Goal: Task Accomplishment & Management: Manage account settings

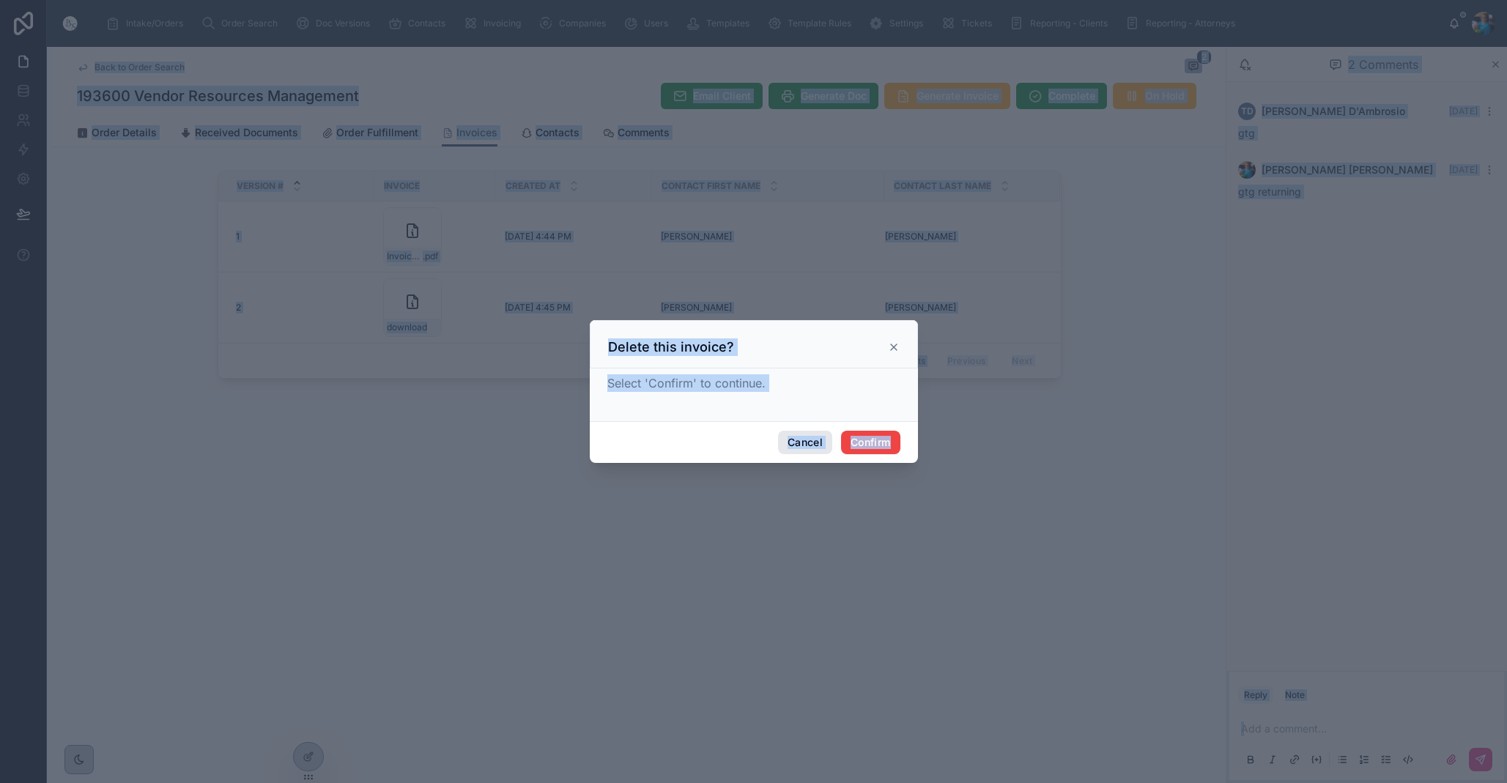
click at [798, 446] on button "Cancel" at bounding box center [805, 442] width 54 height 23
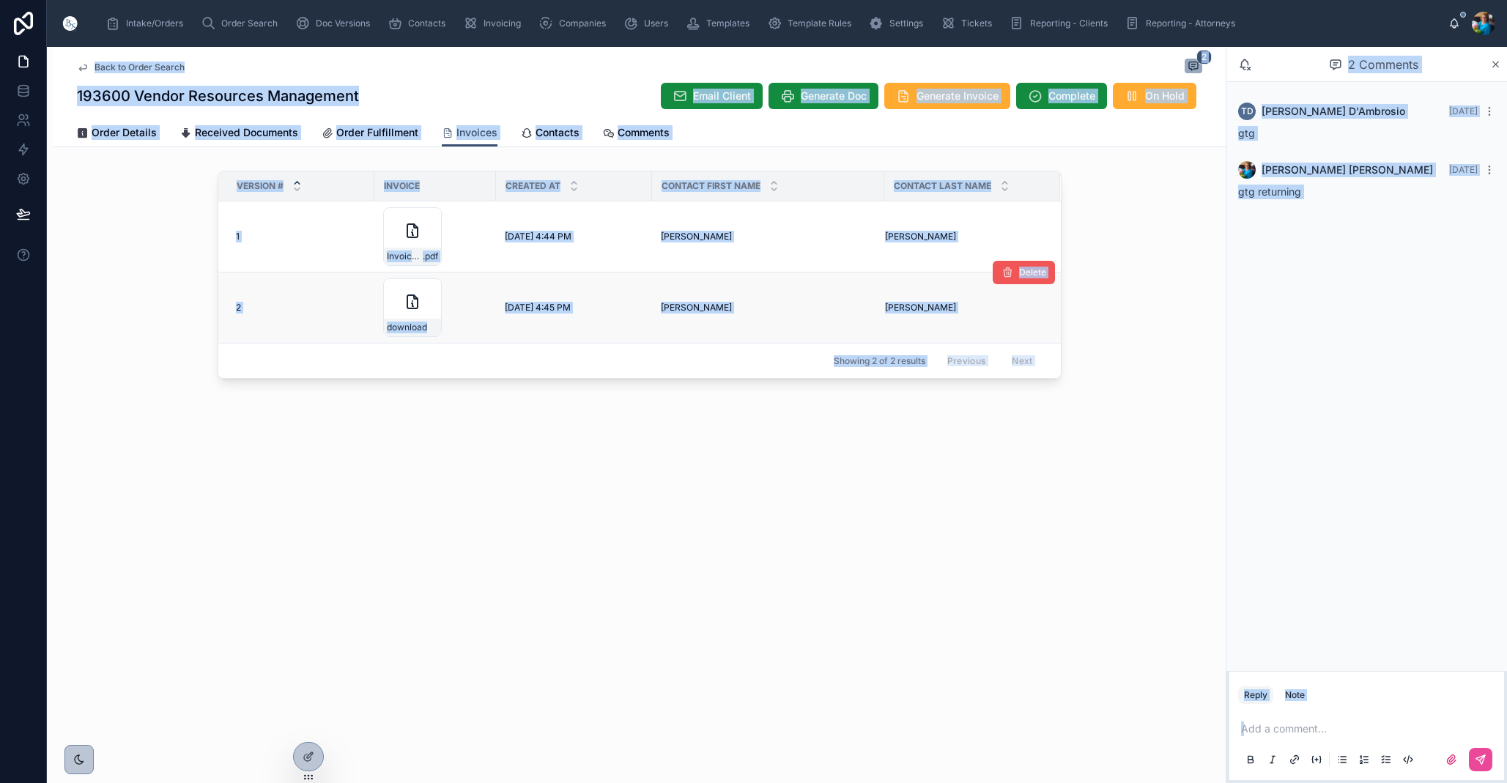
click at [1033, 278] on span "Delete" at bounding box center [1032, 273] width 27 height 12
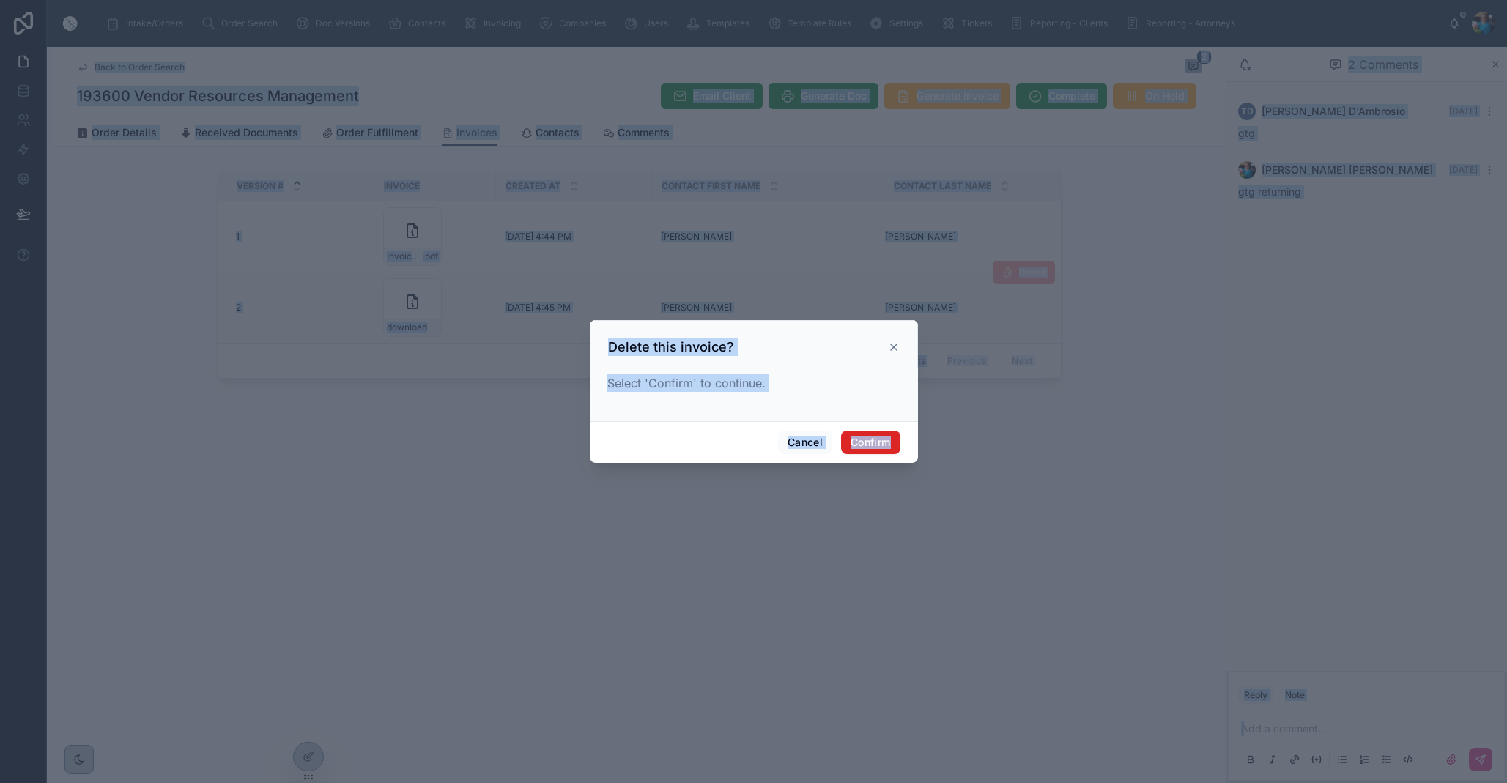
click at [864, 443] on button "Confirm" at bounding box center [870, 442] width 59 height 23
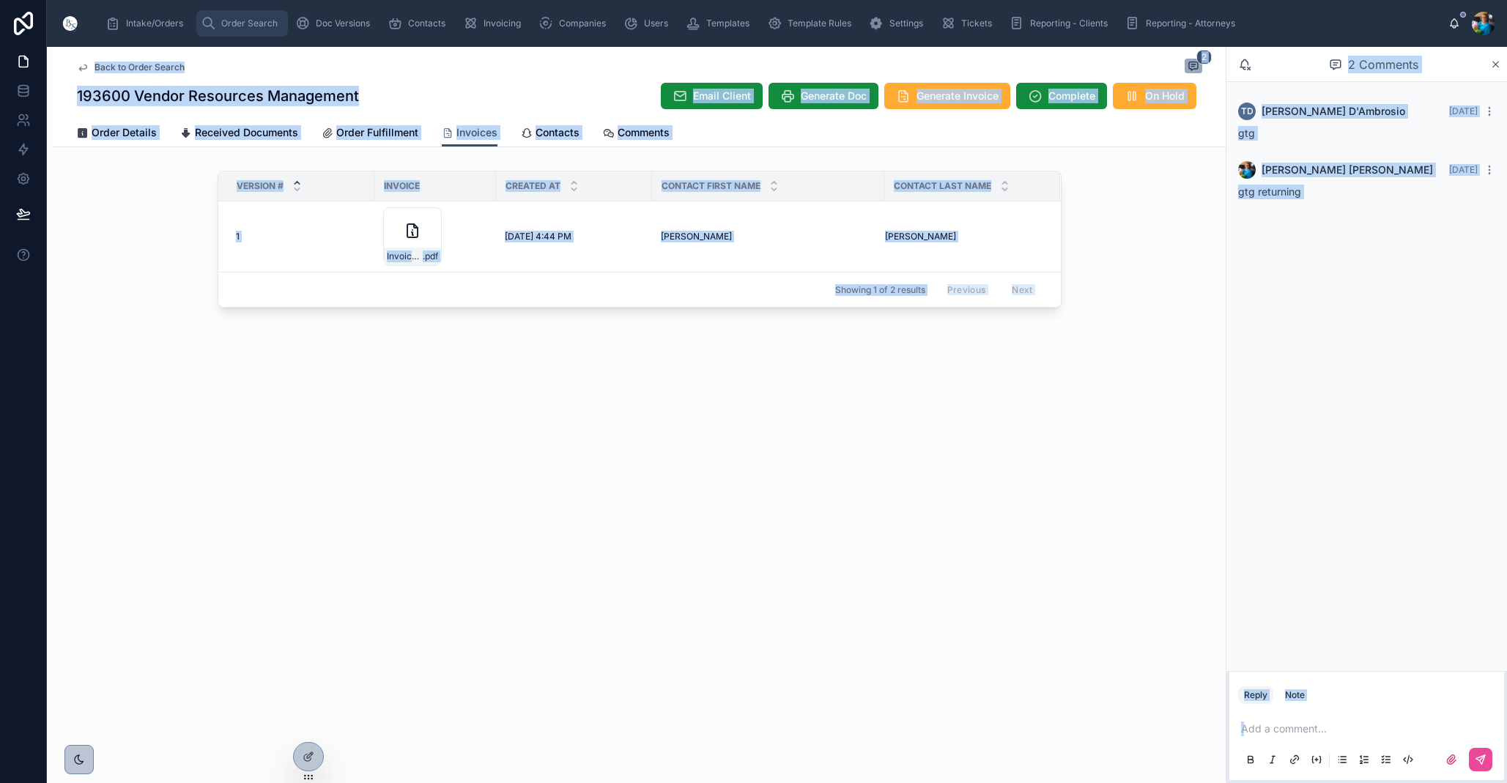
click at [244, 23] on span "Order Search" at bounding box center [249, 24] width 56 height 12
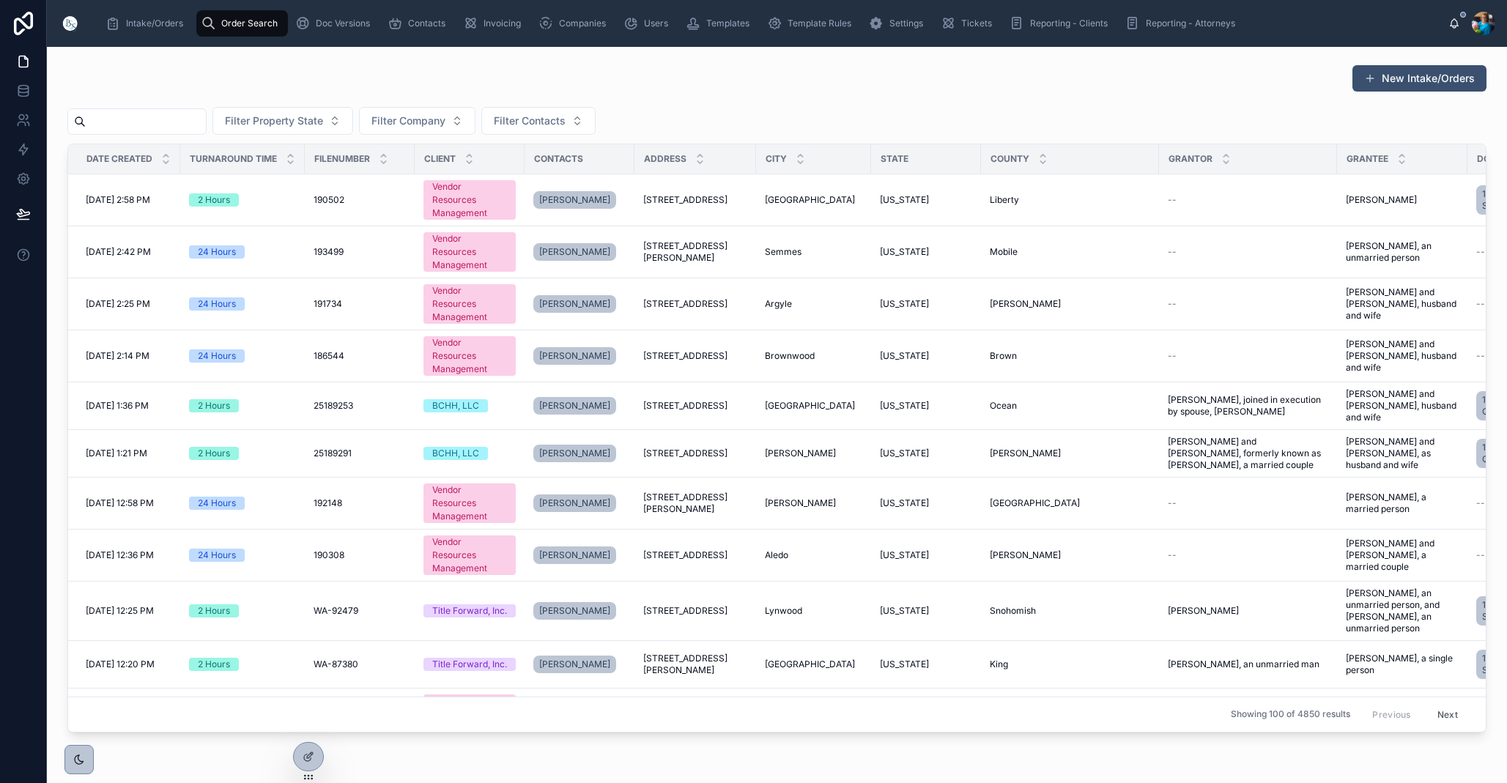
click at [206, 125] on input "text" at bounding box center [146, 121] width 120 height 21
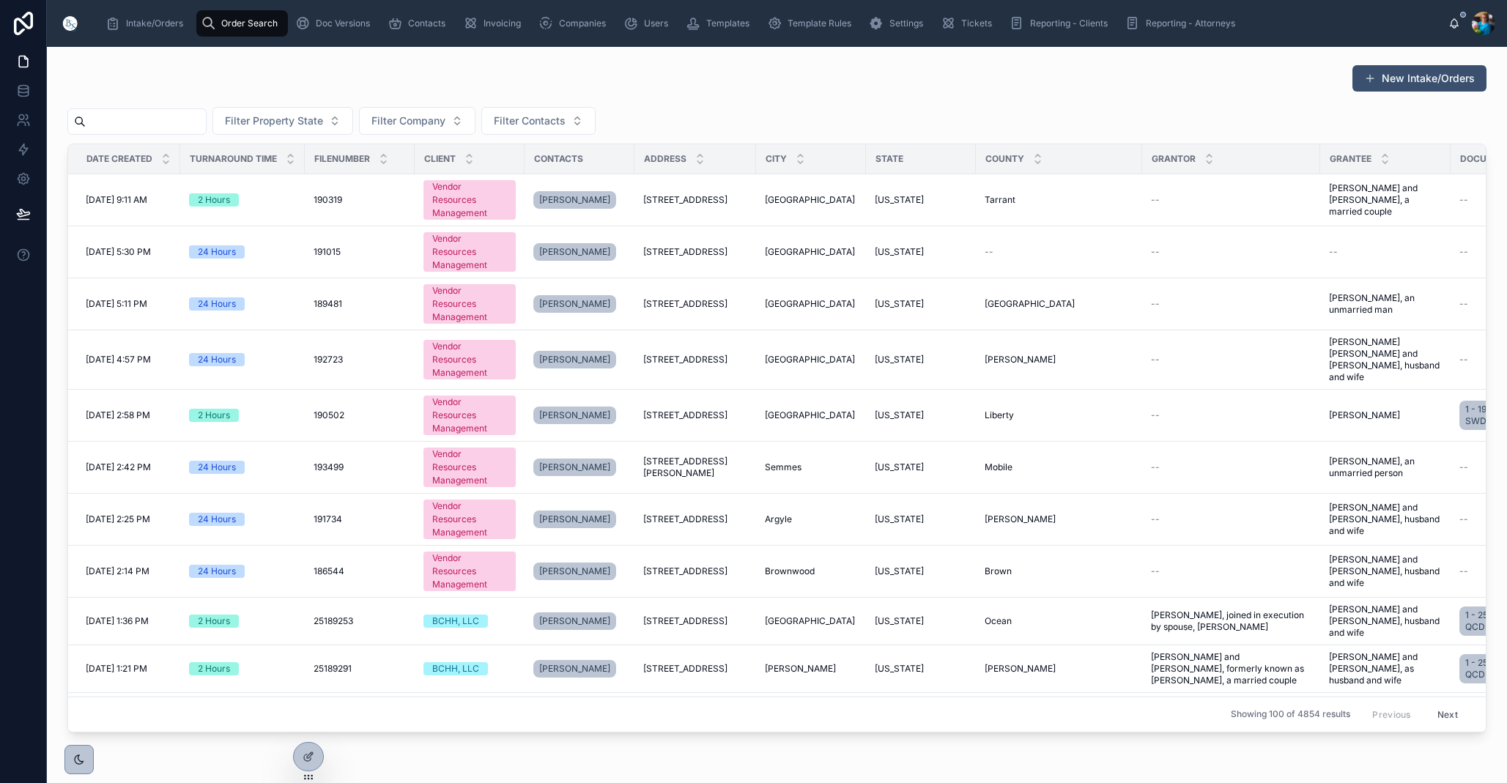
paste input "******"
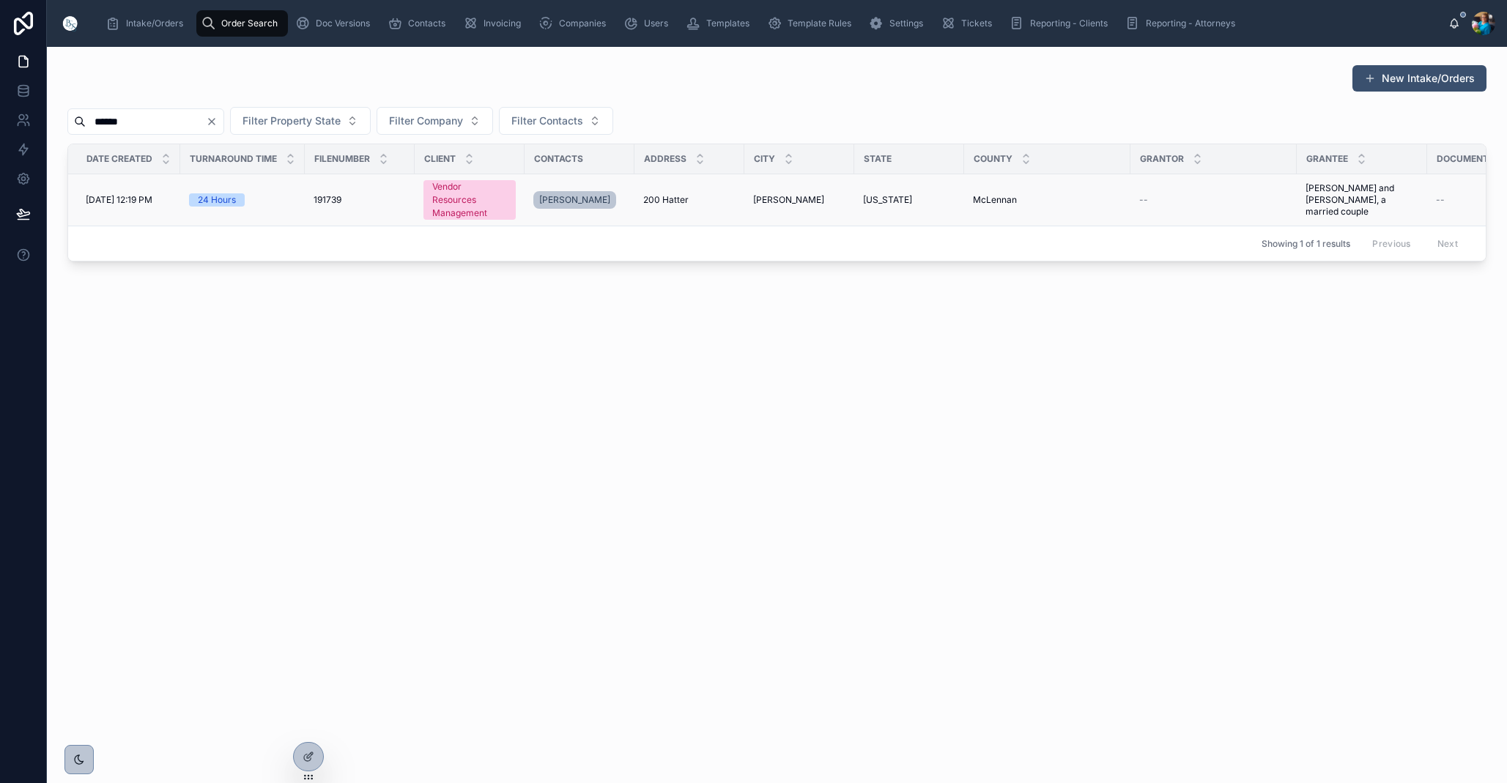
type input "******"
click at [728, 202] on div "200 Hatter 200 Hatter" at bounding box center [689, 200] width 92 height 12
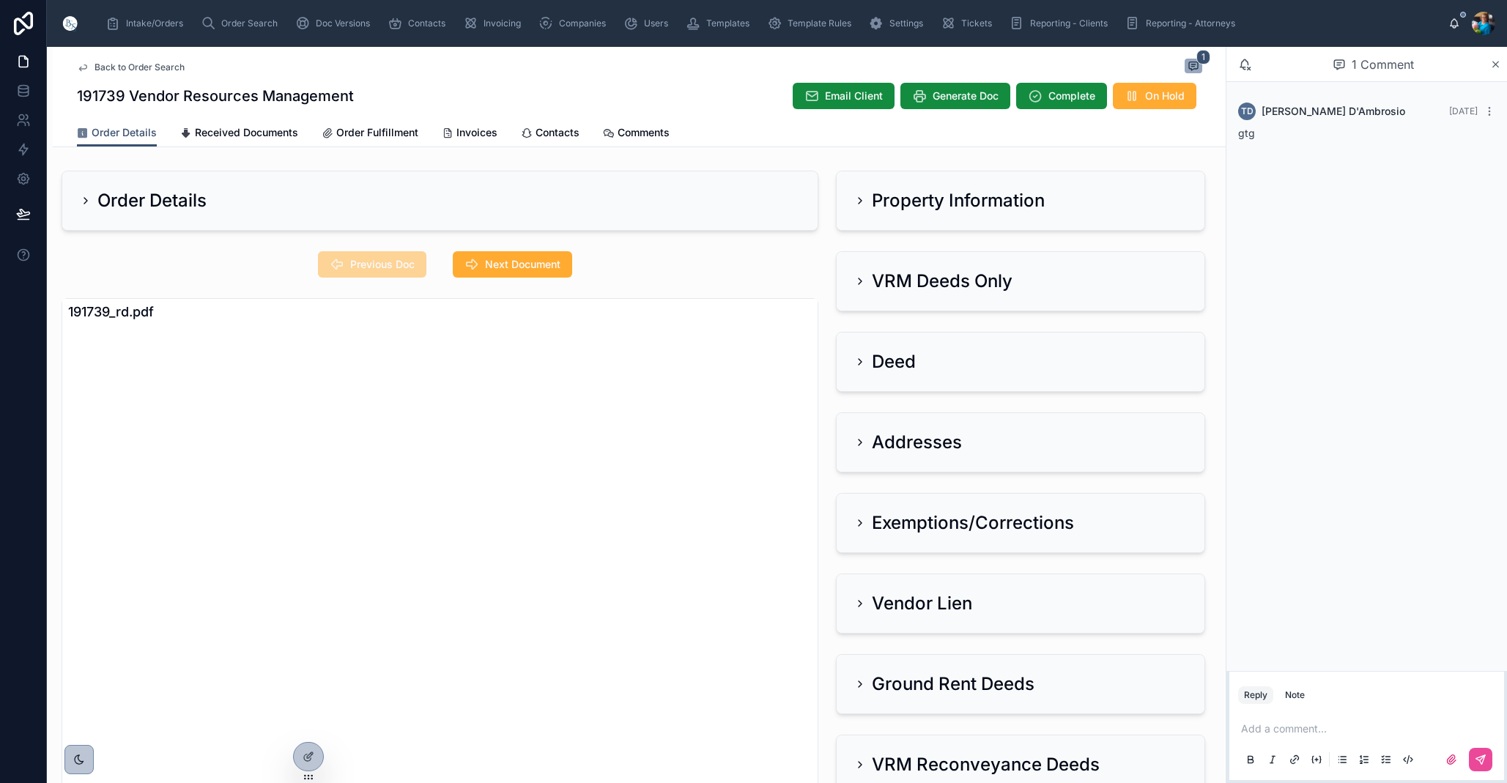
click at [859, 197] on icon at bounding box center [860, 201] width 12 height 12
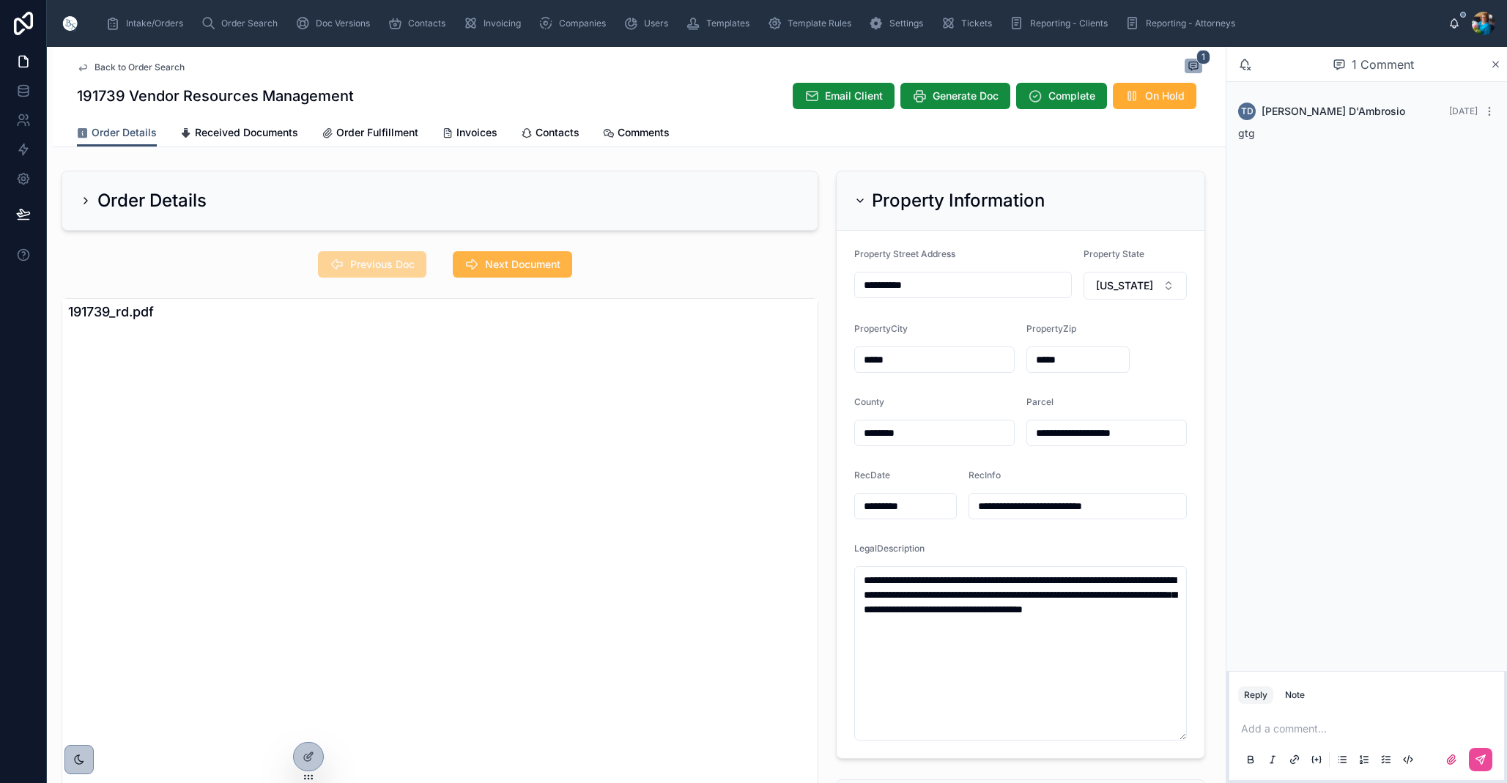
click at [553, 267] on span "Next Document" at bounding box center [522, 264] width 75 height 15
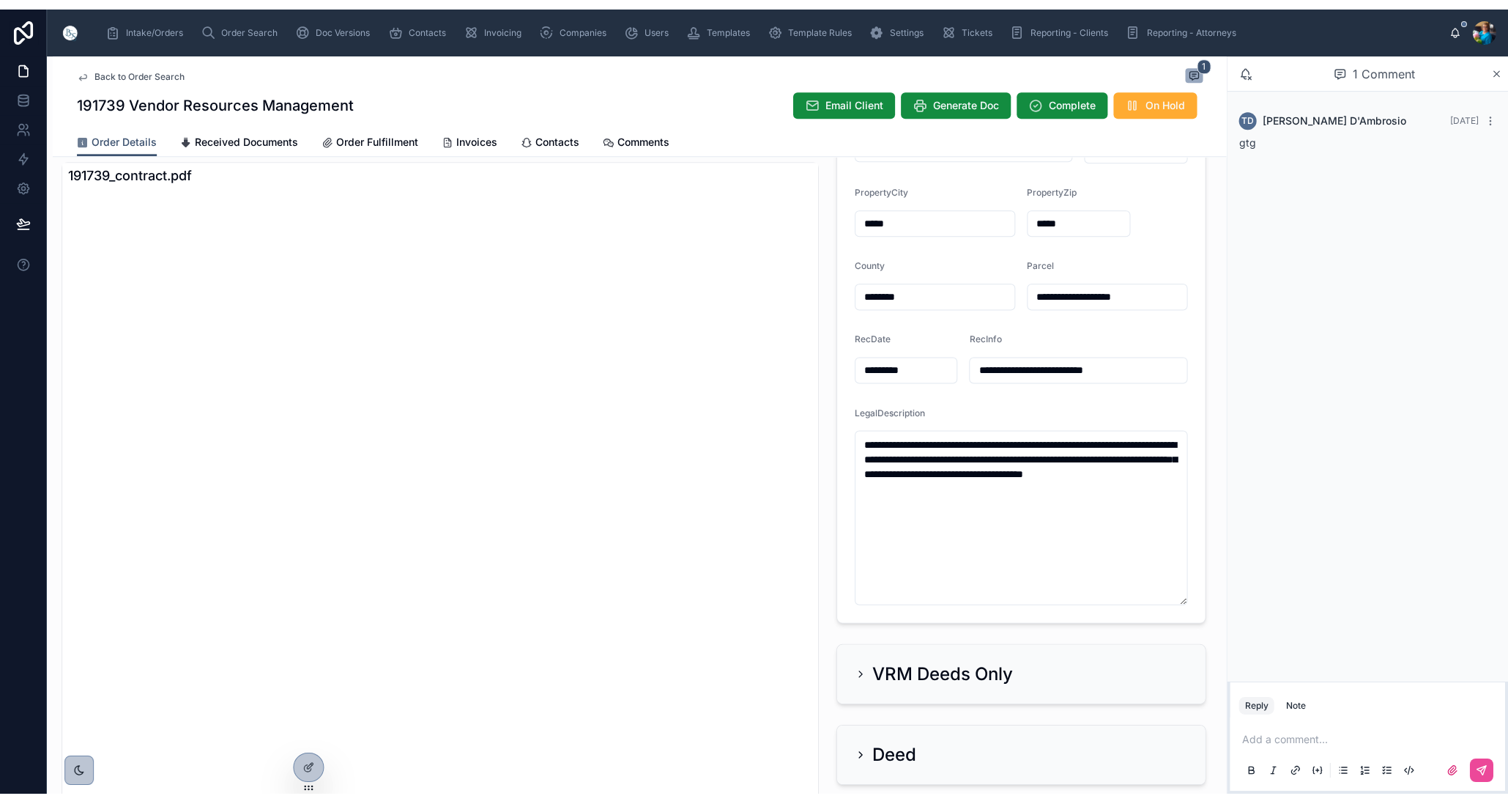
scroll to position [152, 0]
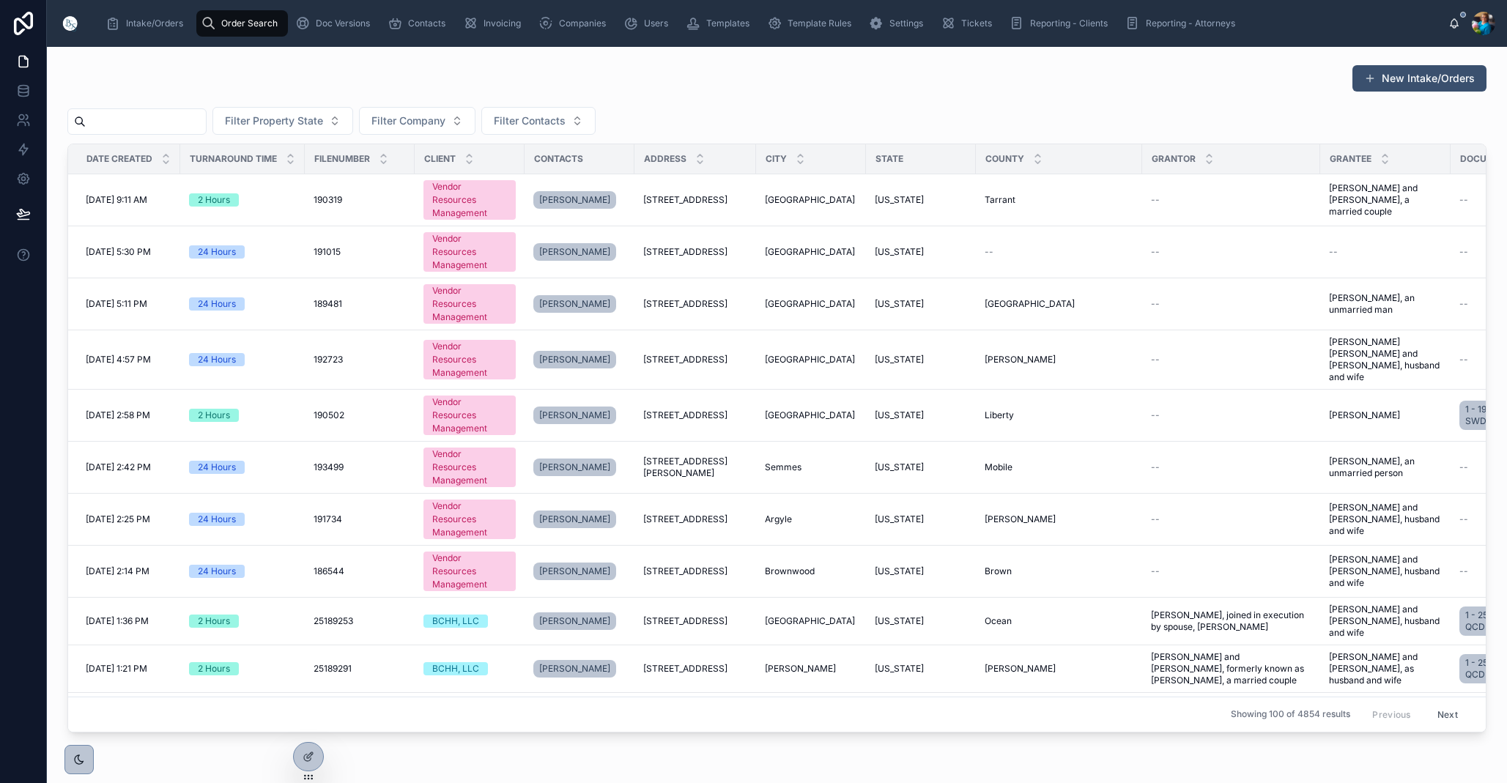
click at [190, 126] on input "text" at bounding box center [146, 121] width 120 height 21
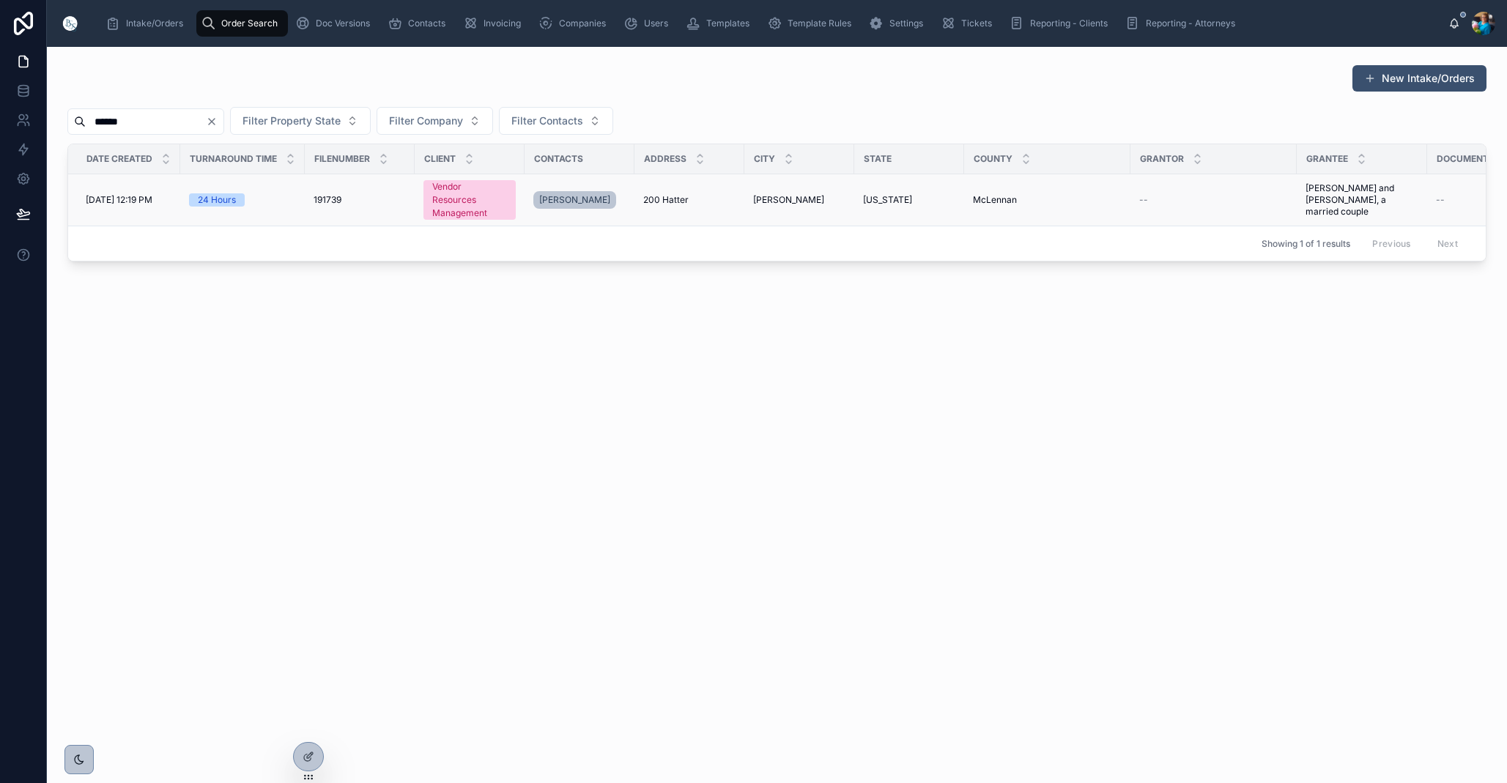
type input "******"
click at [770, 200] on span "[PERSON_NAME]" at bounding box center [788, 200] width 71 height 12
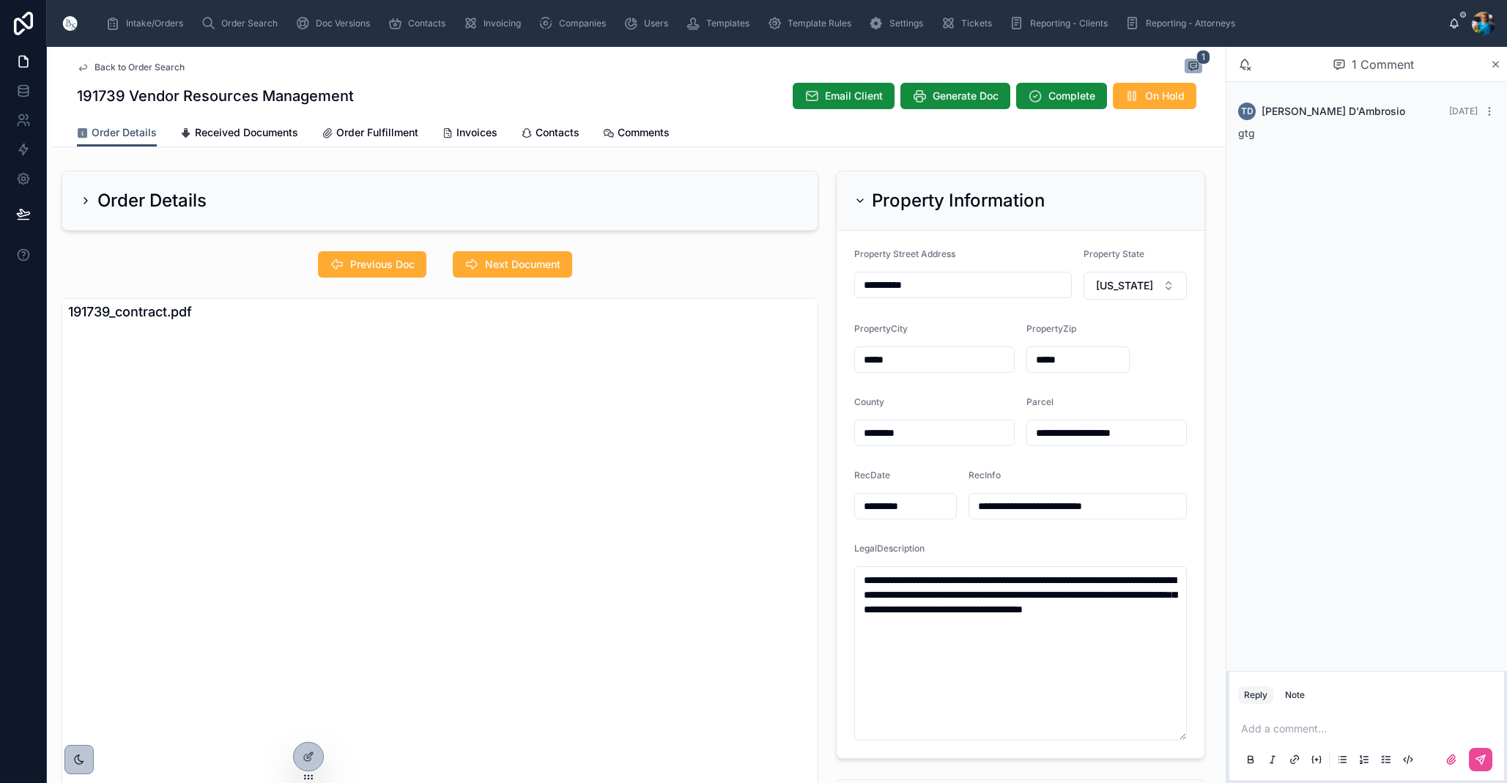
drag, startPoint x: 760, startPoint y: 12, endPoint x: 756, endPoint y: -29, distance: 40.5
click at [754, 68] on div "Back to Order Search 1" at bounding box center [639, 68] width 1125 height 18
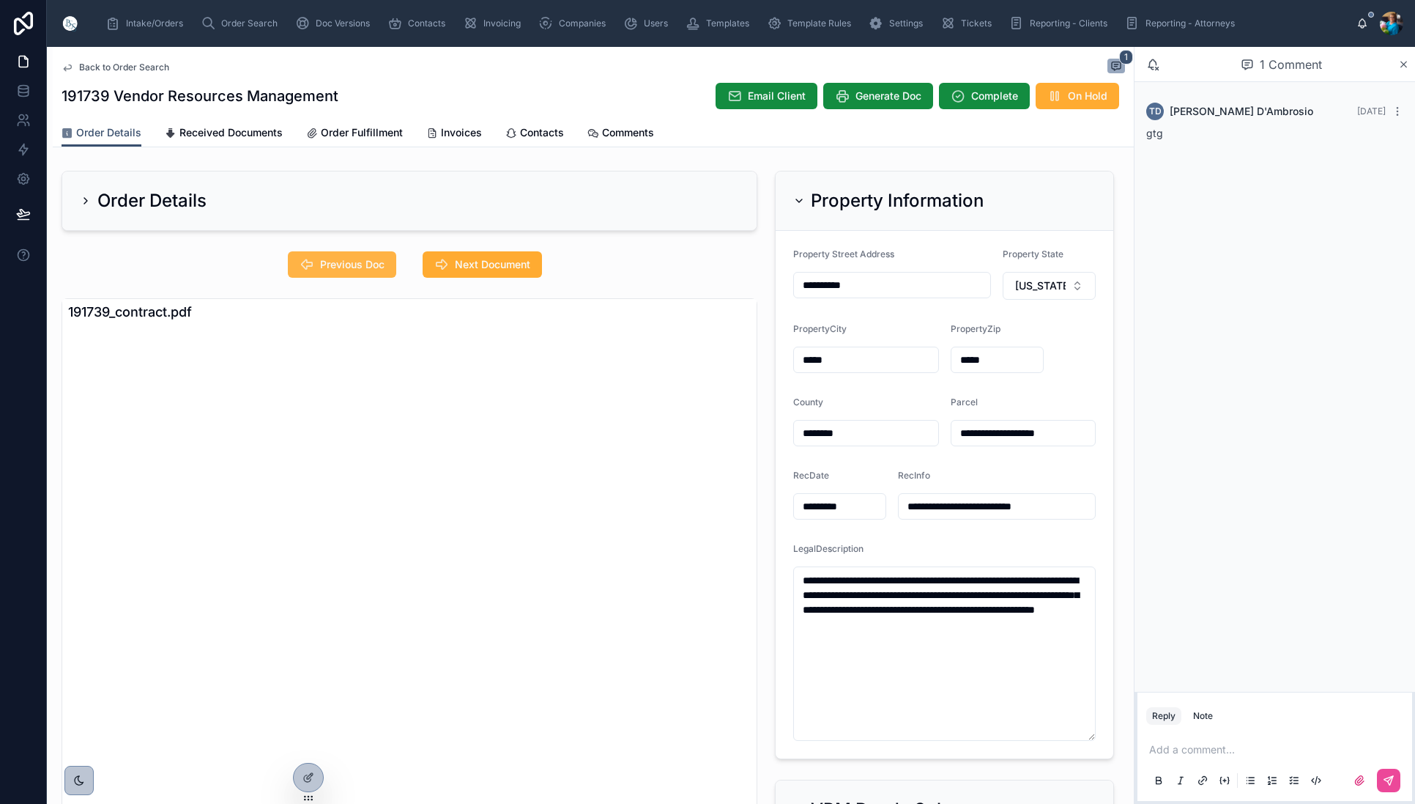
click at [339, 259] on span "Previous Doc" at bounding box center [352, 264] width 64 height 15
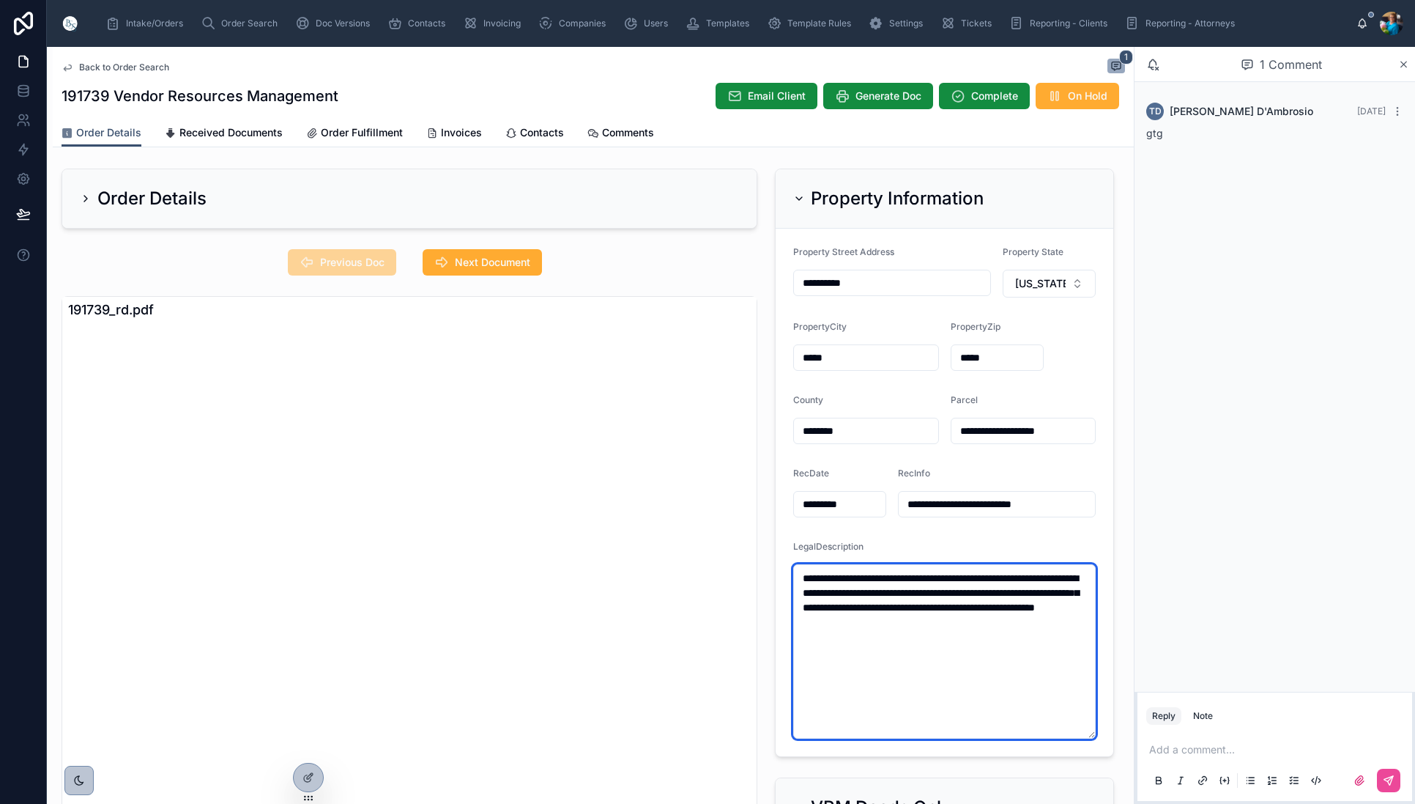
drag, startPoint x: 1058, startPoint y: 628, endPoint x: 795, endPoint y: 568, distance: 269.7
click at [795, 568] on textarea "**********" at bounding box center [944, 651] width 303 height 174
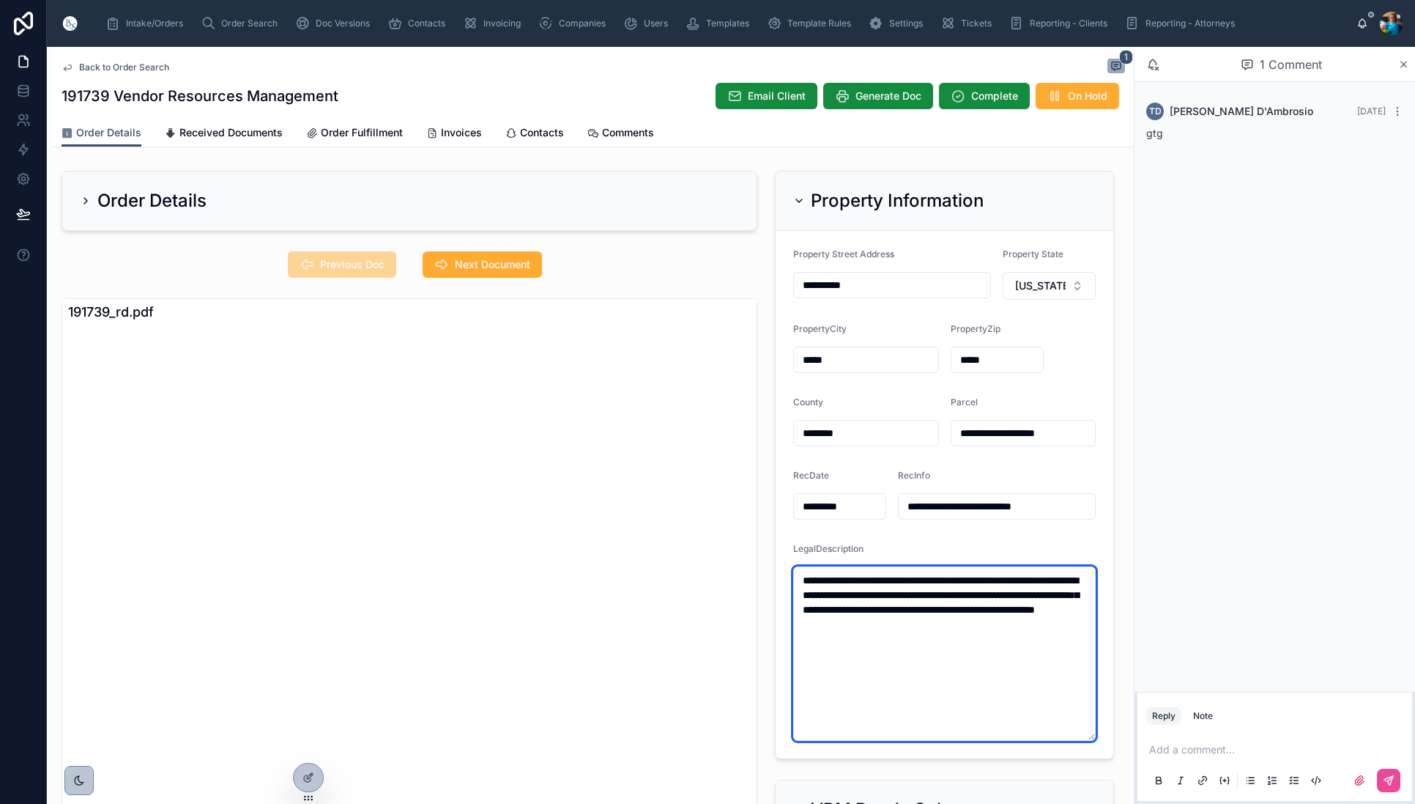
scroll to position [0, 0]
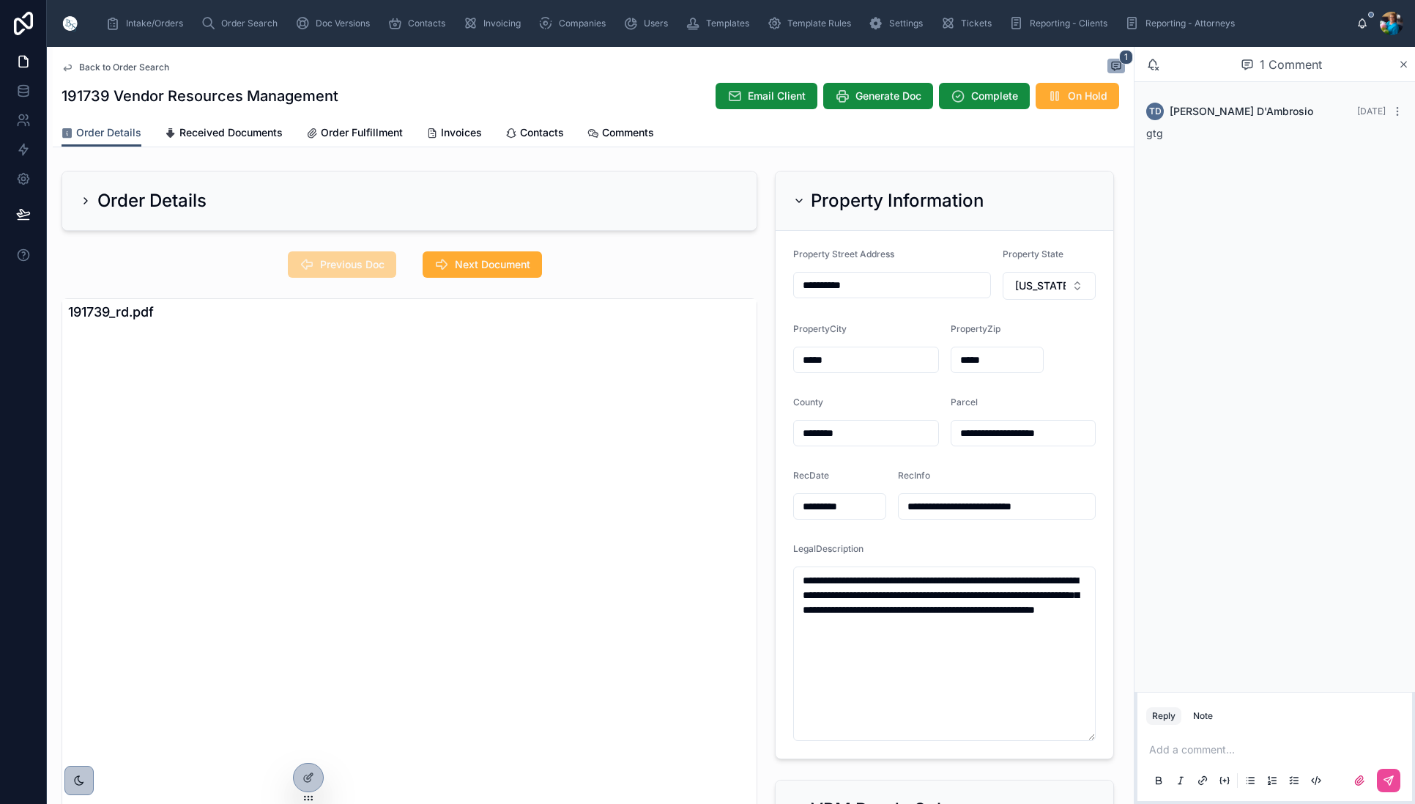
click at [997, 539] on form "**********" at bounding box center [945, 494] width 338 height 527
drag, startPoint x: 1079, startPoint y: 433, endPoint x: 958, endPoint y: 434, distance: 120.9
click at [958, 434] on input "**********" at bounding box center [1024, 433] width 144 height 21
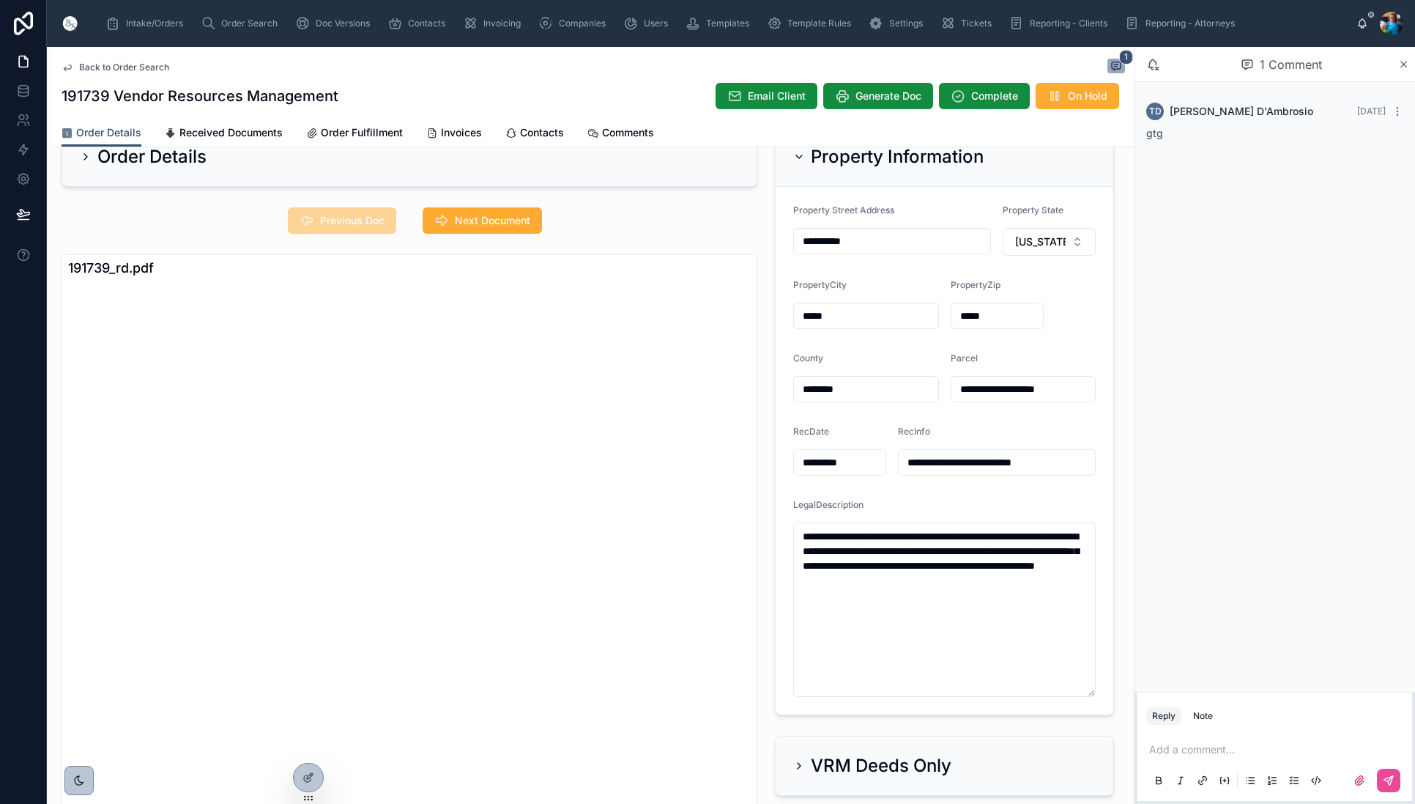
scroll to position [12, 0]
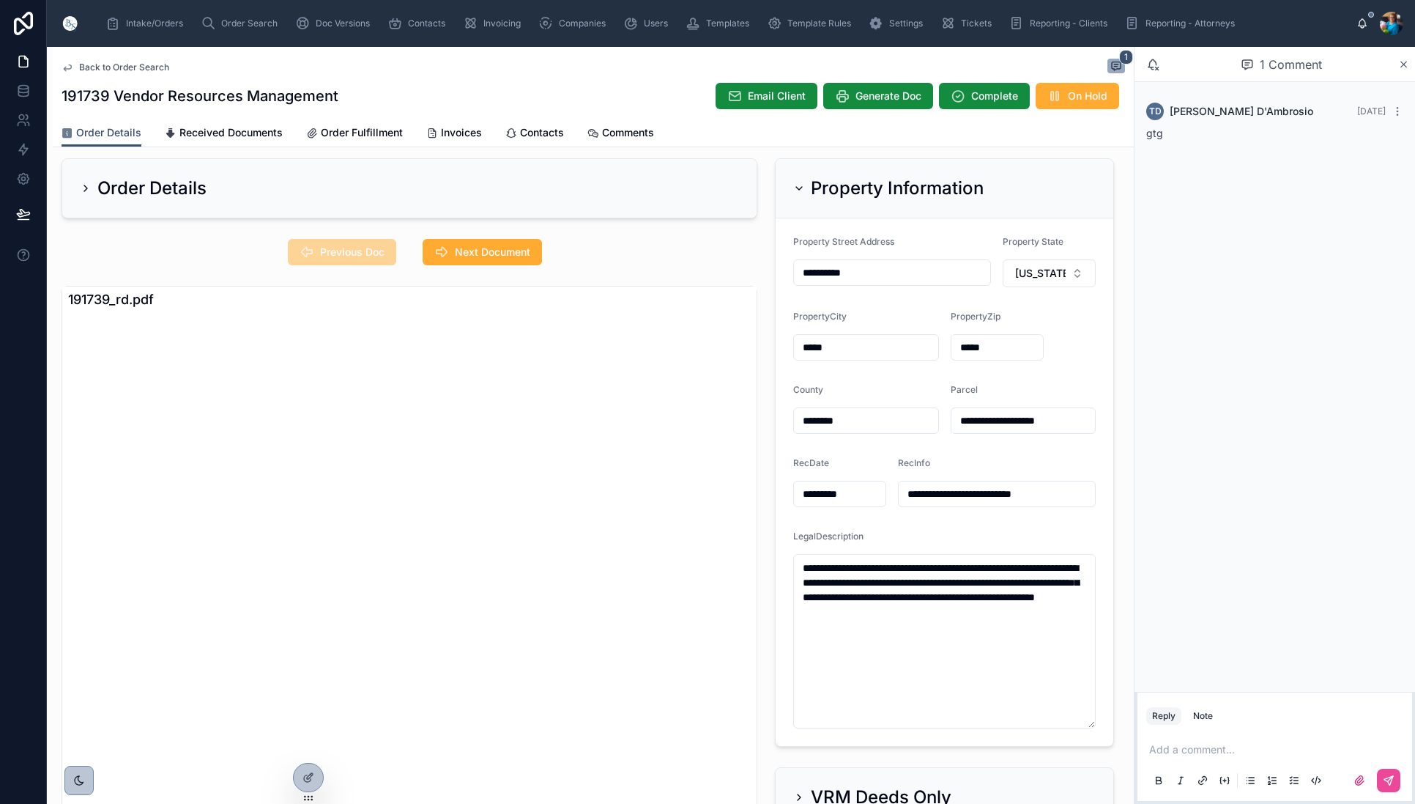
click at [796, 185] on icon at bounding box center [799, 188] width 12 height 12
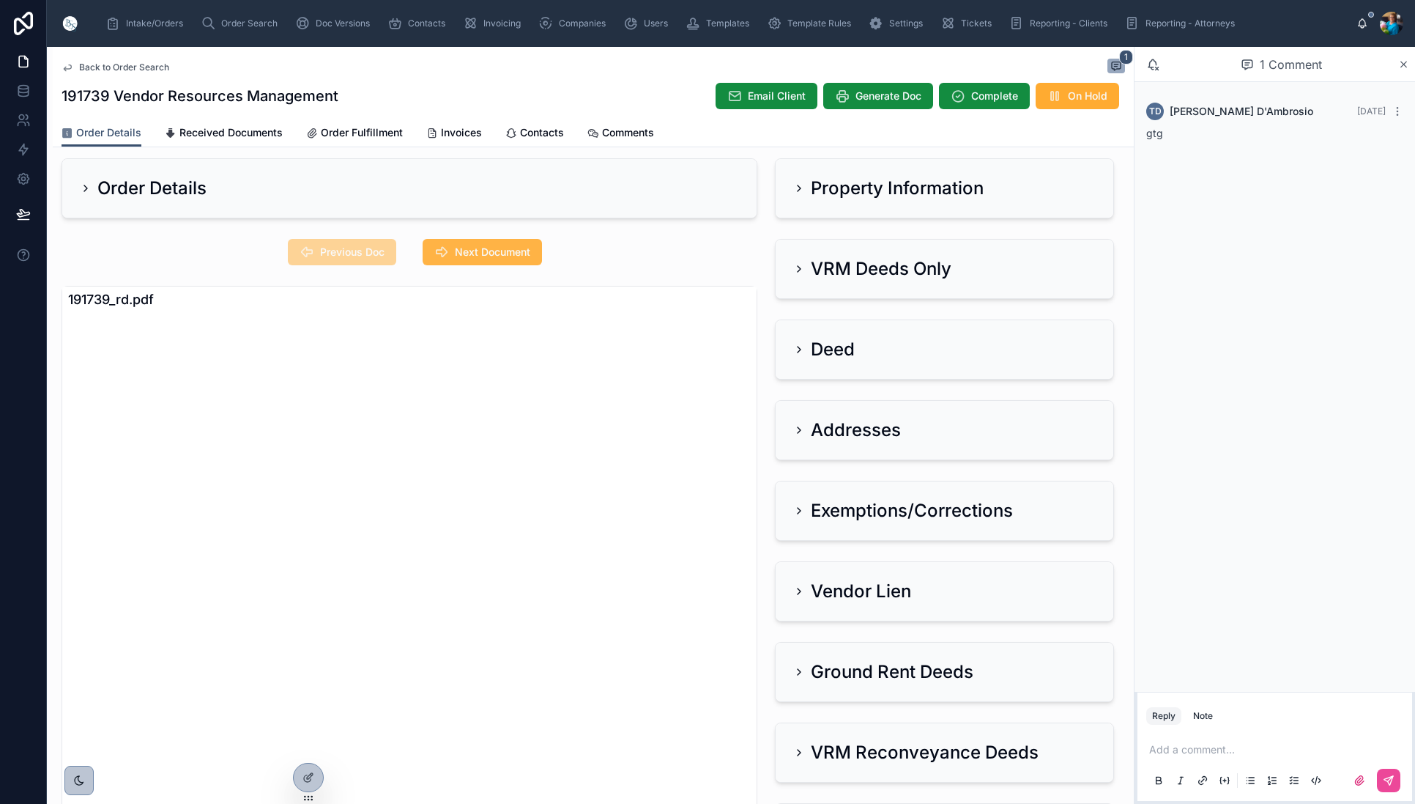
click at [502, 252] on span "Next Document" at bounding box center [492, 252] width 75 height 15
click at [798, 264] on icon at bounding box center [799, 269] width 12 height 12
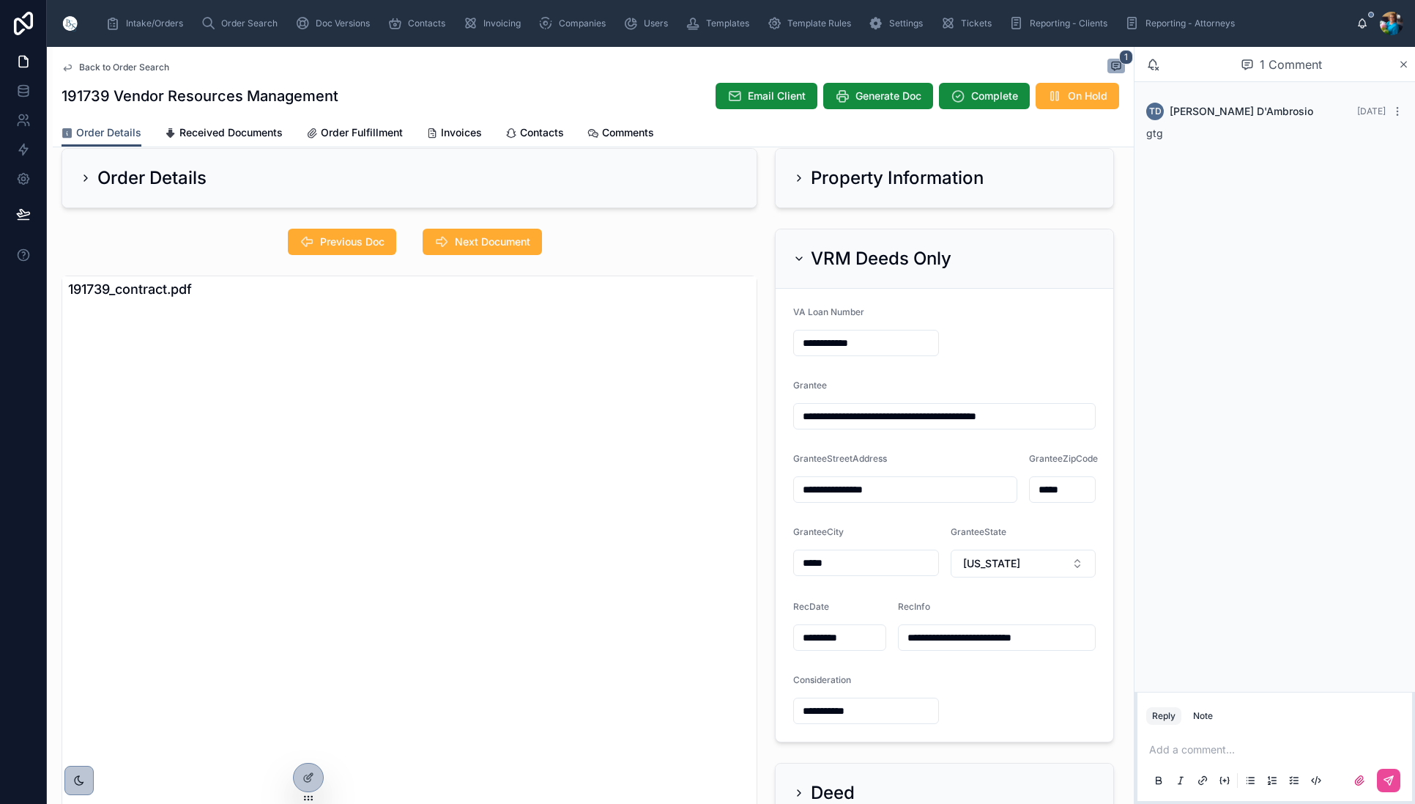
scroll to position [0, 0]
click at [798, 259] on icon at bounding box center [799, 258] width 6 height 3
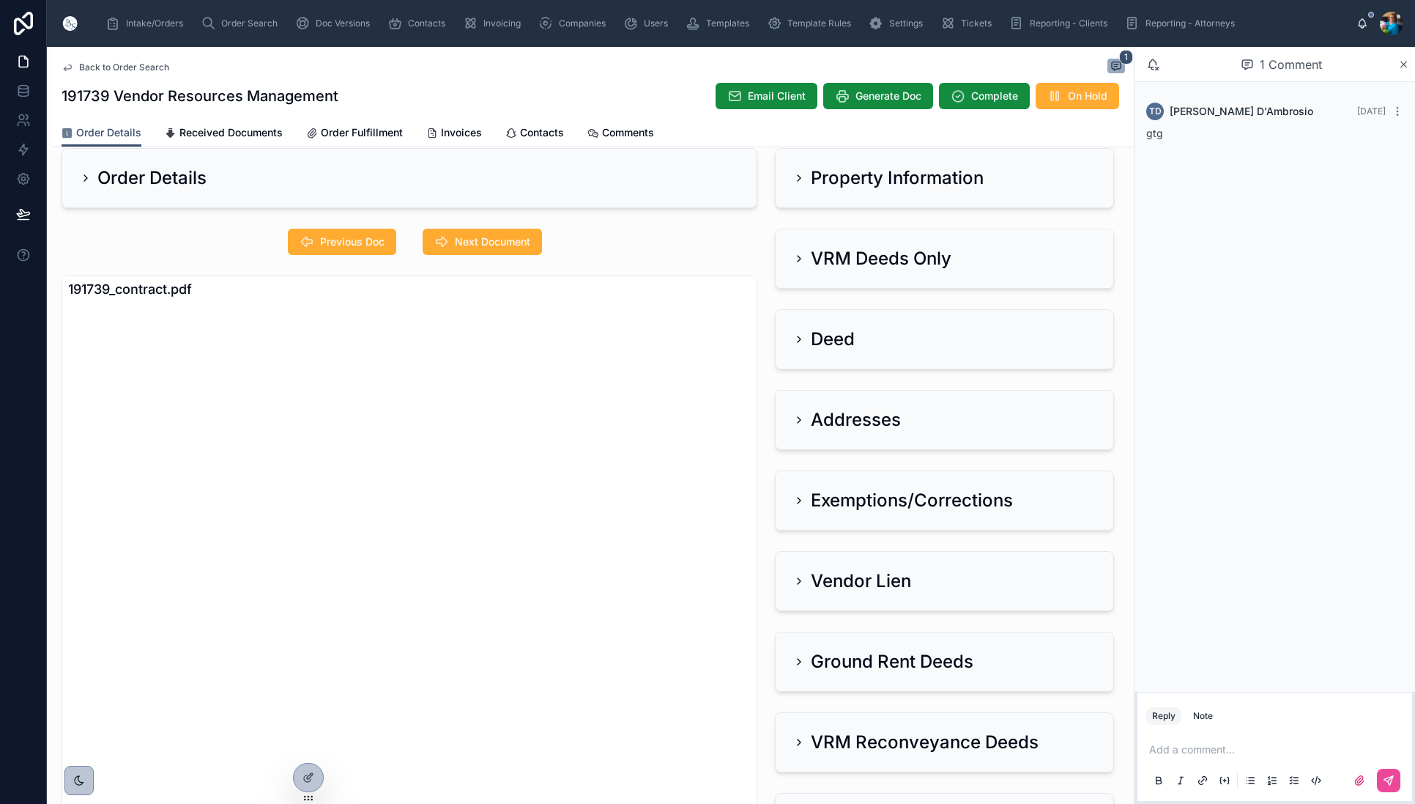
click at [800, 419] on icon at bounding box center [799, 420] width 3 height 6
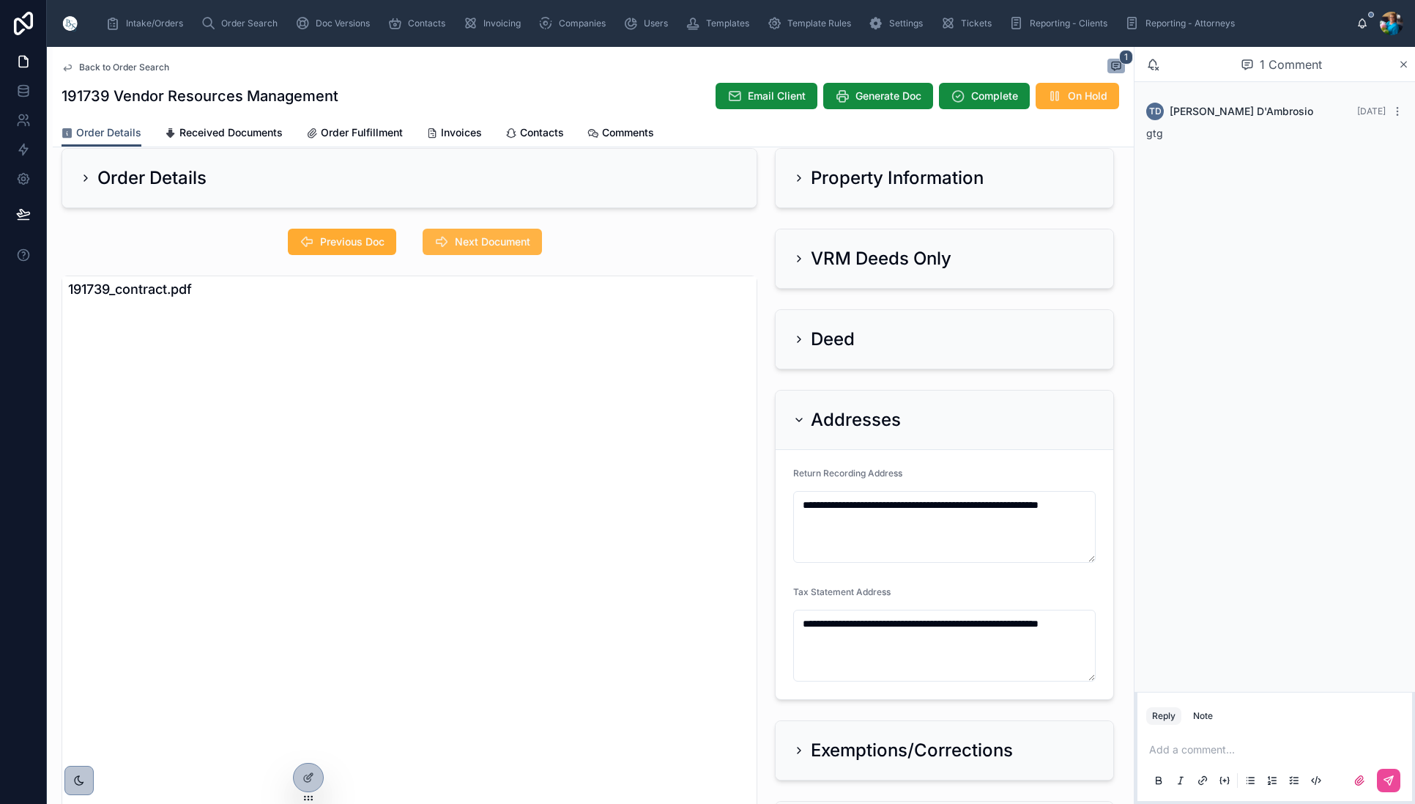
click at [516, 242] on span "Next Document" at bounding box center [492, 241] width 75 height 15
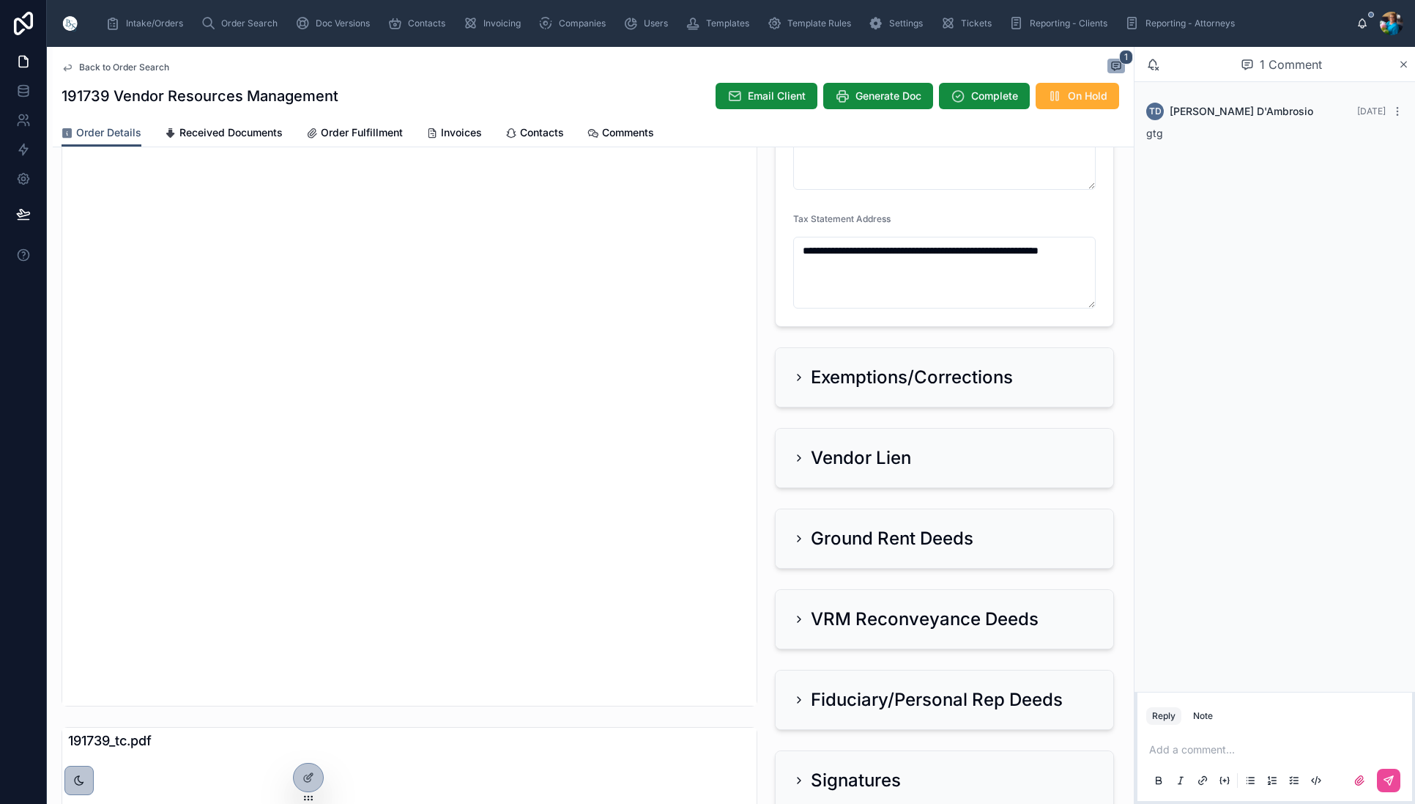
scroll to position [391, 0]
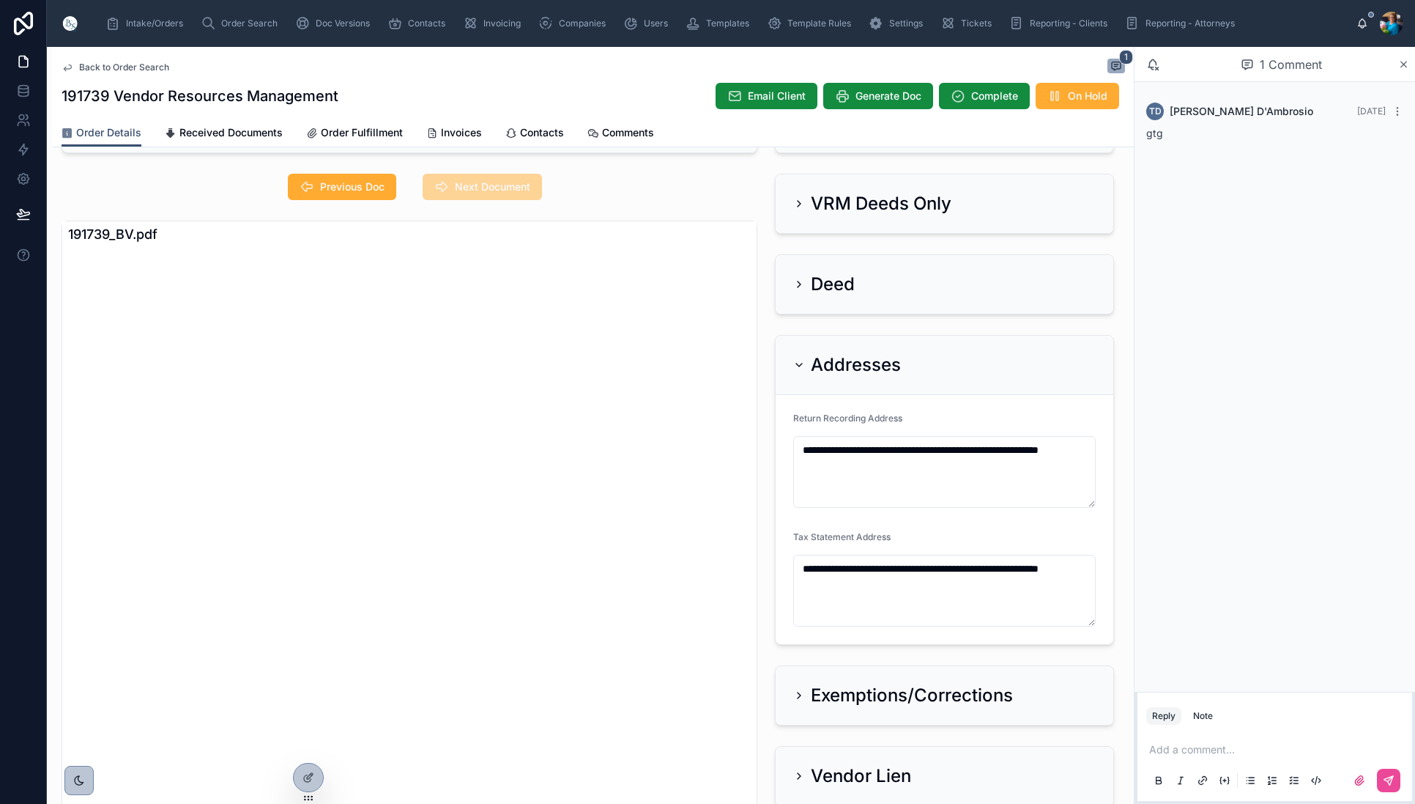
click at [801, 363] on icon at bounding box center [799, 365] width 12 height 12
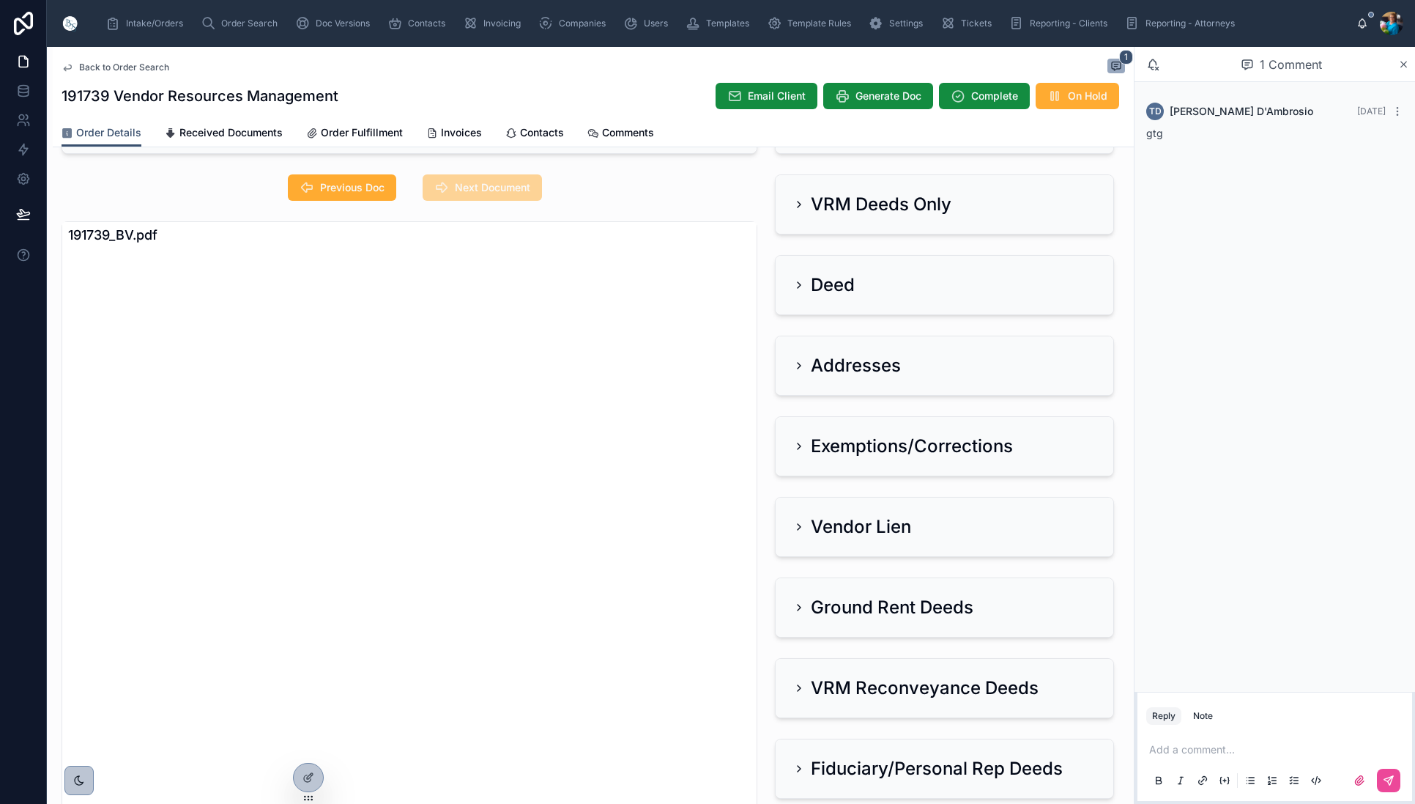
scroll to position [76, 0]
click at [801, 211] on div "VRM Deeds Only" at bounding box center [872, 204] width 158 height 23
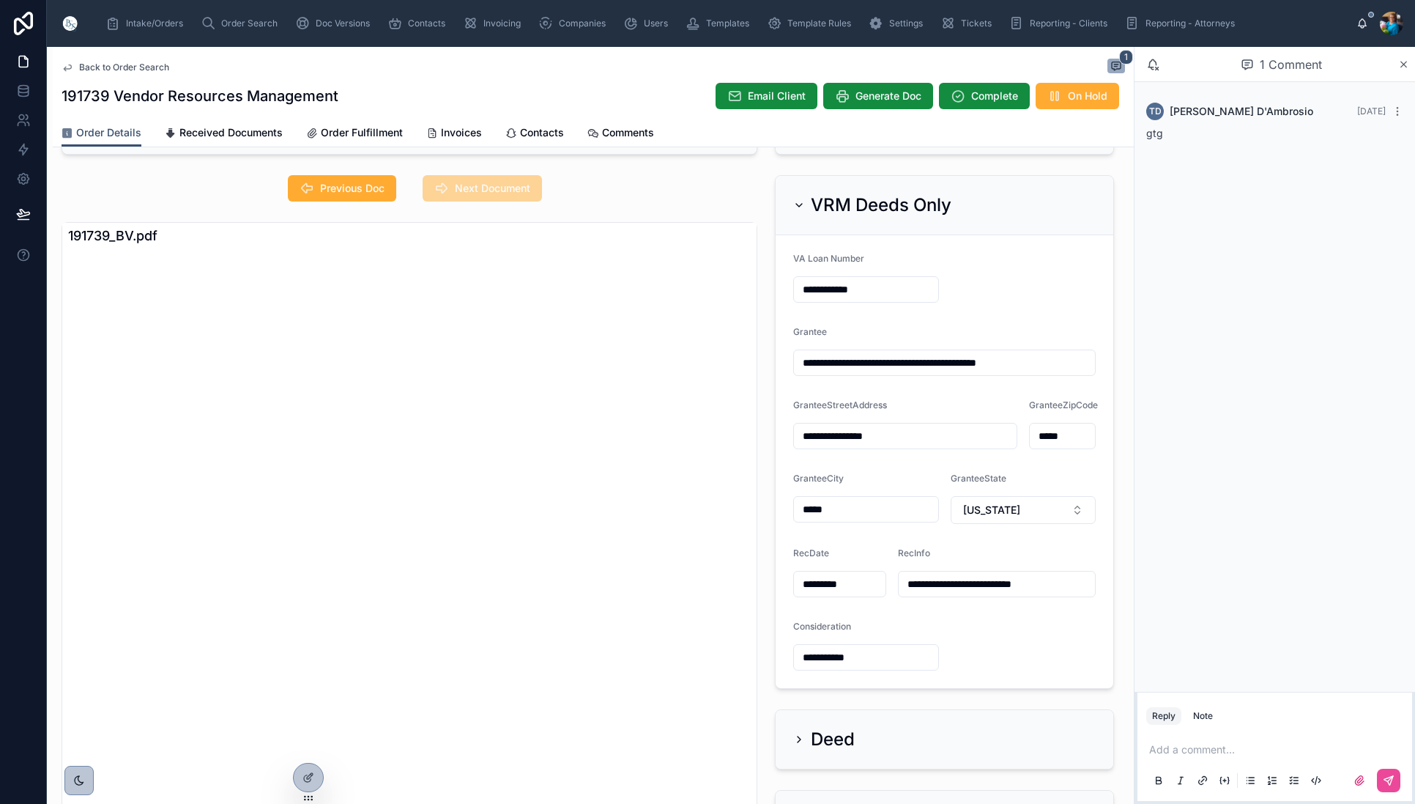
click at [801, 211] on div "VRM Deeds Only" at bounding box center [872, 204] width 158 height 23
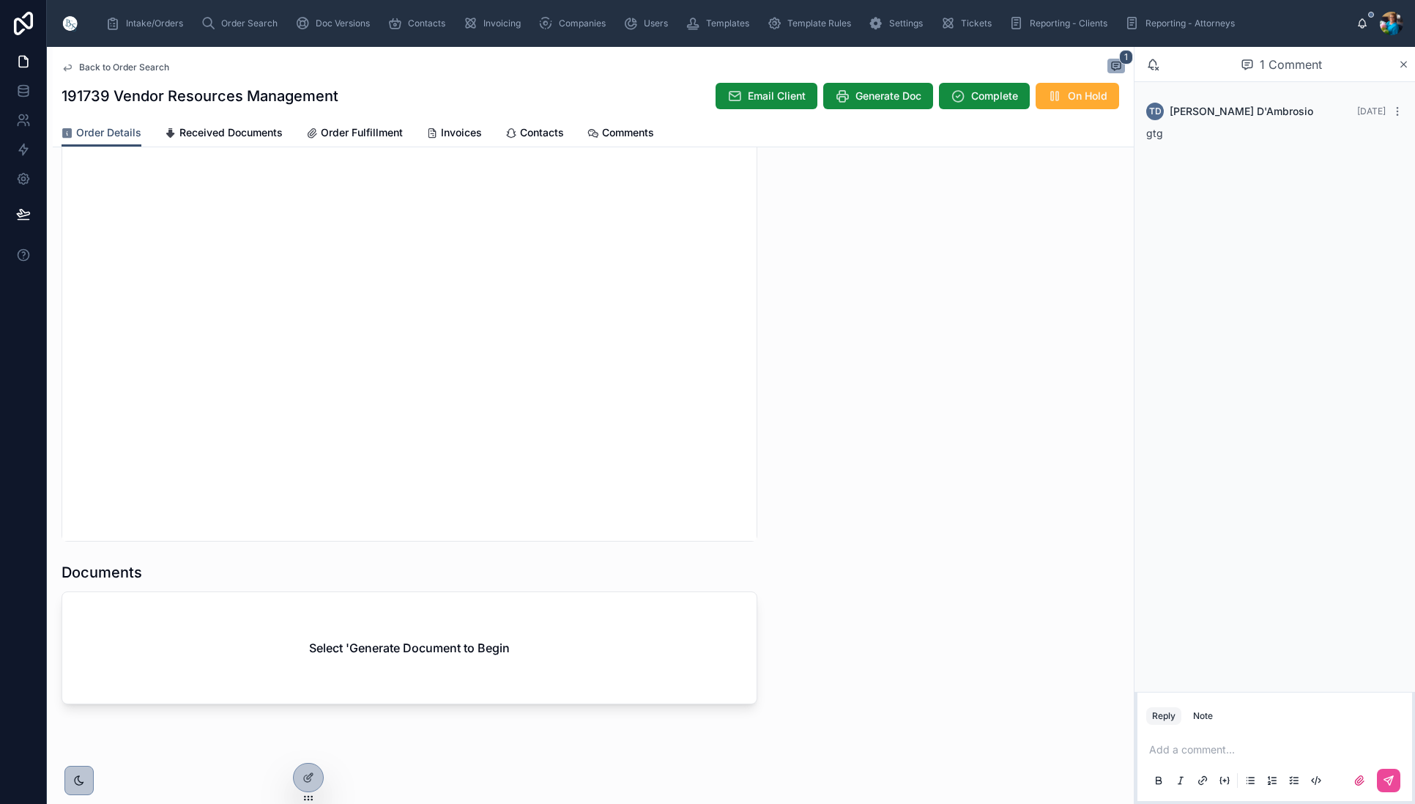
scroll to position [0, 0]
click at [894, 94] on span "Generate Doc" at bounding box center [889, 96] width 66 height 15
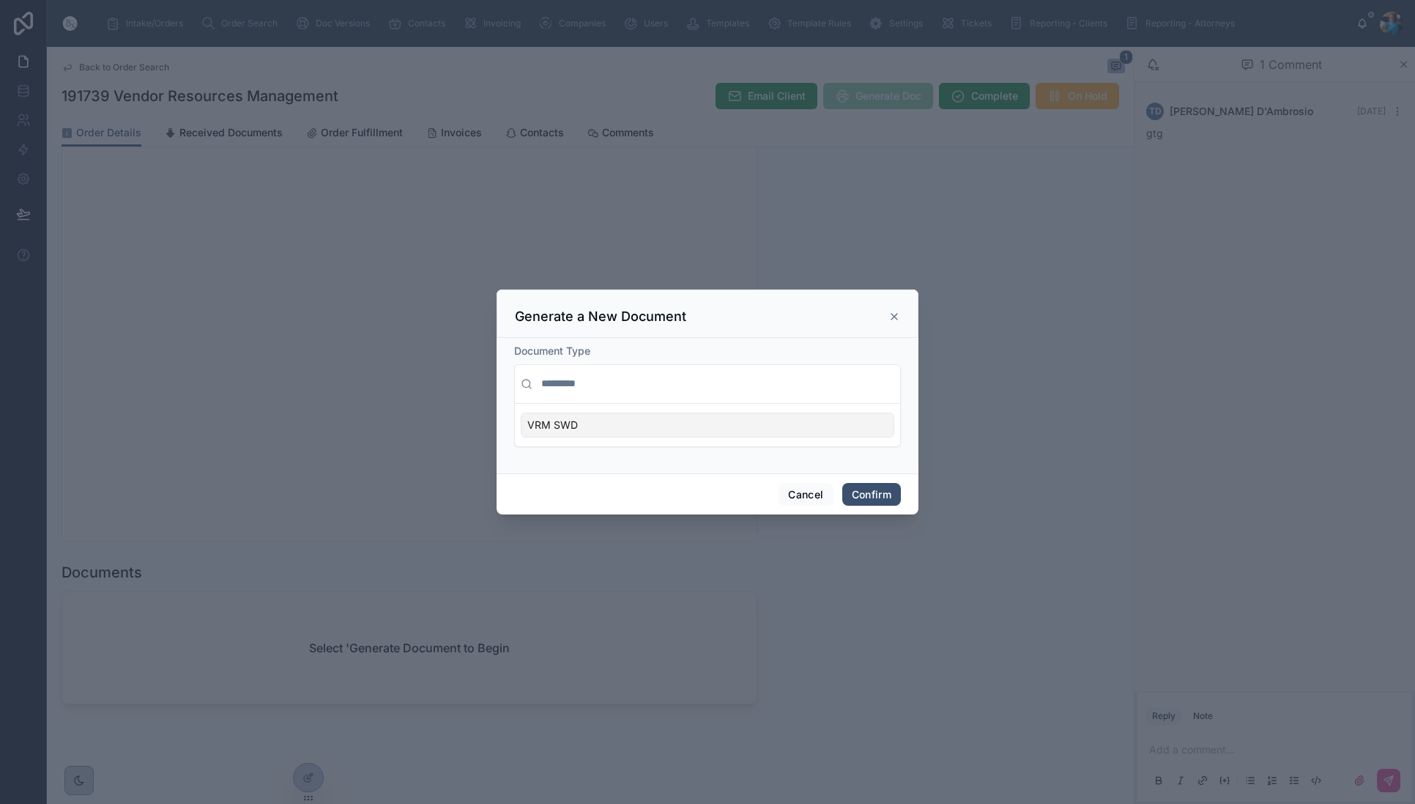
click at [877, 429] on div "VRM SWD" at bounding box center [708, 424] width 374 height 25
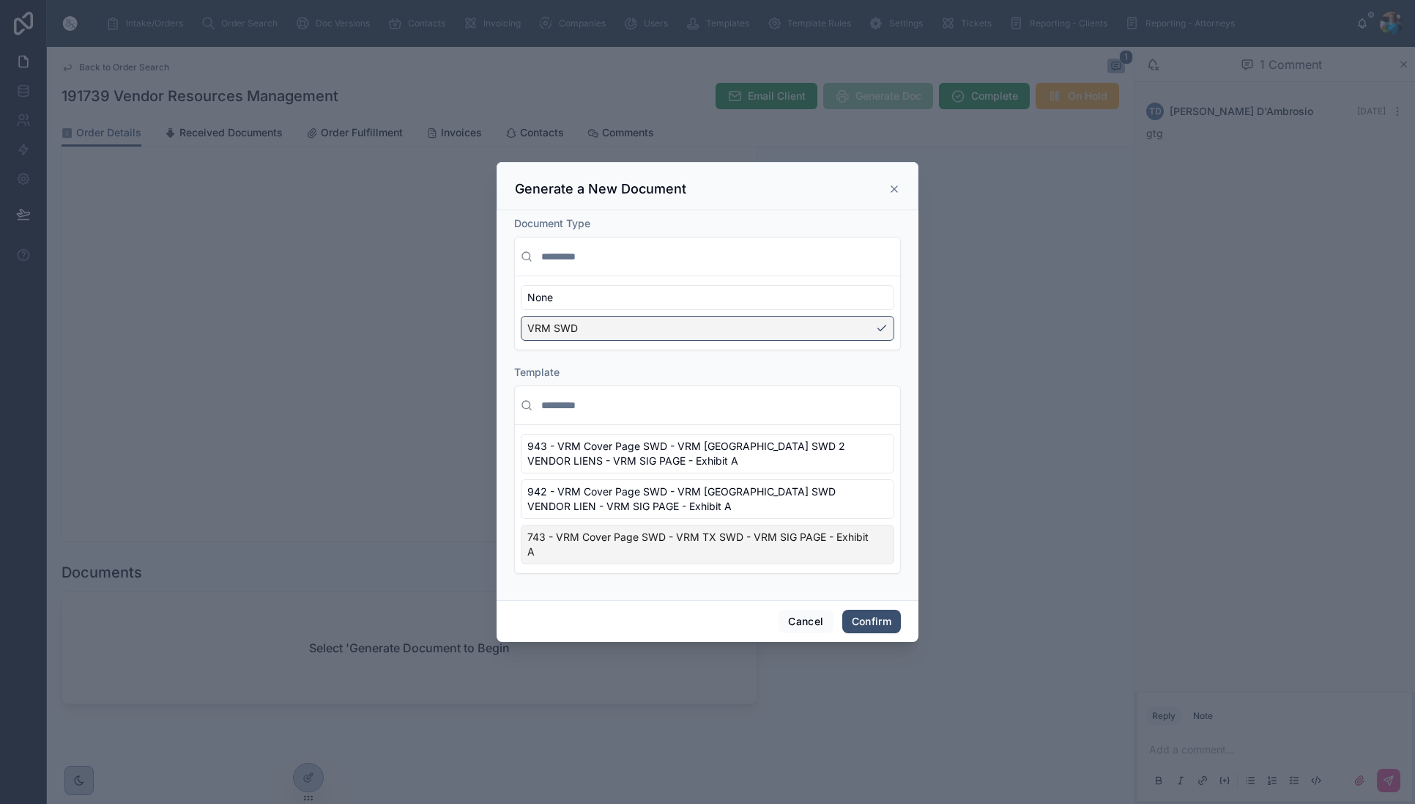
click at [884, 551] on div "743 - VRM Cover Page SWD - VRM TX SWD - VRM SIG PAGE - Exhibit A" at bounding box center [708, 544] width 374 height 40
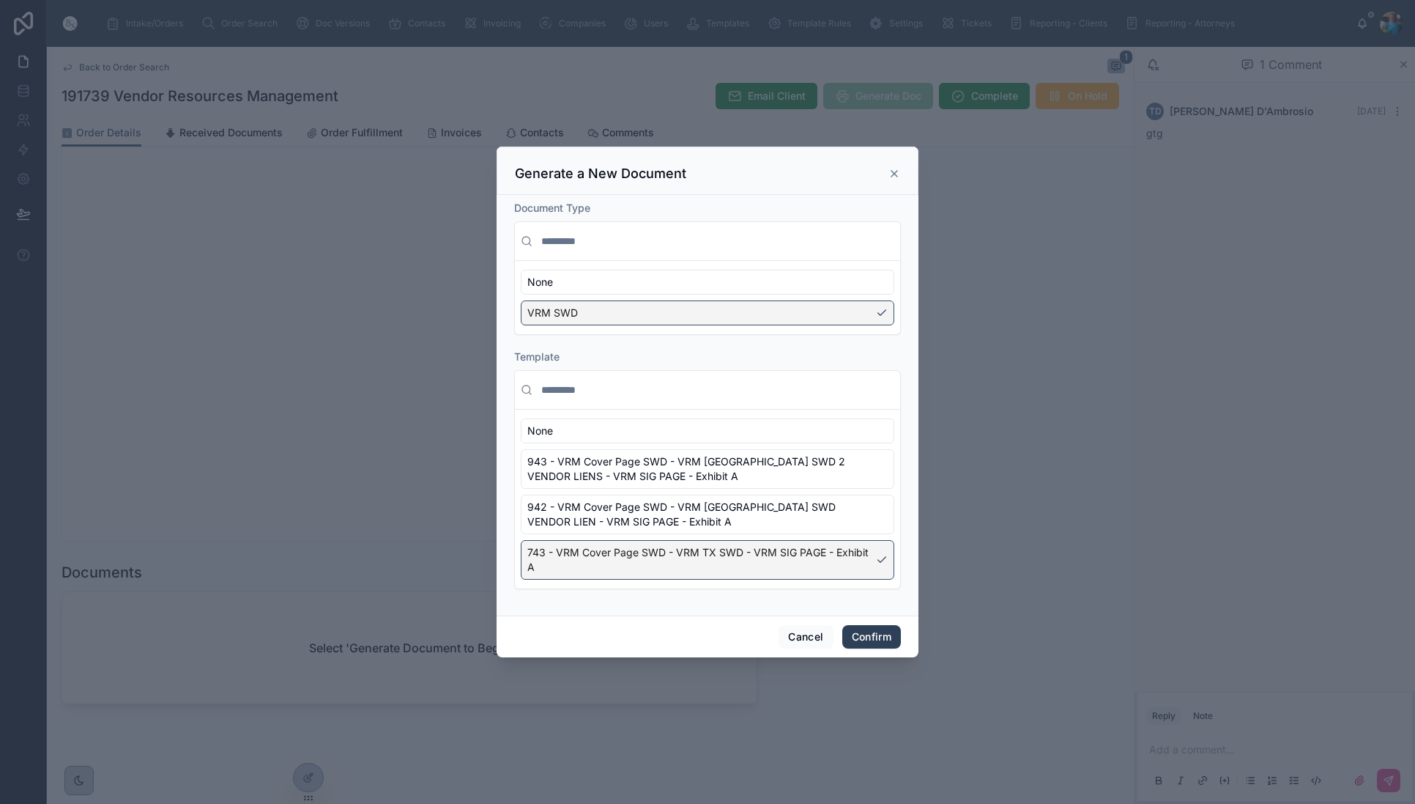
click at [878, 637] on button "Confirm" at bounding box center [871, 636] width 59 height 23
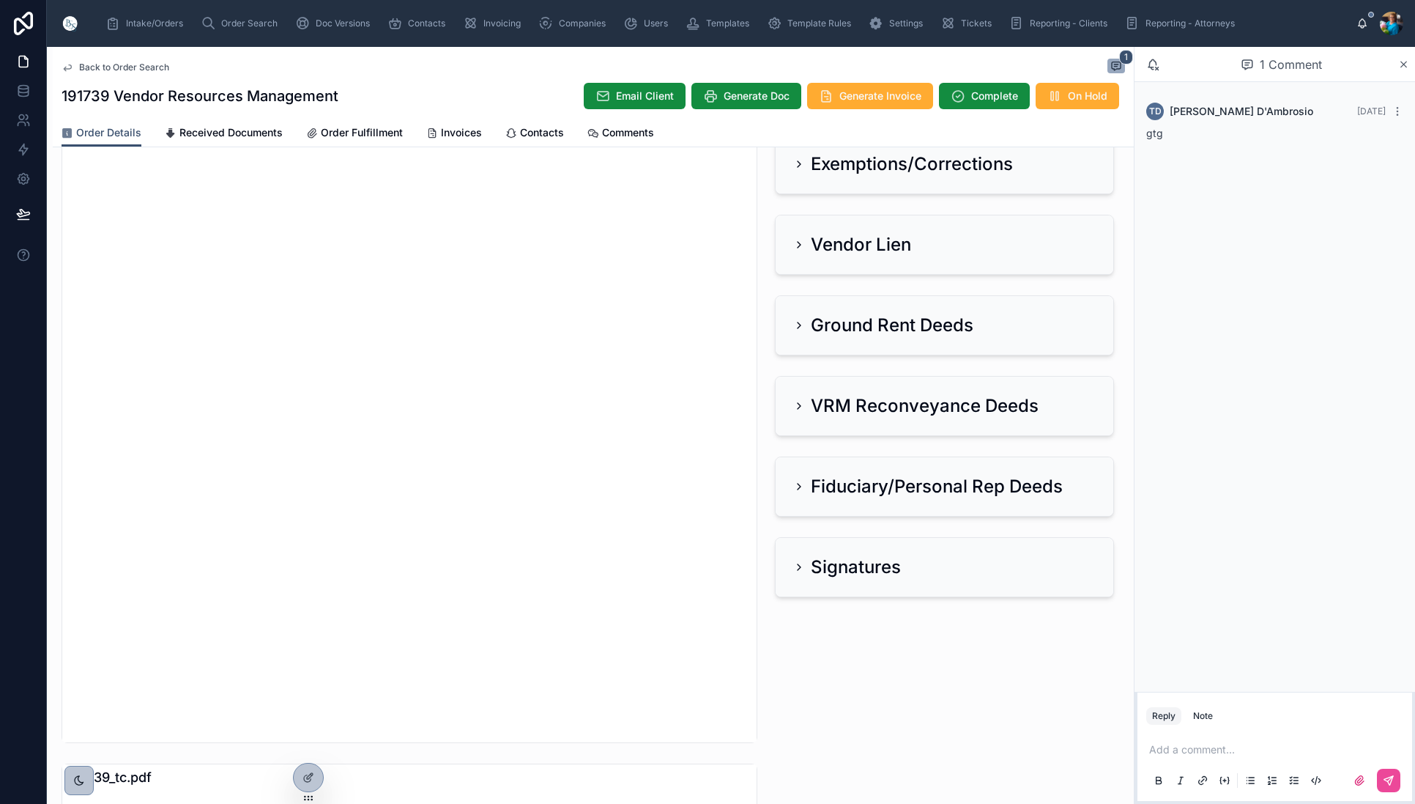
scroll to position [346, 0]
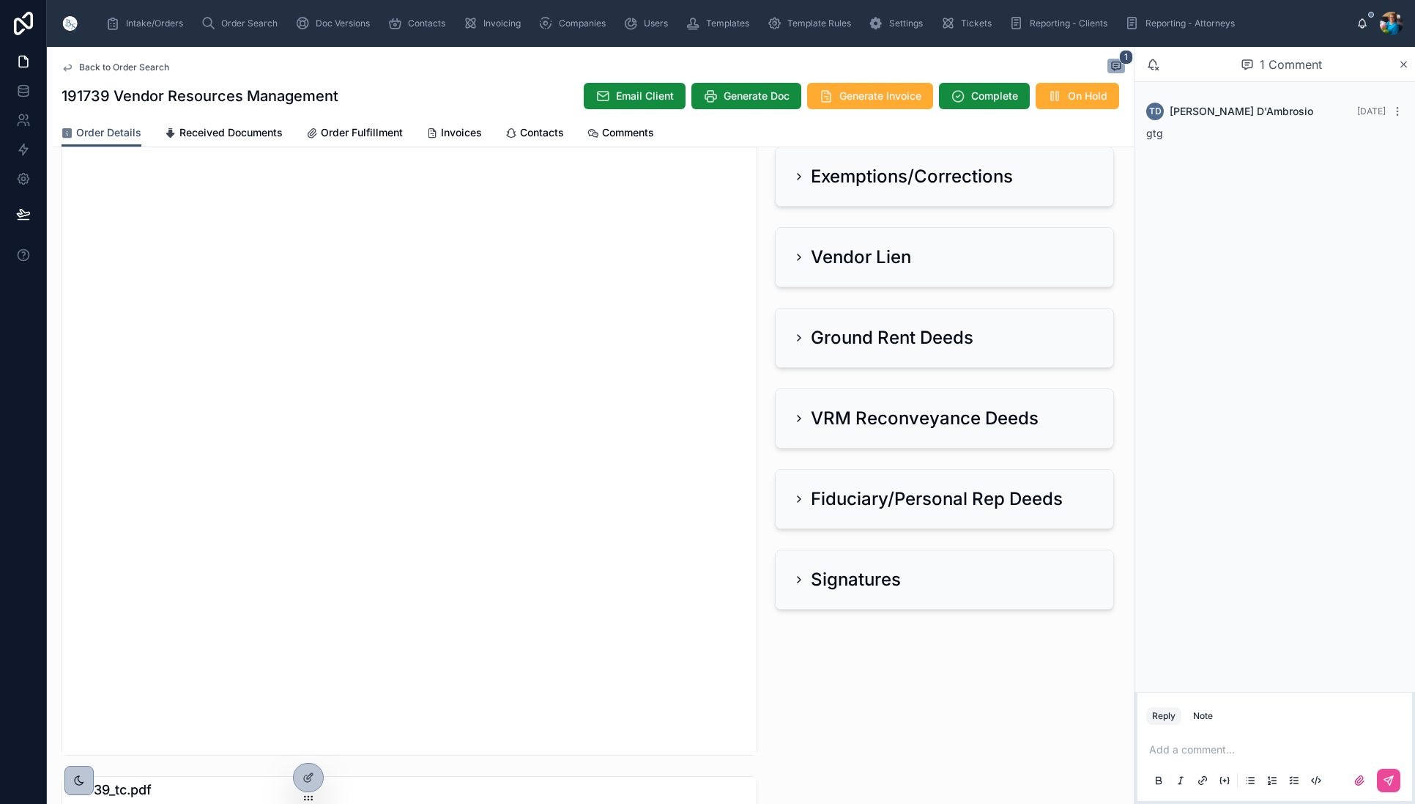
click at [798, 256] on icon at bounding box center [799, 257] width 12 height 12
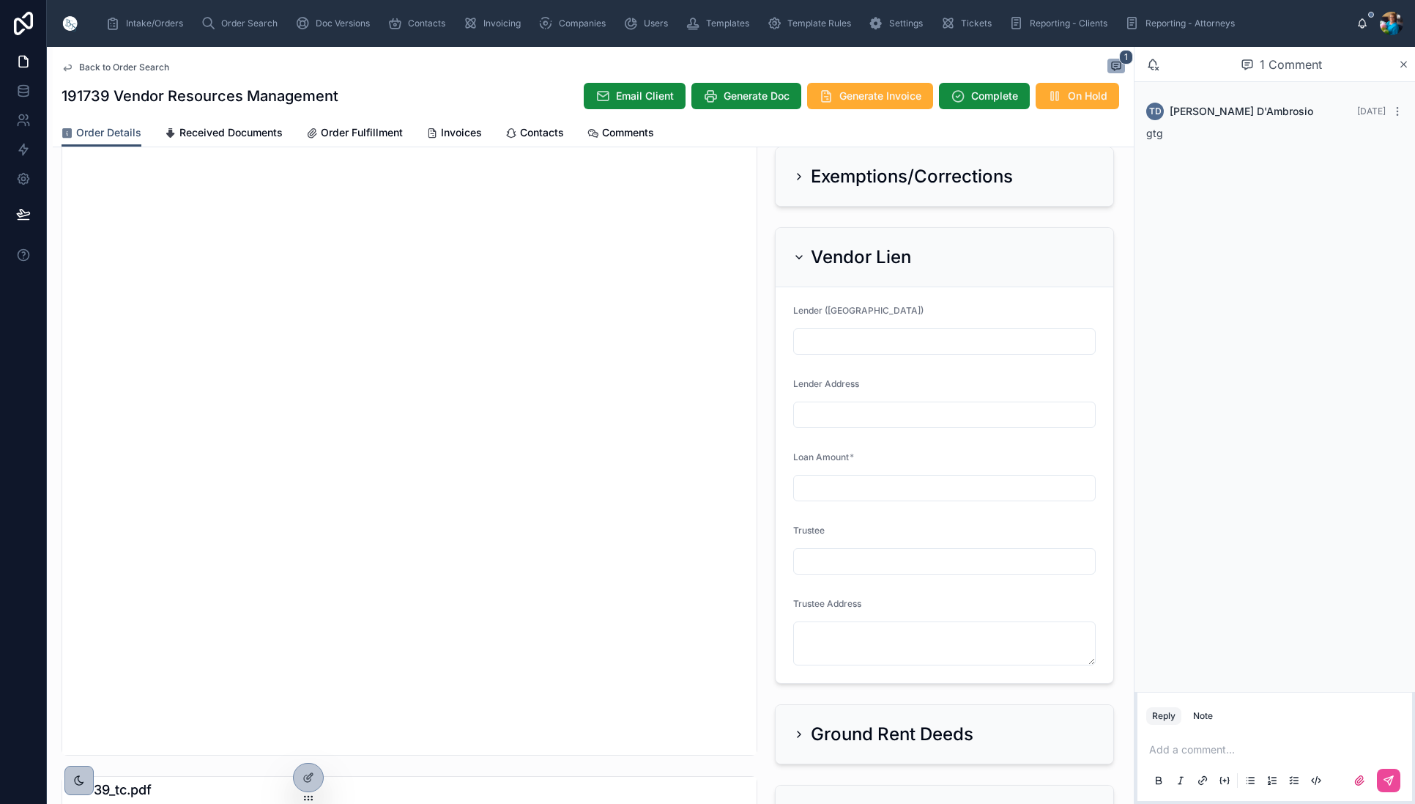
click at [798, 256] on icon at bounding box center [799, 257] width 12 height 12
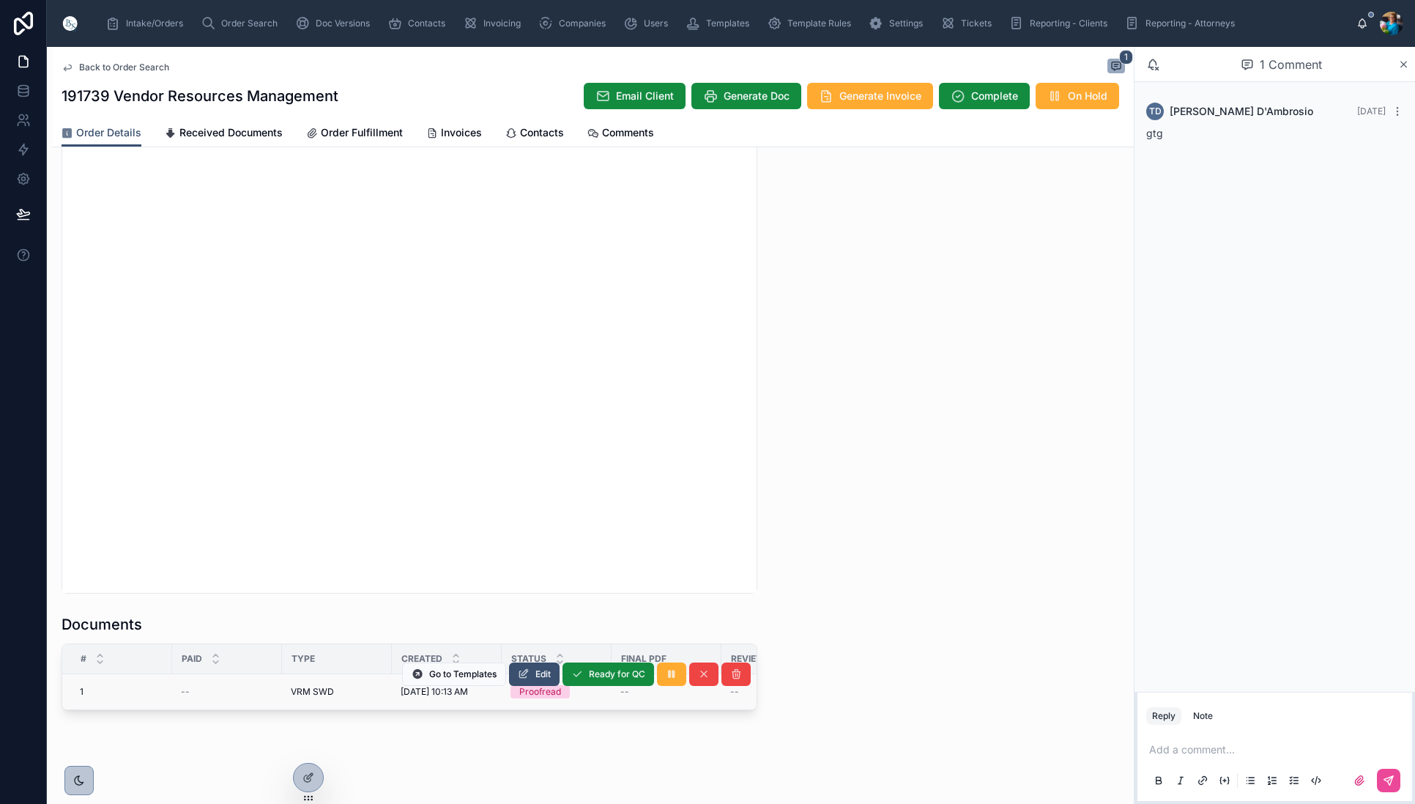
scroll to position [0, 10]
click at [543, 671] on span "Edit" at bounding box center [542, 674] width 15 height 12
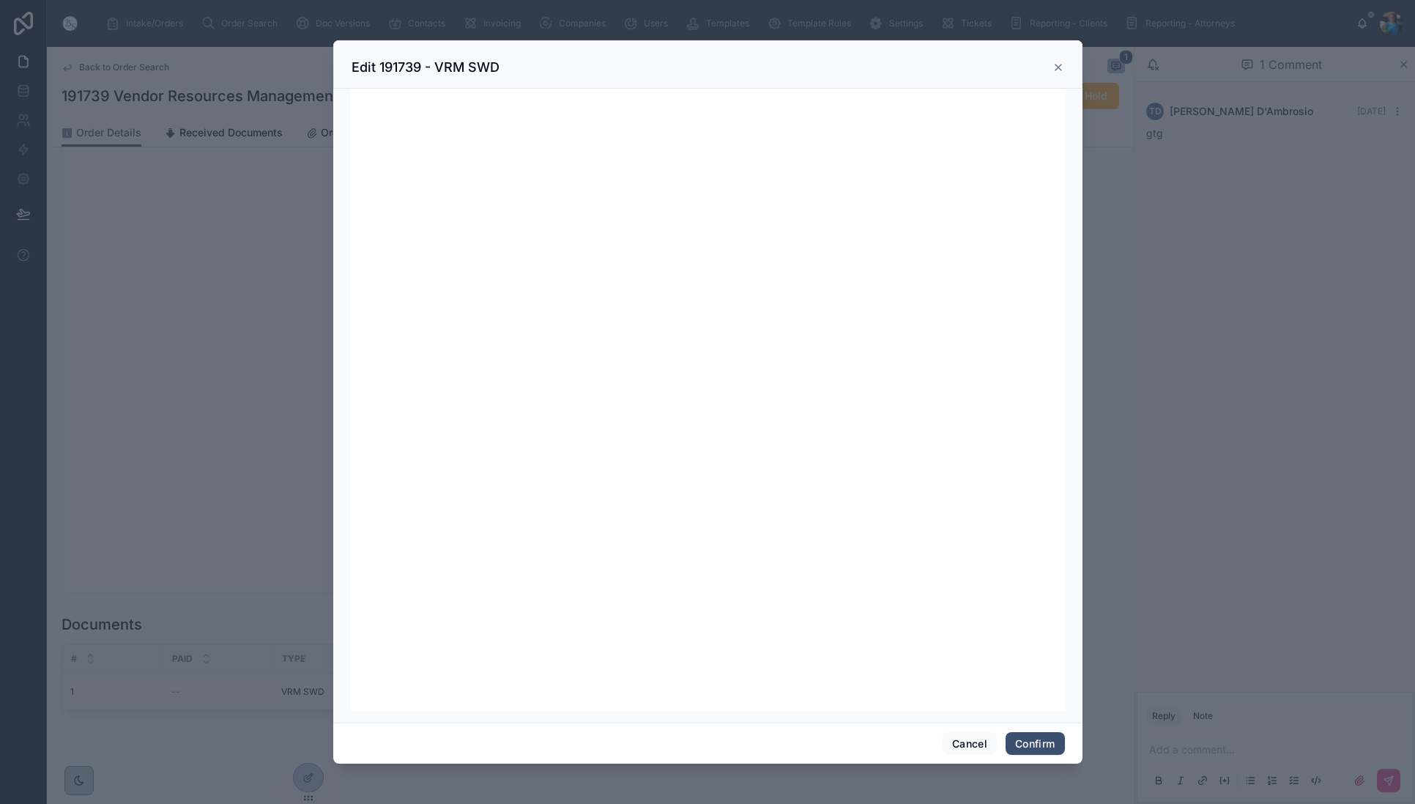
scroll to position [188, 0]
click at [1042, 746] on button "Confirm" at bounding box center [1035, 743] width 59 height 23
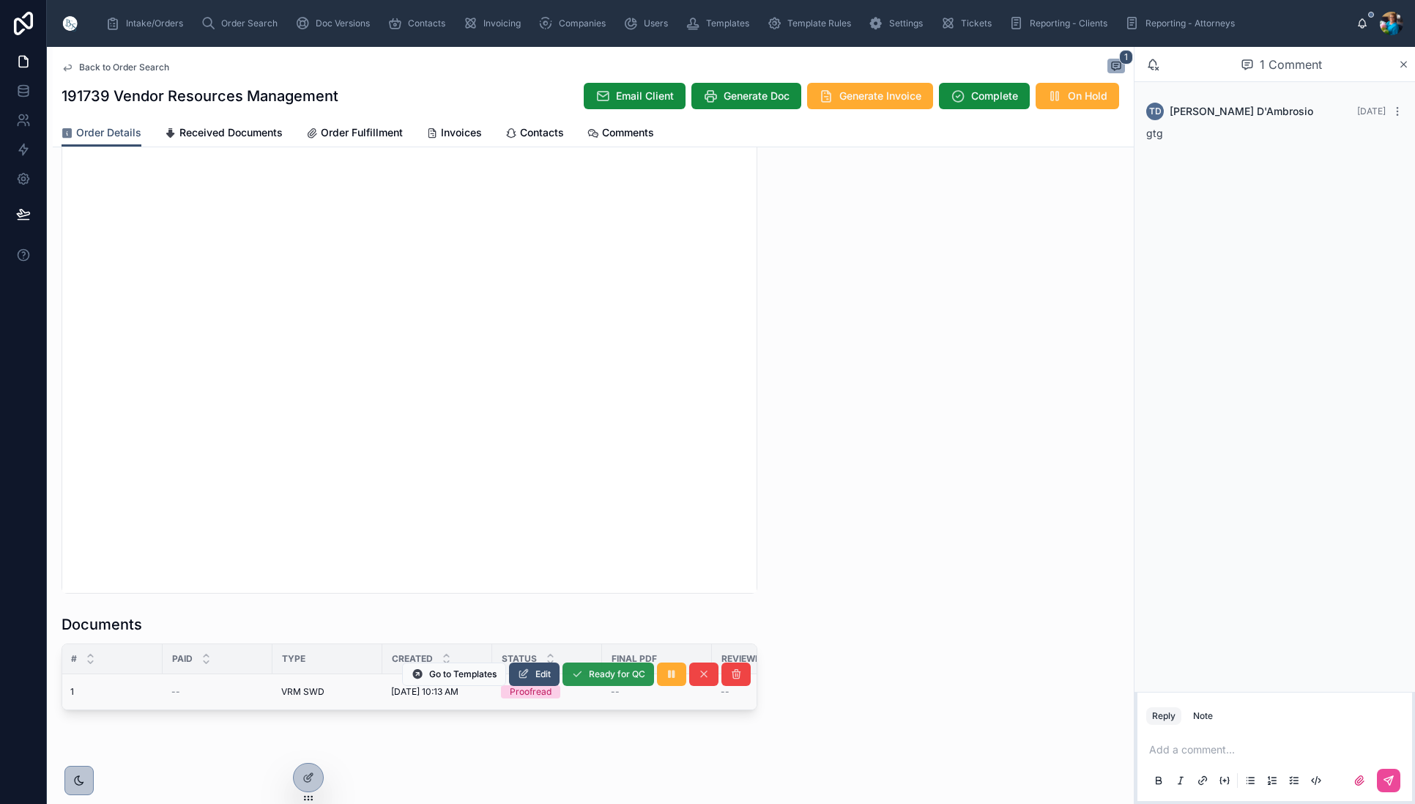
click at [603, 673] on span "Ready for QC" at bounding box center [617, 674] width 56 height 12
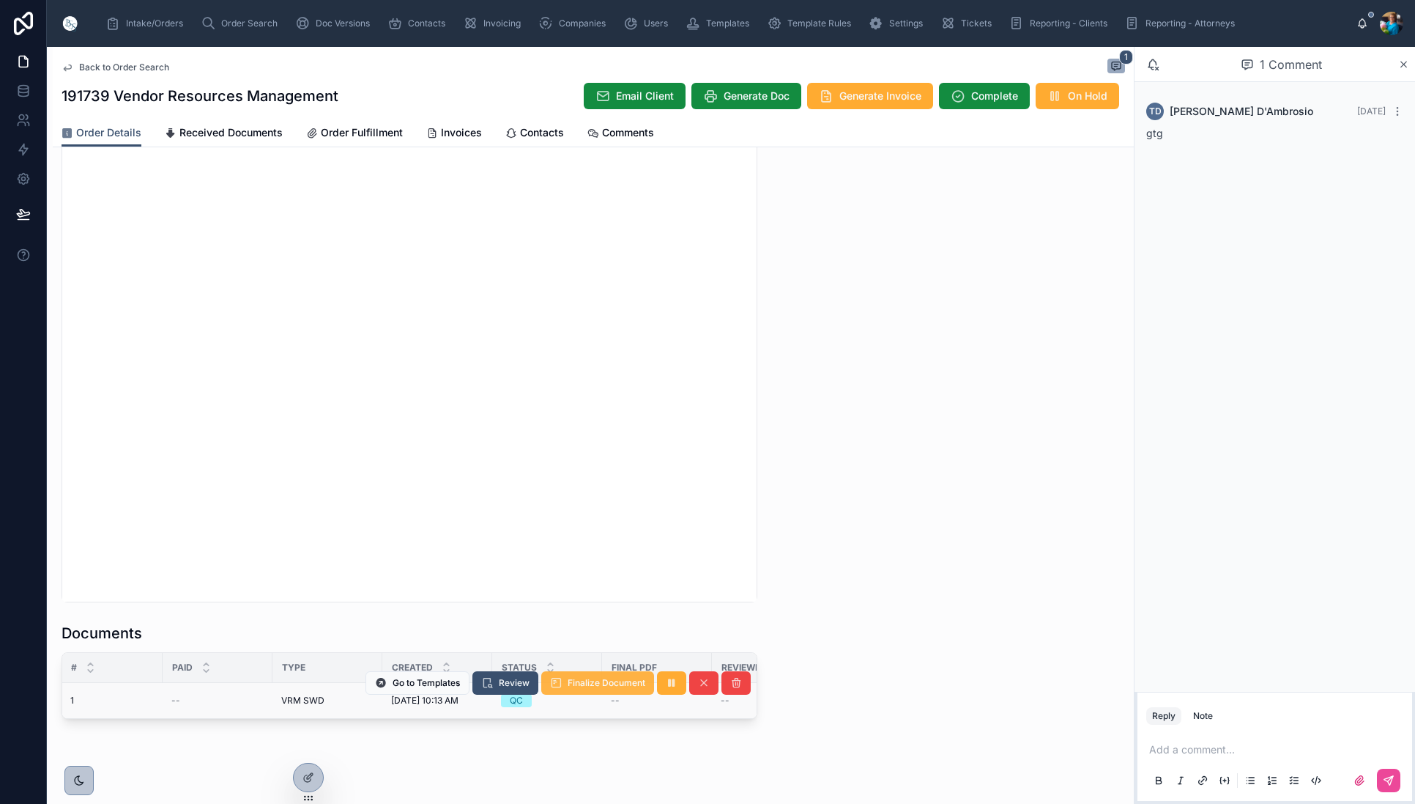
scroll to position [1321, 0]
click at [627, 685] on span "Finalize Document" at bounding box center [607, 686] width 78 height 12
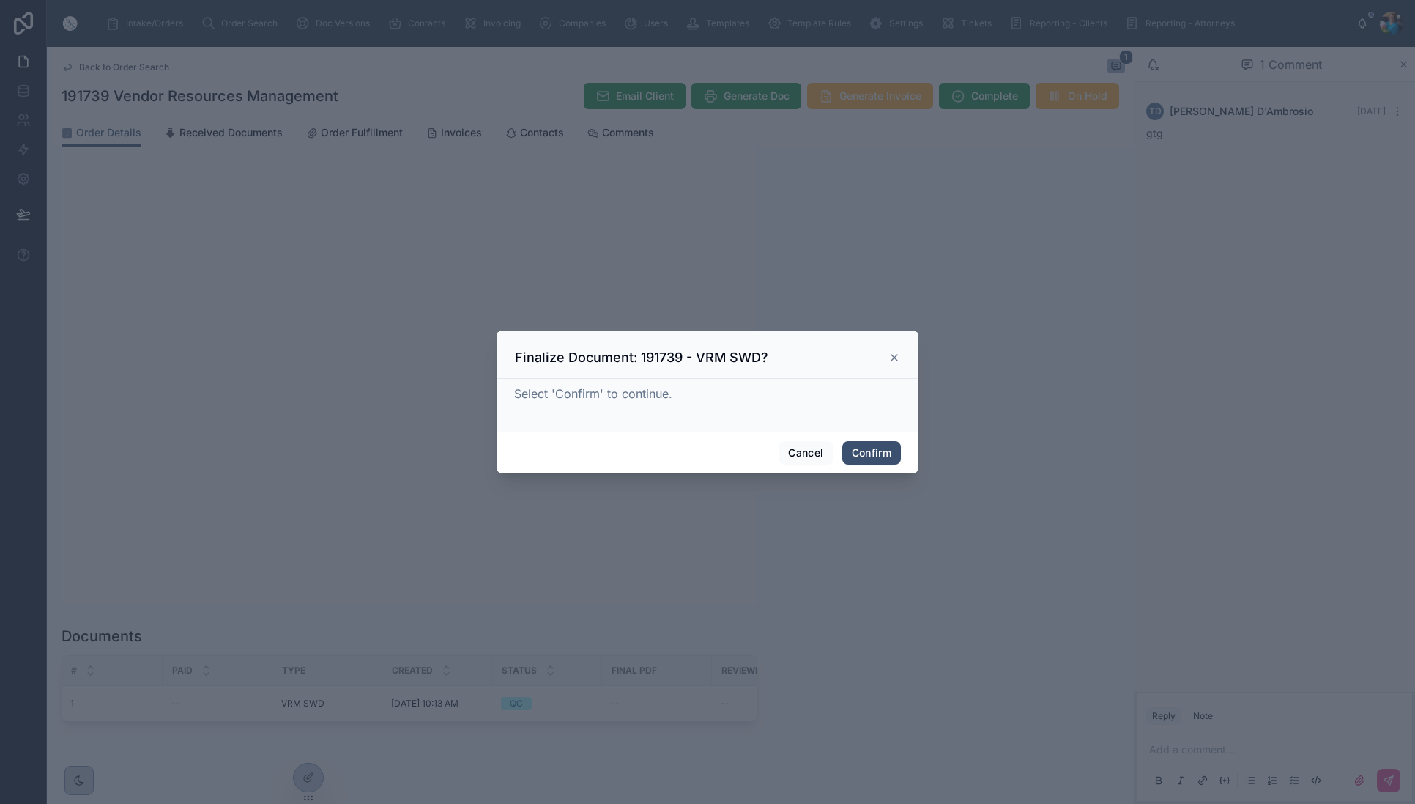
drag, startPoint x: 868, startPoint y: 456, endPoint x: 836, endPoint y: 508, distance: 60.6
click at [867, 458] on button "Confirm" at bounding box center [871, 452] width 59 height 23
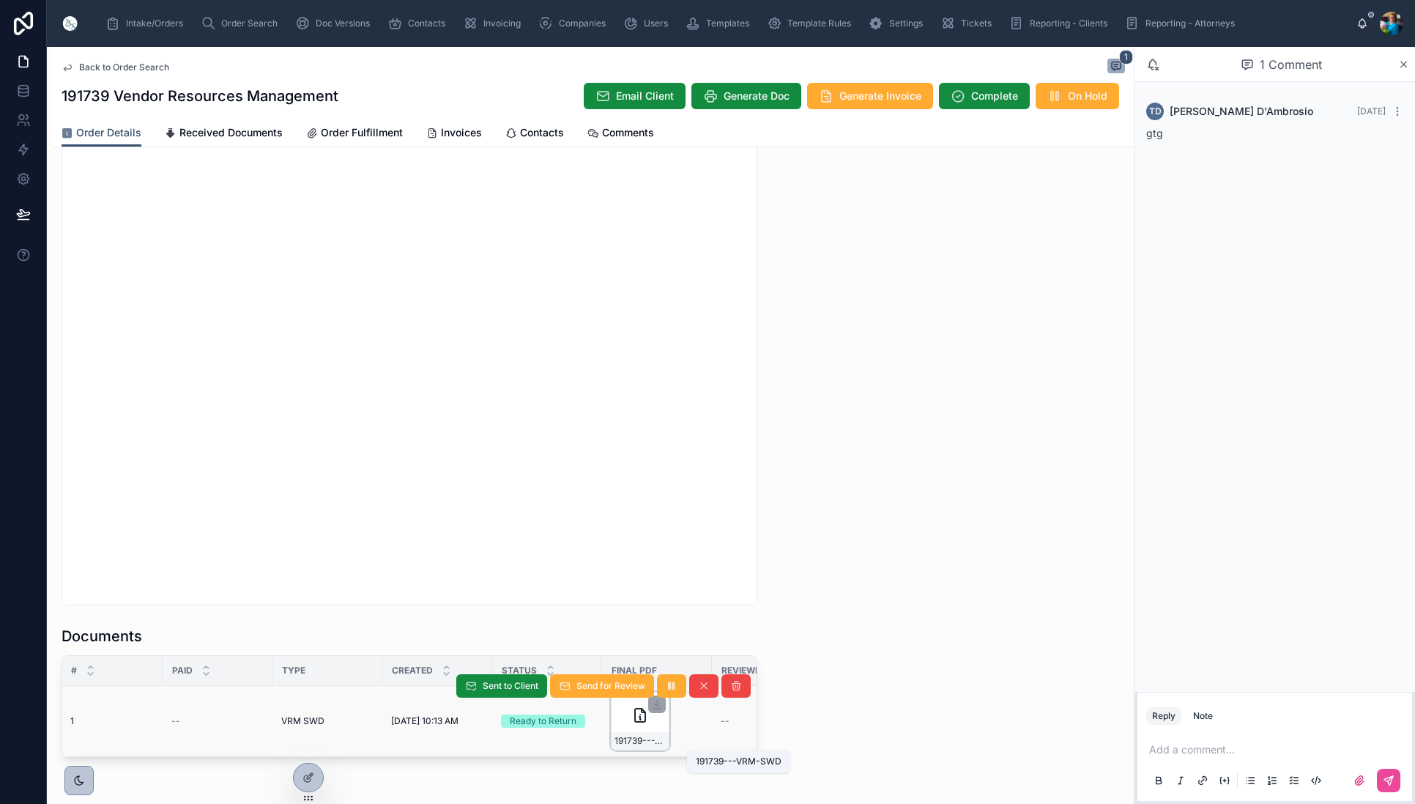
click at [652, 740] on span "191739---VRM-SWD" at bounding box center [640, 741] width 51 height 12
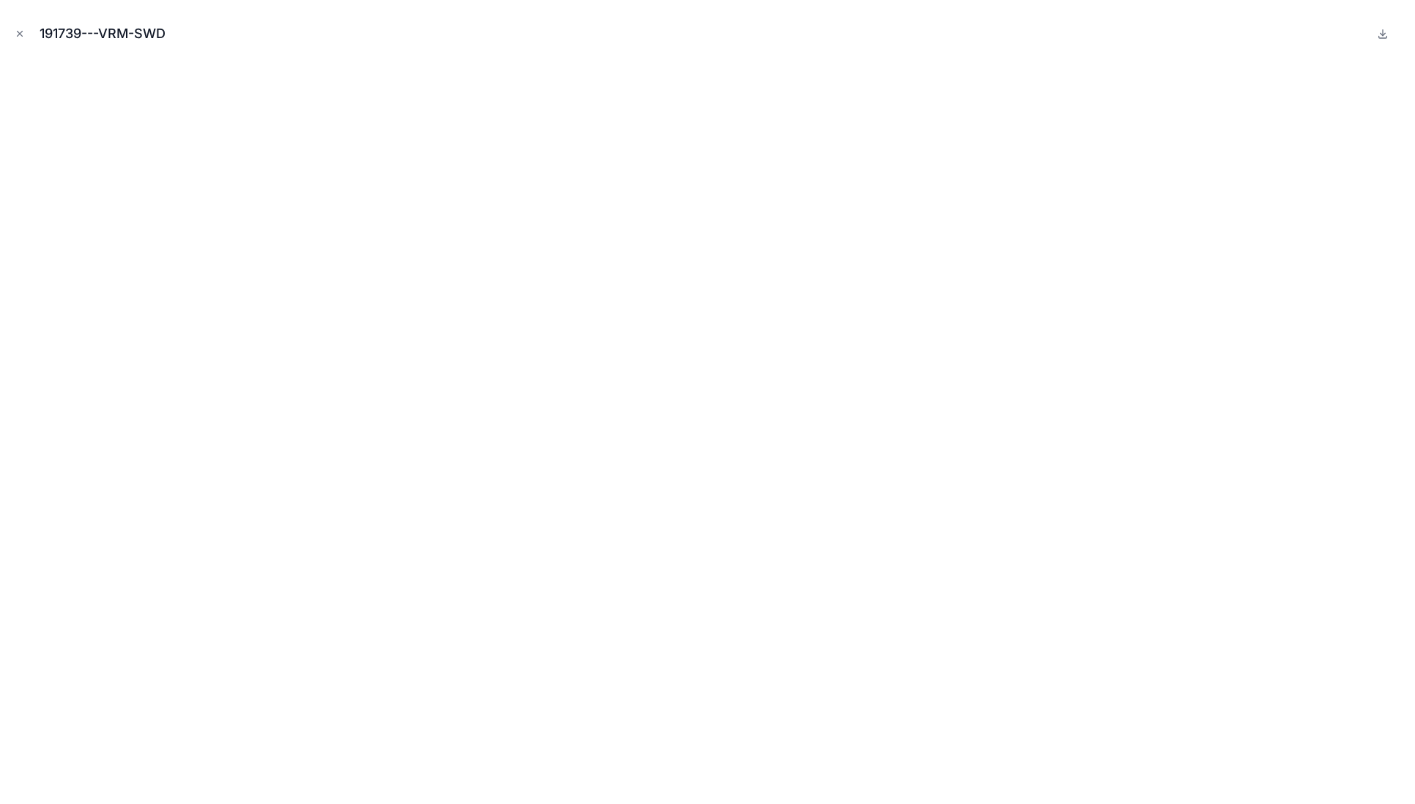
drag, startPoint x: 17, startPoint y: 29, endPoint x: 42, endPoint y: 85, distance: 61.0
click at [18, 29] on icon "Close modal" at bounding box center [20, 34] width 10 height 10
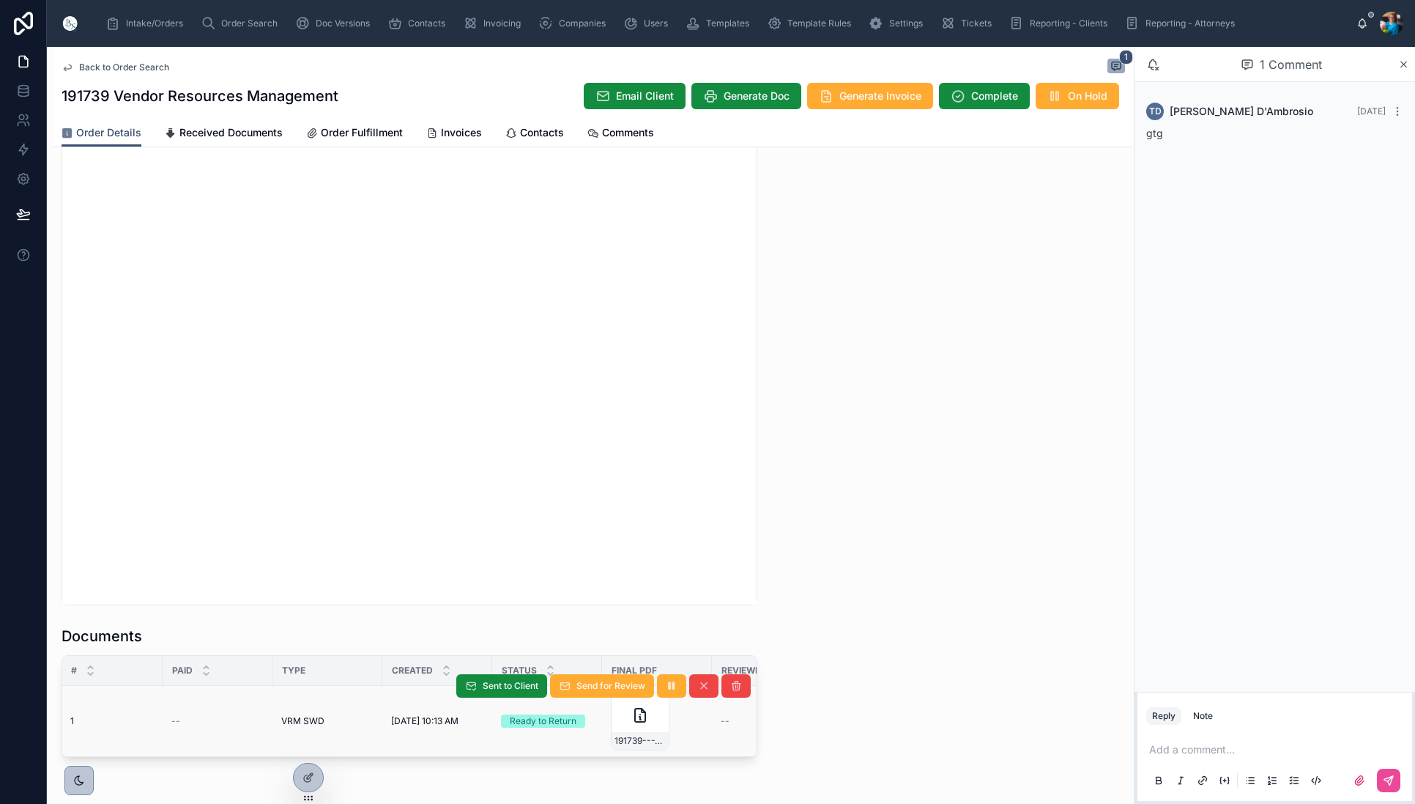
scroll to position [0, 9]
click at [514, 683] on span "Sent to Client" at bounding box center [511, 686] width 56 height 12
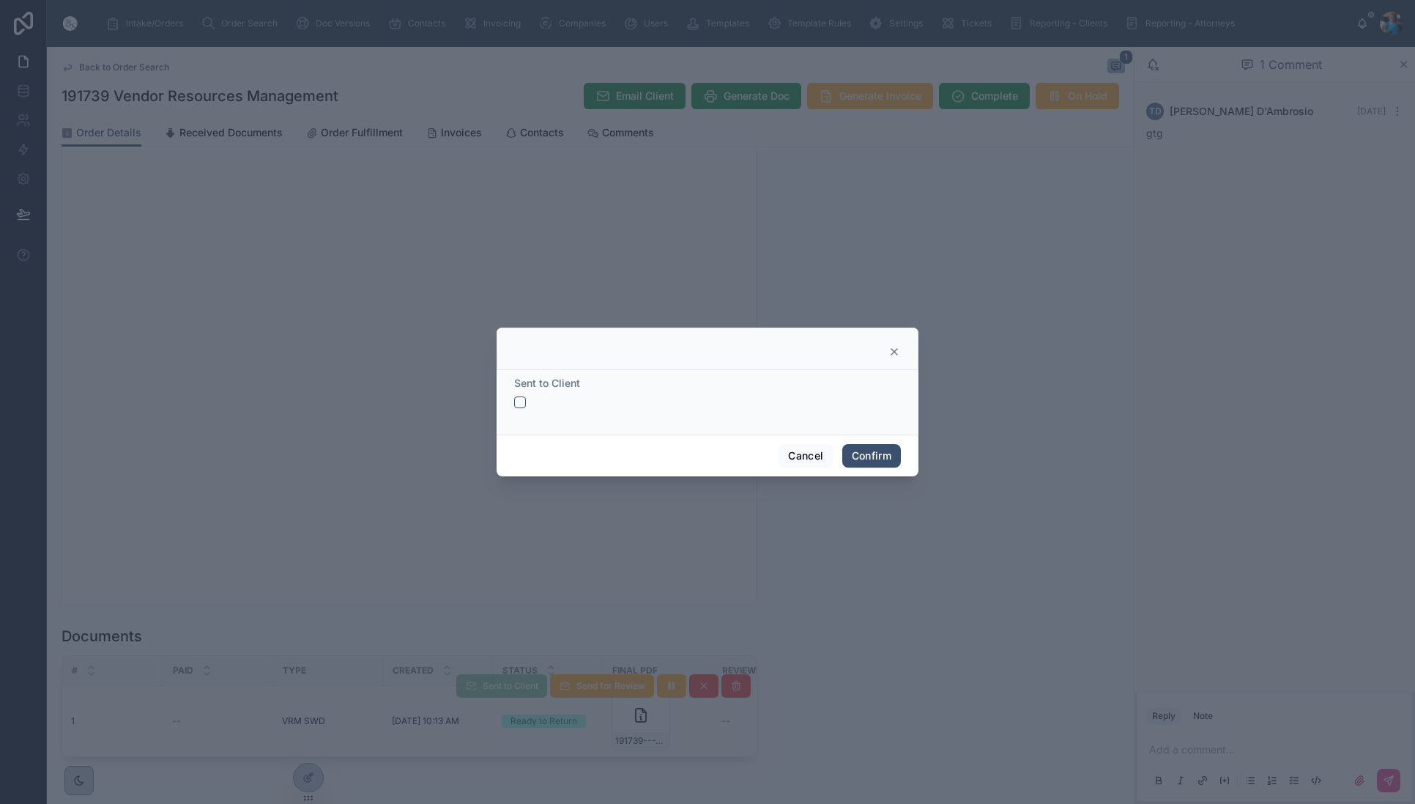
drag, startPoint x: 516, startPoint y: 394, endPoint x: 519, endPoint y: 403, distance: 9.5
click at [516, 394] on div "Sent to Client" at bounding box center [707, 392] width 387 height 32
click at [518, 400] on button "button" at bounding box center [520, 402] width 12 height 12
drag, startPoint x: 880, startPoint y: 459, endPoint x: 879, endPoint y: 470, distance: 11.1
click at [880, 459] on button "Confirm" at bounding box center [871, 455] width 59 height 23
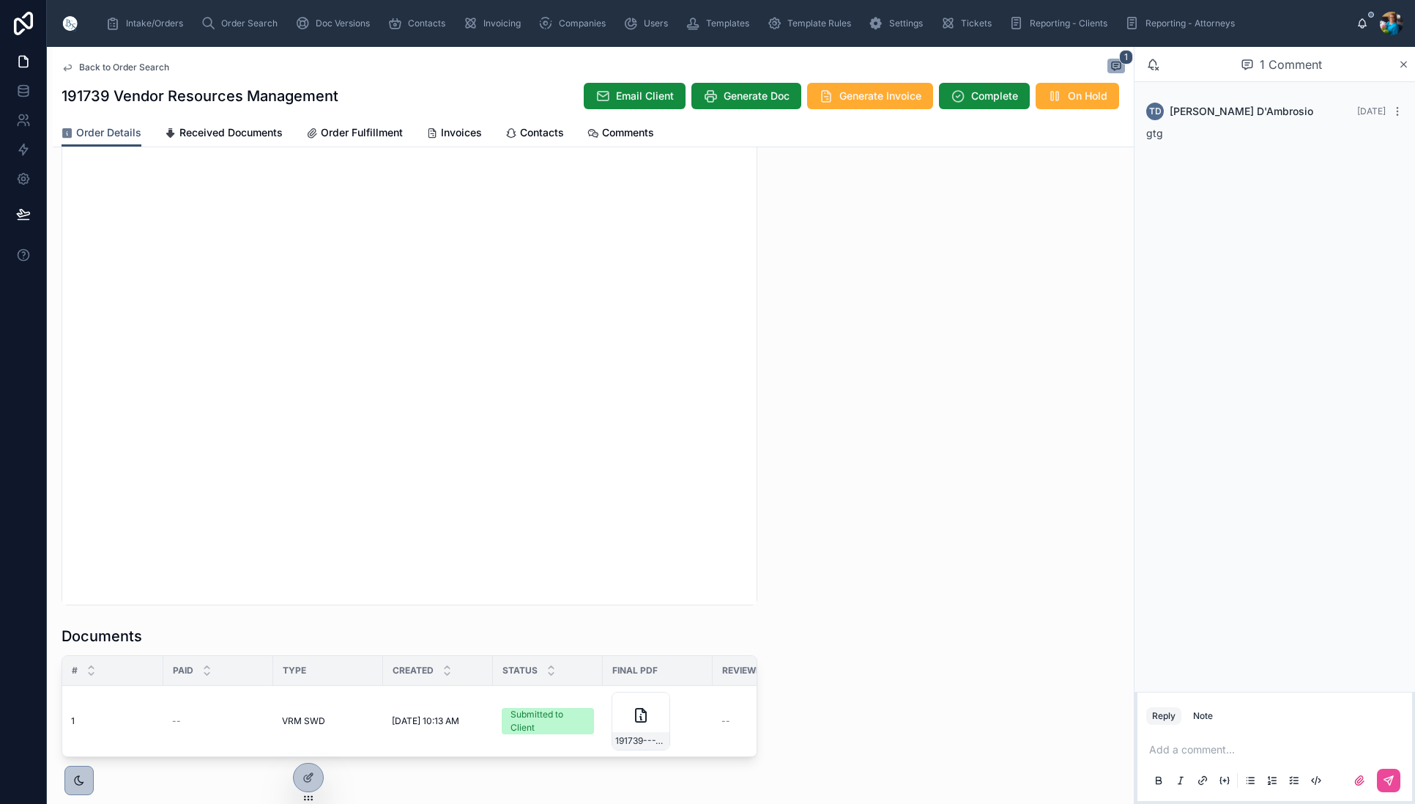
scroll to position [0, 0]
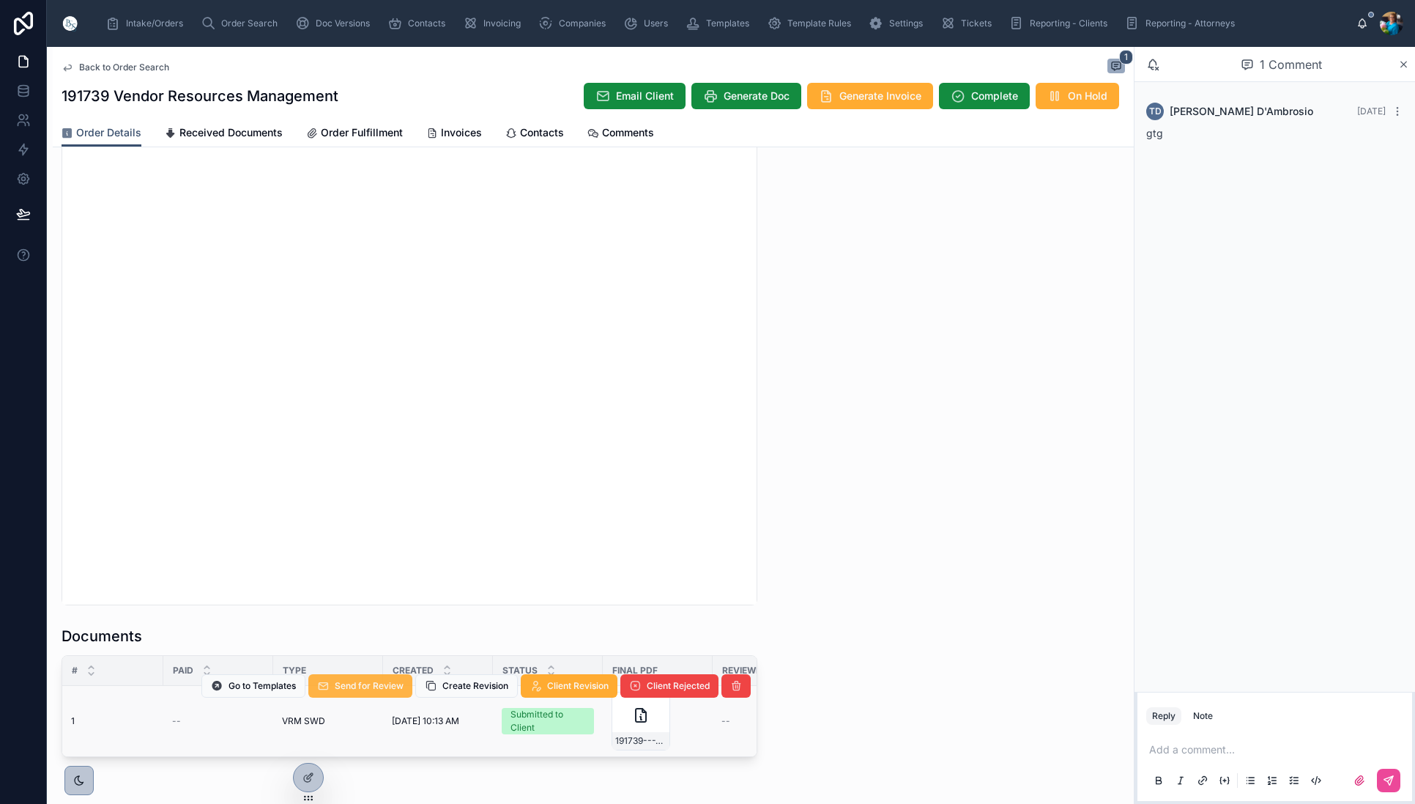
click at [366, 686] on span "Send for Review" at bounding box center [369, 686] width 69 height 12
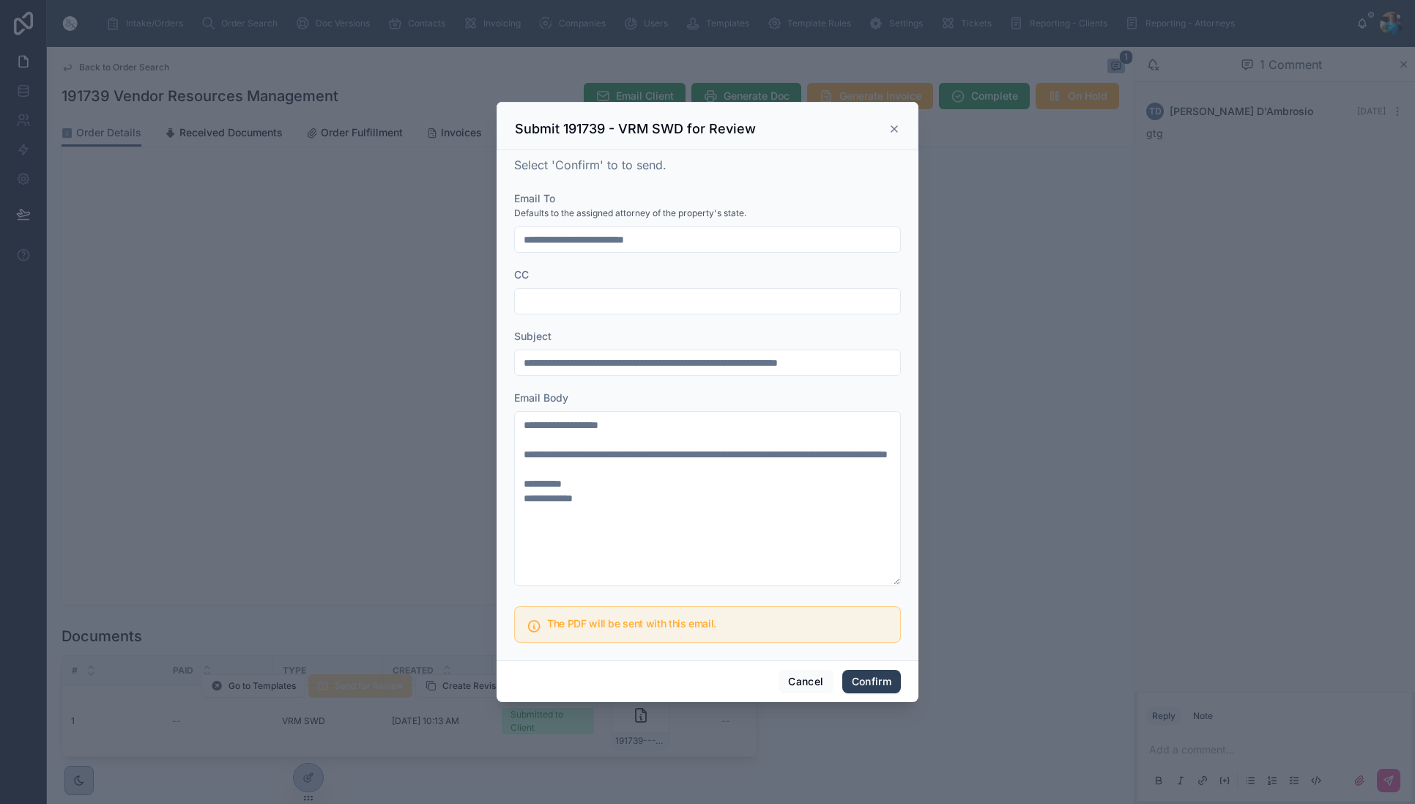
click at [880, 685] on button "Confirm" at bounding box center [871, 680] width 59 height 23
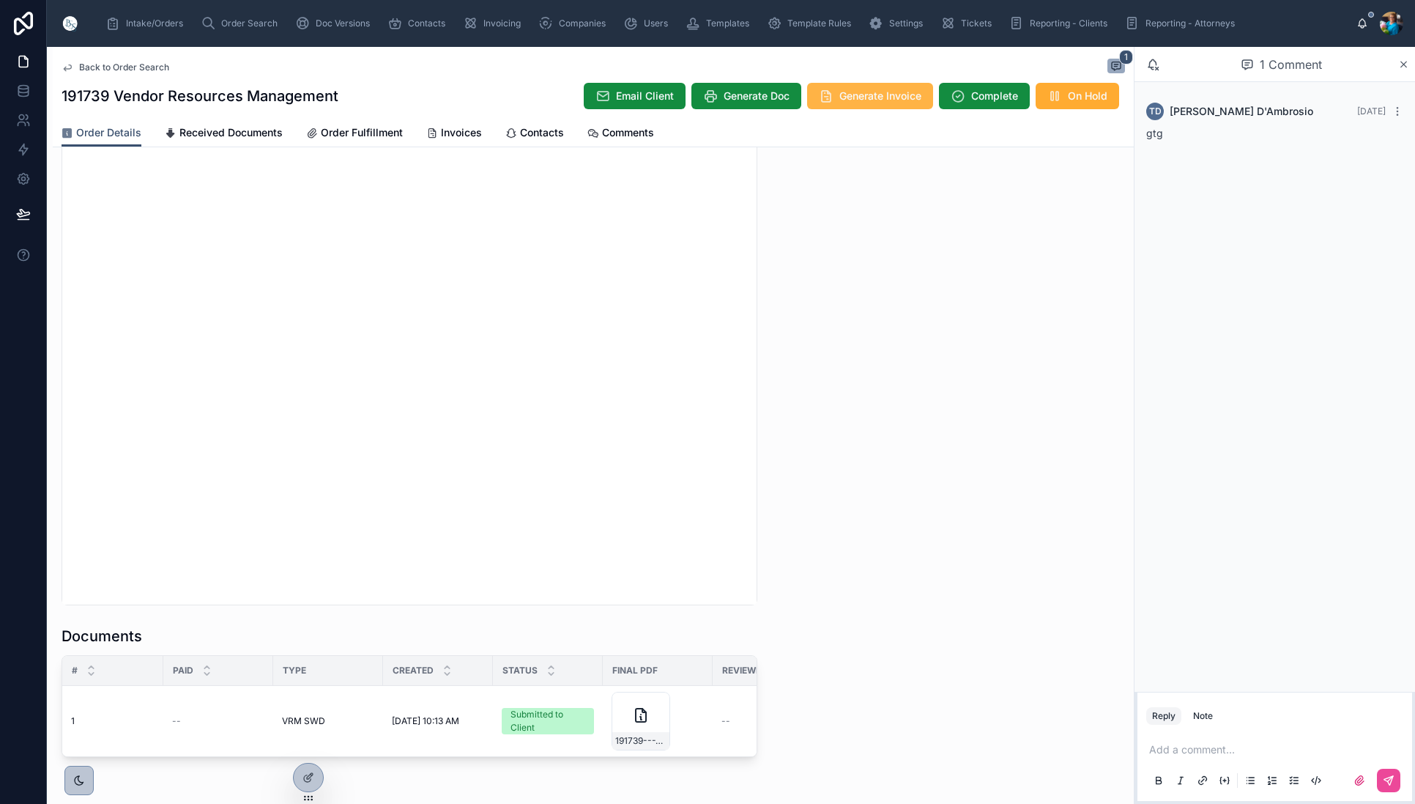
click at [872, 100] on span "Generate Invoice" at bounding box center [880, 96] width 82 height 15
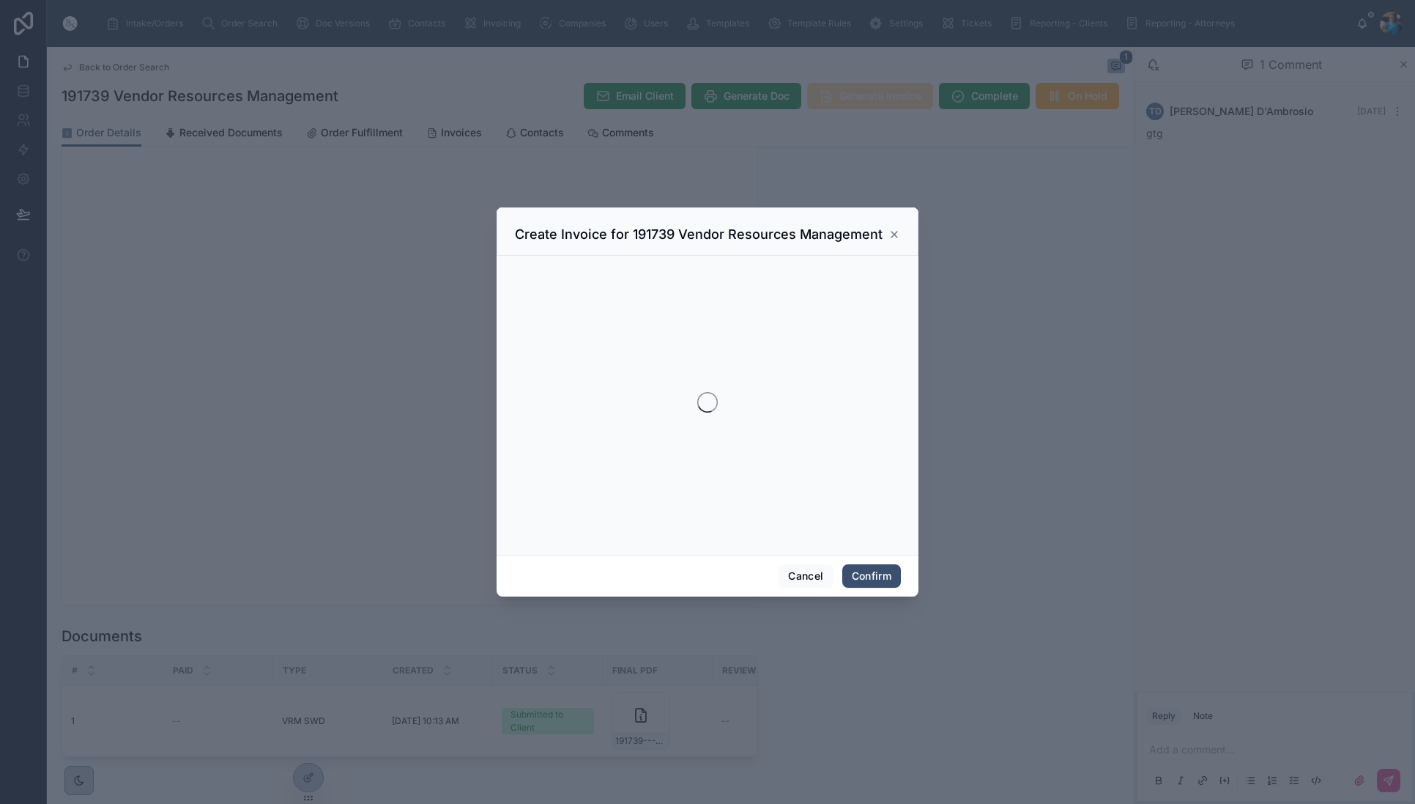
click at [872, 100] on div at bounding box center [707, 402] width 1415 height 804
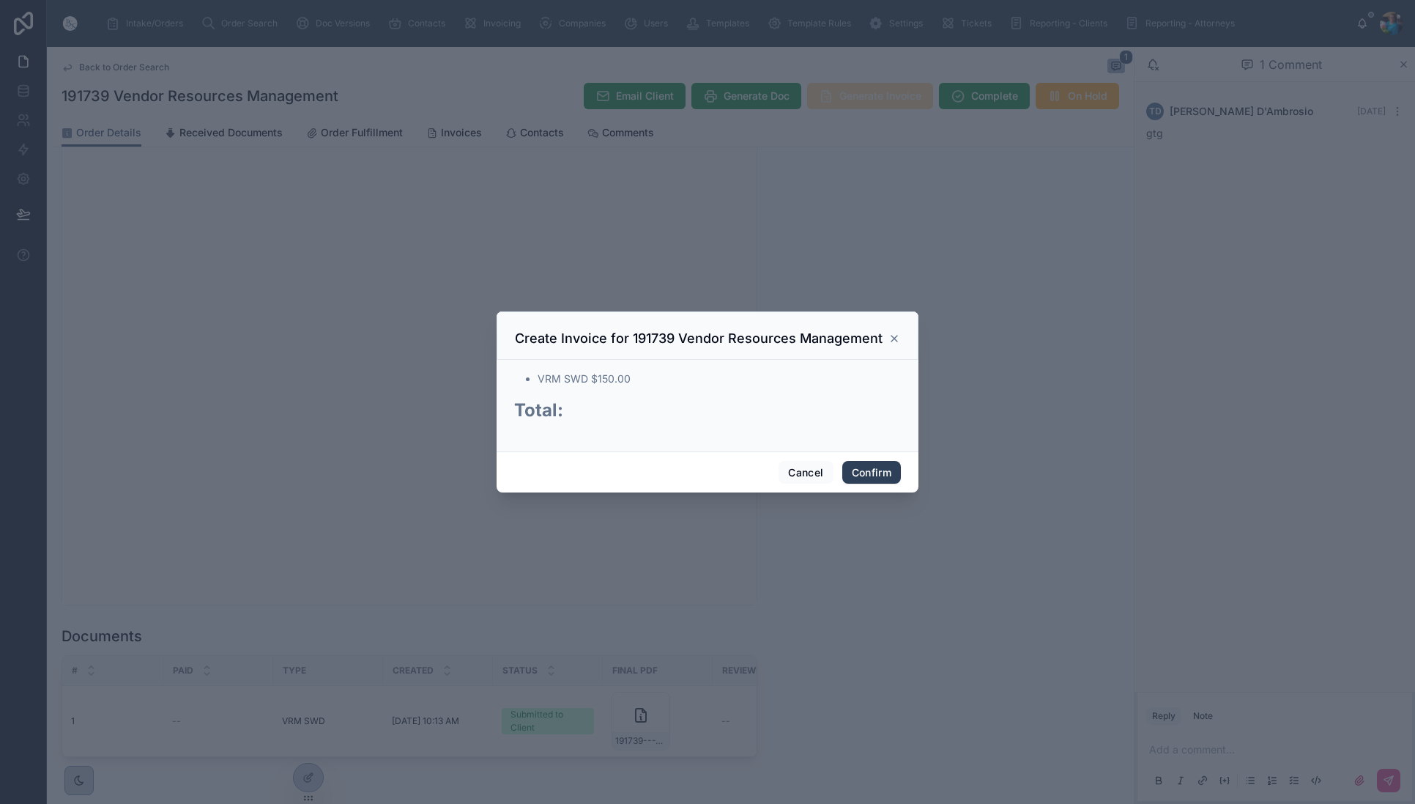
click at [882, 470] on button "Confirm" at bounding box center [871, 472] width 59 height 23
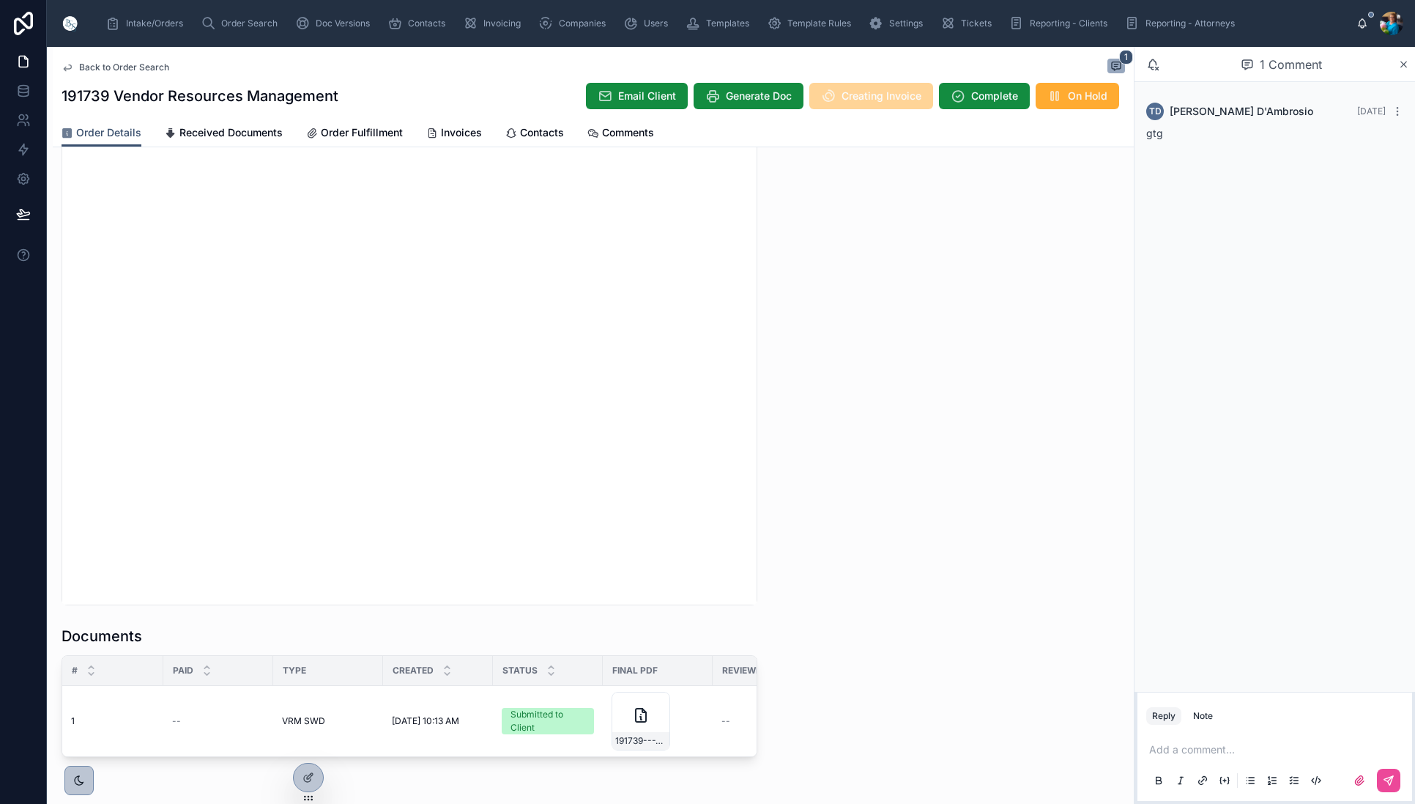
drag, startPoint x: 1154, startPoint y: 750, endPoint x: 1165, endPoint y: 764, distance: 17.3
click at [1154, 754] on p at bounding box center [1277, 749] width 257 height 15
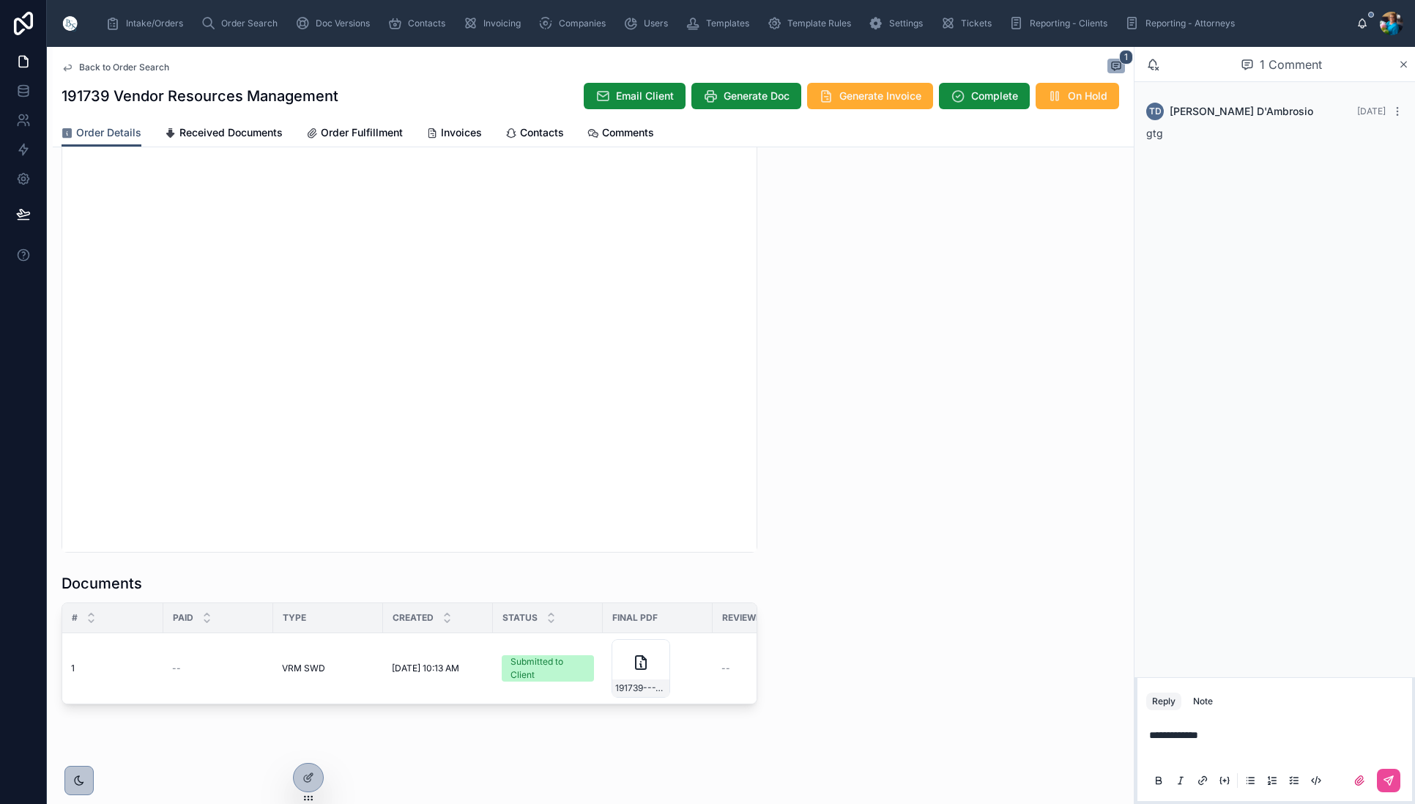
scroll to position [1365, 0]
drag, startPoint x: 459, startPoint y: 132, endPoint x: 456, endPoint y: 161, distance: 29.4
click at [458, 133] on span "Invoices" at bounding box center [461, 132] width 41 height 15
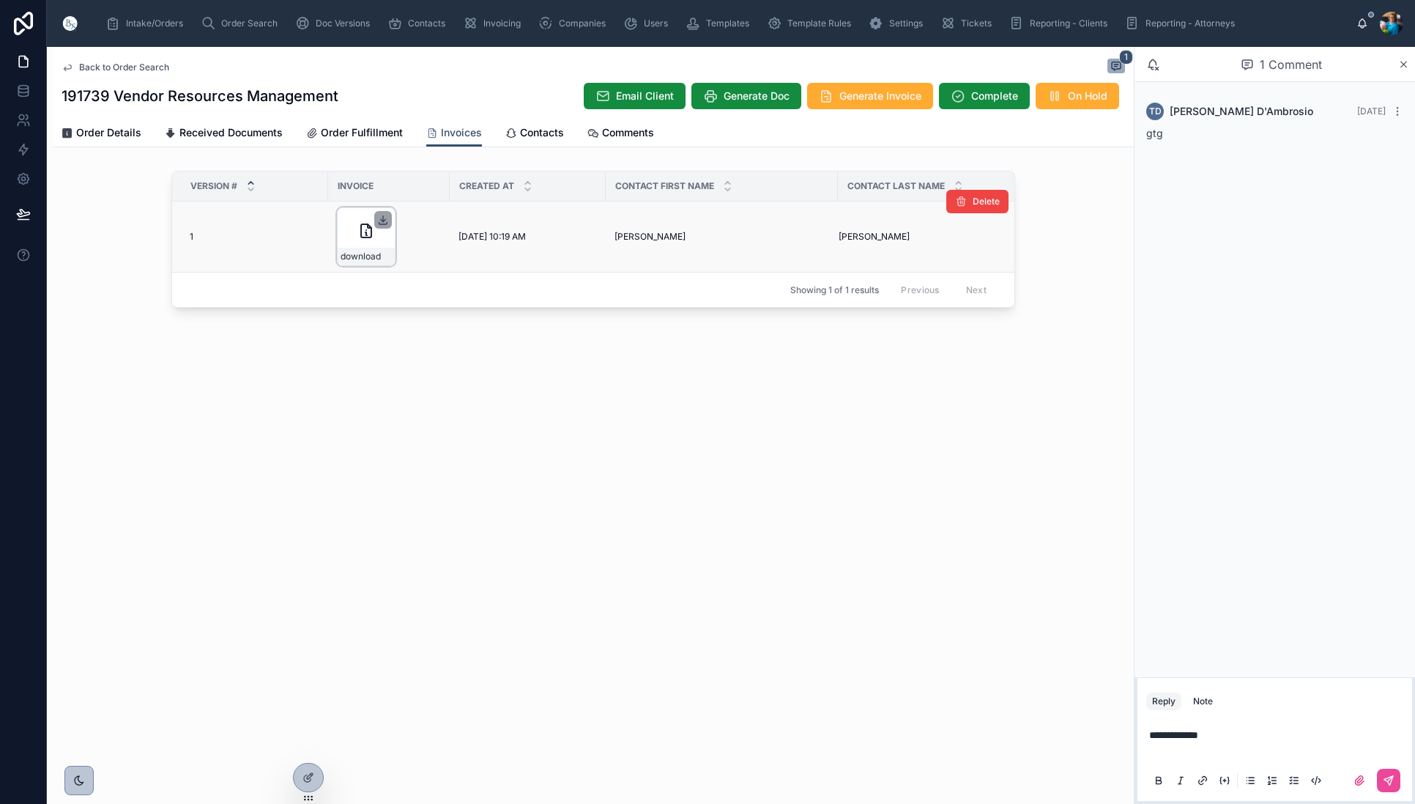
click at [382, 219] on icon at bounding box center [383, 220] width 12 height 12
click at [234, 21] on span "Order Search" at bounding box center [249, 24] width 56 height 12
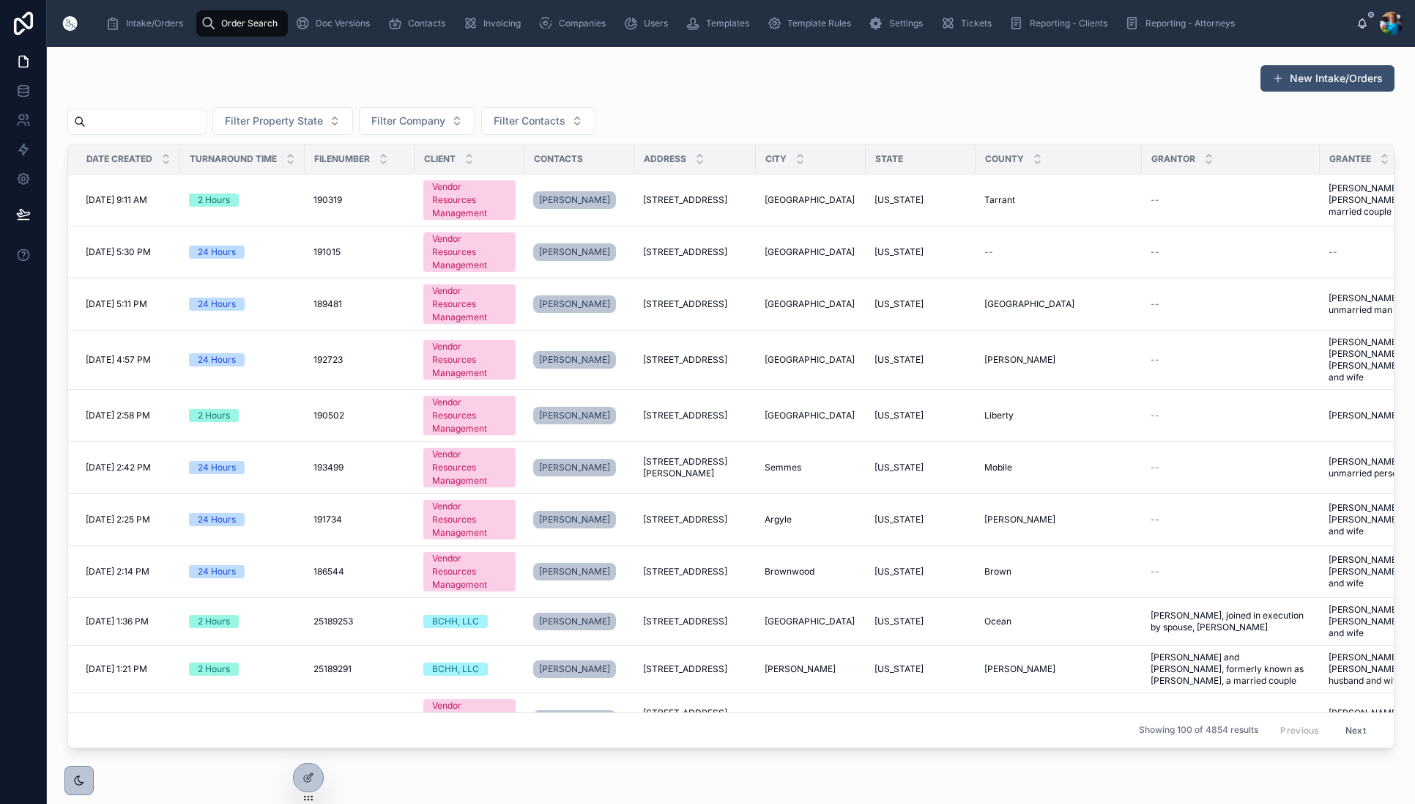
click at [206, 123] on input "text" at bounding box center [146, 121] width 120 height 21
paste input "******"
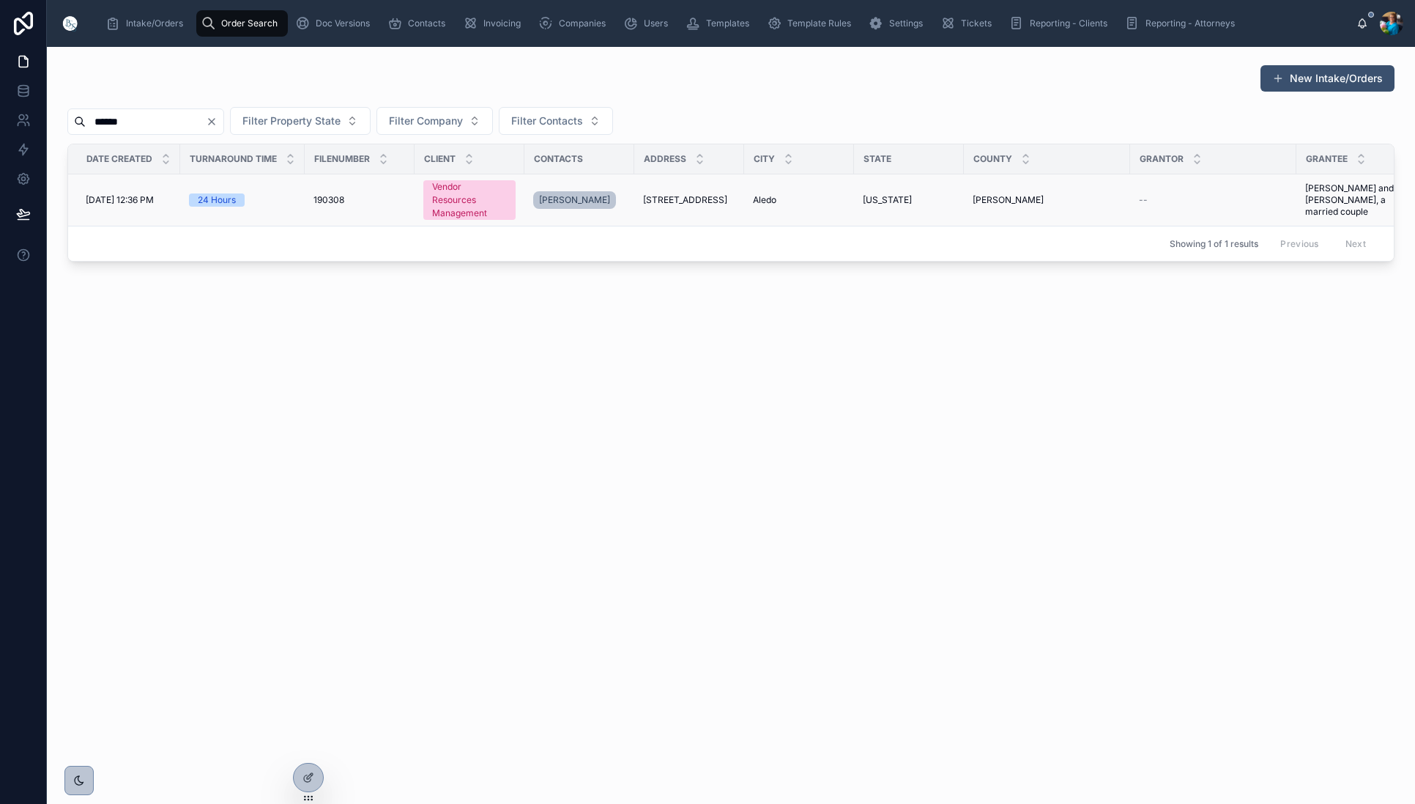
type input "******"
click at [716, 201] on span "[STREET_ADDRESS]" at bounding box center [685, 200] width 84 height 12
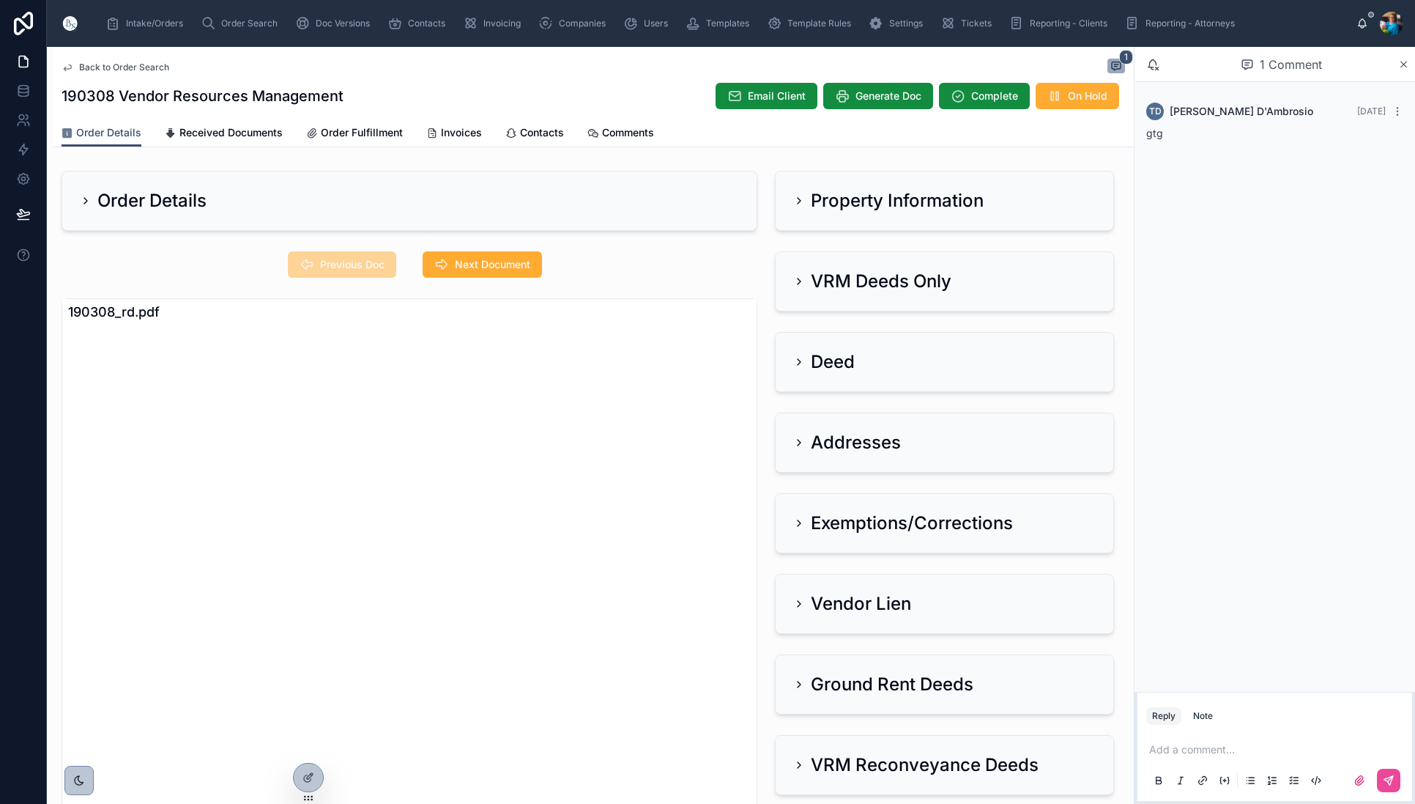
drag, startPoint x: 801, startPoint y: 199, endPoint x: 678, endPoint y: 247, distance: 131.3
click at [800, 201] on icon at bounding box center [799, 201] width 12 height 12
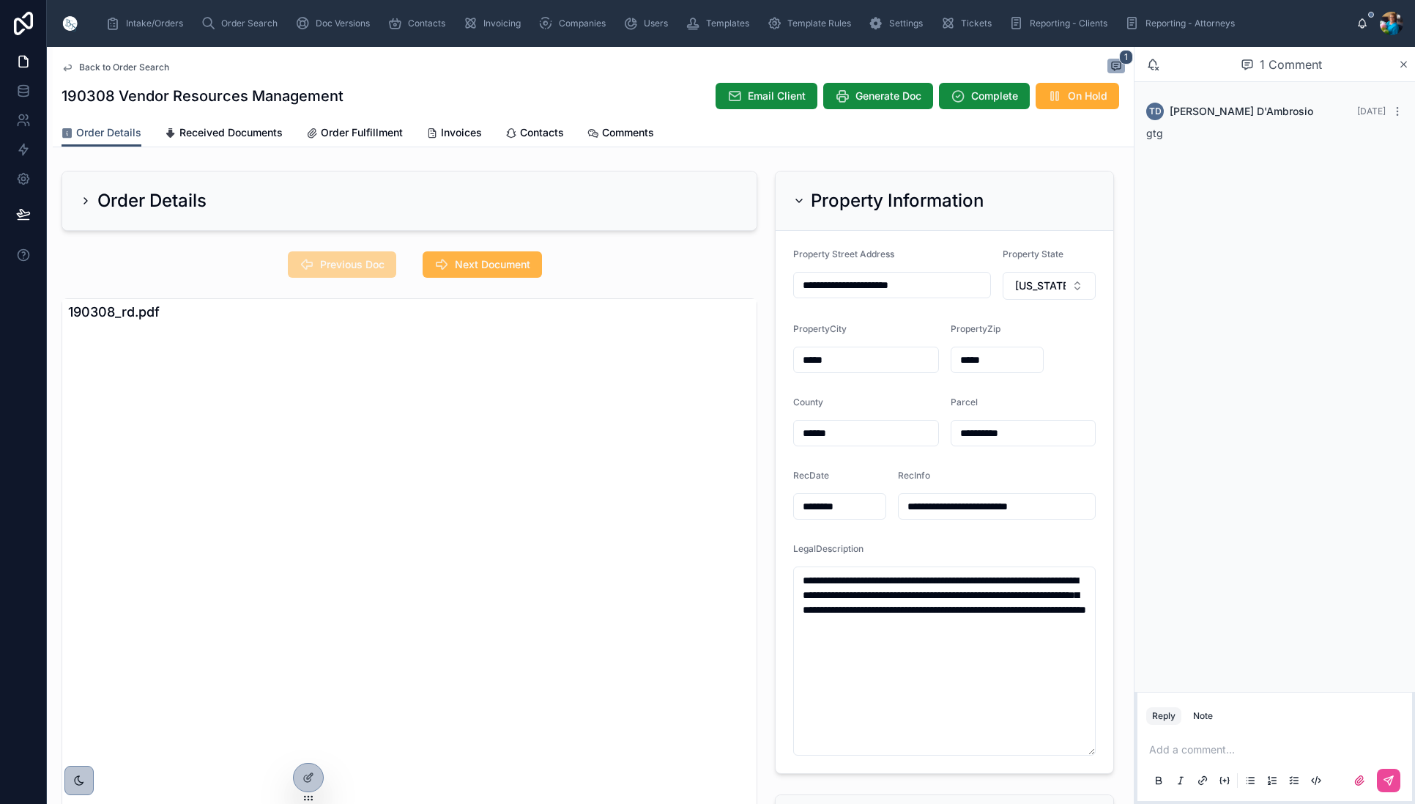
click at [474, 268] on span "Next Document" at bounding box center [492, 264] width 75 height 15
click at [375, 258] on span "Previous Doc" at bounding box center [352, 264] width 64 height 15
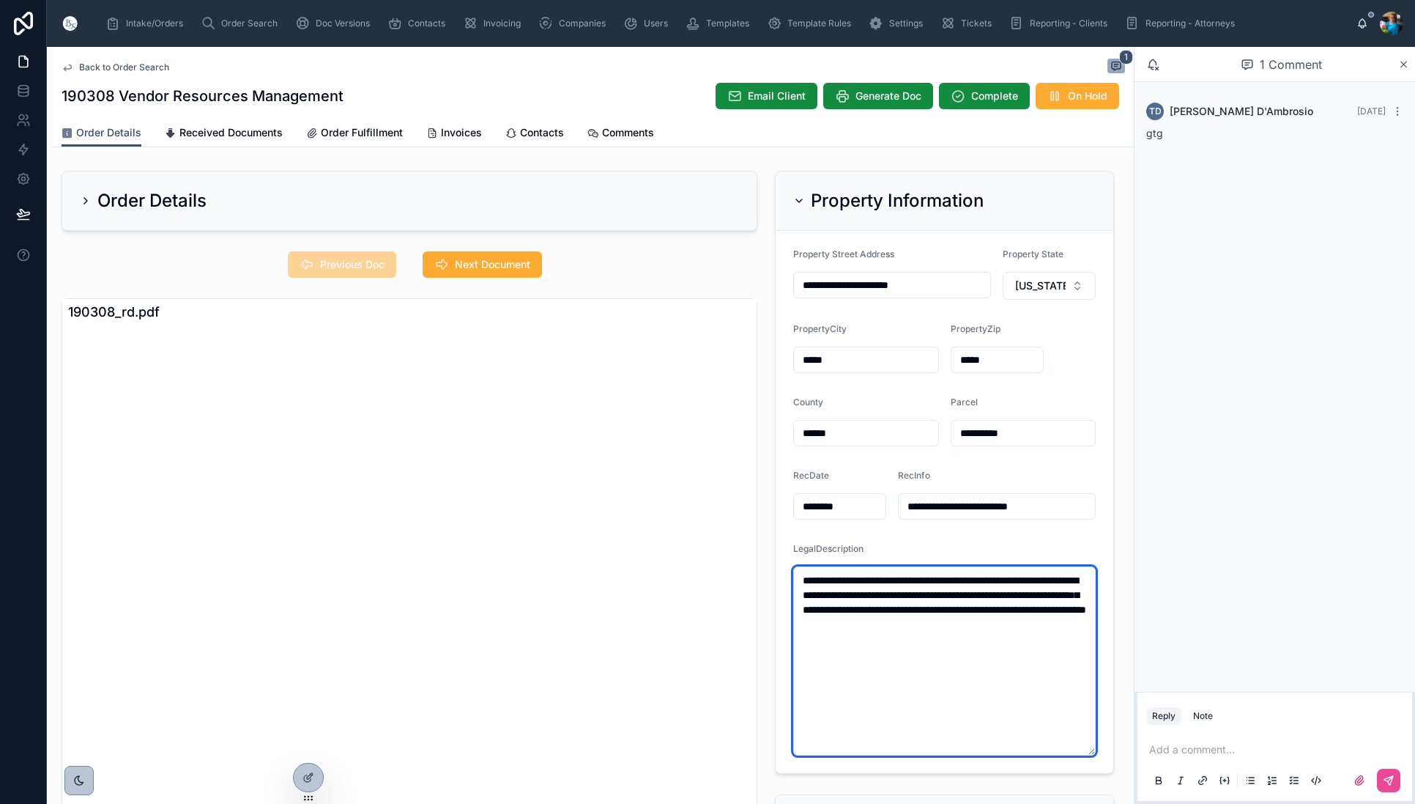
drag, startPoint x: 1080, startPoint y: 629, endPoint x: 794, endPoint y: 579, distance: 290.8
click at [794, 579] on textarea "**********" at bounding box center [944, 660] width 303 height 189
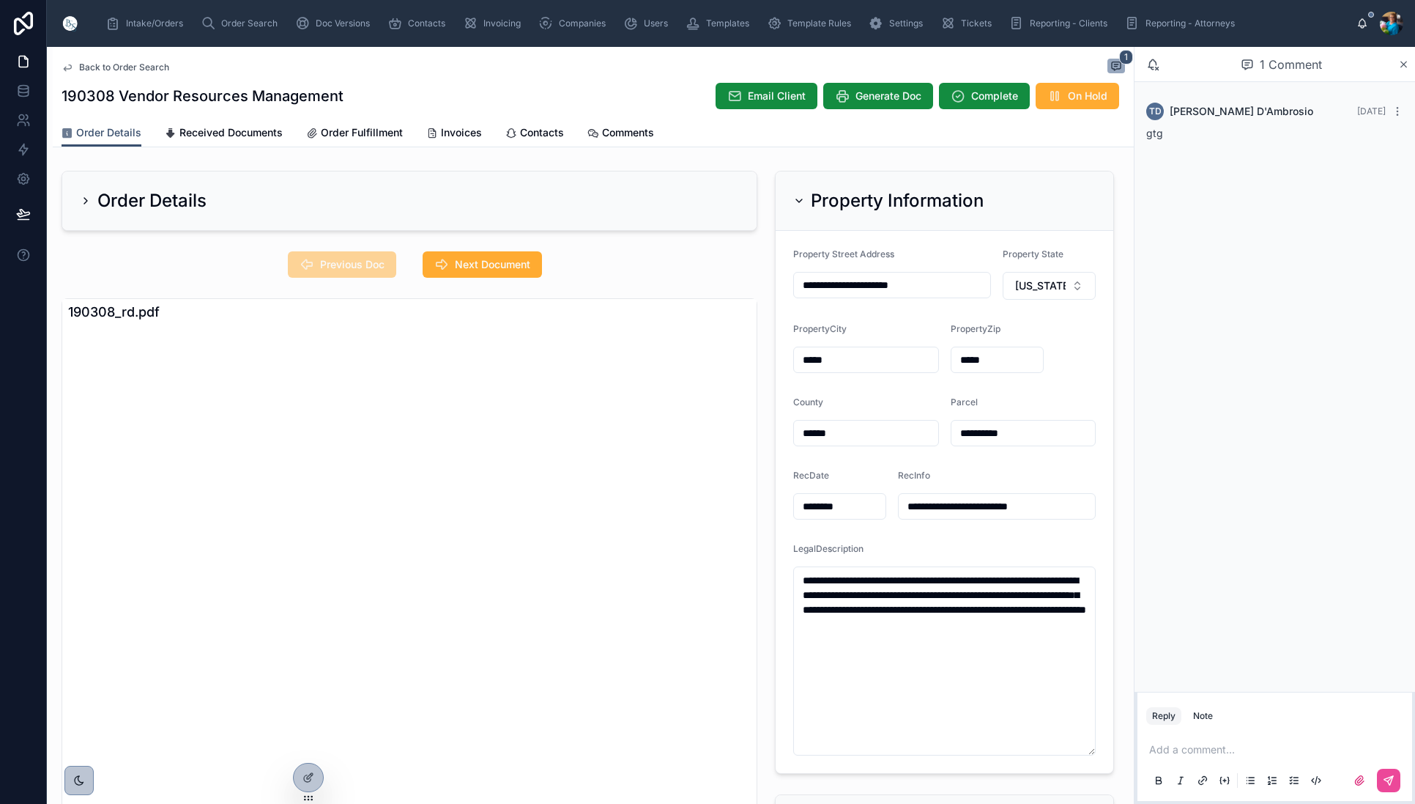
drag, startPoint x: 1026, startPoint y: 435, endPoint x: 957, endPoint y: 434, distance: 68.9
click at [957, 434] on input "**********" at bounding box center [1024, 433] width 144 height 21
click at [801, 196] on icon at bounding box center [799, 201] width 12 height 12
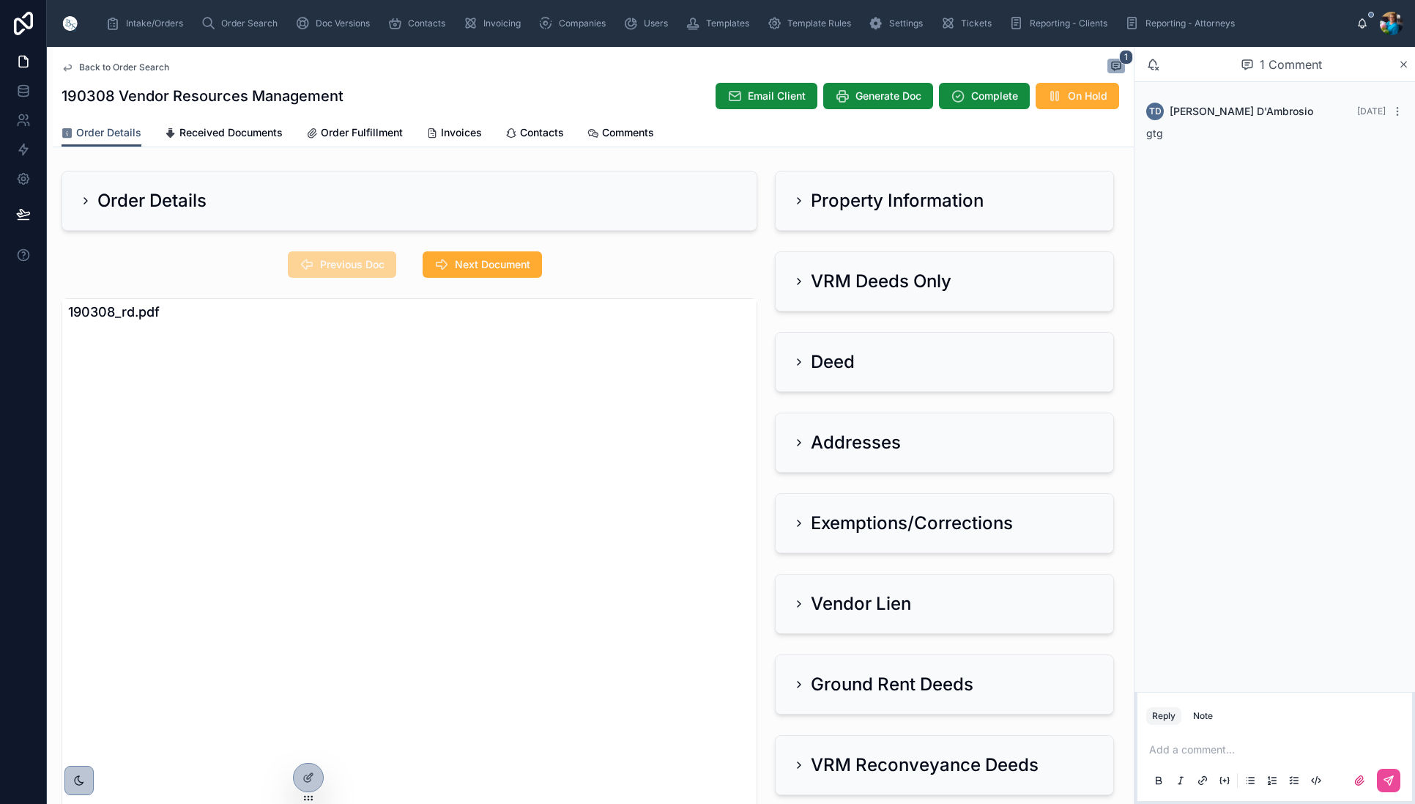
drag, startPoint x: 798, startPoint y: 277, endPoint x: 790, endPoint y: 283, distance: 10.0
click at [798, 277] on icon at bounding box center [799, 281] width 12 height 12
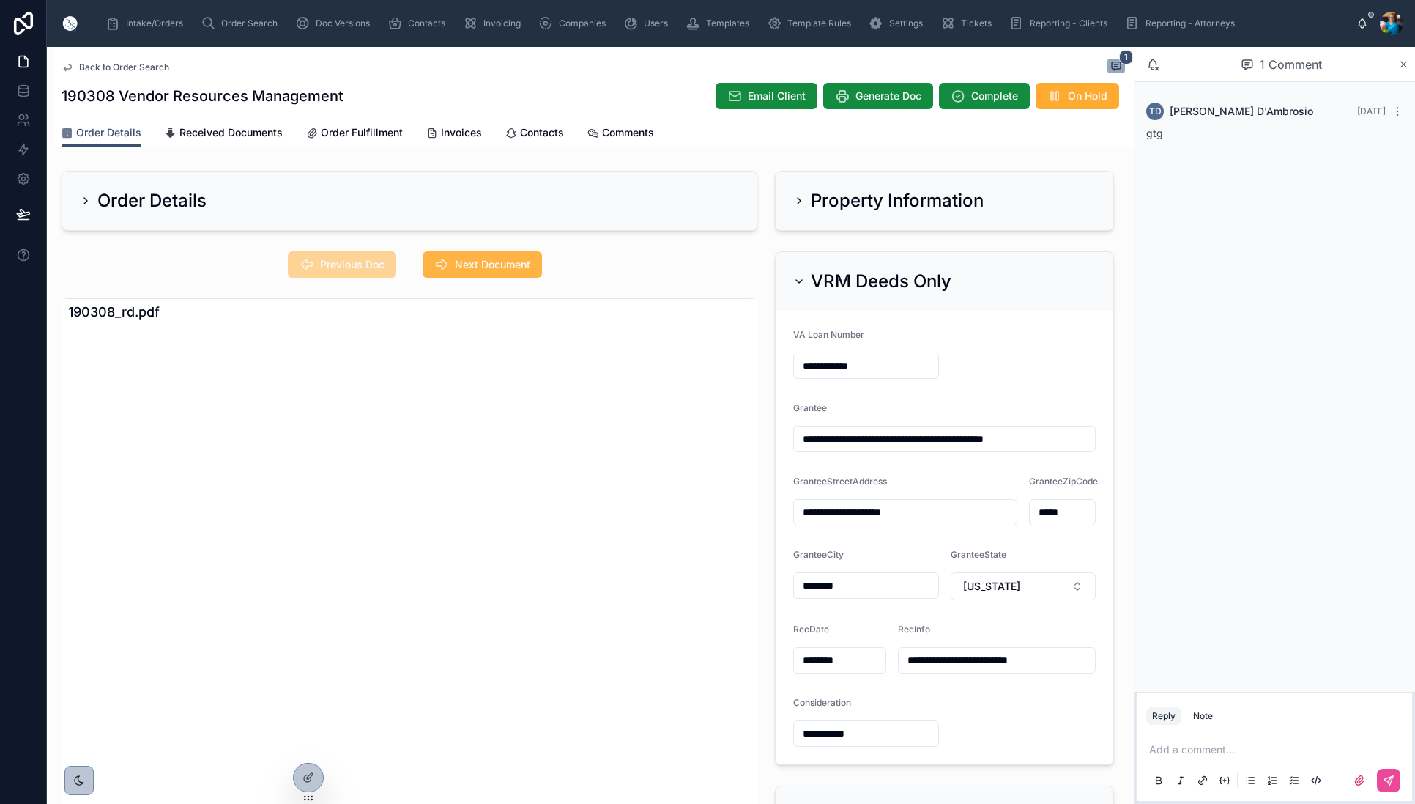
click at [511, 261] on span "Next Document" at bounding box center [492, 264] width 75 height 15
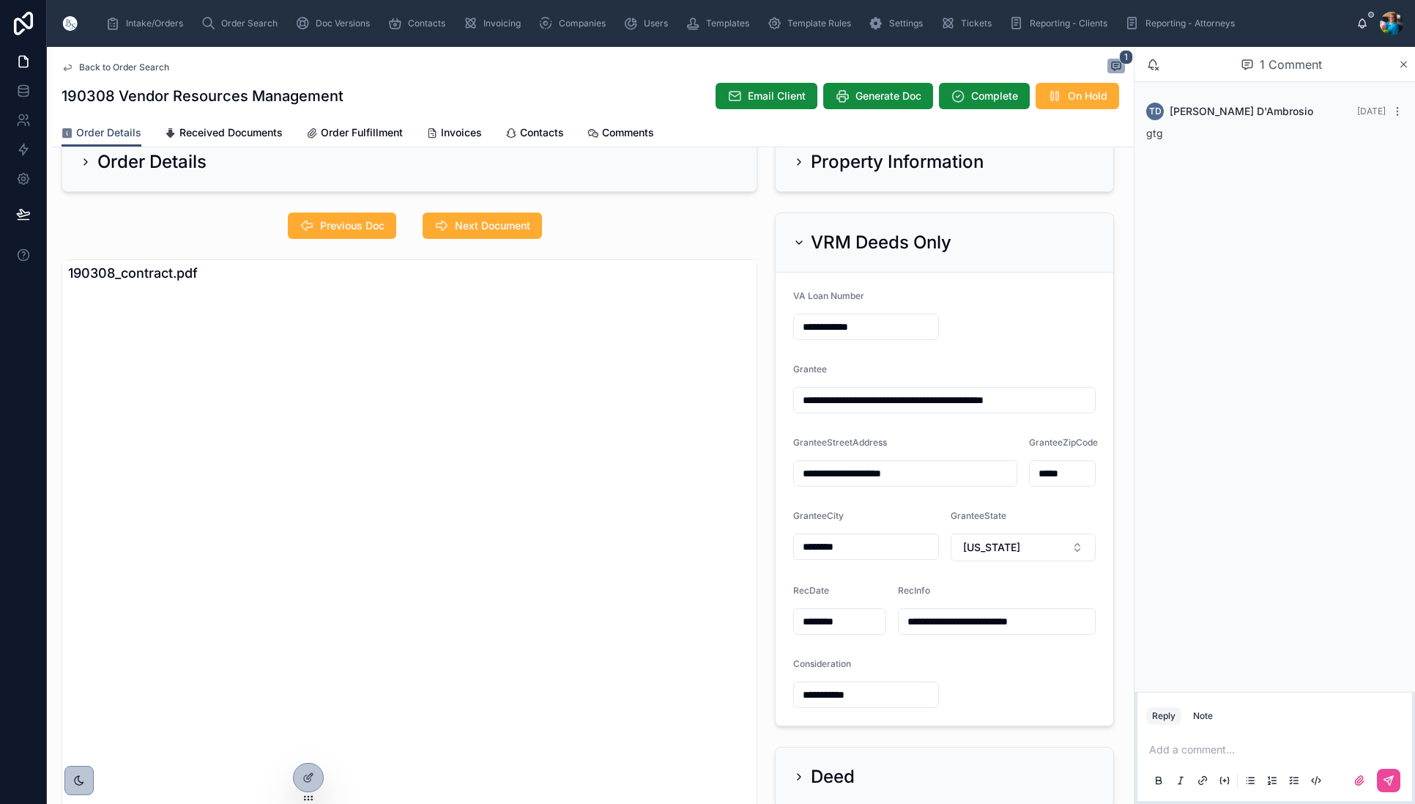
scroll to position [34, 0]
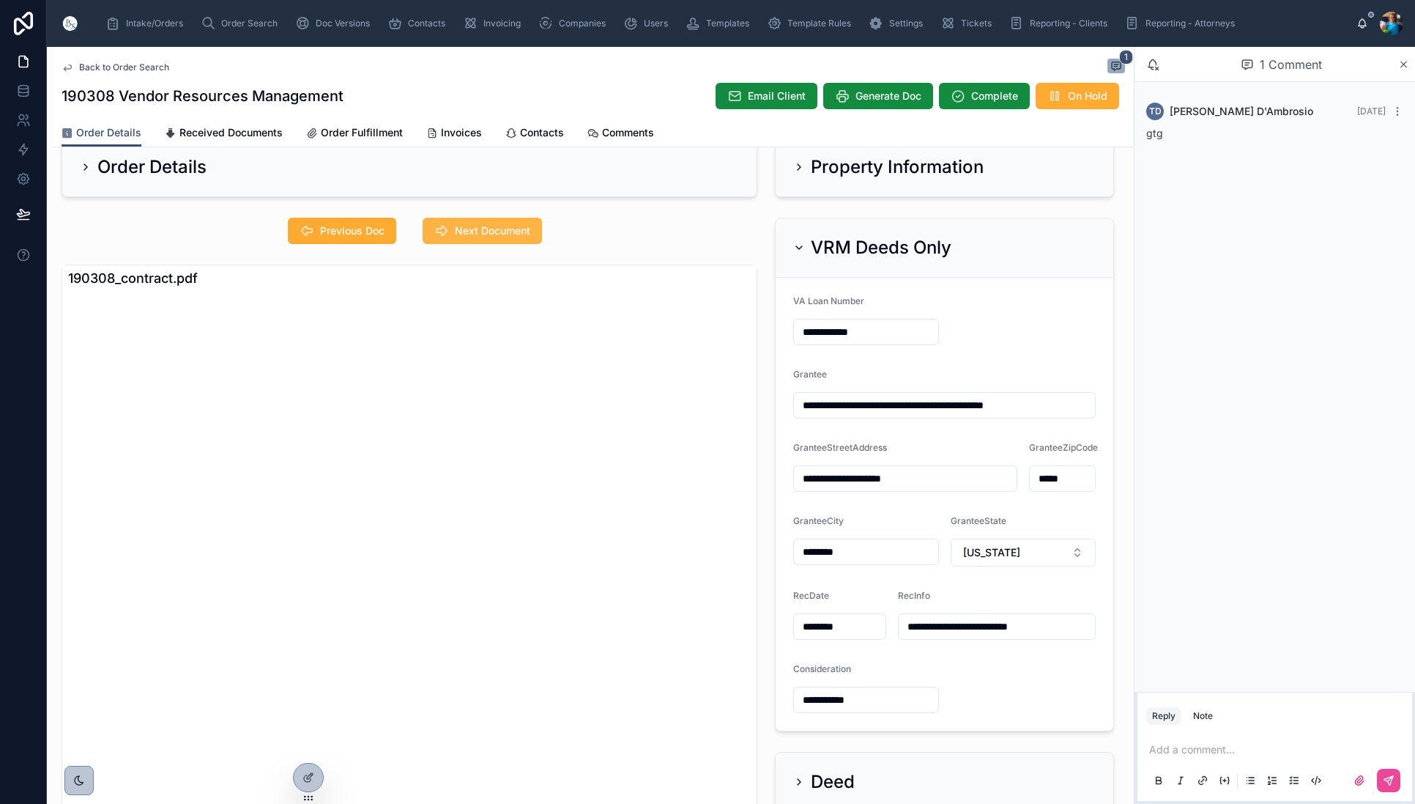
click at [493, 235] on span "Next Document" at bounding box center [492, 230] width 75 height 15
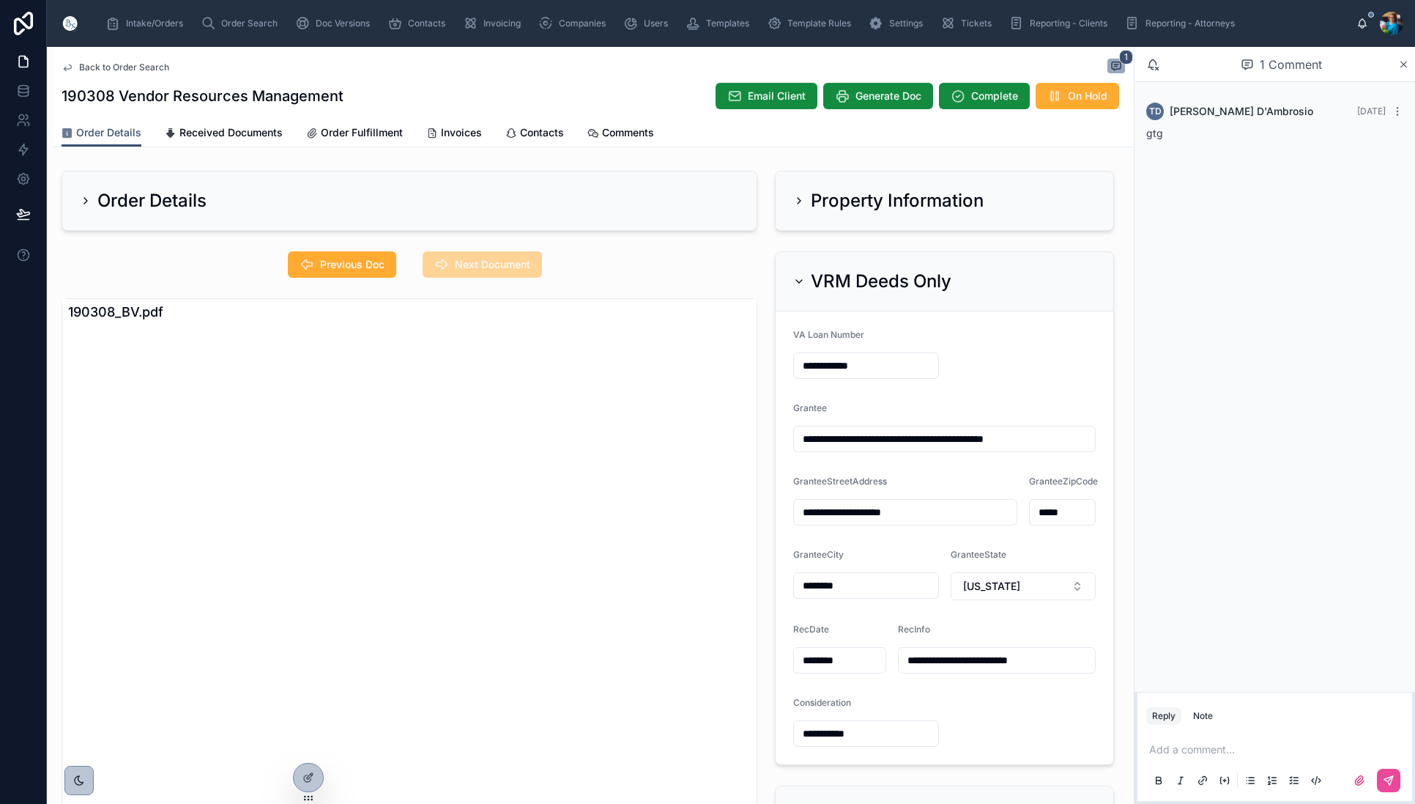
scroll to position [0, 0]
click at [800, 281] on icon at bounding box center [799, 281] width 12 height 12
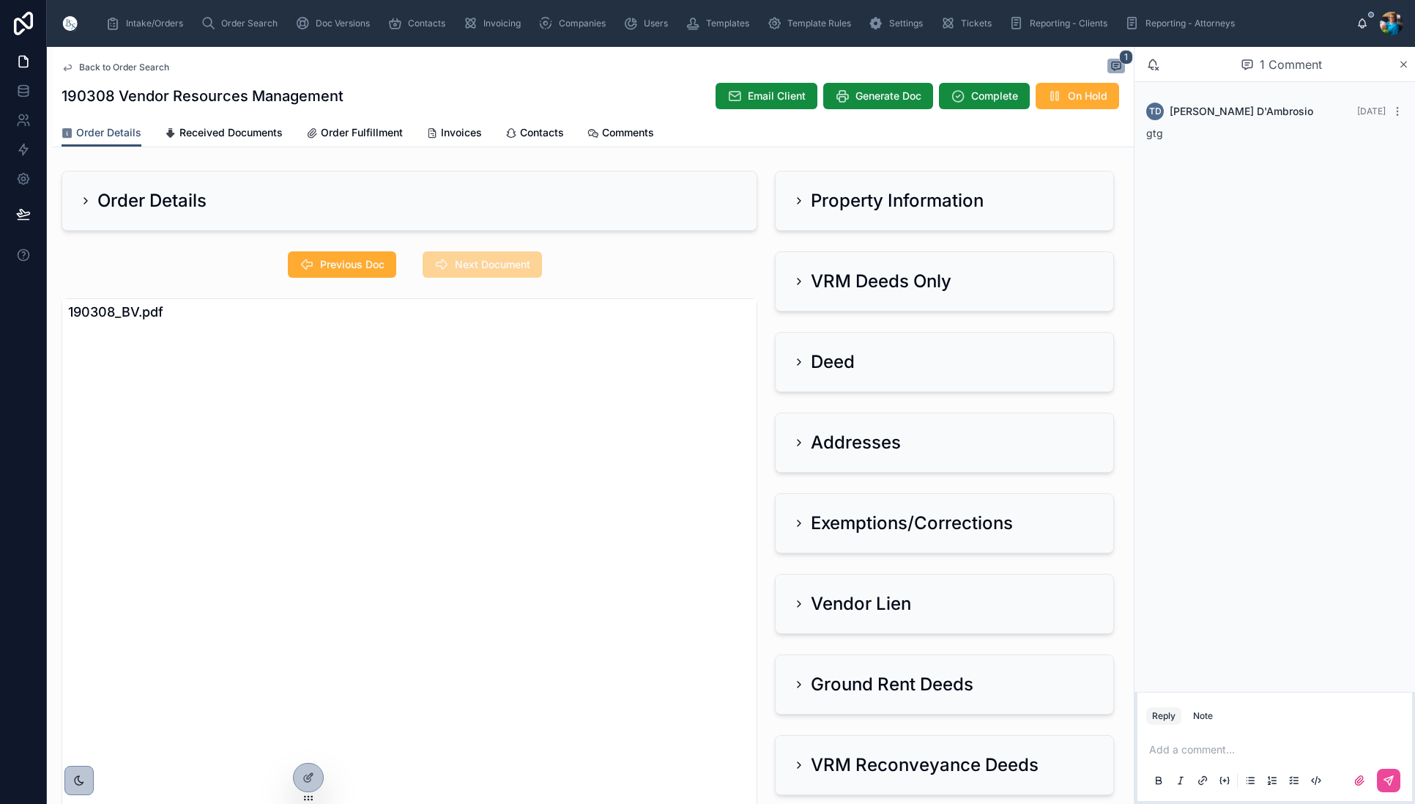
click at [795, 434] on div "Addresses" at bounding box center [847, 442] width 108 height 23
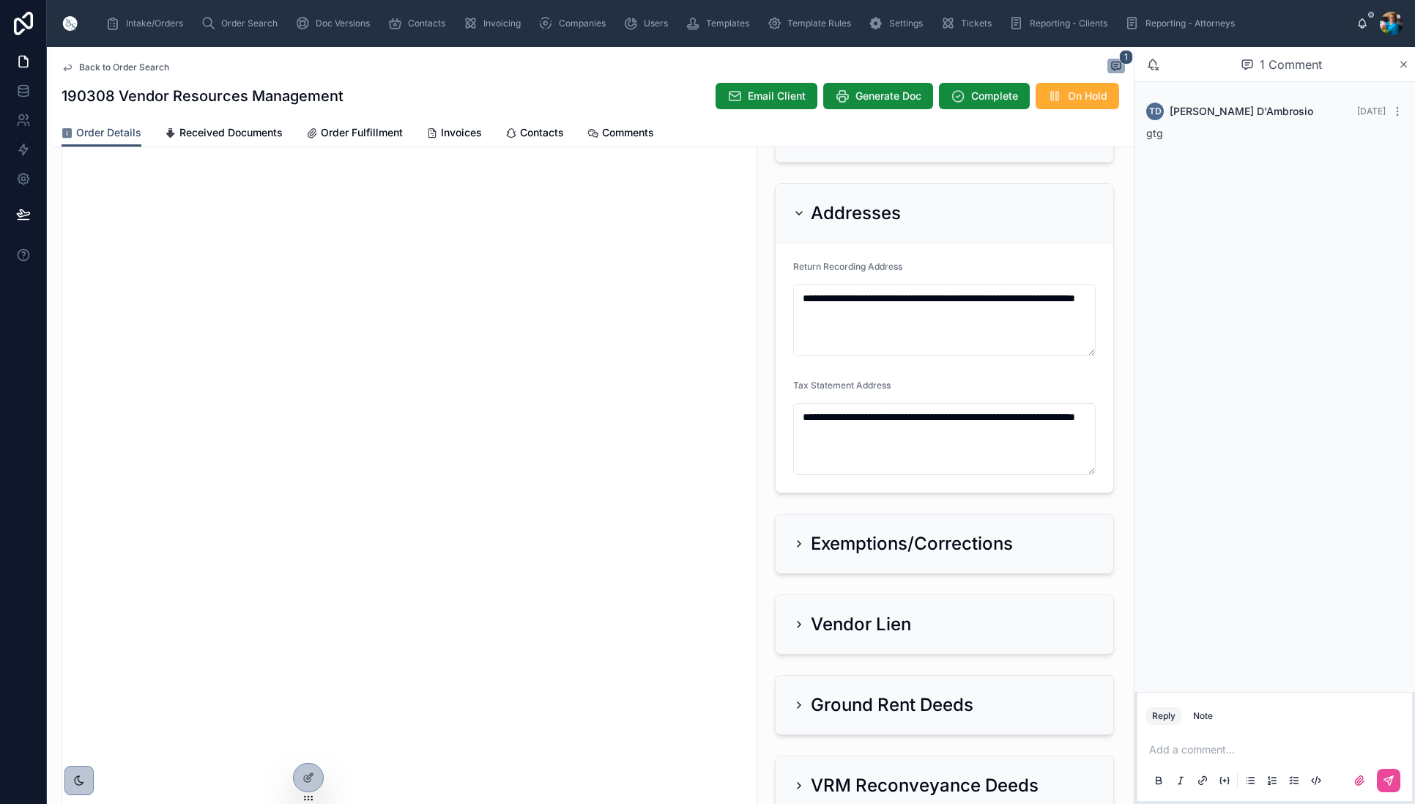
scroll to position [230, 0]
click at [800, 210] on icon at bounding box center [799, 213] width 12 height 12
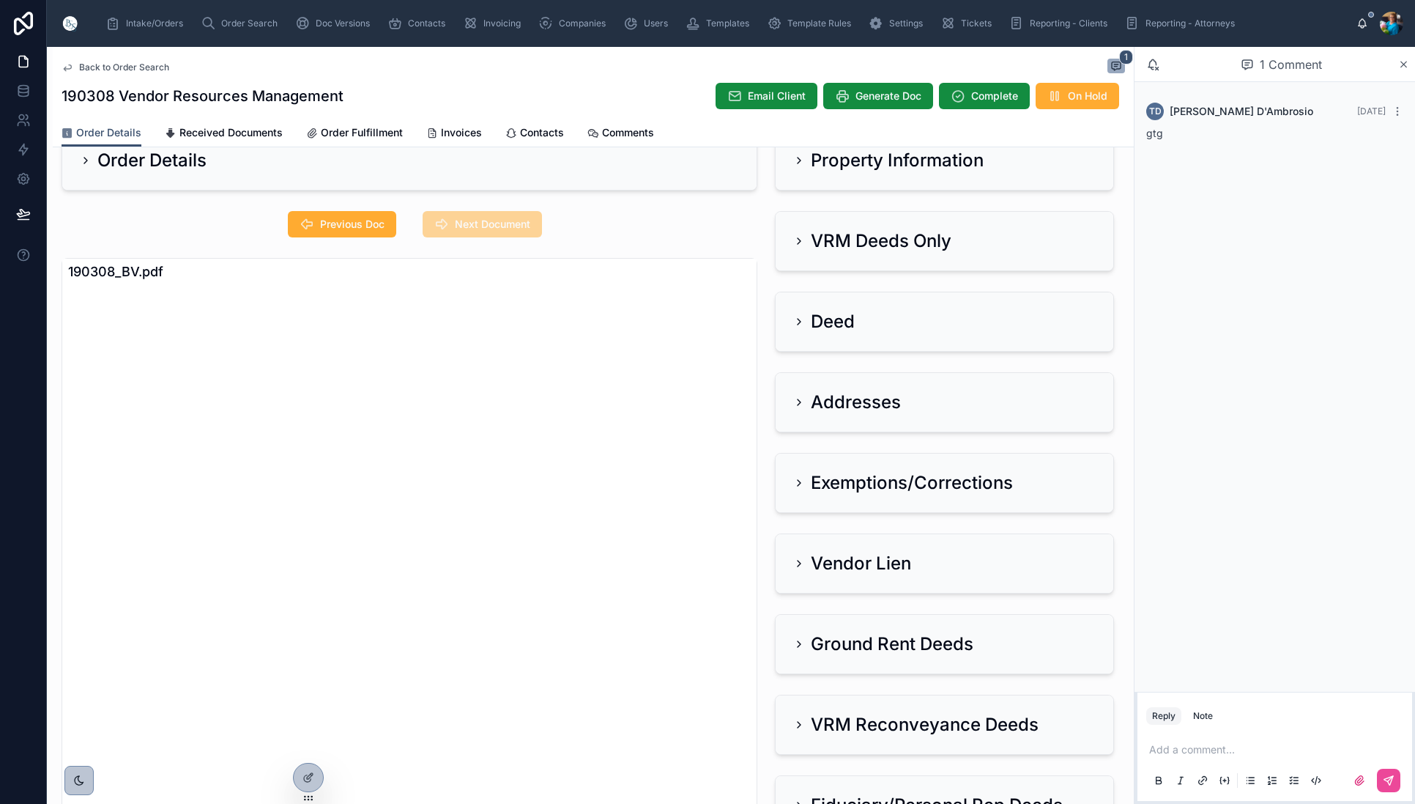
scroll to position [18, 0]
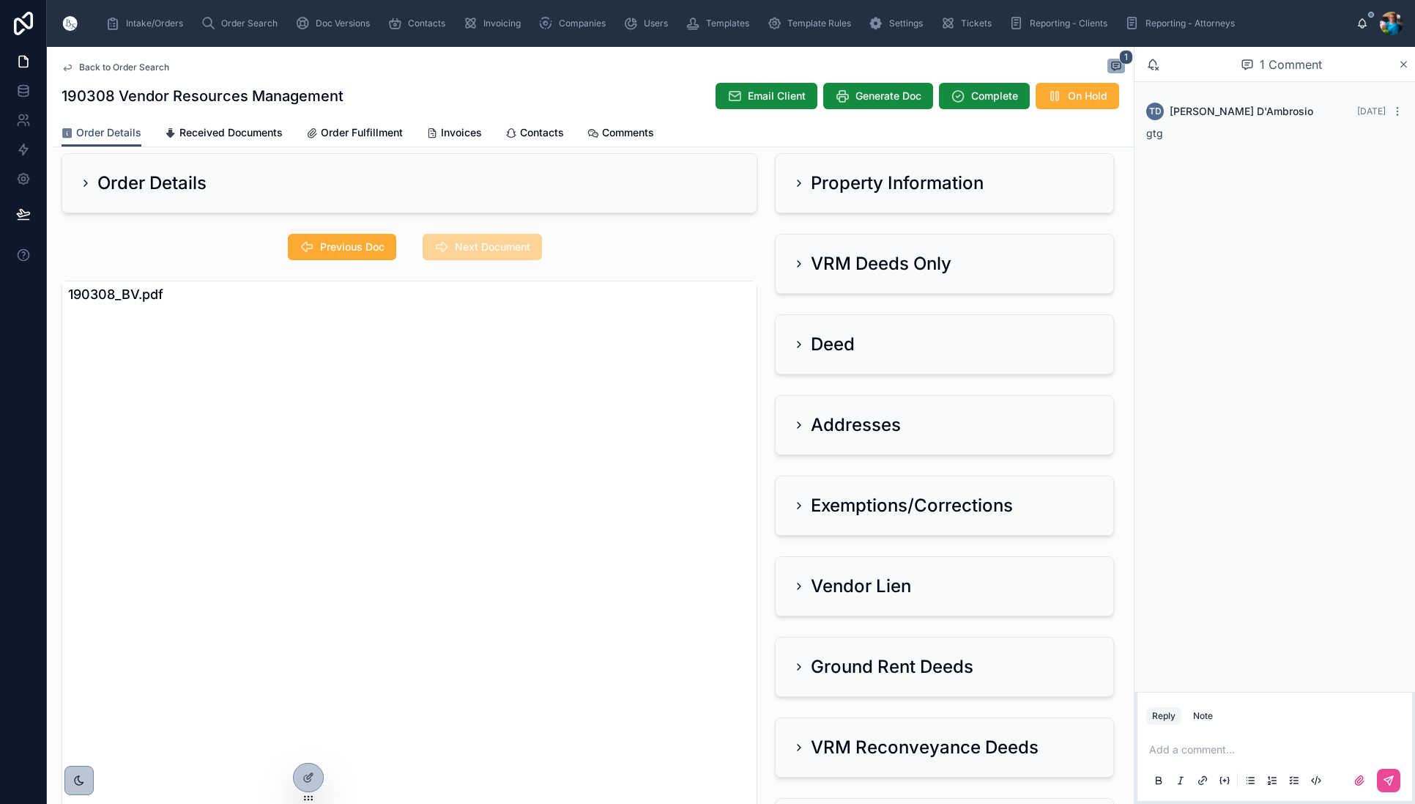
click at [794, 267] on icon at bounding box center [799, 264] width 12 height 12
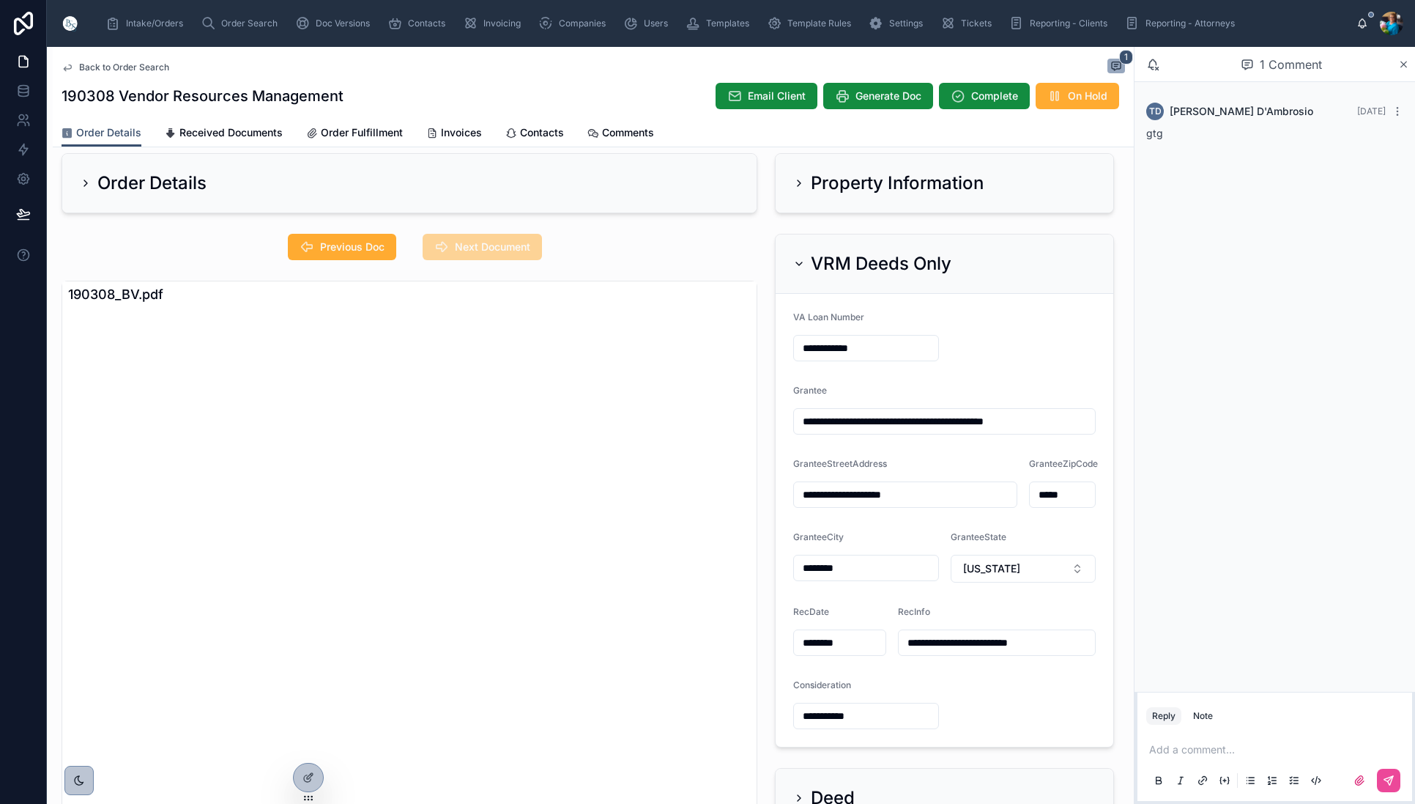
scroll to position [0, 0]
click at [798, 267] on icon at bounding box center [799, 264] width 12 height 12
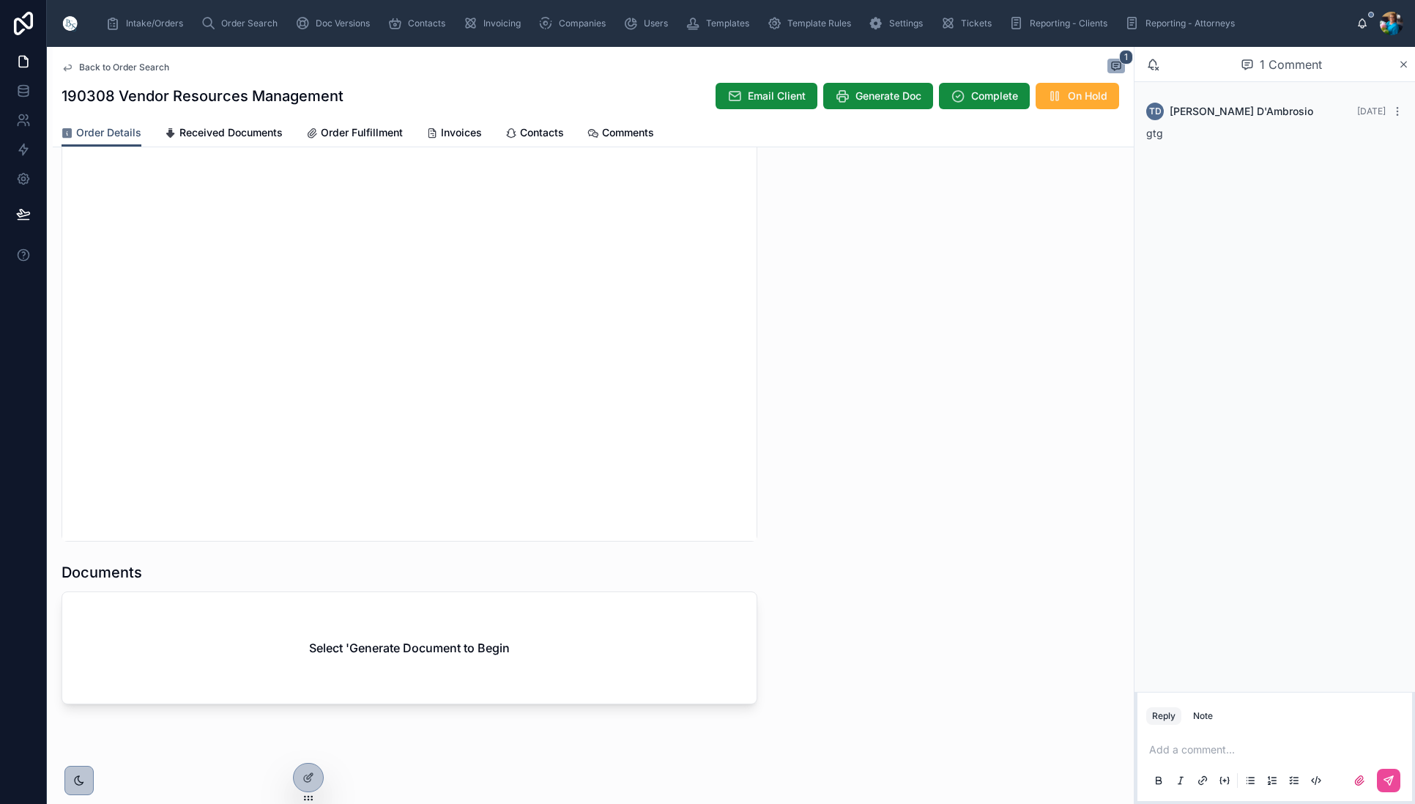
scroll to position [1384, 0]
click at [902, 99] on span "Generate Doc" at bounding box center [889, 96] width 66 height 15
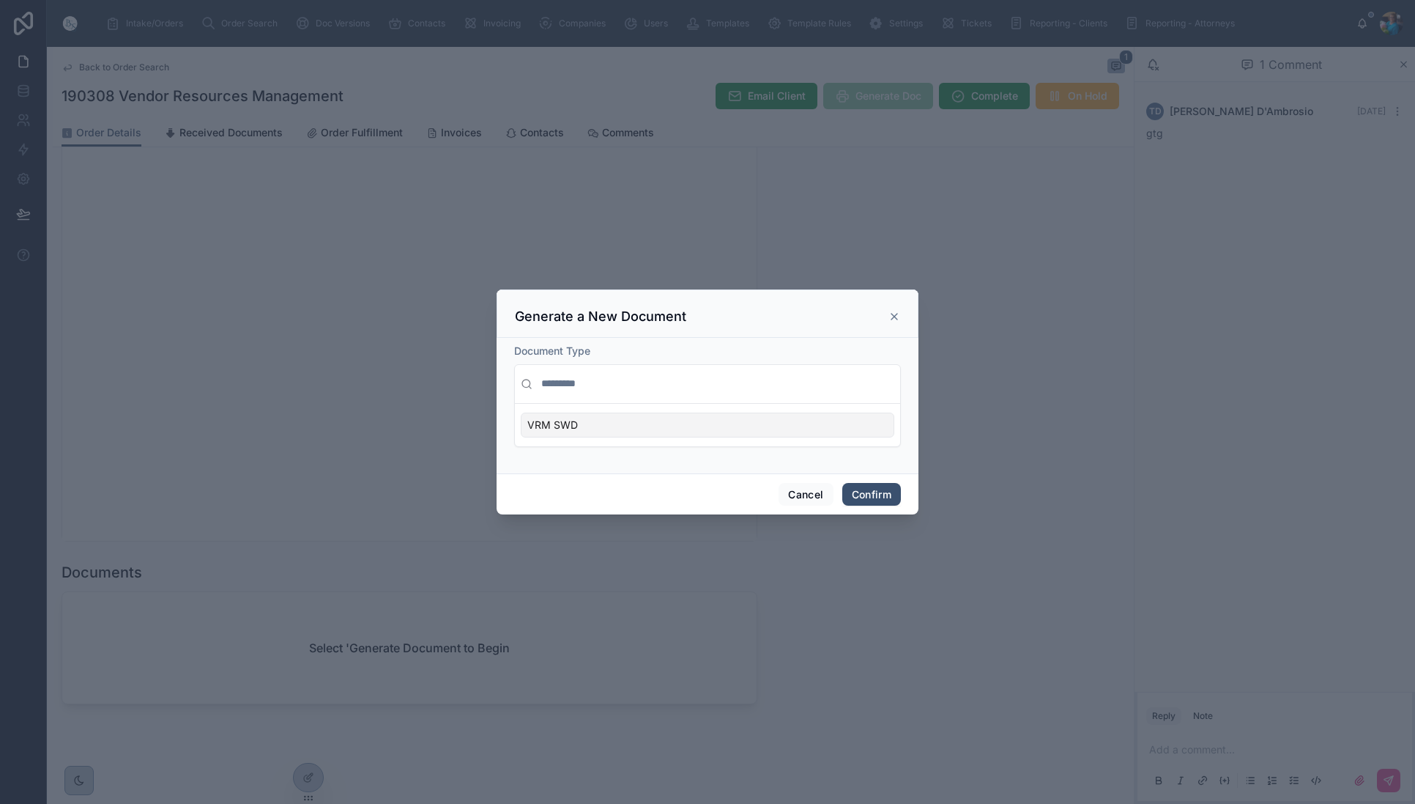
click at [842, 421] on div "VRM SWD" at bounding box center [708, 424] width 374 height 25
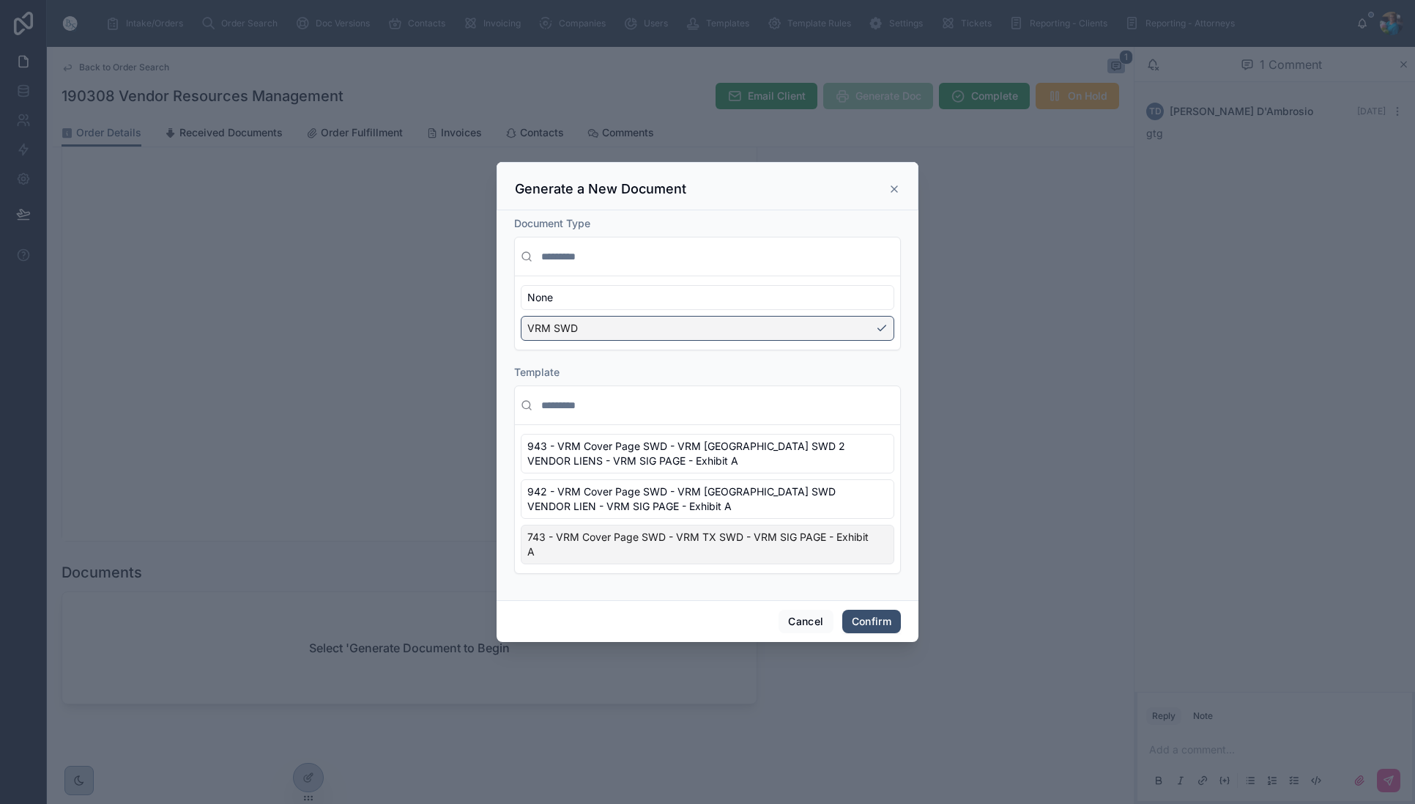
click at [872, 554] on div "743 - VRM Cover Page SWD - VRM TX SWD - VRM SIG PAGE - Exhibit A" at bounding box center [708, 544] width 374 height 40
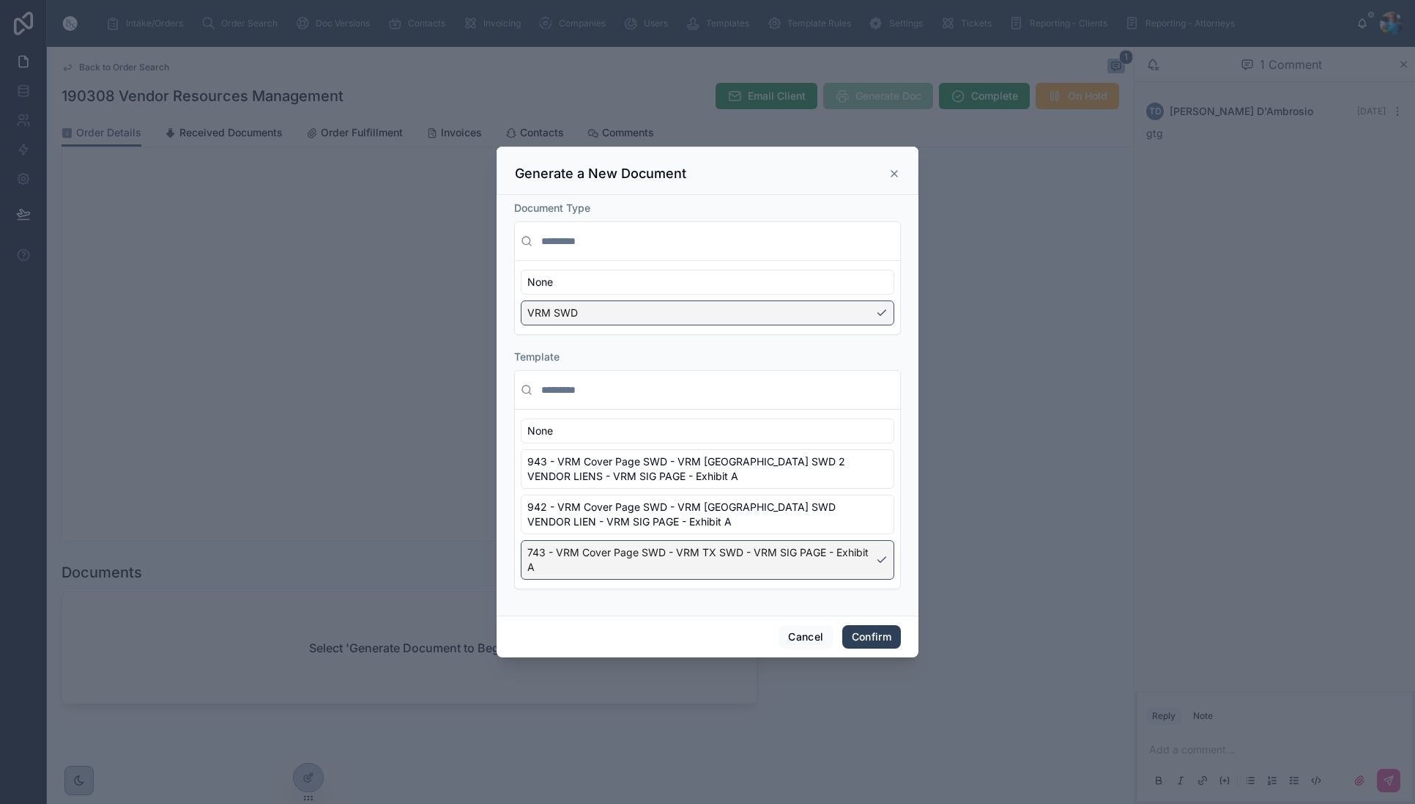
click at [860, 638] on button "Confirm" at bounding box center [871, 636] width 59 height 23
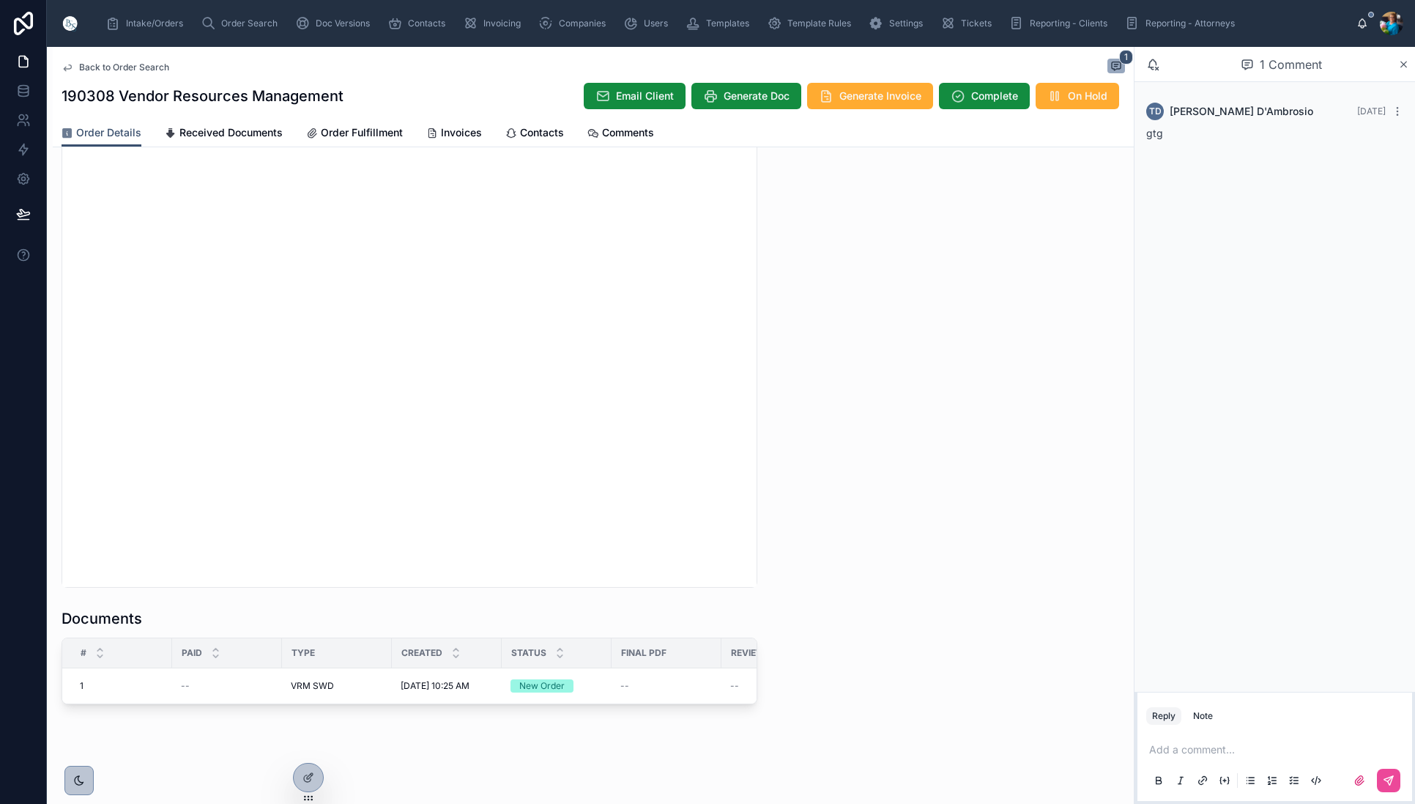
scroll to position [1338, 0]
click at [599, 669] on tr "1 1 -- VRM SWD 9/6/2025 10:25 AM 9/6/2025 10:25 AM New Order -- -- -- -- $0.00 …" at bounding box center [733, 686] width 1342 height 36
click at [548, 670] on span "Edit" at bounding box center [542, 668] width 15 height 12
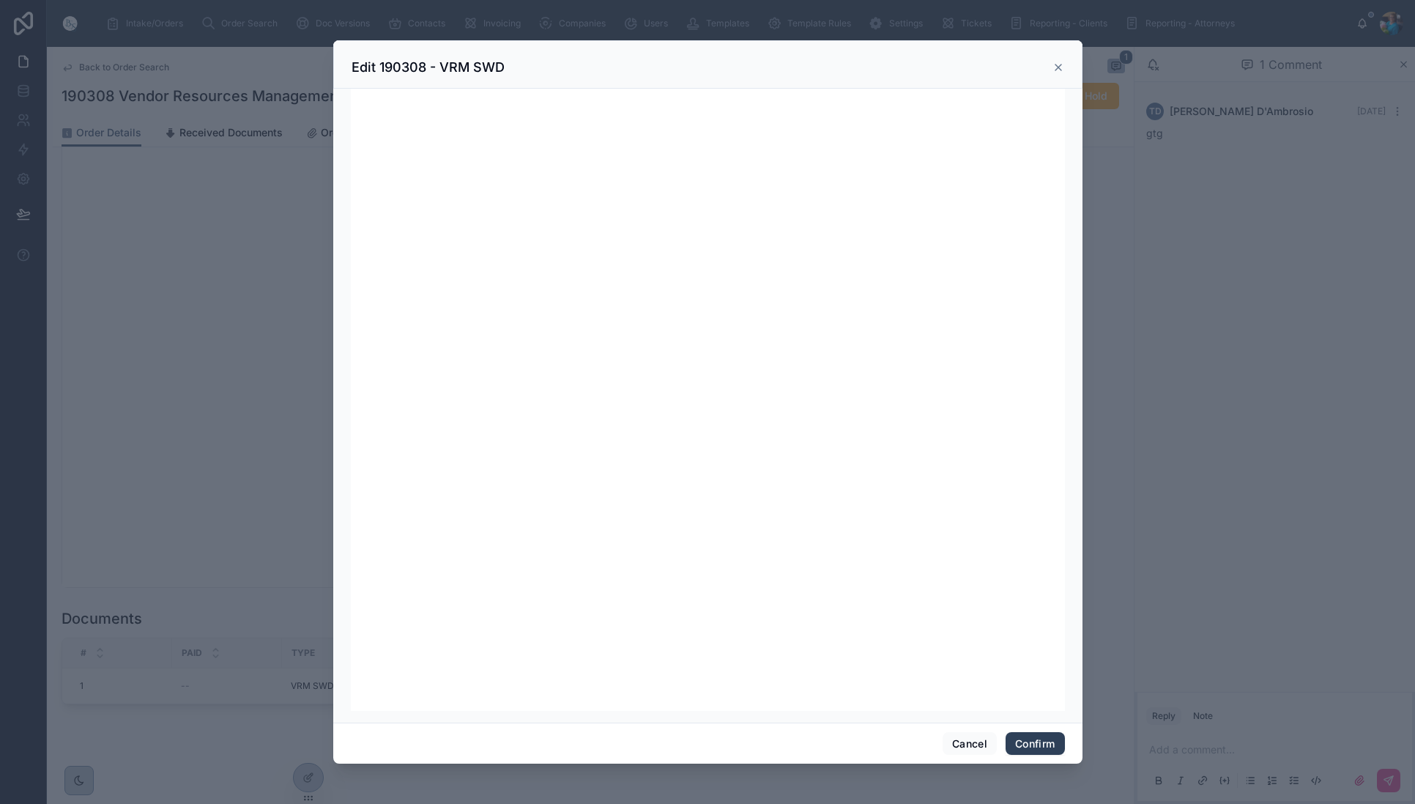
click at [1031, 742] on button "Confirm" at bounding box center [1035, 743] width 59 height 23
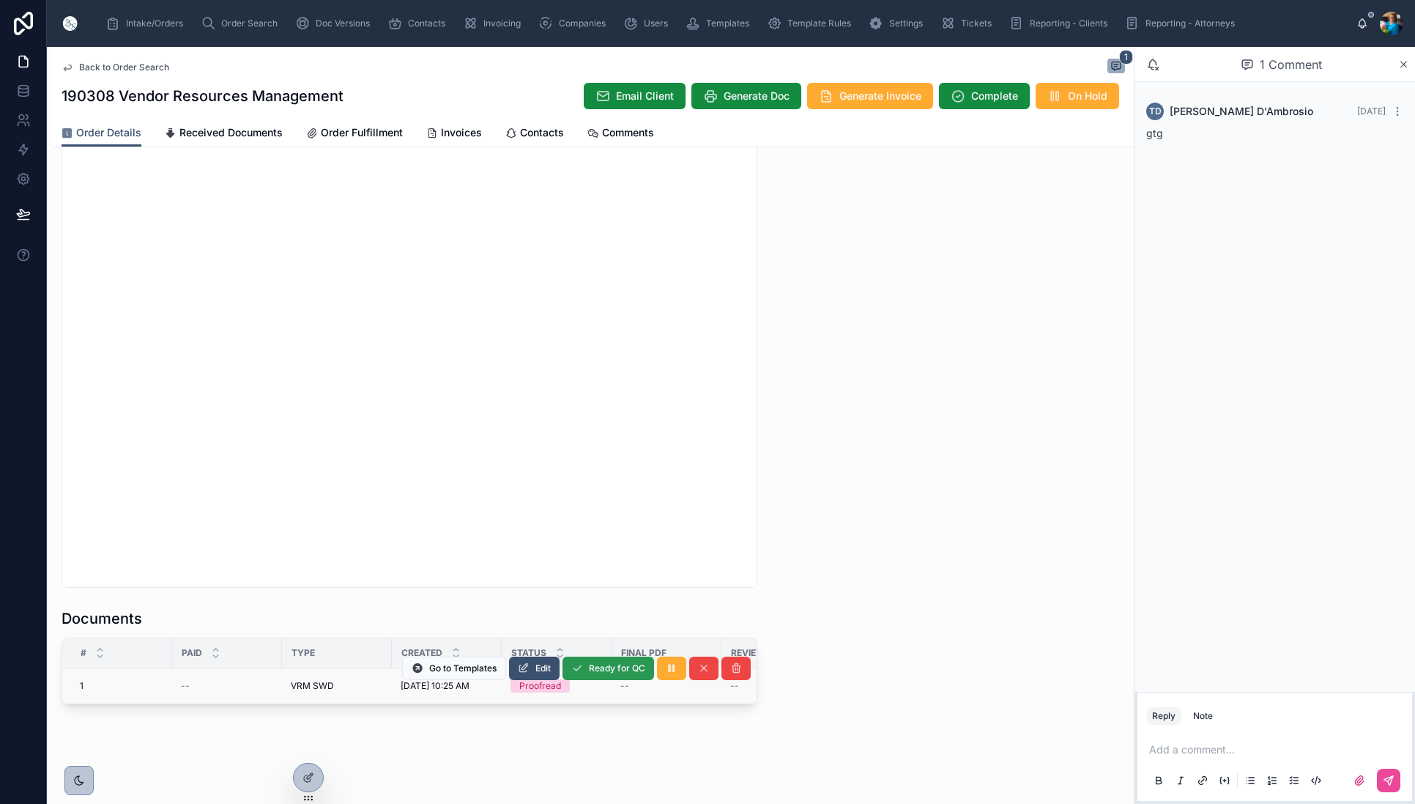
click at [600, 667] on span "Ready for QC" at bounding box center [617, 668] width 56 height 12
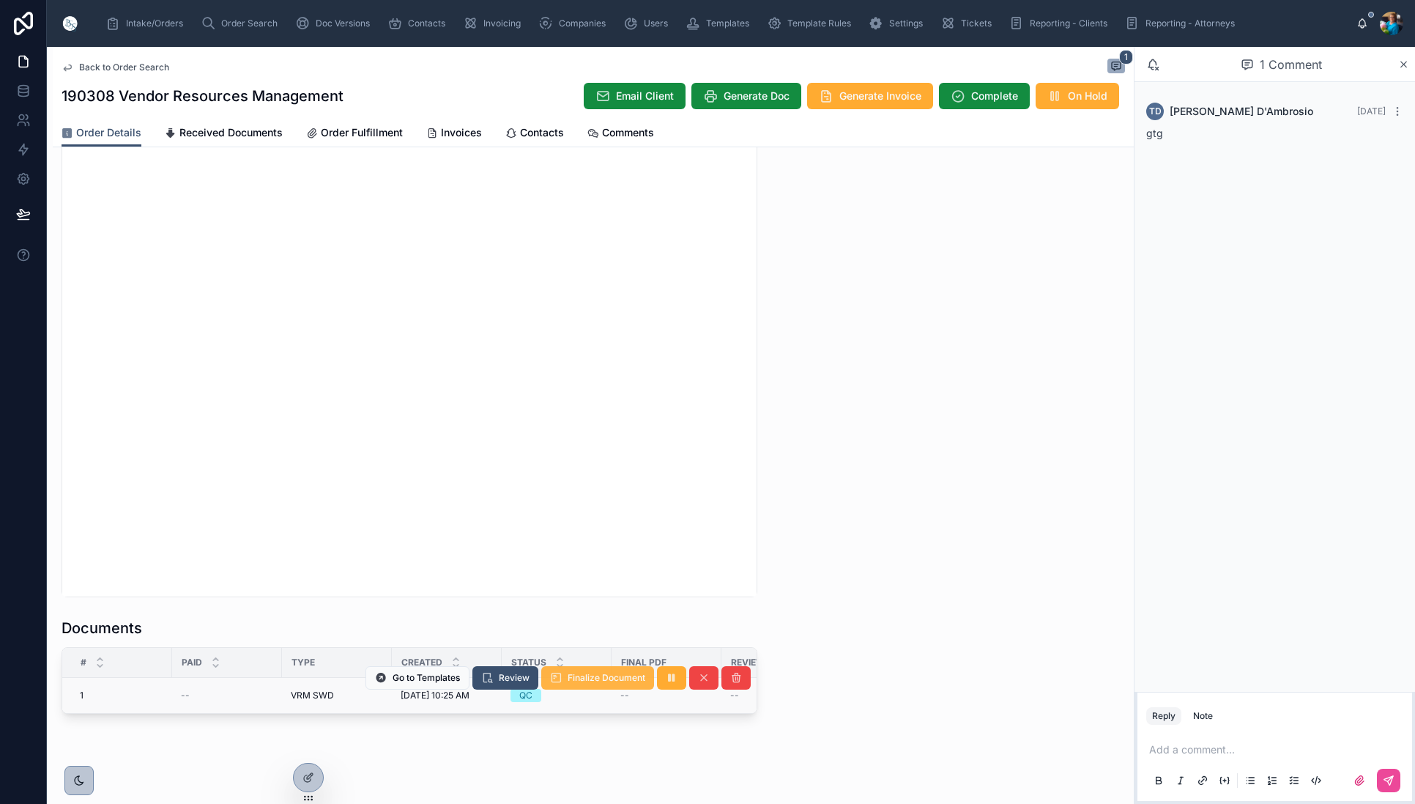
scroll to position [0, 3]
click at [598, 680] on span "Finalize Document" at bounding box center [607, 678] width 78 height 12
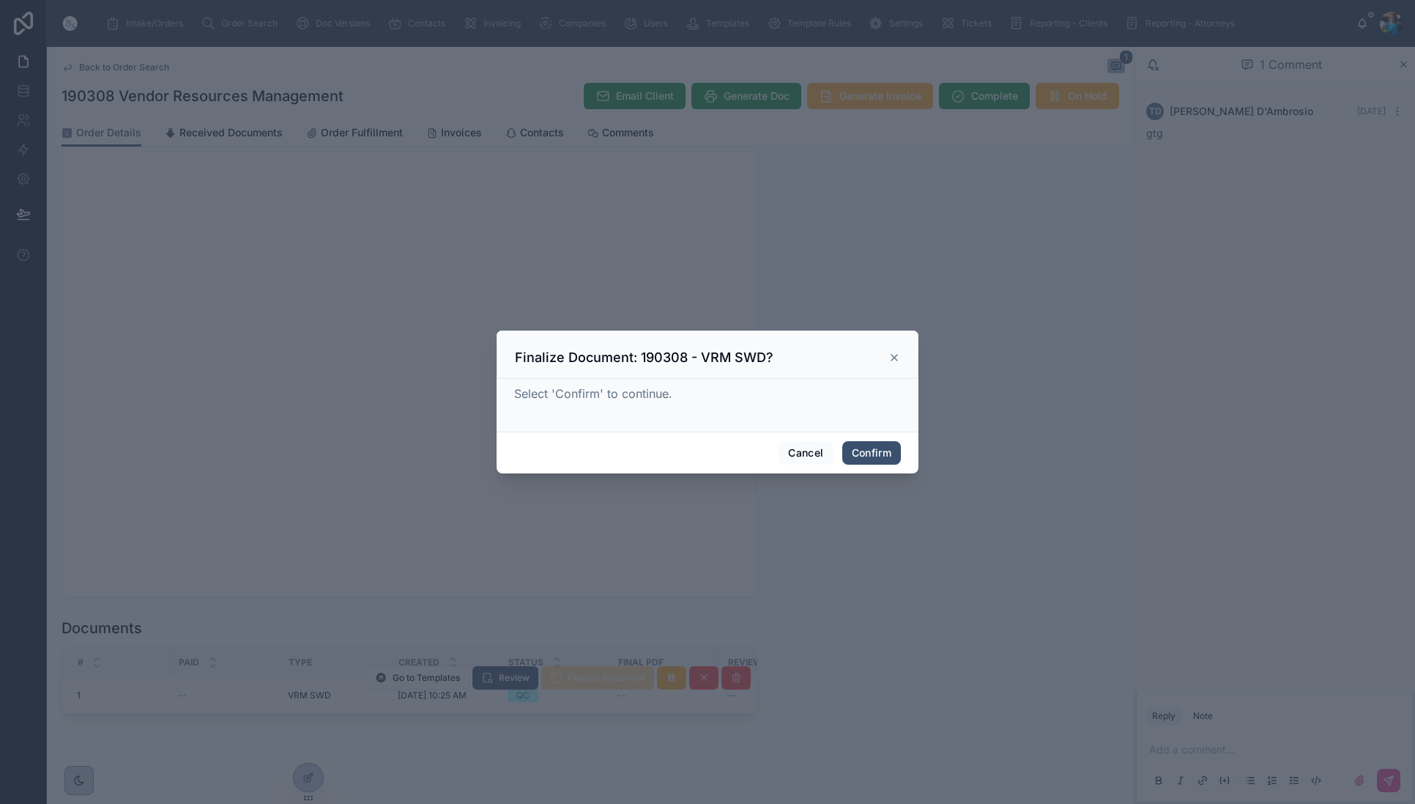
drag, startPoint x: 863, startPoint y: 451, endPoint x: 793, endPoint y: 491, distance: 81.0
click at [861, 453] on button "Confirm" at bounding box center [871, 452] width 59 height 23
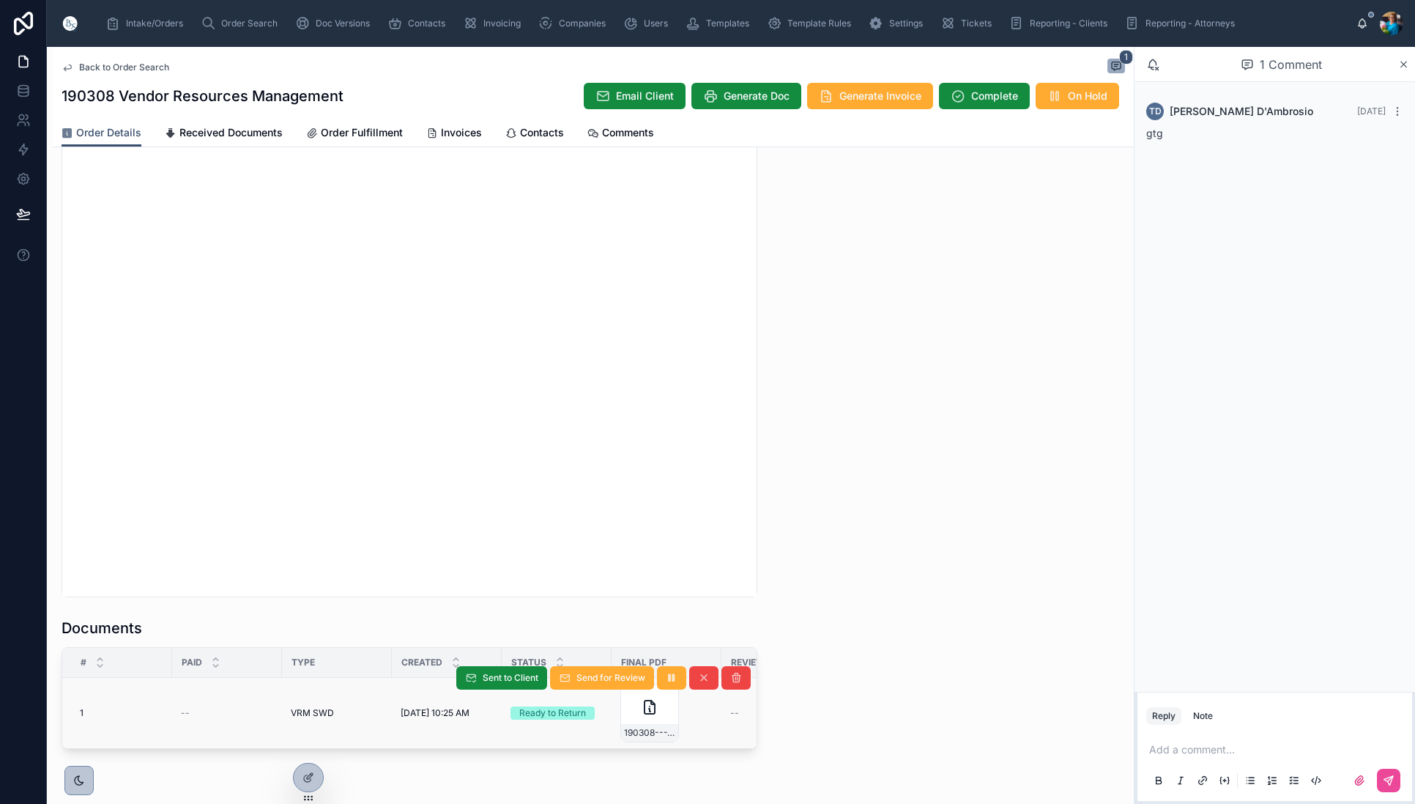
scroll to position [1326, 0]
click at [671, 726] on div "190308---VRM-SWD" at bounding box center [649, 715] width 59 height 59
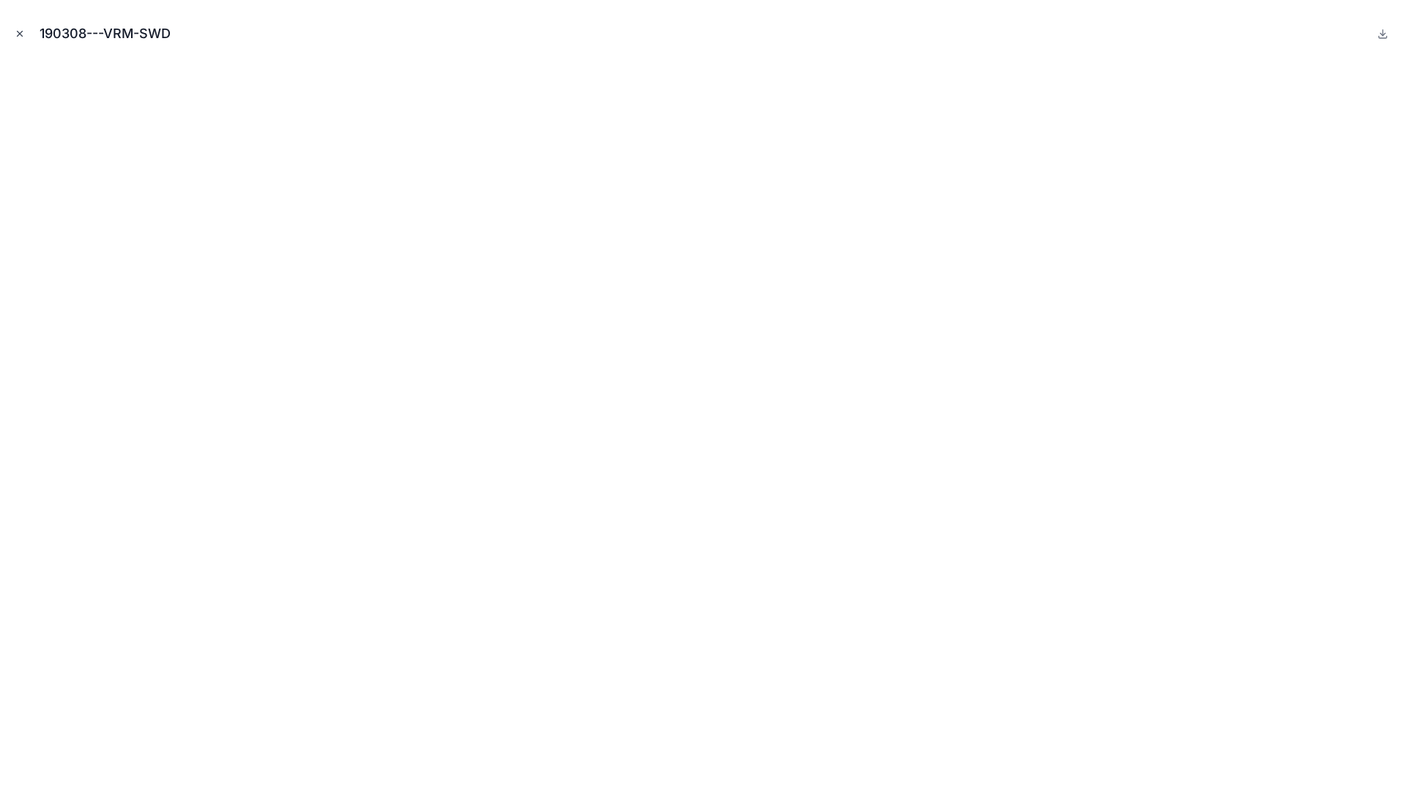
click at [21, 34] on icon "Close modal" at bounding box center [20, 34] width 10 height 10
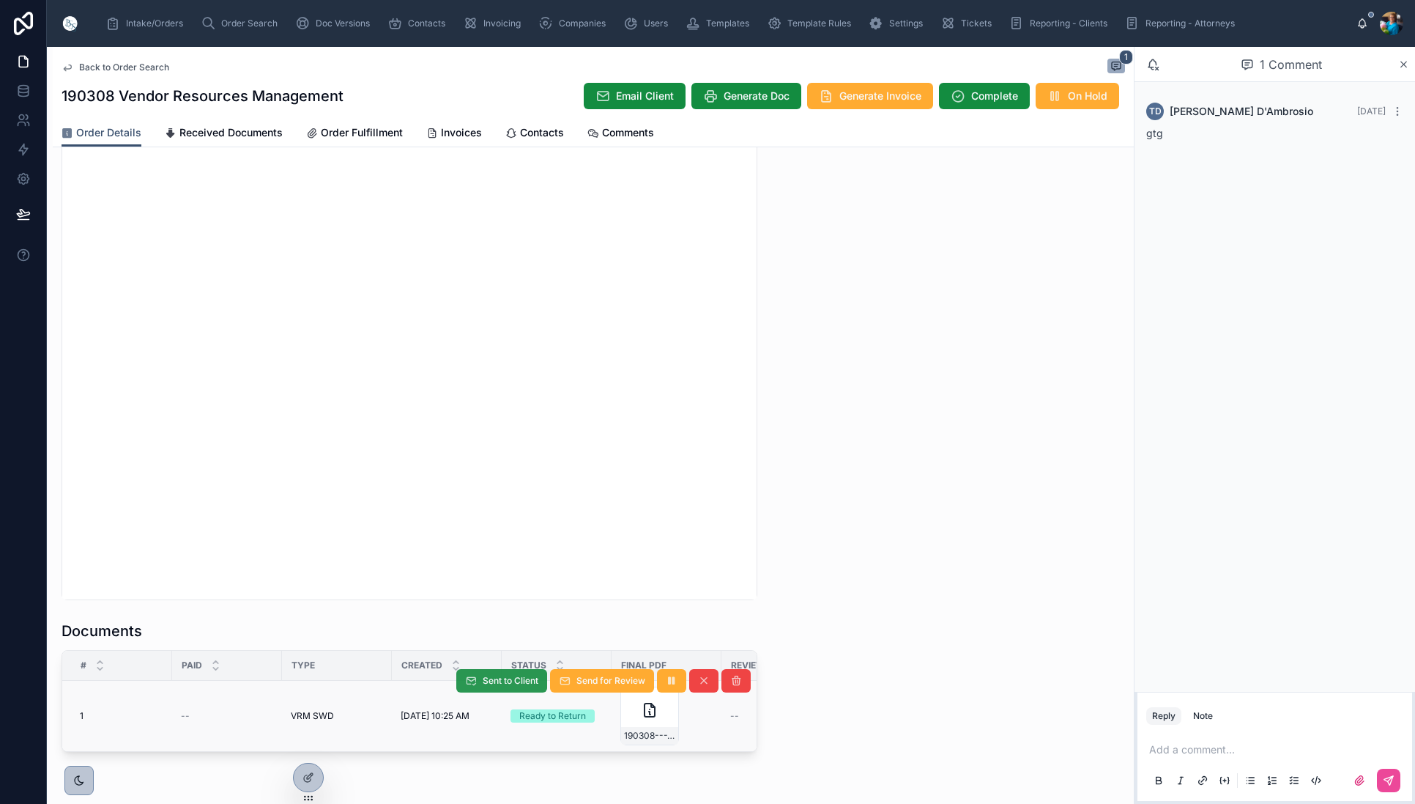
click at [497, 678] on span "Sent to Client" at bounding box center [511, 681] width 56 height 12
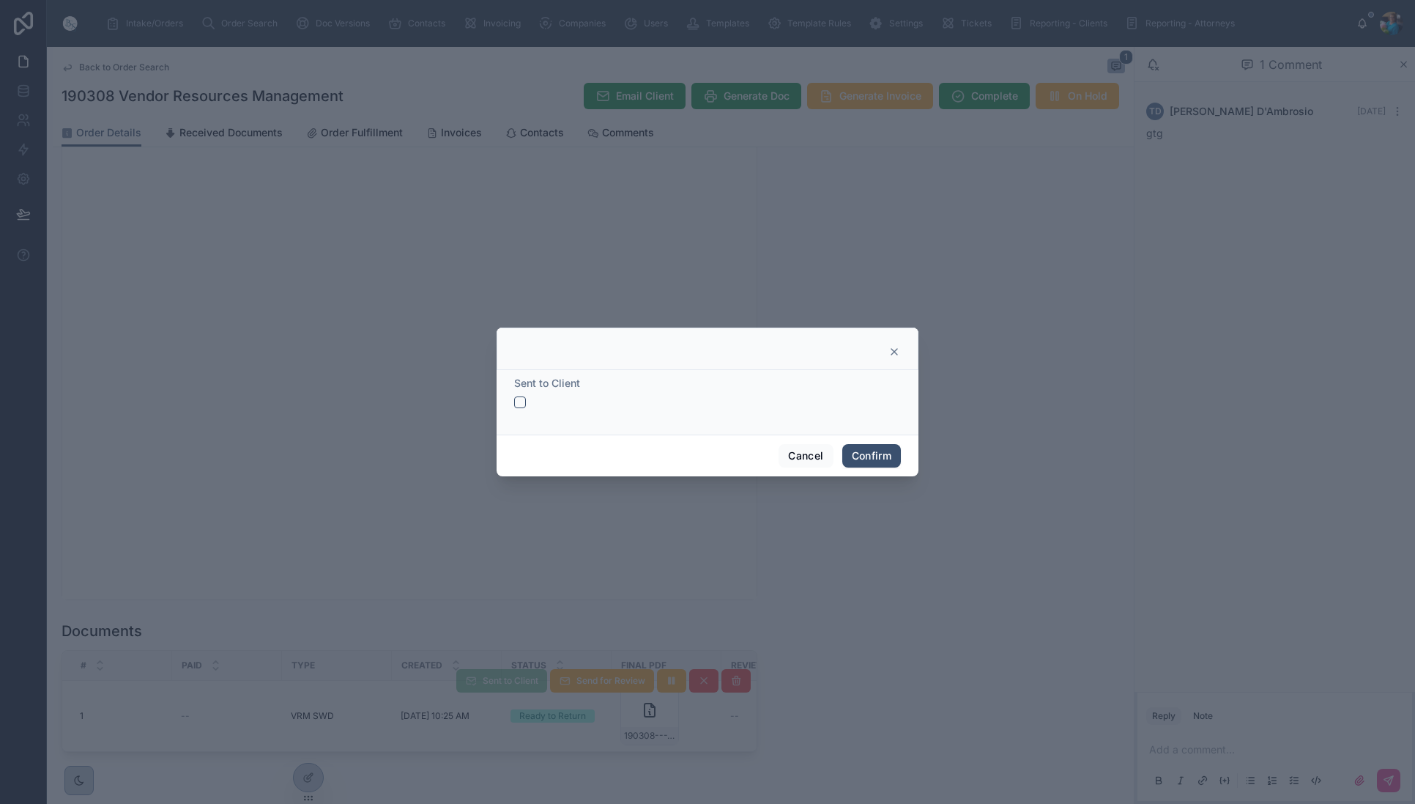
click at [521, 402] on button "button" at bounding box center [520, 402] width 12 height 12
click at [861, 455] on button "Confirm" at bounding box center [871, 455] width 59 height 23
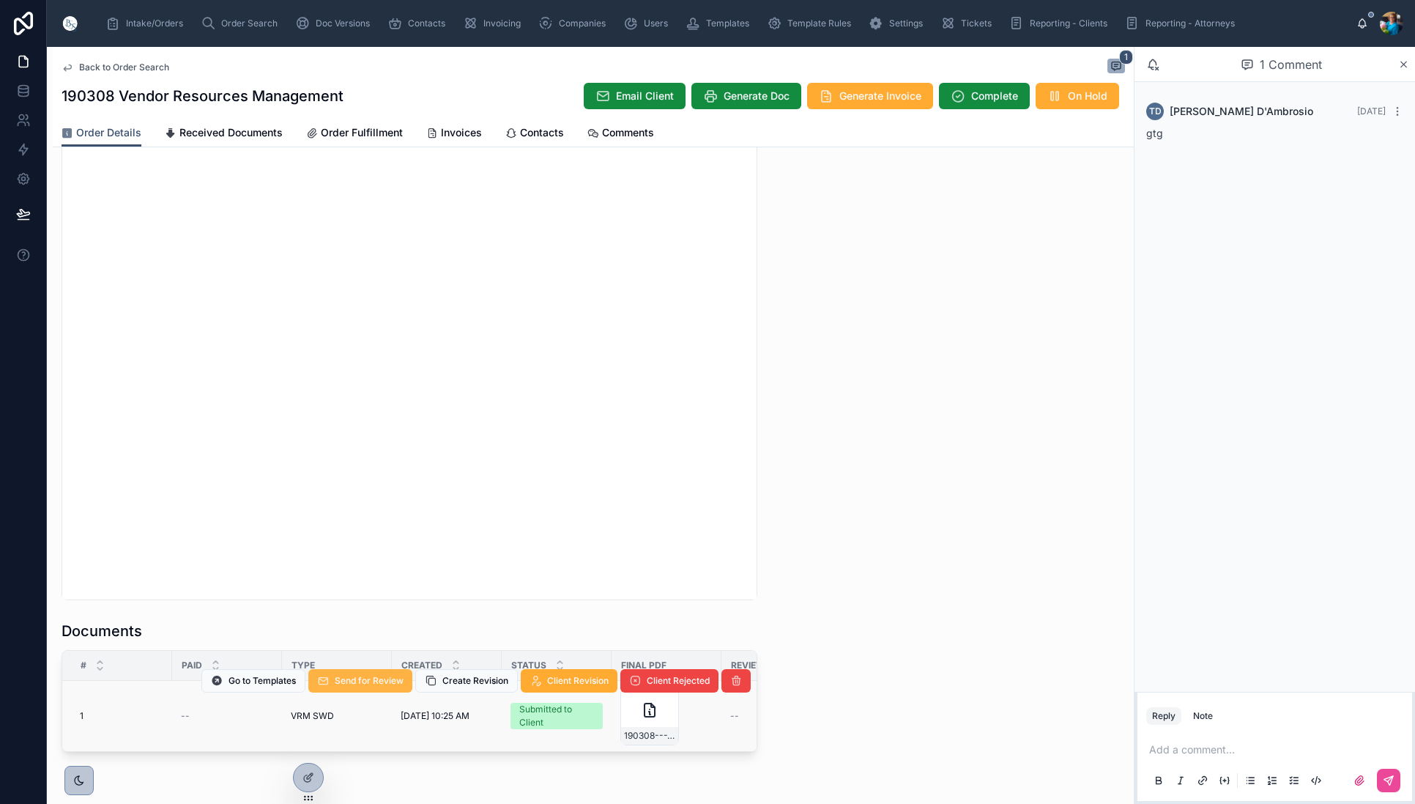
click at [384, 683] on span "Send for Review" at bounding box center [369, 681] width 69 height 12
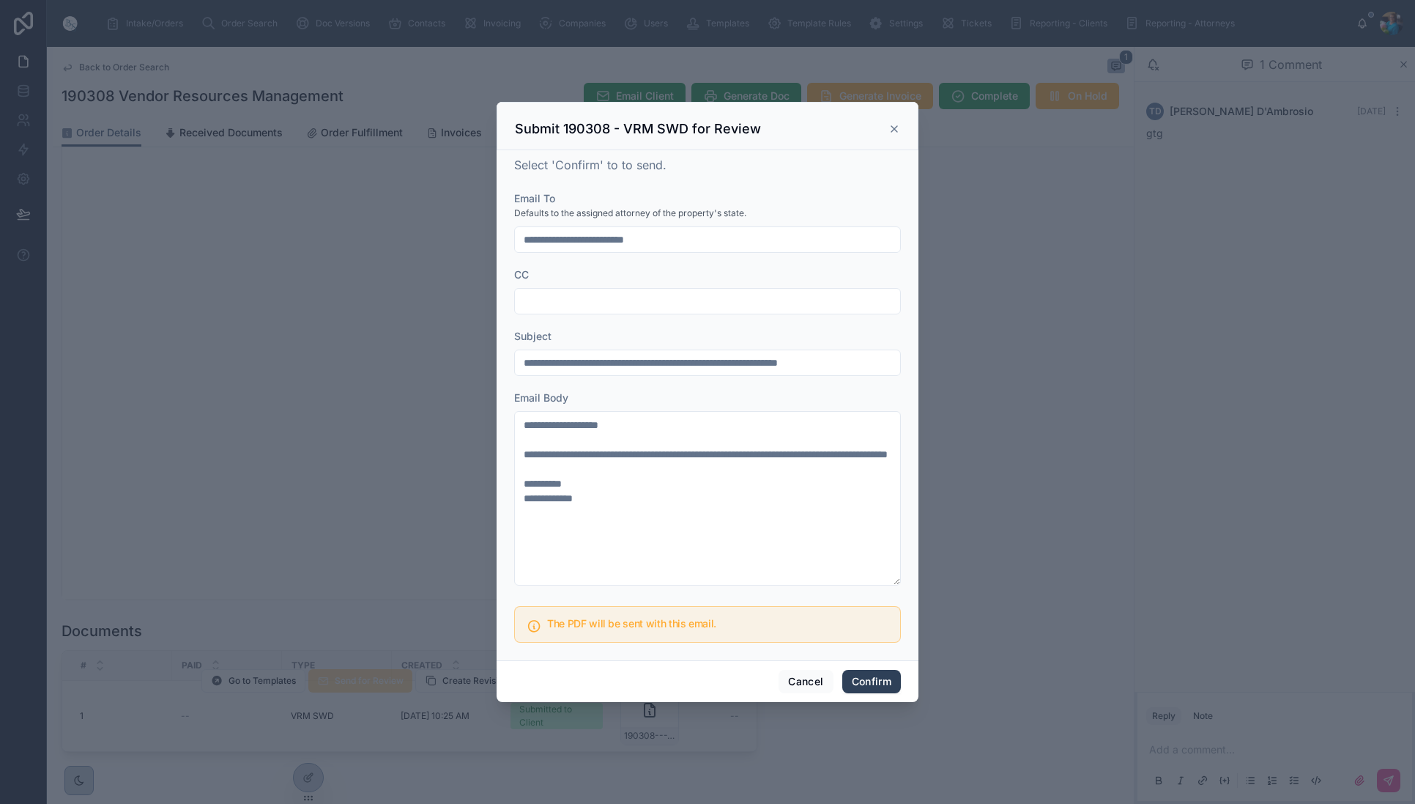
click at [889, 681] on button "Confirm" at bounding box center [871, 680] width 59 height 23
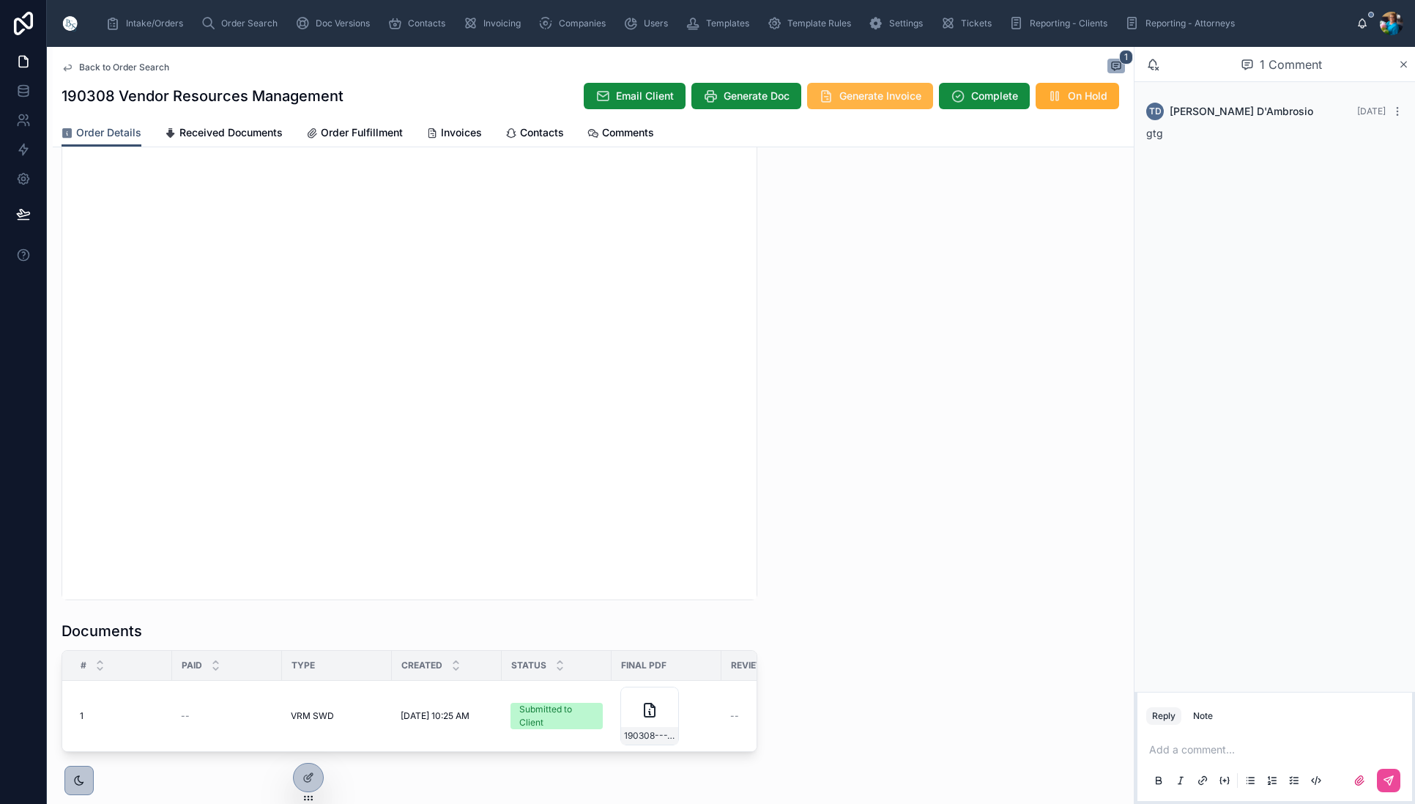
click at [860, 94] on span "Generate Invoice" at bounding box center [880, 96] width 82 height 15
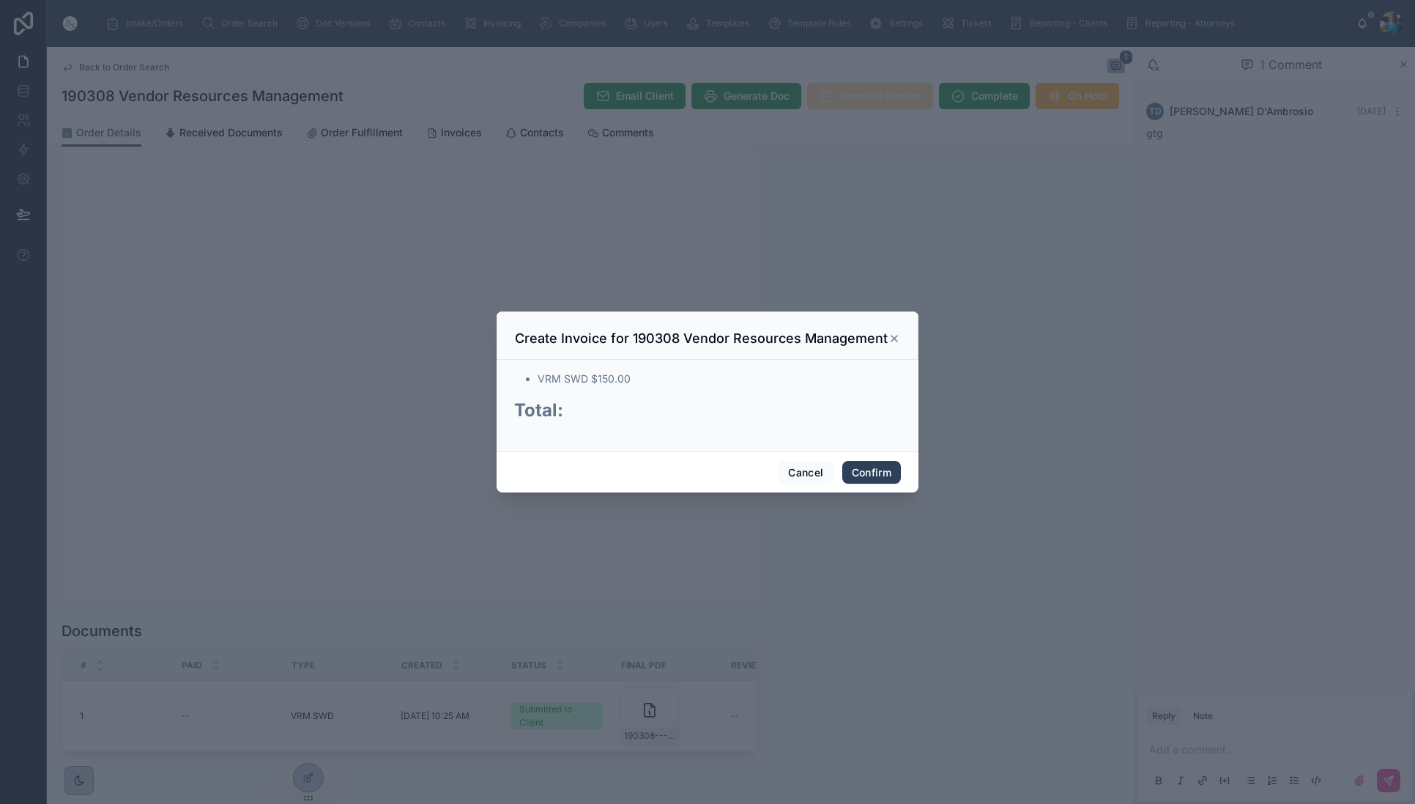
click at [862, 472] on button "Confirm" at bounding box center [871, 472] width 59 height 23
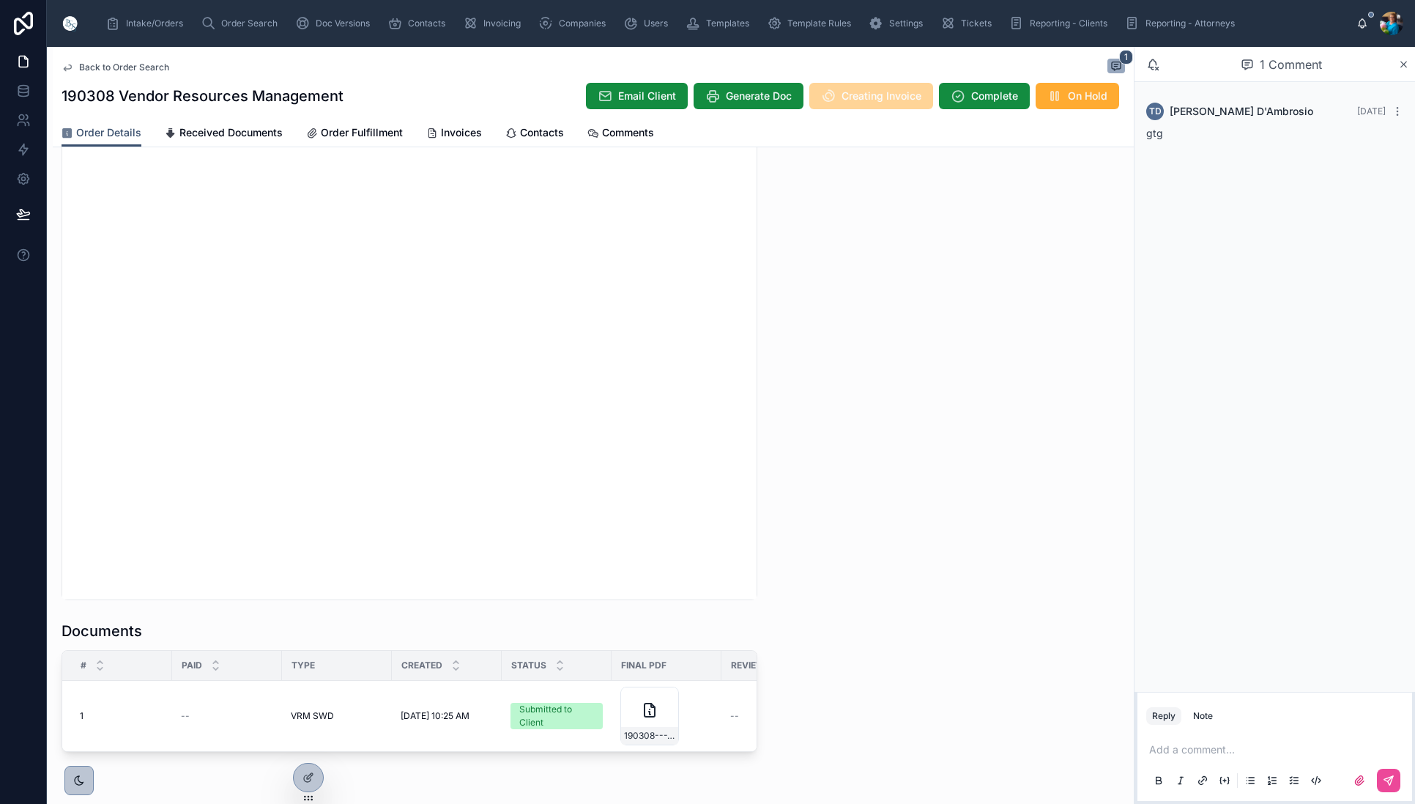
drag, startPoint x: 453, startPoint y: 133, endPoint x: 451, endPoint y: 147, distance: 14.0
click at [453, 133] on span "Invoices" at bounding box center [461, 132] width 41 height 15
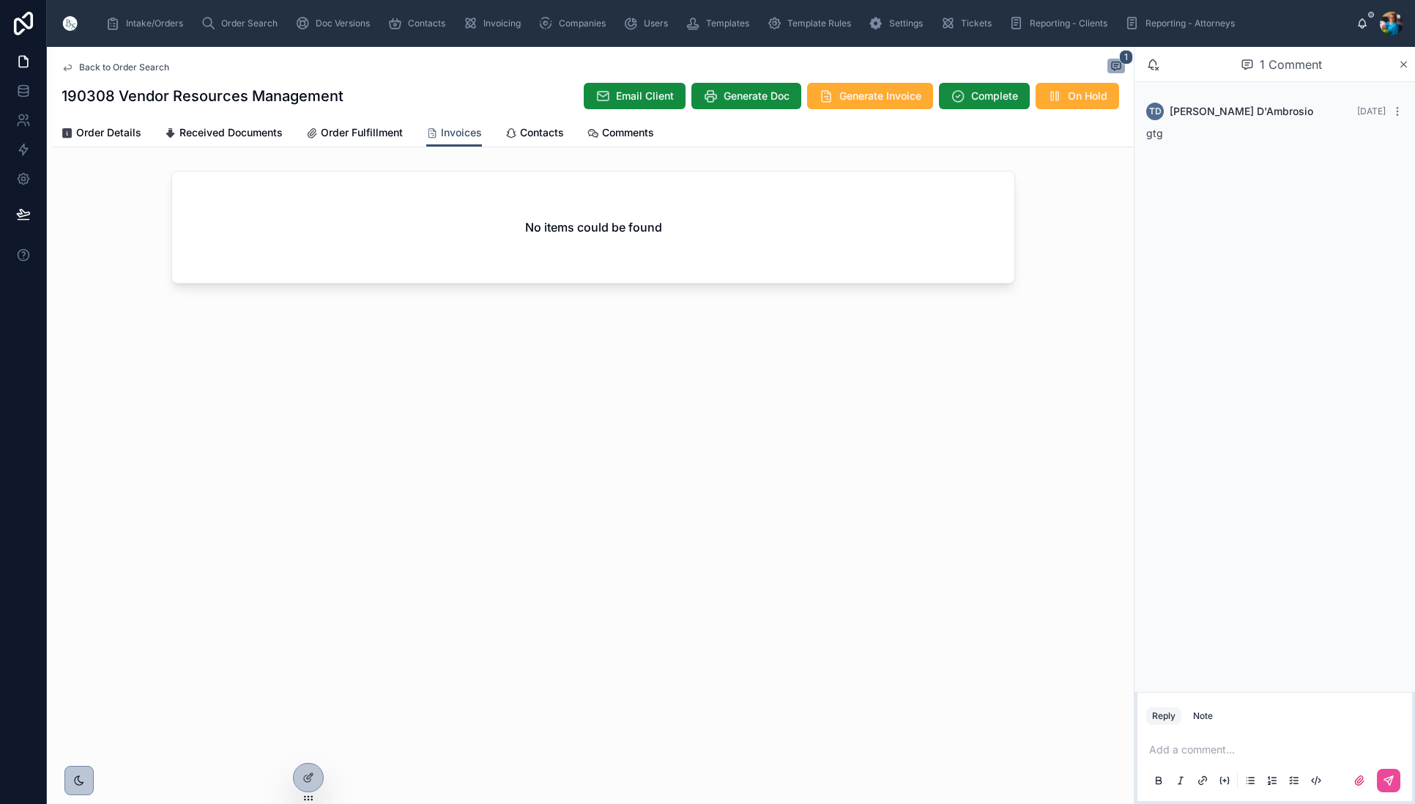
drag, startPoint x: 451, startPoint y: 150, endPoint x: 466, endPoint y: 159, distance: 17.1
click at [452, 152] on div "Back to Order Search 1 190308 Vendor Resources Management Email Client Generate…" at bounding box center [593, 218] width 1081 height 342
click at [466, 159] on div "Back to Order Search 1 190308 Vendor Resources Management Email Client Generate…" at bounding box center [593, 218] width 1081 height 342
click at [483, 167] on div "No items could be found" at bounding box center [593, 230] width 1081 height 130
click at [864, 99] on span "Generate Invoice" at bounding box center [880, 96] width 82 height 15
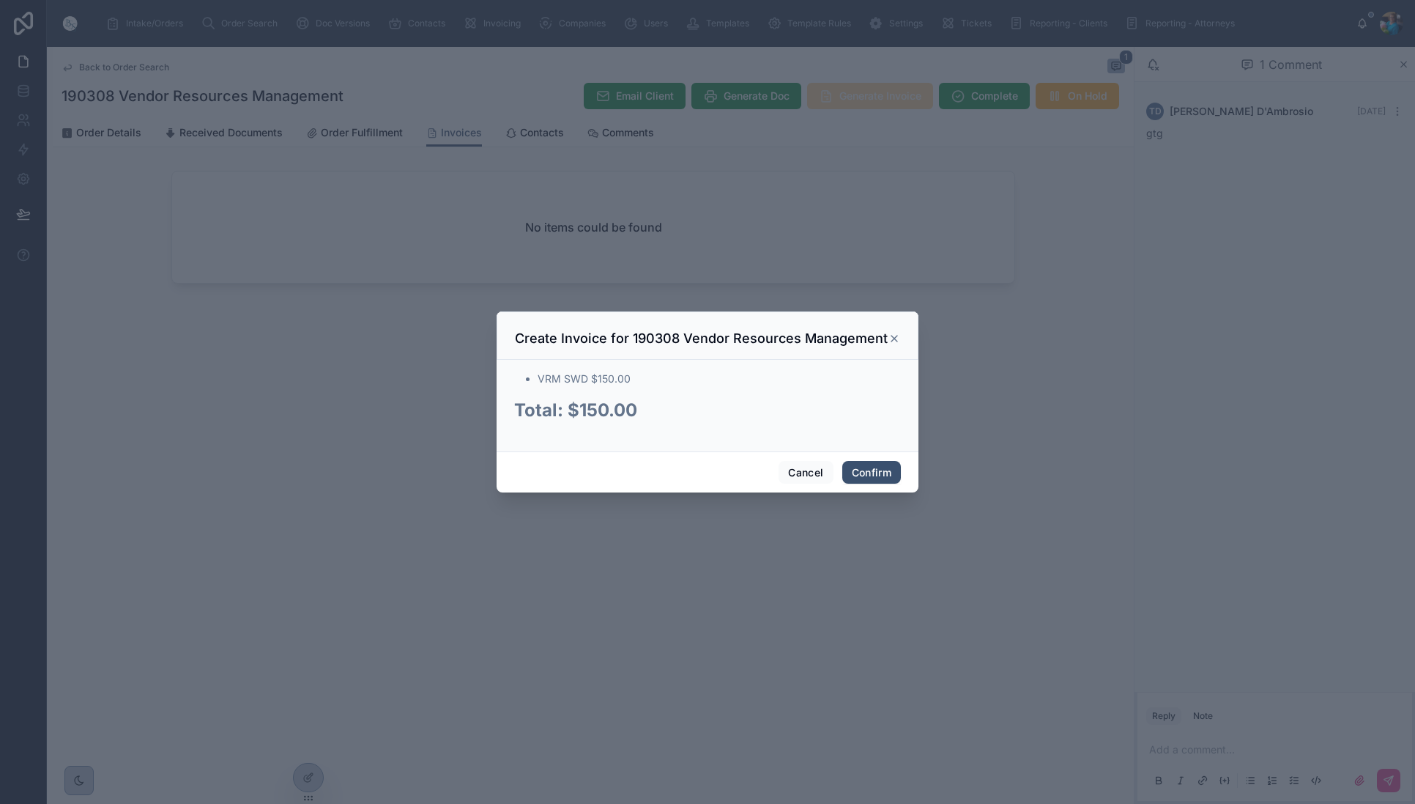
click at [864, 100] on div at bounding box center [707, 402] width 1415 height 804
click at [869, 478] on button "Confirm" at bounding box center [871, 472] width 59 height 23
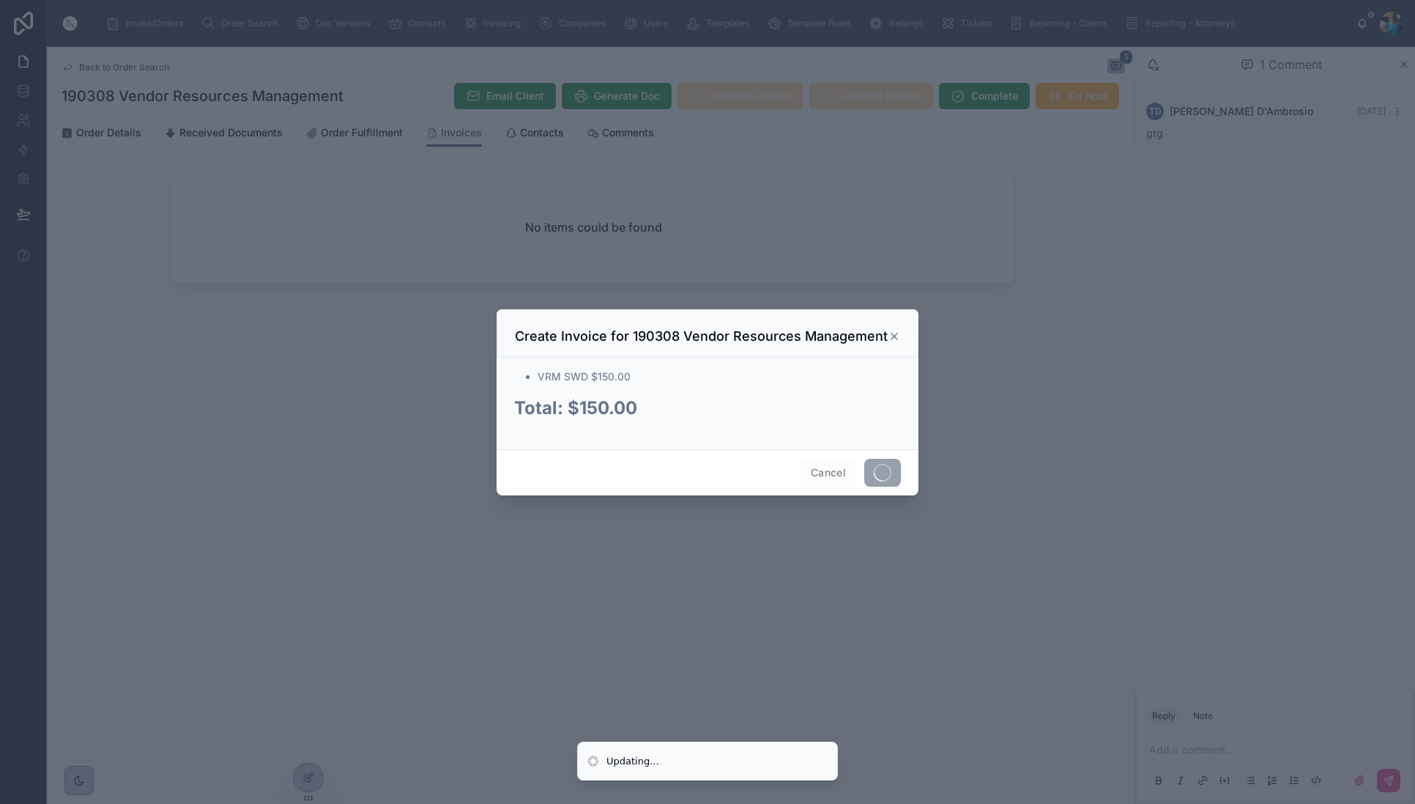
click at [869, 478] on span at bounding box center [882, 473] width 37 height 28
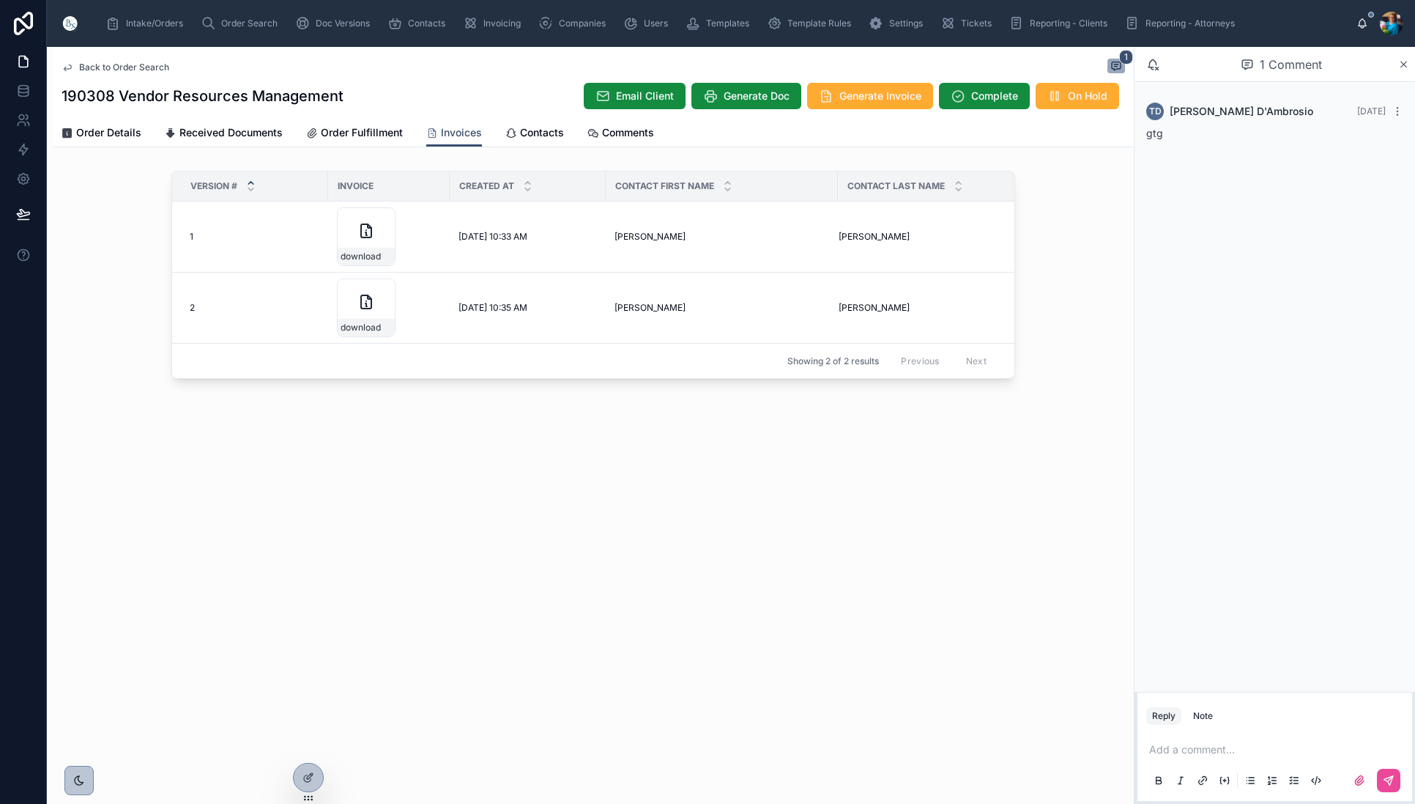
click at [0, 0] on span "Delete" at bounding box center [0, 0] width 0 height 0
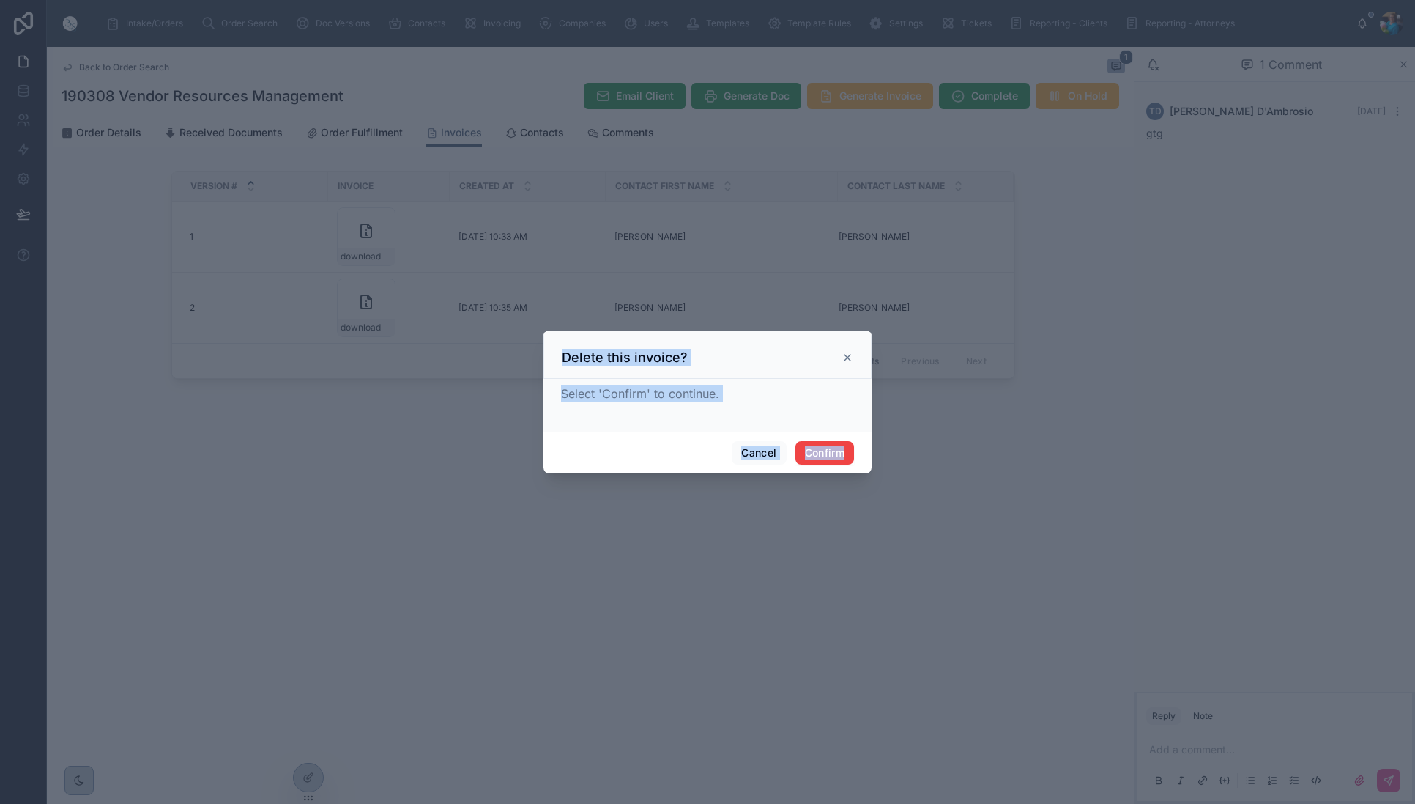
click at [812, 453] on button "Confirm" at bounding box center [824, 452] width 59 height 23
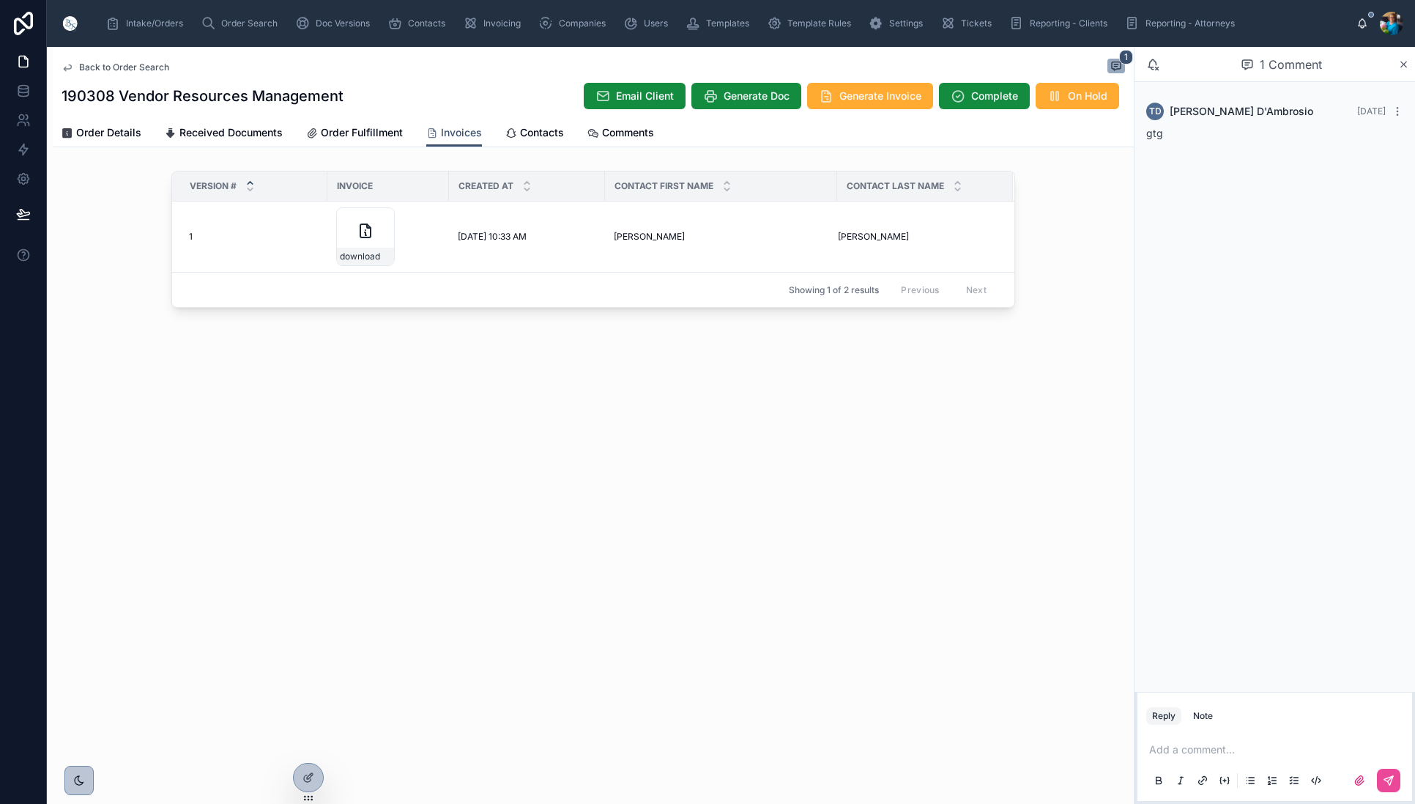
click at [367, 242] on div "download" at bounding box center [365, 236] width 59 height 59
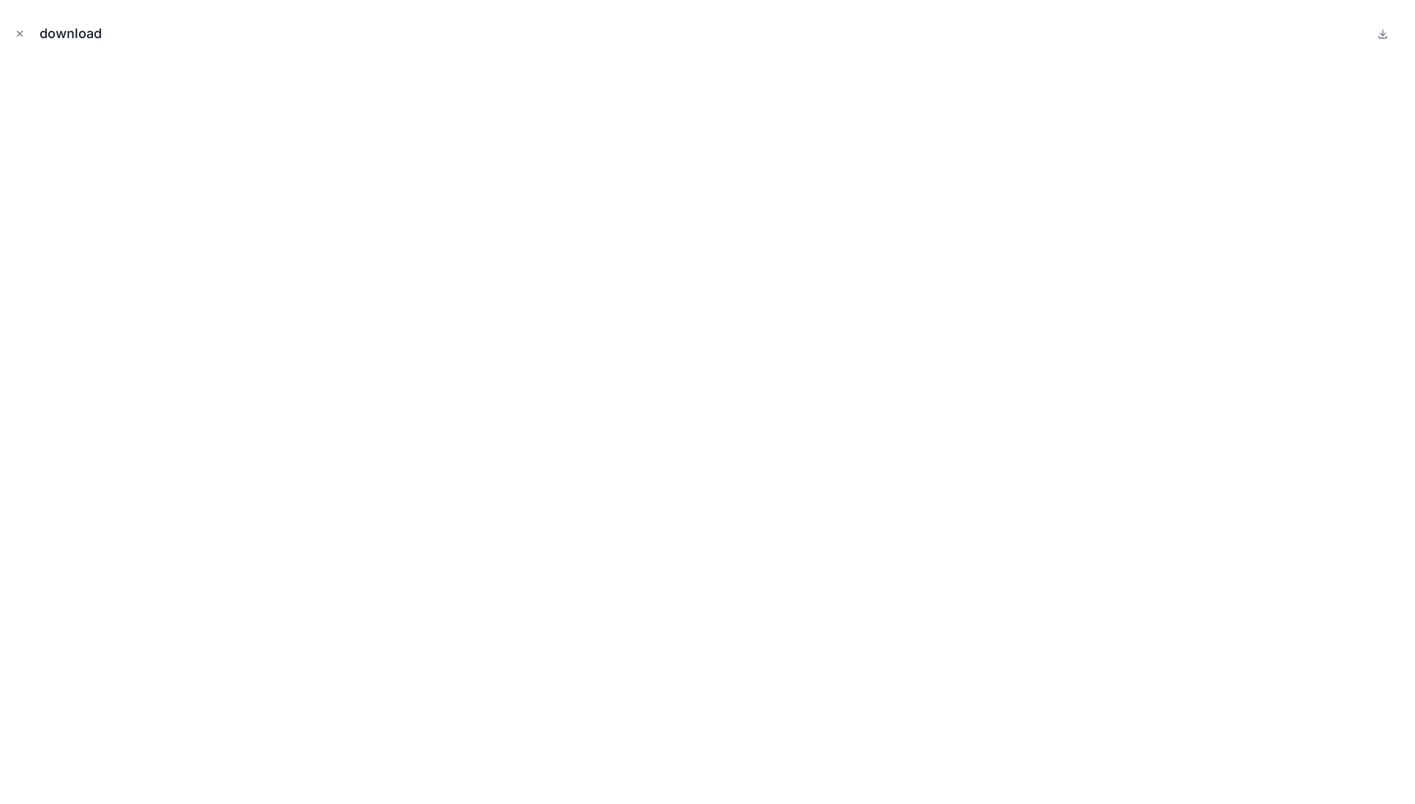
scroll to position [0, 1]
click at [18, 33] on icon "Close modal" at bounding box center [20, 34] width 10 height 10
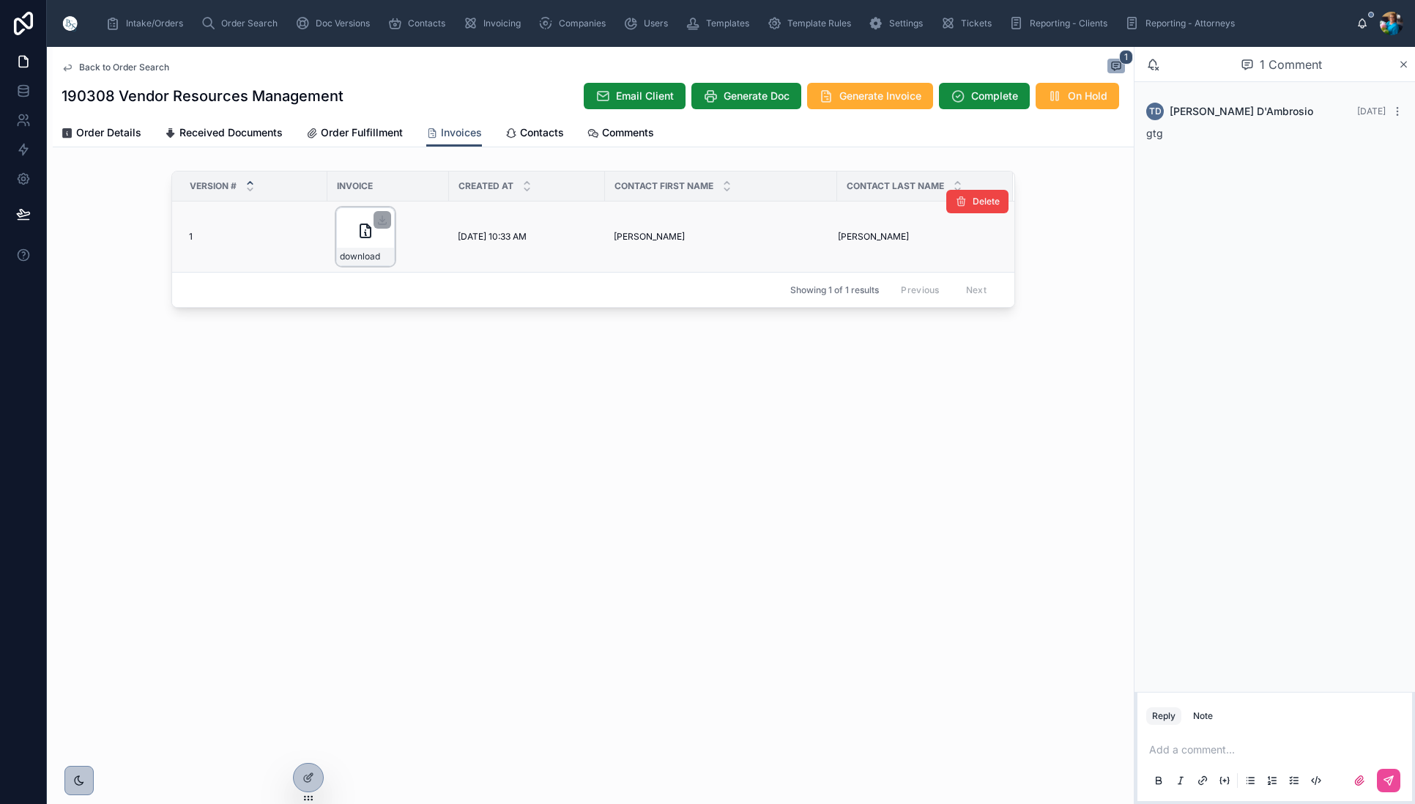
drag, startPoint x: 384, startPoint y: 218, endPoint x: 374, endPoint y: 240, distance: 24.6
click at [384, 218] on icon at bounding box center [382, 220] width 12 height 12
click at [243, 24] on span "Order Search" at bounding box center [249, 24] width 56 height 12
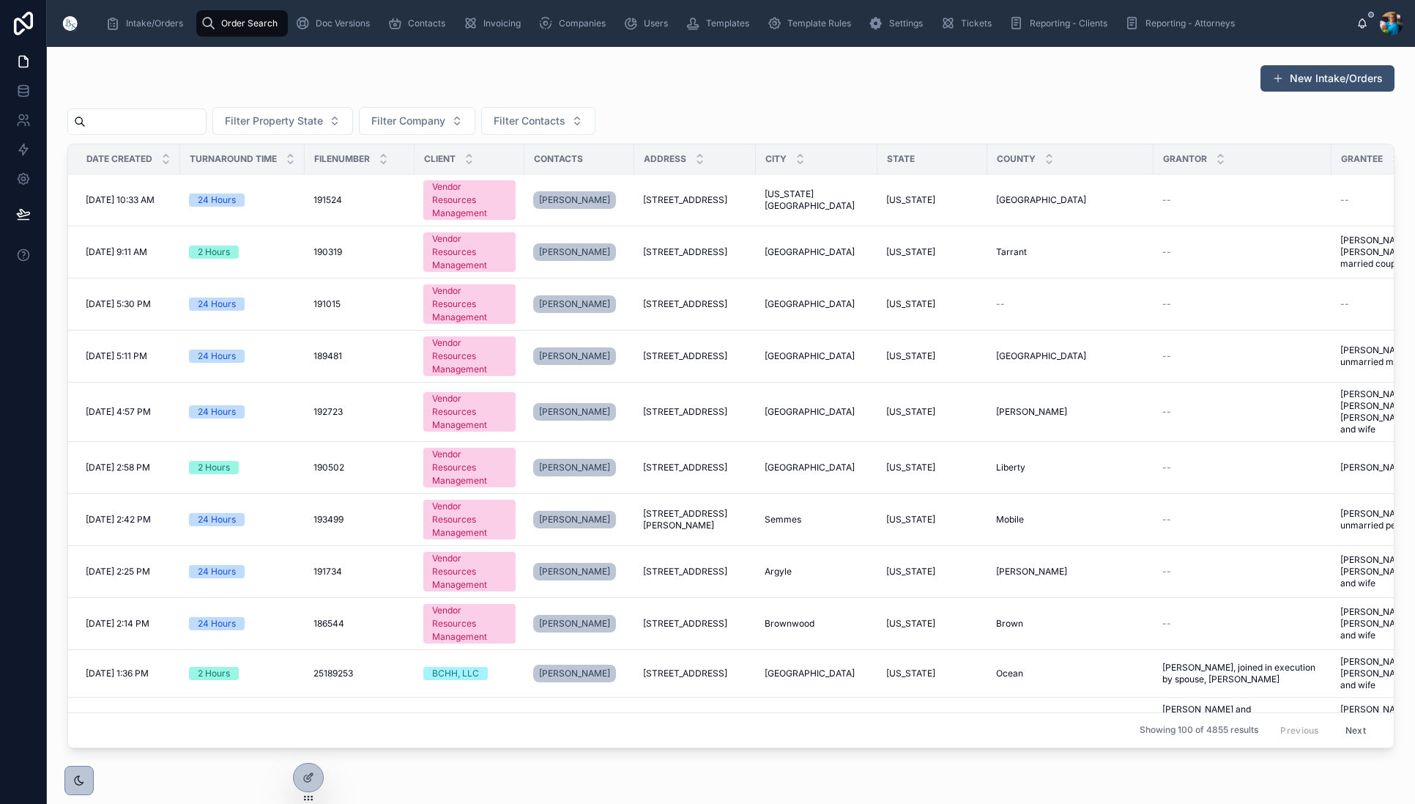
click at [206, 122] on input "text" at bounding box center [146, 121] width 120 height 21
paste input "******"
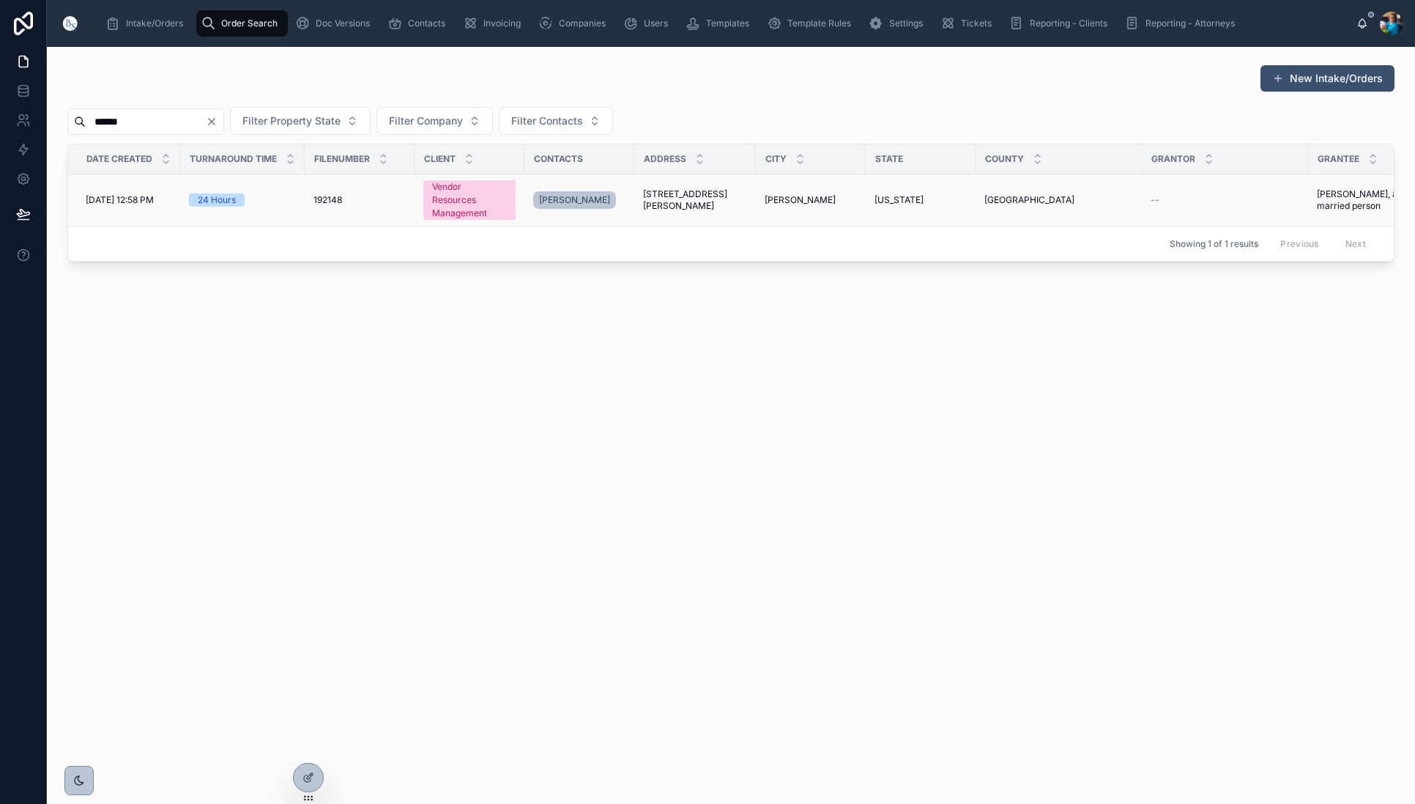
type input "******"
click at [686, 203] on span "[STREET_ADDRESS][PERSON_NAME]" at bounding box center [695, 199] width 104 height 23
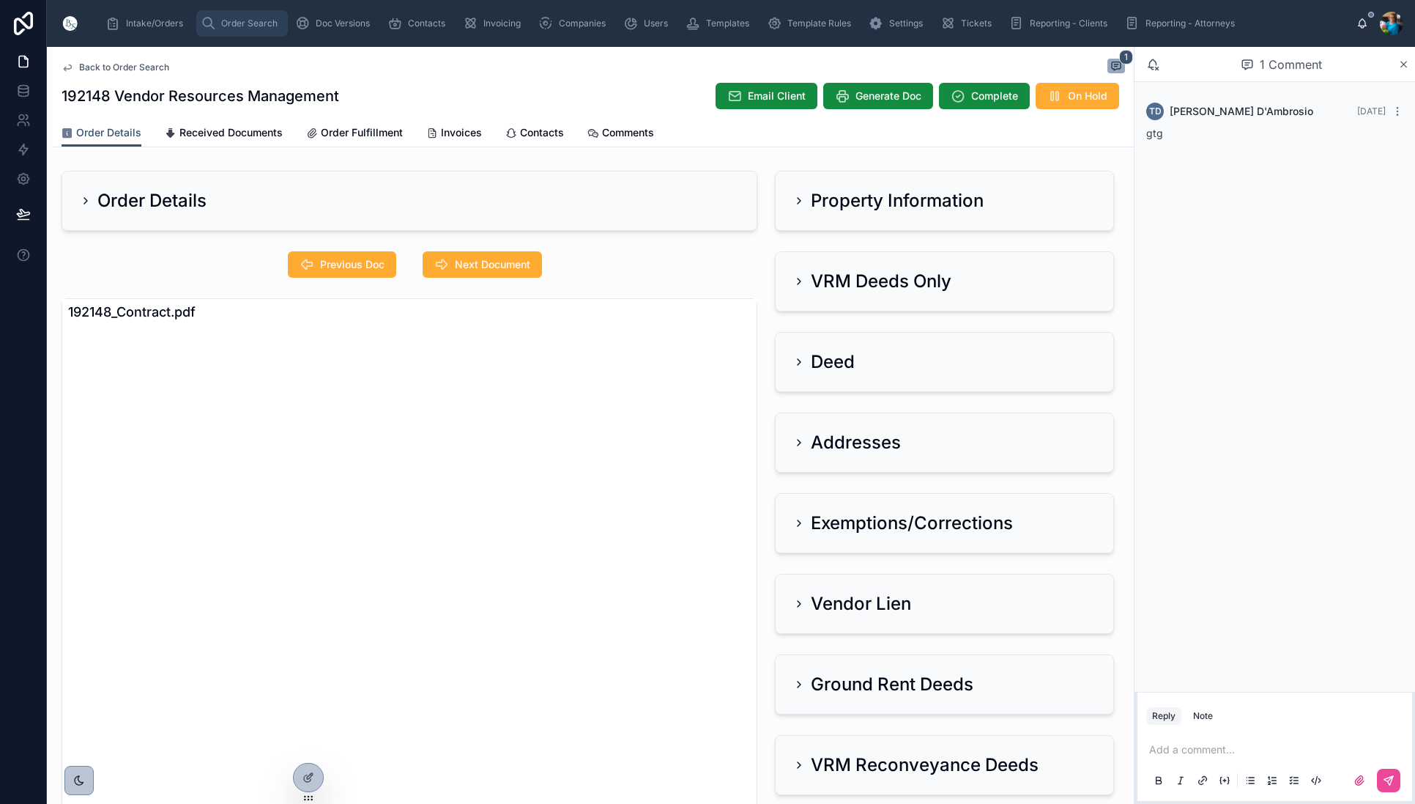
click at [259, 24] on span "Order Search" at bounding box center [249, 24] width 56 height 12
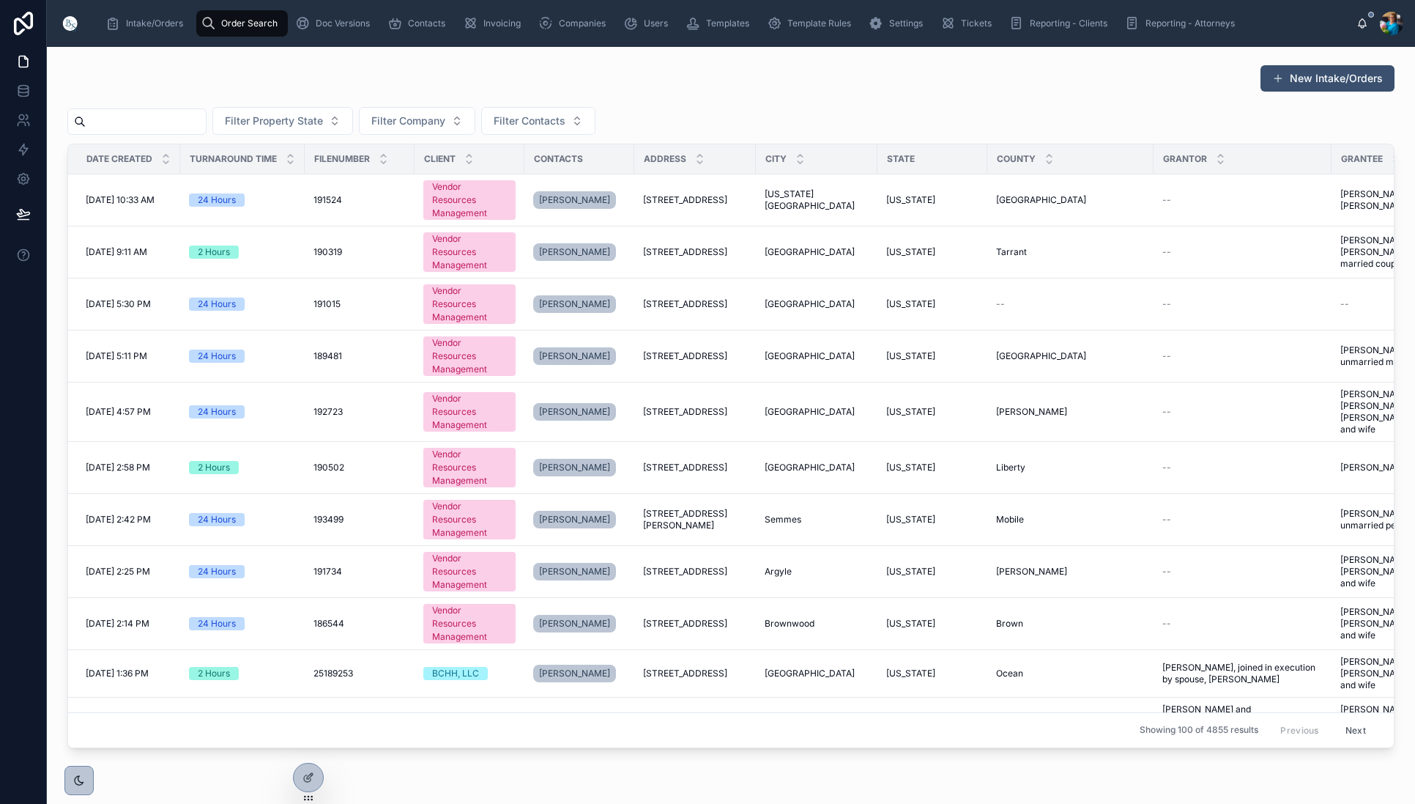
click at [206, 127] on input "text" at bounding box center [146, 121] width 120 height 21
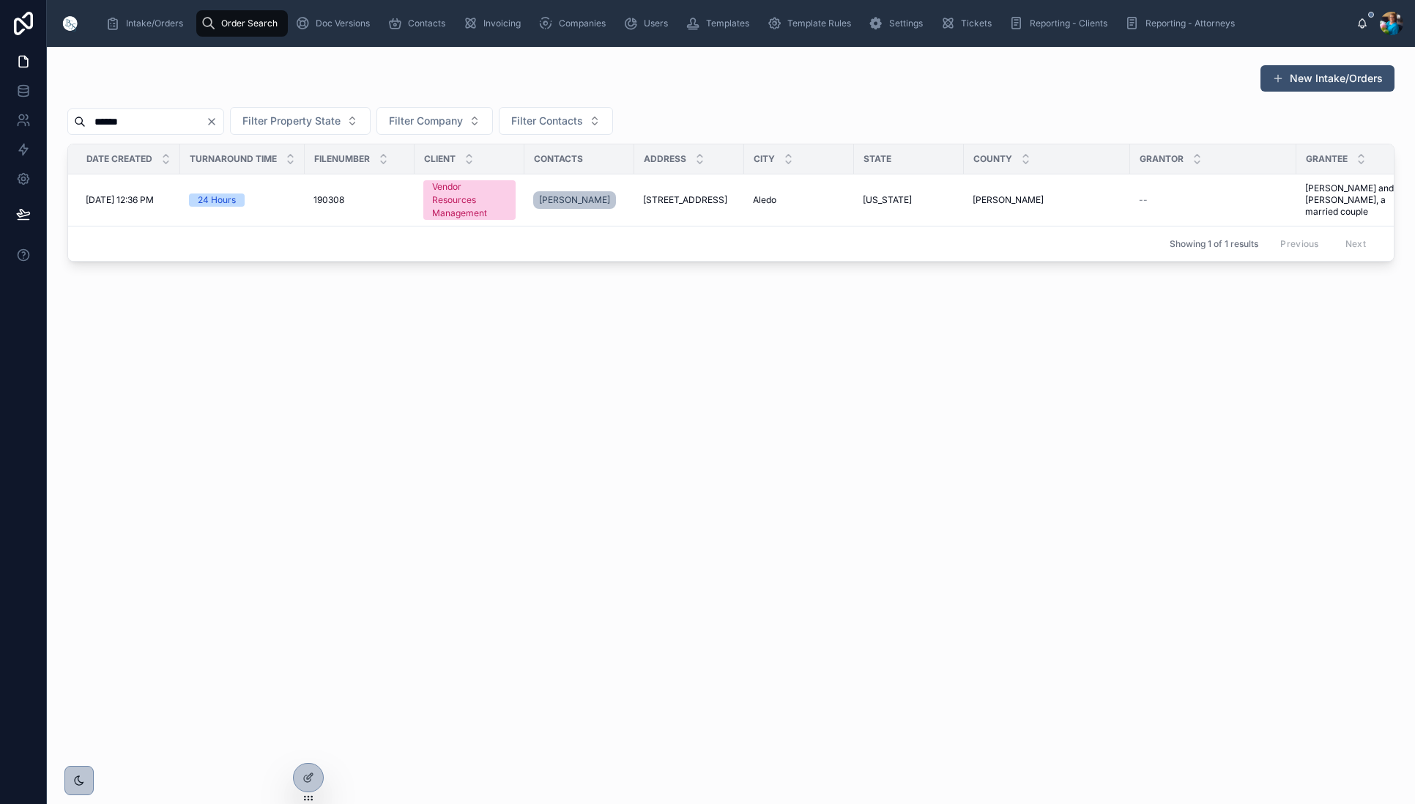
type input "******"
drag, startPoint x: 676, startPoint y: 196, endPoint x: 664, endPoint y: 202, distance: 14.1
click at [676, 196] on span "[STREET_ADDRESS]" at bounding box center [685, 200] width 84 height 12
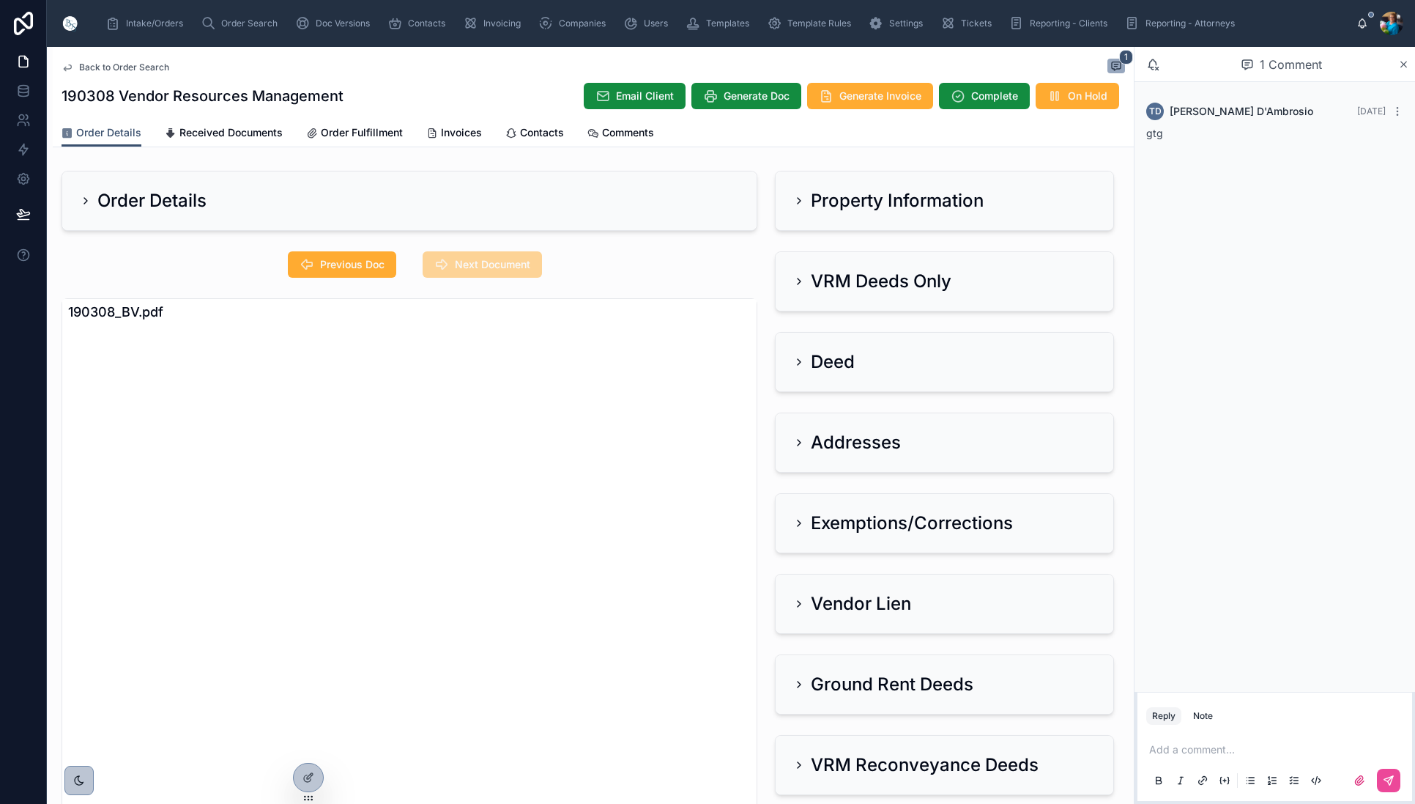
click at [1183, 756] on p at bounding box center [1277, 749] width 257 height 15
click at [1388, 782] on icon at bounding box center [1389, 780] width 12 height 12
click at [142, 23] on span "Intake/Orders" at bounding box center [154, 24] width 57 height 12
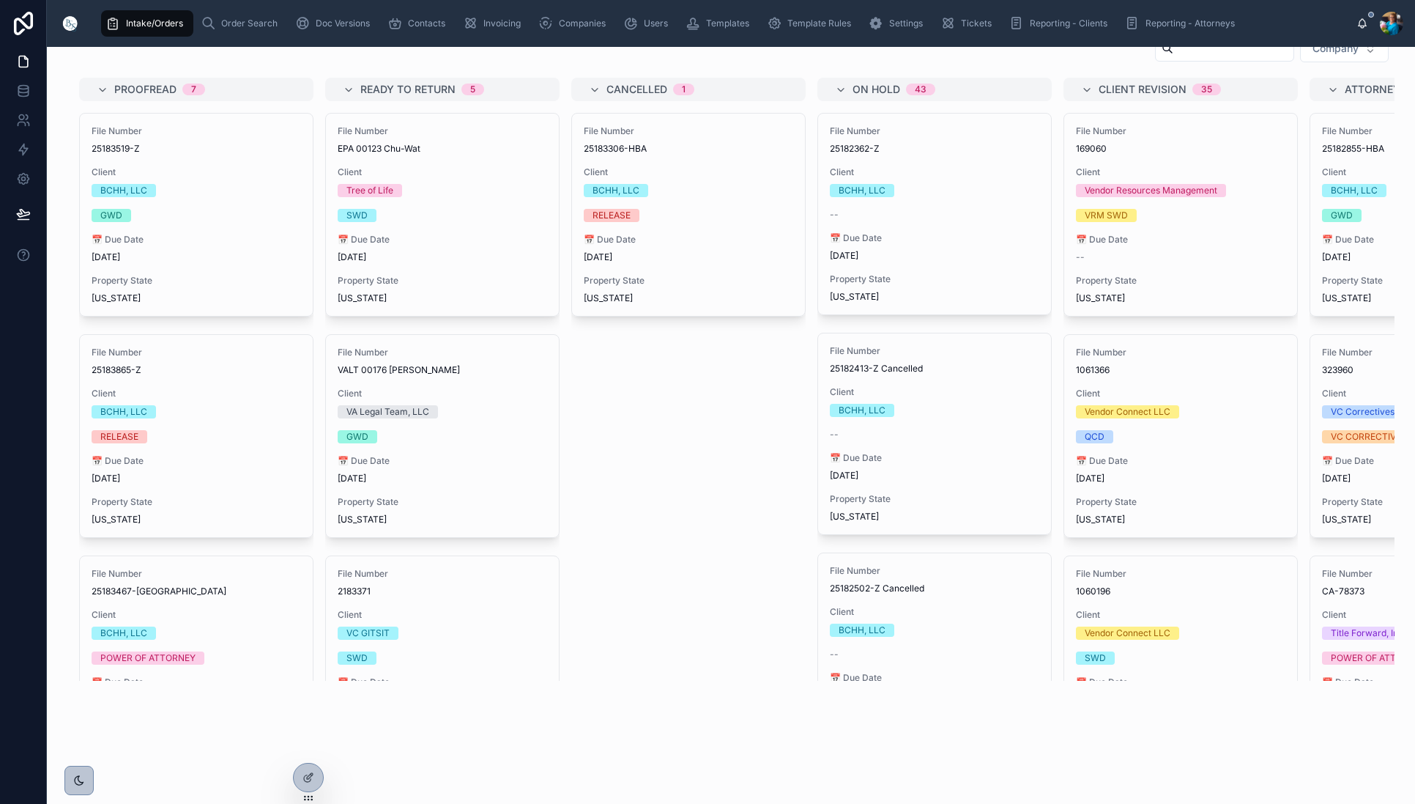
scroll to position [72, 0]
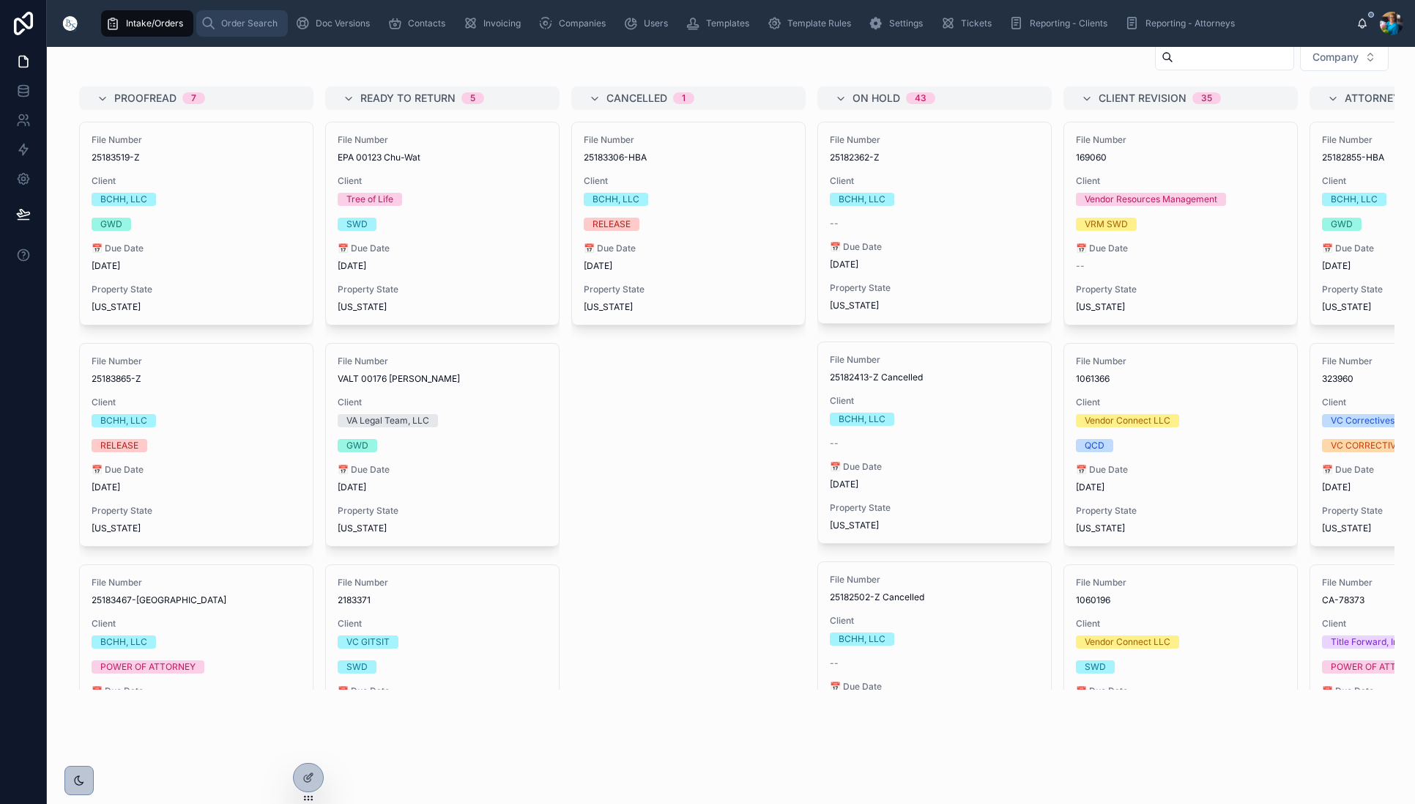
click at [232, 26] on span "Order Search" at bounding box center [249, 24] width 56 height 12
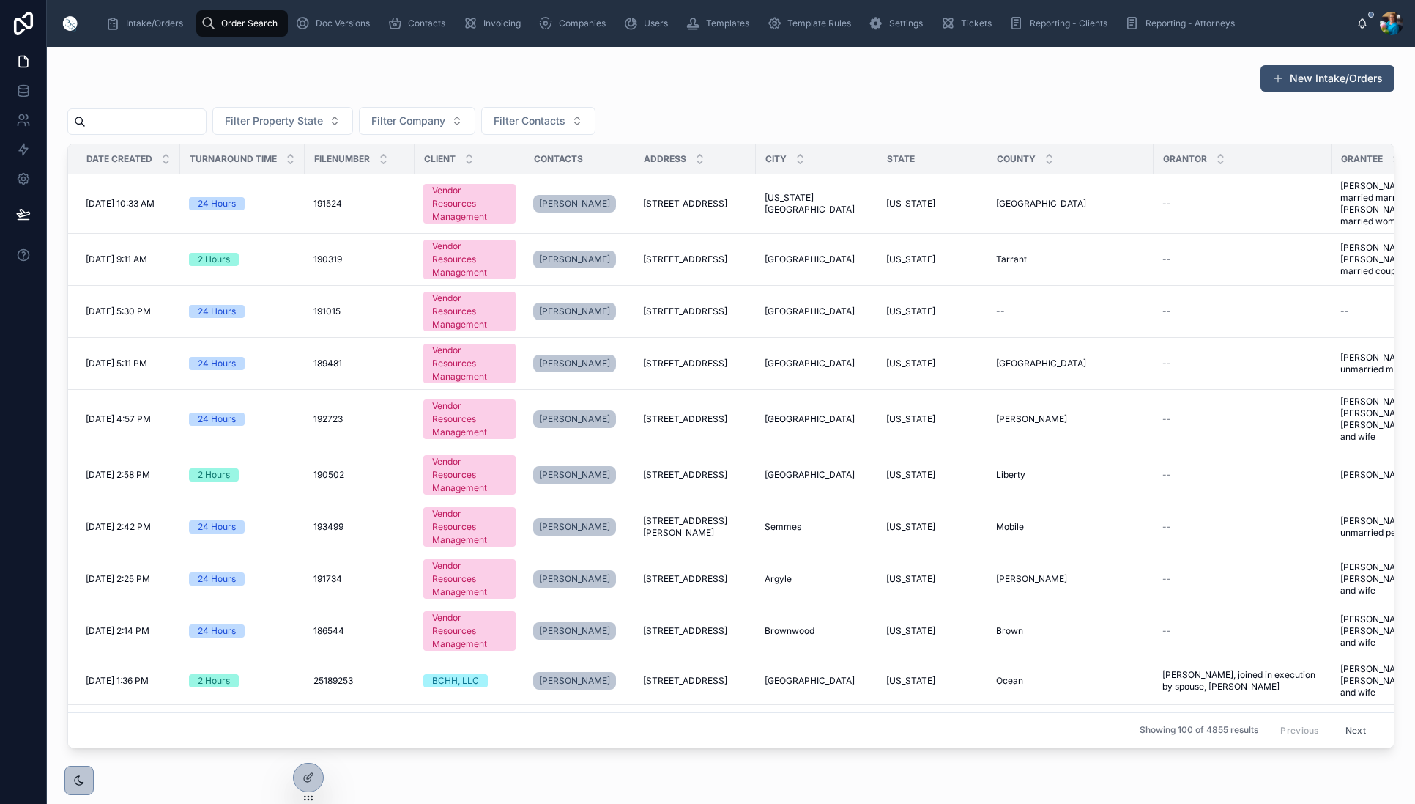
click at [206, 123] on input "text" at bounding box center [146, 121] width 120 height 21
paste input "******"
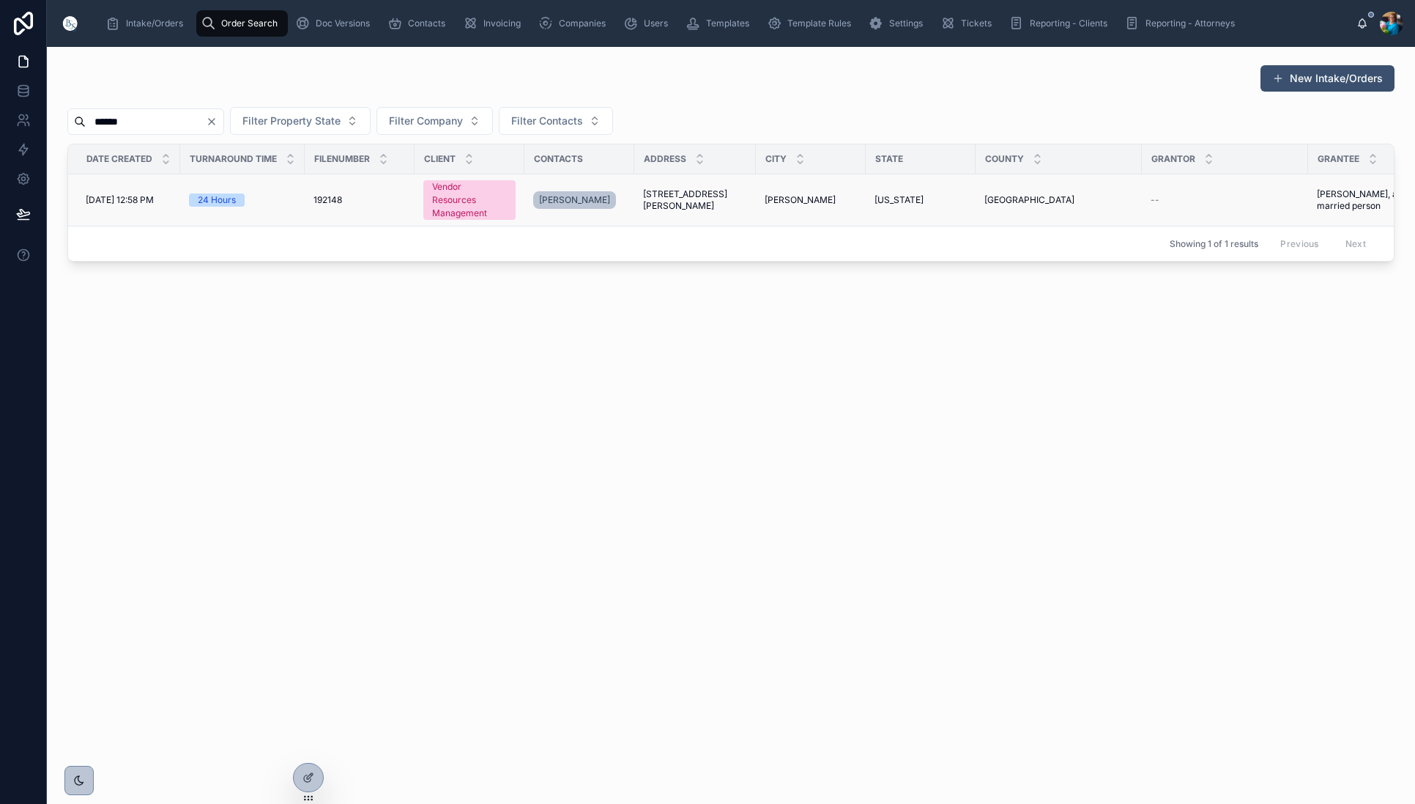
type input "******"
click at [695, 196] on span "[STREET_ADDRESS][PERSON_NAME]" at bounding box center [695, 199] width 104 height 23
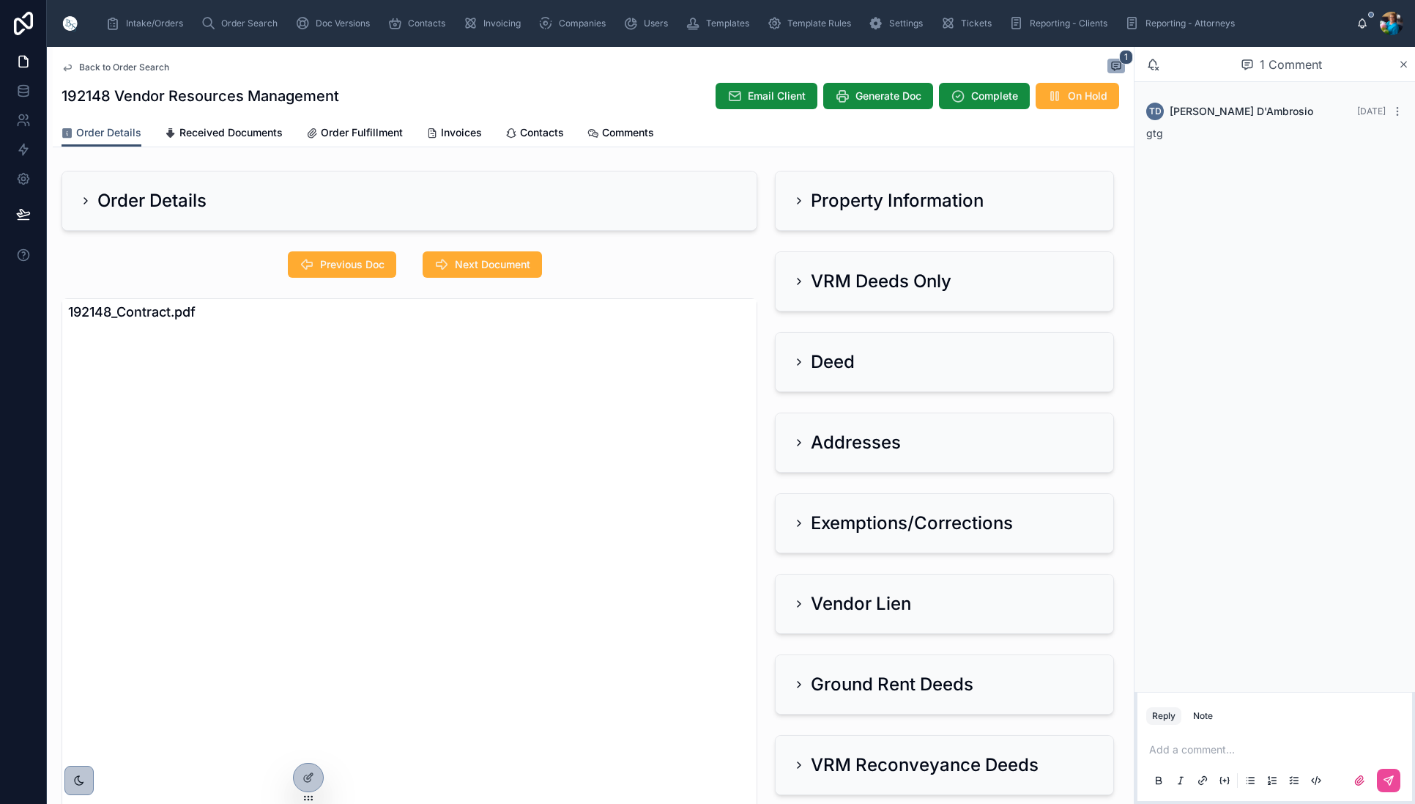
click at [797, 199] on icon at bounding box center [799, 201] width 12 height 12
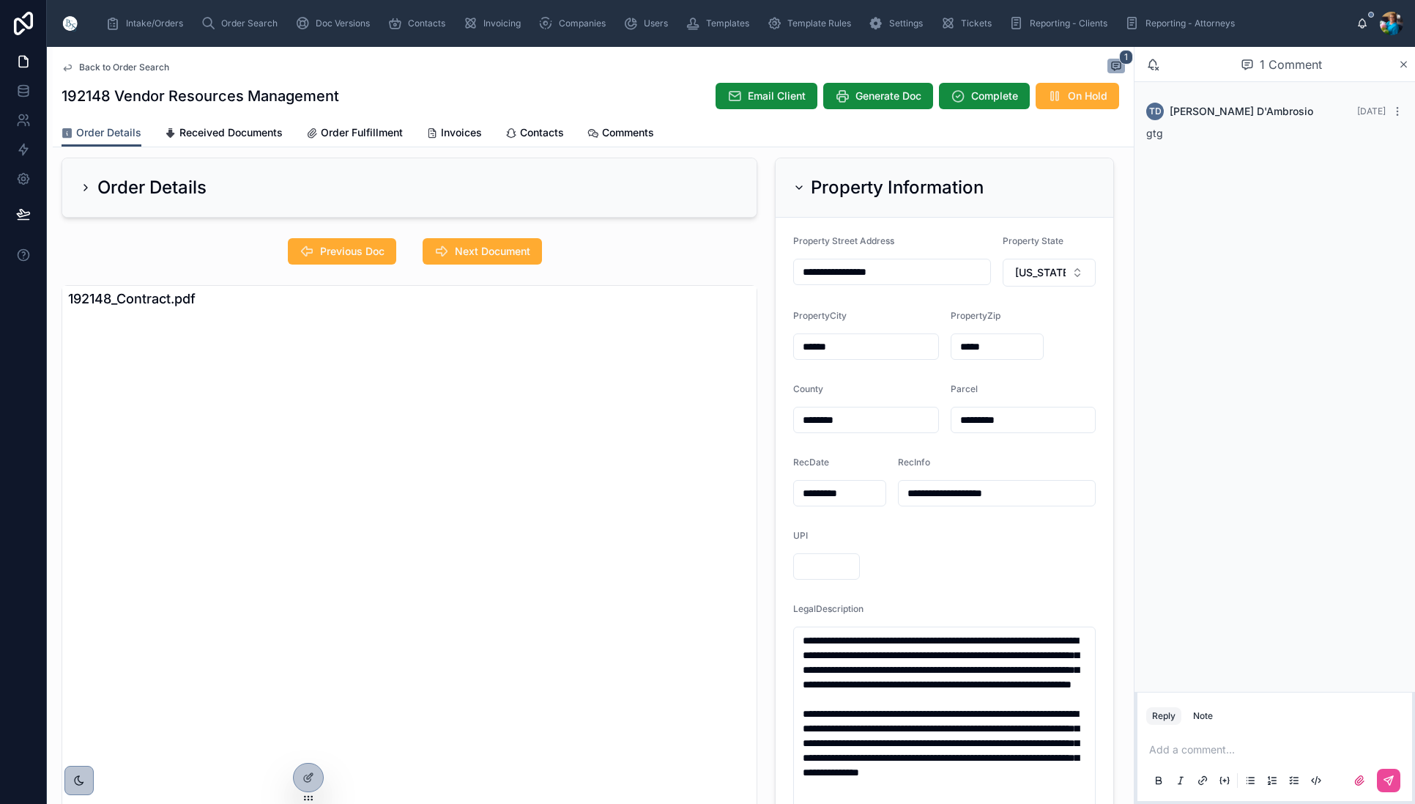
scroll to position [12, 0]
click at [1078, 275] on button "[US_STATE]" at bounding box center [1049, 273] width 93 height 28
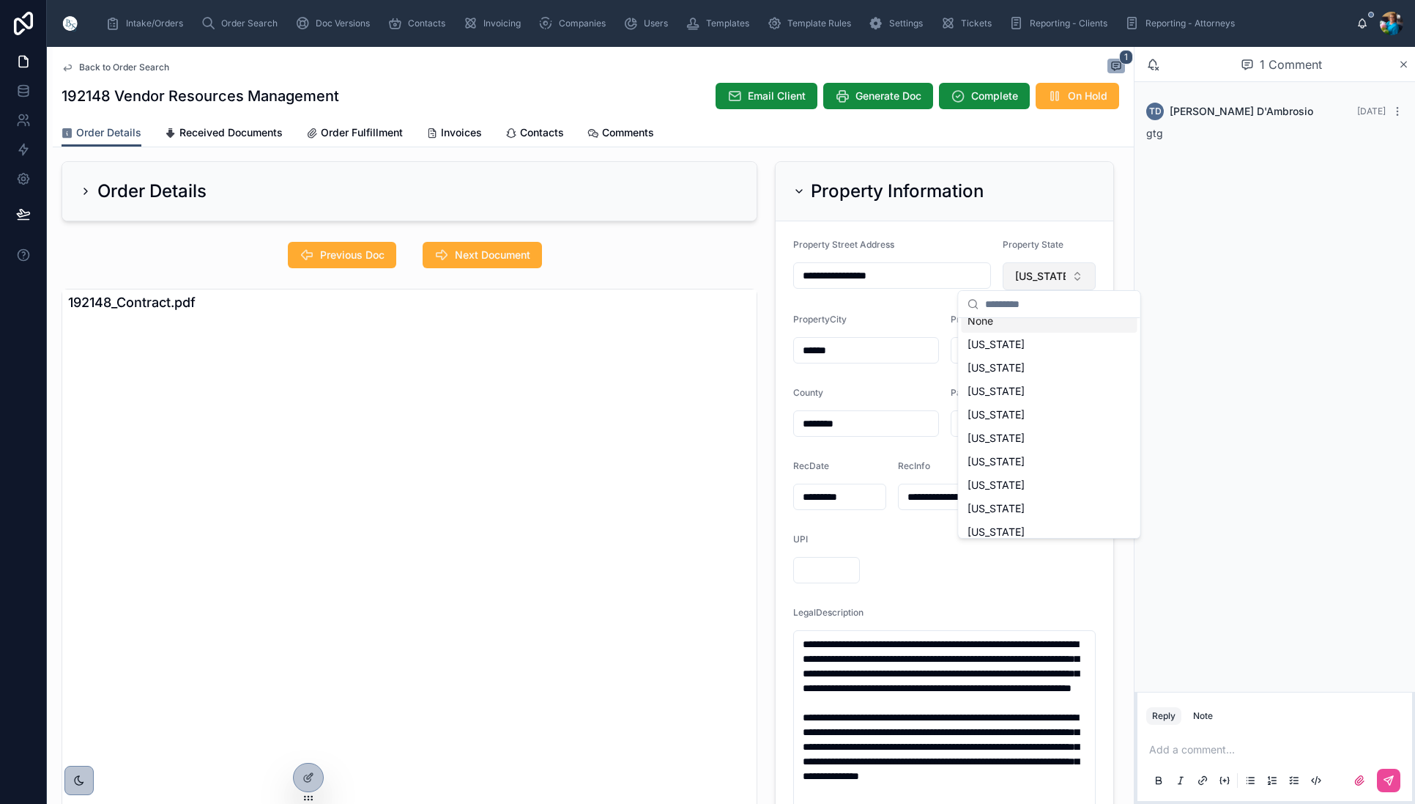
drag, startPoint x: 1067, startPoint y: 270, endPoint x: 1065, endPoint y: 278, distance: 8.2
click at [1067, 272] on button "[US_STATE]" at bounding box center [1049, 276] width 93 height 28
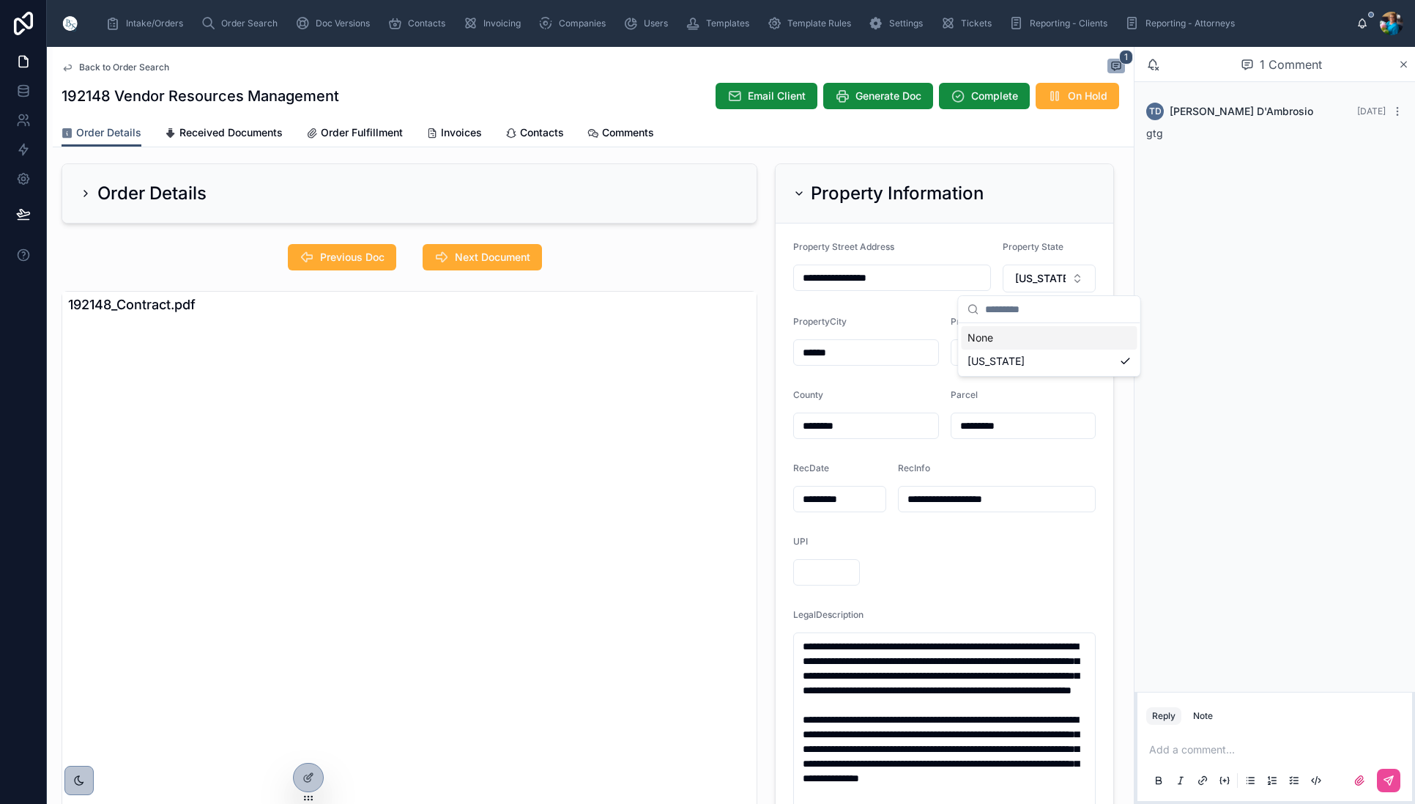
scroll to position [0, 0]
click at [1067, 281] on button "[US_STATE]" at bounding box center [1049, 278] width 93 height 28
click at [1045, 281] on span "[US_STATE]" at bounding box center [1040, 278] width 51 height 15
click at [1078, 279] on button "[US_STATE]" at bounding box center [1049, 279] width 93 height 28
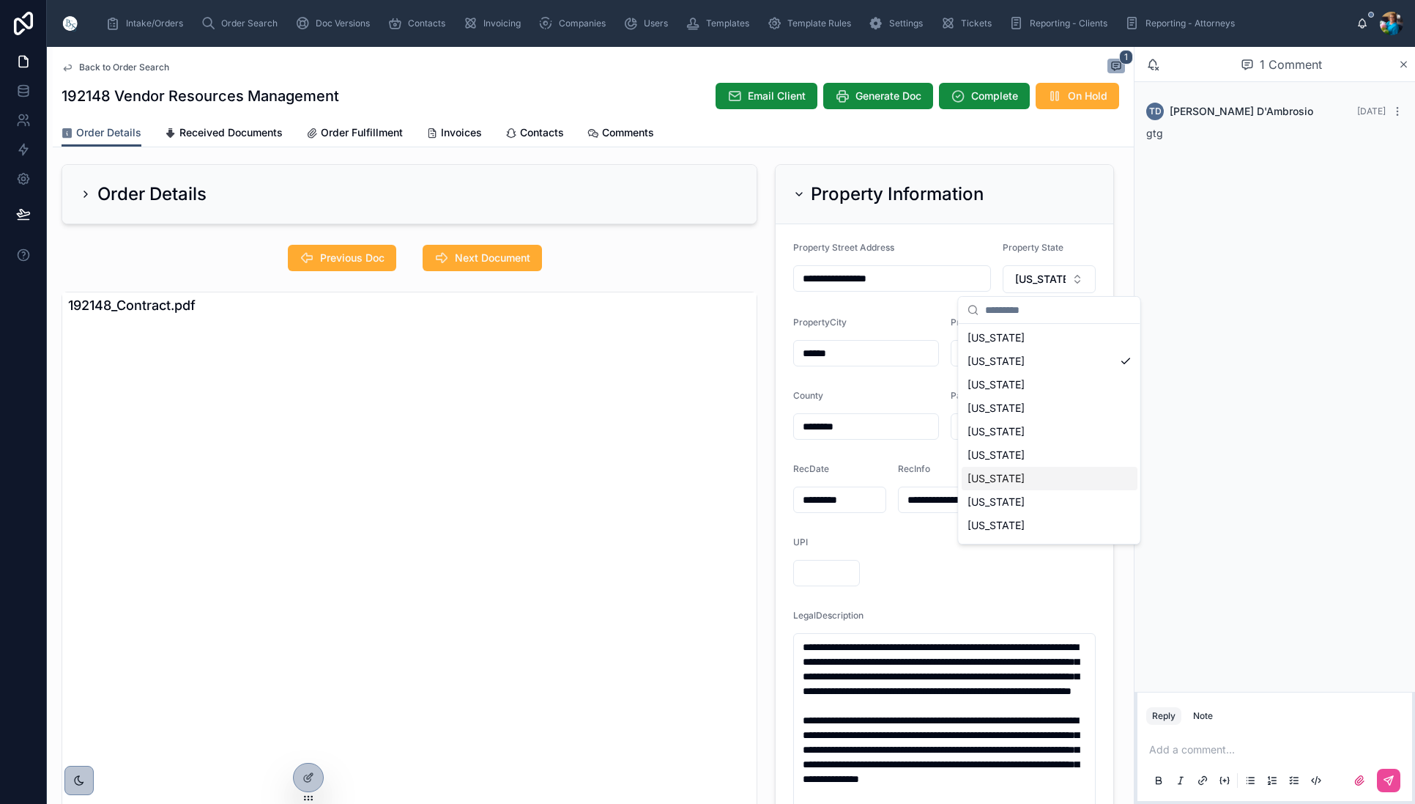
scroll to position [872, 0]
click at [1004, 379] on span "[US_STATE]" at bounding box center [996, 381] width 57 height 15
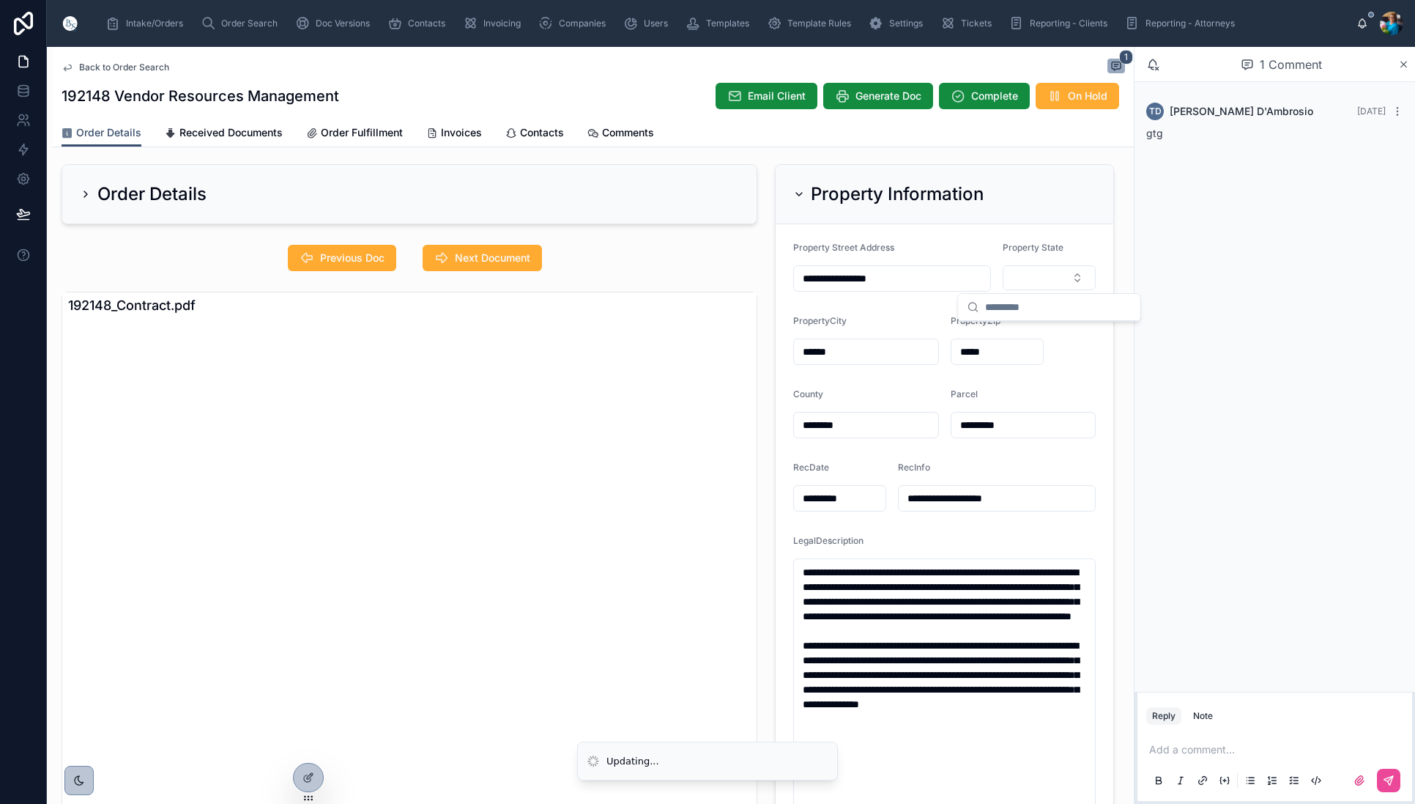
scroll to position [0, 0]
click at [1076, 281] on button "Select Button" at bounding box center [1049, 277] width 93 height 25
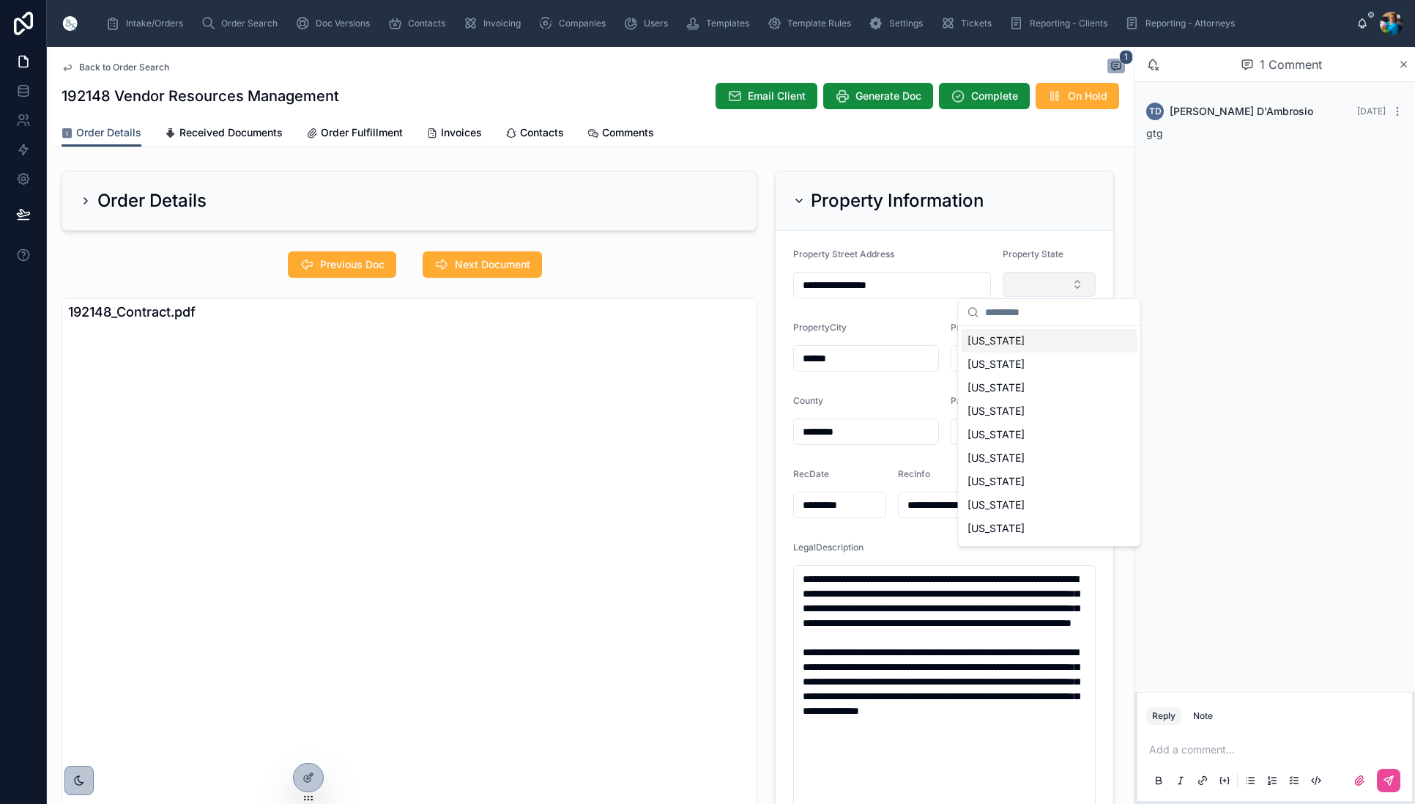
click at [1023, 273] on button "Select Button" at bounding box center [1049, 284] width 93 height 25
click at [1077, 287] on button "Select Button" at bounding box center [1049, 284] width 93 height 25
click at [1005, 378] on span "[US_STATE]" at bounding box center [996, 380] width 57 height 15
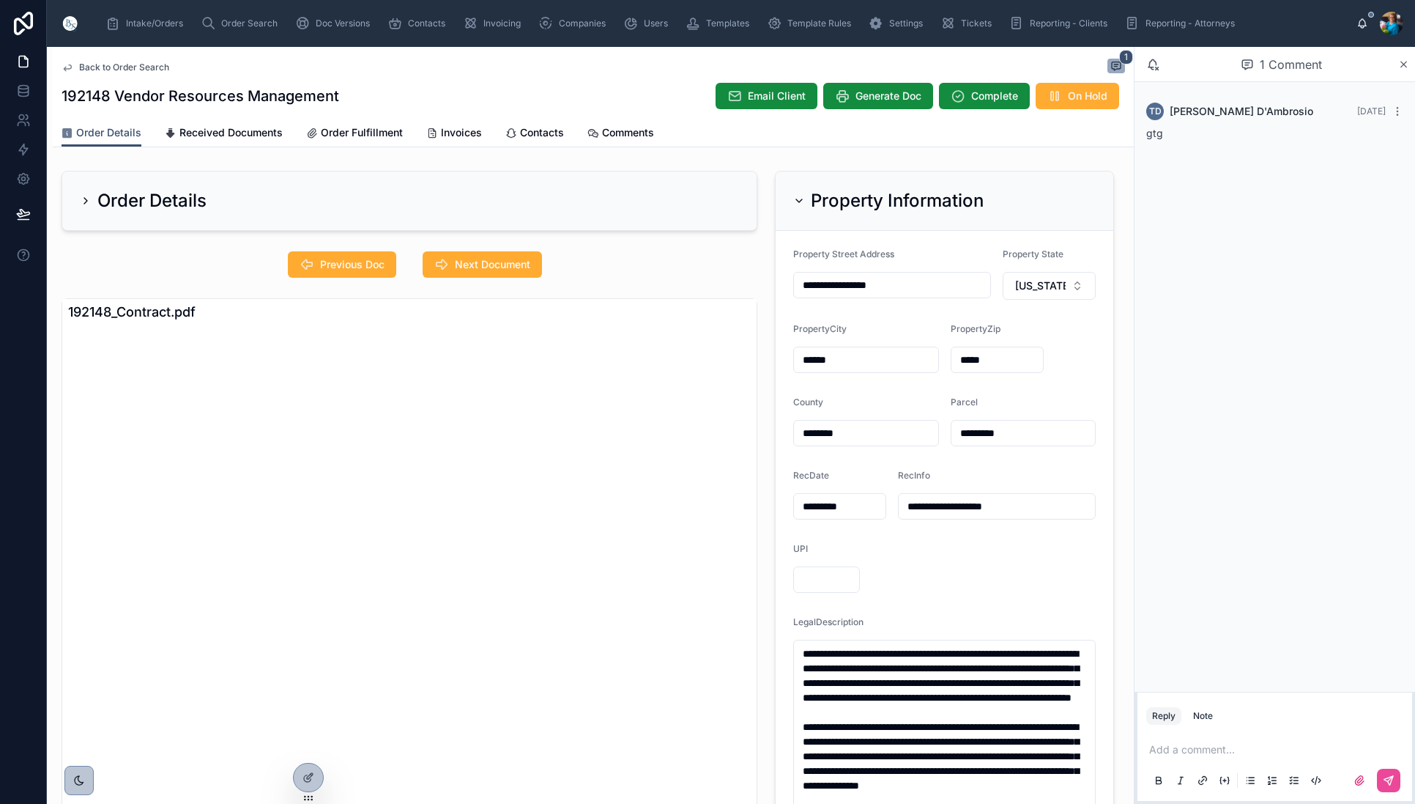
scroll to position [5, 0]
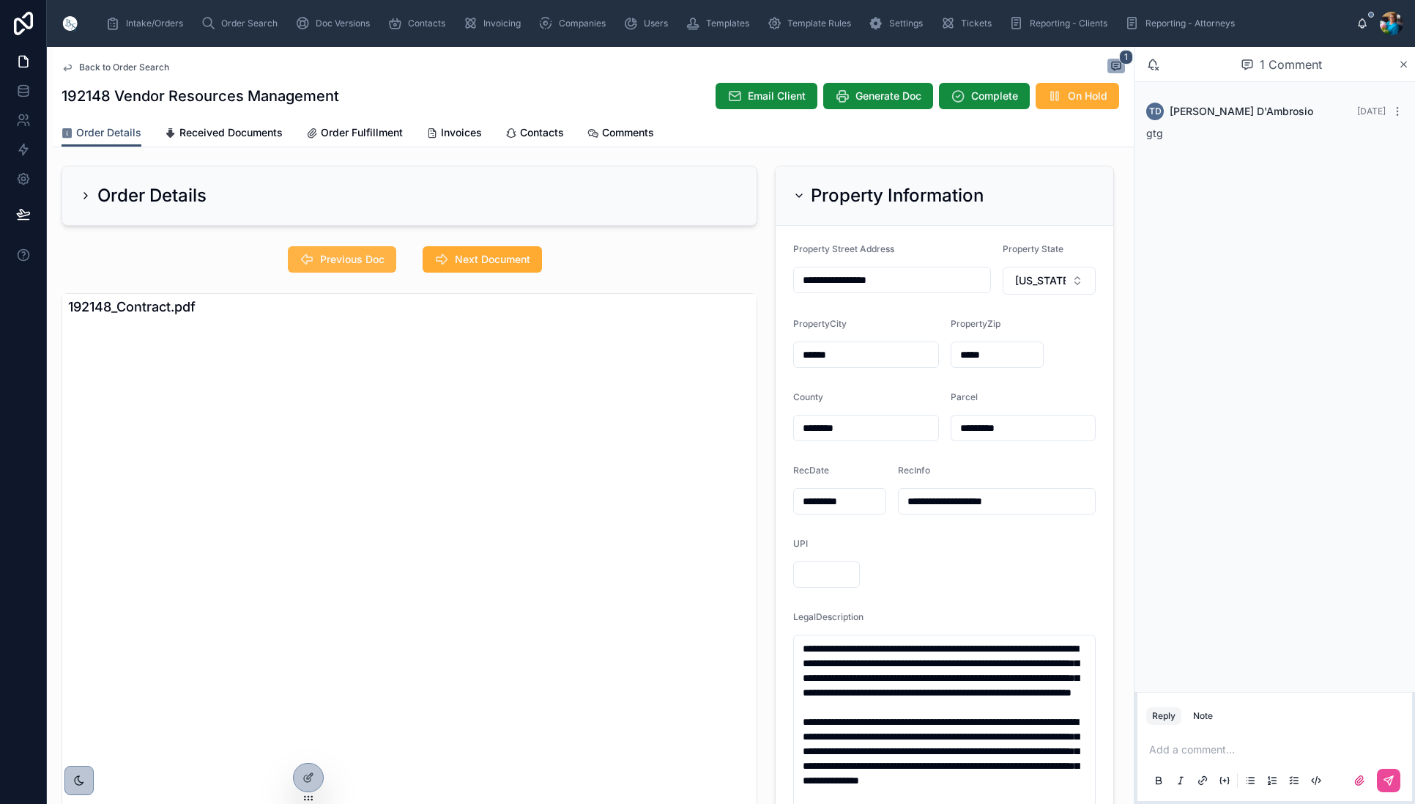
click at [371, 258] on span "Previous Doc" at bounding box center [352, 259] width 64 height 15
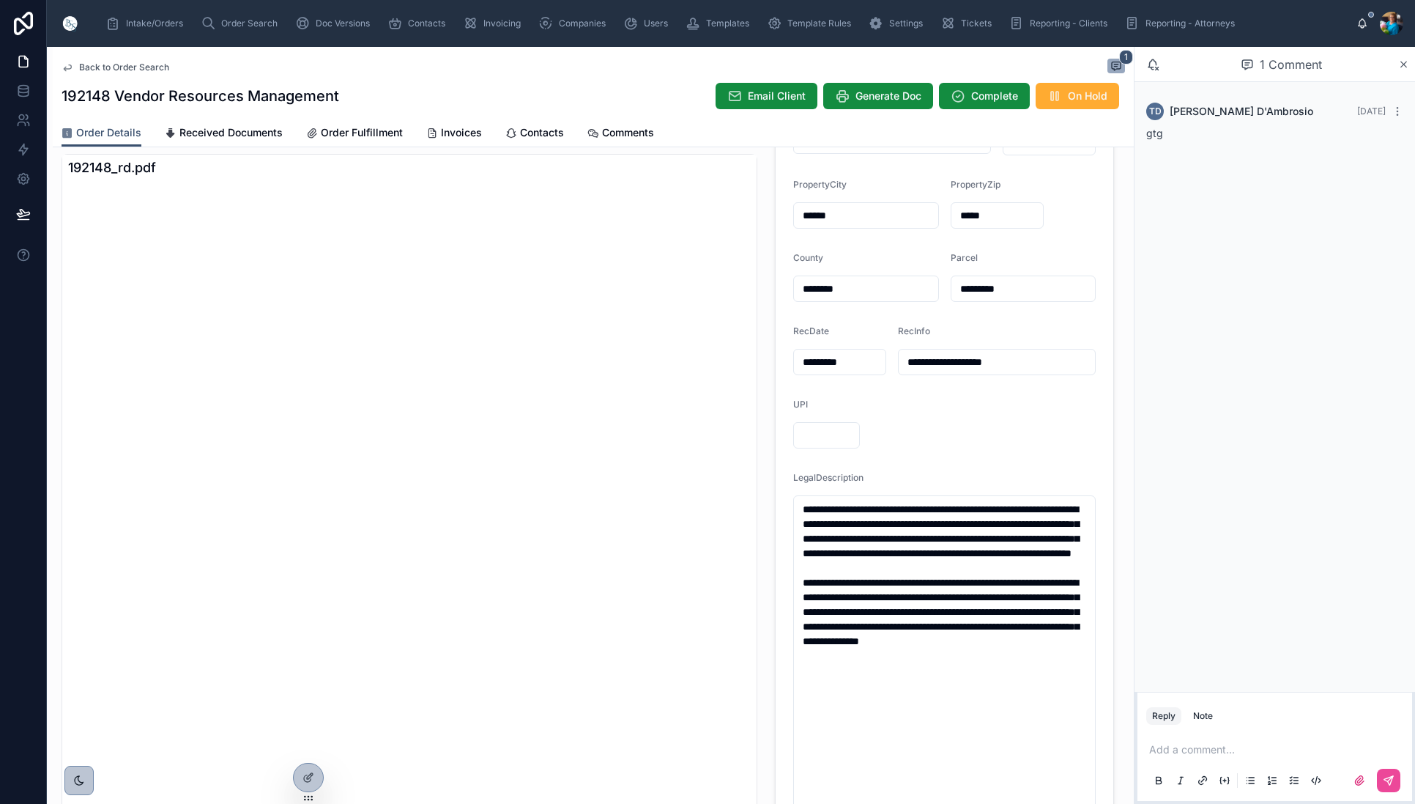
scroll to position [149, 0]
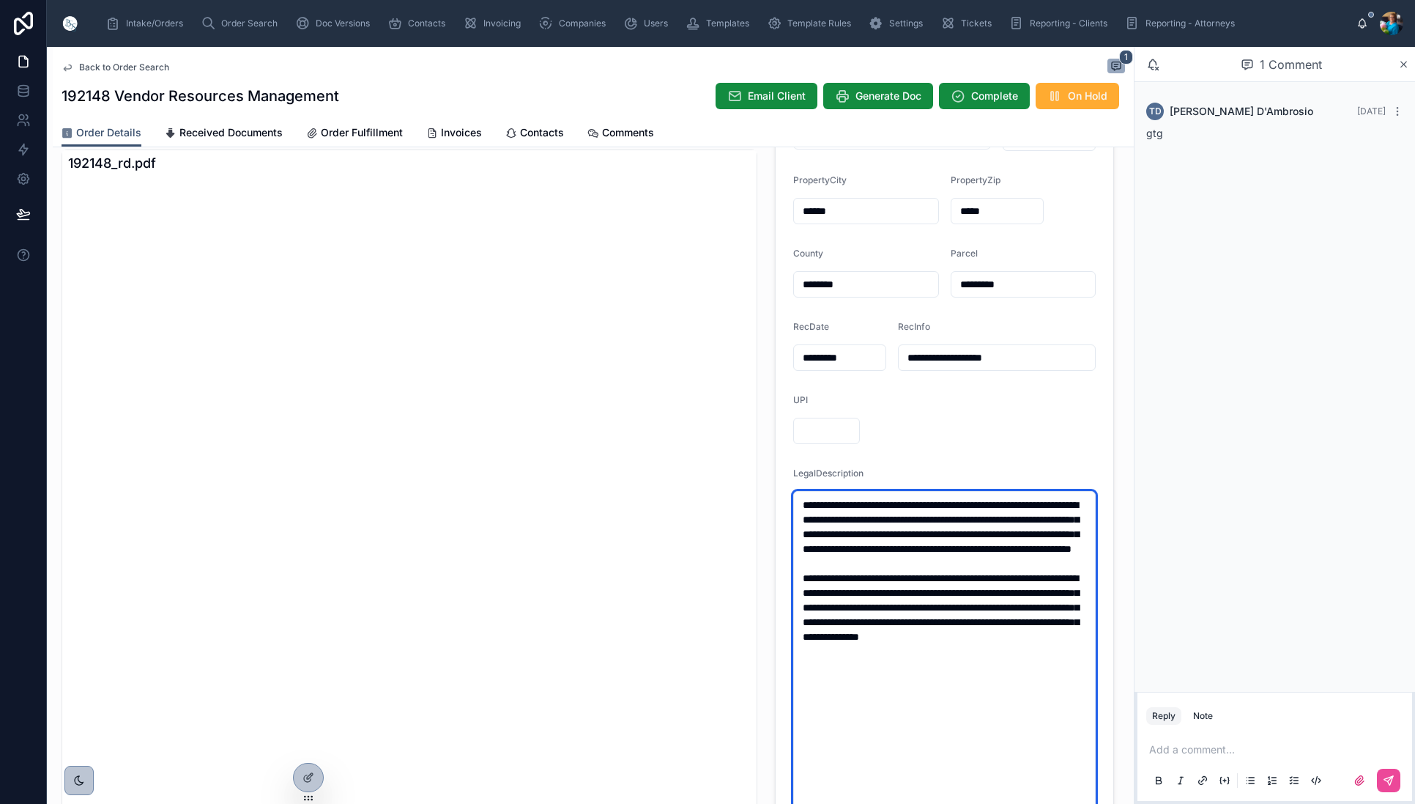
drag, startPoint x: 1013, startPoint y: 683, endPoint x: 795, endPoint y: 507, distance: 280.2
click at [795, 507] on textarea "**********" at bounding box center [944, 717] width 303 height 453
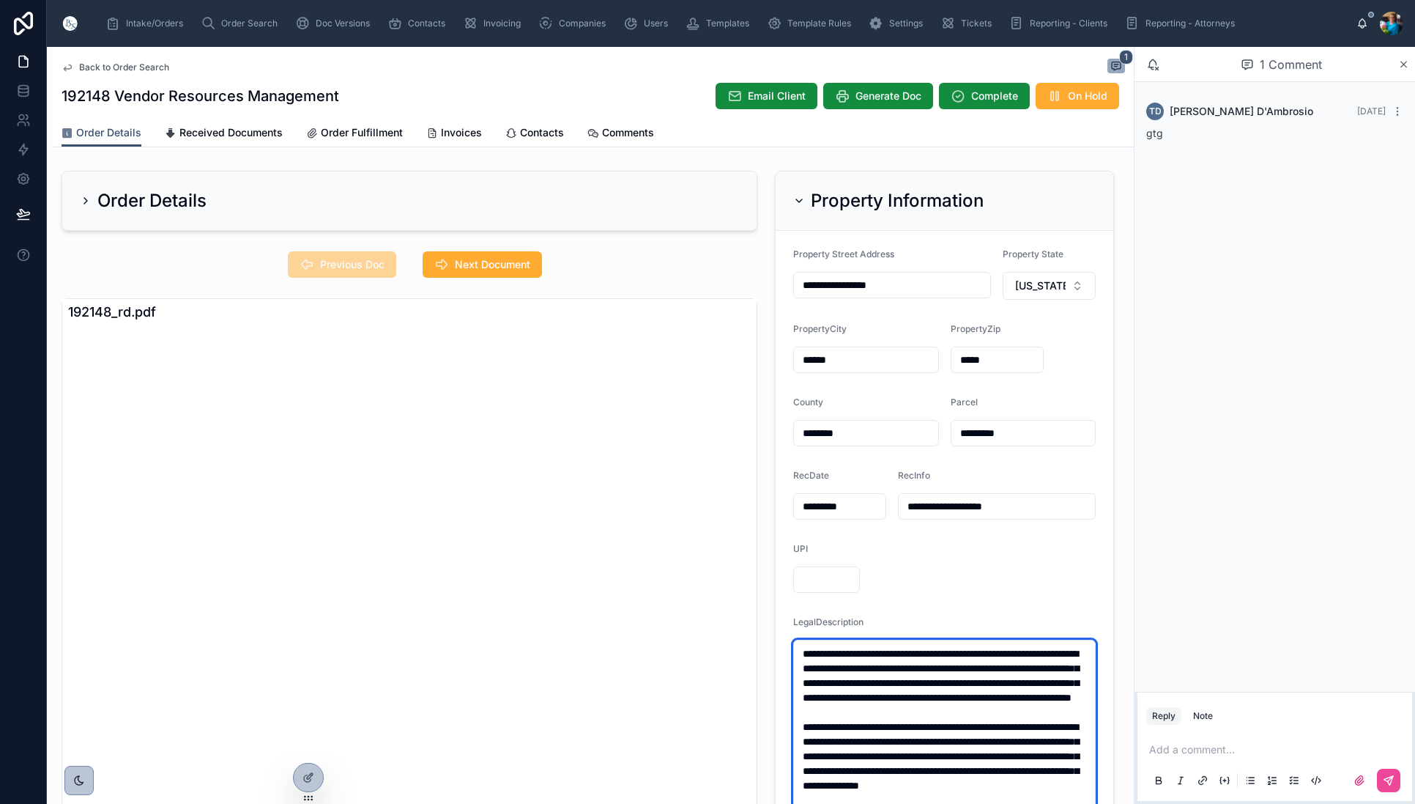
scroll to position [0, 0]
click at [799, 196] on icon at bounding box center [799, 201] width 12 height 12
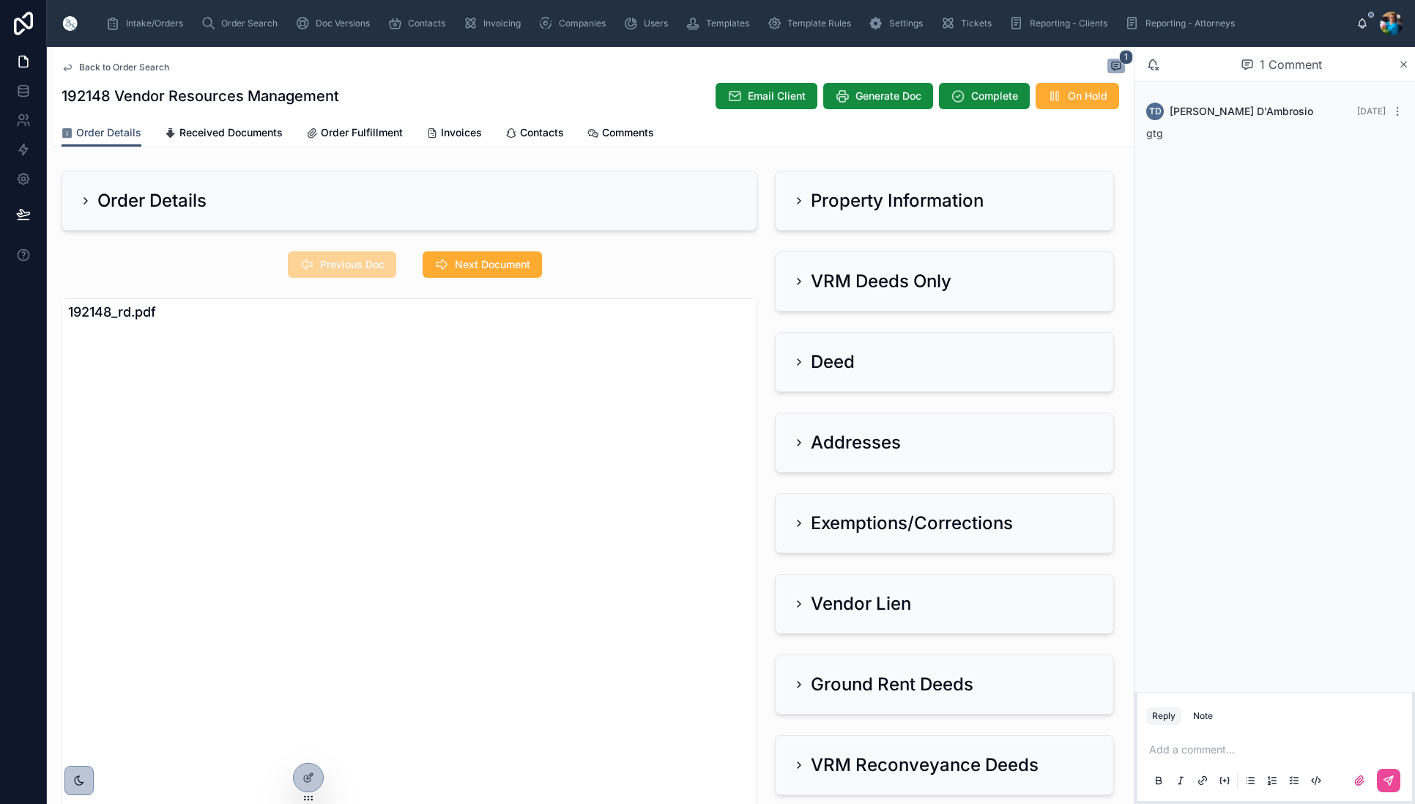
click at [798, 281] on icon at bounding box center [799, 281] width 12 height 12
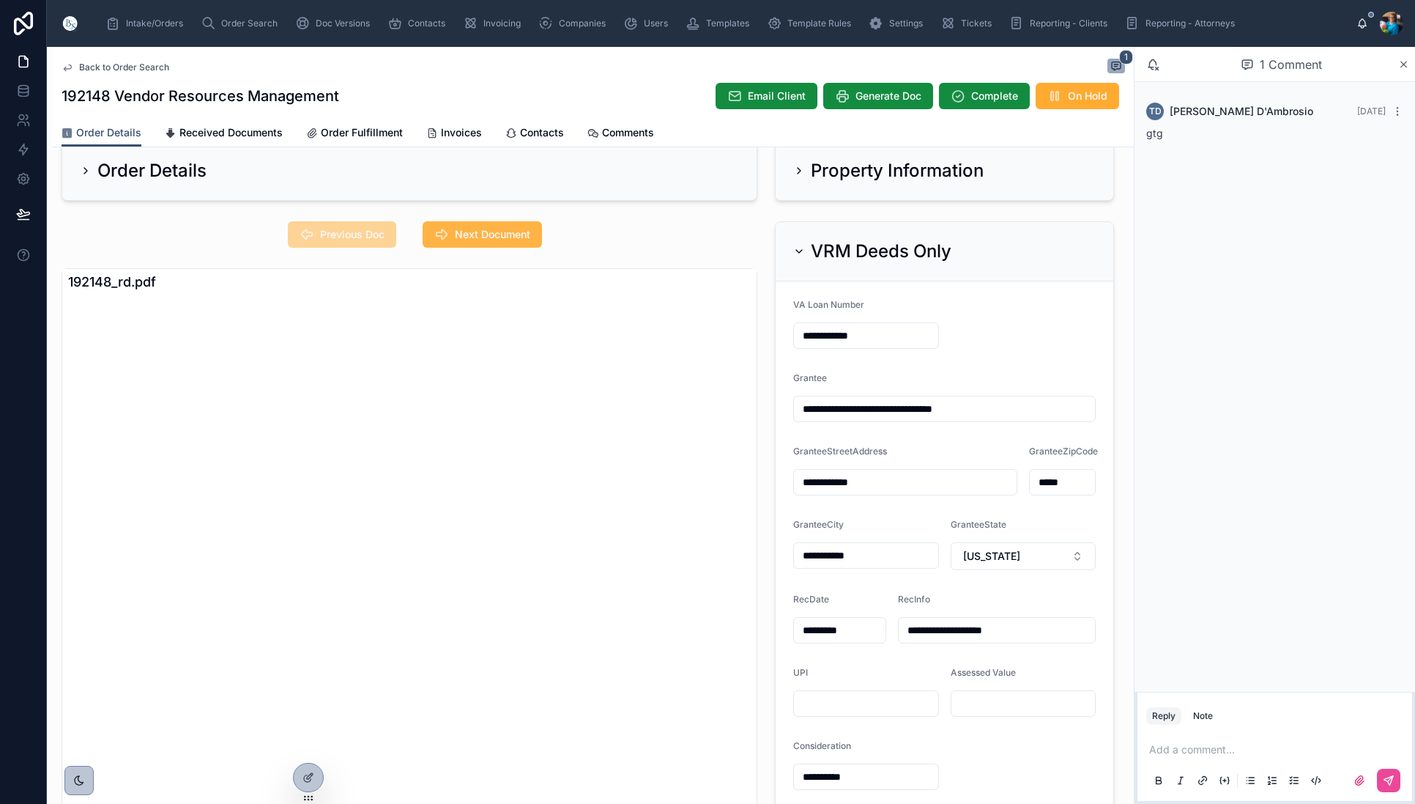
scroll to position [-2, 1]
click at [459, 235] on span "Next Document" at bounding box center [492, 234] width 75 height 15
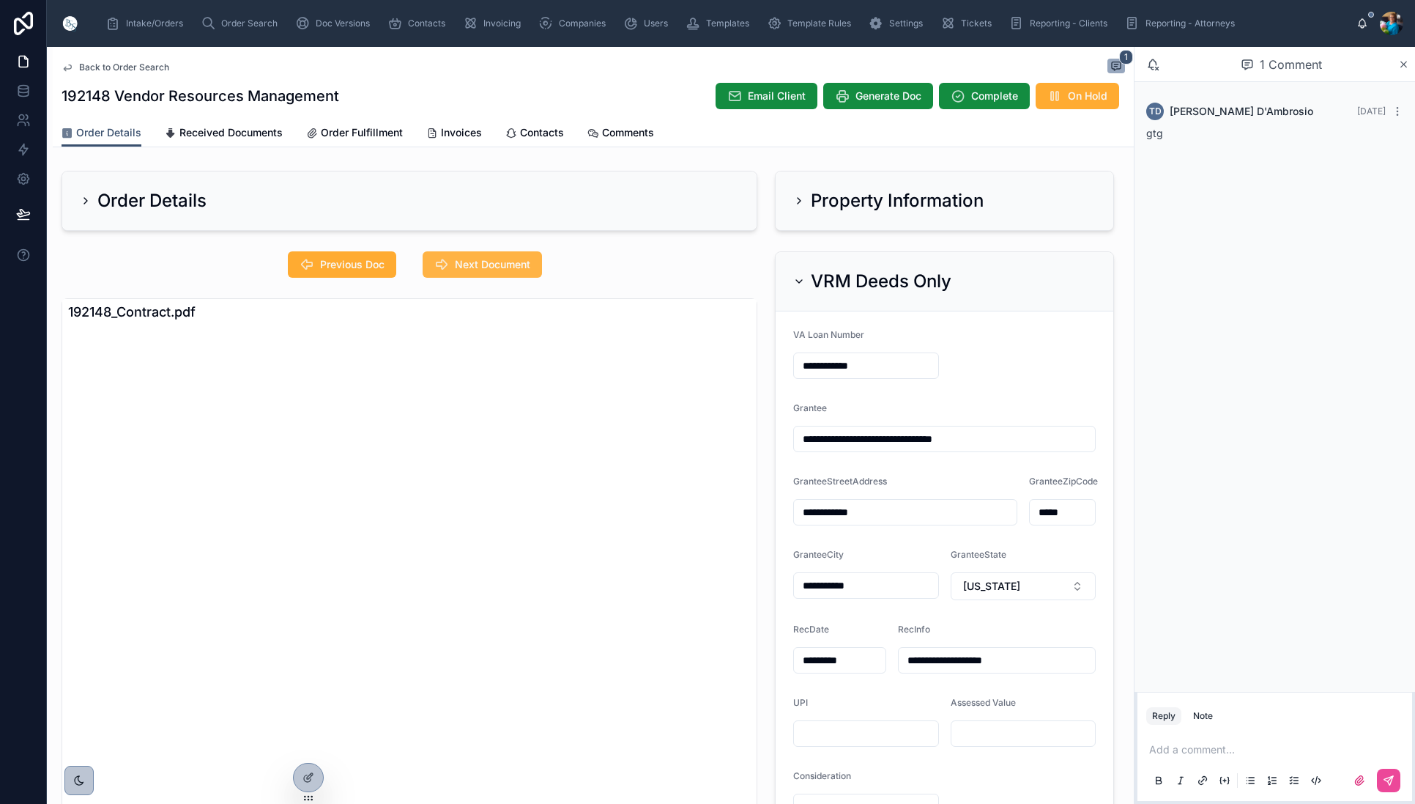
scroll to position [0, 0]
click at [478, 265] on span "Next Document" at bounding box center [492, 264] width 75 height 15
click at [795, 202] on icon at bounding box center [799, 201] width 12 height 12
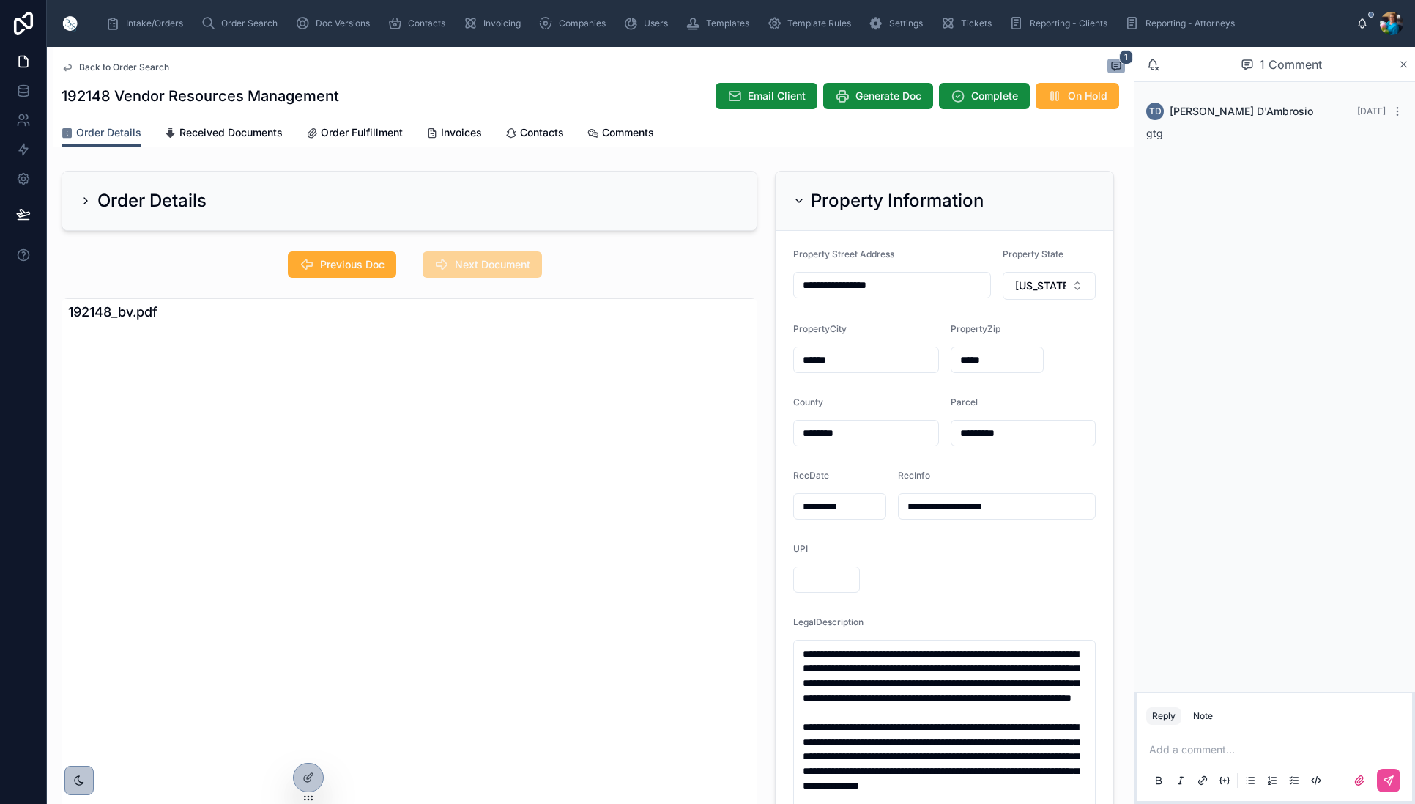
click at [795, 202] on icon at bounding box center [799, 201] width 12 height 12
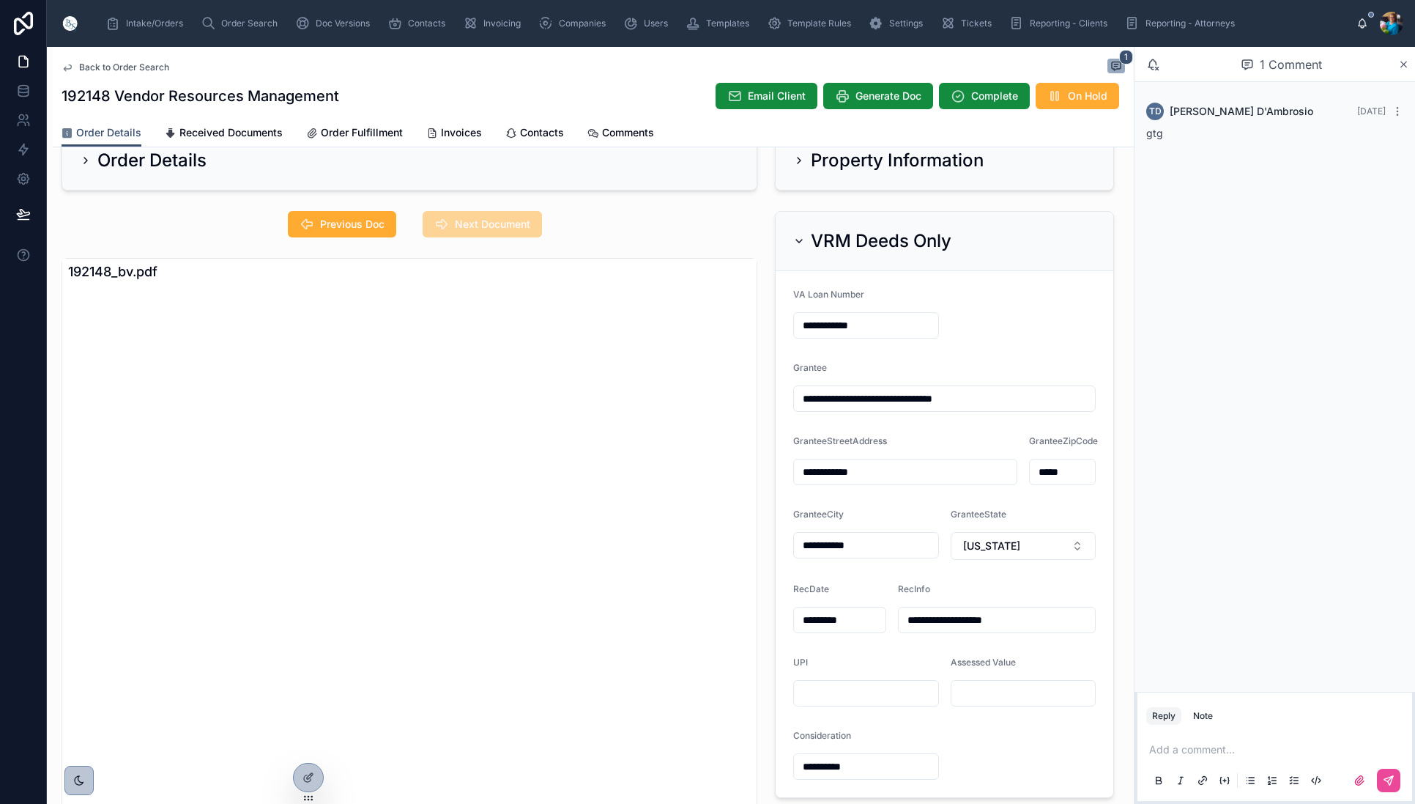
scroll to position [42, 0]
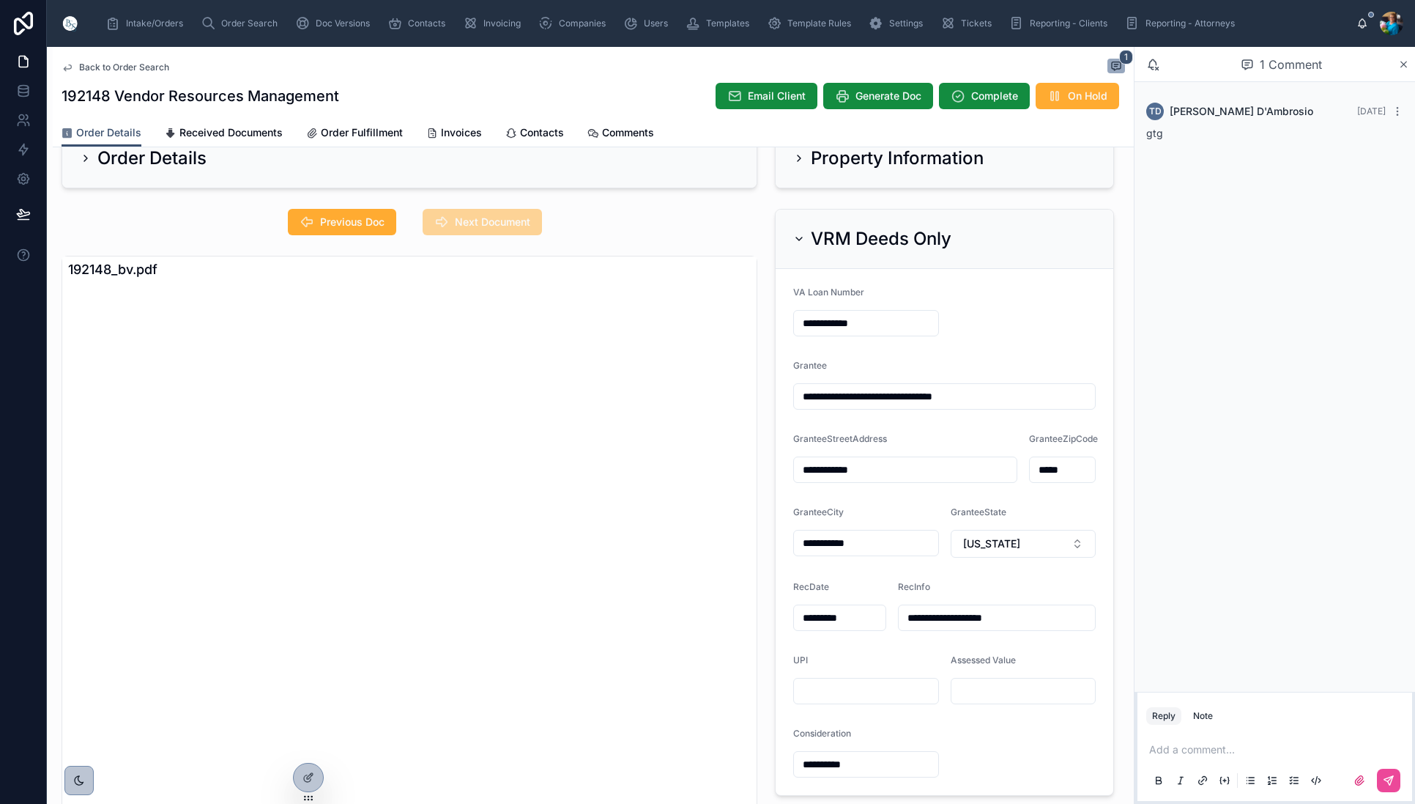
click at [800, 235] on icon at bounding box center [799, 239] width 12 height 12
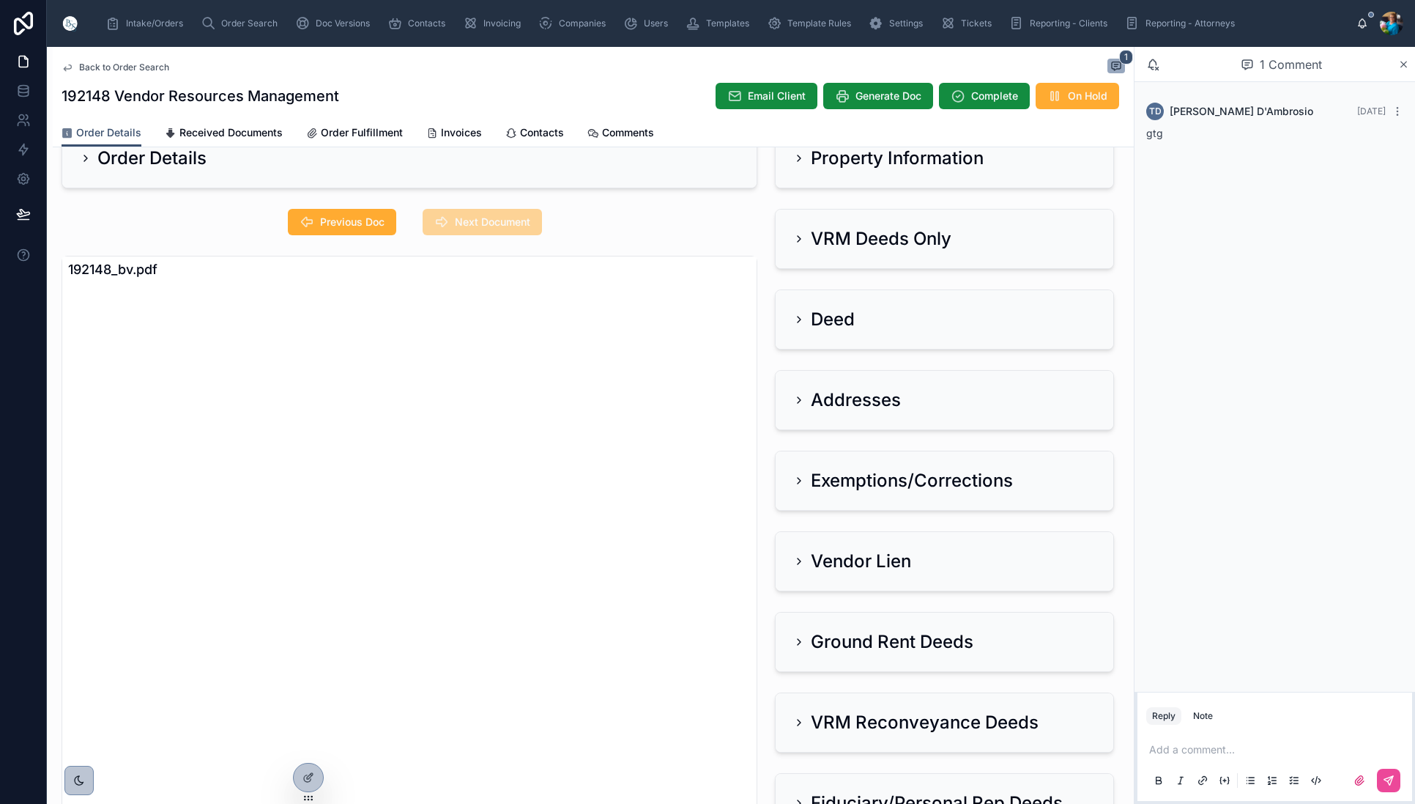
click at [800, 398] on icon at bounding box center [799, 400] width 12 height 12
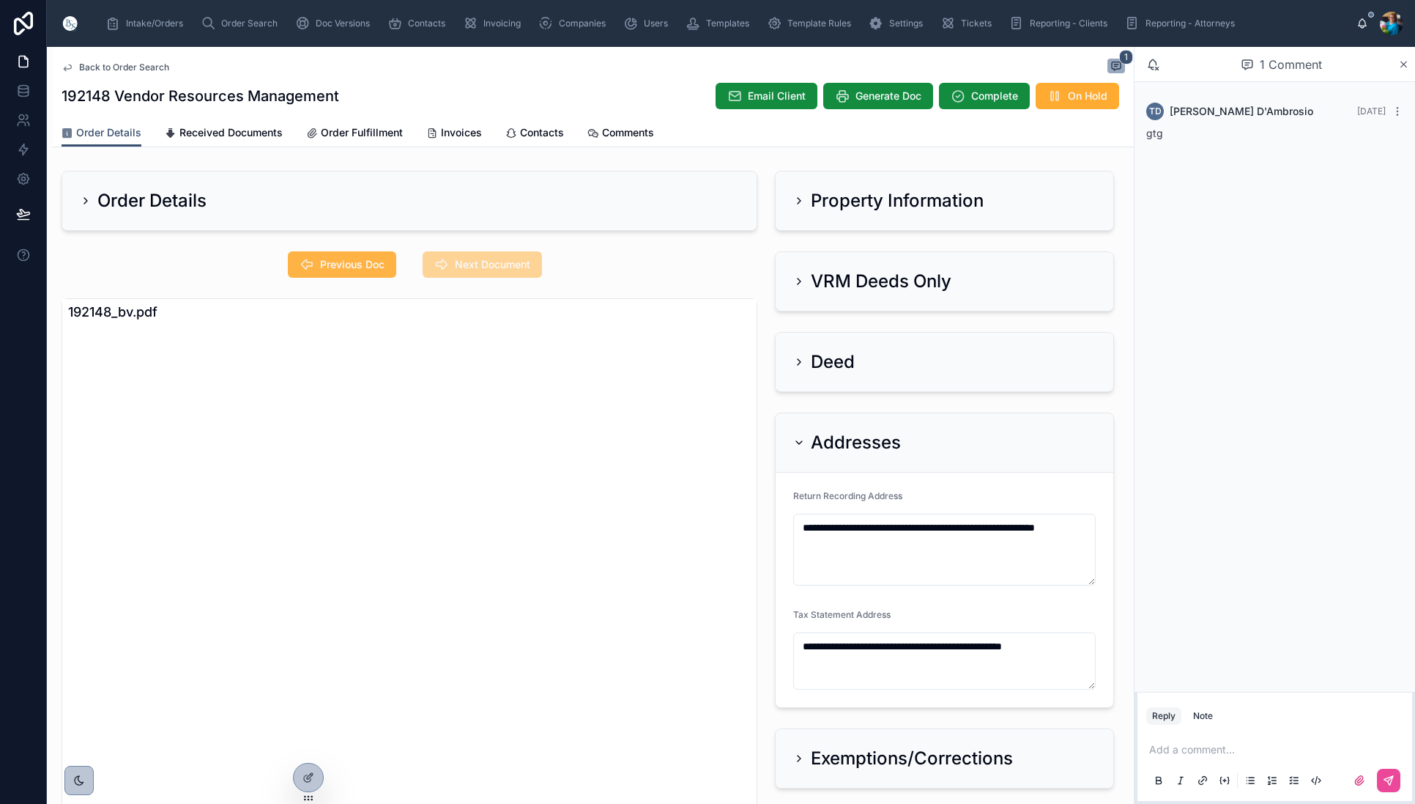
scroll to position [0, 0]
drag, startPoint x: 364, startPoint y: 261, endPoint x: 383, endPoint y: 278, distance: 24.9
click at [364, 262] on span "Previous Doc" at bounding box center [352, 264] width 64 height 15
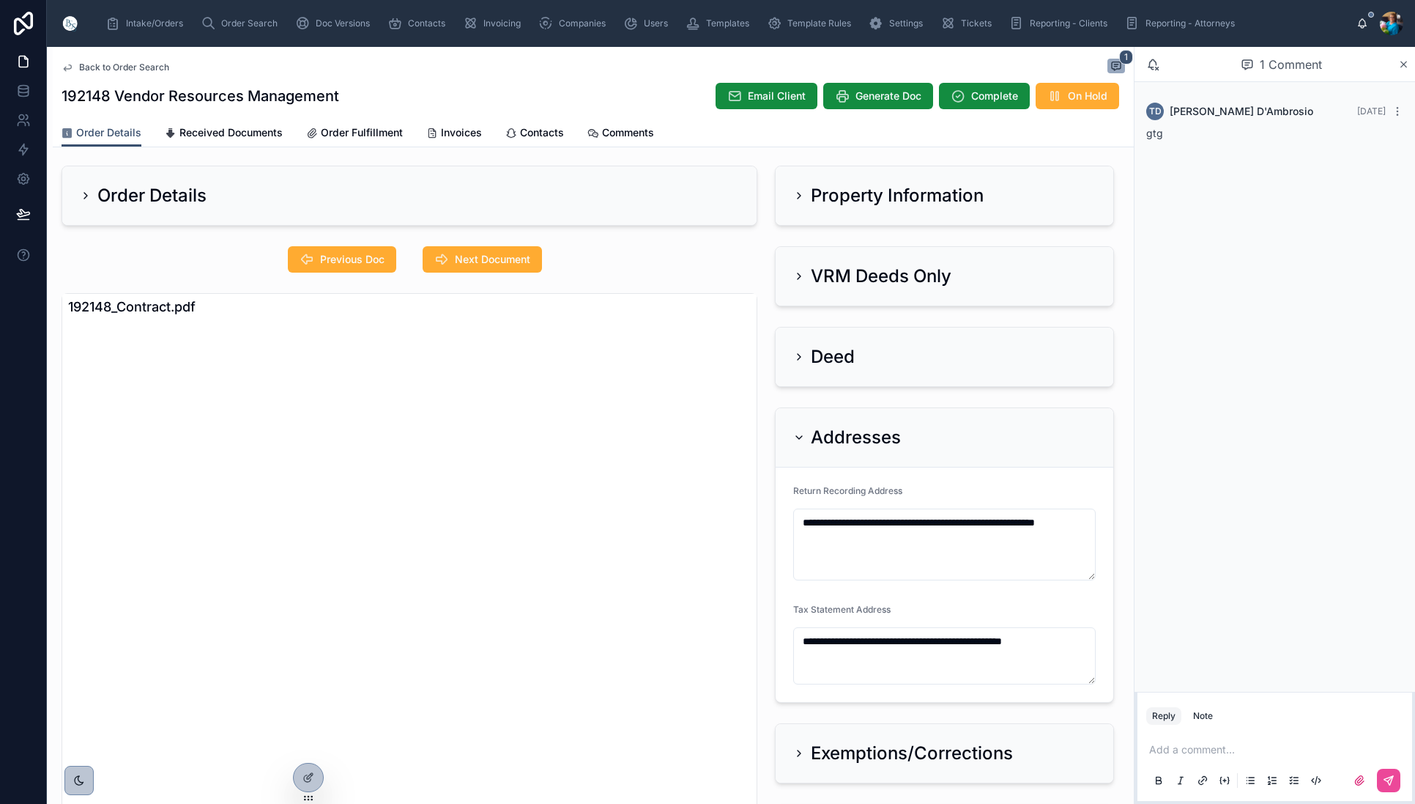
scroll to position [3, 0]
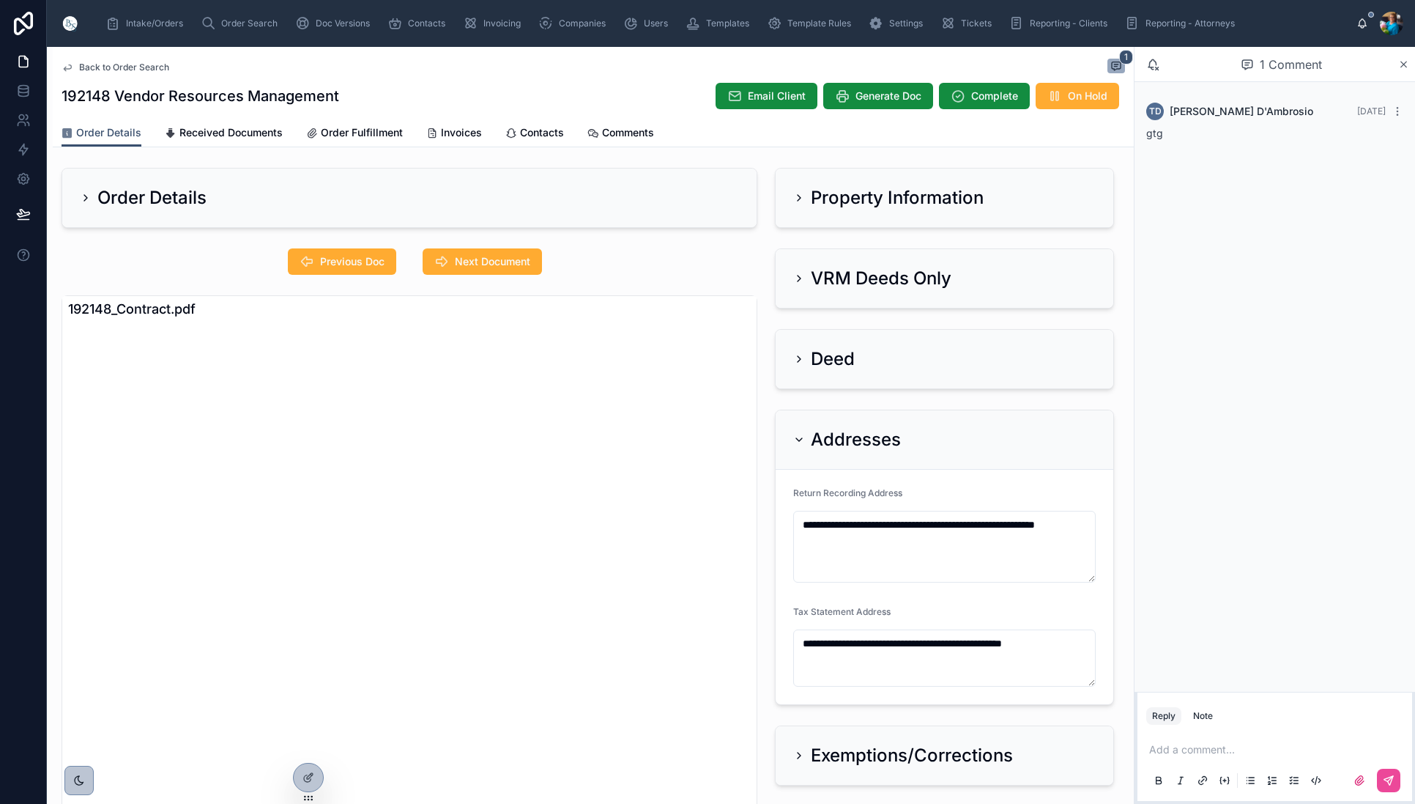
click at [802, 441] on icon at bounding box center [799, 440] width 12 height 12
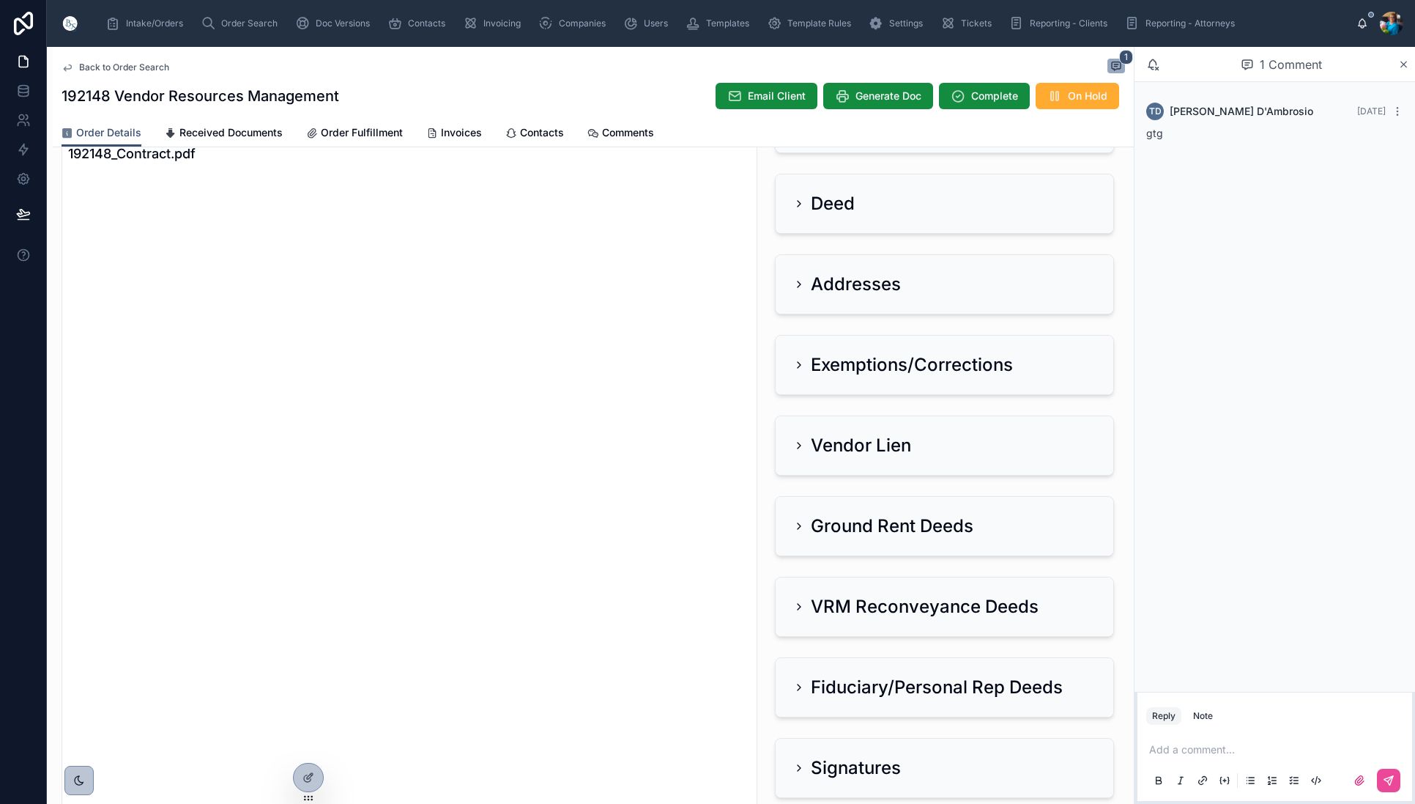
scroll to position [160, 0]
click at [235, 15] on div "Order Search" at bounding box center [242, 23] width 83 height 23
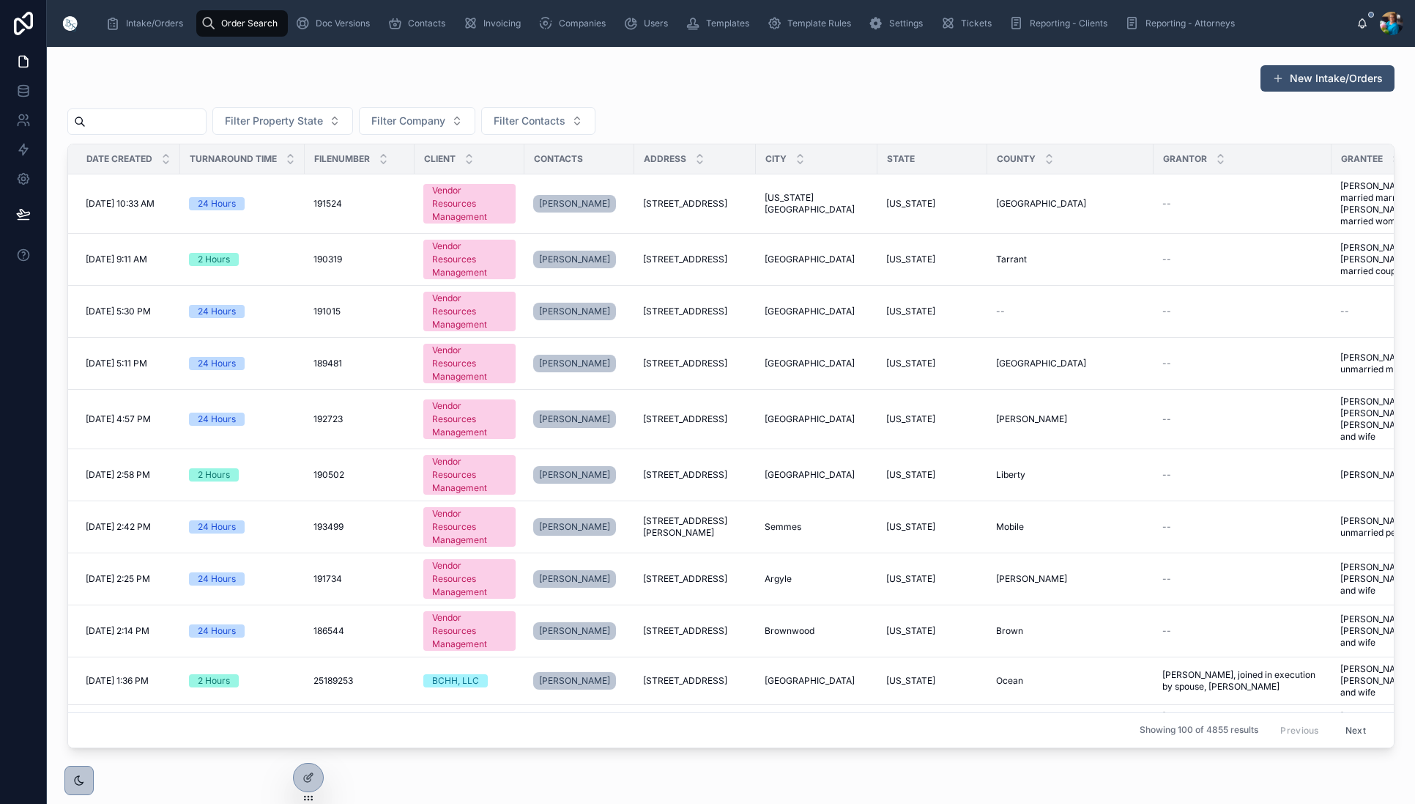
click at [206, 119] on input "text" at bounding box center [146, 121] width 120 height 21
paste input "******"
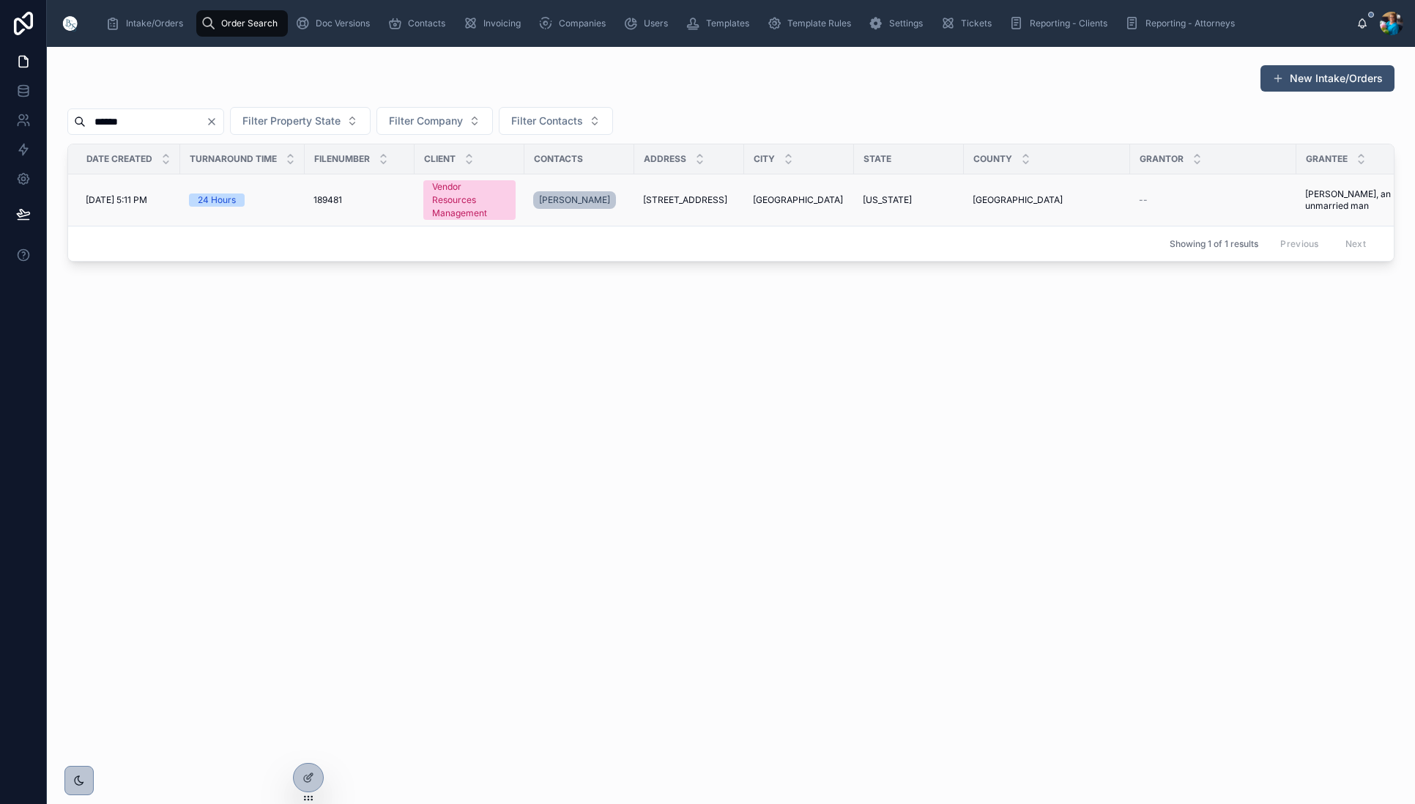
scroll to position [0, 10]
type input "******"
click at [685, 194] on span "[STREET_ADDRESS]" at bounding box center [676, 200] width 84 height 12
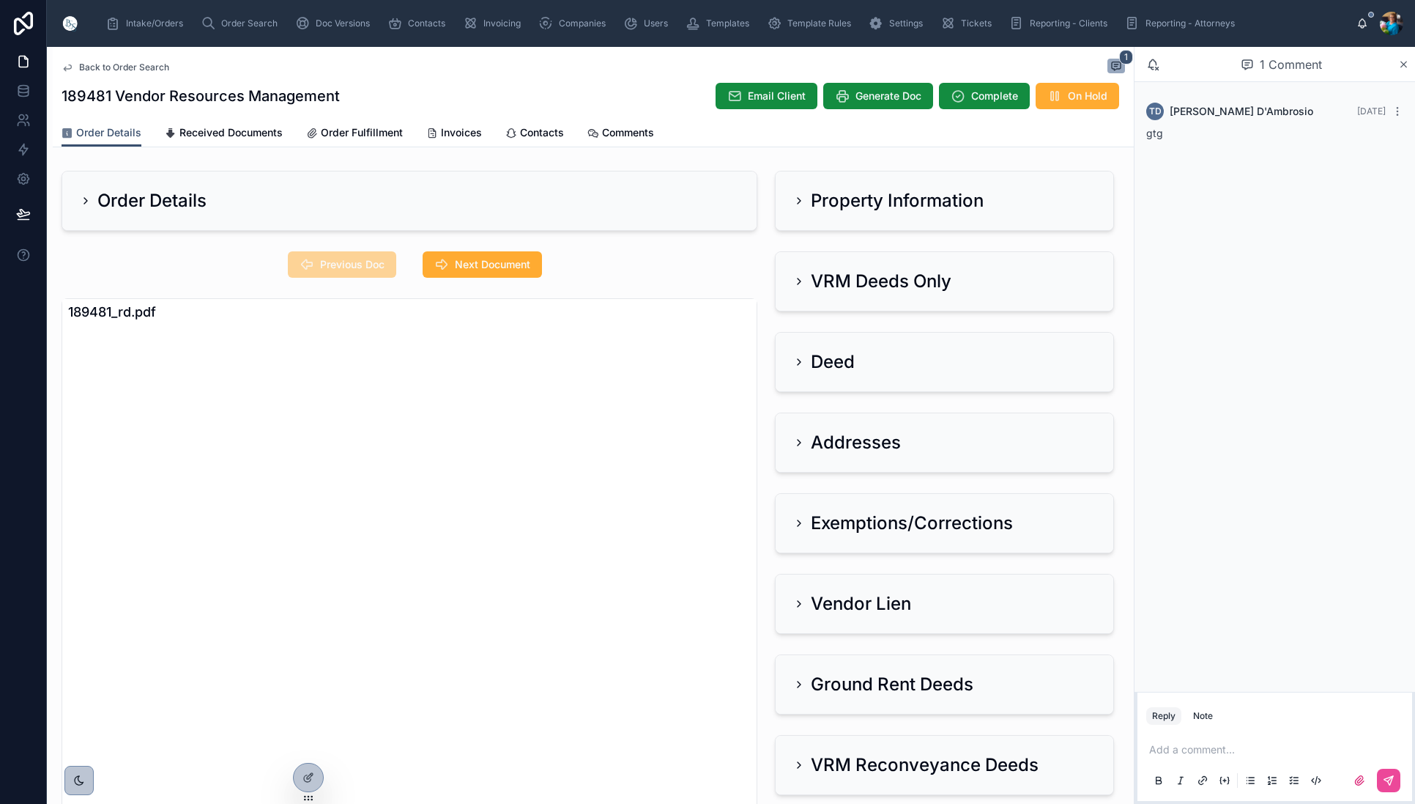
click at [800, 203] on icon at bounding box center [799, 201] width 12 height 12
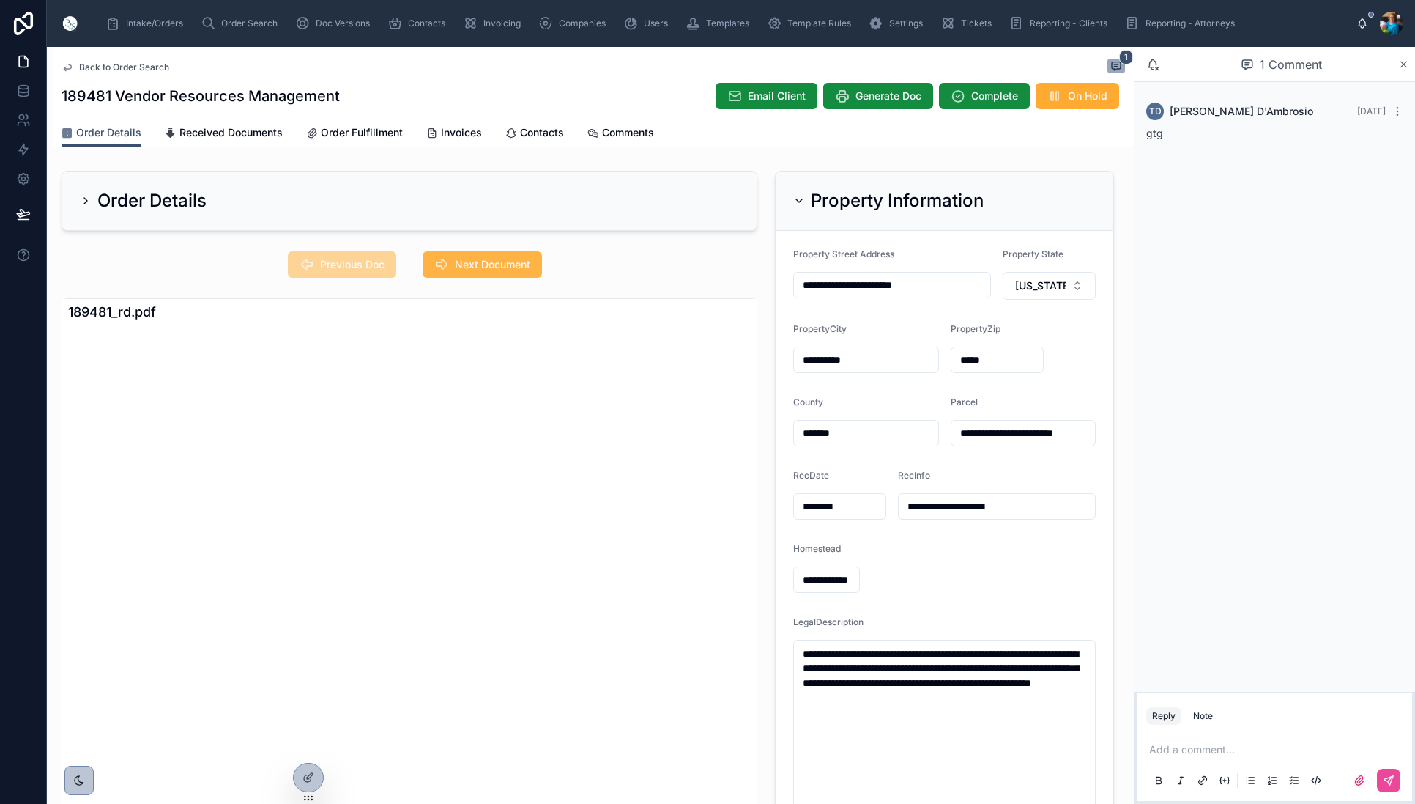
click at [517, 263] on span "Next Document" at bounding box center [492, 264] width 75 height 15
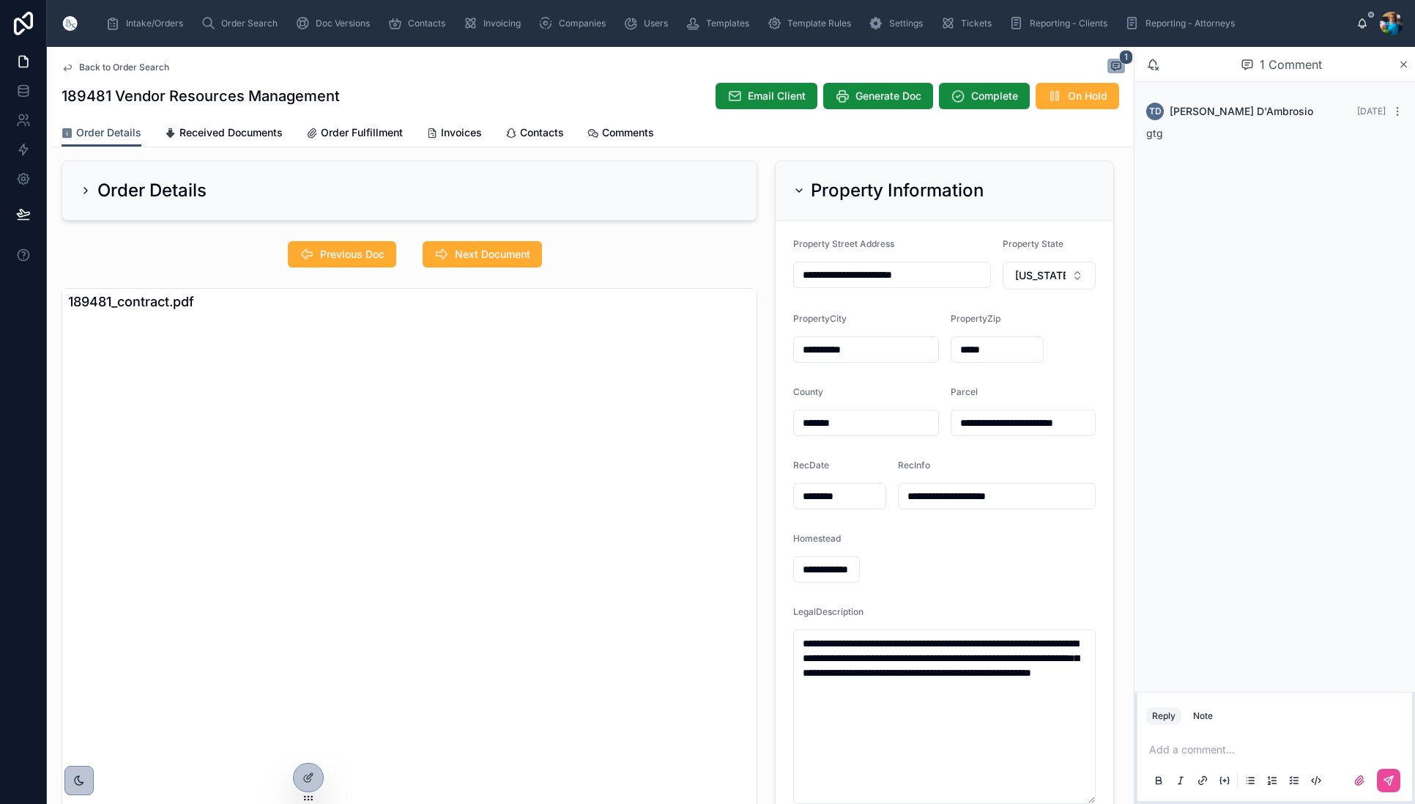
scroll to position [13, 0]
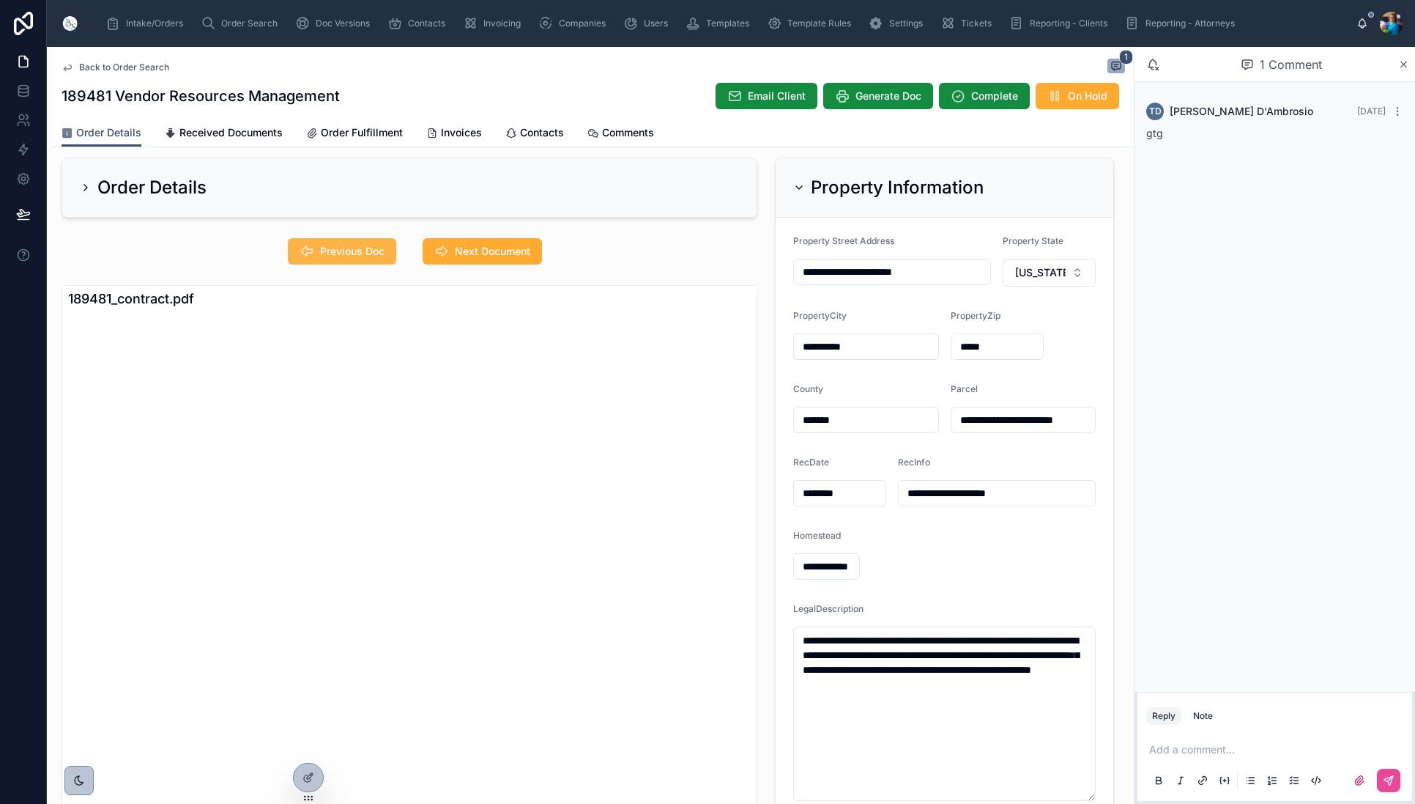
click at [368, 245] on span "Previous Doc" at bounding box center [352, 251] width 64 height 15
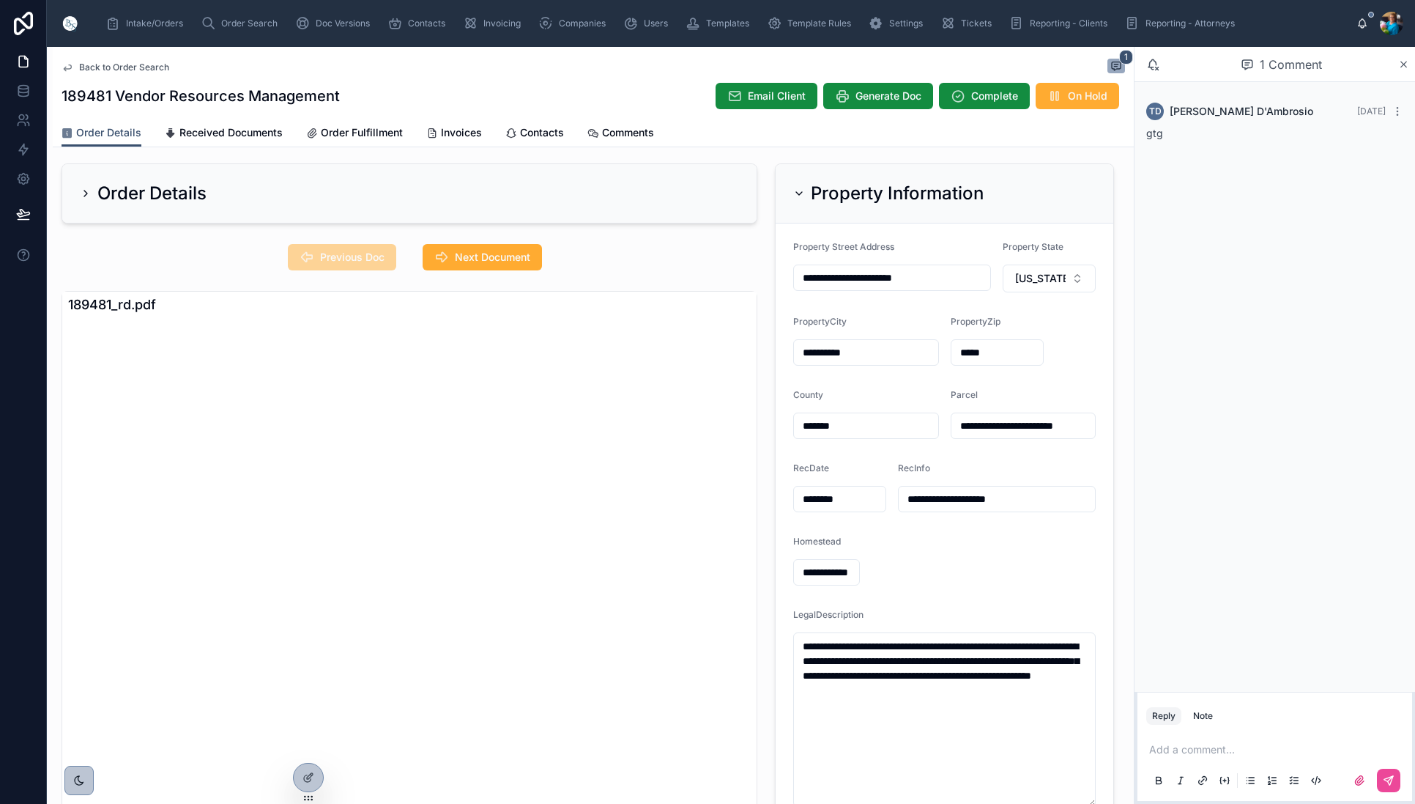
scroll to position [0, 0]
drag, startPoint x: 1061, startPoint y: 695, endPoint x: 788, endPoint y: 648, distance: 276.5
click at [790, 649] on form "**********" at bounding box center [945, 523] width 338 height 601
drag, startPoint x: 1081, startPoint y: 427, endPoint x: 1064, endPoint y: 455, distance: 32.9
click at [1080, 430] on input "**********" at bounding box center [1024, 425] width 144 height 21
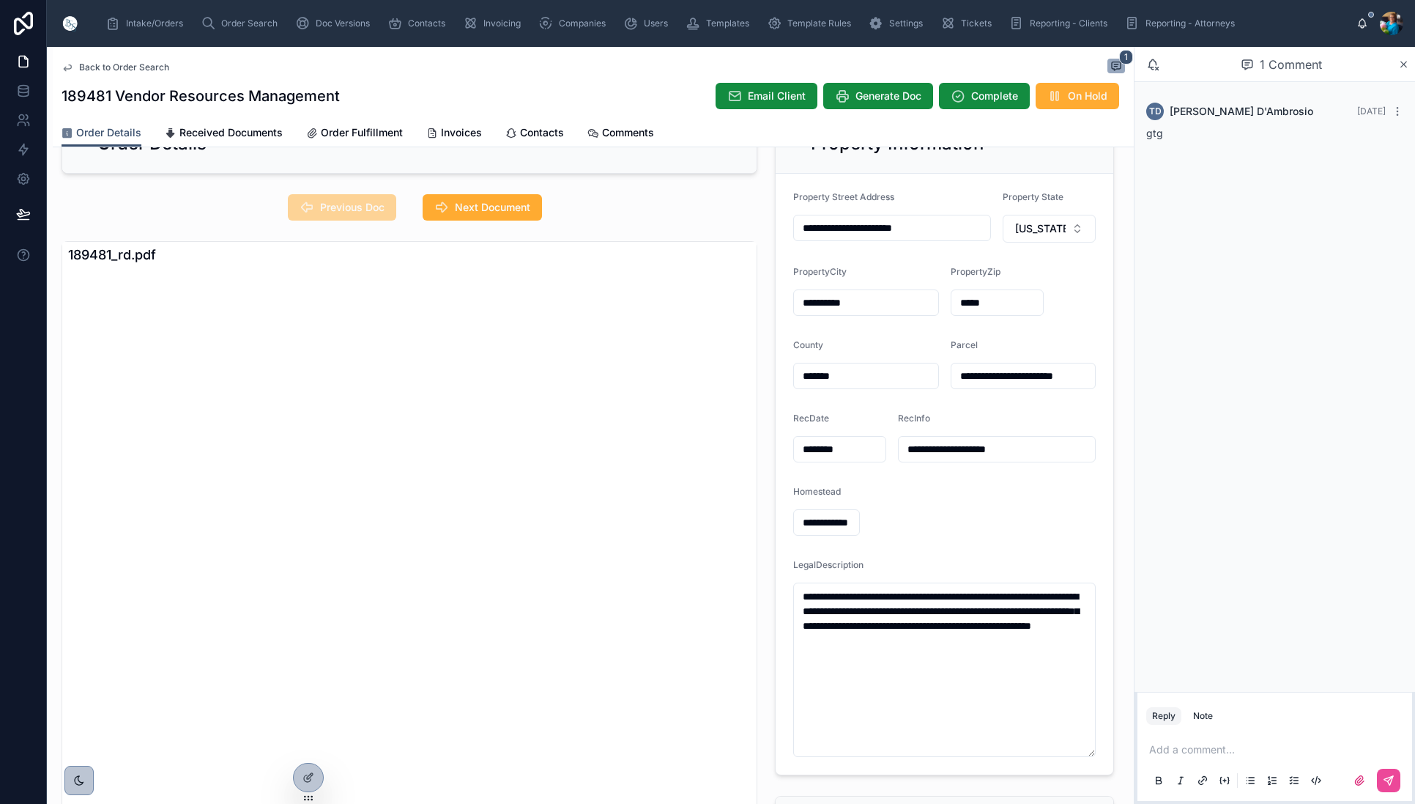
drag, startPoint x: 1085, startPoint y: 375, endPoint x: 947, endPoint y: 376, distance: 137.7
click at [947, 376] on form "**********" at bounding box center [945, 474] width 338 height 601
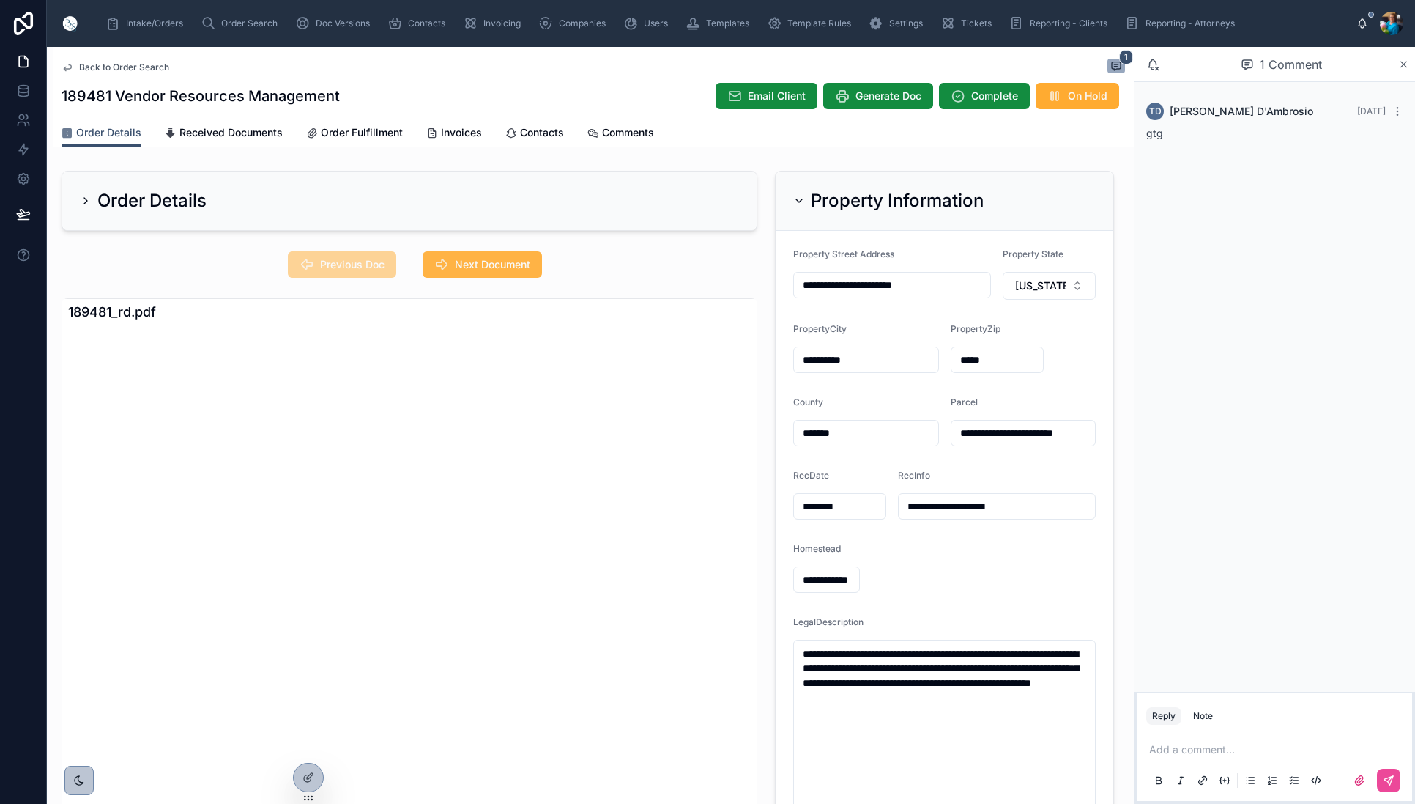
click at [490, 265] on span "Next Document" at bounding box center [492, 264] width 75 height 15
click at [486, 263] on span "Next Document" at bounding box center [492, 264] width 75 height 15
click at [201, 127] on span "Received Documents" at bounding box center [230, 132] width 103 height 15
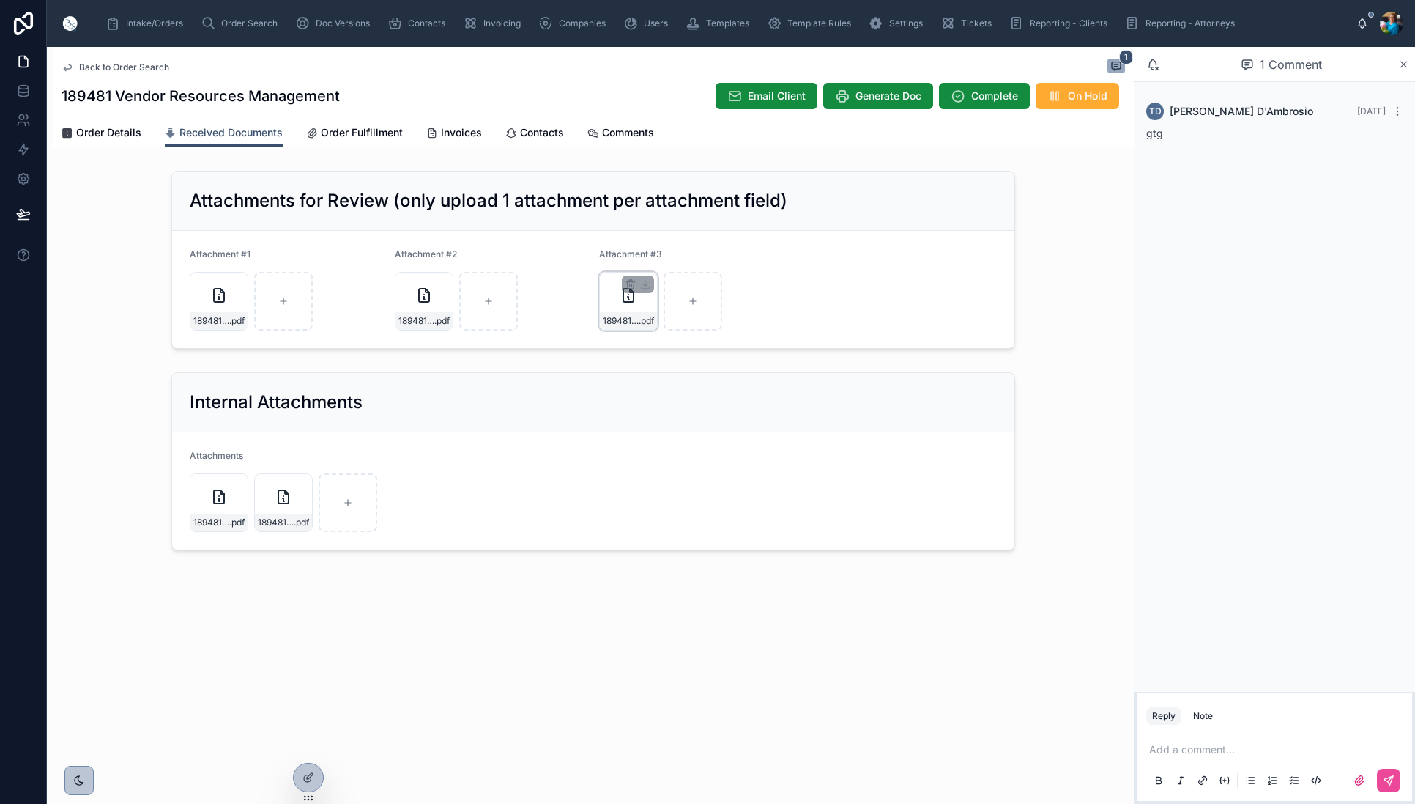
click at [609, 299] on div "189481_amend .pdf" at bounding box center [628, 301] width 59 height 59
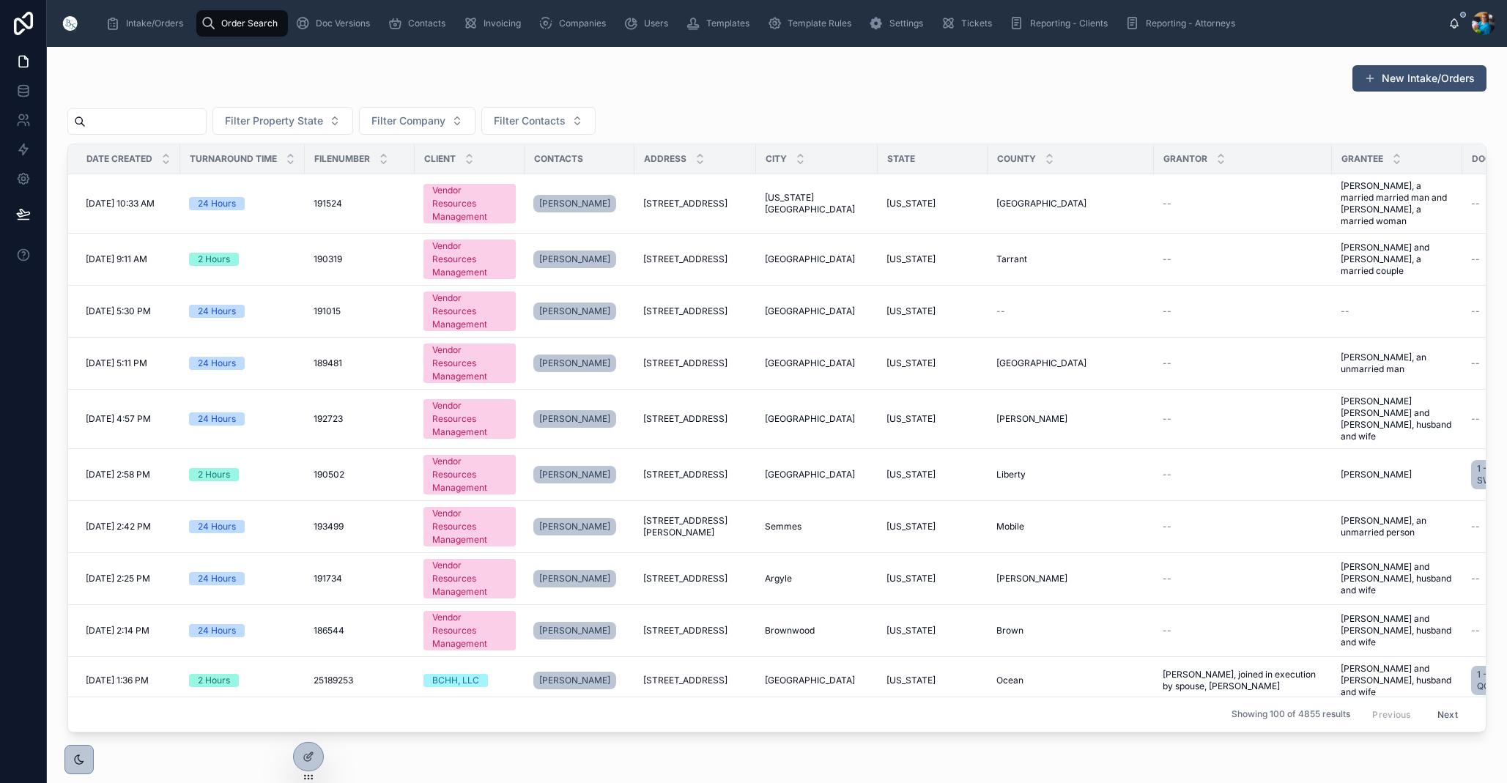
click at [206, 124] on input "text" at bounding box center [146, 121] width 120 height 21
paste input "******"
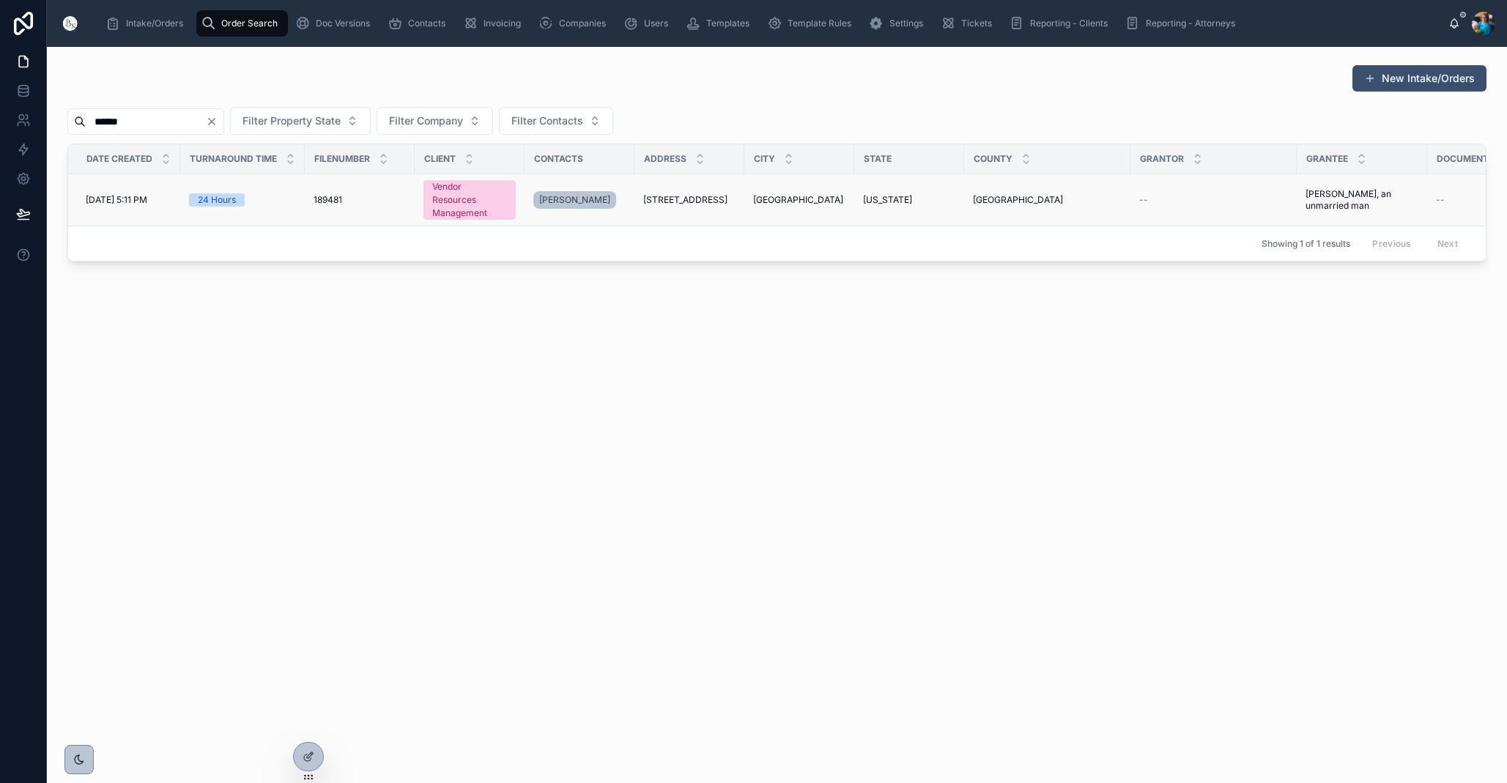
type input "******"
click at [801, 199] on span "[GEOGRAPHIC_DATA]" at bounding box center [798, 200] width 90 height 12
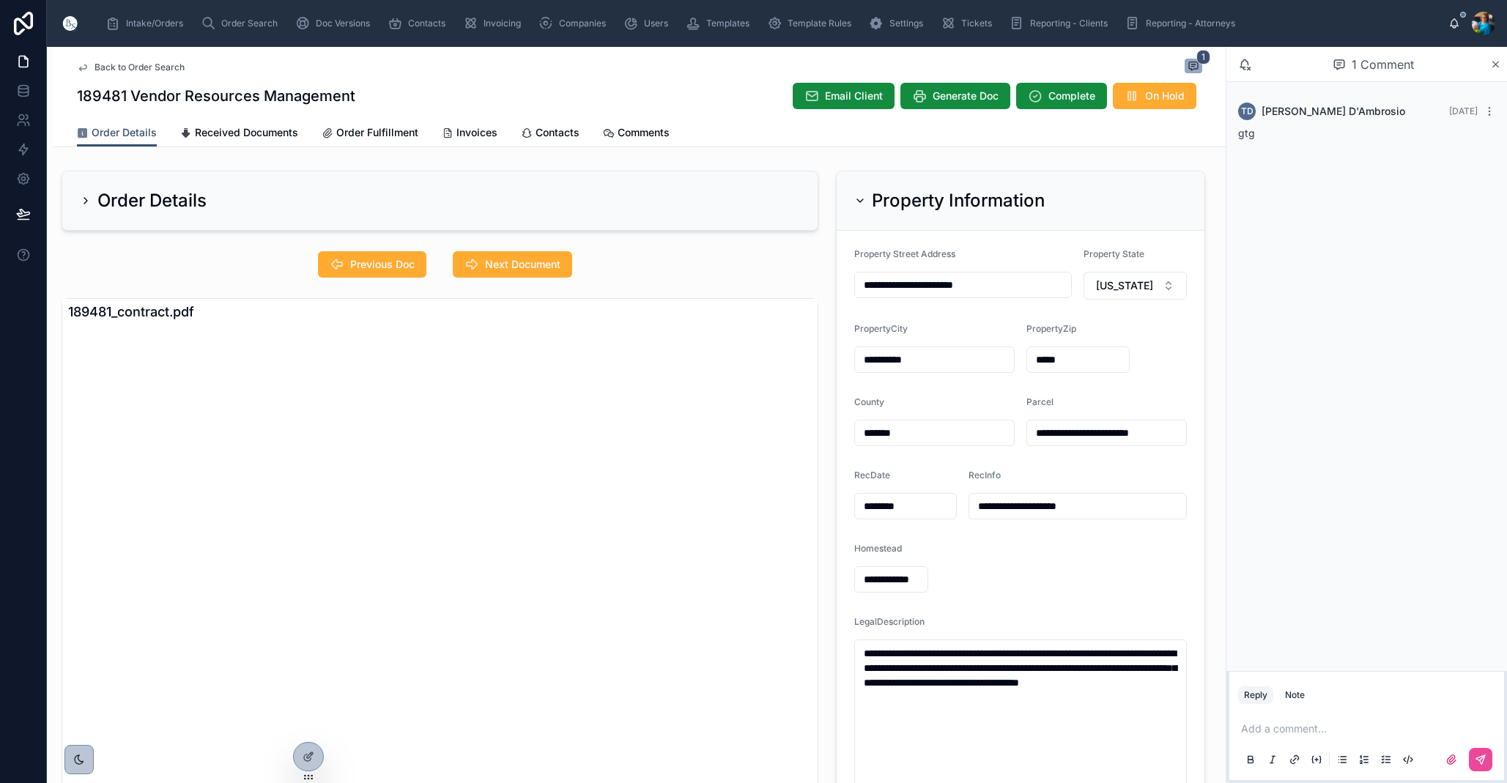
click at [1173, 450] on form "**********" at bounding box center [1021, 531] width 368 height 601
click at [1176, 434] on input "**********" at bounding box center [1106, 433] width 159 height 21
drag, startPoint x: 1177, startPoint y: 431, endPoint x: 1027, endPoint y: 429, distance: 150.2
click at [1032, 430] on input "**********" at bounding box center [1106, 433] width 159 height 21
click at [491, 268] on span "Next Document" at bounding box center [522, 264] width 75 height 15
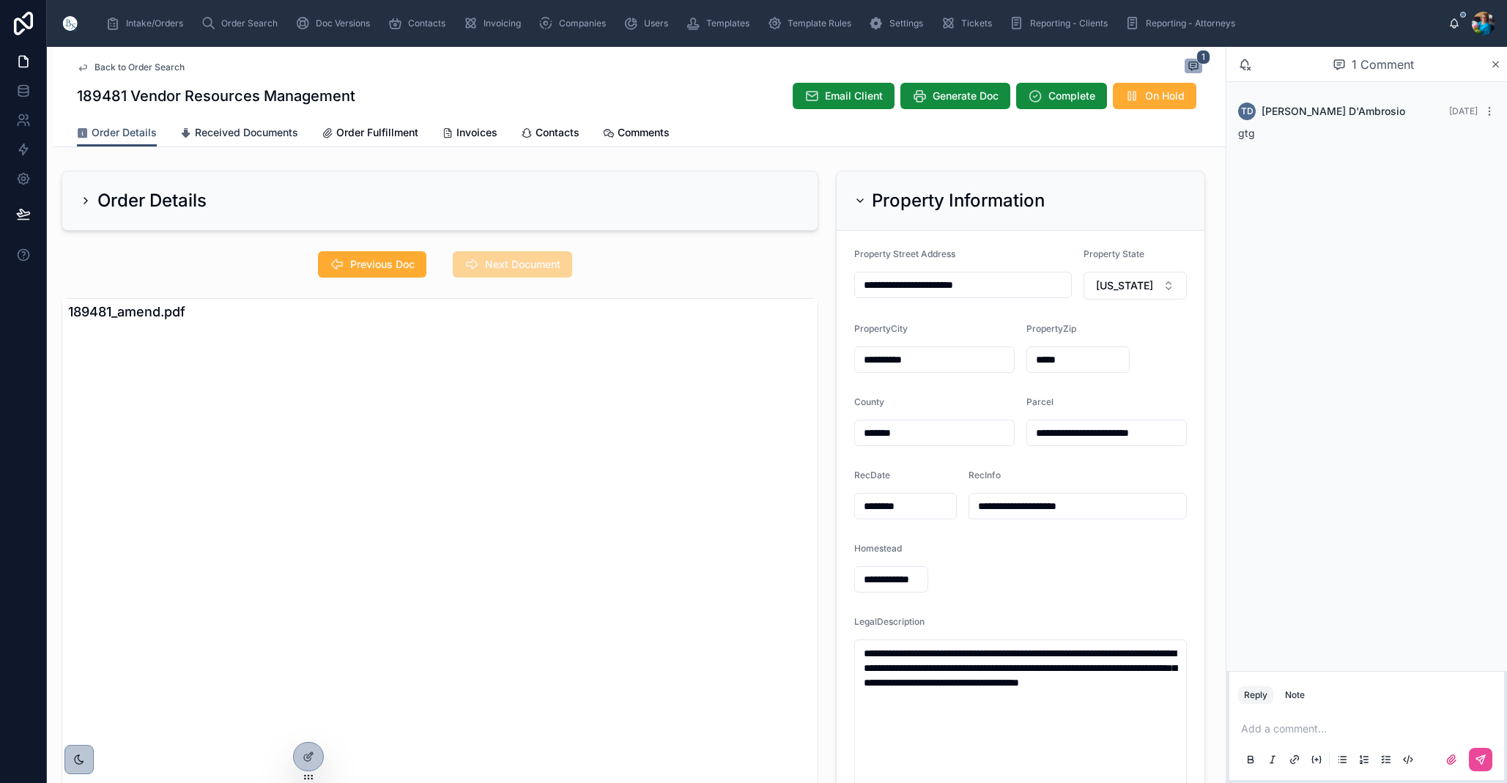
click at [234, 133] on span "Received Documents" at bounding box center [246, 132] width 103 height 15
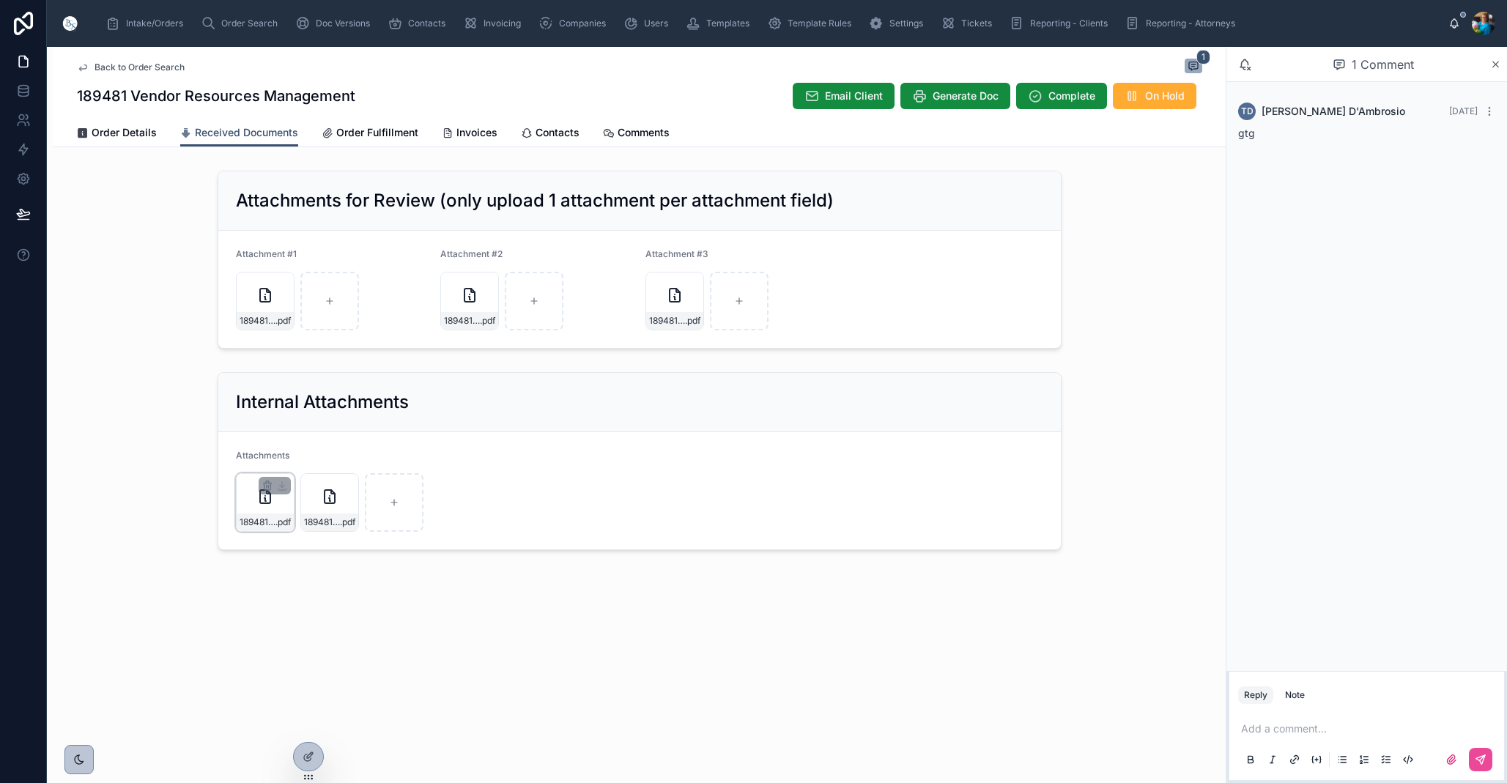
click at [280, 511] on div "189481_bv .pdf" at bounding box center [265, 502] width 59 height 59
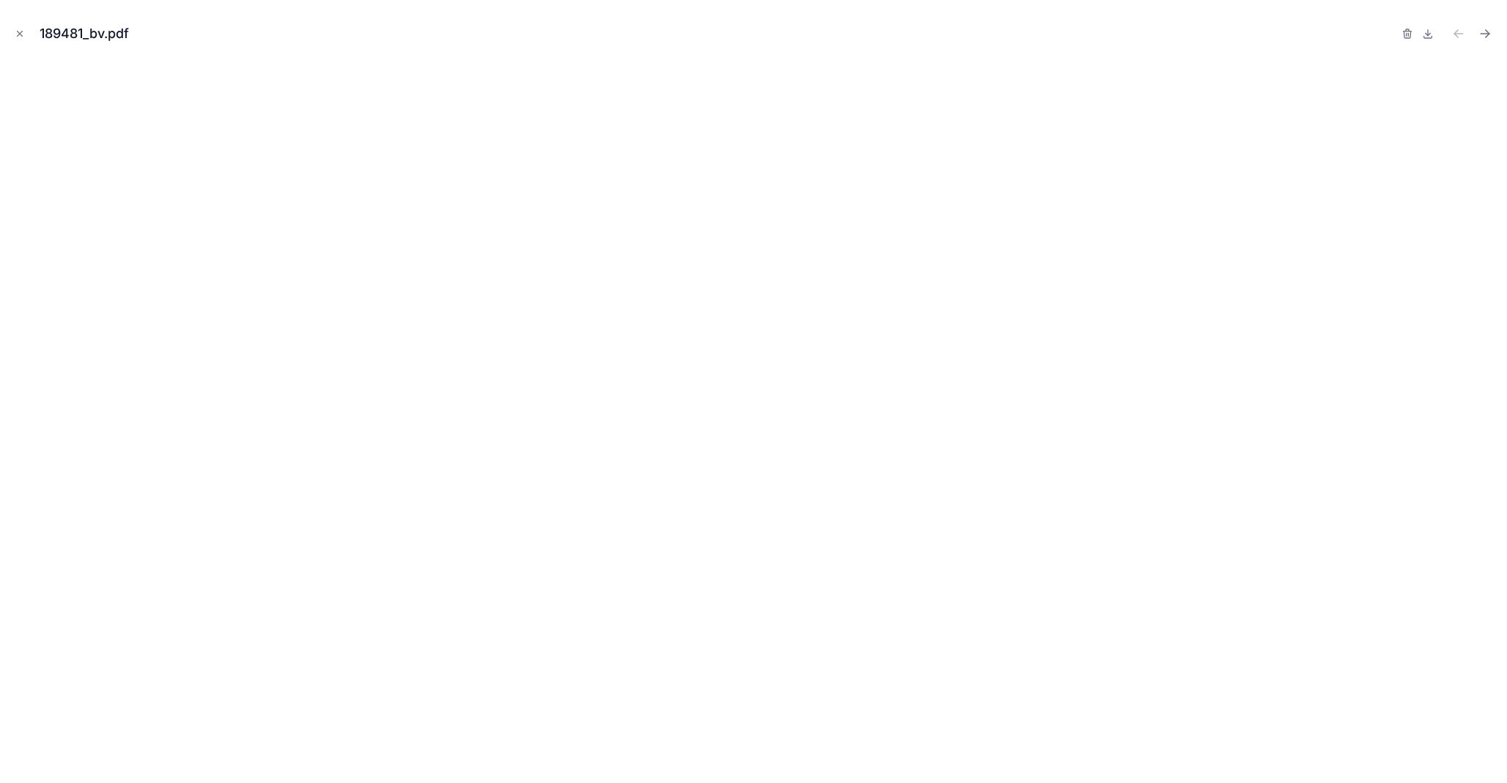
drag, startPoint x: 21, startPoint y: 29, endPoint x: 41, endPoint y: 62, distance: 37.8
click at [21, 29] on icon "Close modal" at bounding box center [20, 34] width 10 height 10
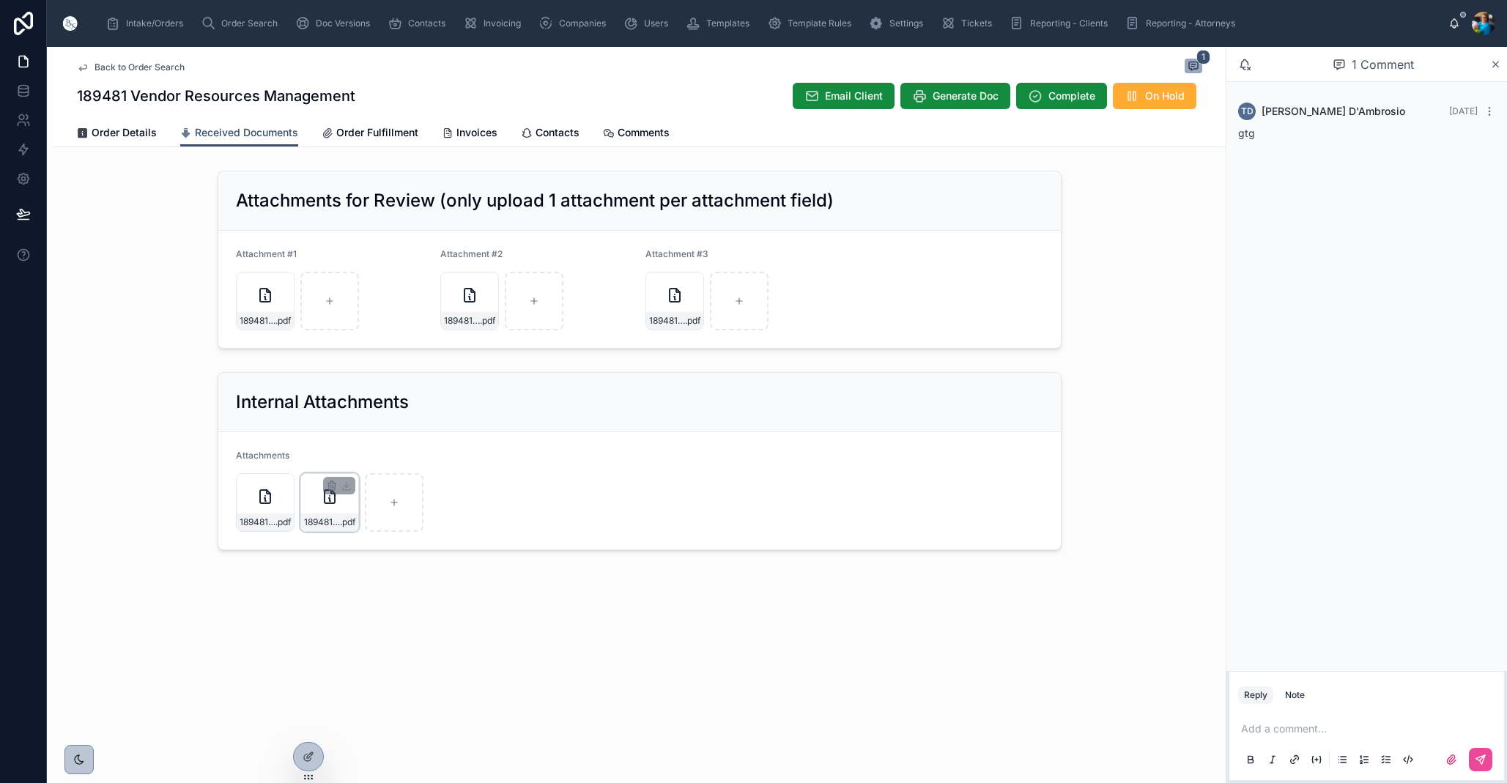
click at [306, 503] on div "189481_tc .pdf" at bounding box center [329, 502] width 59 height 59
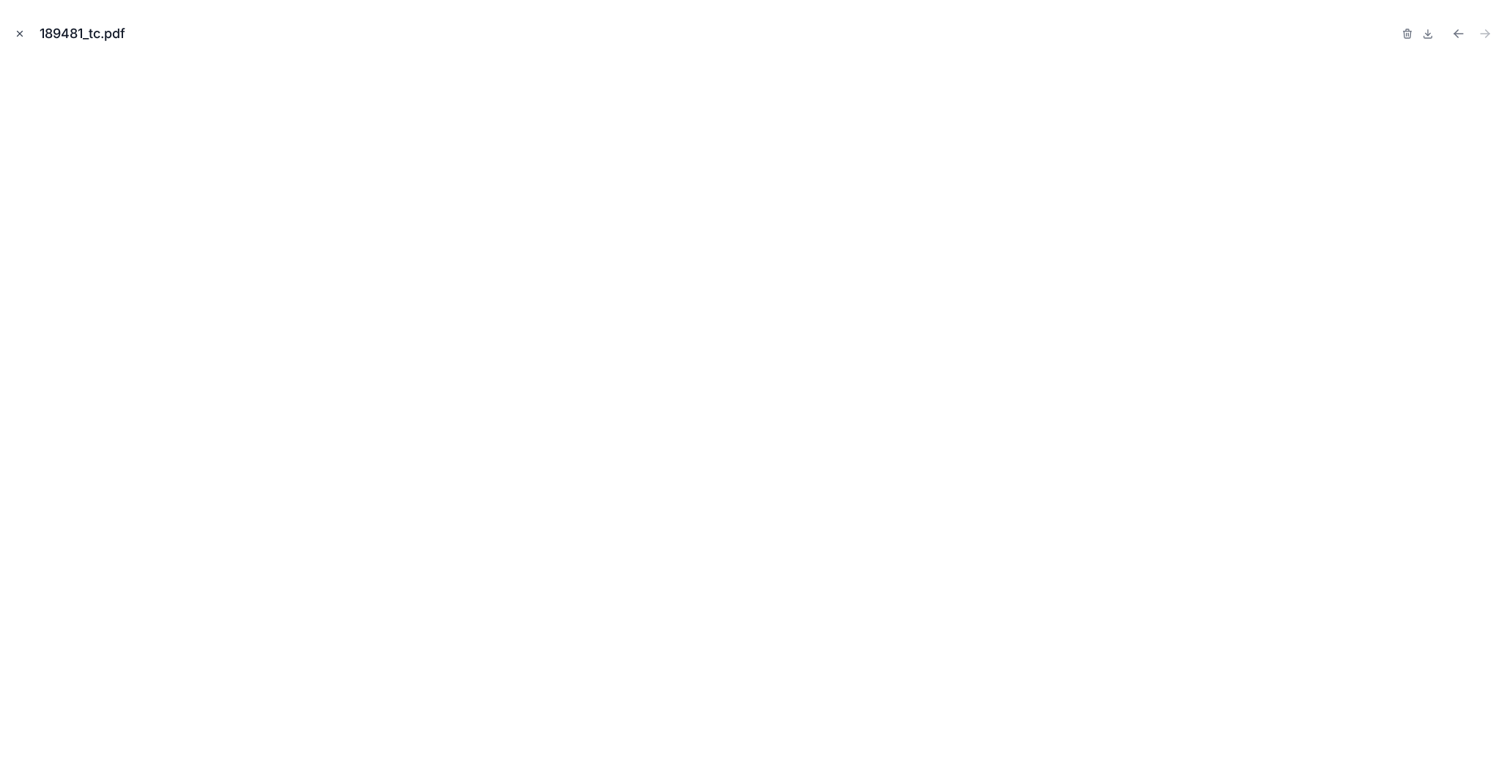
click at [21, 35] on icon "Close modal" at bounding box center [20, 34] width 10 height 10
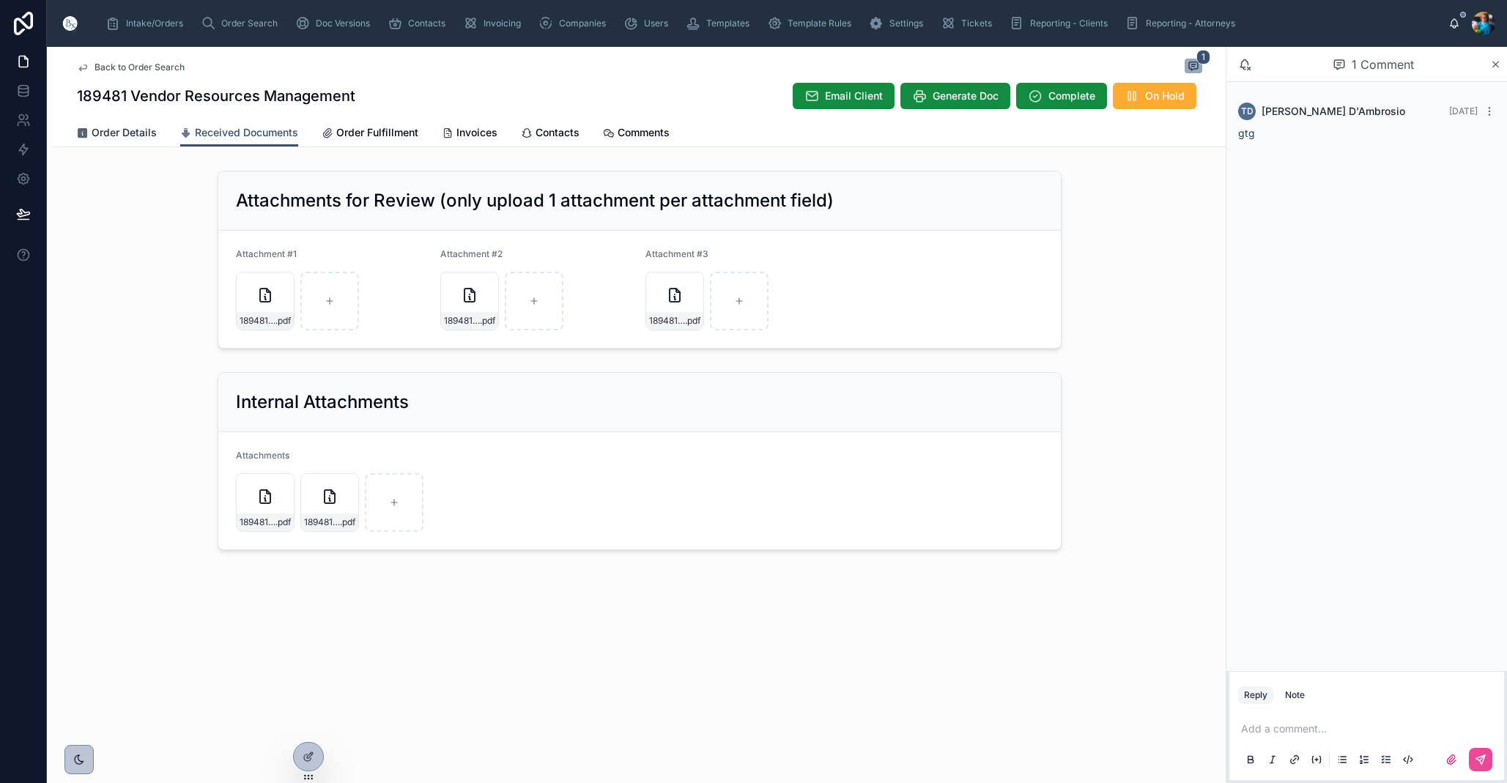
click at [119, 134] on span "Order Details" at bounding box center [124, 132] width 65 height 15
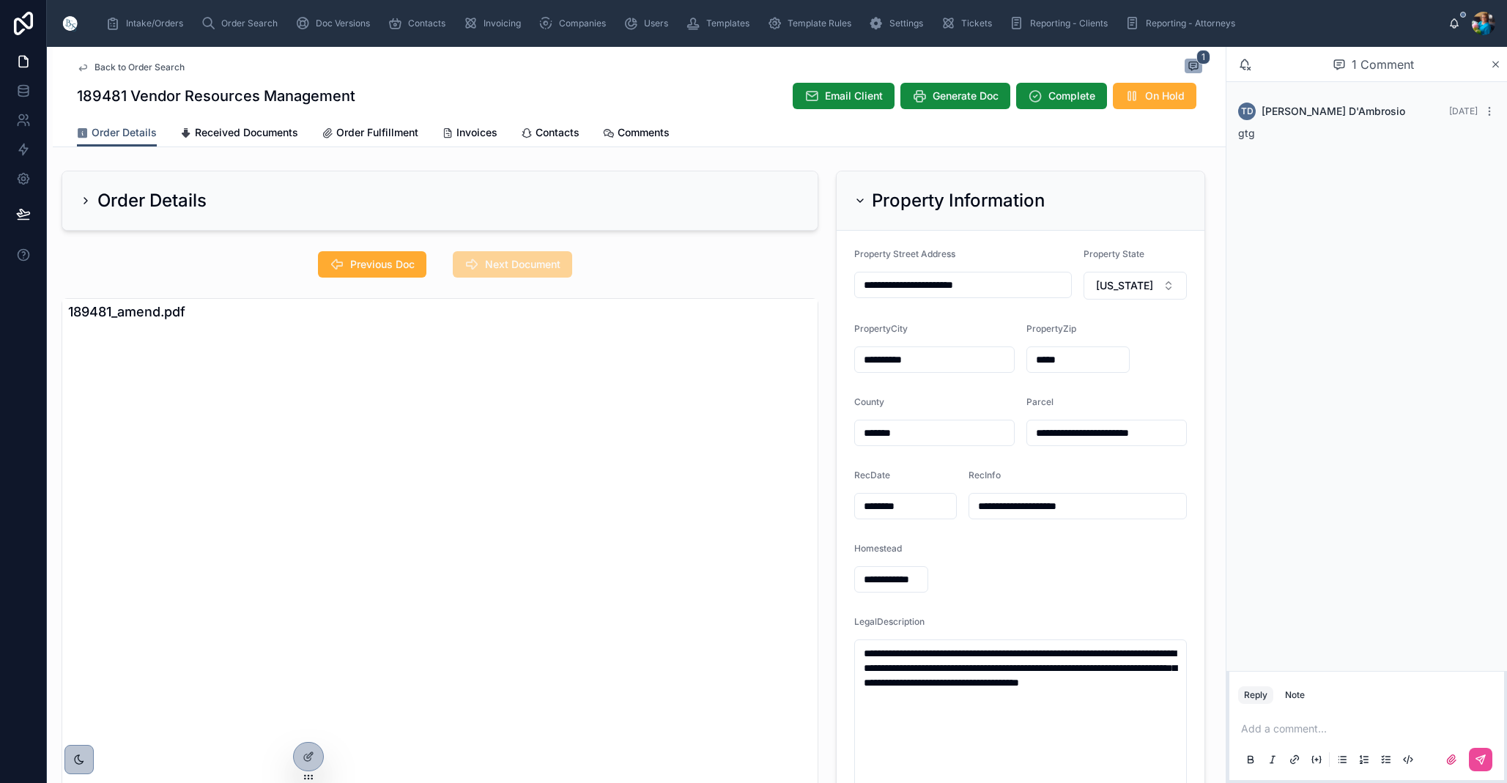
click at [1115, 461] on form "**********" at bounding box center [1021, 531] width 368 height 601
drag, startPoint x: 1174, startPoint y: 433, endPoint x: 1025, endPoint y: 433, distance: 149.4
click at [1028, 433] on input "**********" at bounding box center [1106, 433] width 159 height 21
click at [226, 135] on span "Received Documents" at bounding box center [246, 132] width 103 height 15
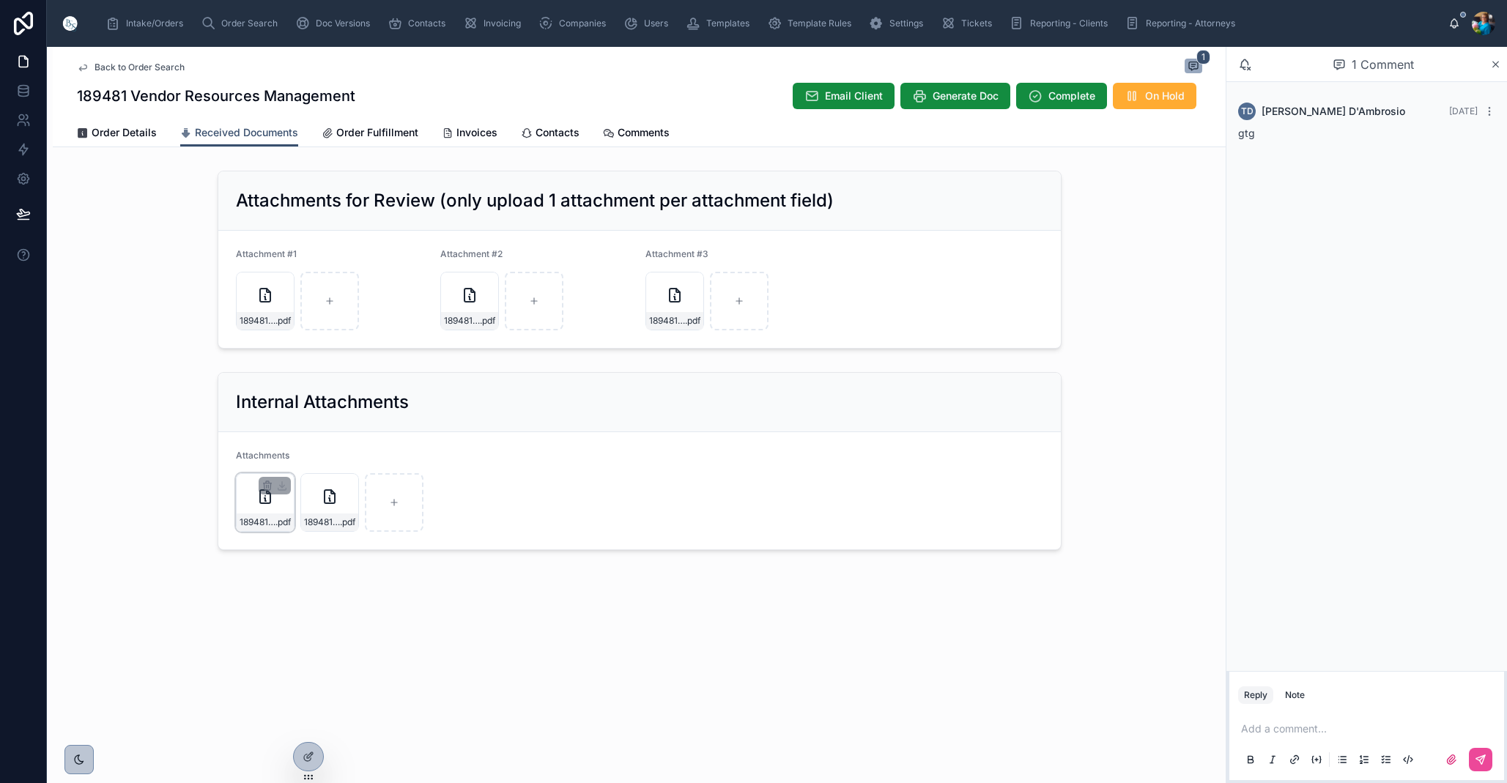
click at [270, 478] on div at bounding box center [275, 486] width 32 height 18
click at [248, 478] on div "189481_bv .pdf" at bounding box center [265, 502] width 59 height 59
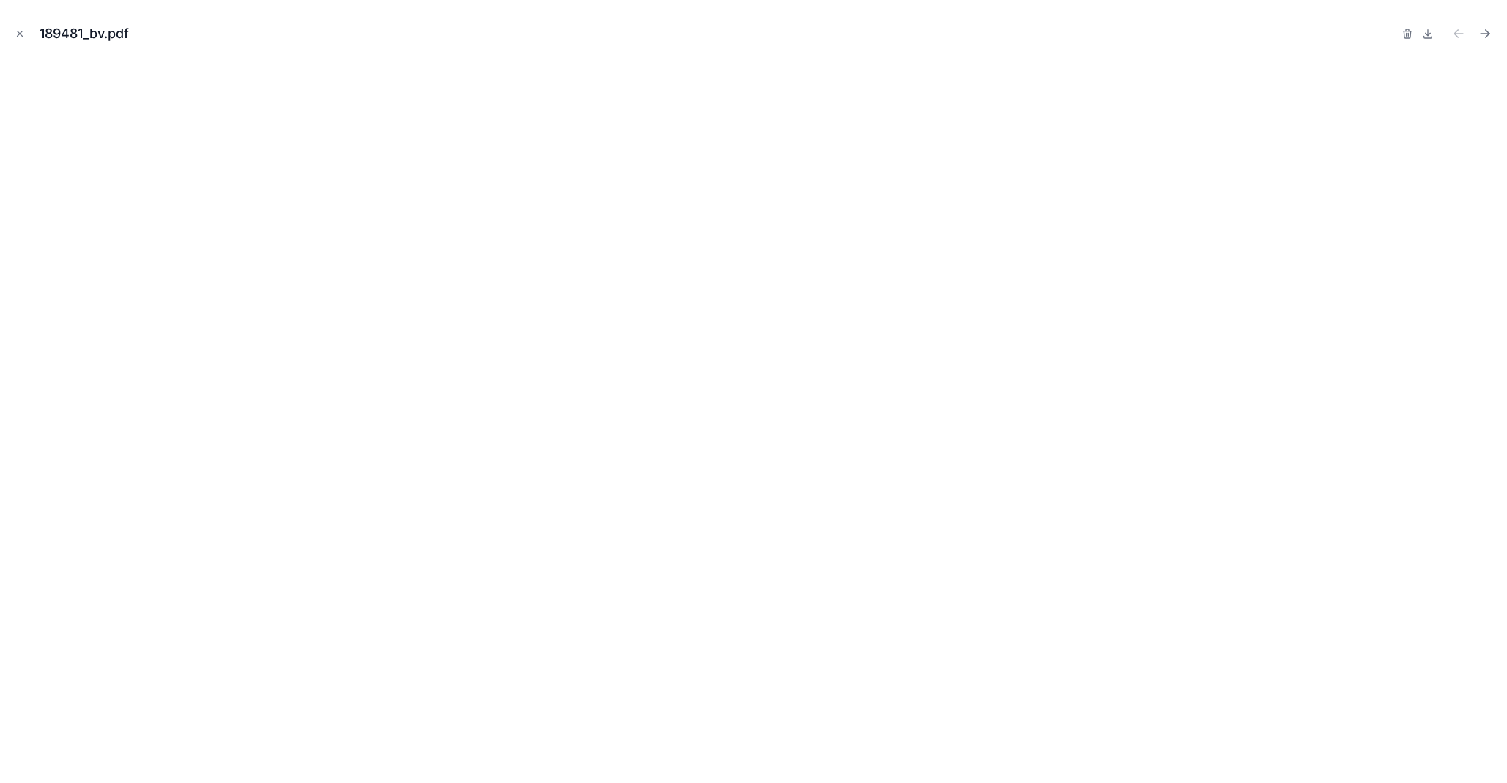
drag, startPoint x: 20, startPoint y: 34, endPoint x: 86, endPoint y: 109, distance: 100.7
click at [20, 34] on icon "Close modal" at bounding box center [20, 33] width 5 height 5
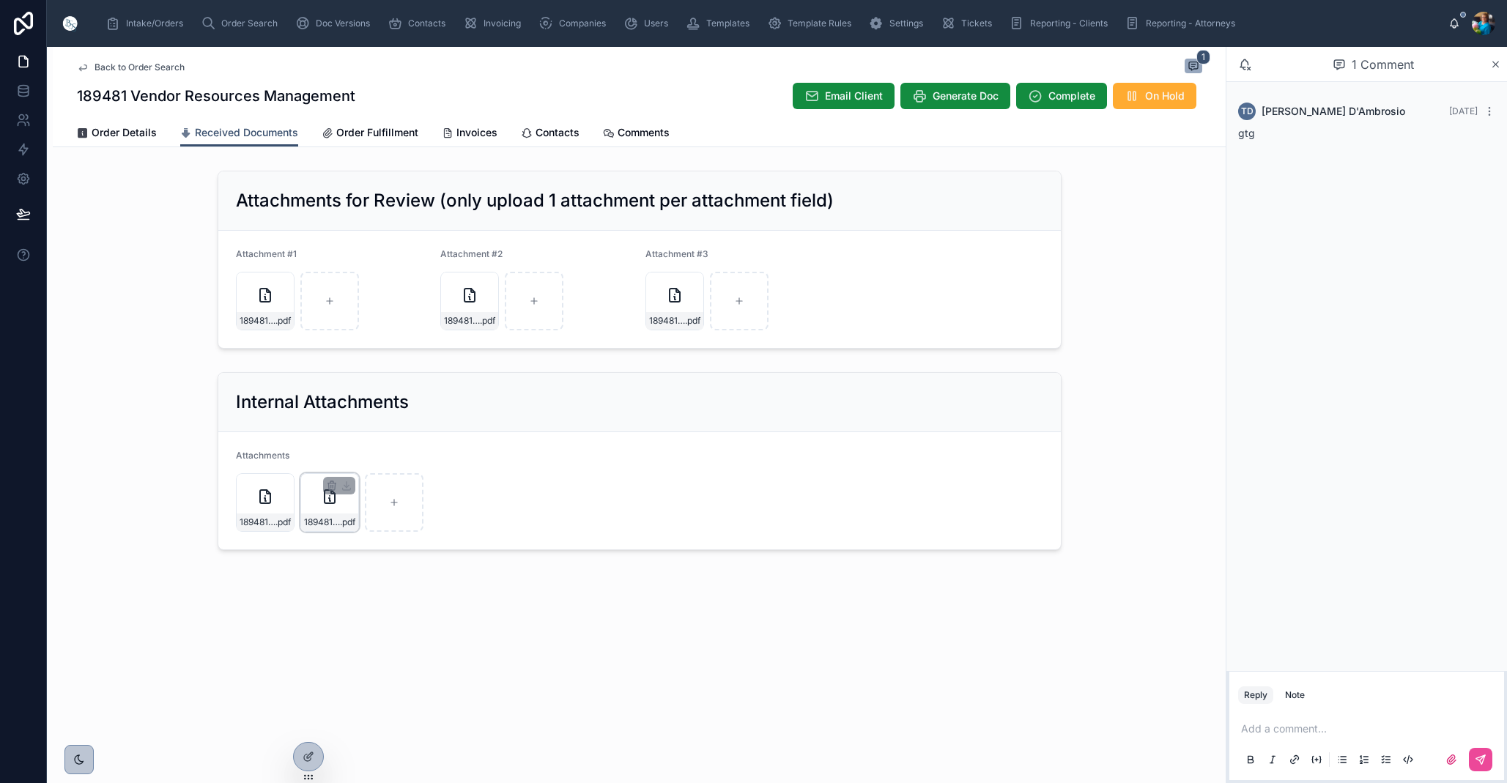
click at [311, 489] on div "189481_tc .pdf" at bounding box center [329, 502] width 59 height 59
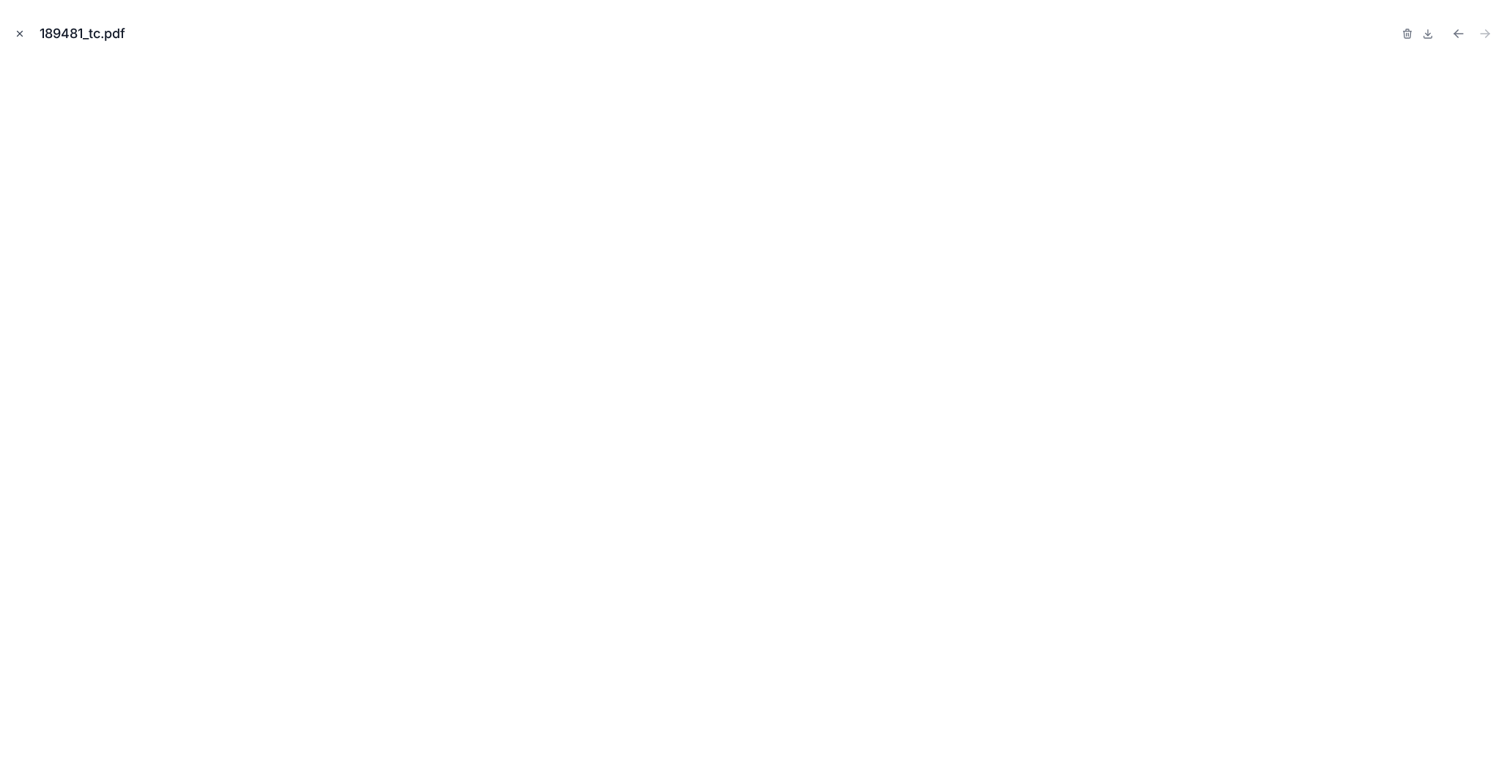
click at [18, 31] on icon "Close modal" at bounding box center [20, 34] width 10 height 10
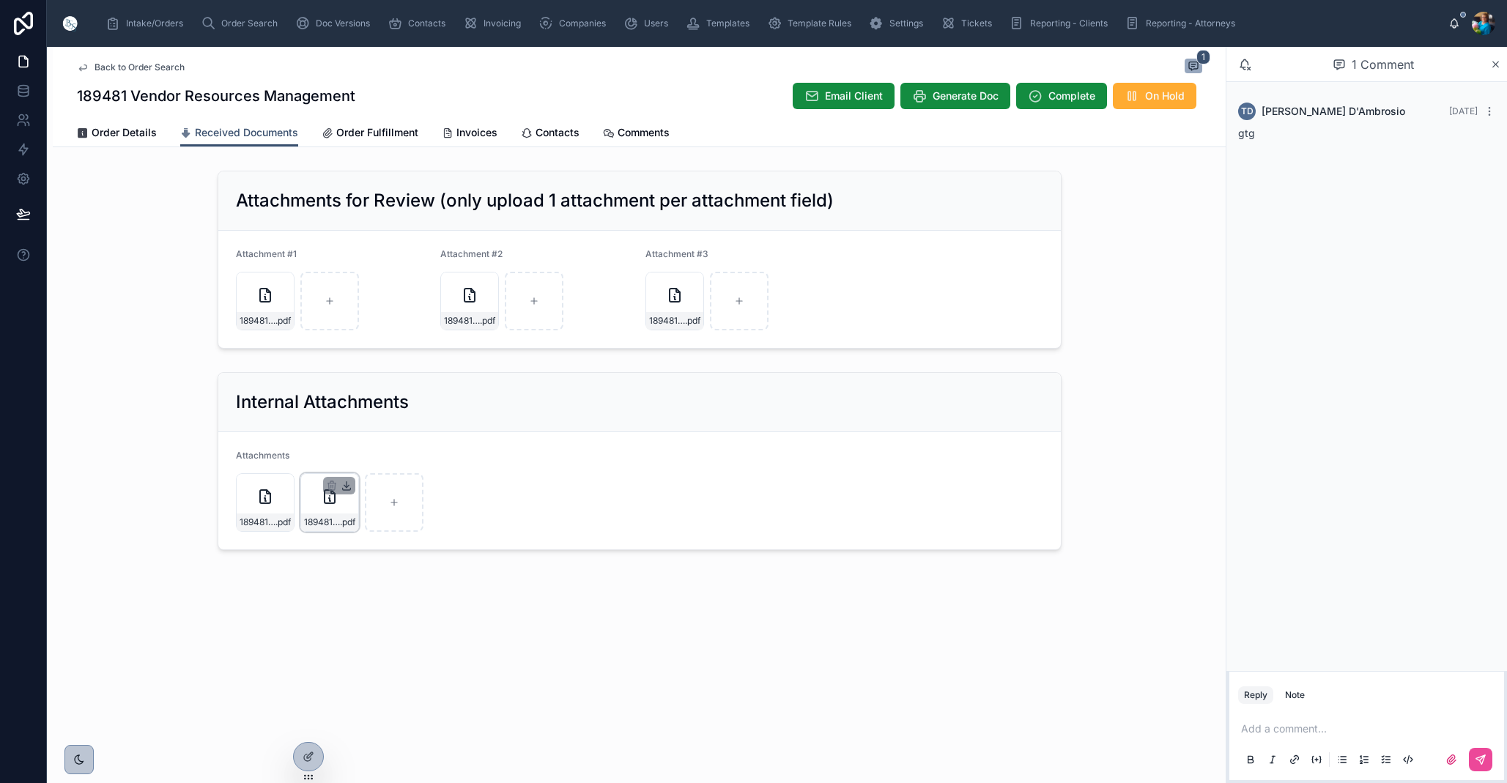
click at [345, 486] on icon at bounding box center [346, 486] width 5 height 2
click at [112, 131] on span "Order Details" at bounding box center [124, 132] width 65 height 15
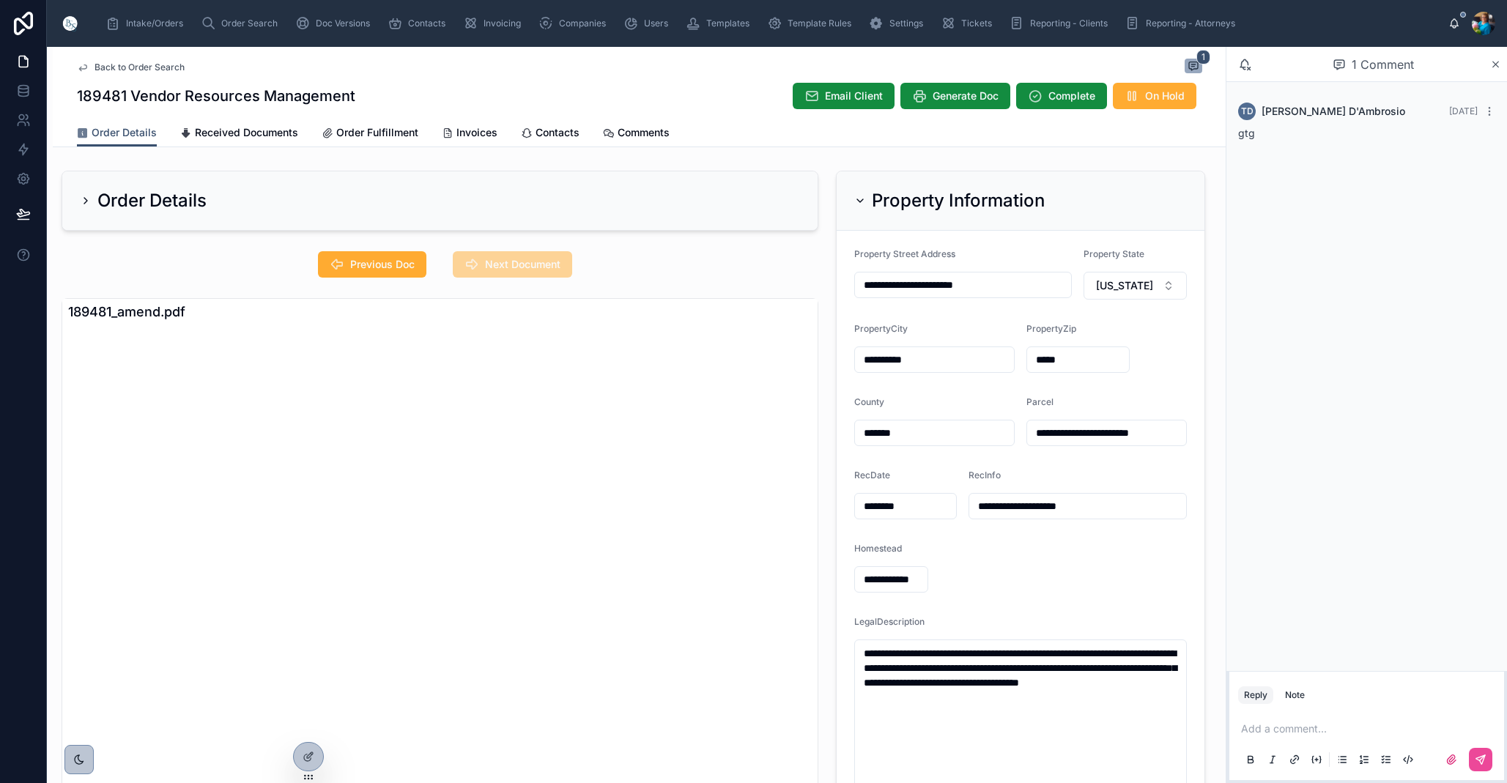
drag, startPoint x: 1179, startPoint y: 434, endPoint x: 1035, endPoint y: 434, distance: 143.6
click at [1035, 434] on input "**********" at bounding box center [1106, 433] width 159 height 21
click at [1063, 472] on div "RecInfo" at bounding box center [1077, 479] width 218 height 18
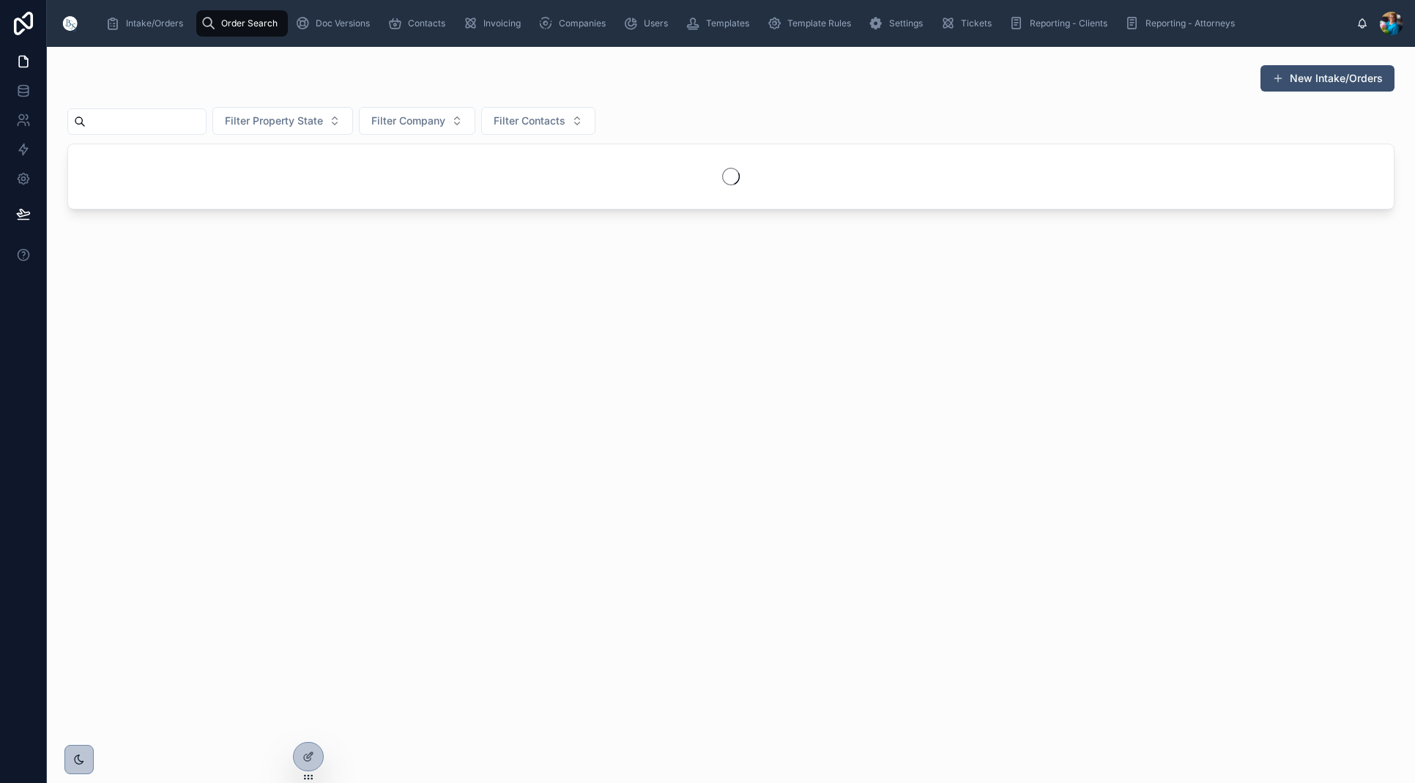
click at [205, 123] on input "text" at bounding box center [146, 121] width 120 height 21
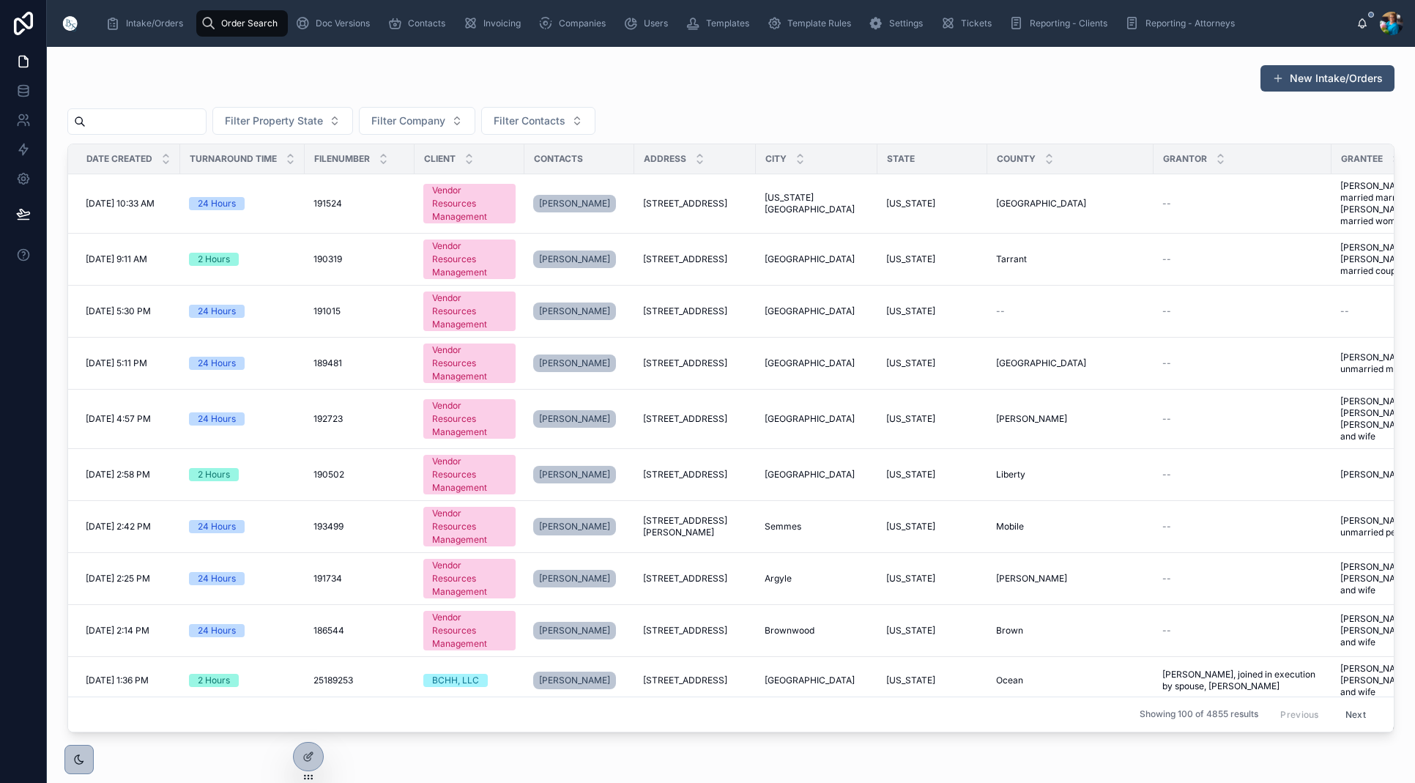
paste input "******"
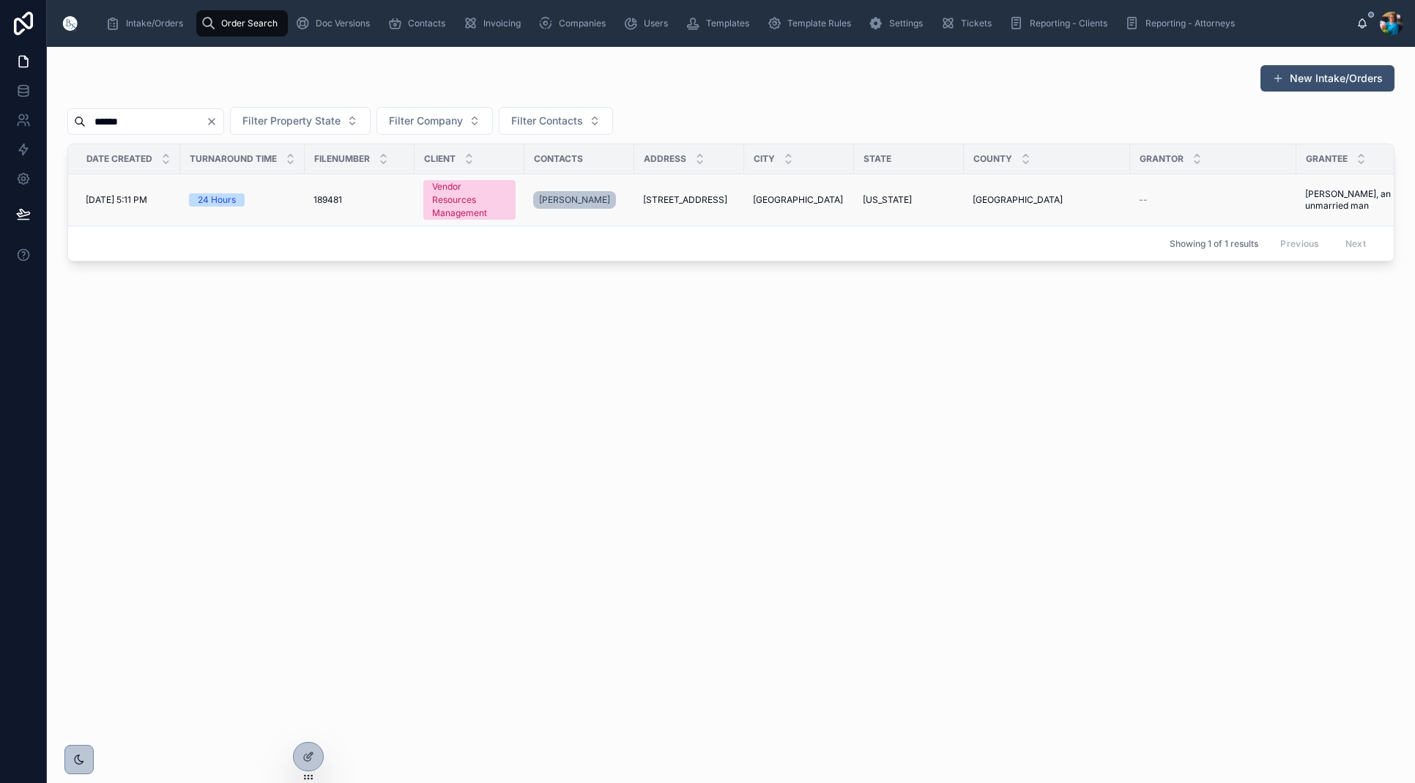
type input "******"
click at [782, 200] on span "[GEOGRAPHIC_DATA]" at bounding box center [798, 200] width 90 height 12
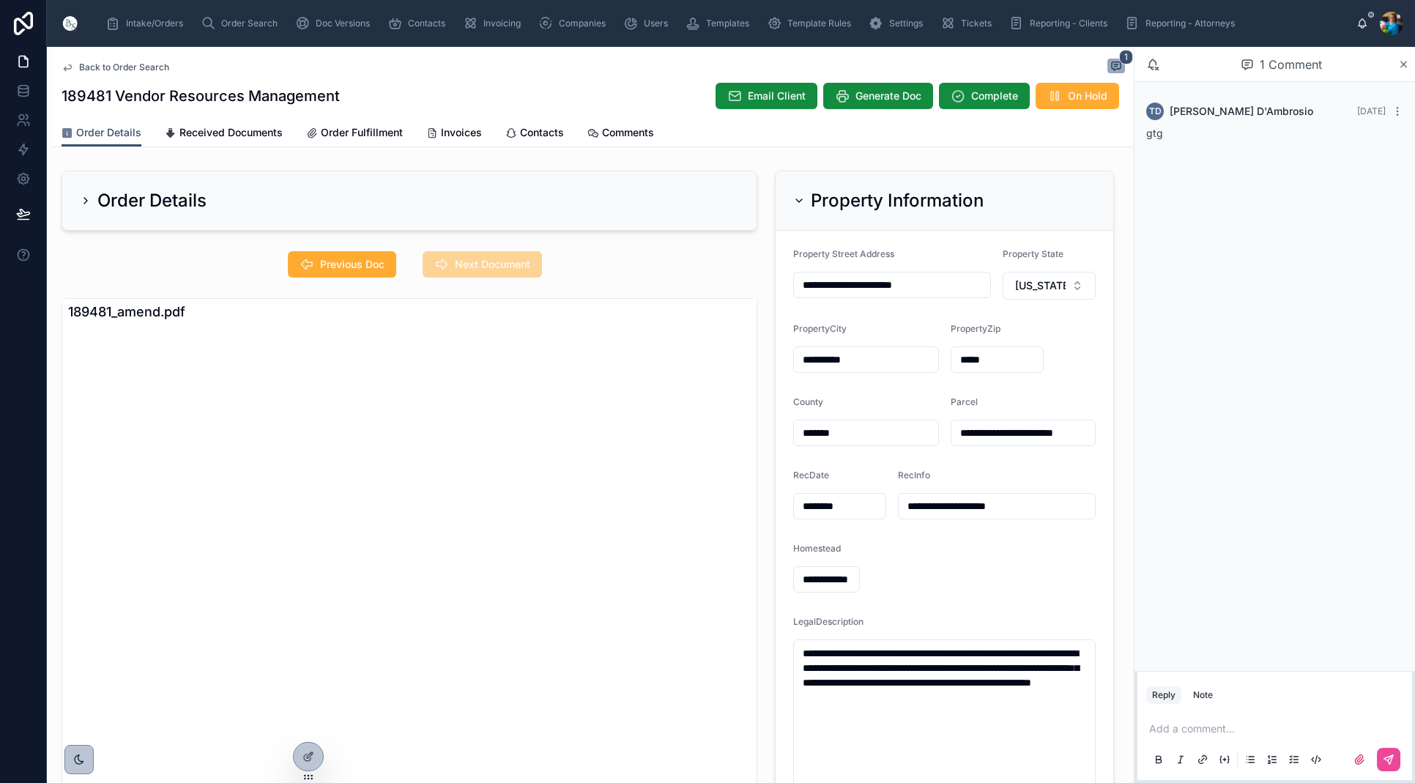
scroll to position [93, 0]
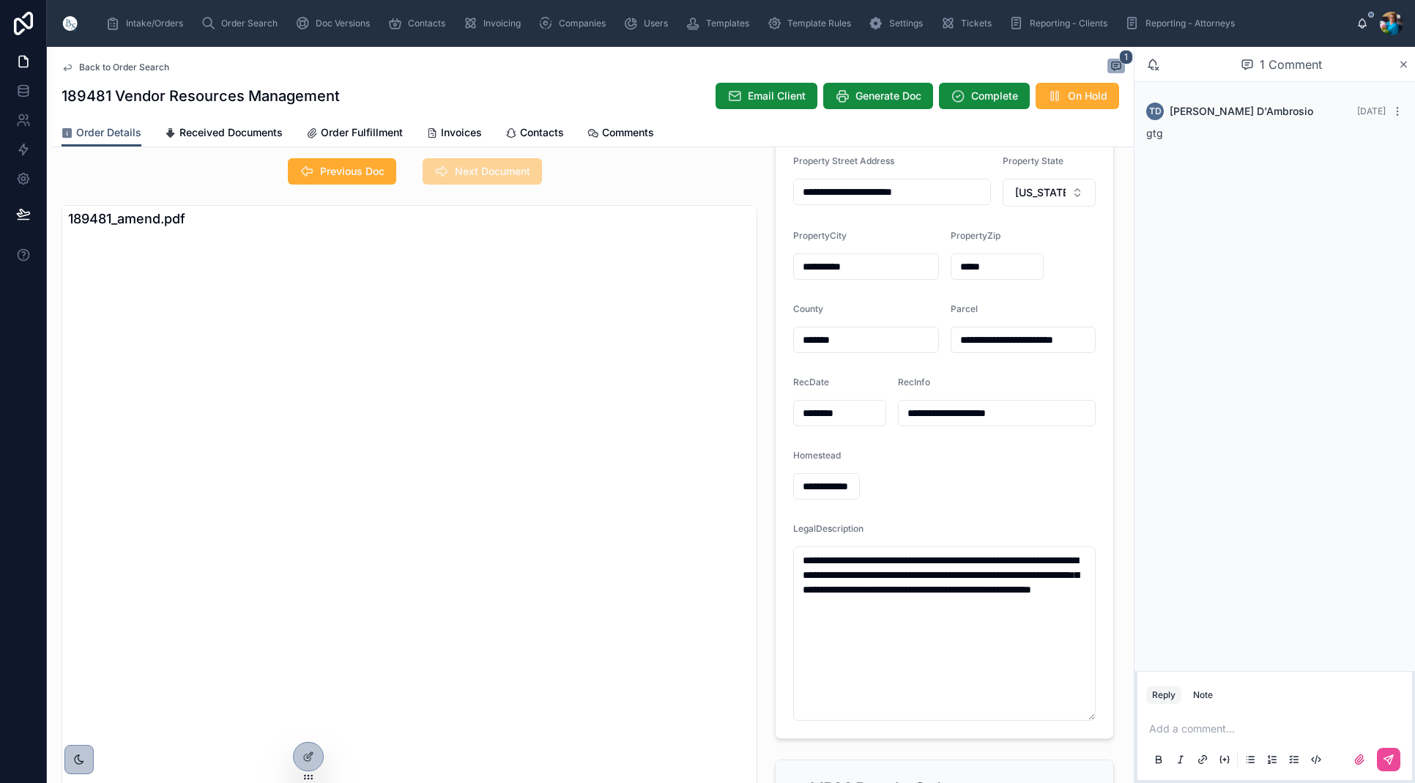
click at [982, 349] on input "**********" at bounding box center [1024, 340] width 144 height 21
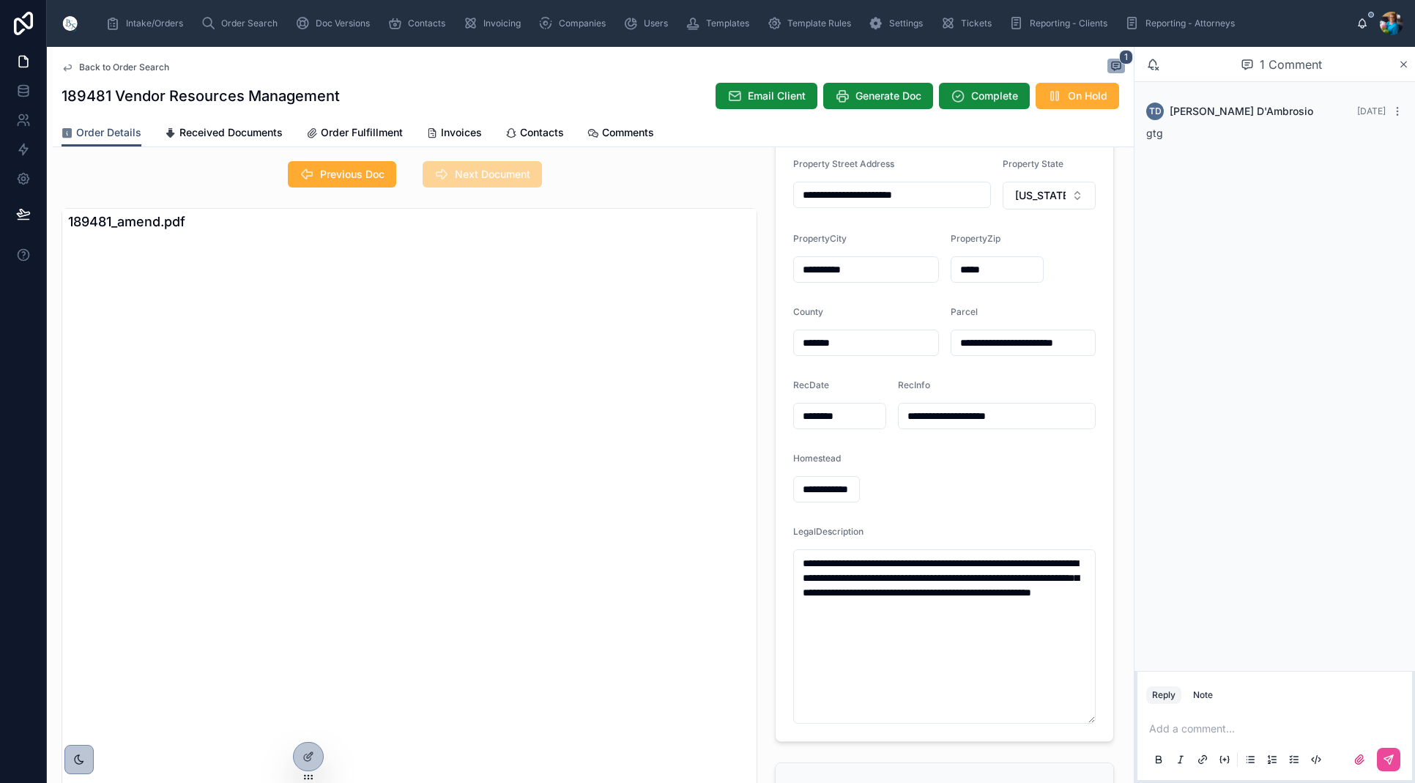
scroll to position [87, 0]
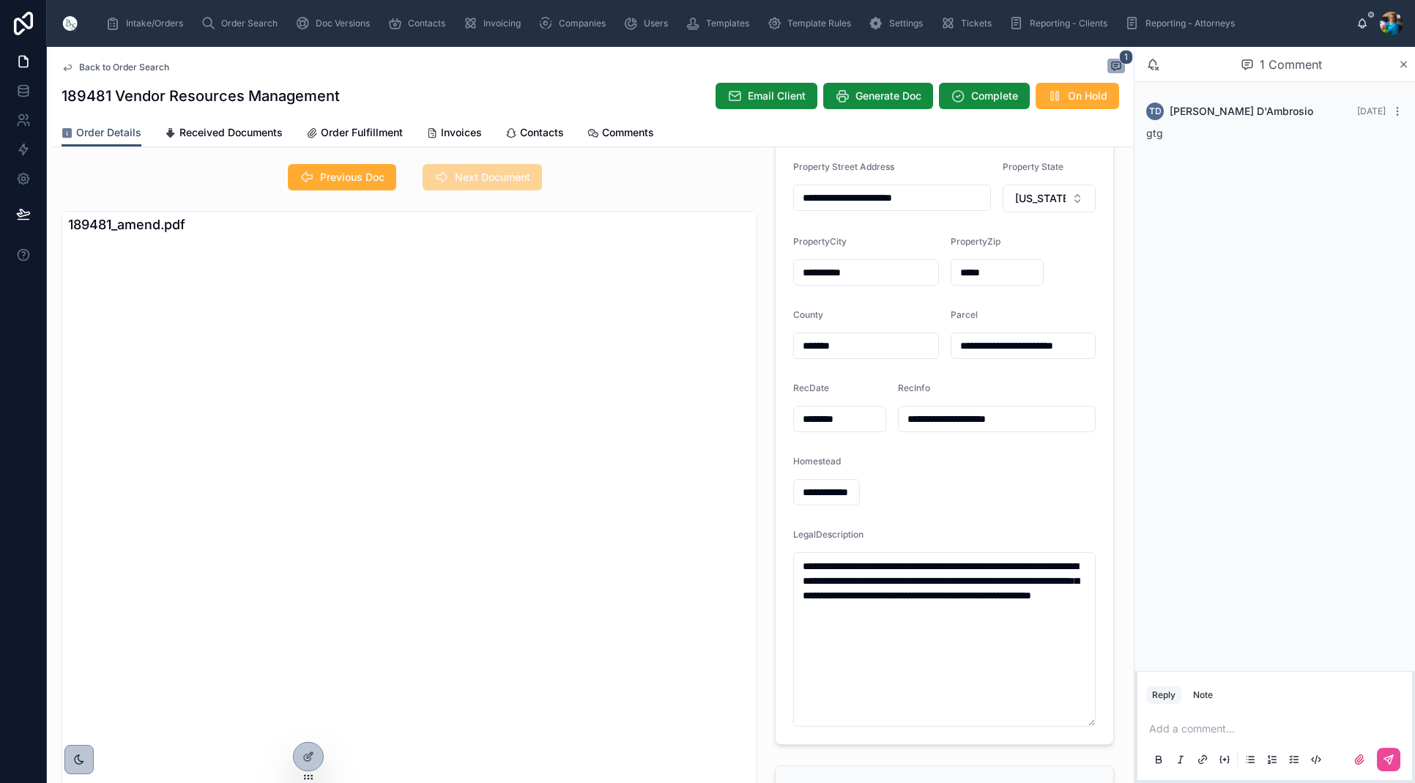
drag, startPoint x: 1091, startPoint y: 341, endPoint x: 1058, endPoint y: 346, distance: 33.5
click at [1056, 347] on input "**********" at bounding box center [1024, 345] width 144 height 21
click at [1088, 356] on div "**********" at bounding box center [1024, 346] width 146 height 26
drag, startPoint x: 1091, startPoint y: 350, endPoint x: 952, endPoint y: 346, distance: 140.0
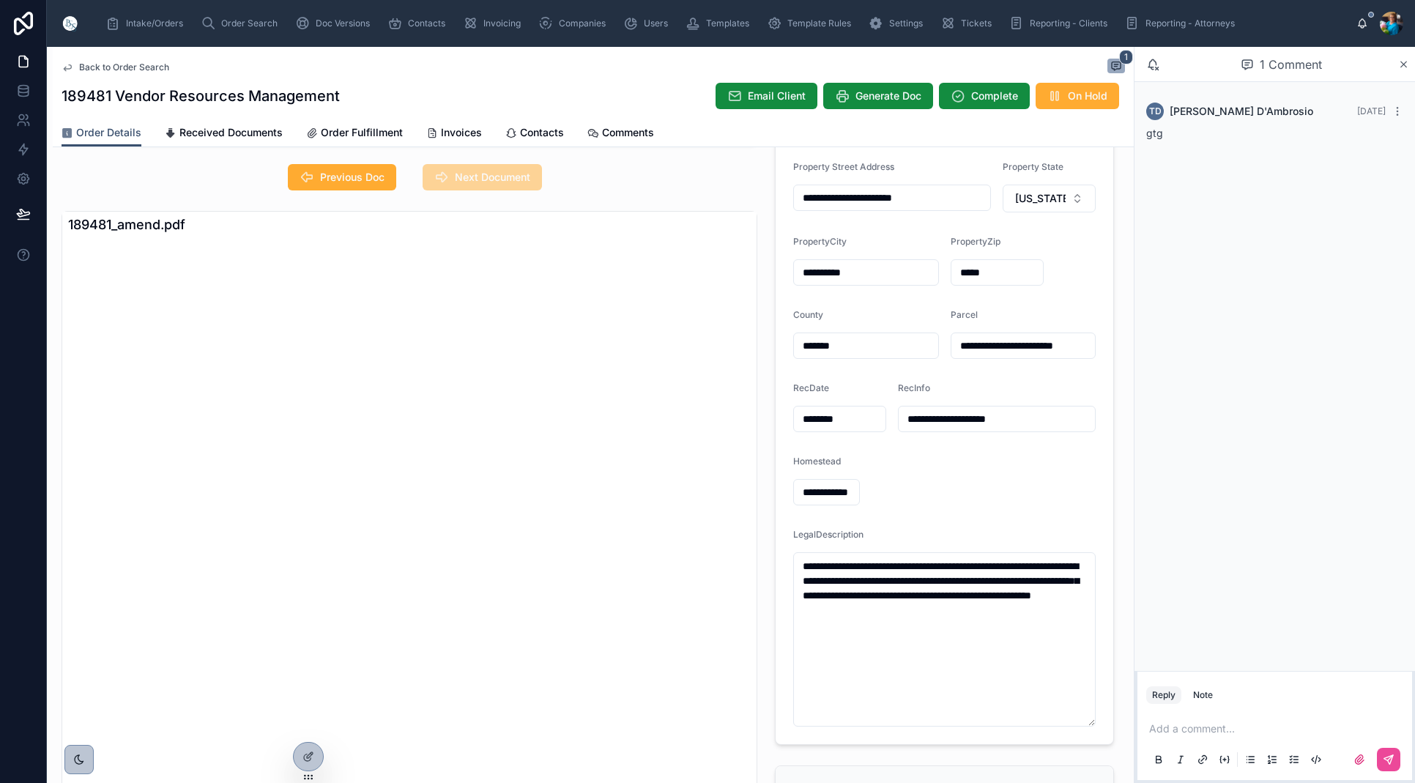
click at [952, 346] on input "**********" at bounding box center [1024, 345] width 144 height 21
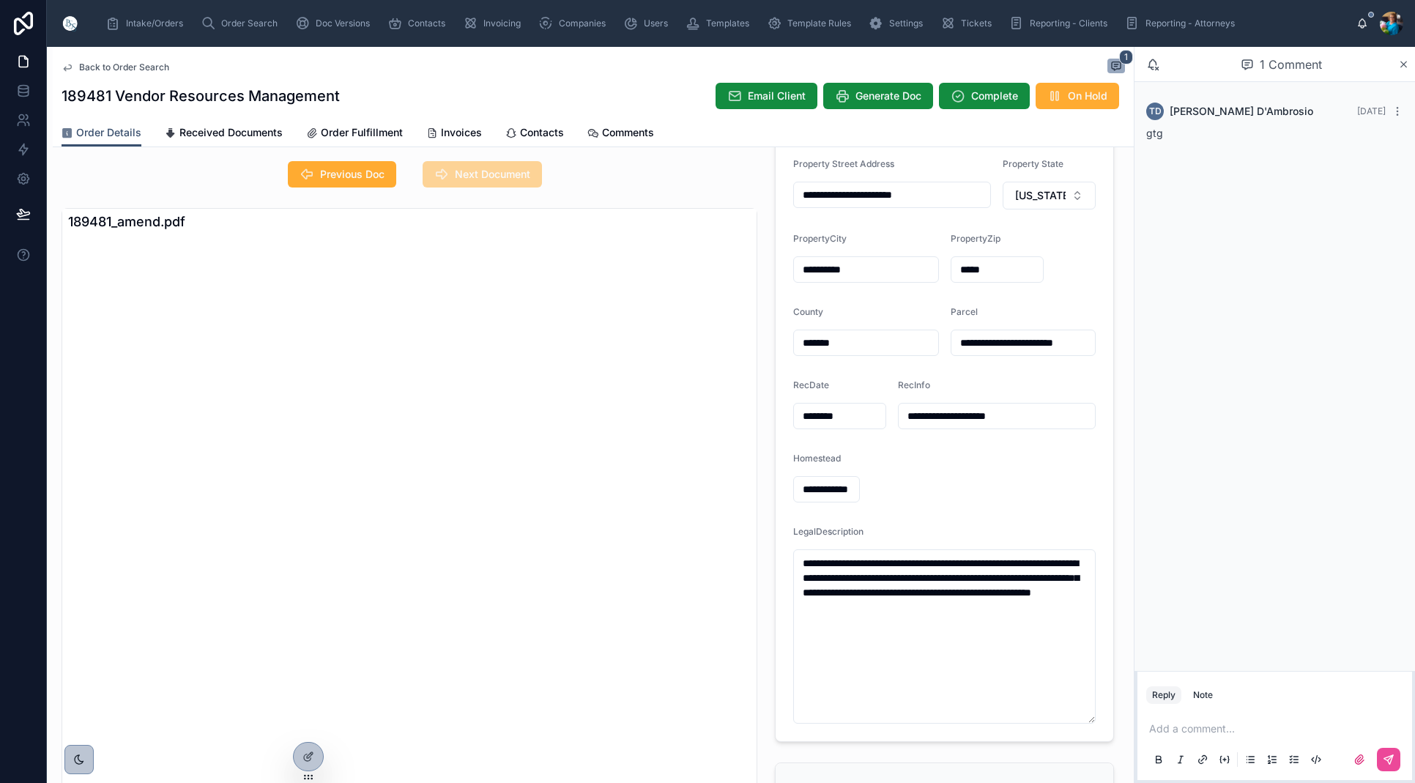
click at [1081, 352] on input "**********" at bounding box center [1024, 343] width 144 height 21
click at [1079, 346] on input "**********" at bounding box center [1024, 343] width 144 height 21
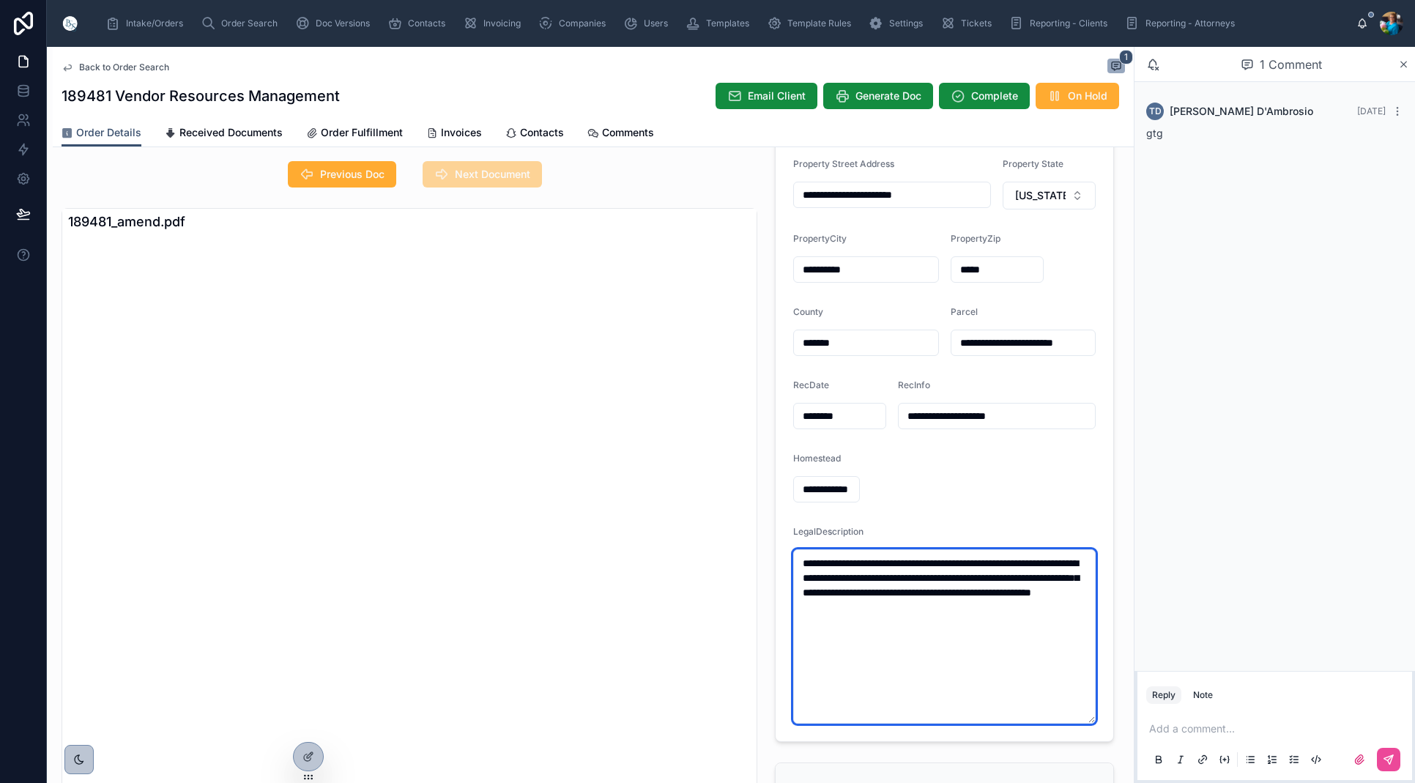
scroll to position [0, 1]
drag, startPoint x: 1053, startPoint y: 612, endPoint x: 801, endPoint y: 560, distance: 257.4
click at [801, 560] on textarea "**********" at bounding box center [944, 636] width 303 height 174
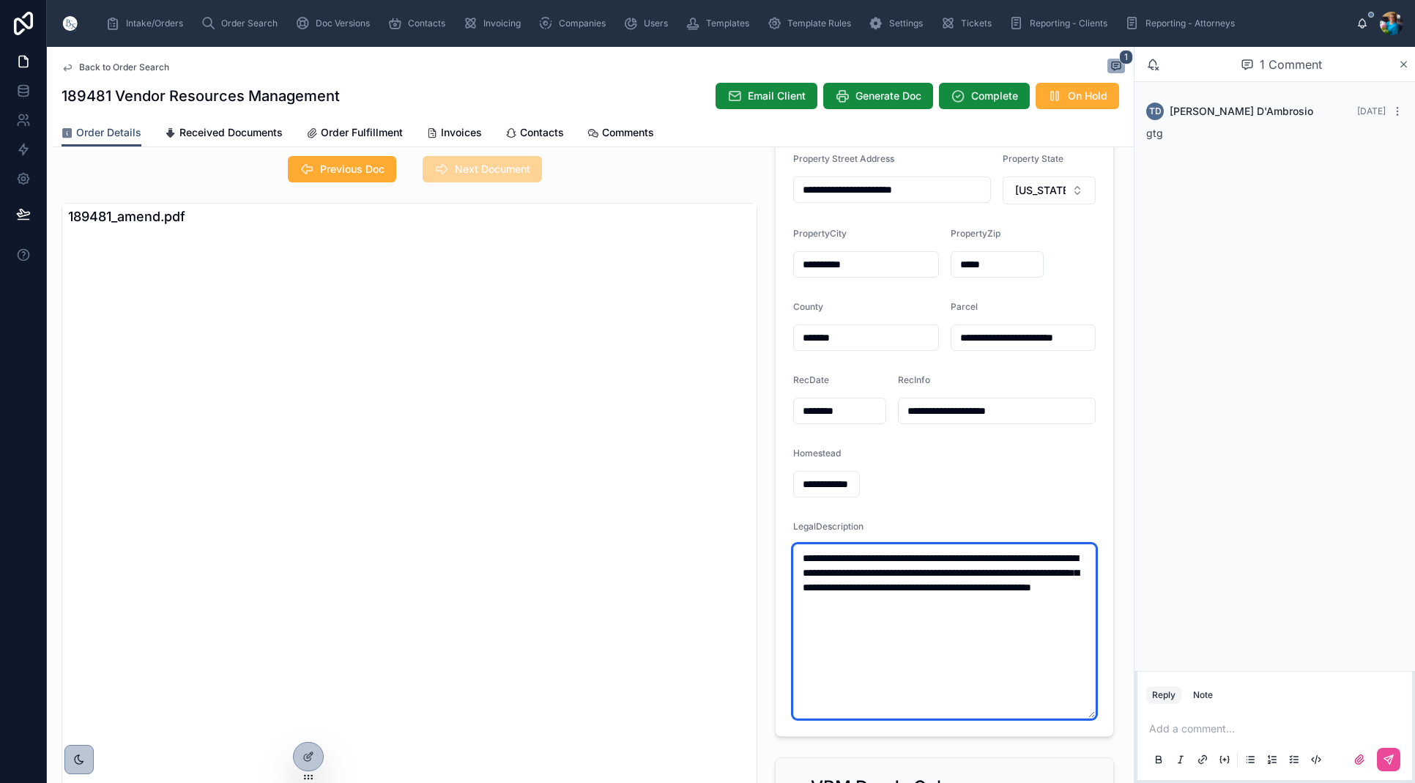
scroll to position [0, 0]
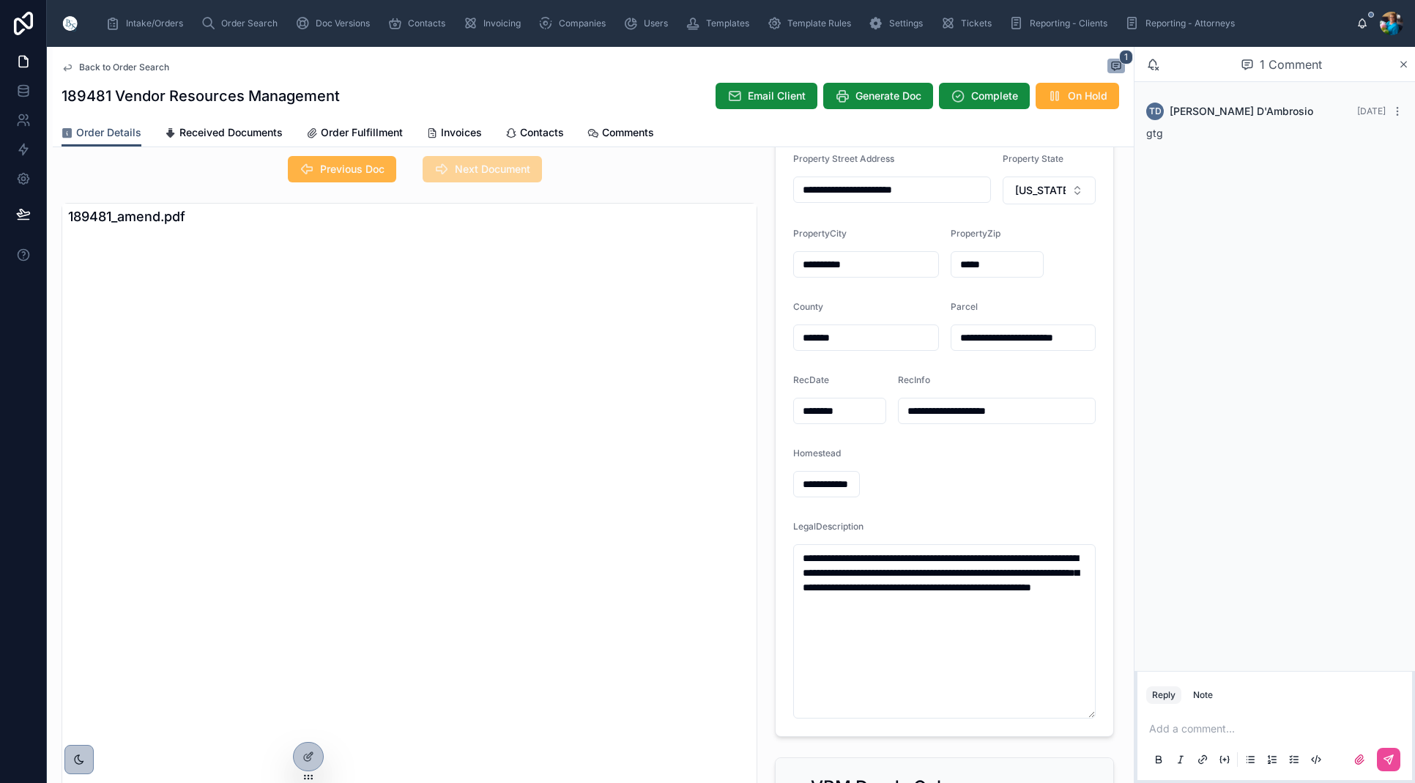
click at [351, 166] on span "Previous Doc" at bounding box center [352, 169] width 64 height 15
click at [351, 166] on span "Previous Doc" at bounding box center [343, 170] width 105 height 15
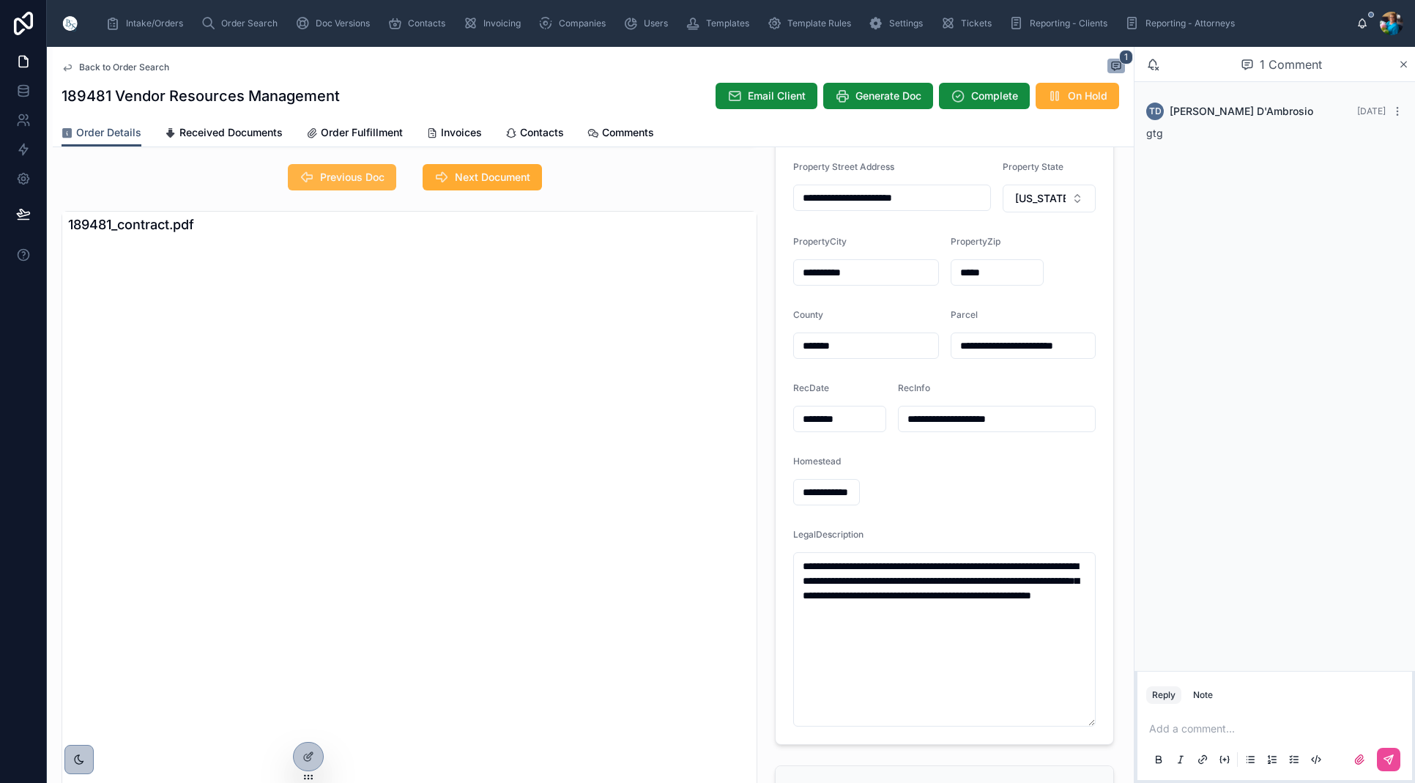
scroll to position [84, 0]
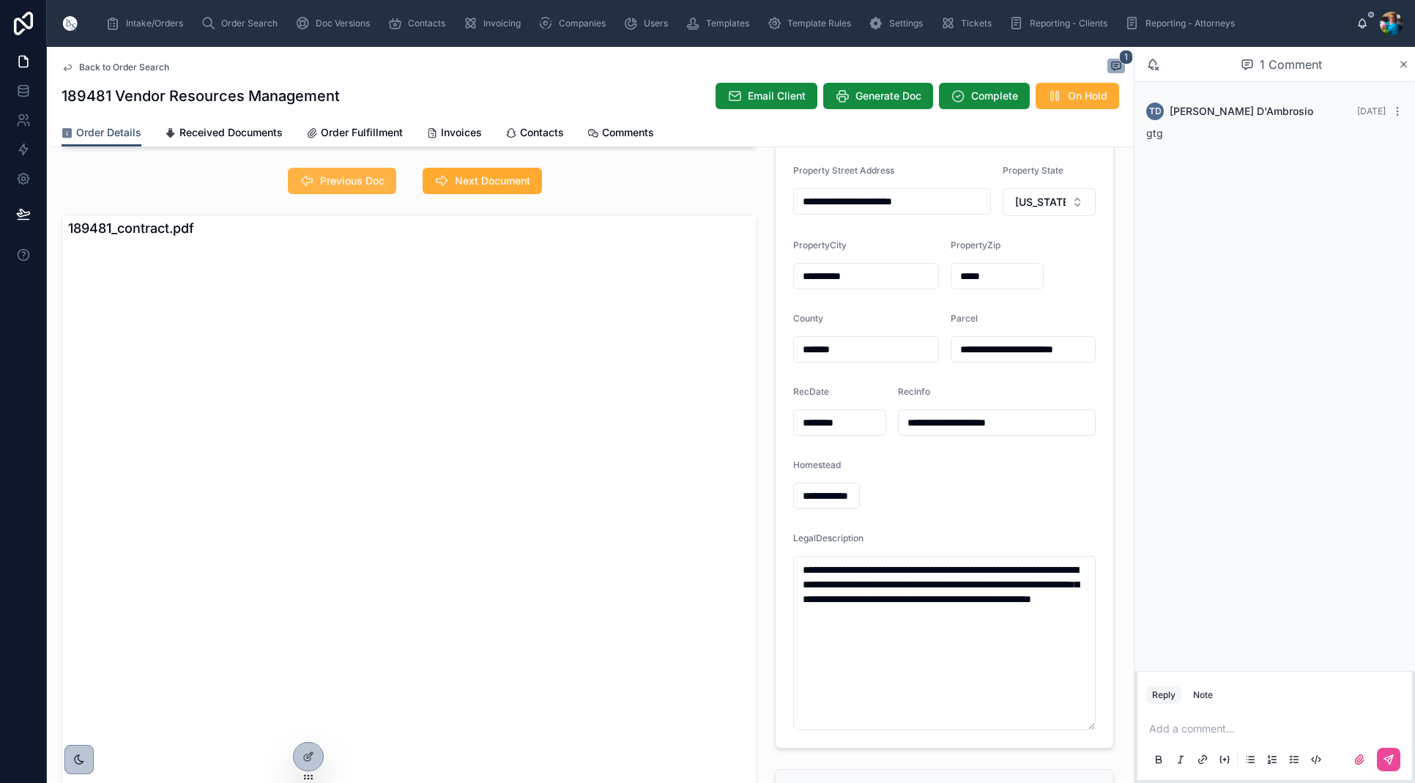
click at [346, 174] on span "Previous Doc" at bounding box center [352, 181] width 64 height 15
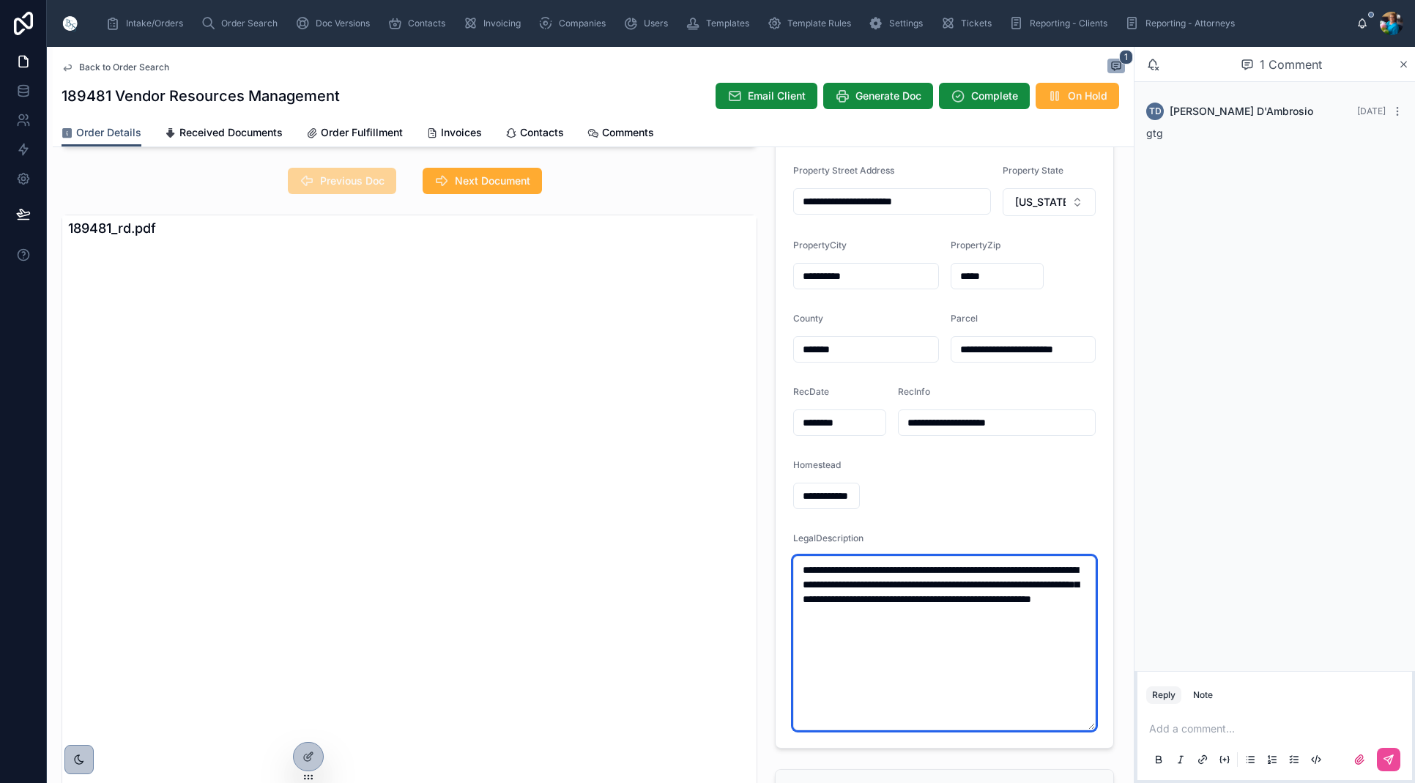
drag, startPoint x: 1058, startPoint y: 616, endPoint x: 792, endPoint y: 560, distance: 272.4
click at [792, 560] on form "**********" at bounding box center [945, 447] width 338 height 601
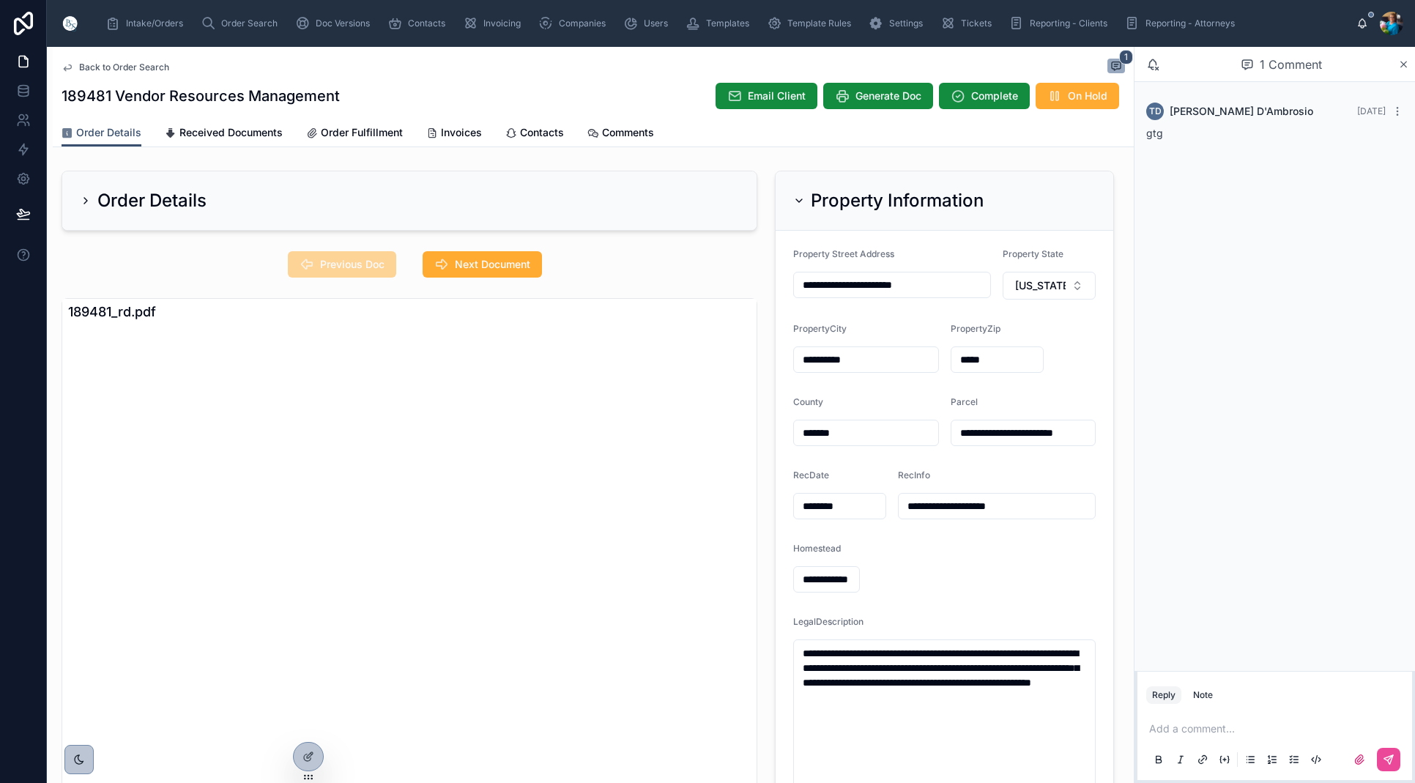
drag, startPoint x: 797, startPoint y: 197, endPoint x: 732, endPoint y: 220, distance: 68.6
click at [795, 199] on icon at bounding box center [799, 201] width 12 height 12
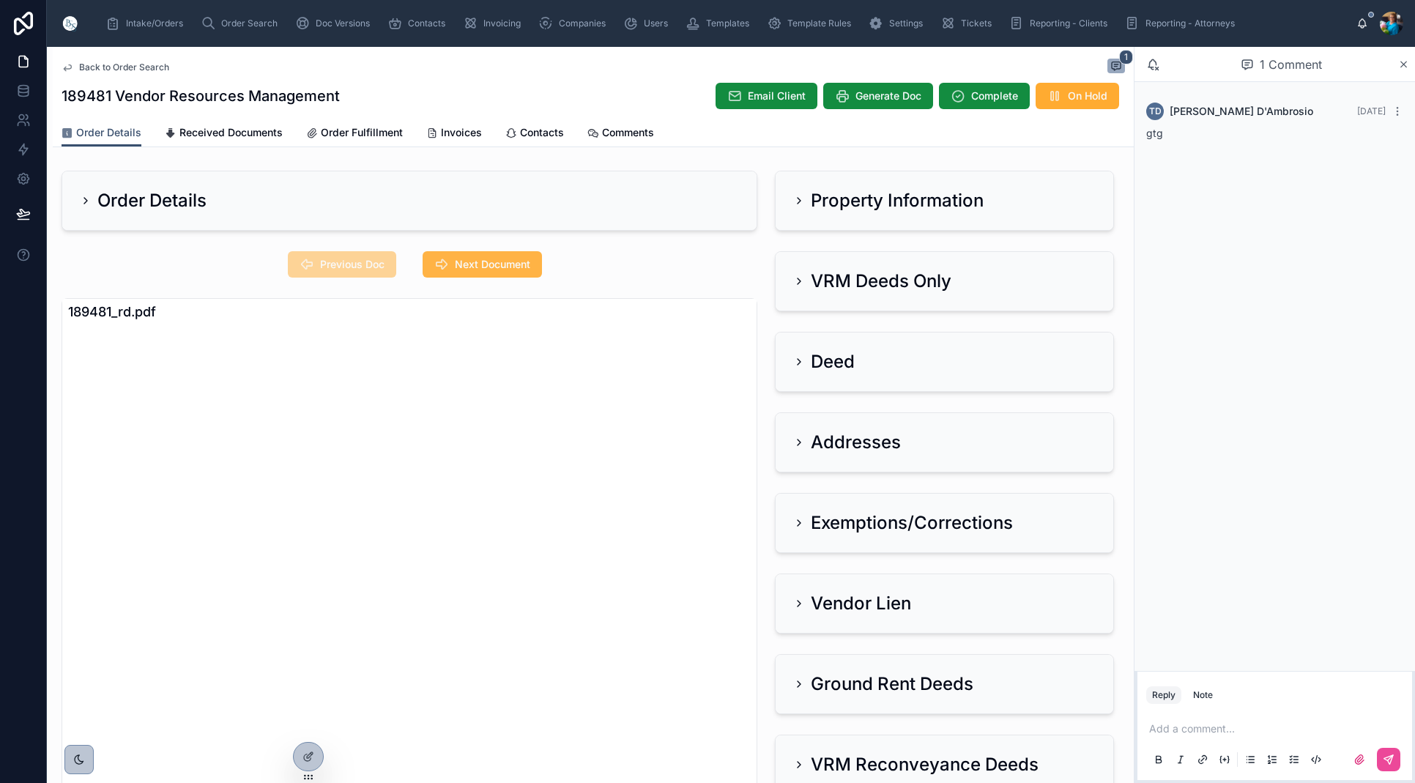
click at [464, 260] on span "Next Document" at bounding box center [492, 264] width 75 height 15
drag, startPoint x: 801, startPoint y: 278, endPoint x: 795, endPoint y: 305, distance: 28.3
click at [801, 278] on icon at bounding box center [799, 281] width 12 height 12
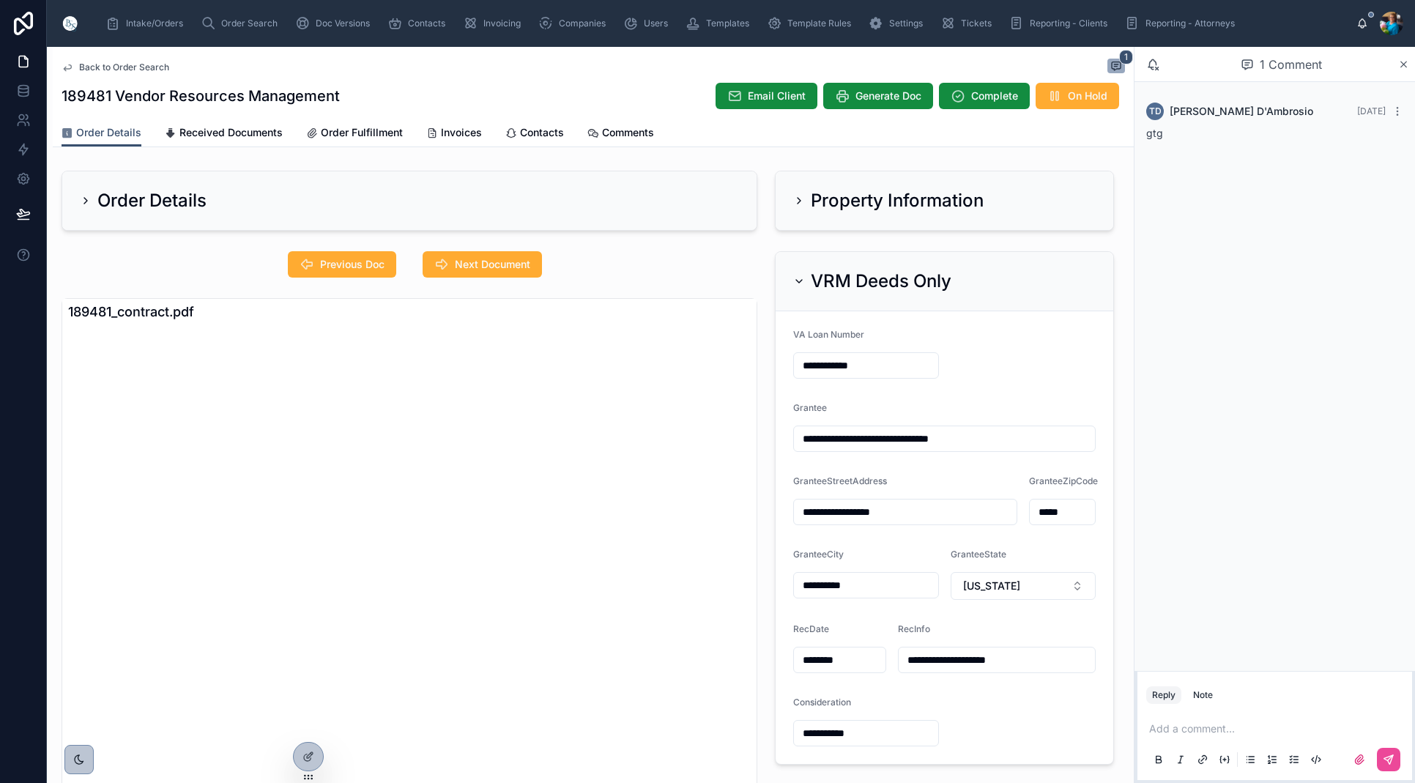
drag, startPoint x: 799, startPoint y: 279, endPoint x: 798, endPoint y: 303, distance: 23.5
click at [799, 280] on icon at bounding box center [799, 281] width 12 height 12
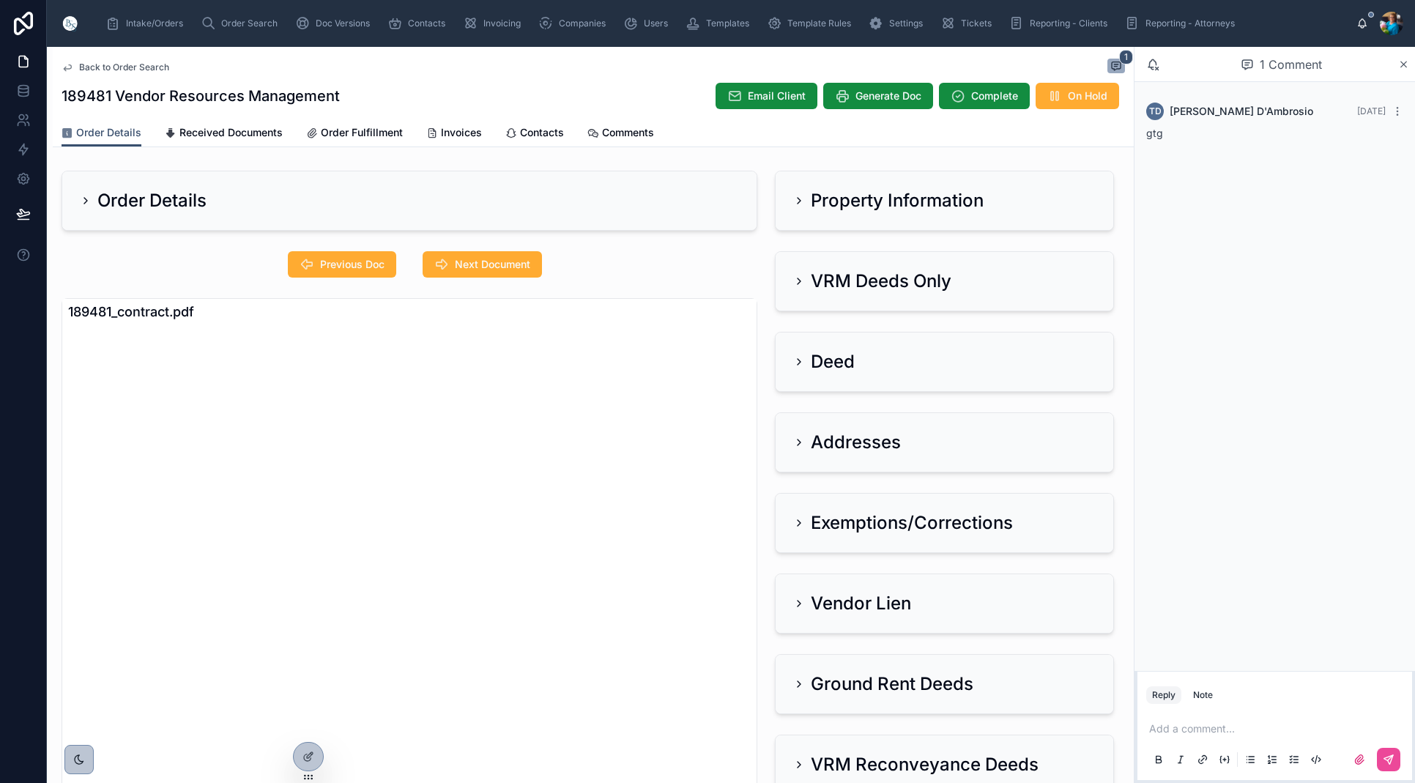
click at [801, 443] on icon at bounding box center [799, 442] width 3 height 6
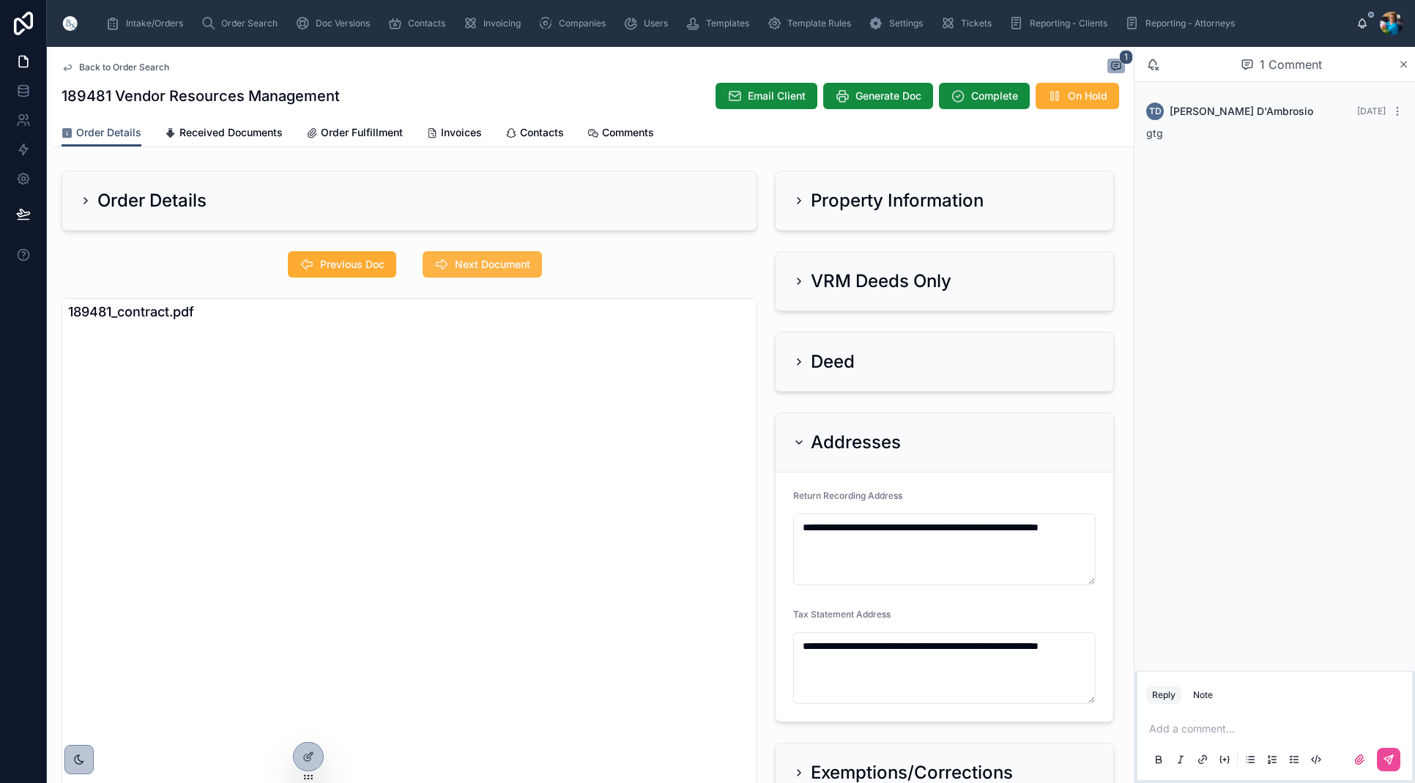
click at [505, 271] on span "Next Document" at bounding box center [492, 264] width 75 height 15
drag, startPoint x: 229, startPoint y: 134, endPoint x: 228, endPoint y: 160, distance: 26.4
click at [229, 135] on span "Received Documents" at bounding box center [230, 132] width 103 height 15
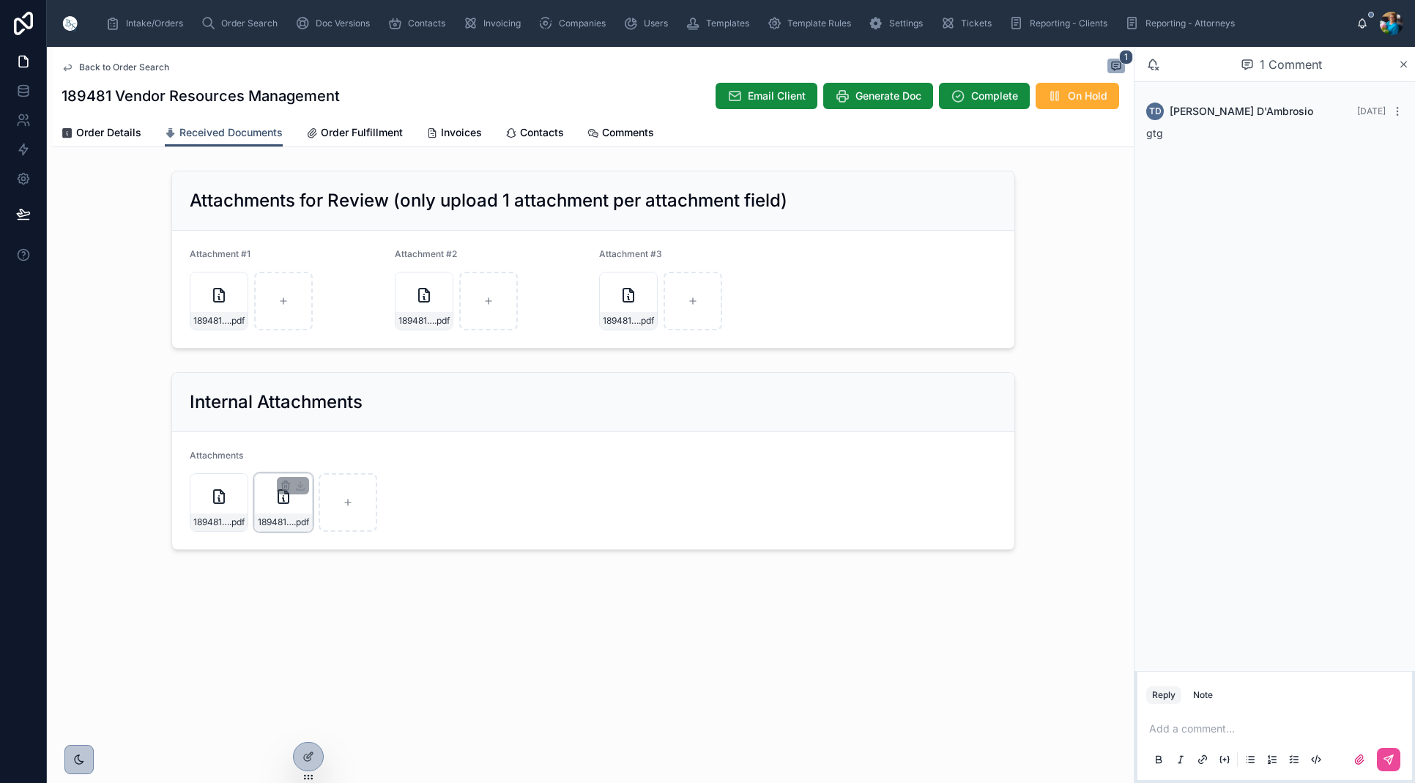
click at [259, 494] on div "189481_tc .pdf" at bounding box center [283, 502] width 59 height 59
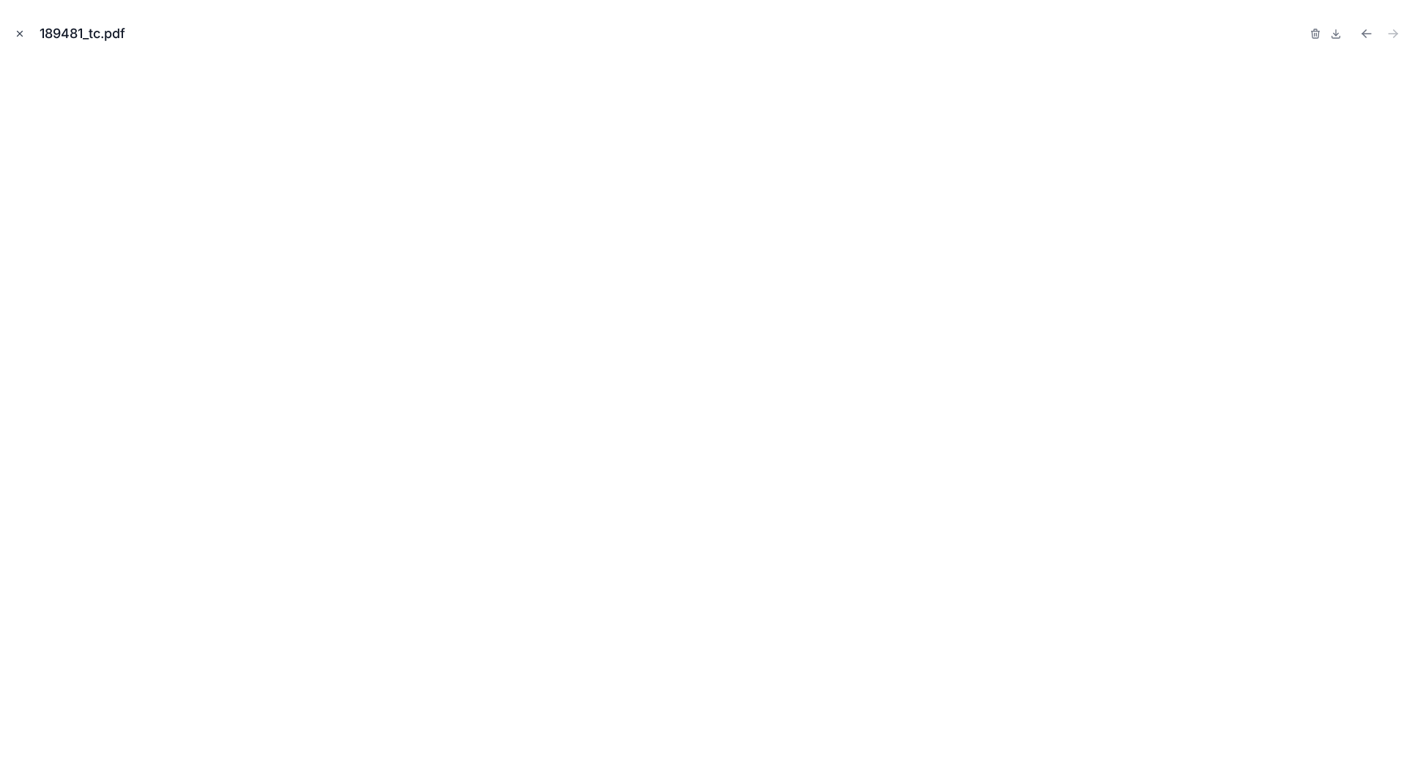
click at [15, 34] on icon "Close modal" at bounding box center [20, 34] width 10 height 10
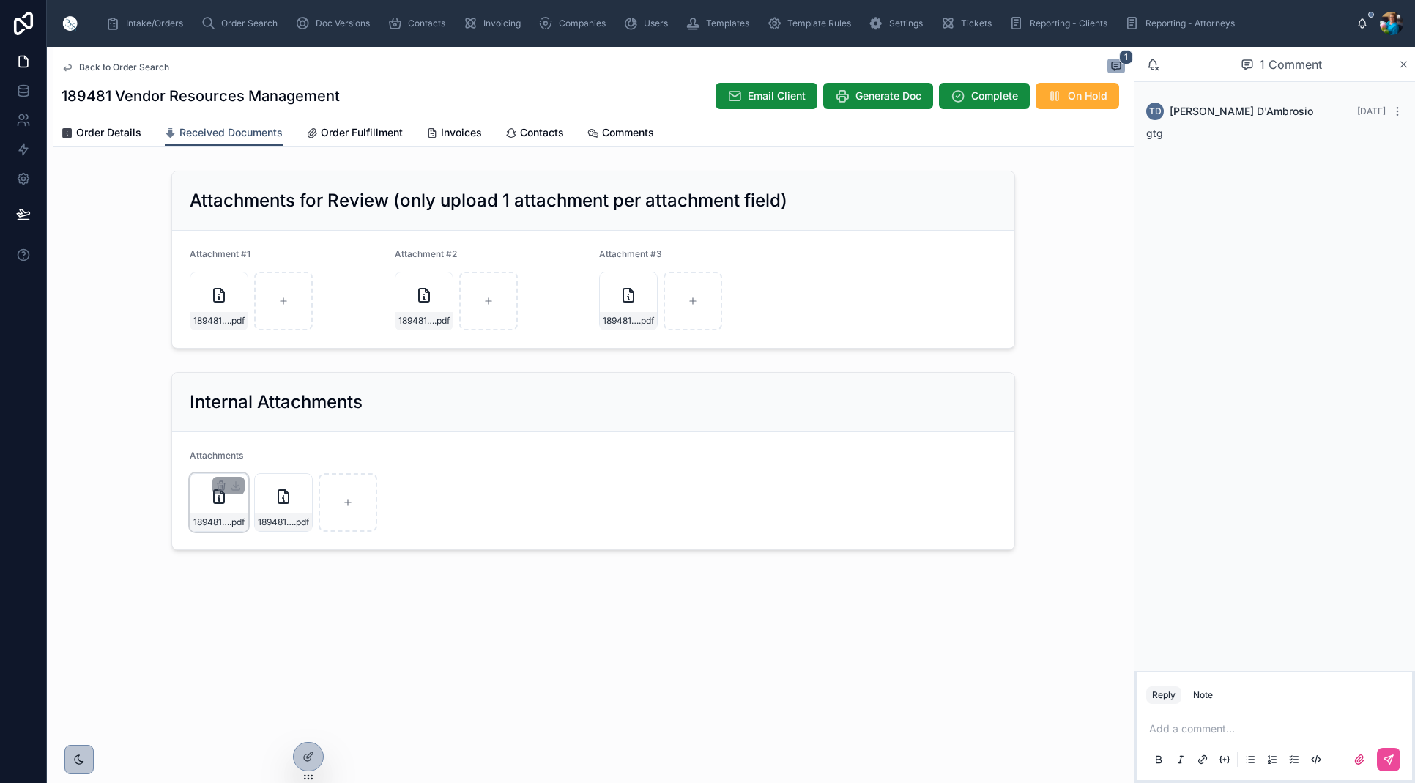
click at [198, 488] on div "189481_bv .pdf" at bounding box center [219, 502] width 59 height 59
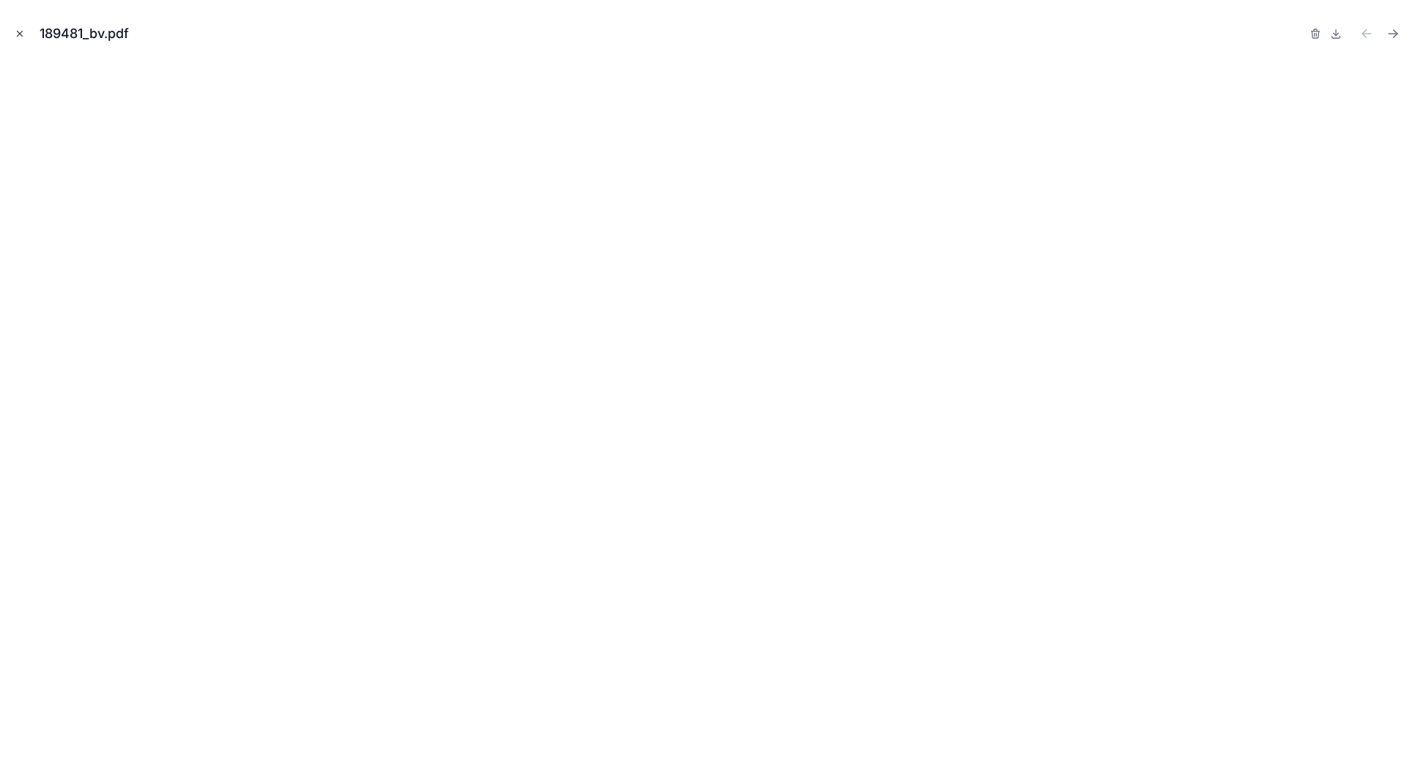
click at [20, 34] on icon "Close modal" at bounding box center [20, 34] width 10 height 10
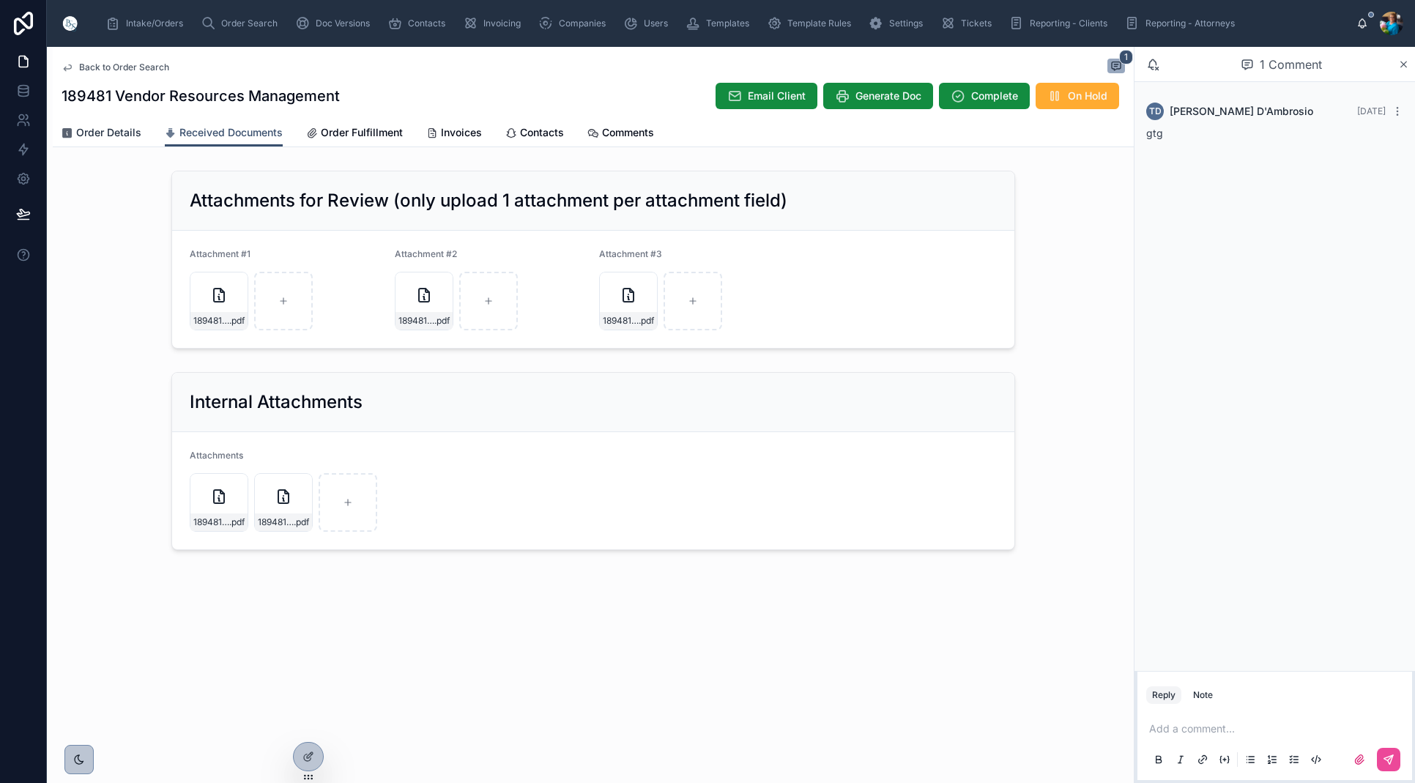
drag, startPoint x: 108, startPoint y: 129, endPoint x: 103, endPoint y: 138, distance: 10.2
click at [108, 129] on span "Order Details" at bounding box center [108, 132] width 65 height 15
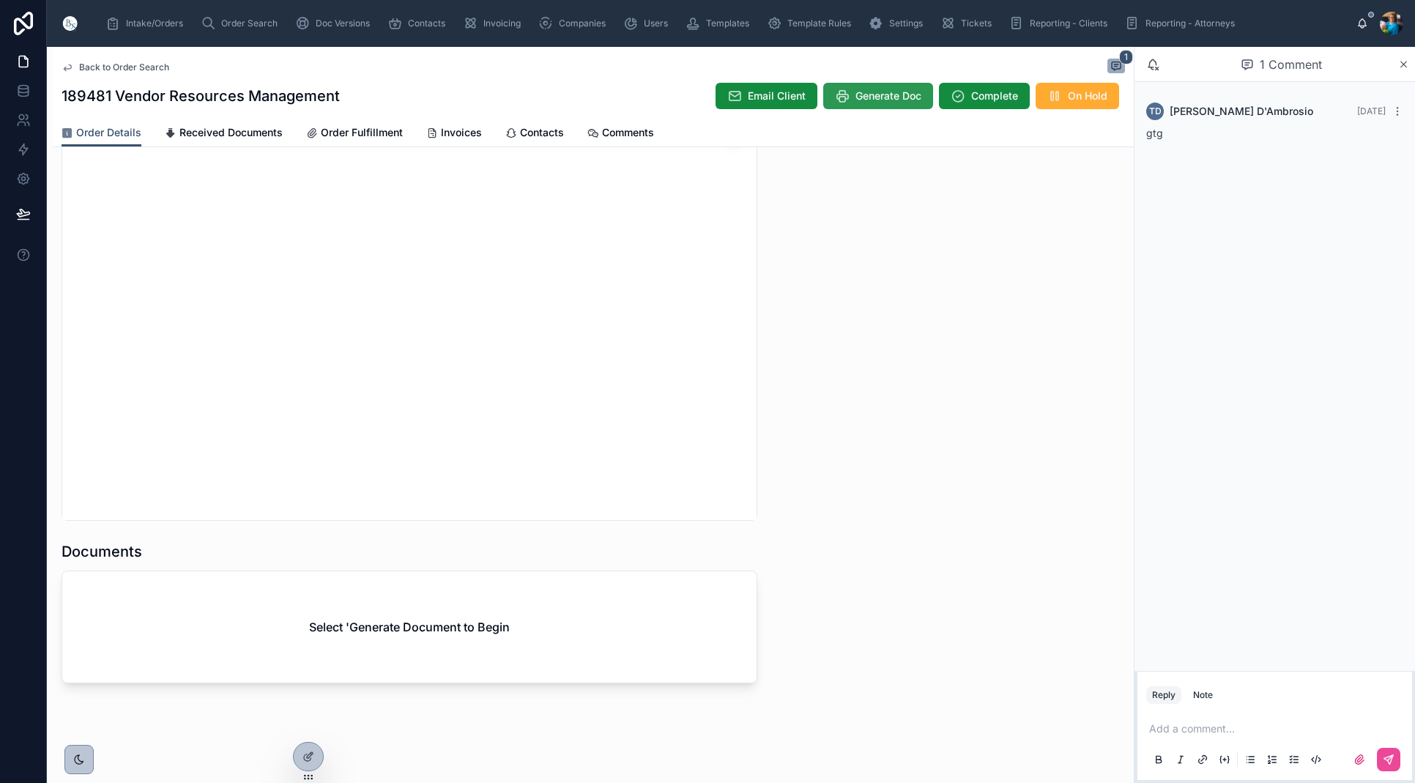
click at [886, 99] on span "Generate Doc" at bounding box center [889, 96] width 66 height 15
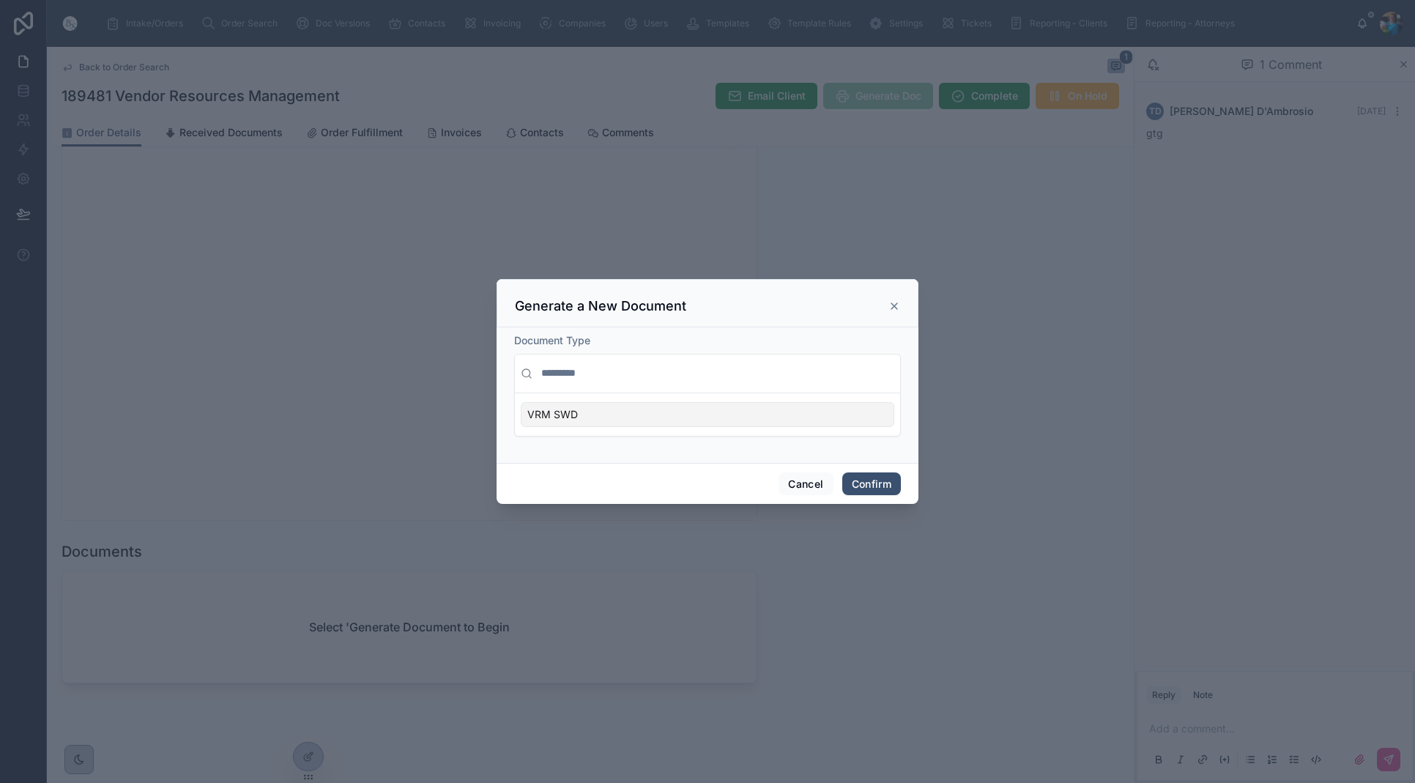
click at [753, 415] on div "VRM SWD" at bounding box center [708, 414] width 374 height 25
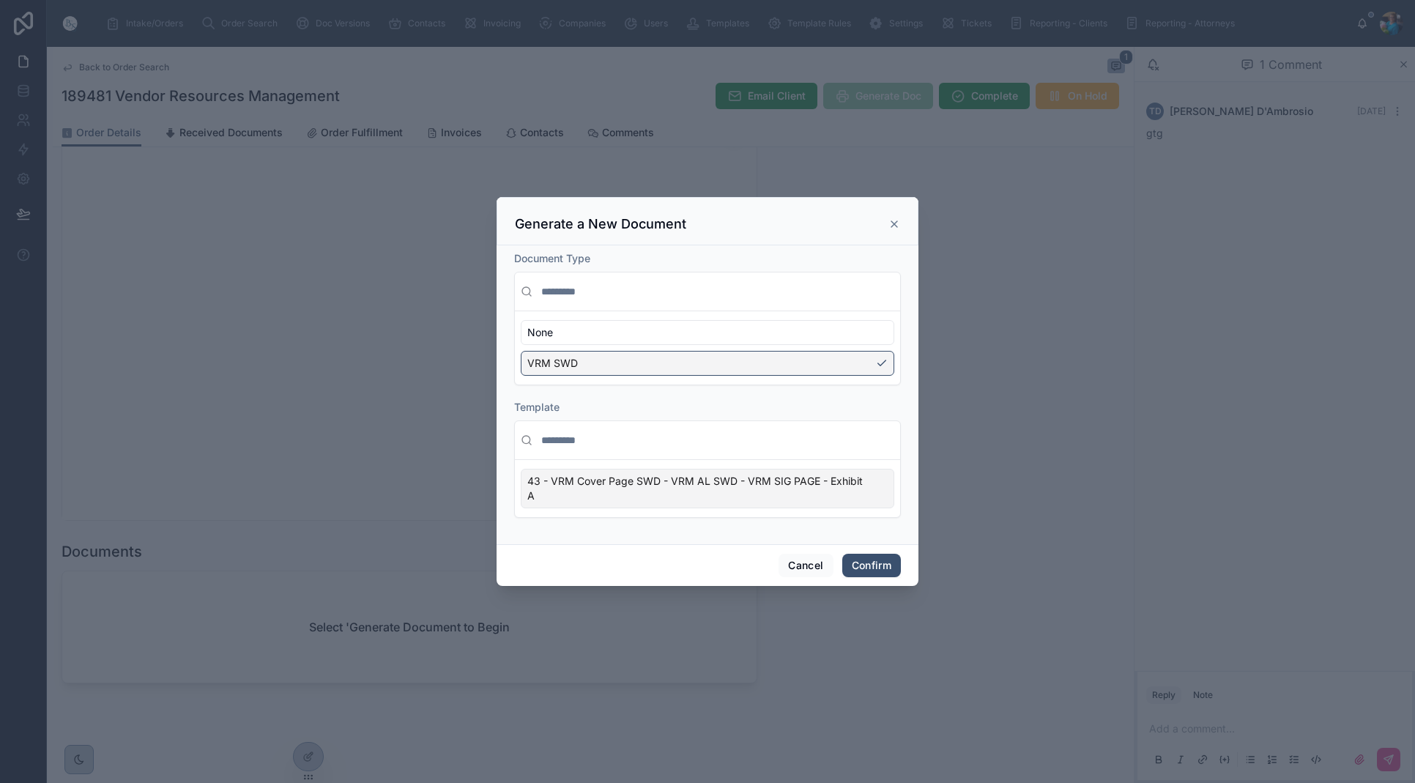
click at [890, 496] on div "43 - VRM Cover Page SWD - VRM AL SWD - VRM SIG PAGE - Exhibit A" at bounding box center [708, 489] width 374 height 40
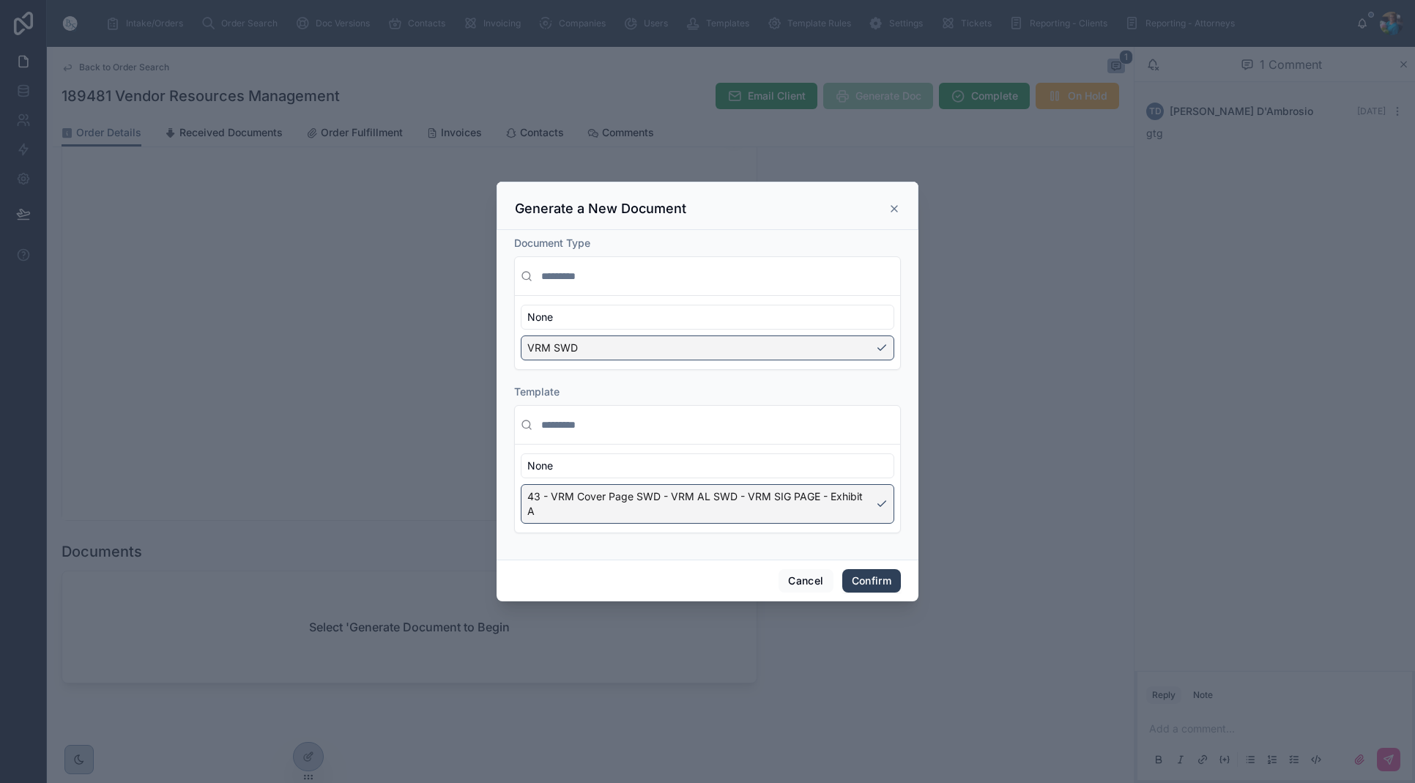
click at [883, 578] on button "Confirm" at bounding box center [871, 580] width 59 height 23
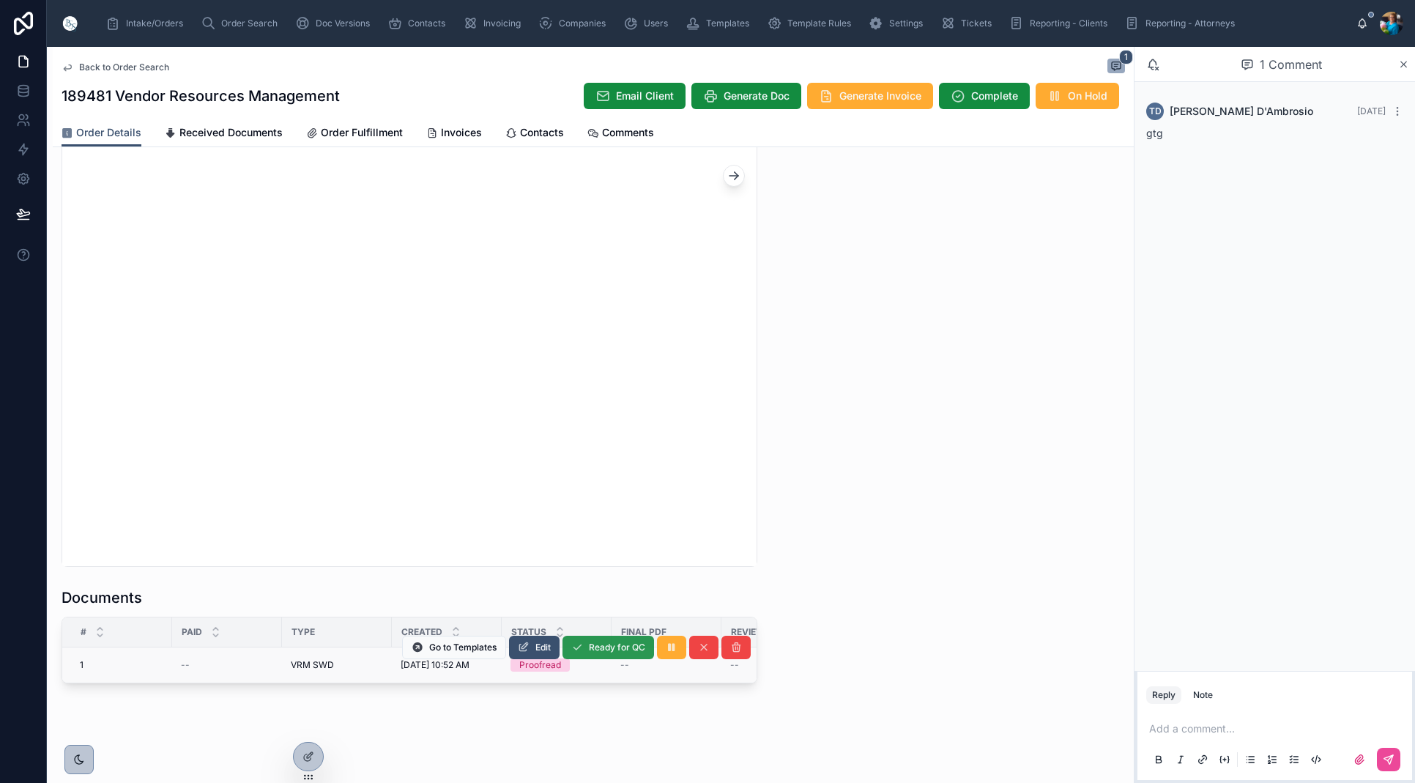
scroll to position [1318, 0]
click at [540, 636] on div "Go to Templates Edit Ready for QC" at bounding box center [576, 647] width 349 height 35
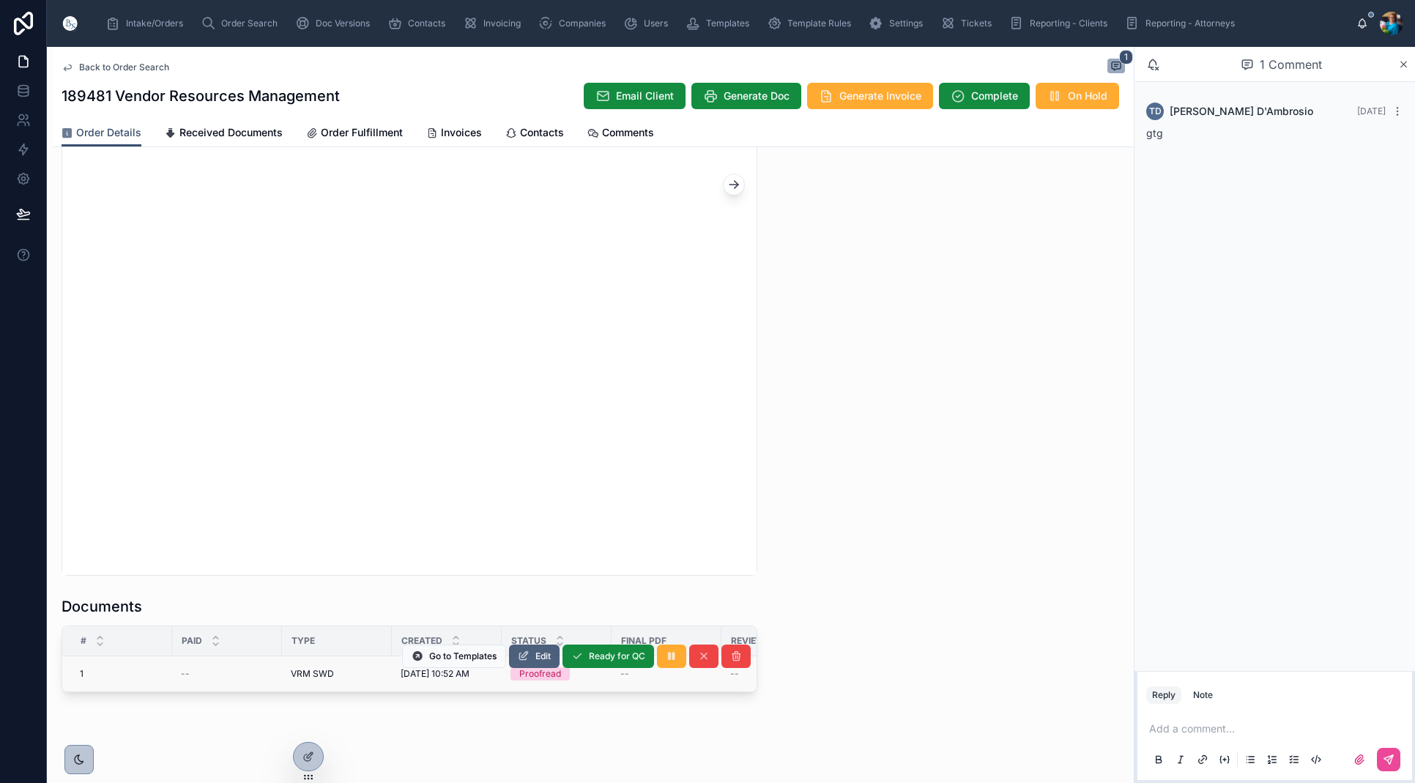
click at [544, 643] on div "Go to Templates Edit Ready for QC" at bounding box center [576, 656] width 349 height 35
click at [544, 661] on span "Edit" at bounding box center [542, 663] width 15 height 12
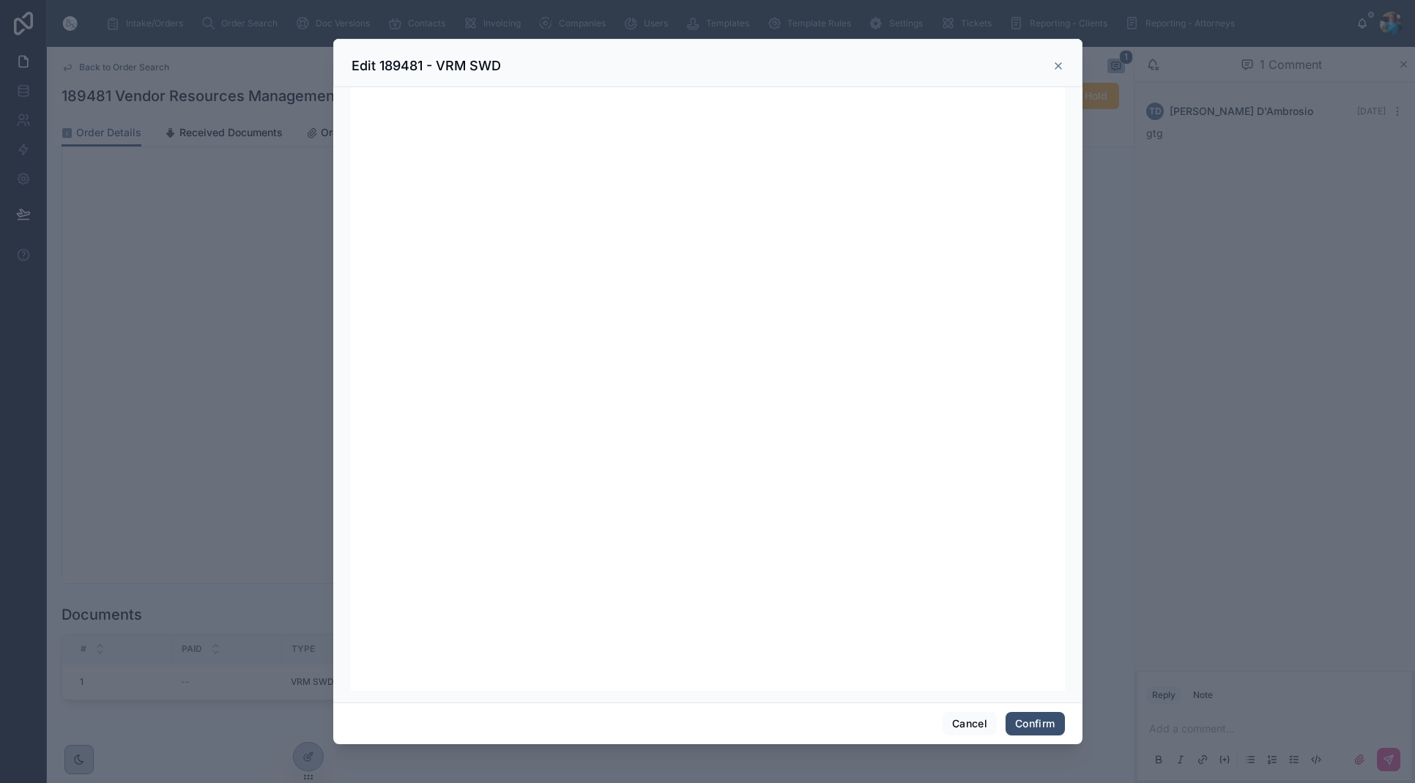
scroll to position [185, 0]
click at [1042, 722] on button "Confirm" at bounding box center [1035, 723] width 59 height 23
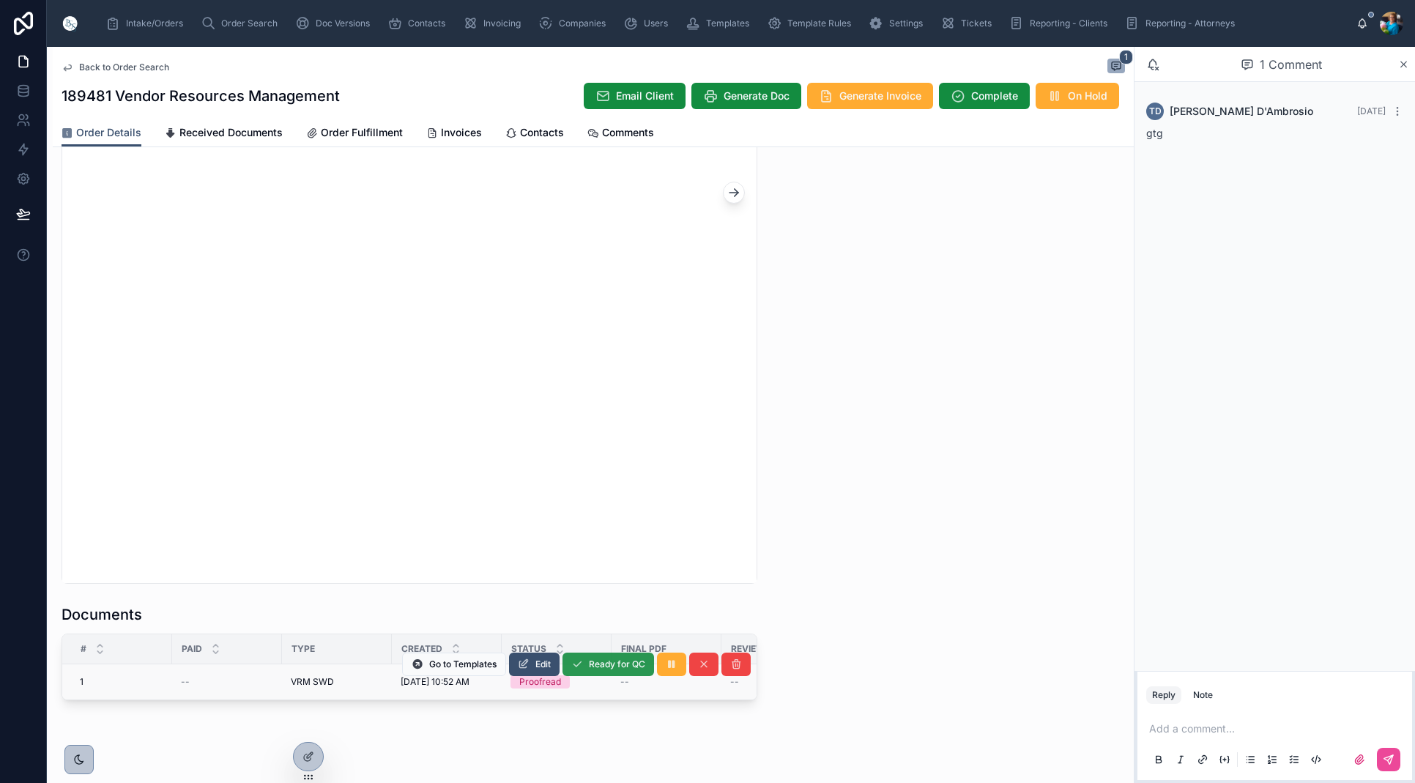
click at [601, 665] on span "Ready for QC" at bounding box center [617, 665] width 56 height 12
click at [606, 665] on span "Finalize Document" at bounding box center [607, 665] width 78 height 12
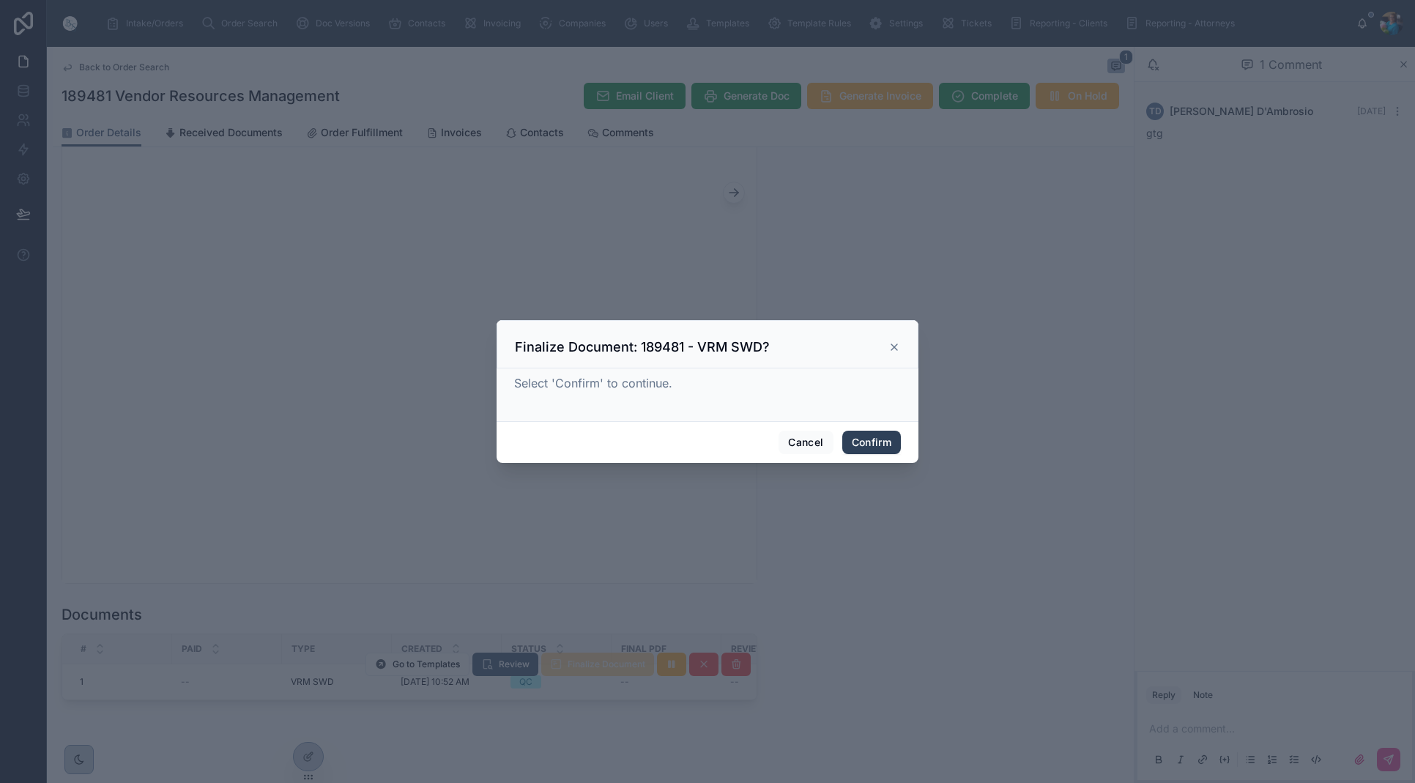
click at [873, 445] on button "Confirm" at bounding box center [871, 442] width 59 height 23
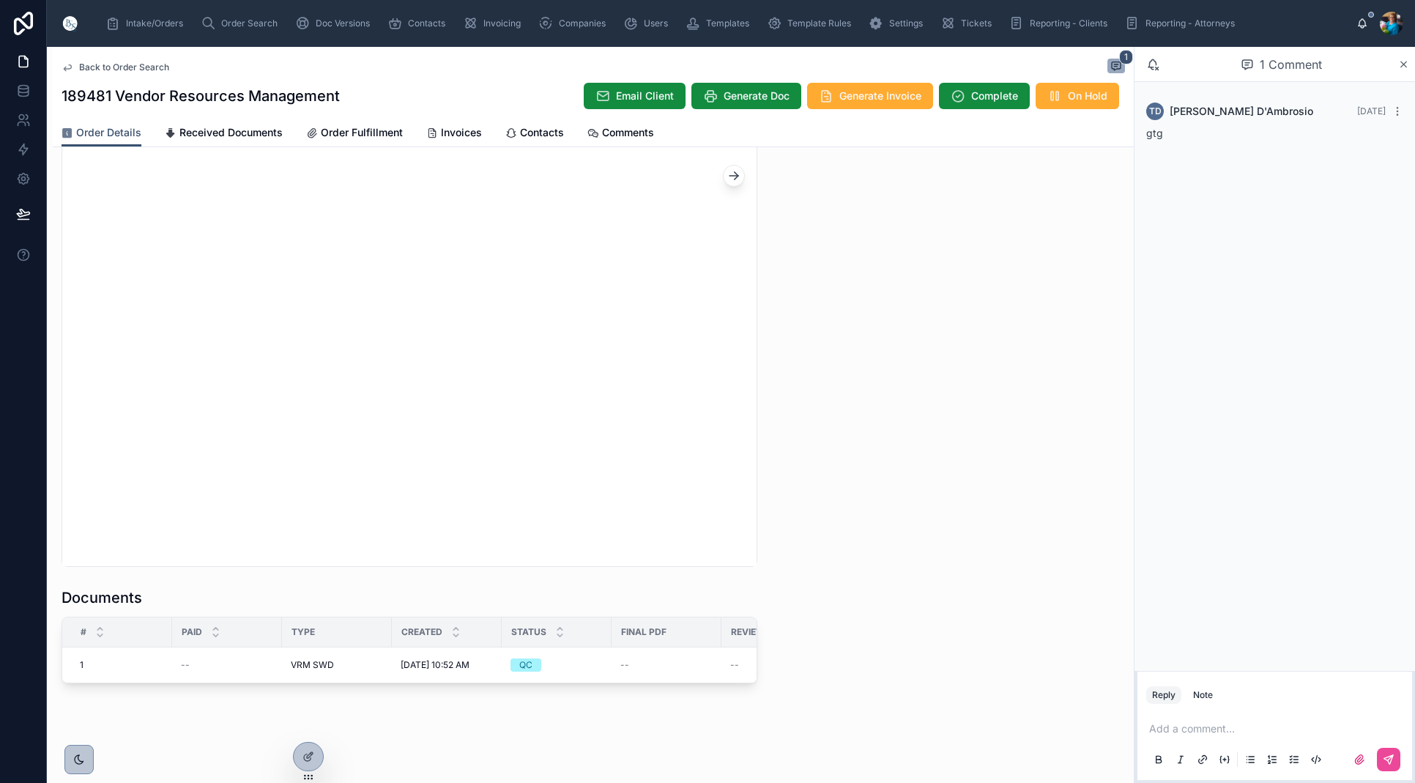
scroll to position [1318, 0]
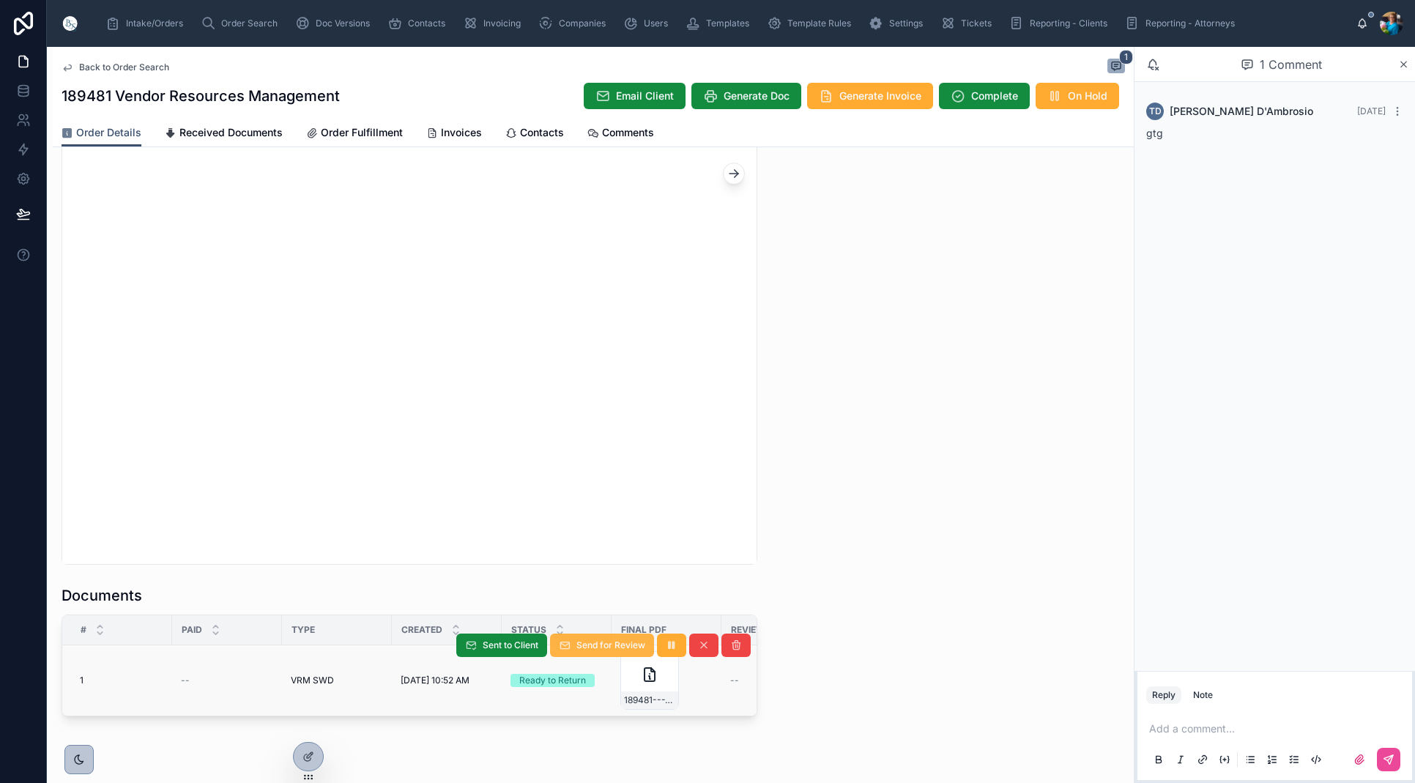
click at [588, 650] on span "Send for Review" at bounding box center [610, 645] width 69 height 12
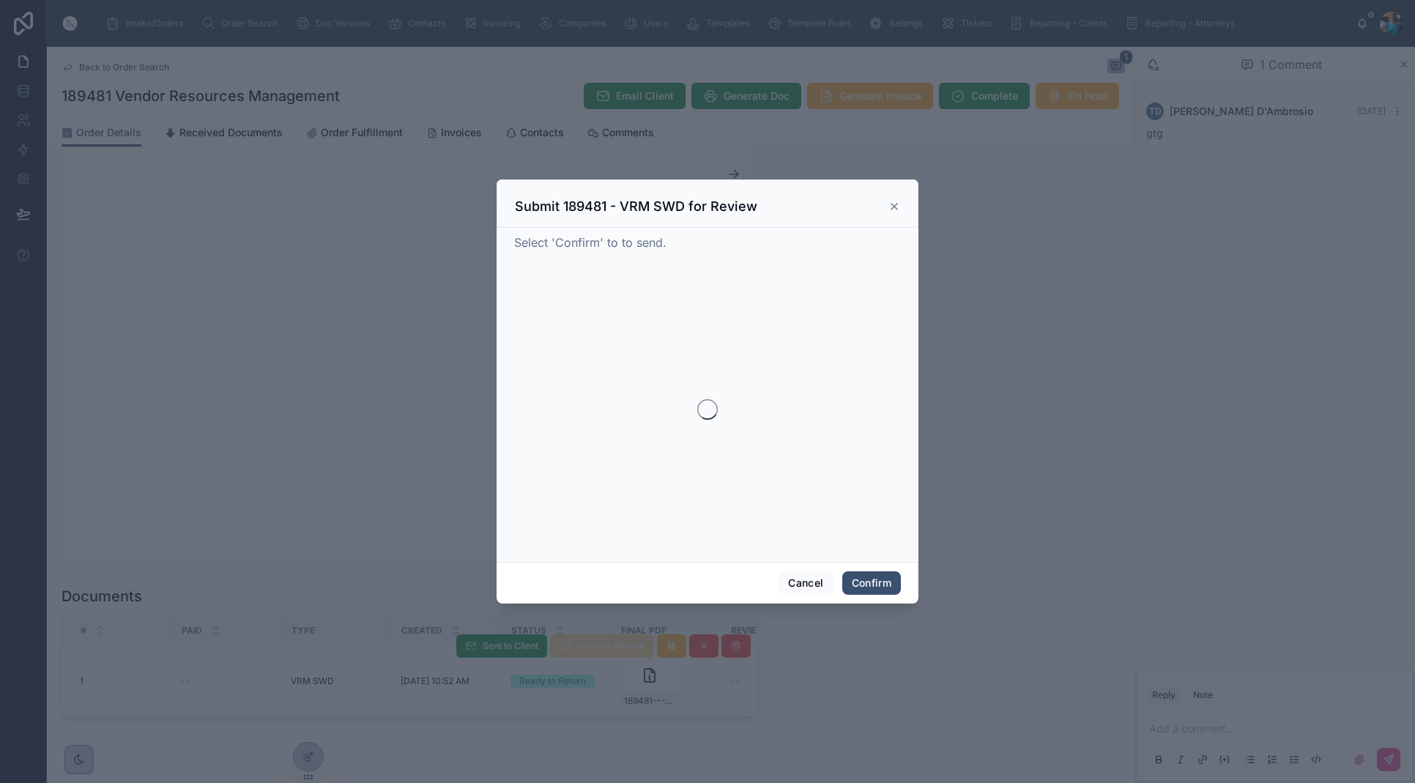
scroll to position [1317, 0]
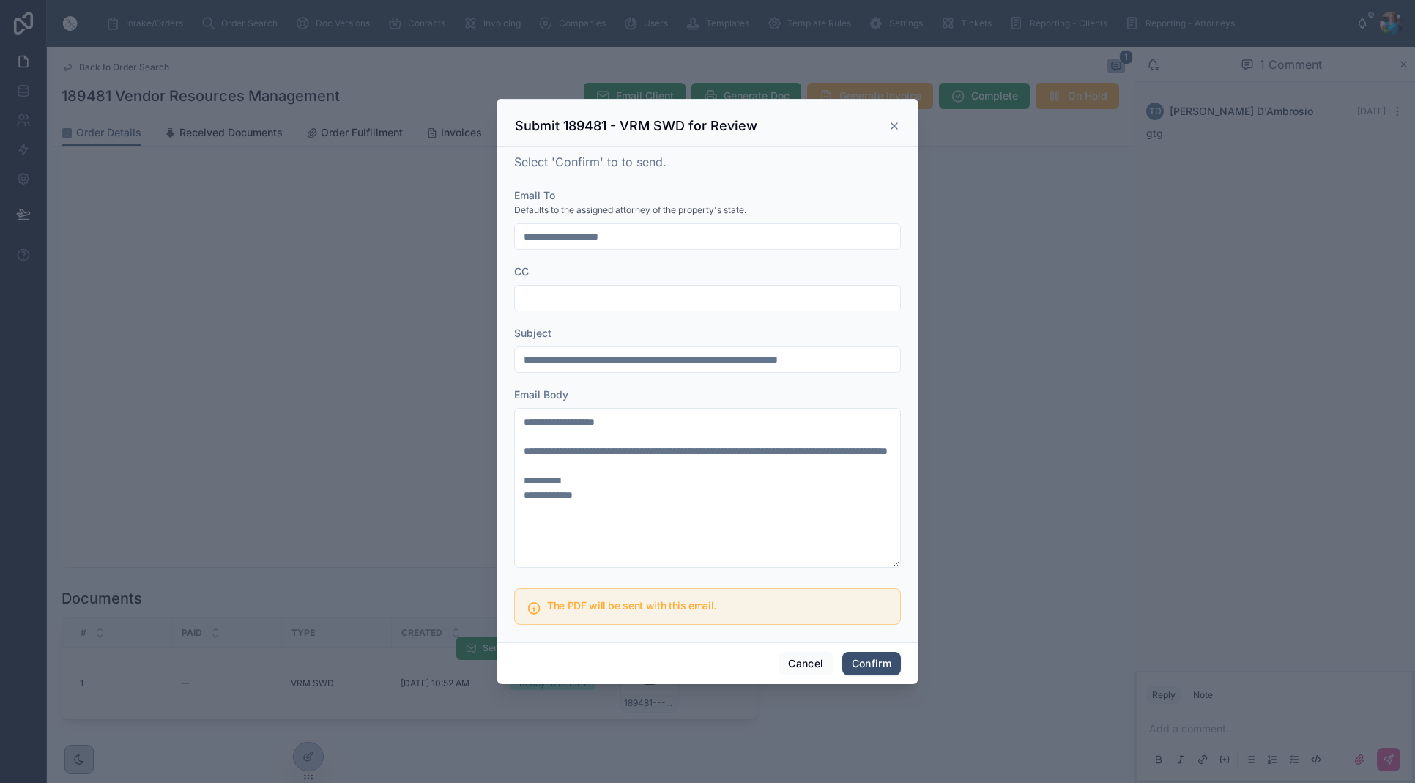
drag, startPoint x: 806, startPoint y: 661, endPoint x: 718, endPoint y: 680, distance: 90.5
click at [806, 661] on button "Cancel" at bounding box center [806, 663] width 54 height 23
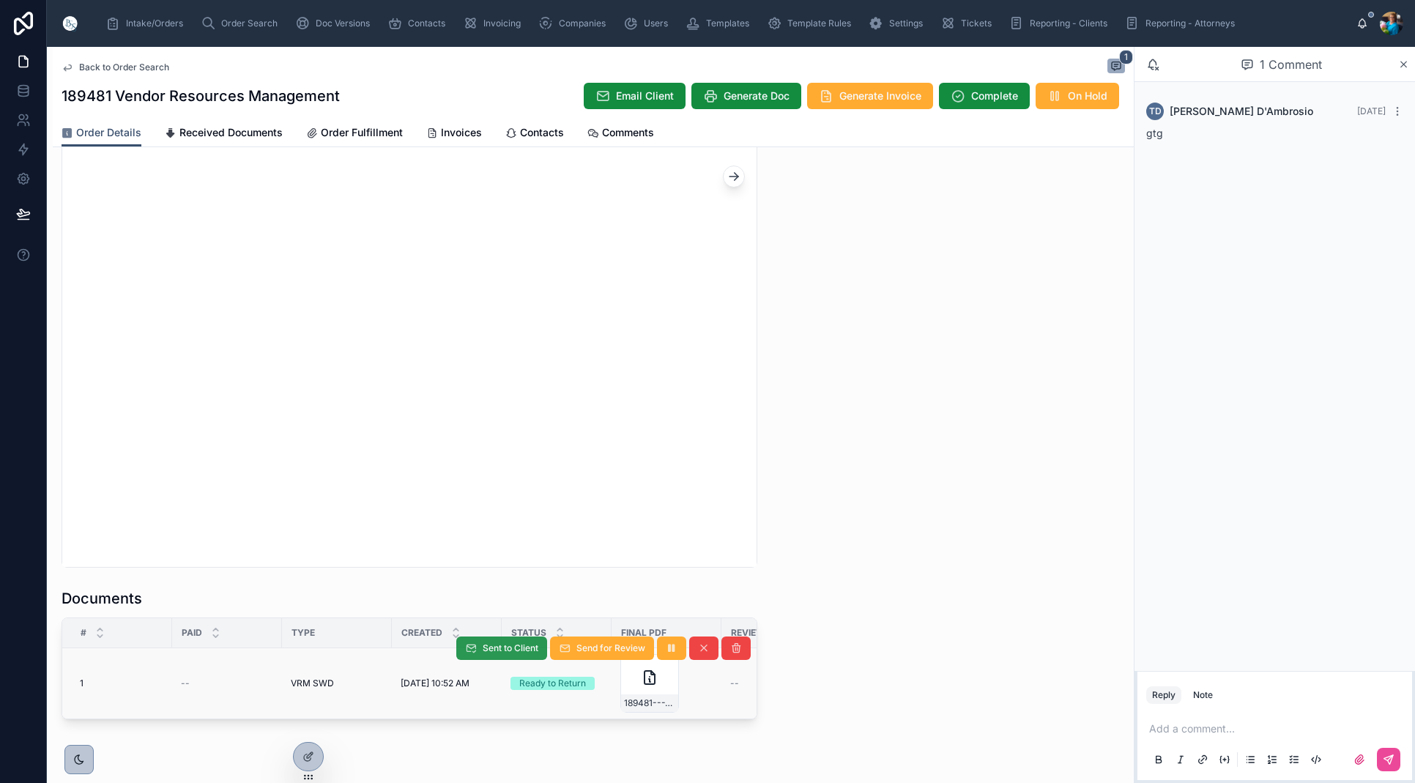
click at [482, 647] on button "Sent to Client" at bounding box center [501, 648] width 91 height 23
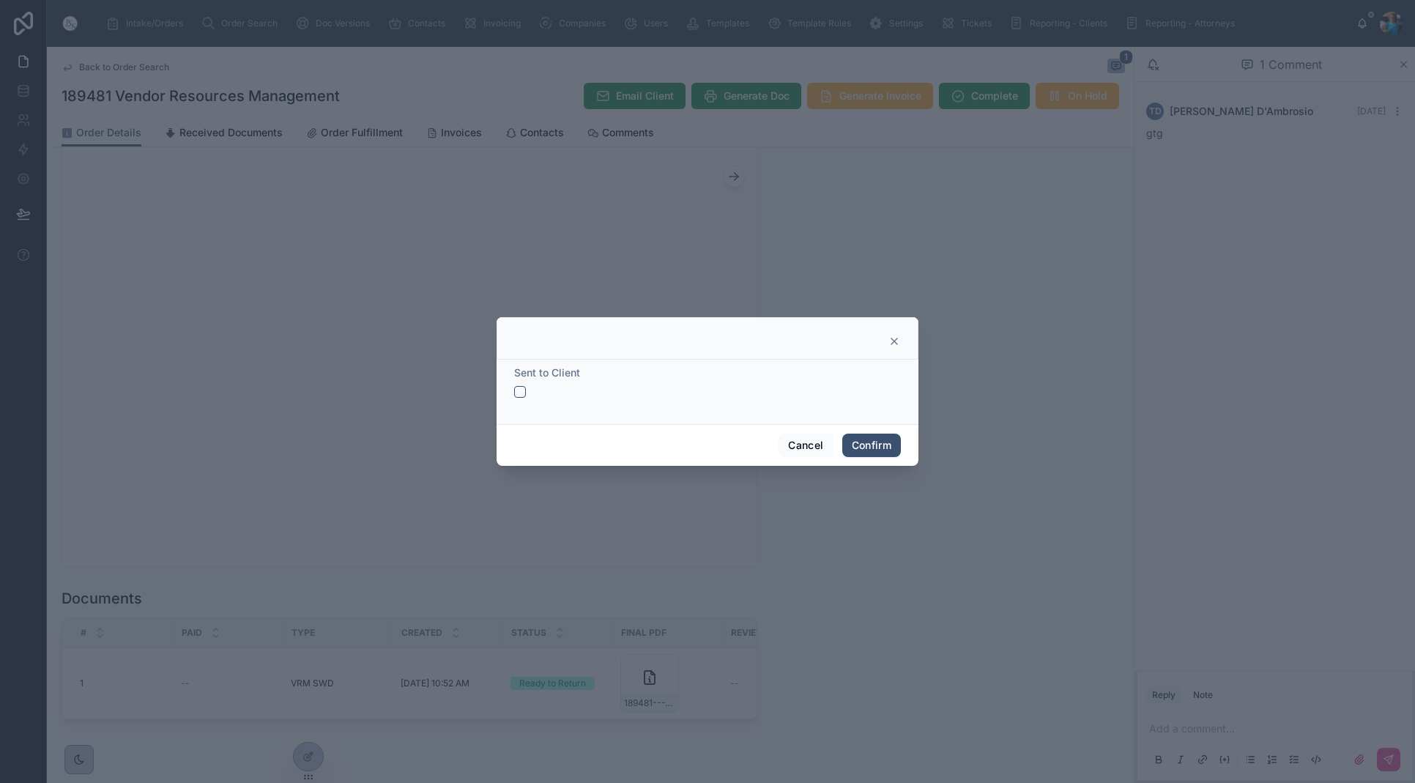
click at [515, 387] on div "Sent to Client" at bounding box center [708, 392] width 422 height 64
click at [521, 390] on button "button" at bounding box center [520, 392] width 12 height 12
click at [877, 442] on button "Confirm" at bounding box center [871, 445] width 59 height 23
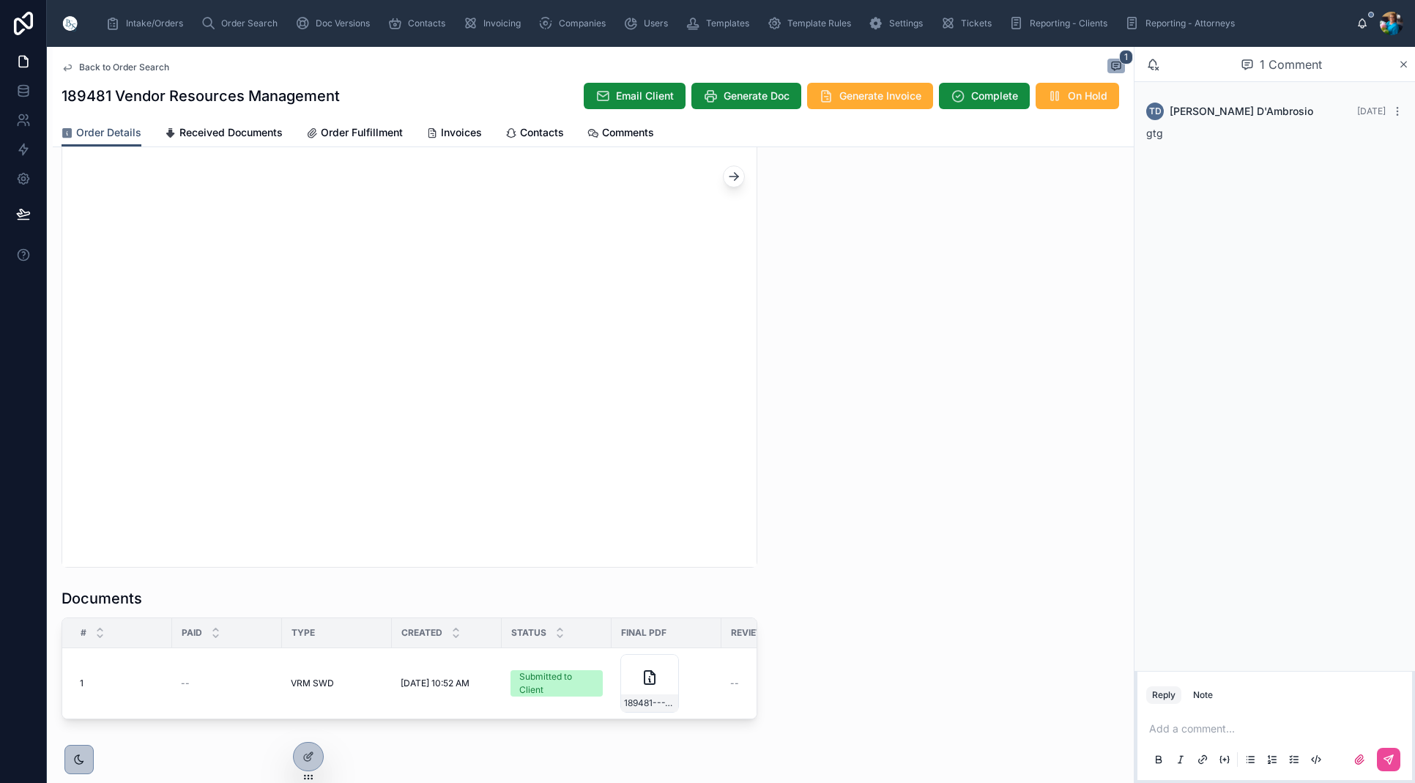
scroll to position [1329, 0]
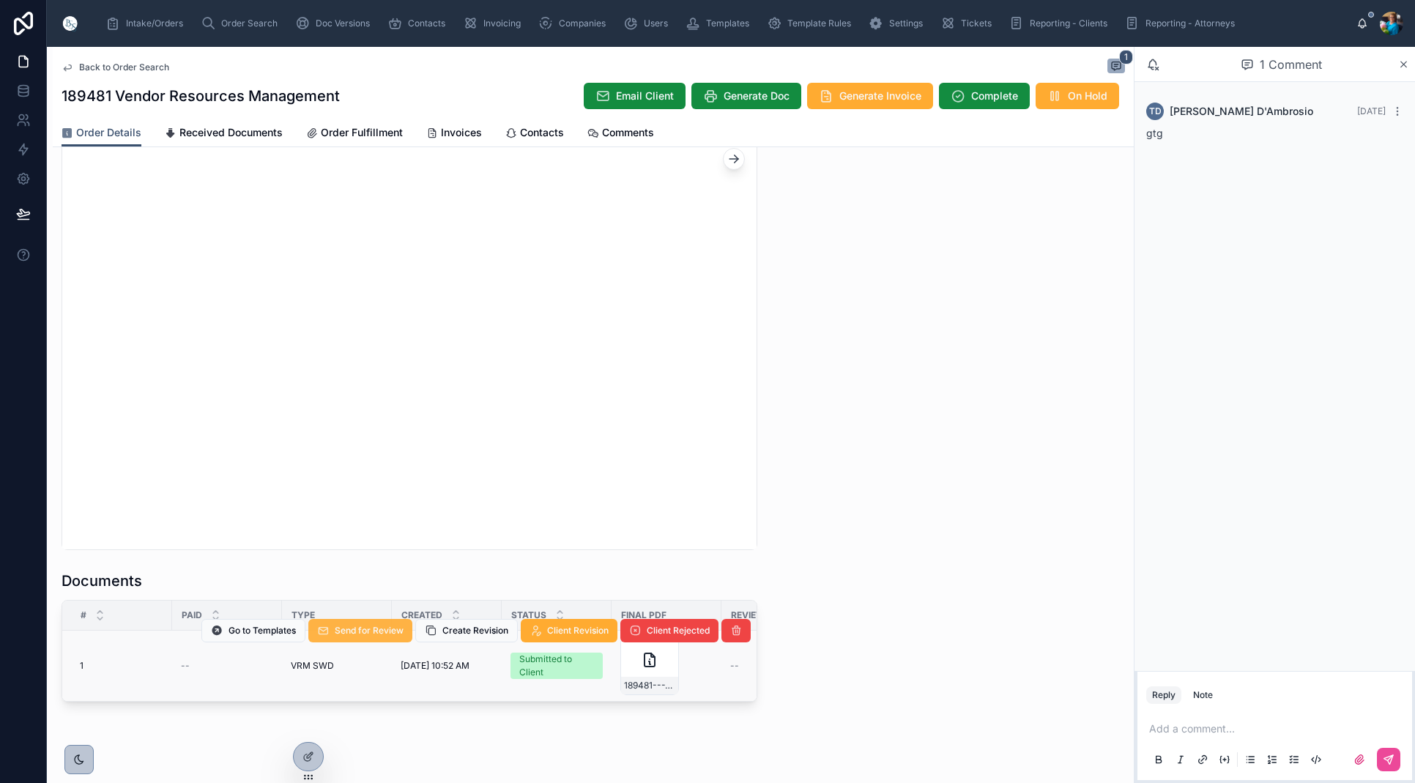
click at [389, 640] on button "Send for Review" at bounding box center [360, 630] width 104 height 23
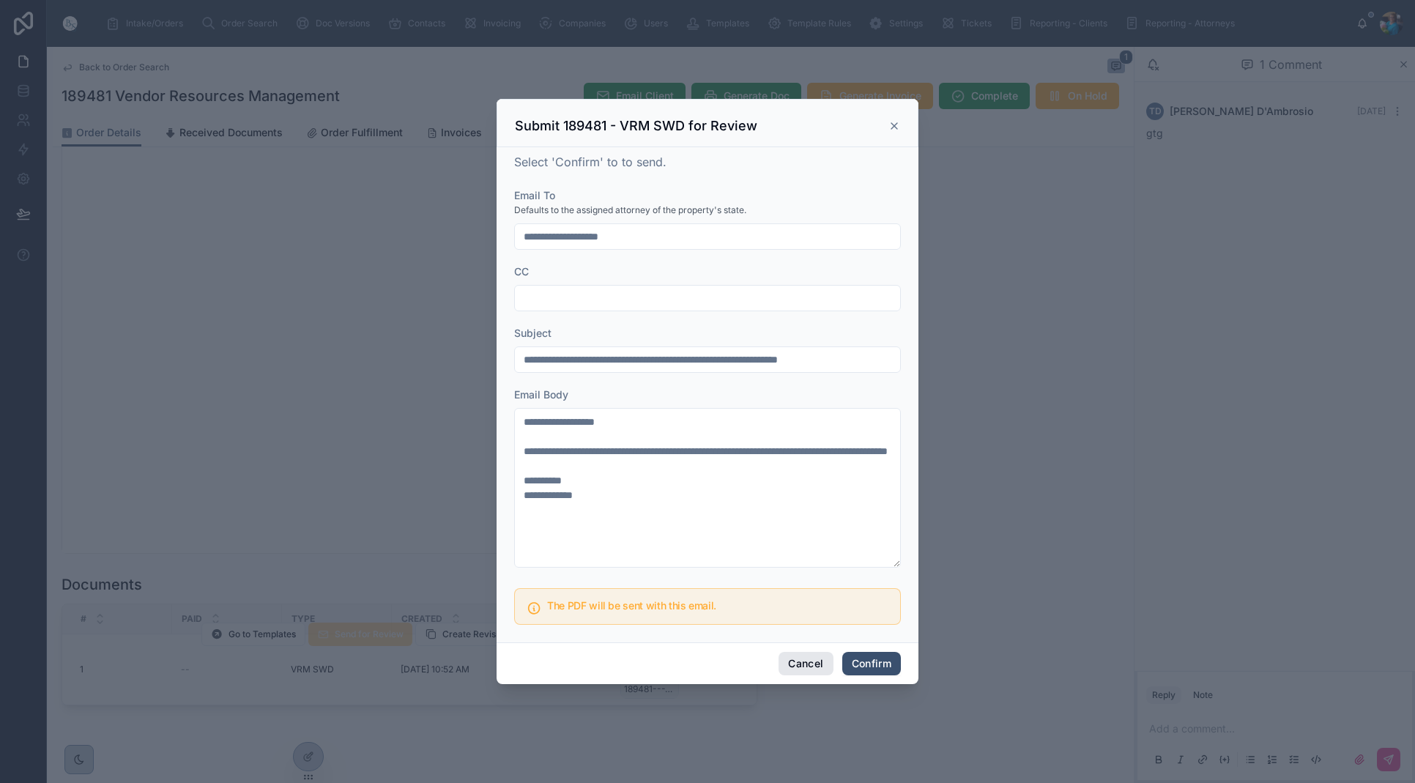
scroll to position [0, 0]
click at [869, 664] on button "Confirm" at bounding box center [871, 663] width 59 height 23
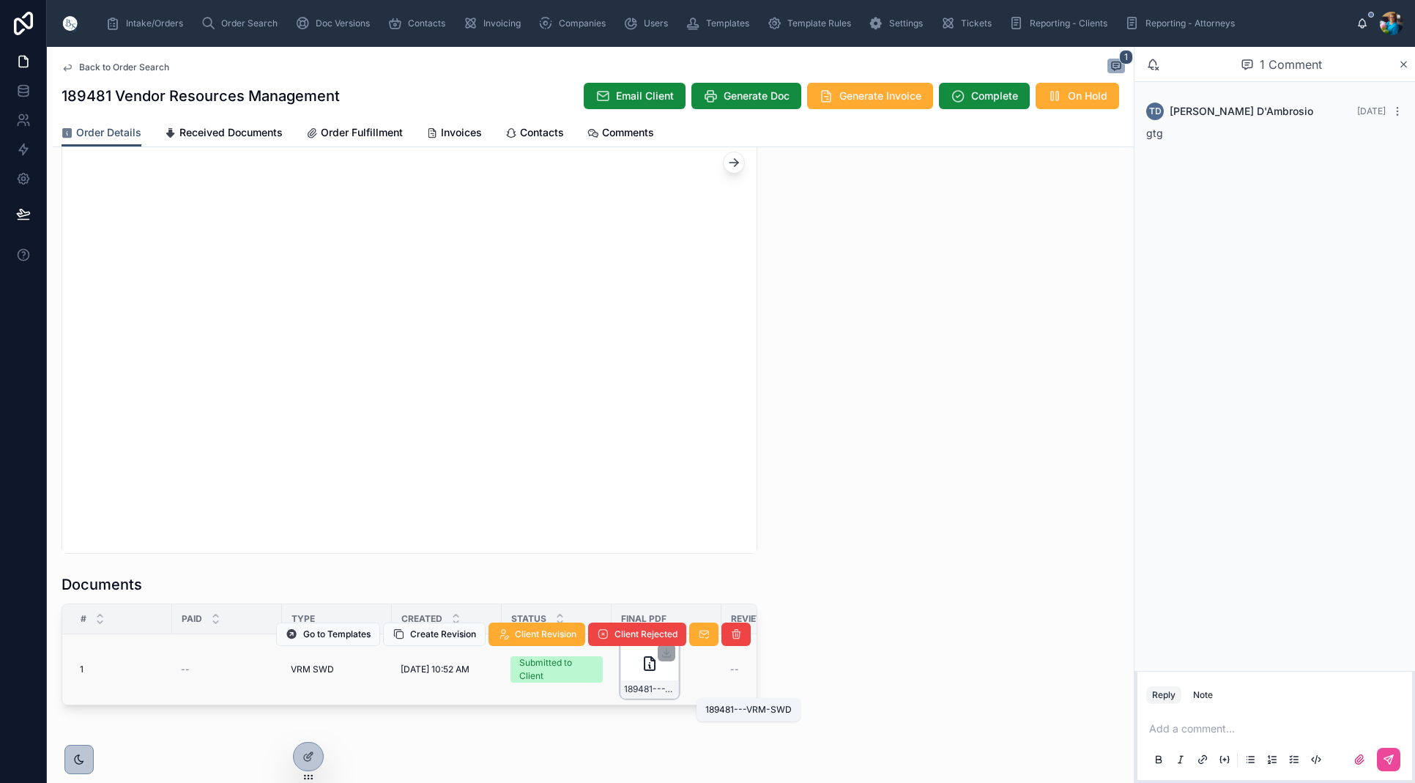
click at [667, 692] on span "189481---VRM-SWD" at bounding box center [649, 689] width 51 height 12
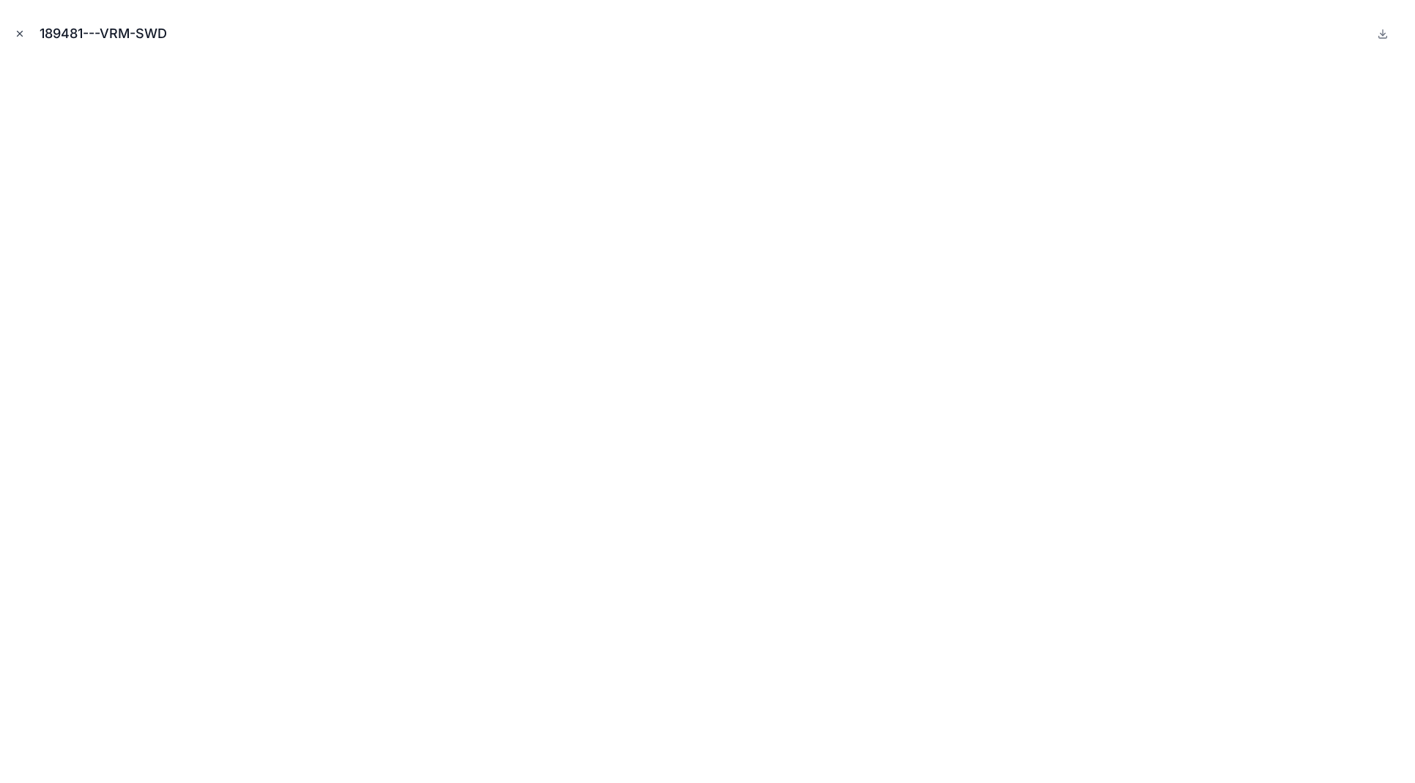
click at [20, 33] on icon "Close modal" at bounding box center [20, 34] width 10 height 10
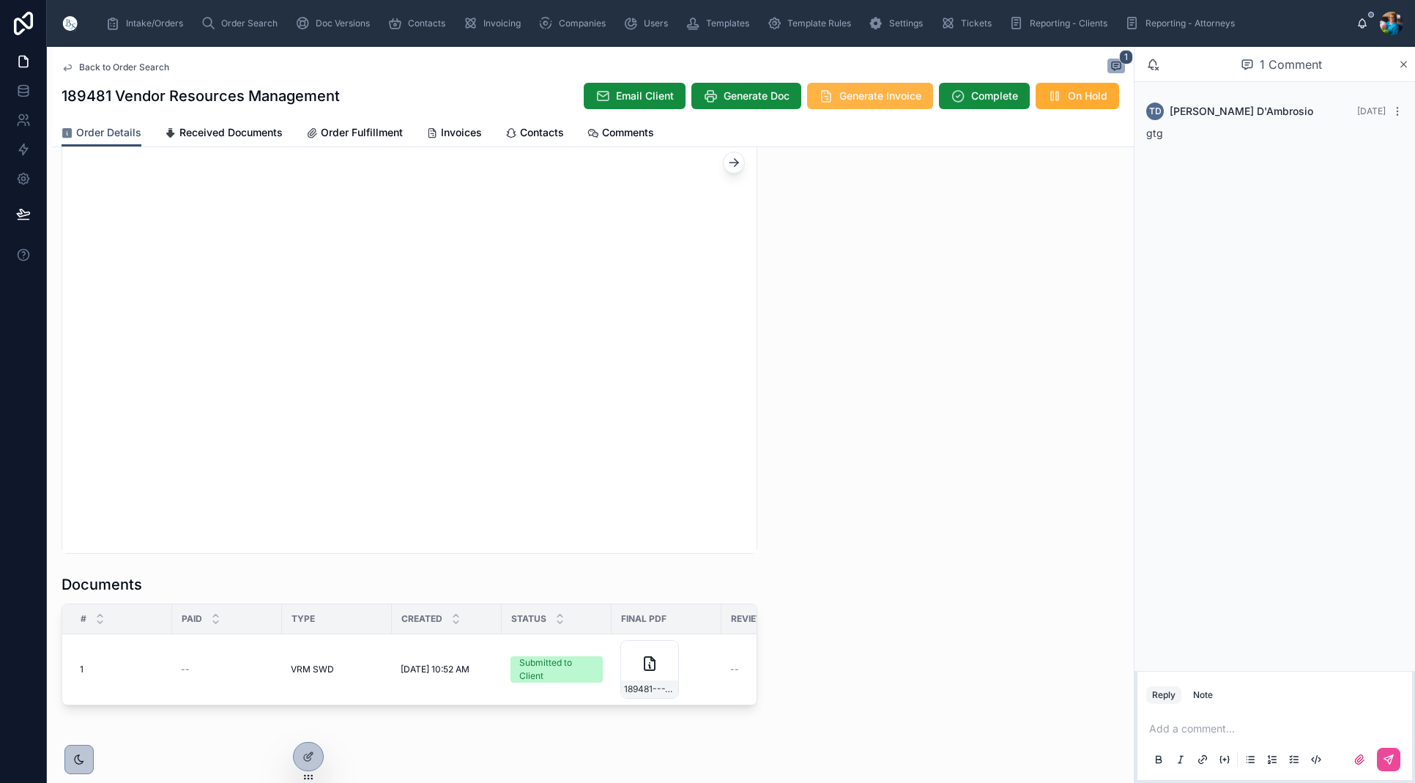
click at [841, 97] on span "Generate Invoice" at bounding box center [880, 96] width 82 height 15
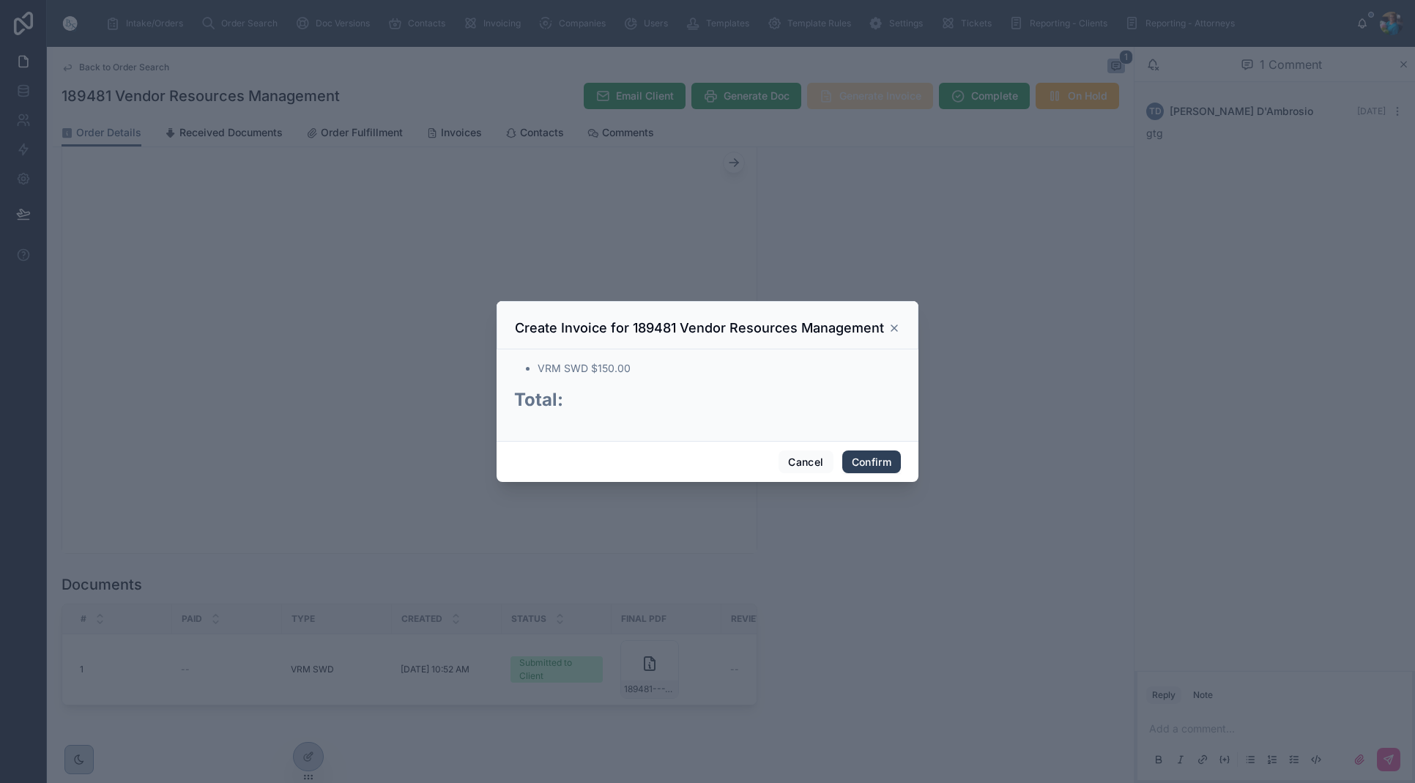
click at [857, 462] on button "Confirm" at bounding box center [871, 461] width 59 height 23
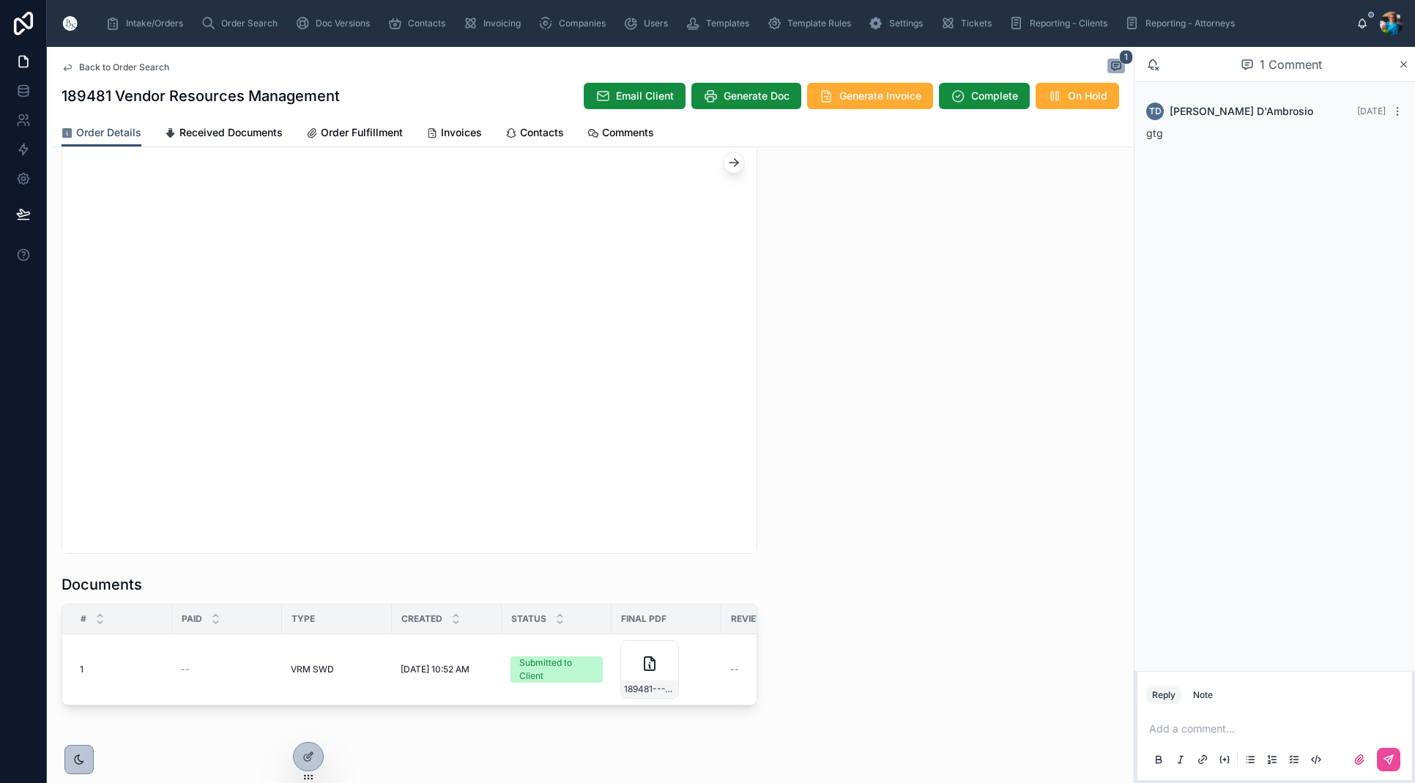
scroll to position [1349, 0]
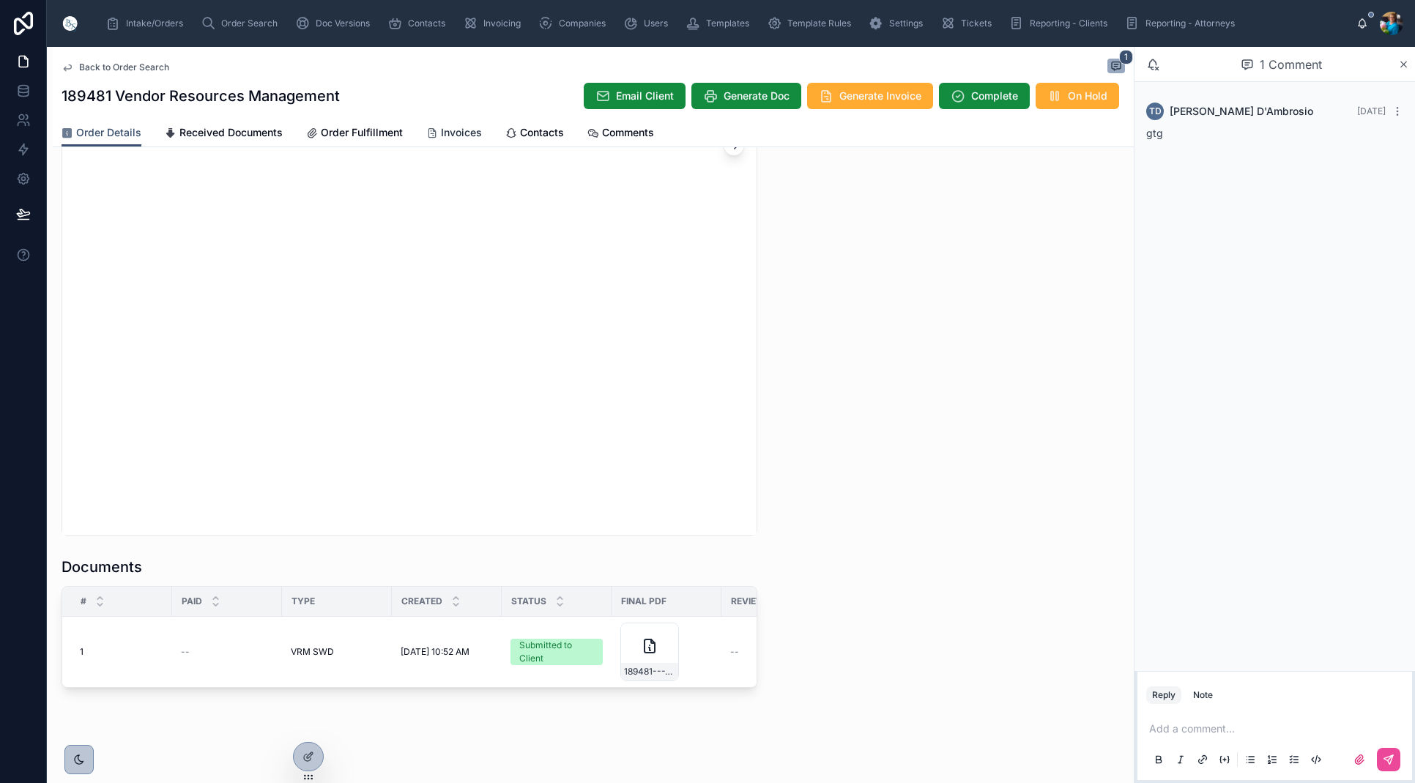
click at [447, 130] on span "Invoices" at bounding box center [461, 132] width 41 height 15
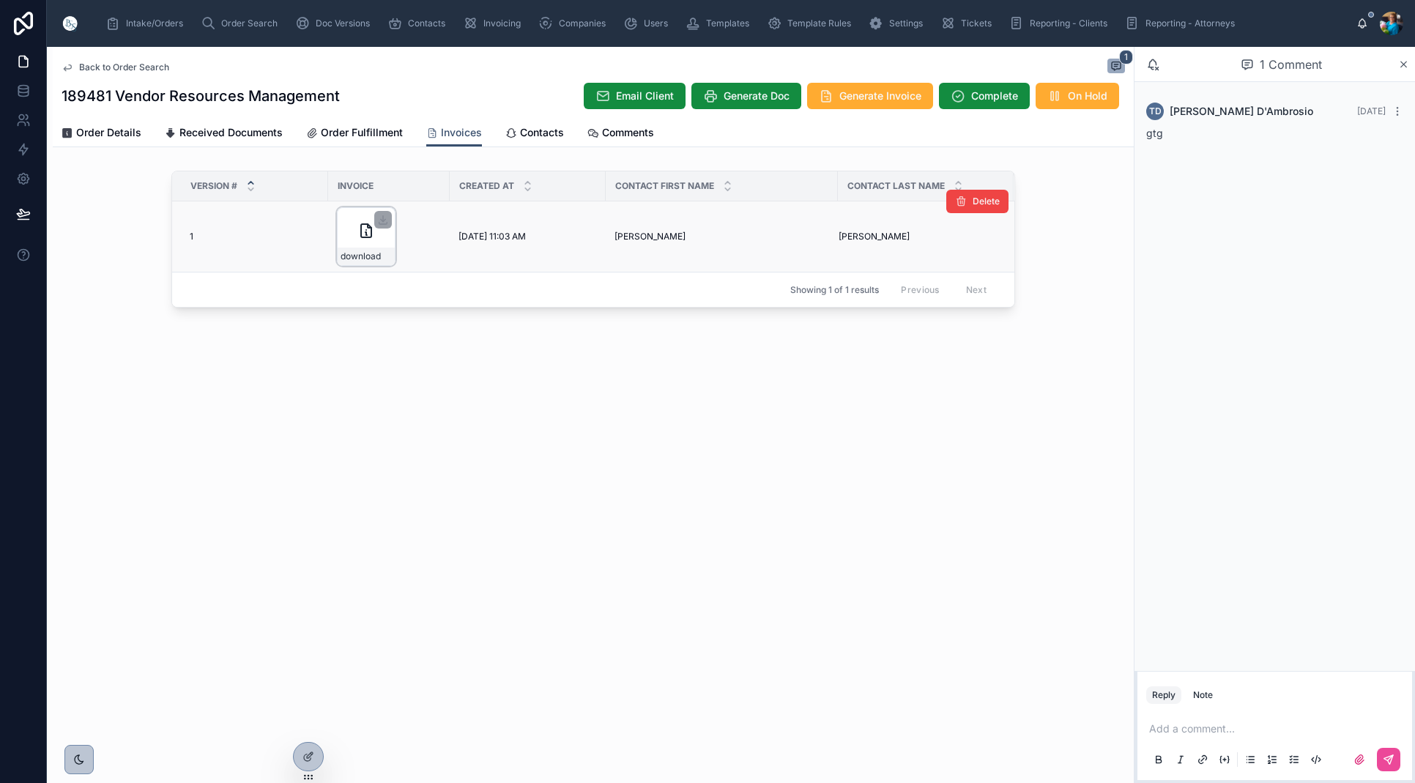
drag, startPoint x: 380, startPoint y: 219, endPoint x: 372, endPoint y: 231, distance: 14.8
click at [379, 220] on icon at bounding box center [383, 220] width 12 height 12
click at [233, 18] on div "Order Search" at bounding box center [242, 23] width 83 height 23
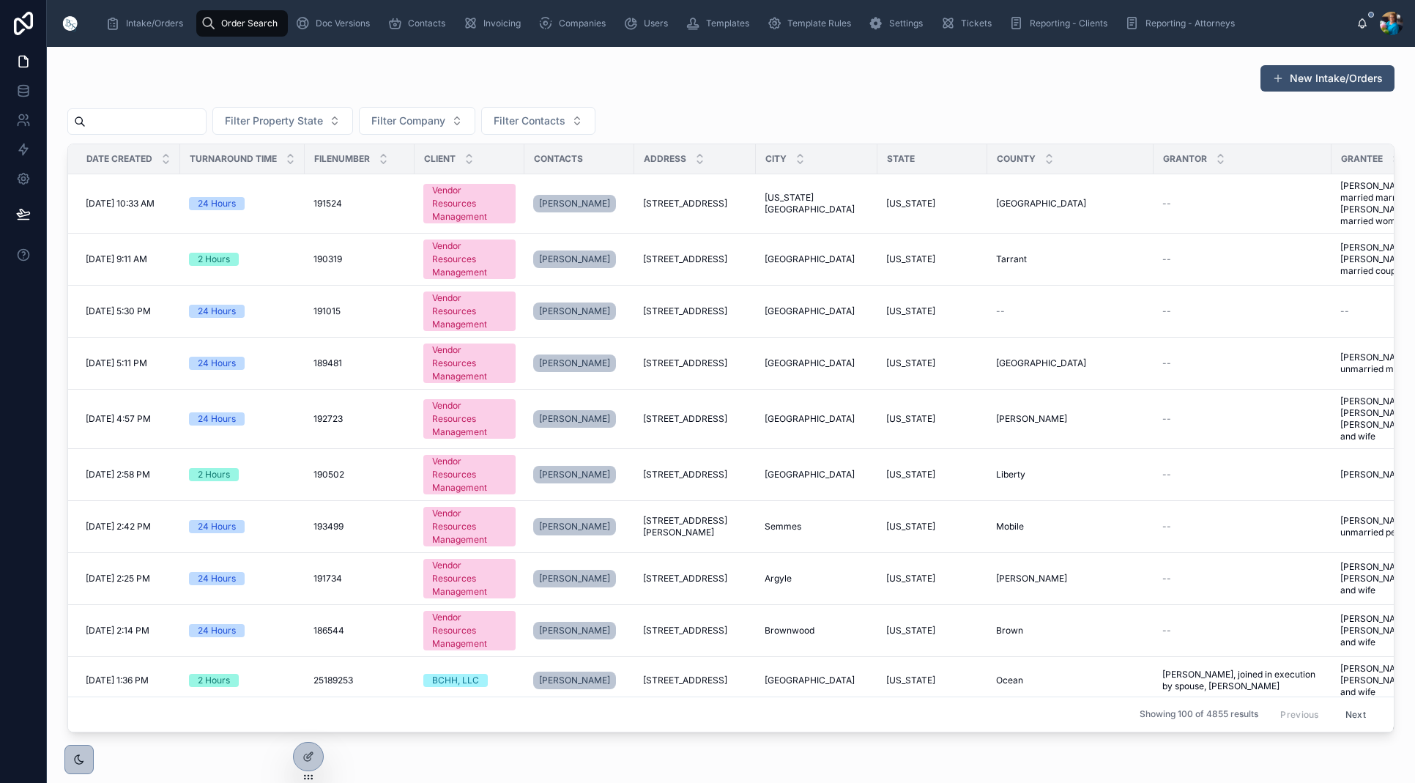
click at [195, 114] on input "text" at bounding box center [146, 121] width 120 height 21
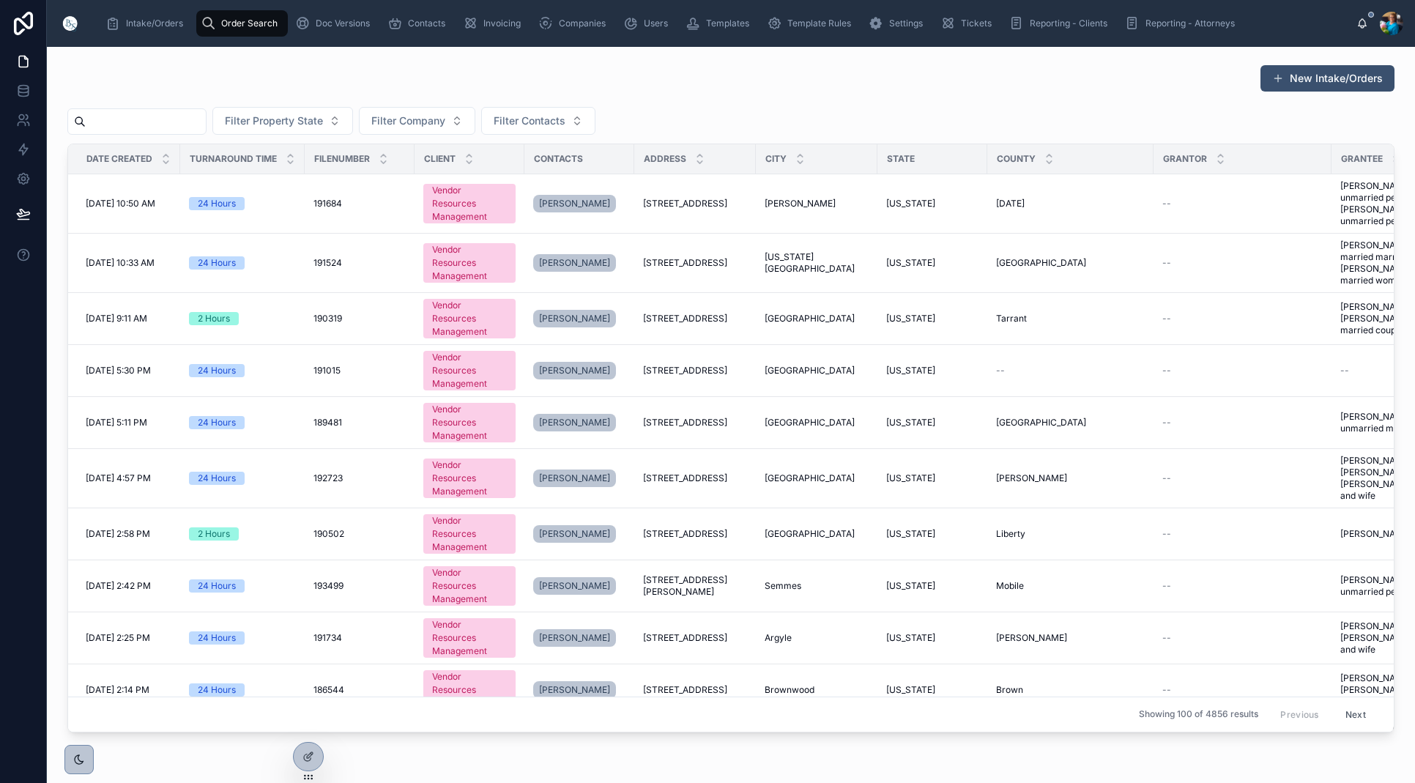
paste input "******"
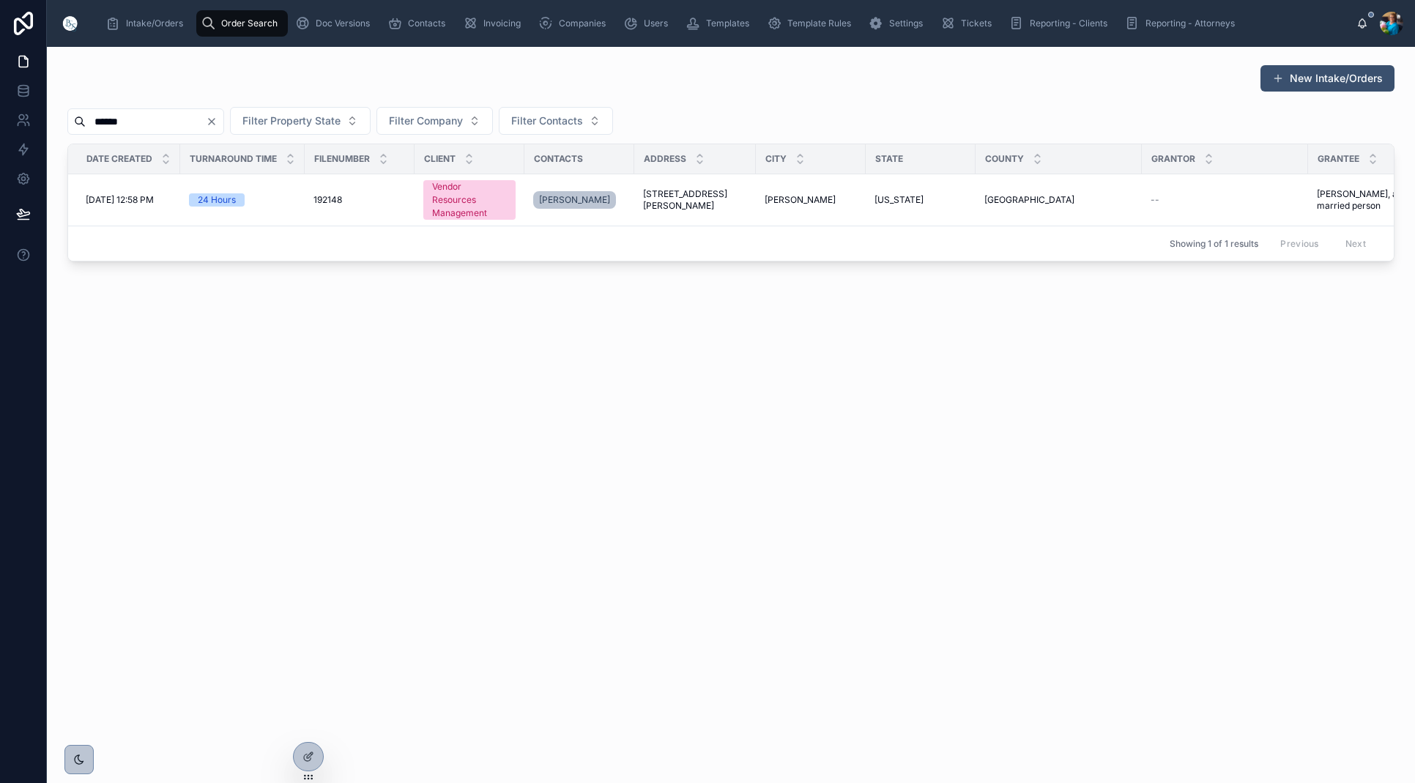
scroll to position [1, 0]
type input "******"
click at [864, 202] on td "[US_STATE]" at bounding box center [919, 200] width 110 height 52
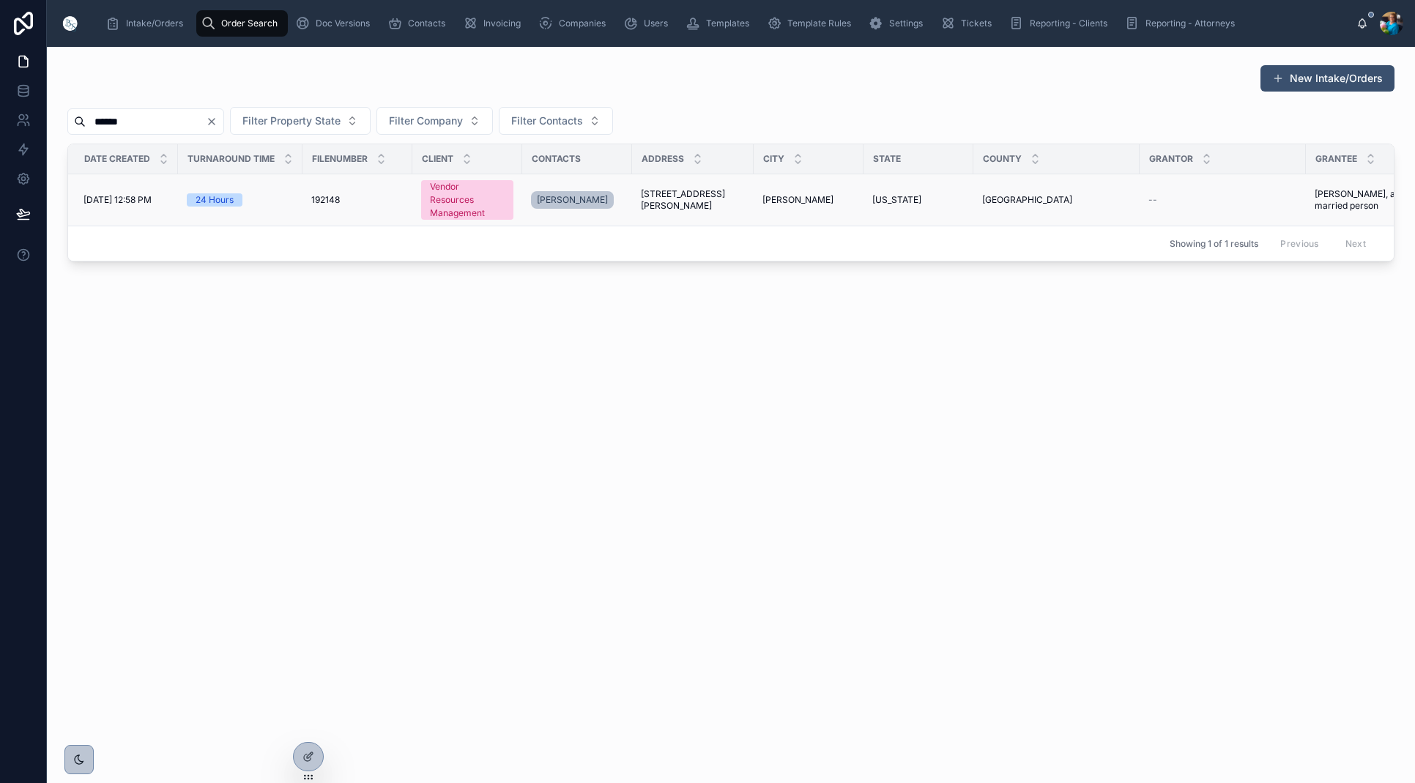
click at [872, 201] on span "[US_STATE]" at bounding box center [896, 200] width 49 height 12
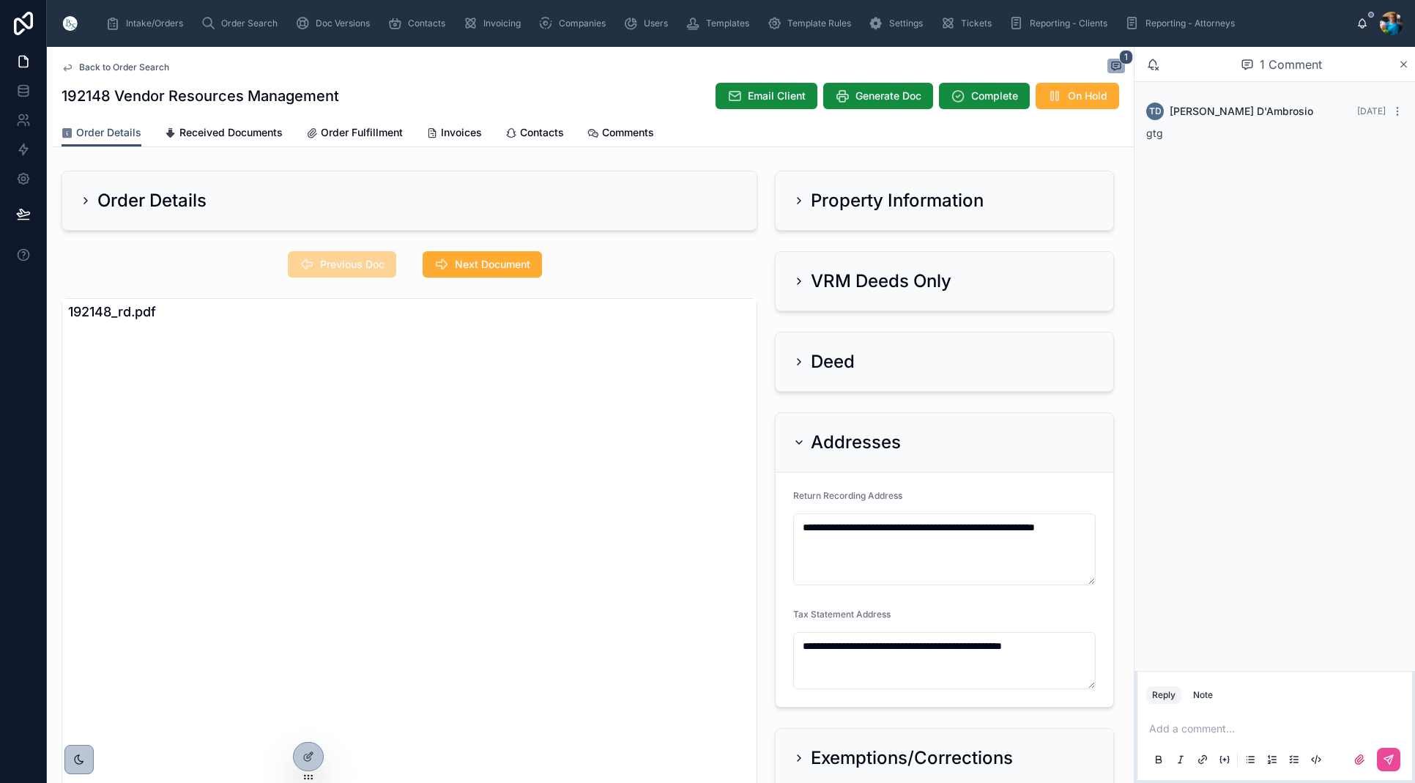
click at [796, 201] on icon at bounding box center [799, 201] width 12 height 12
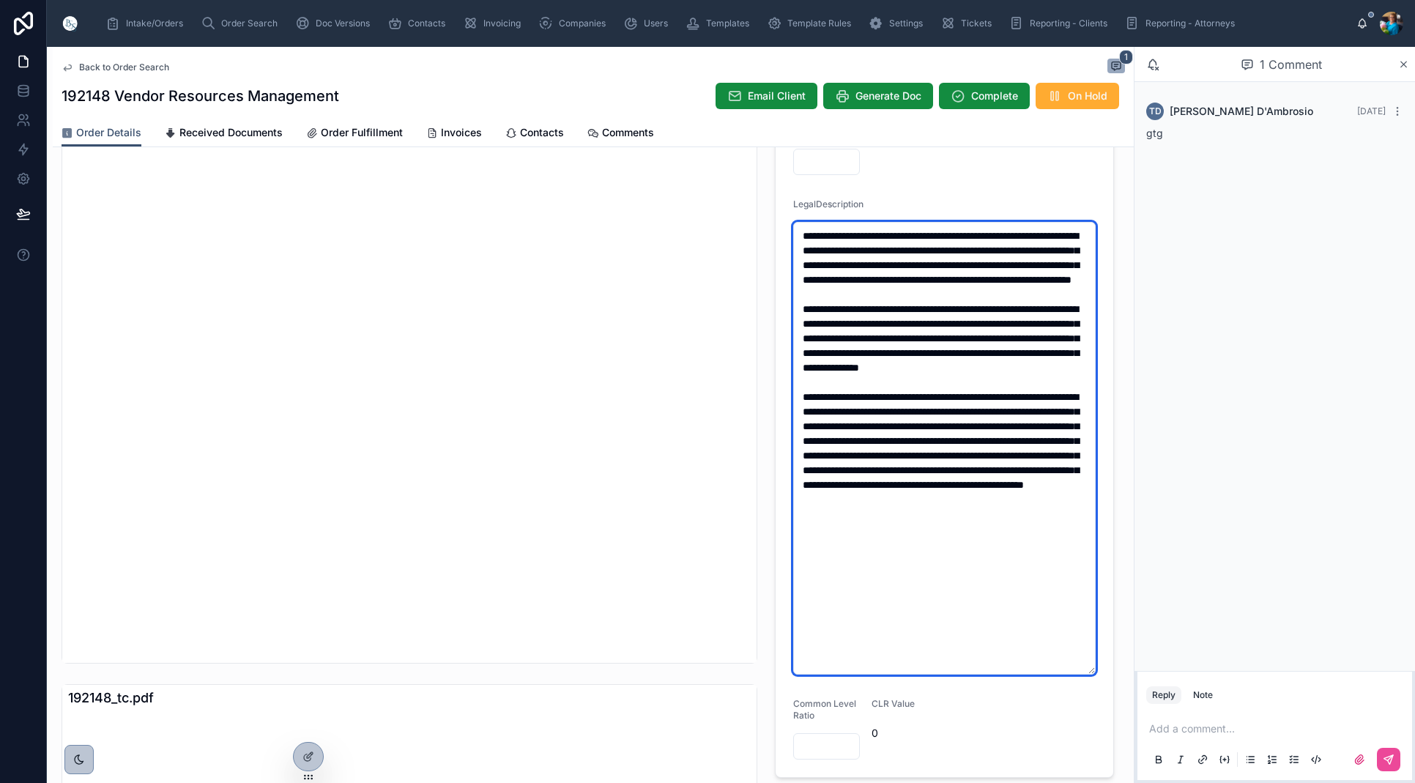
drag, startPoint x: 1085, startPoint y: 566, endPoint x: 798, endPoint y: 434, distance: 315.6
click at [798, 434] on textarea at bounding box center [944, 448] width 303 height 453
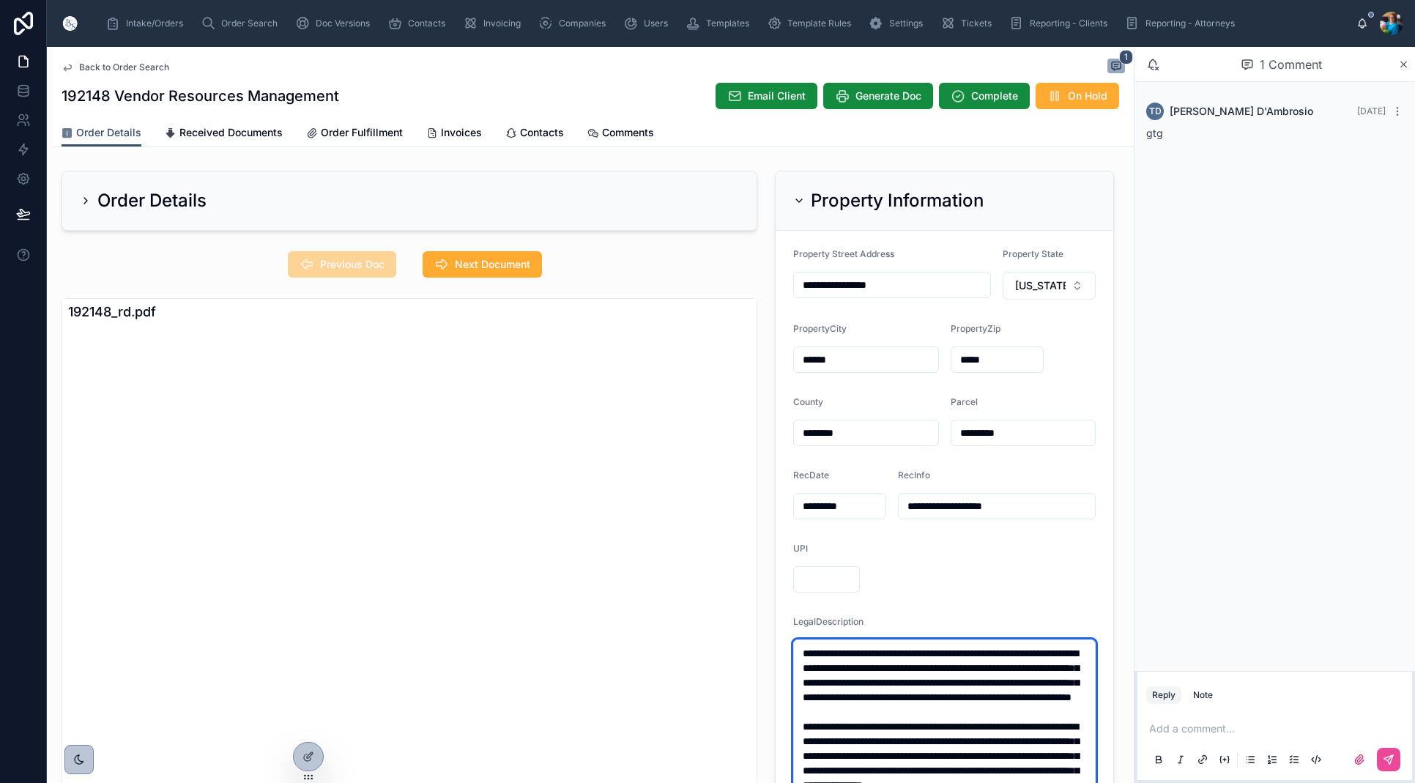
type textarea "**********"
drag, startPoint x: 798, startPoint y: 195, endPoint x: 798, endPoint y: 212, distance: 16.8
click at [798, 196] on icon at bounding box center [799, 201] width 12 height 12
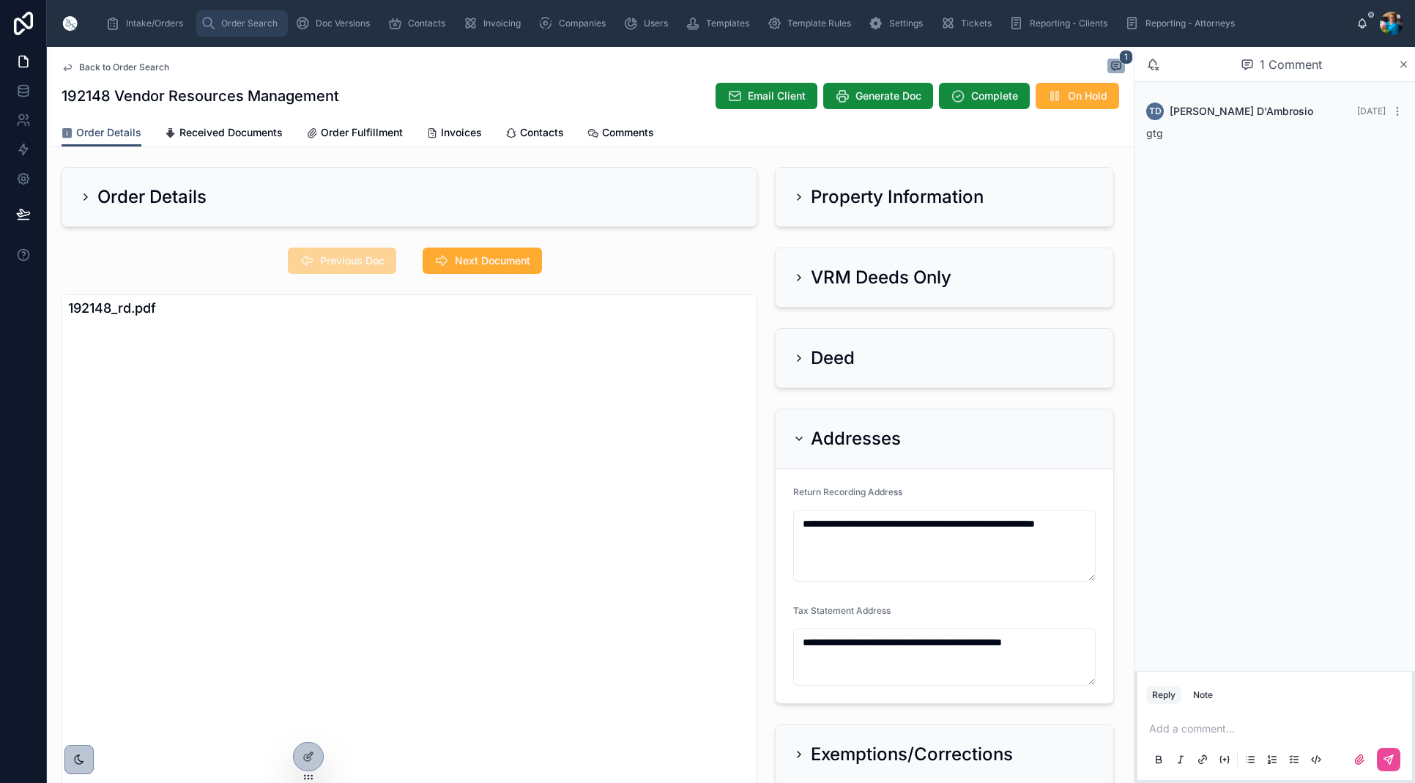
click at [251, 21] on span "Order Search" at bounding box center [249, 24] width 56 height 12
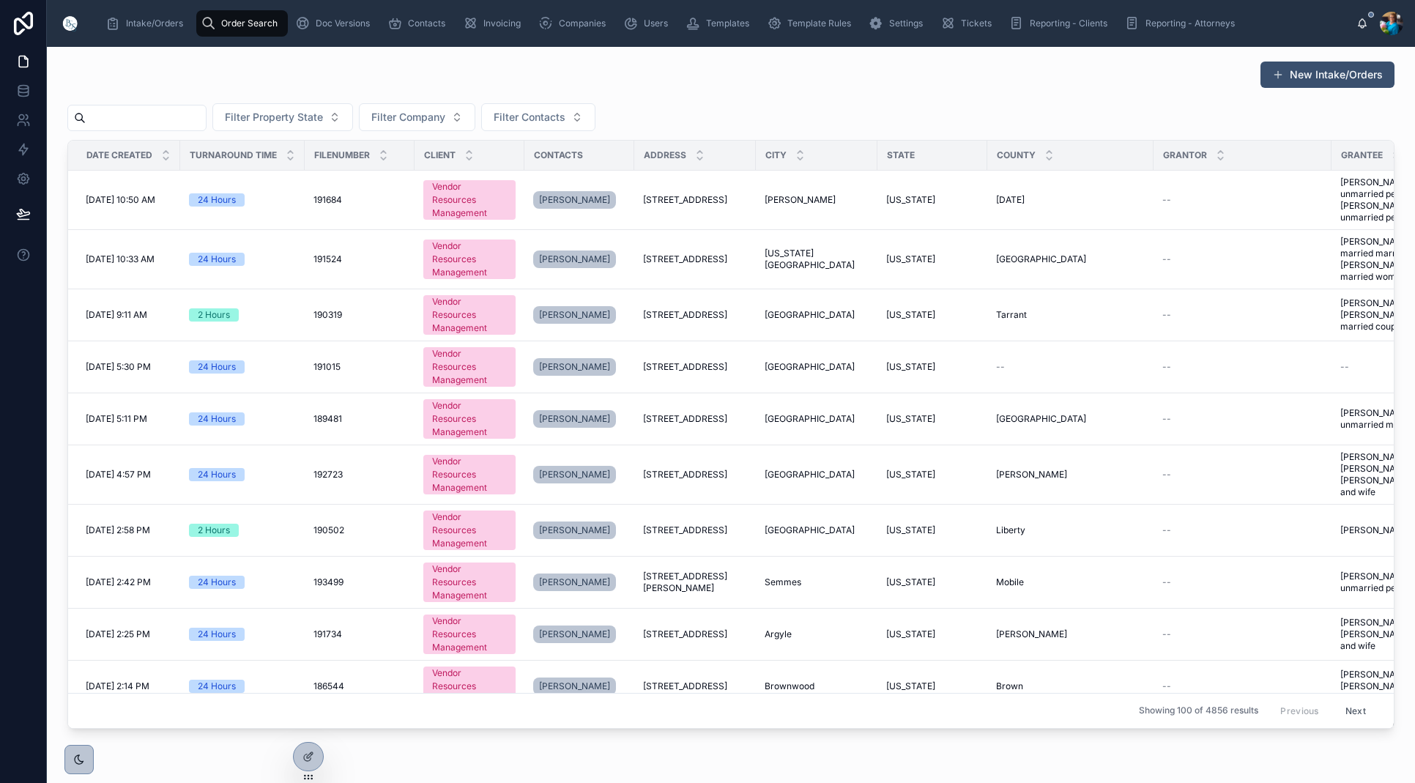
click at [206, 116] on input "text" at bounding box center [146, 118] width 120 height 21
type input "******"
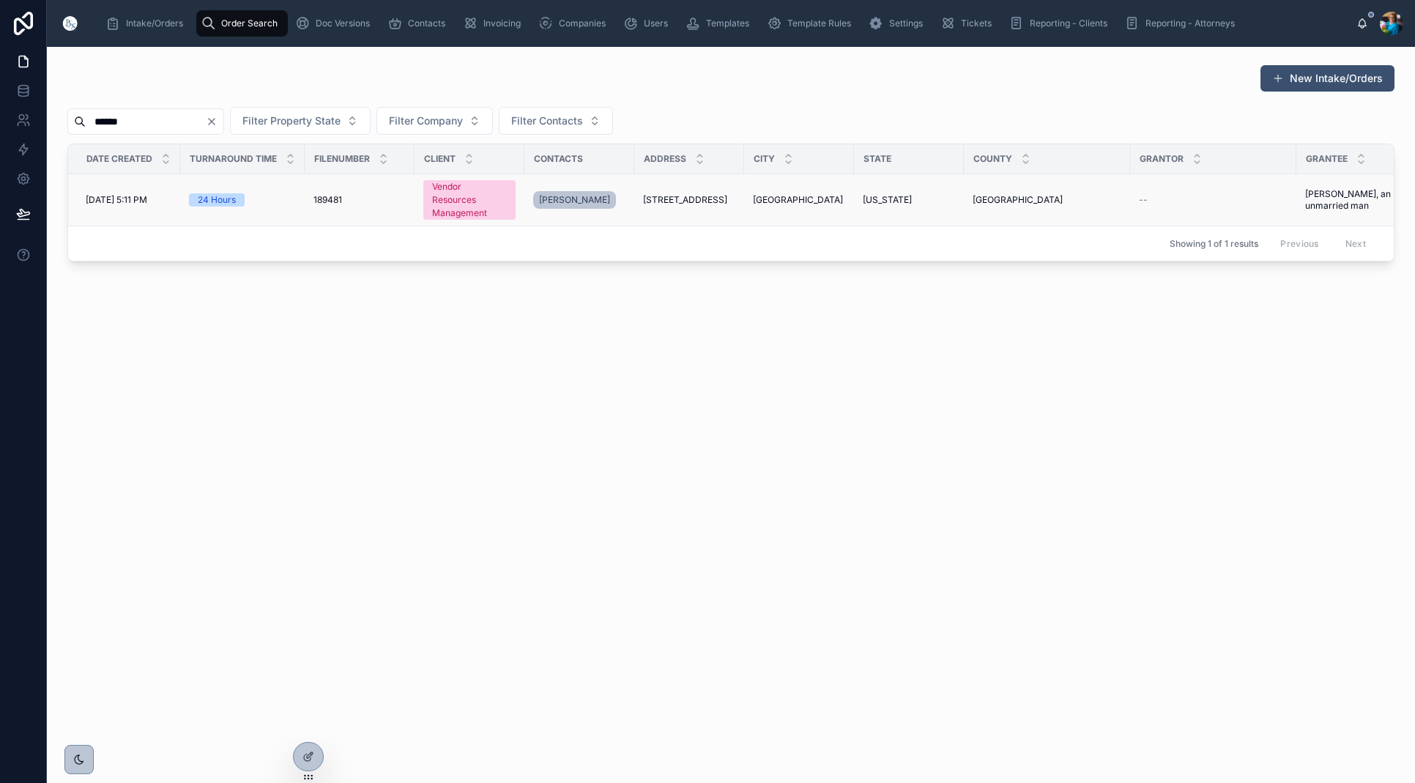
click at [691, 194] on span "[STREET_ADDRESS]" at bounding box center [685, 200] width 84 height 12
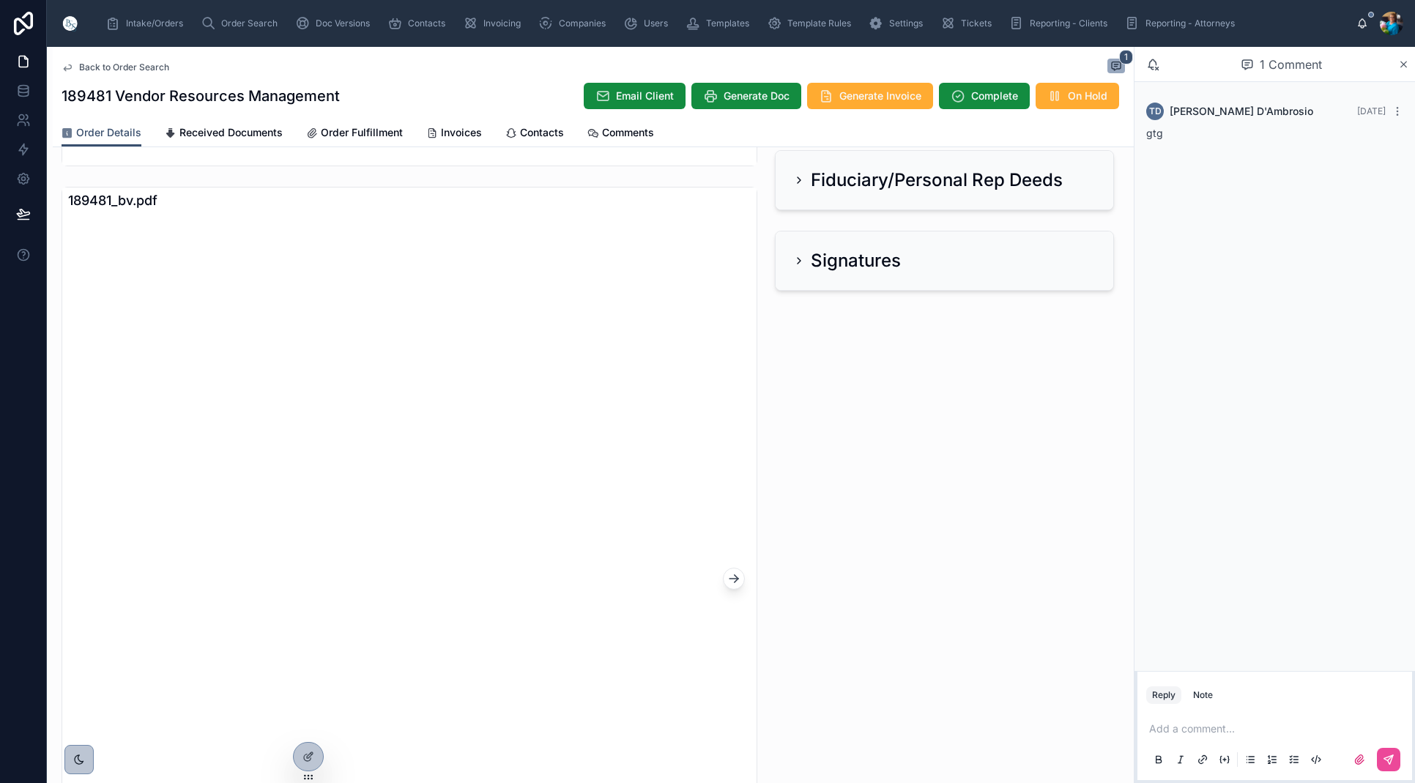
scroll to position [930, 0]
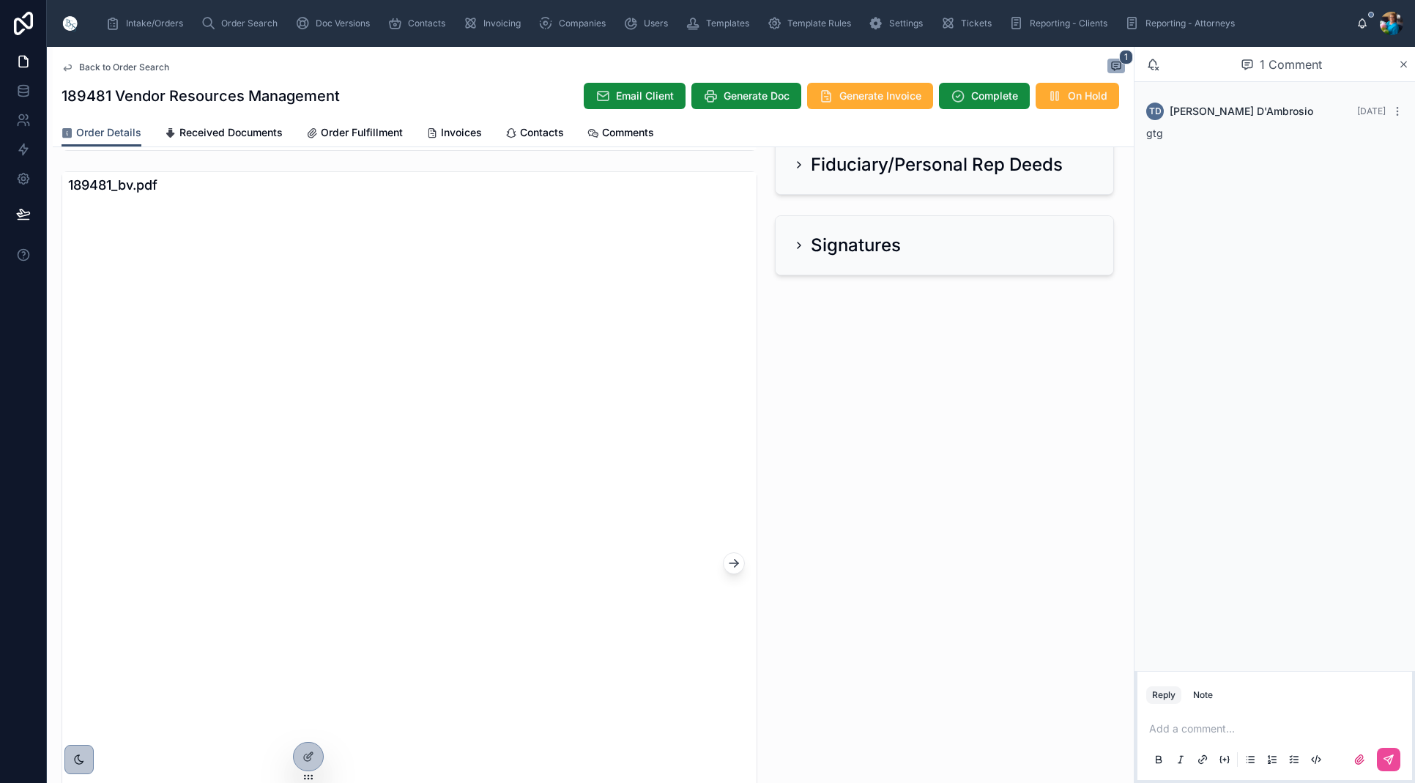
click at [1186, 730] on p at bounding box center [1277, 729] width 257 height 15
drag, startPoint x: 1400, startPoint y: 756, endPoint x: 1348, endPoint y: 753, distance: 52.1
click at [1400, 756] on button at bounding box center [1388, 759] width 23 height 23
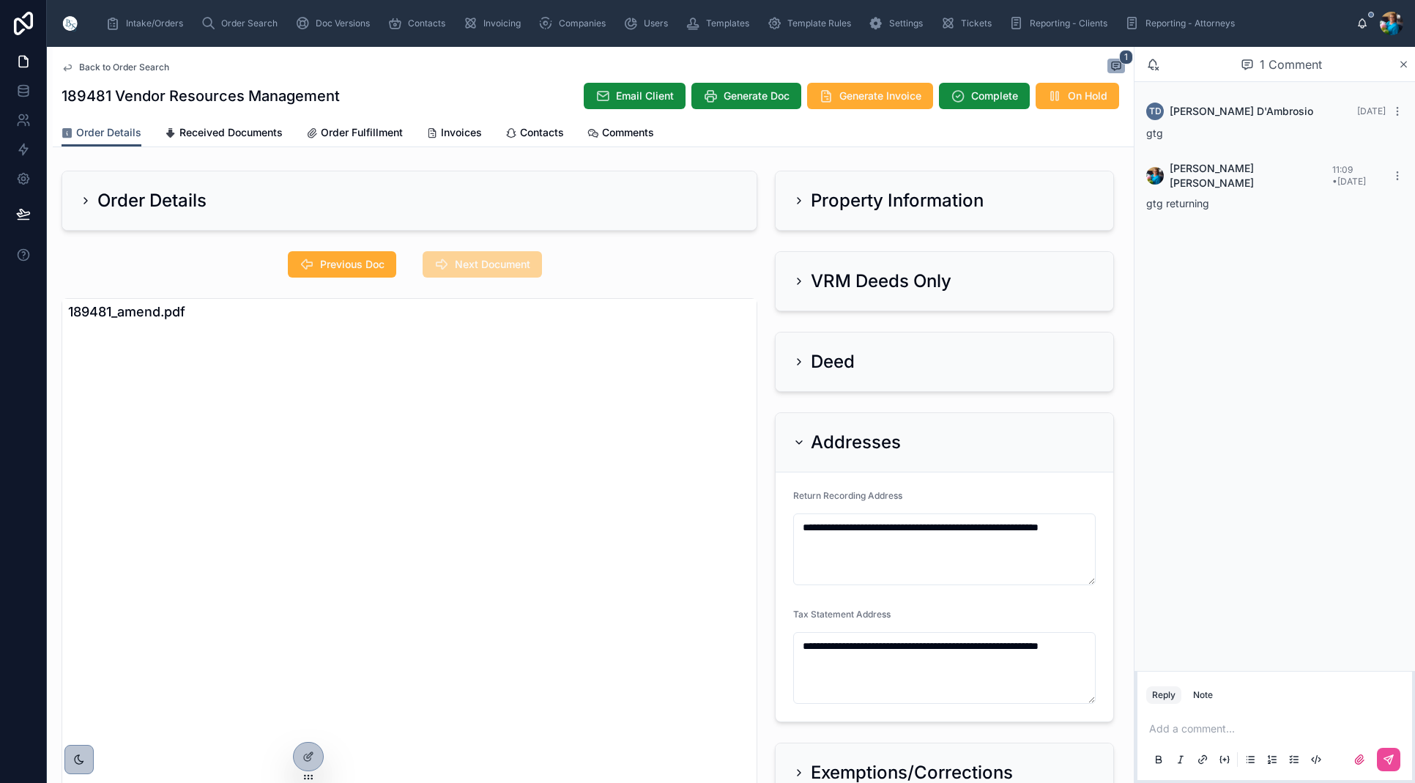
scroll to position [0, 0]
click at [244, 27] on span "Order Search" at bounding box center [249, 24] width 56 height 12
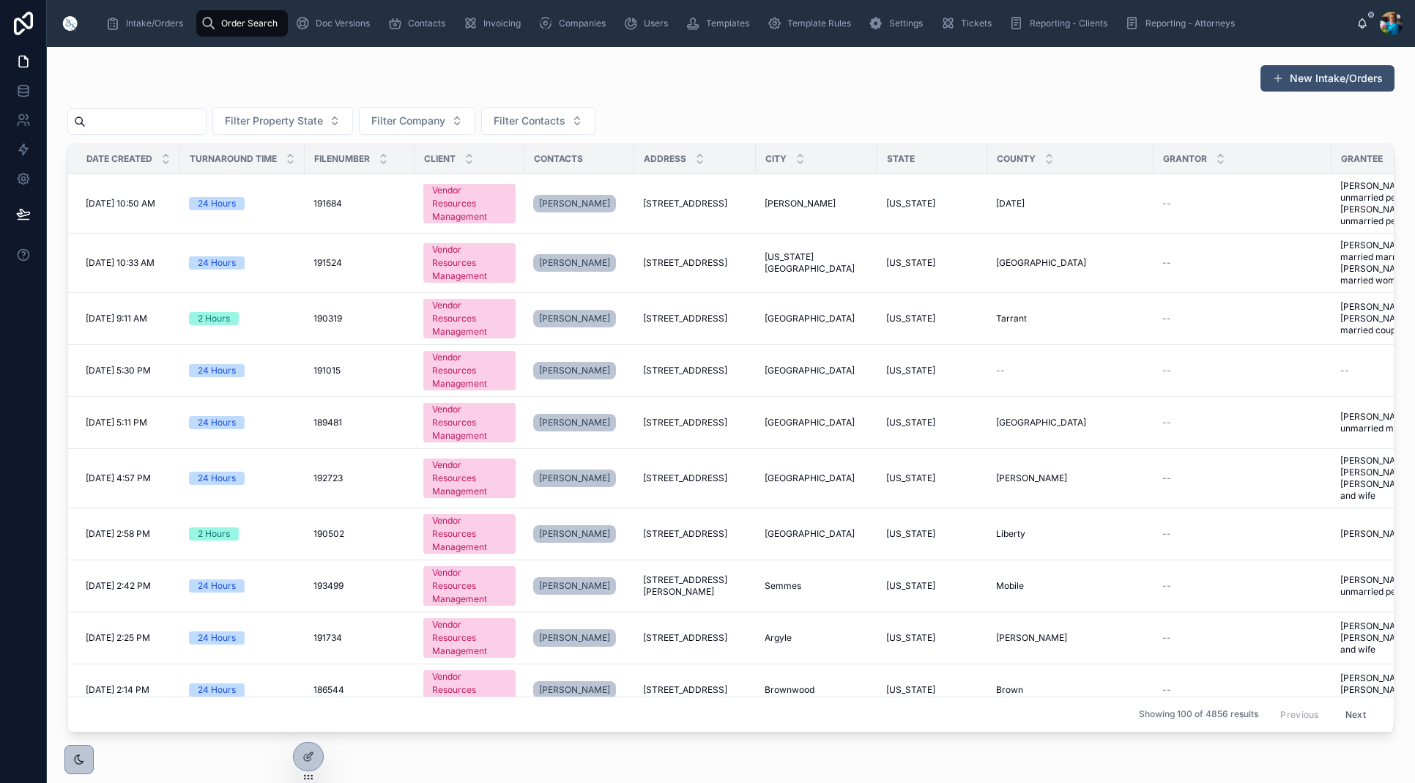
click at [188, 119] on input "text" at bounding box center [146, 121] width 120 height 21
paste input "******"
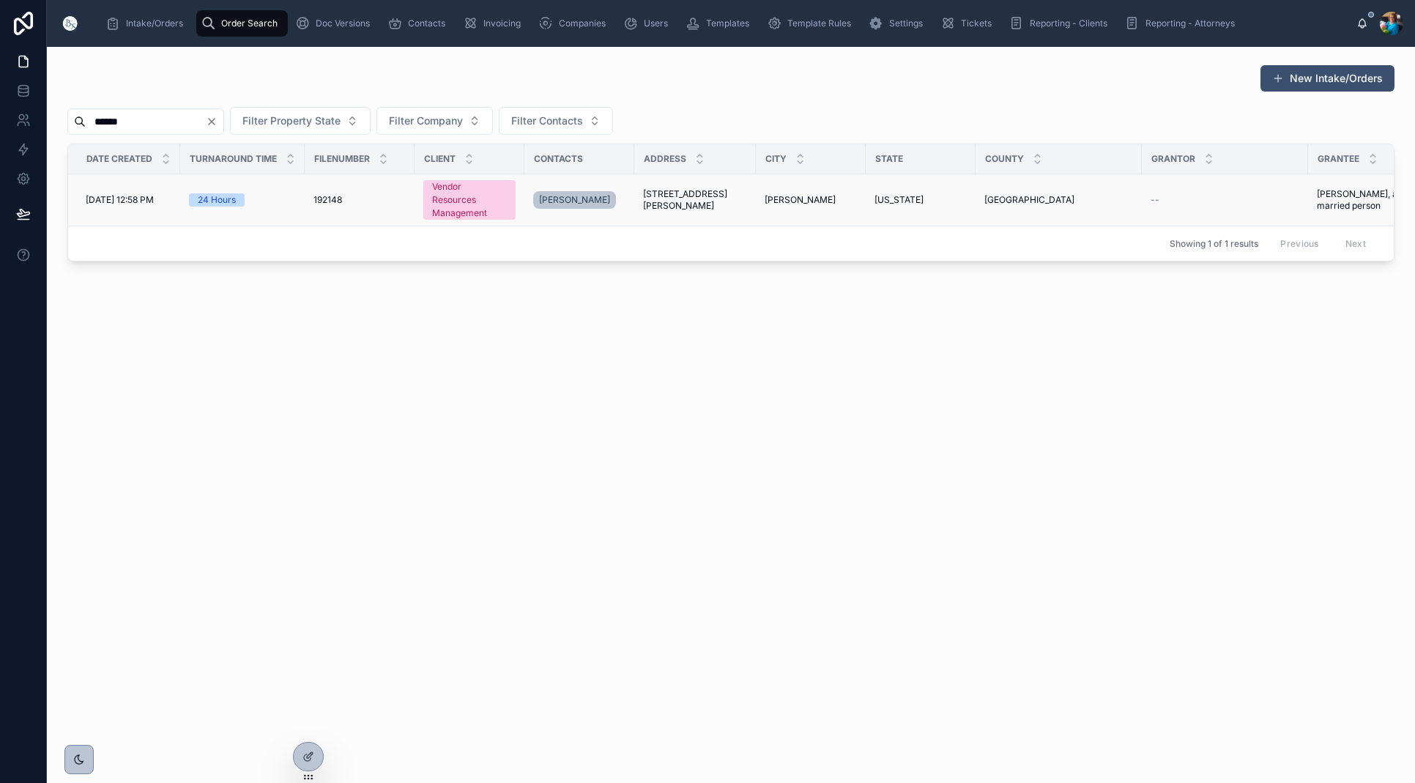
type input "******"
click at [711, 195] on span "[STREET_ADDRESS][PERSON_NAME]" at bounding box center [695, 199] width 104 height 23
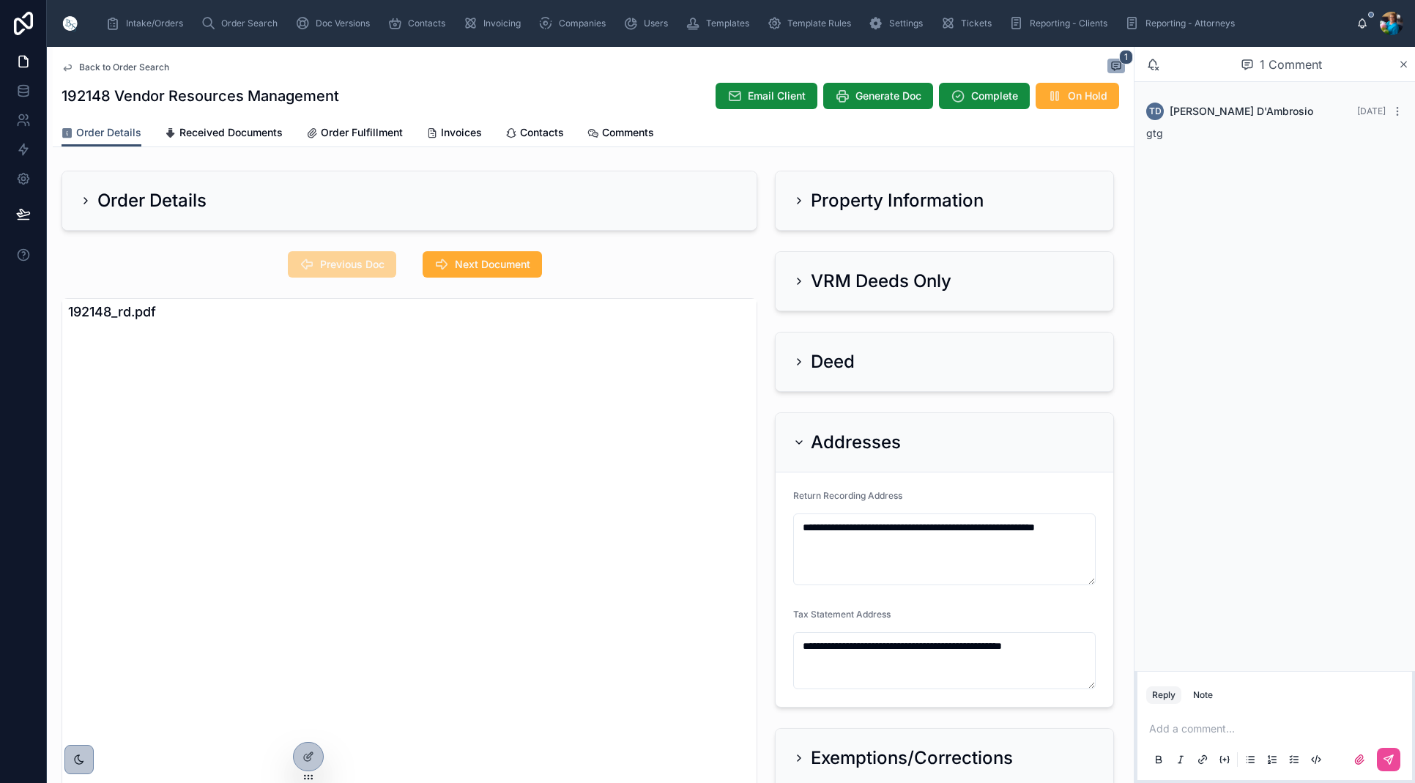
click at [1168, 731] on p at bounding box center [1277, 729] width 257 height 15
click at [1386, 760] on icon at bounding box center [1388, 759] width 9 height 9
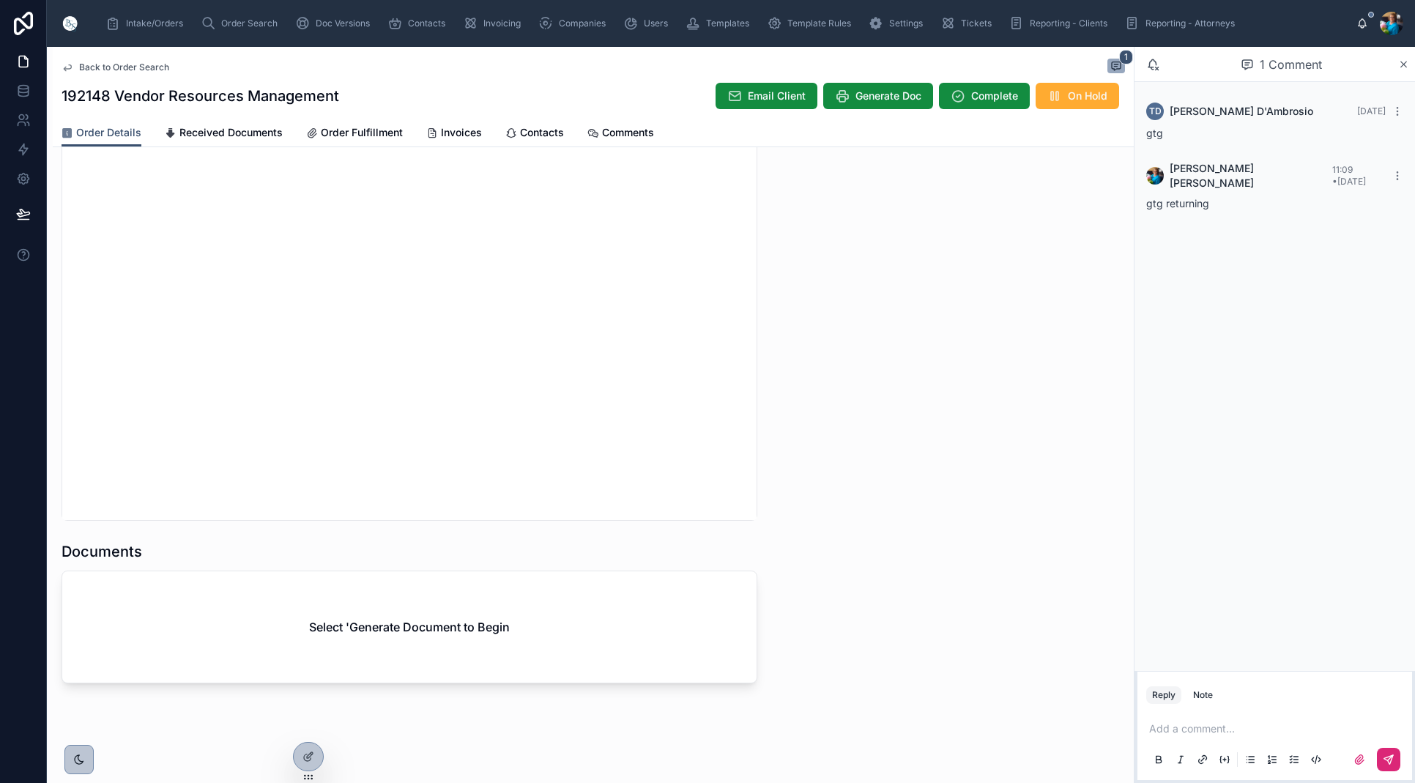
scroll to position [1364, 0]
click at [880, 96] on span "Generate Doc" at bounding box center [889, 96] width 66 height 15
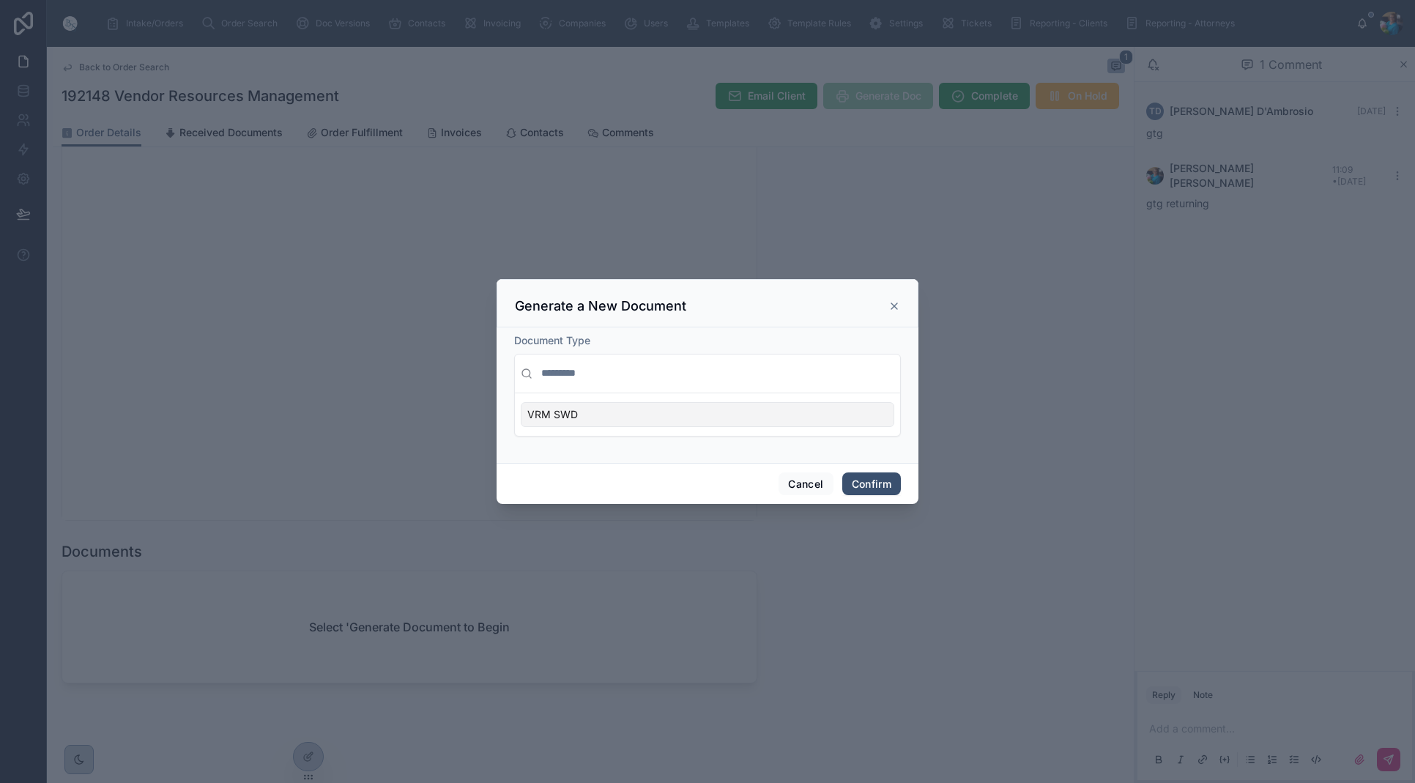
drag, startPoint x: 881, startPoint y: 411, endPoint x: 883, endPoint y: 423, distance: 12.5
click at [881, 412] on div "VRM SWD" at bounding box center [708, 414] width 374 height 25
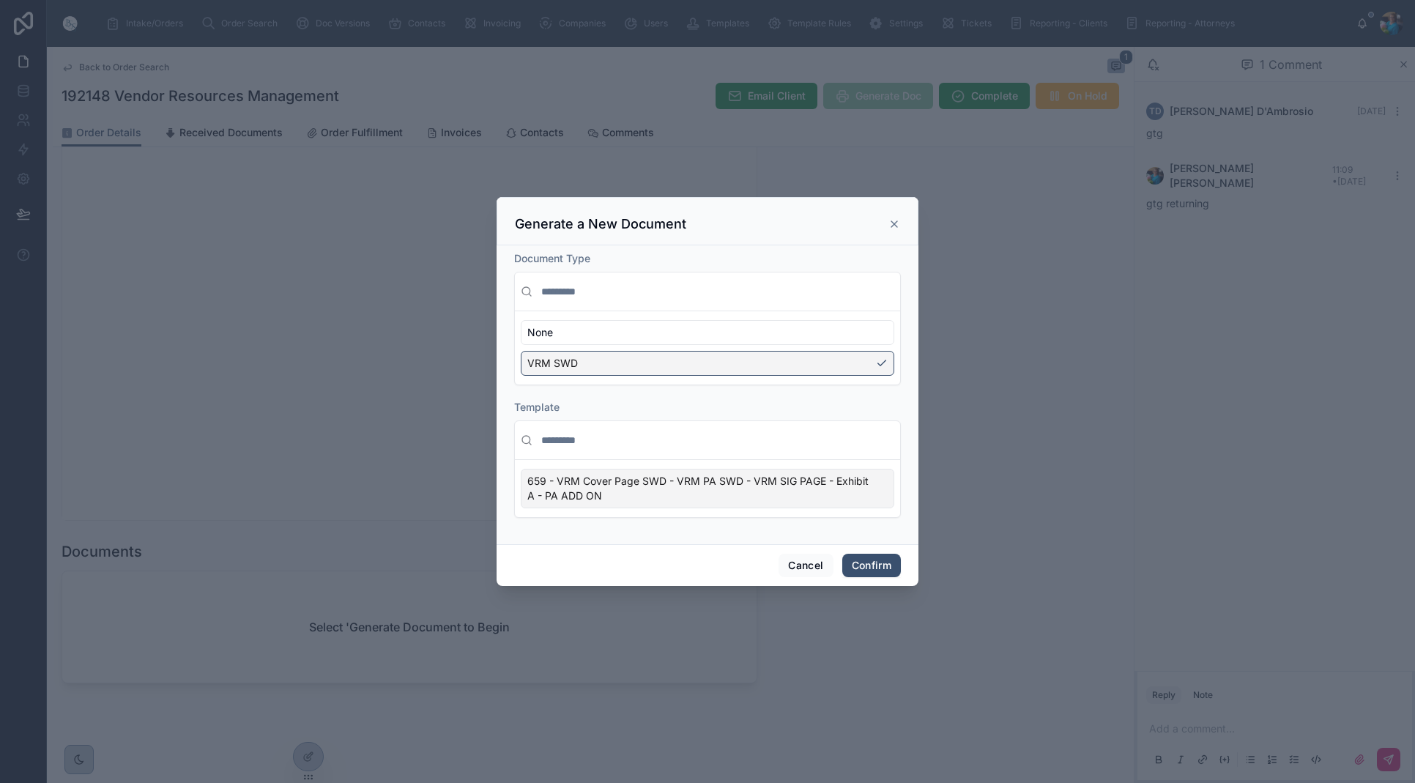
drag, startPoint x: 882, startPoint y: 498, endPoint x: 882, endPoint y: 521, distance: 22.7
click at [882, 500] on div "659 - VRM Cover Page SWD - VRM PA SWD - VRM SIG PAGE - Exhibit A - PA ADD ON" at bounding box center [708, 489] width 374 height 40
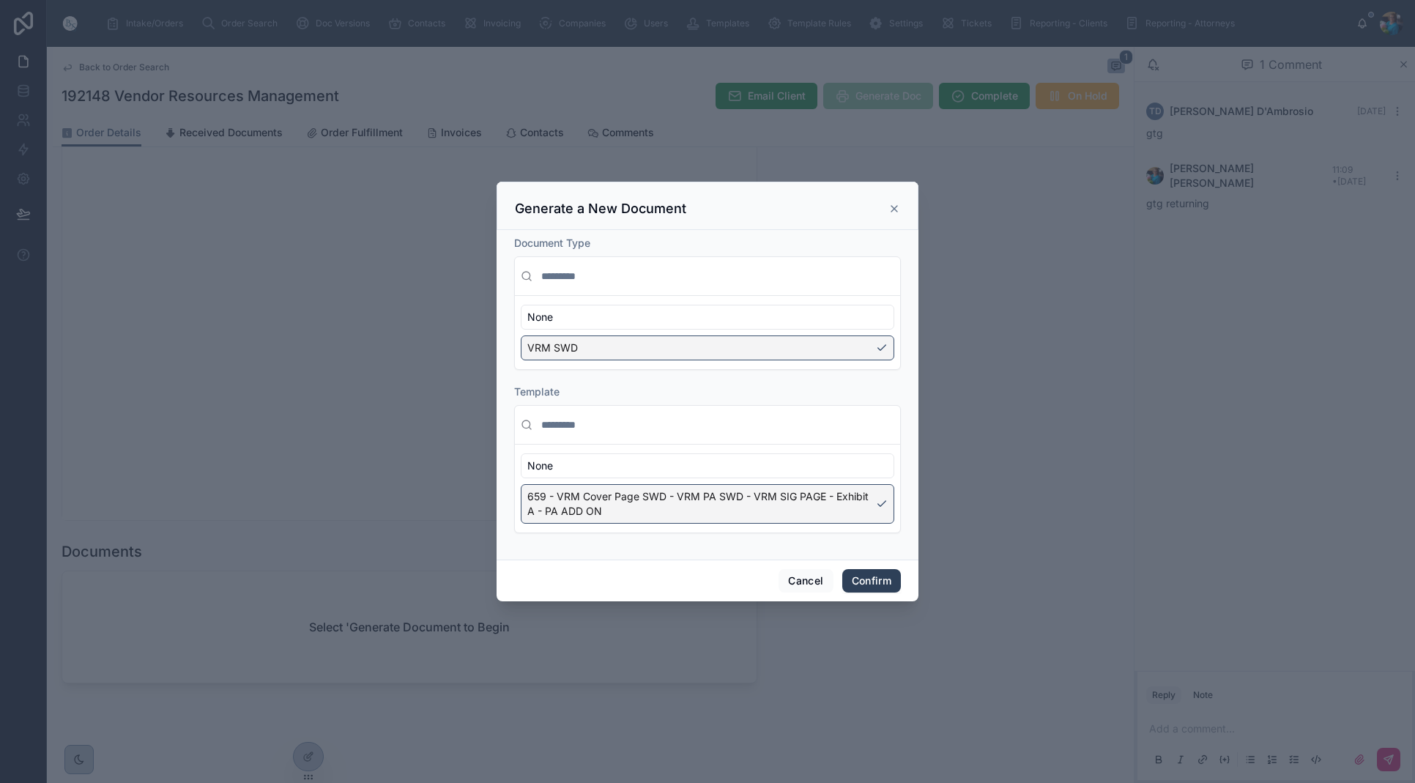
click at [871, 576] on button "Confirm" at bounding box center [871, 580] width 59 height 23
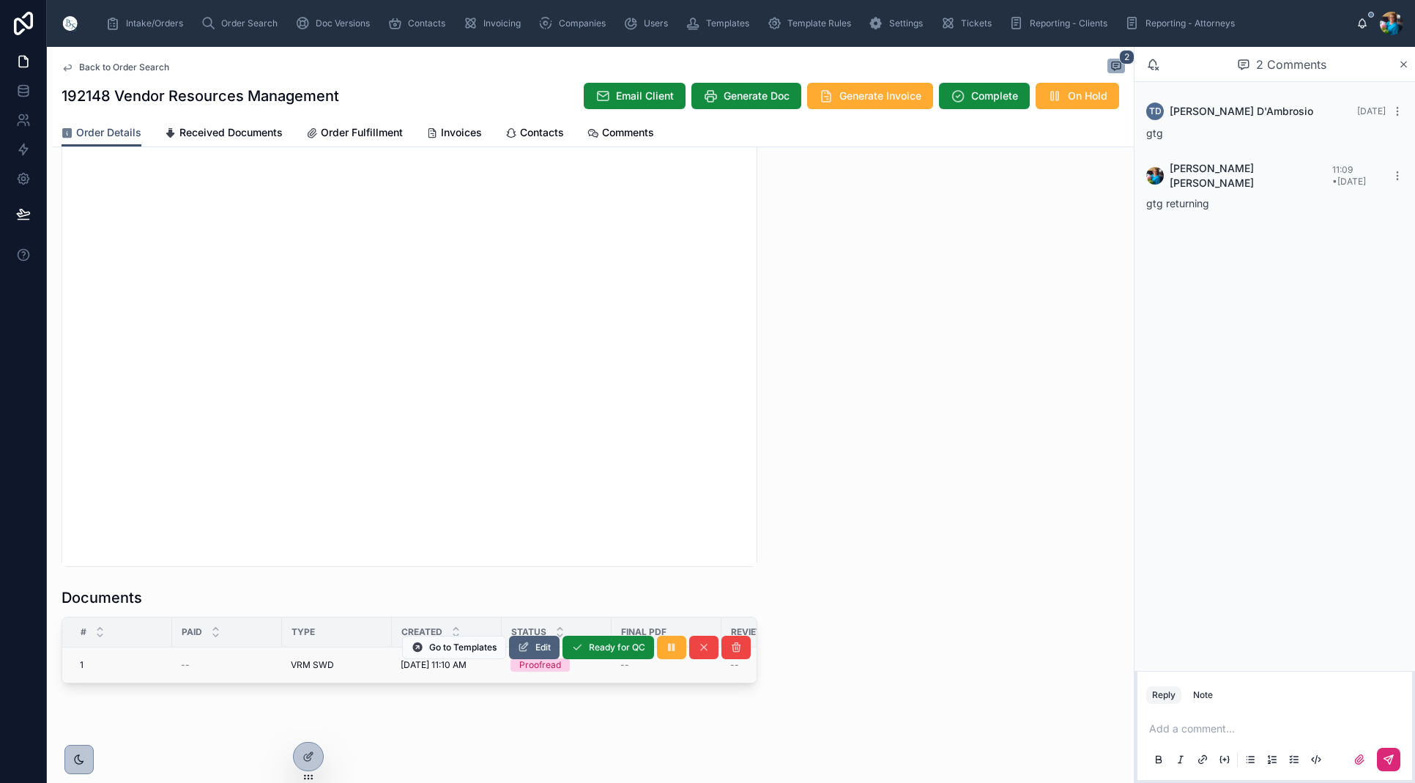
scroll to position [0, 0]
click at [513, 645] on button "Edit" at bounding box center [534, 647] width 51 height 23
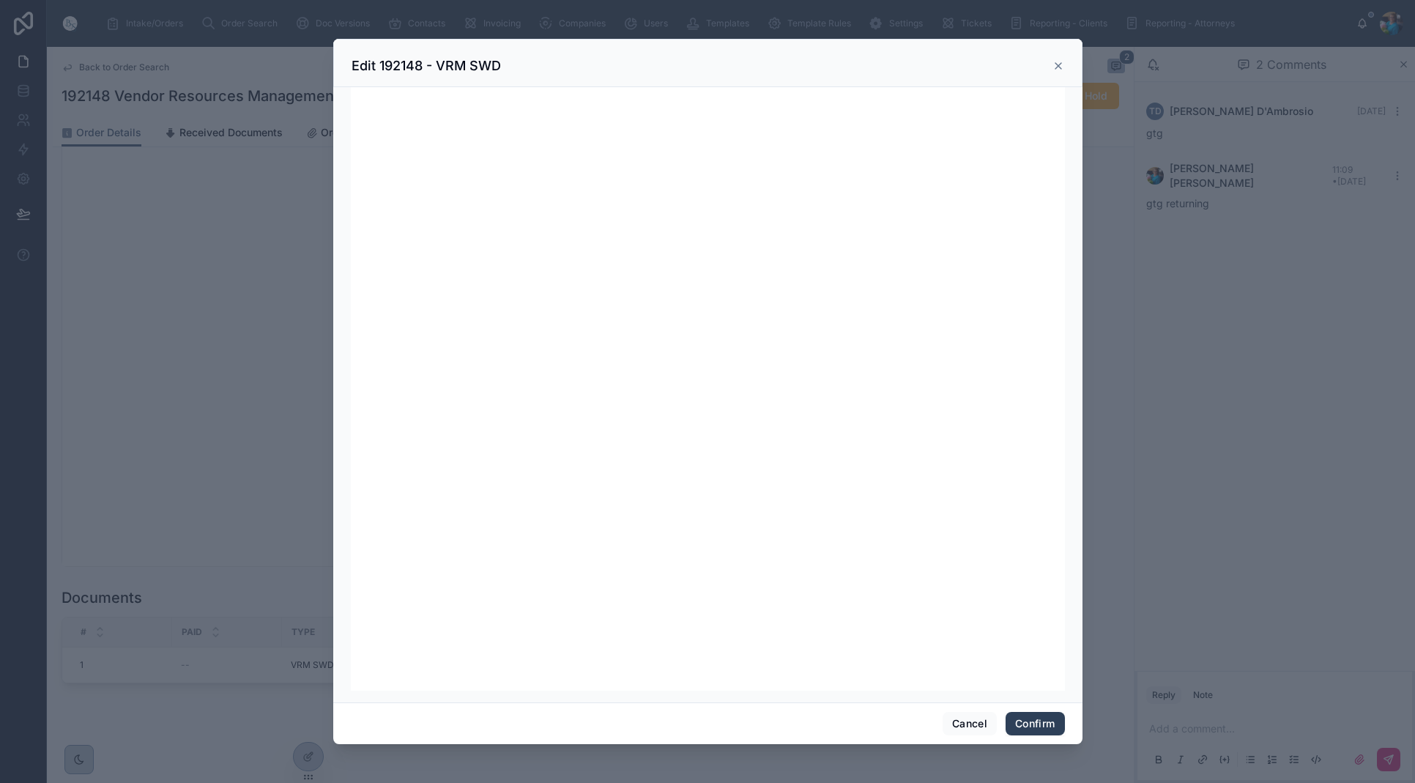
scroll to position [0, 1]
click at [1042, 724] on button "Confirm" at bounding box center [1035, 723] width 59 height 23
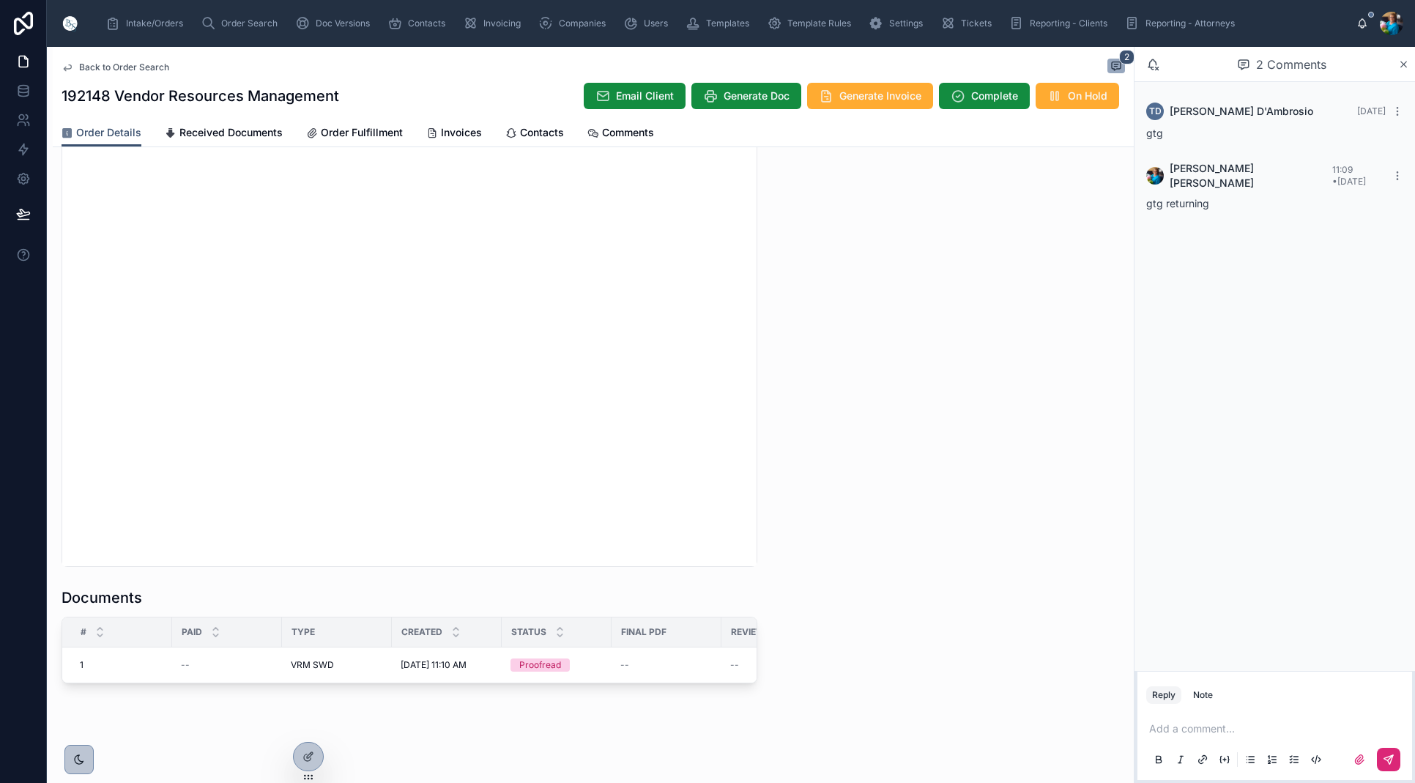
scroll to position [0, 0]
click at [604, 642] on span "Ready for QC" at bounding box center [617, 648] width 56 height 12
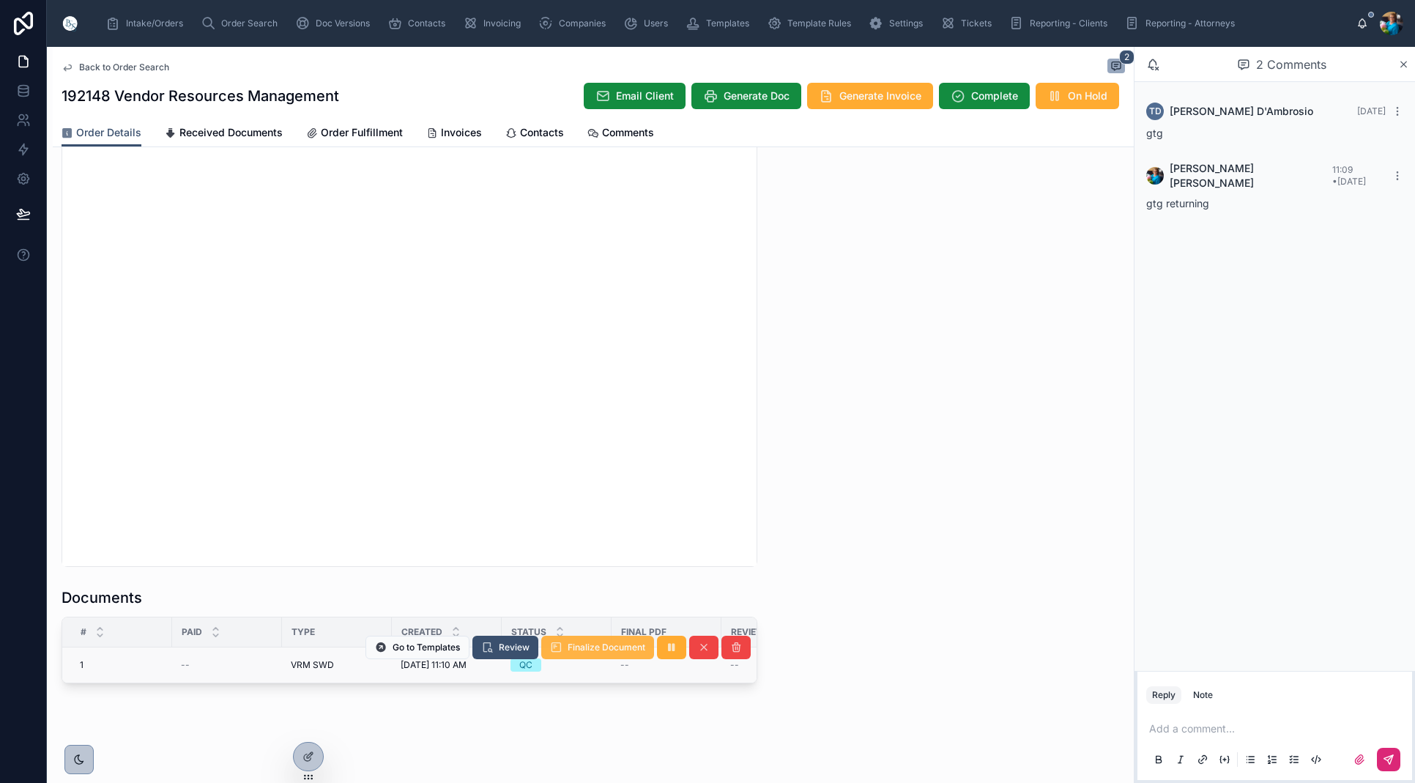
click at [612, 647] on span "Finalize Document" at bounding box center [607, 648] width 78 height 12
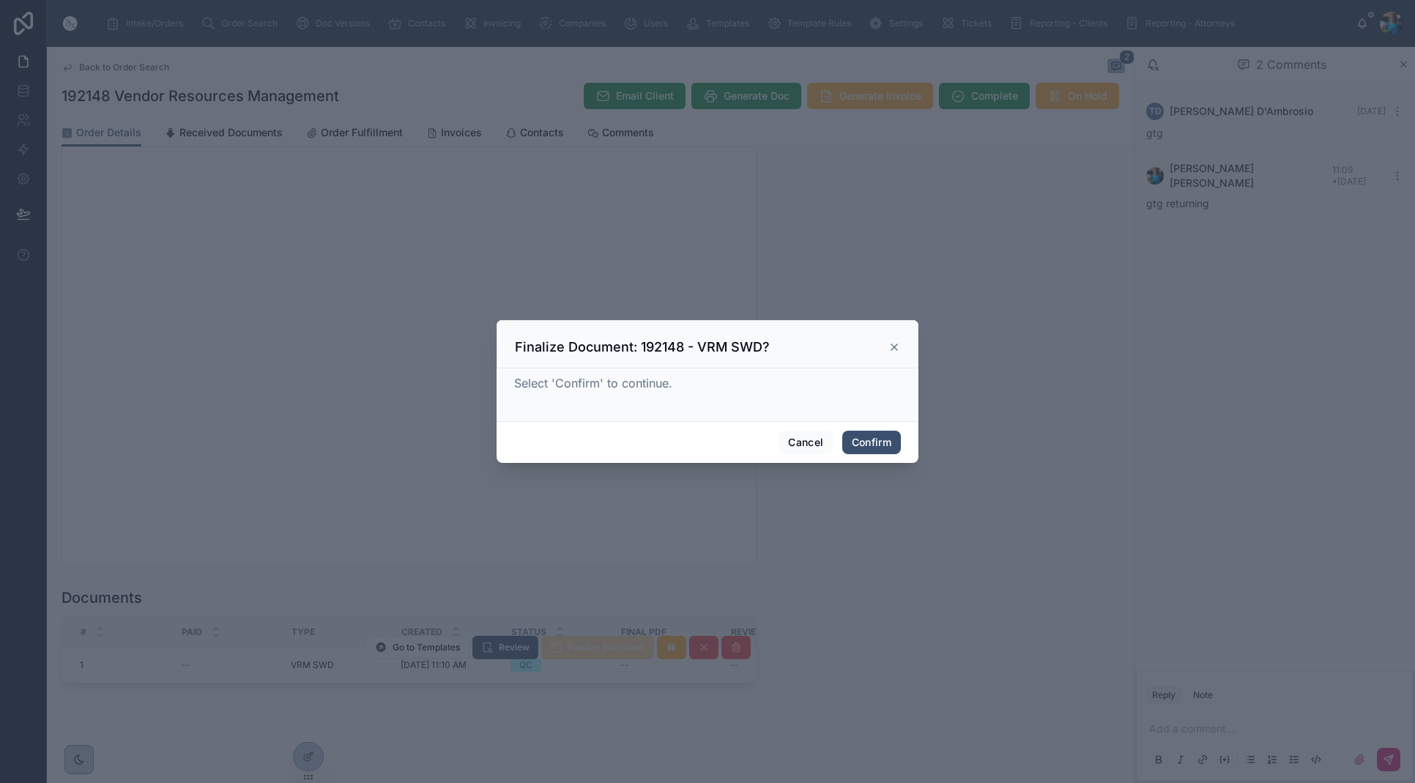
drag, startPoint x: 865, startPoint y: 440, endPoint x: 850, endPoint y: 454, distance: 20.7
click at [864, 442] on button "Confirm" at bounding box center [871, 442] width 59 height 23
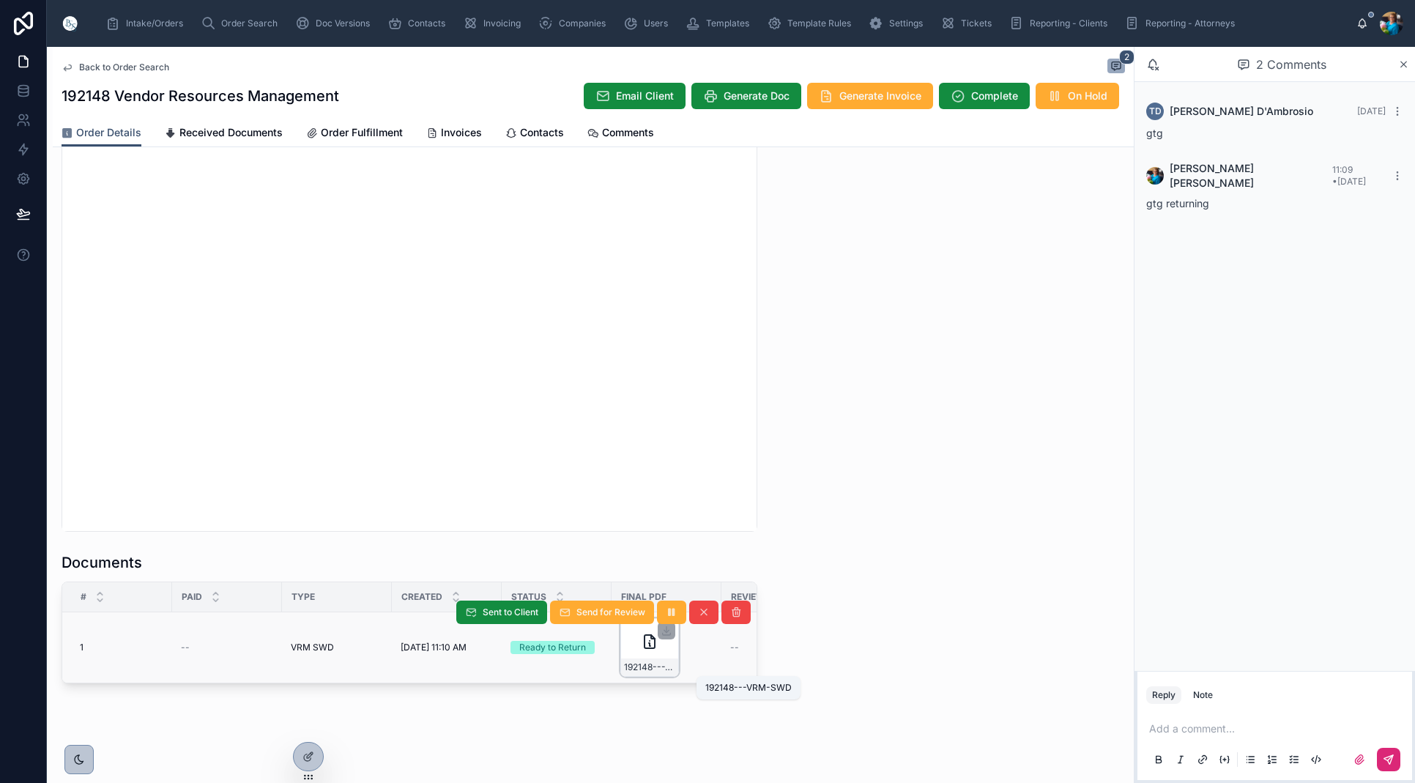
scroll to position [1353, 0]
click at [638, 671] on span "192148---VRM-SWD" at bounding box center [649, 667] width 51 height 12
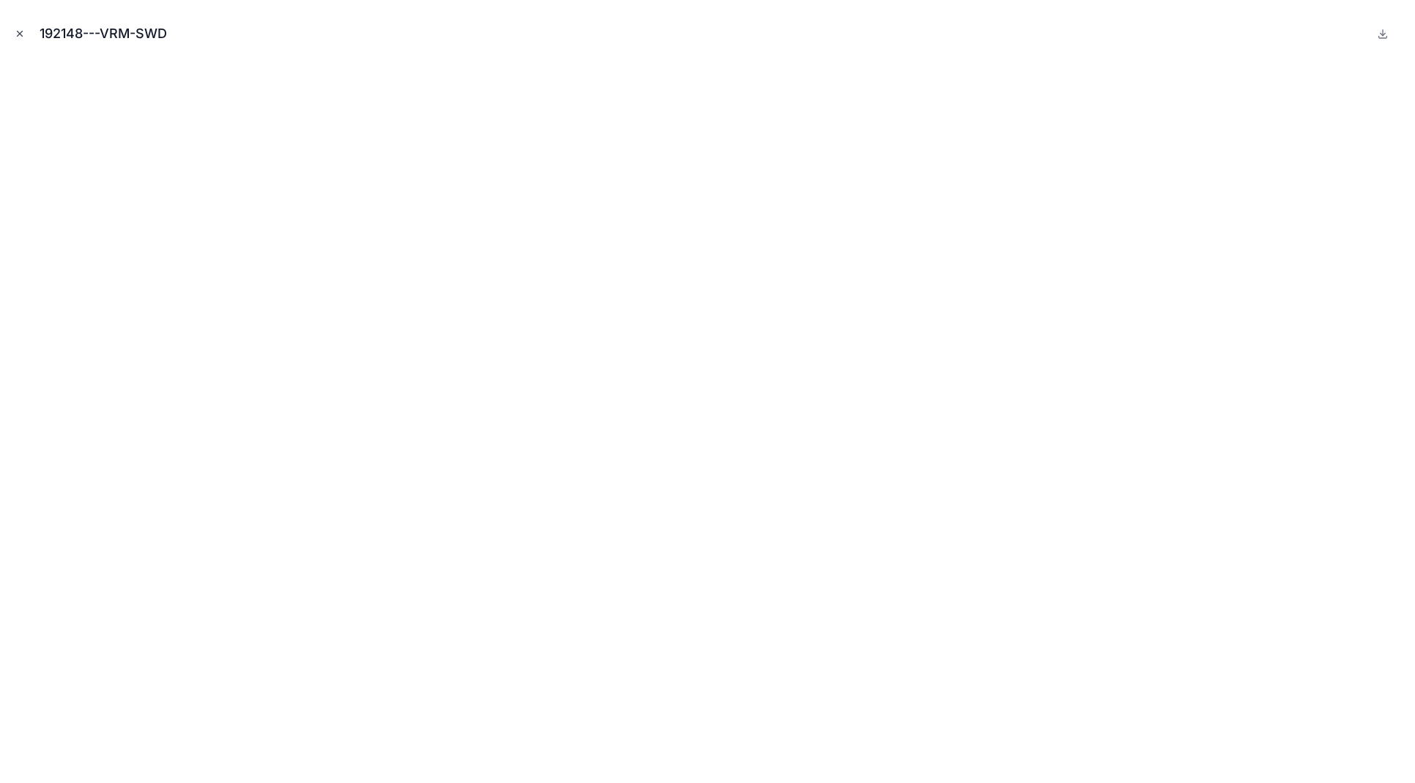
click at [19, 33] on icon "Close modal" at bounding box center [20, 34] width 10 height 10
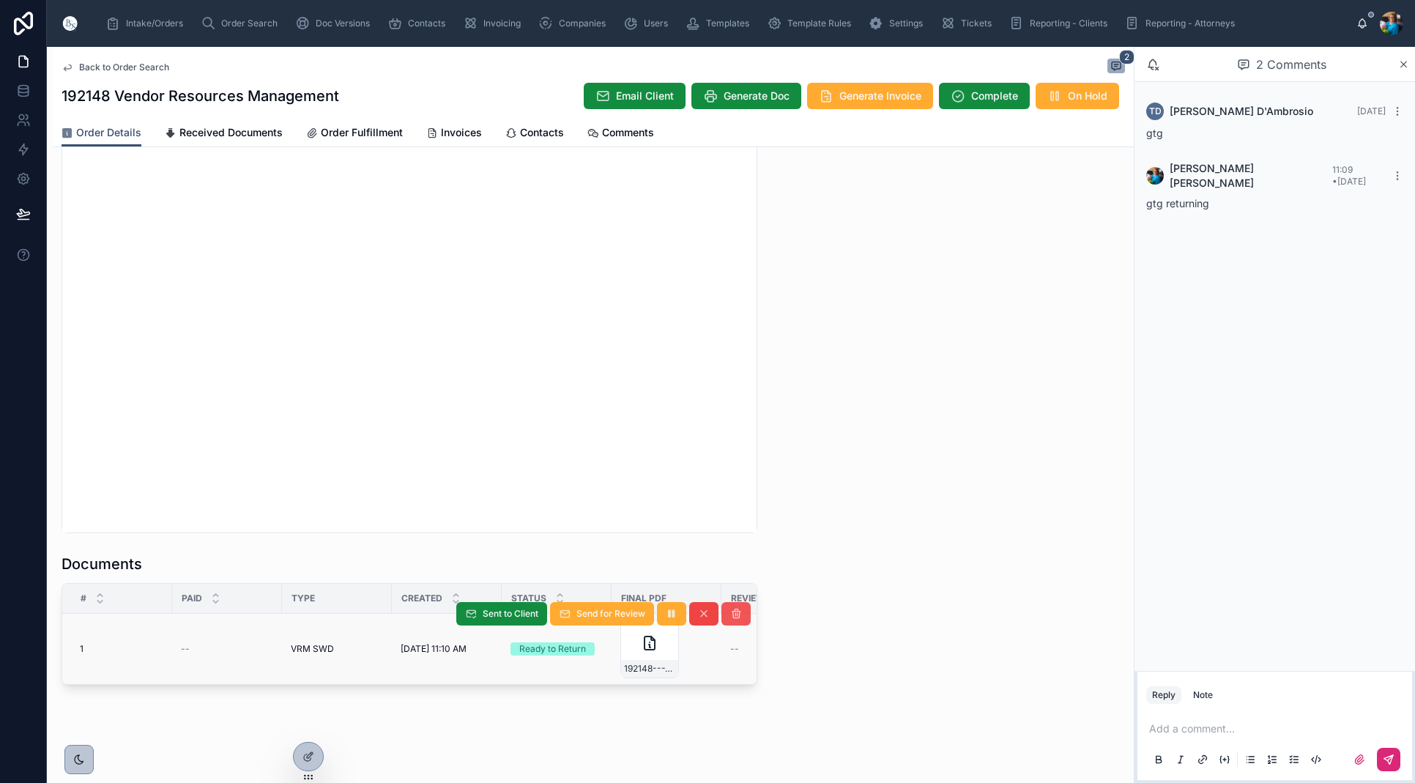
scroll to position [0, 2]
click at [734, 612] on icon at bounding box center [736, 614] width 12 height 12
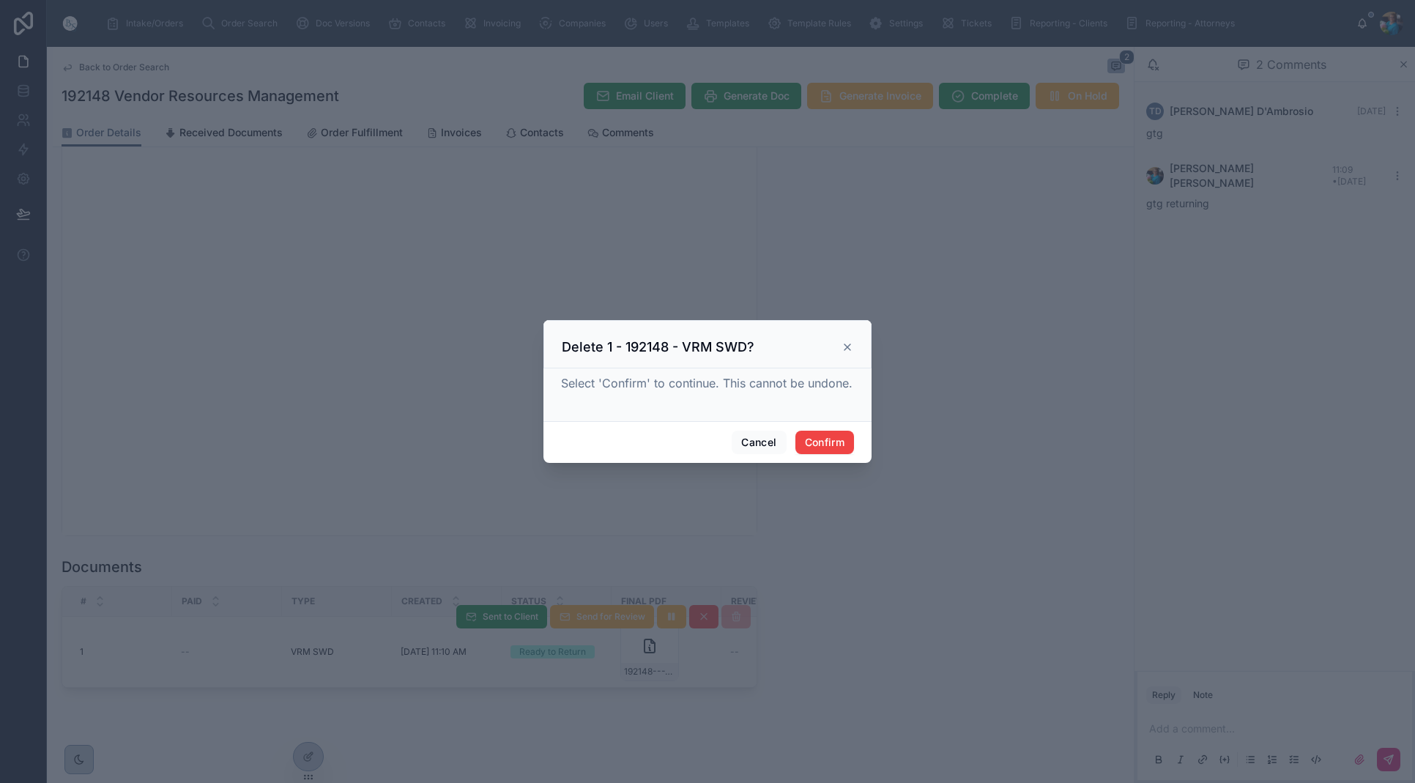
scroll to position [0, 0]
drag, startPoint x: 837, startPoint y: 439, endPoint x: 828, endPoint y: 543, distance: 104.4
click at [836, 442] on button "Confirm" at bounding box center [824, 442] width 59 height 23
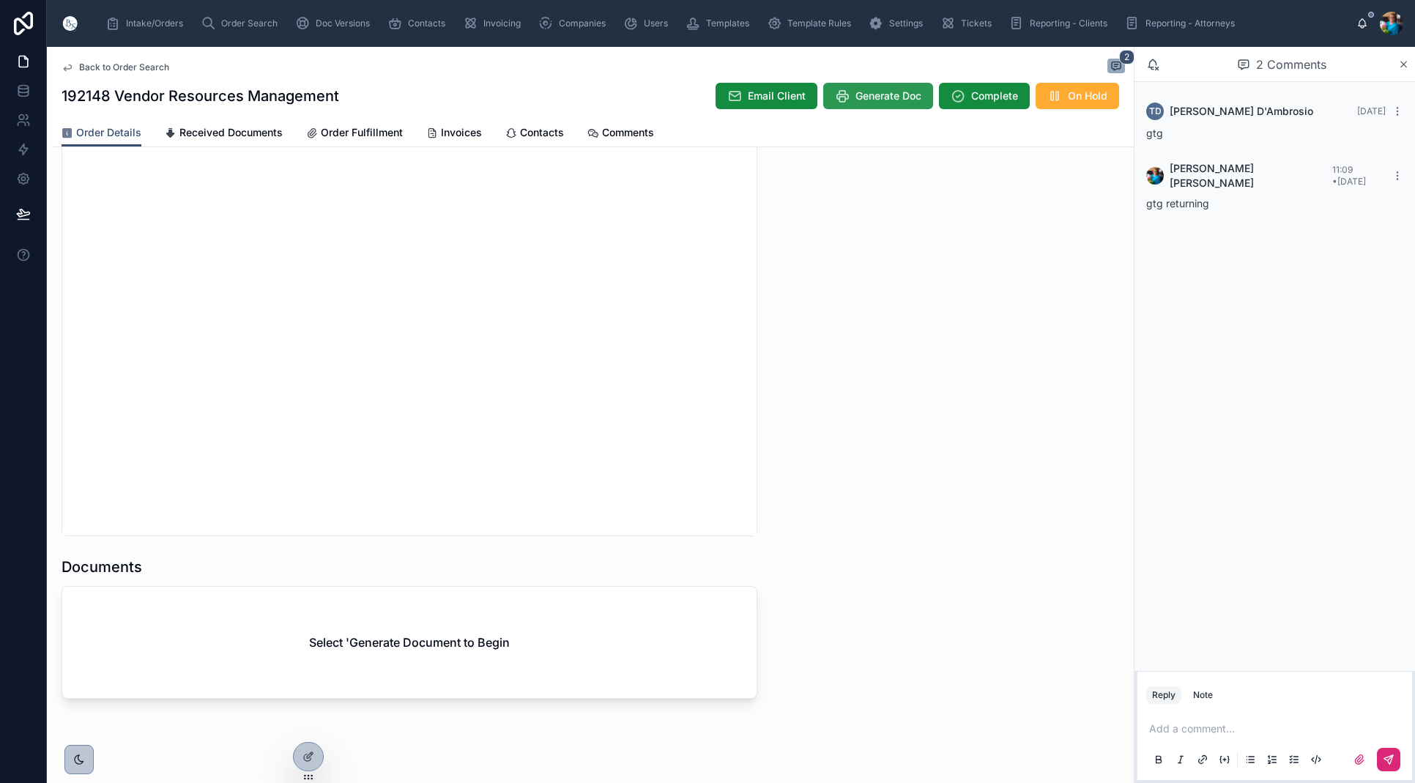
click at [893, 100] on span "Generate Doc" at bounding box center [889, 96] width 66 height 15
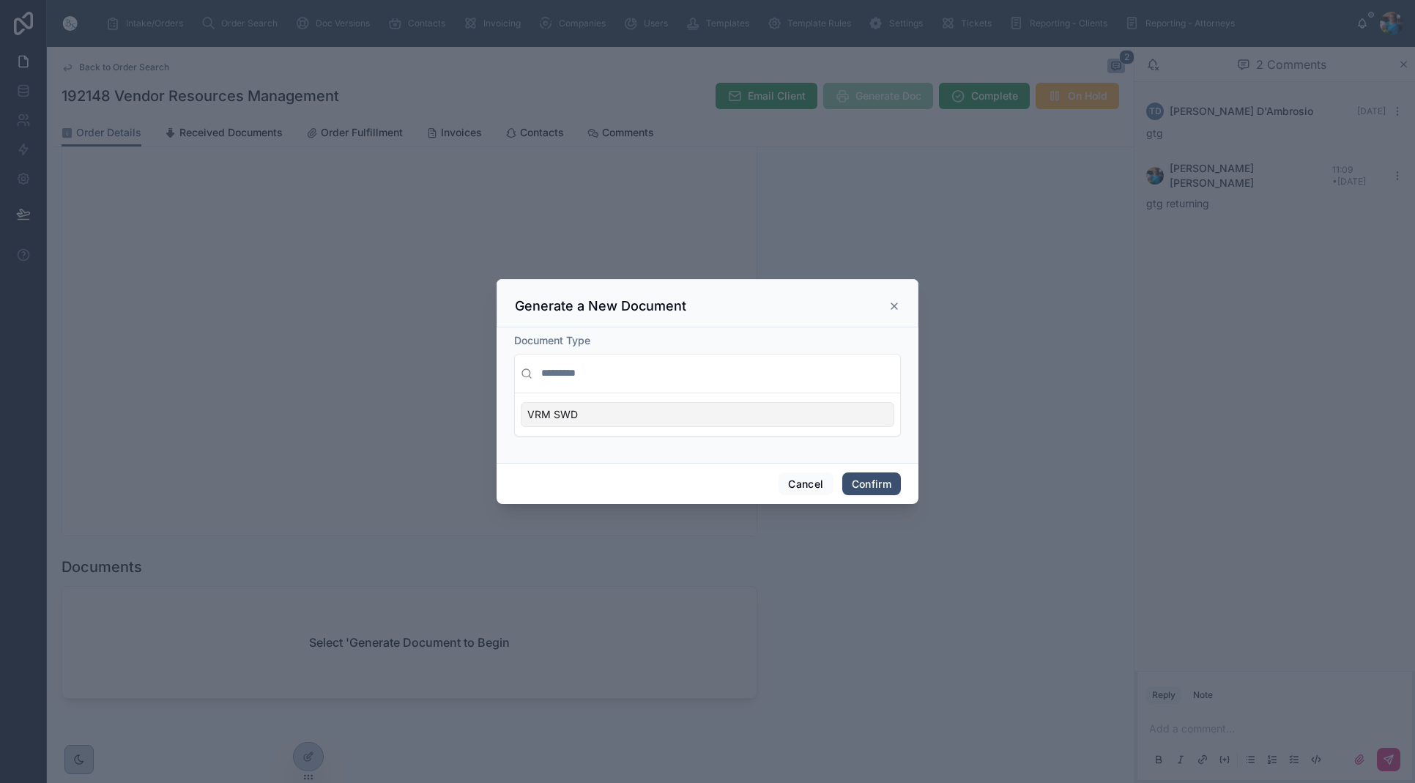
click at [880, 417] on div "VRM SWD" at bounding box center [708, 414] width 374 height 25
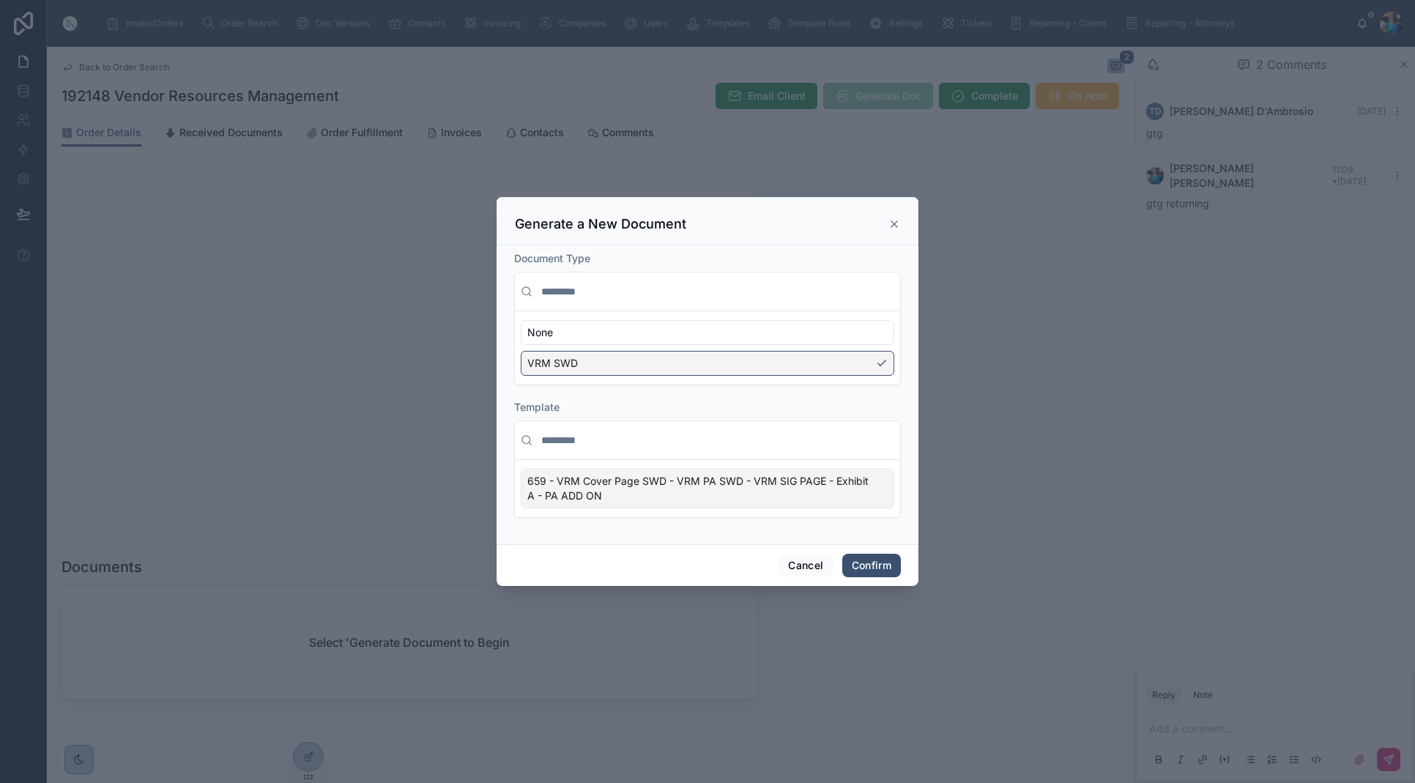
drag, startPoint x: 885, startPoint y: 483, endPoint x: 885, endPoint y: 502, distance: 19.0
click at [885, 483] on div "659 - VRM Cover Page SWD - VRM PA SWD - VRM SIG PAGE - Exhibit A - PA ADD ON" at bounding box center [708, 489] width 374 height 40
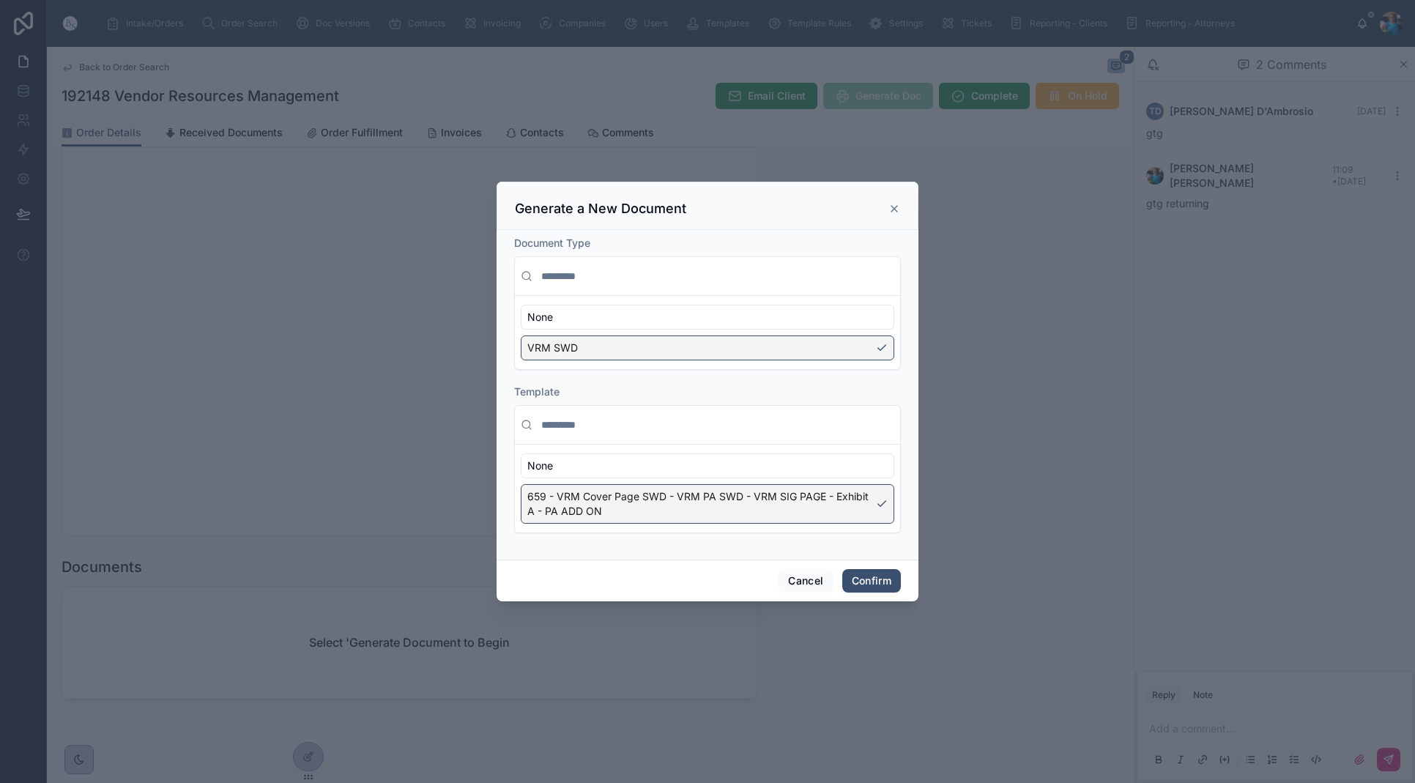
drag, startPoint x: 878, startPoint y: 576, endPoint x: 899, endPoint y: 576, distance: 22.0
click at [878, 576] on button "Confirm" at bounding box center [871, 580] width 59 height 23
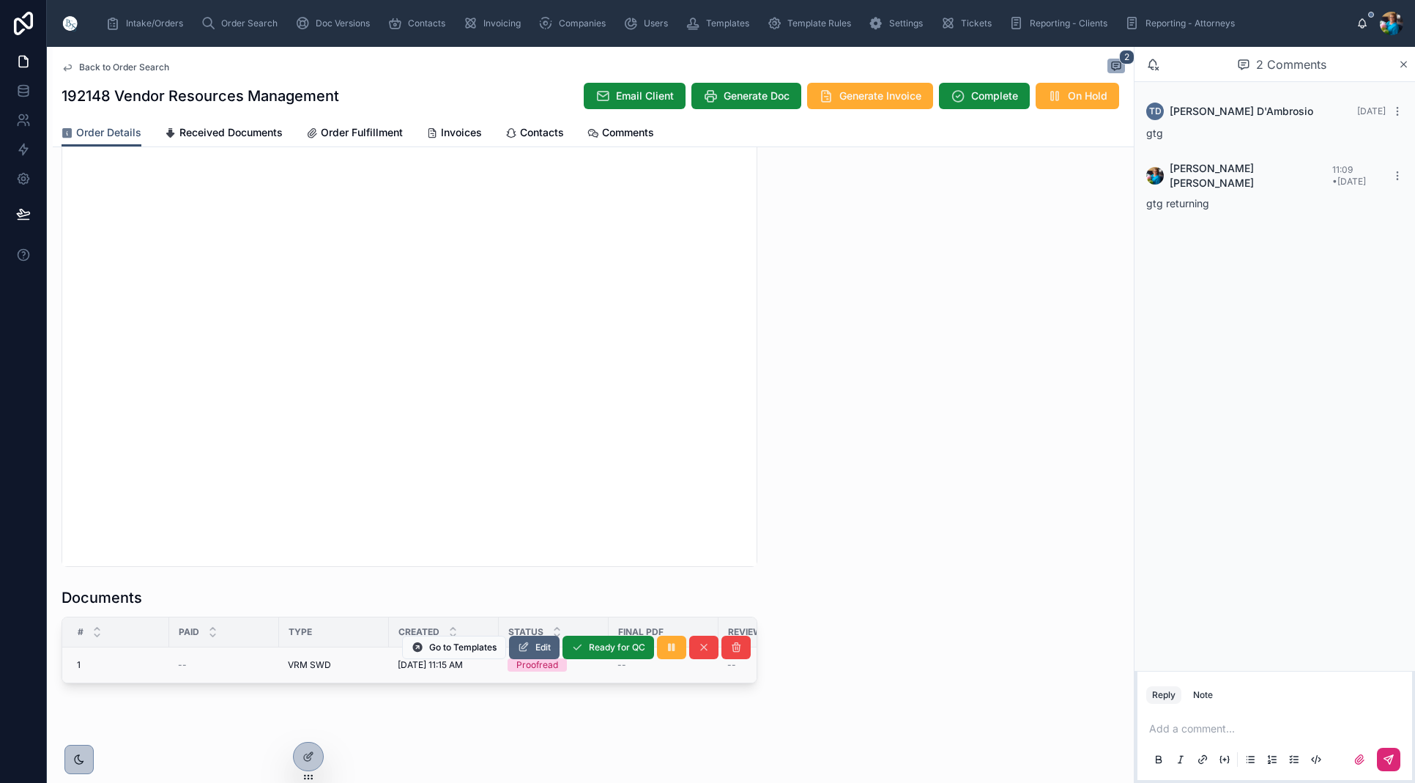
scroll to position [0, 10]
click at [542, 650] on span "Edit" at bounding box center [542, 648] width 15 height 12
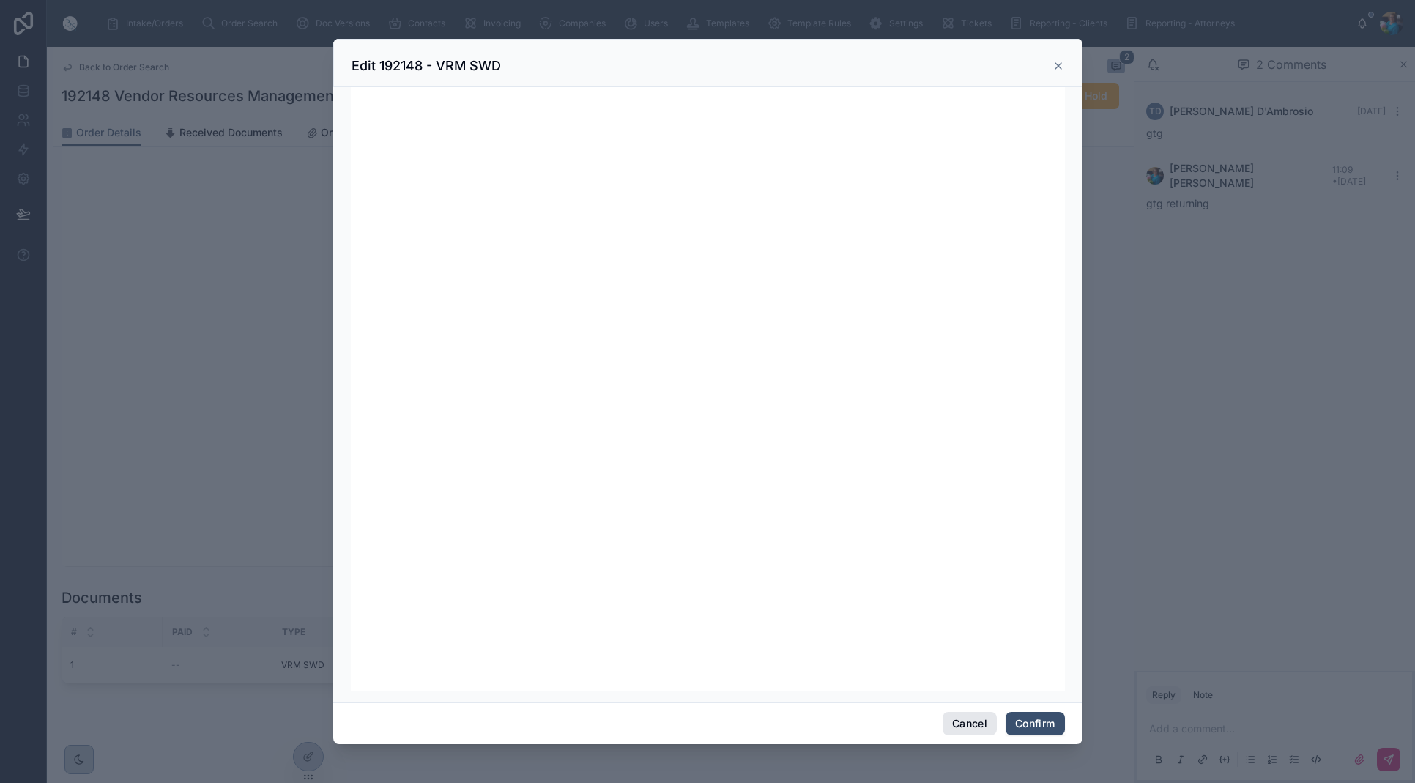
scroll to position [0, 1]
click at [980, 719] on button "Cancel" at bounding box center [970, 723] width 54 height 23
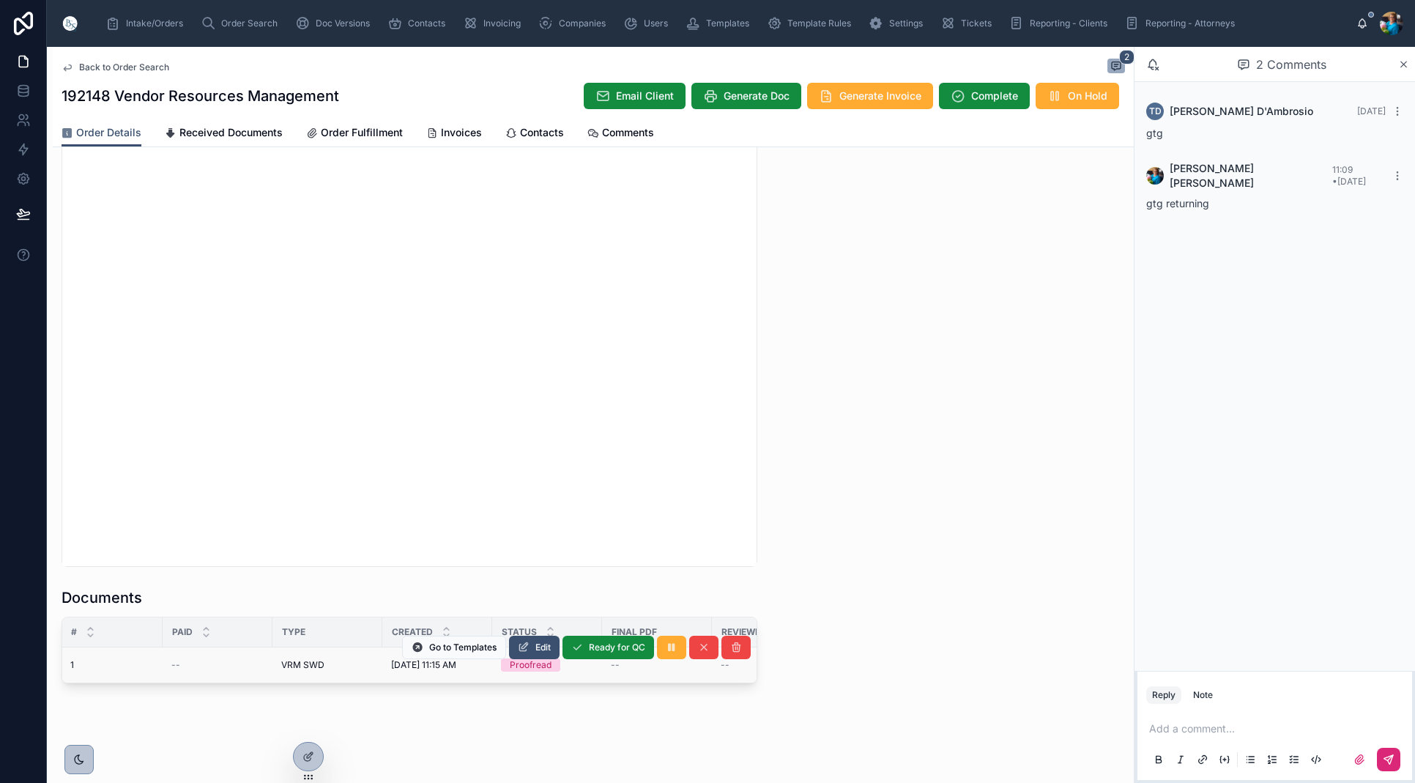
scroll to position [0, 0]
click at [542, 650] on span "Edit" at bounding box center [542, 648] width 15 height 12
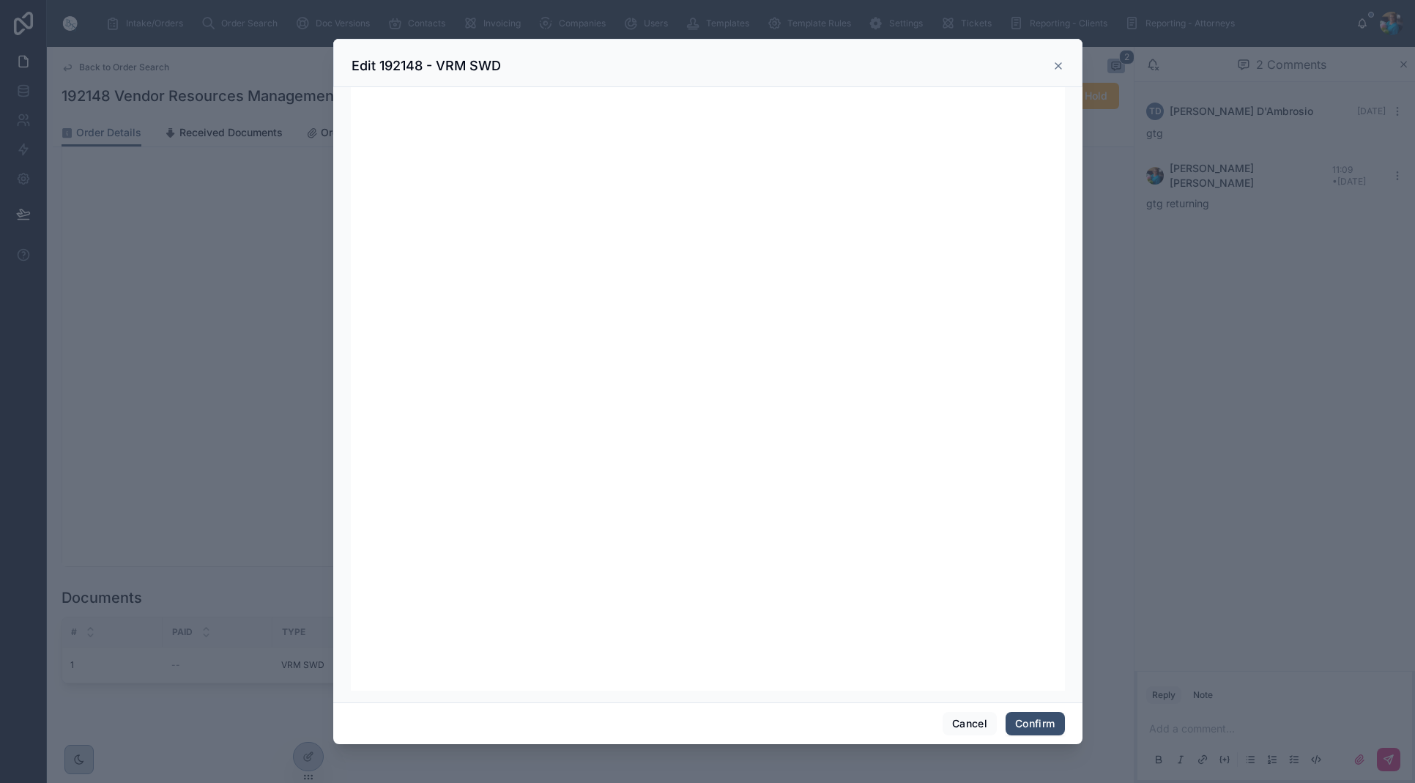
scroll to position [185, 0]
click at [965, 719] on button "Cancel" at bounding box center [970, 723] width 54 height 23
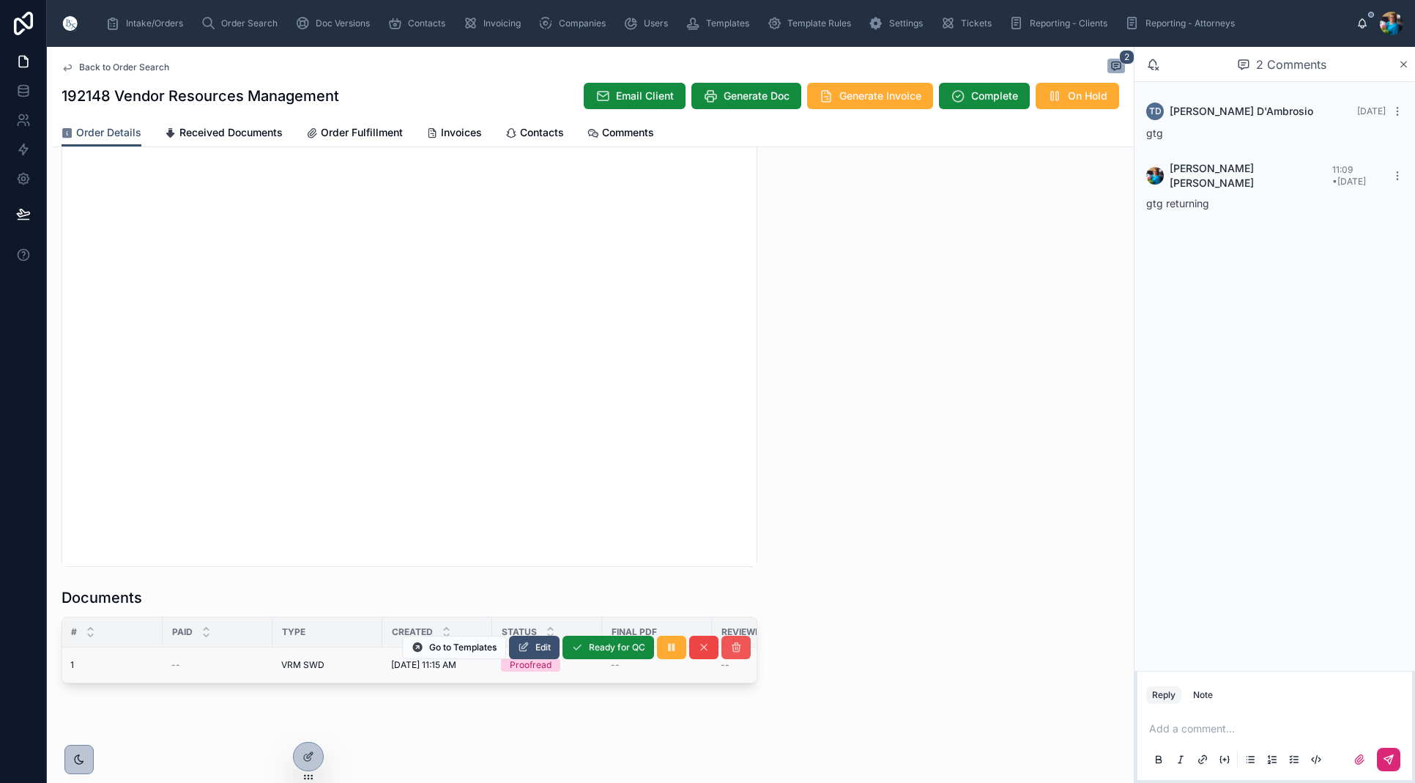
click at [739, 645] on icon at bounding box center [736, 648] width 12 height 12
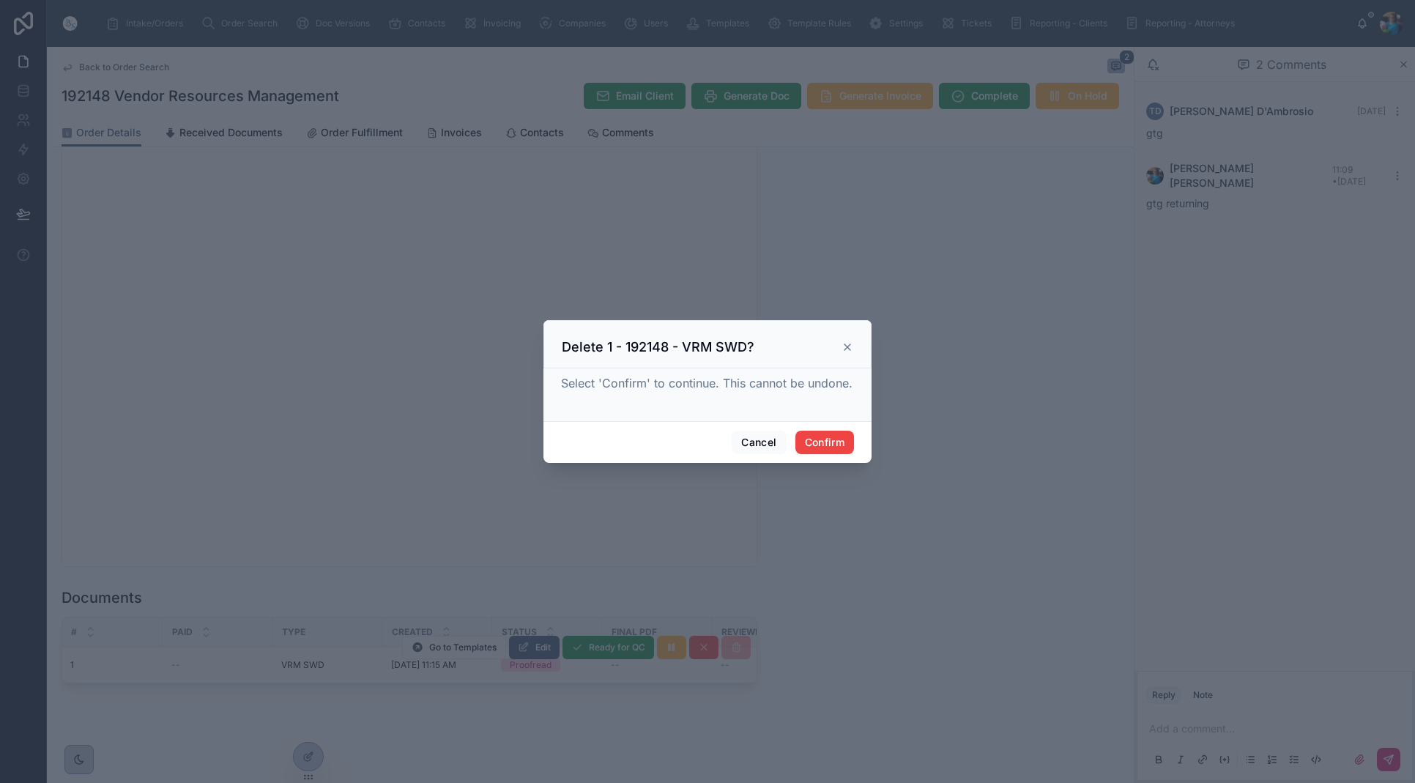
drag, startPoint x: 835, startPoint y: 439, endPoint x: 809, endPoint y: 507, distance: 72.4
click at [833, 445] on button "Confirm" at bounding box center [824, 442] width 59 height 23
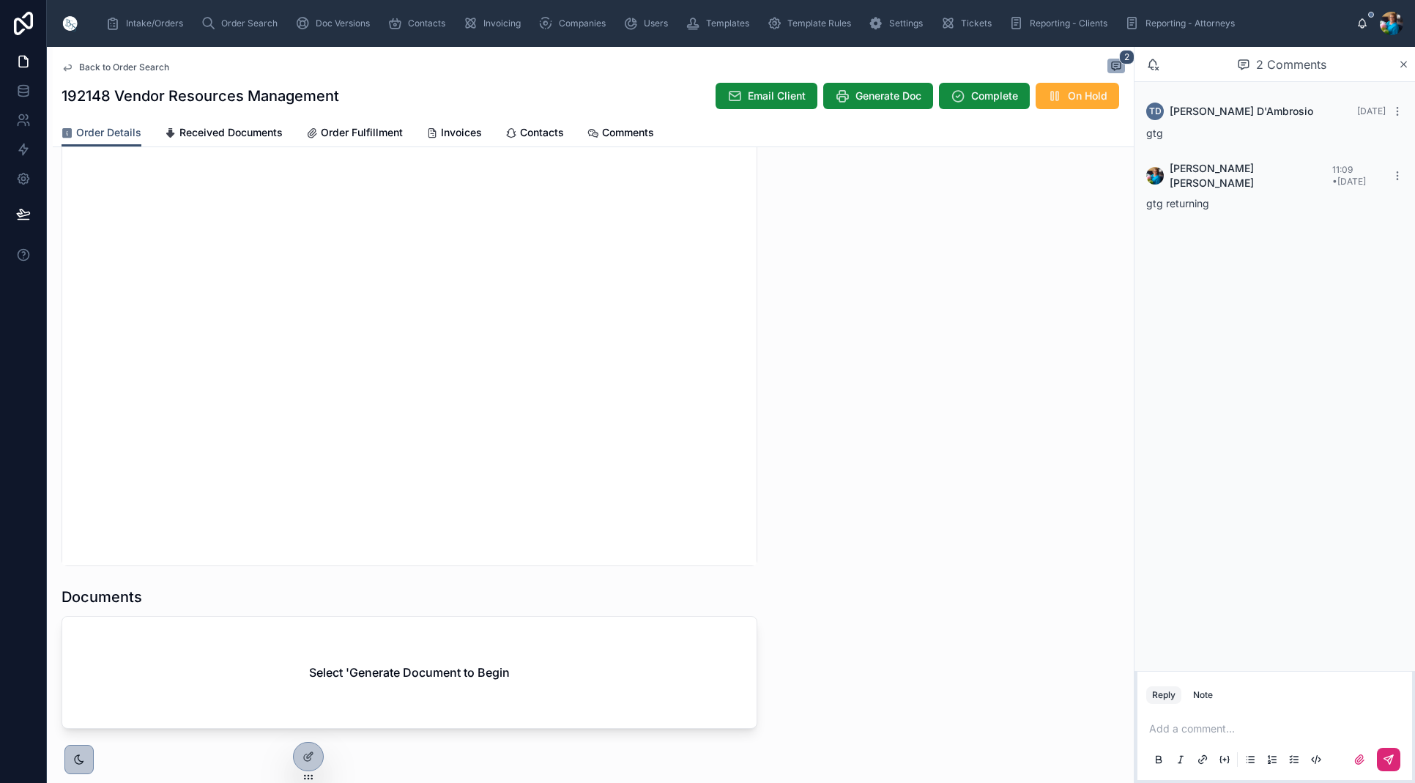
scroll to position [1320, 0]
click at [885, 89] on span "Generate Doc" at bounding box center [889, 96] width 66 height 15
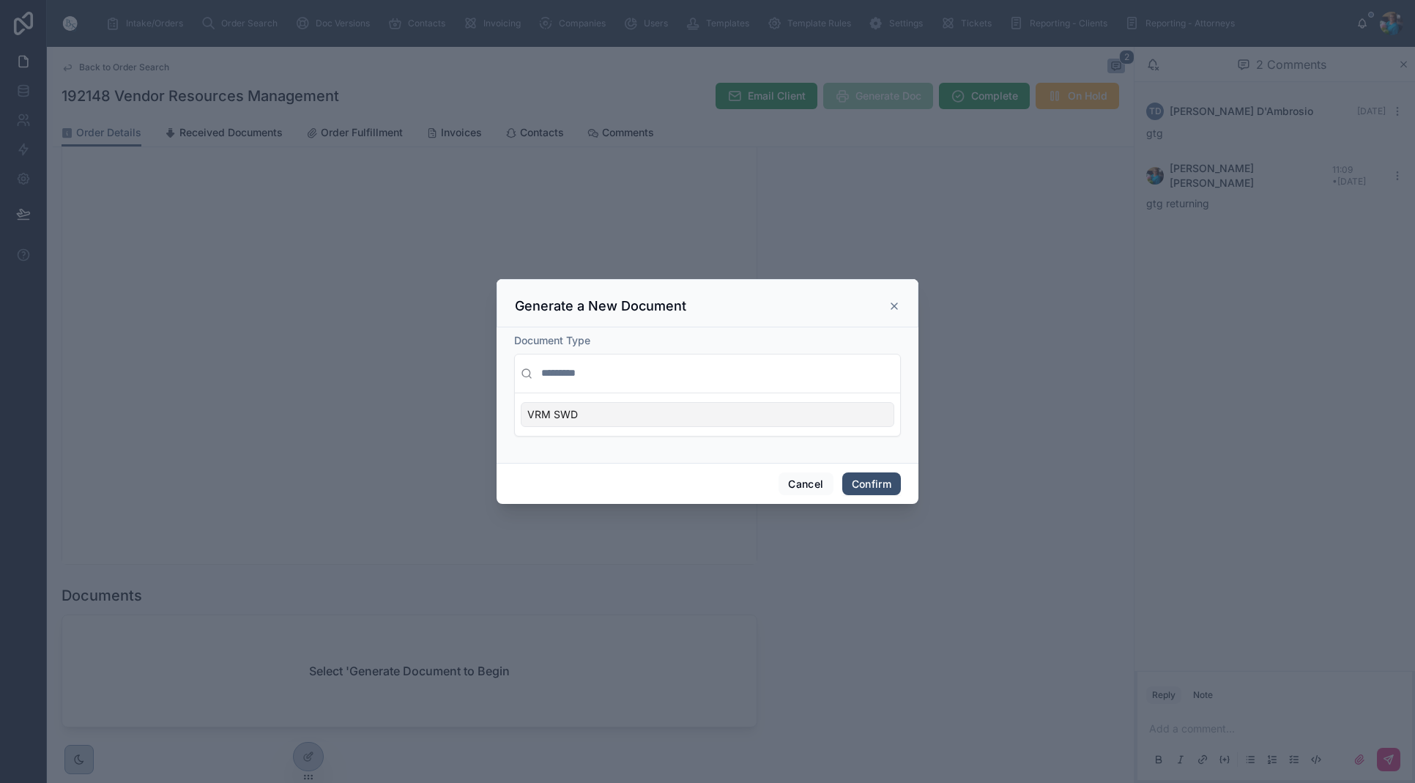
scroll to position [1318, 0]
click at [859, 419] on div "VRM SWD" at bounding box center [708, 414] width 374 height 25
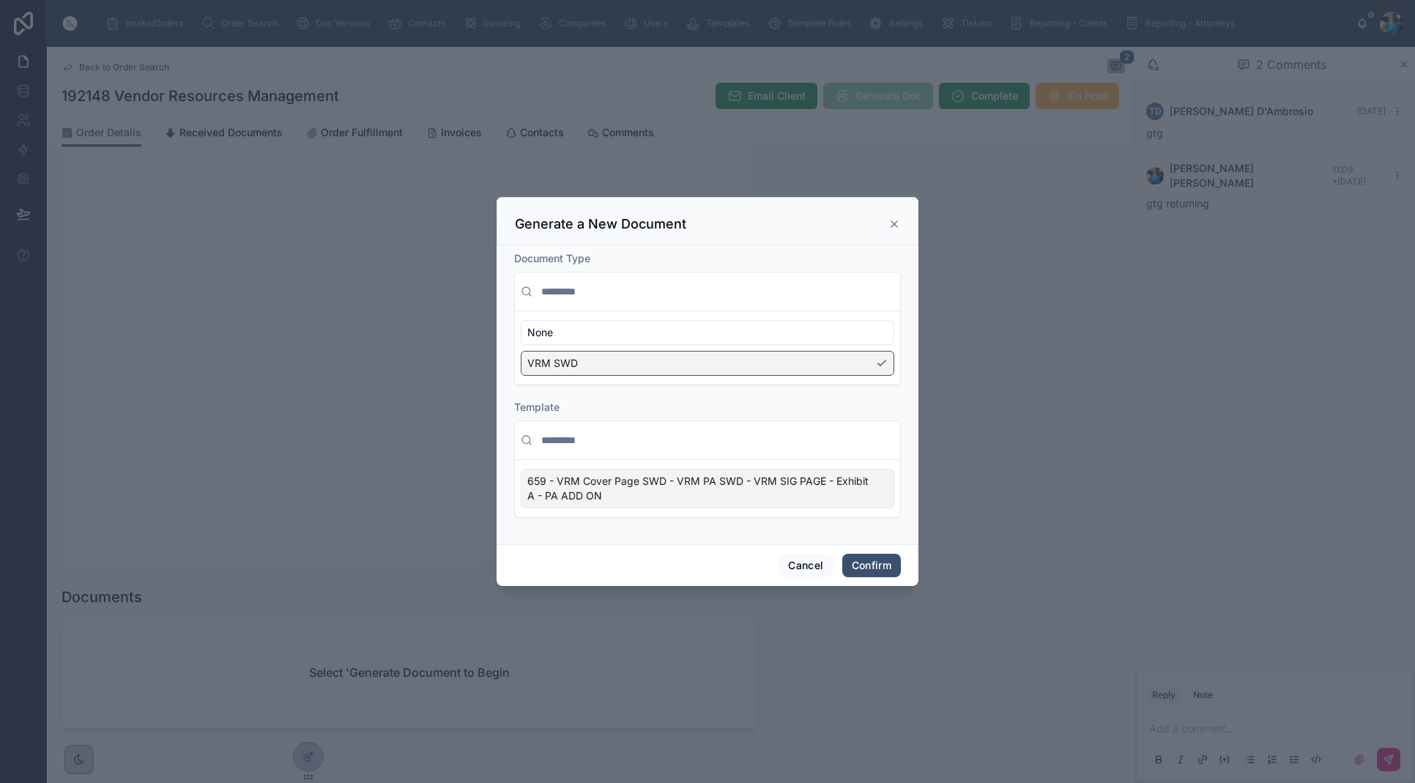
click at [872, 489] on div "659 - VRM Cover Page SWD - VRM PA SWD - VRM SIG PAGE - Exhibit A - PA ADD ON" at bounding box center [708, 489] width 374 height 40
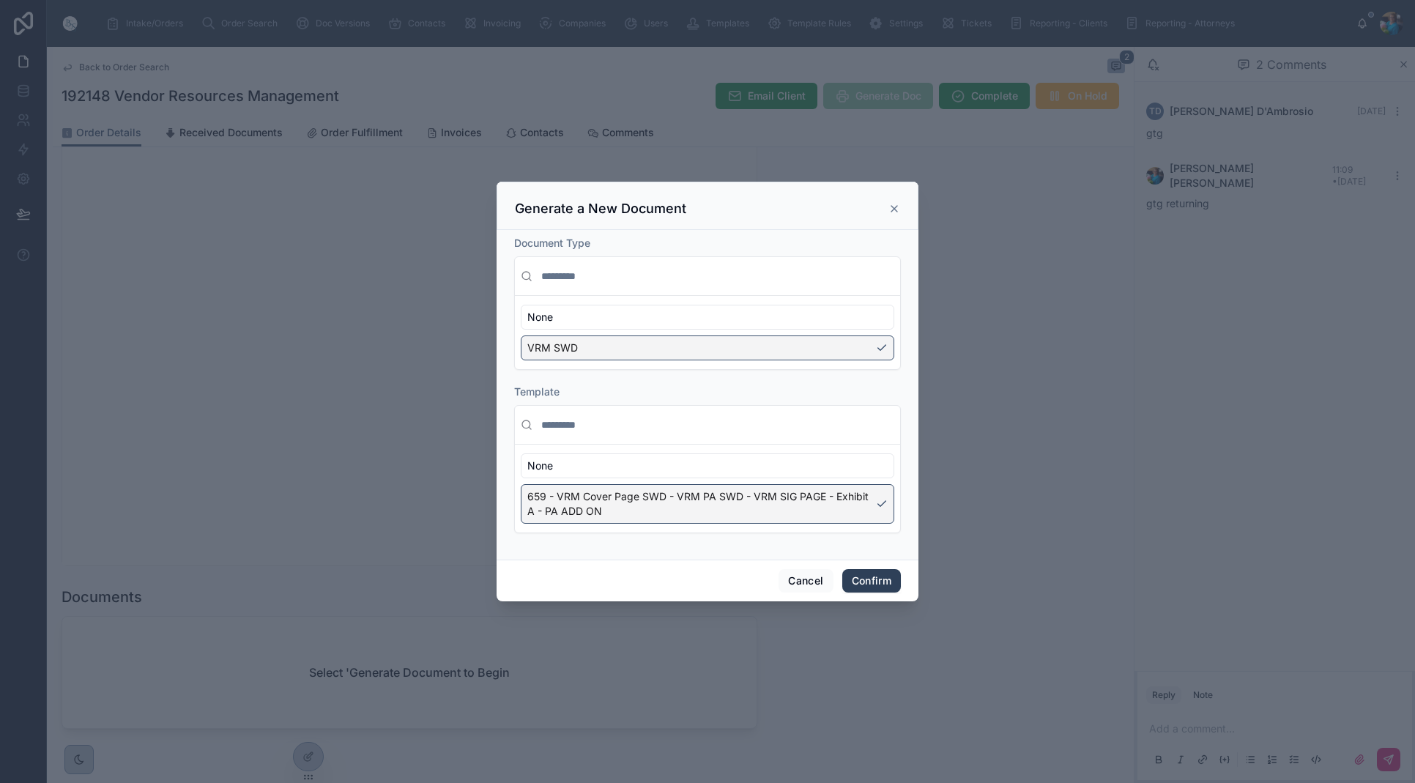
click at [859, 584] on button "Confirm" at bounding box center [871, 580] width 59 height 23
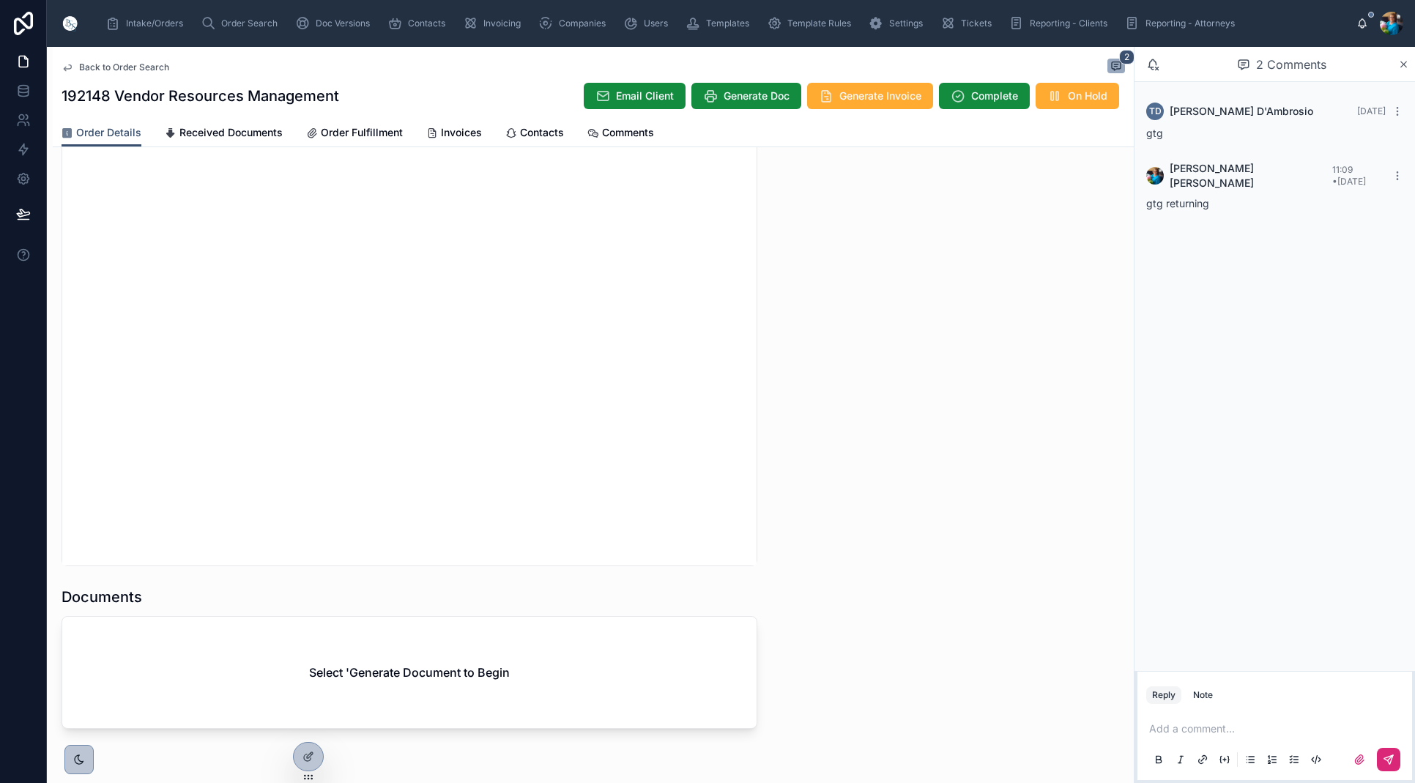
click at [574, 695] on div "Select 'Generate Document to Begin" at bounding box center [409, 672] width 694 height 111
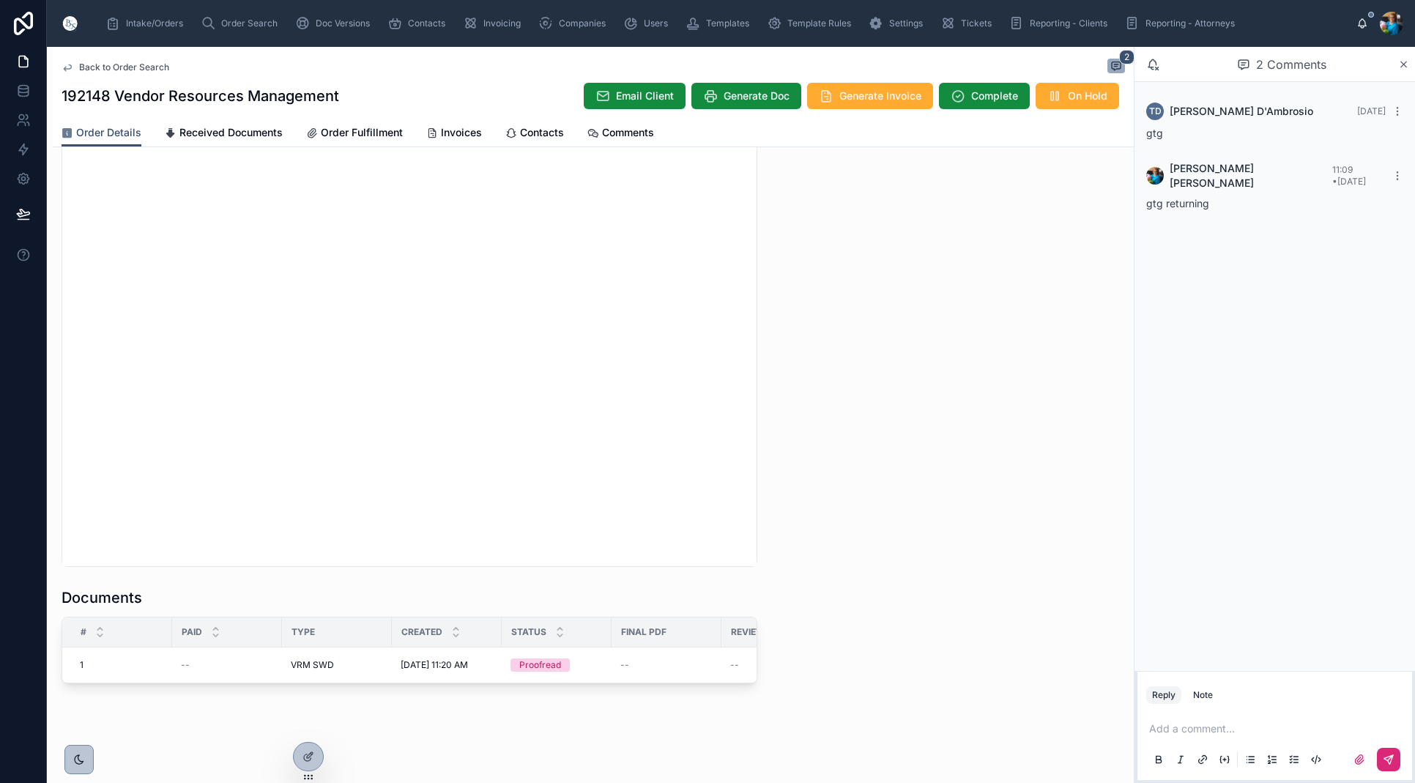
scroll to position [1318, 0]
click at [541, 642] on span "Edit" at bounding box center [542, 648] width 15 height 12
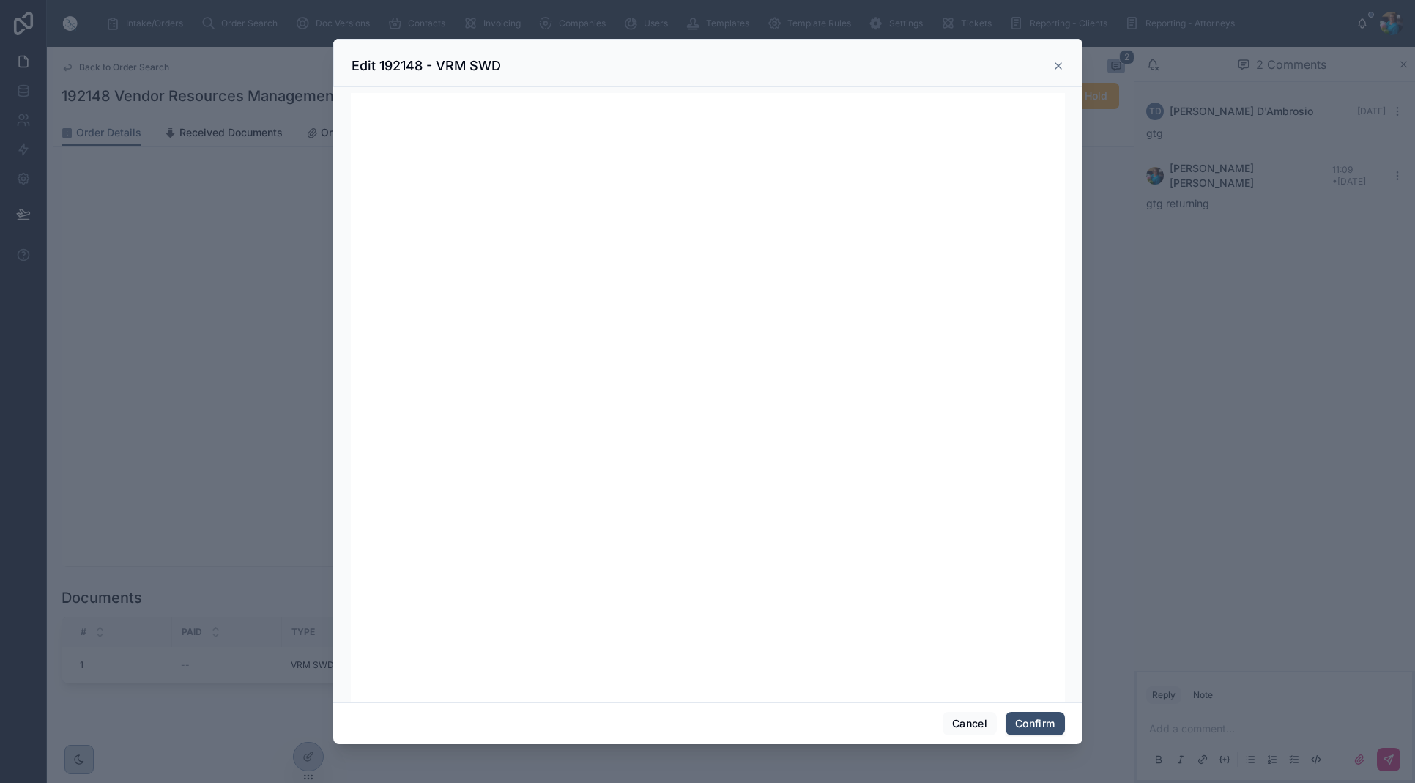
scroll to position [0, 0]
click at [94, 218] on div at bounding box center [707, 391] width 1415 height 783
drag, startPoint x: 971, startPoint y: 726, endPoint x: 900, endPoint y: 679, distance: 85.1
click at [970, 724] on button "Cancel" at bounding box center [970, 723] width 54 height 23
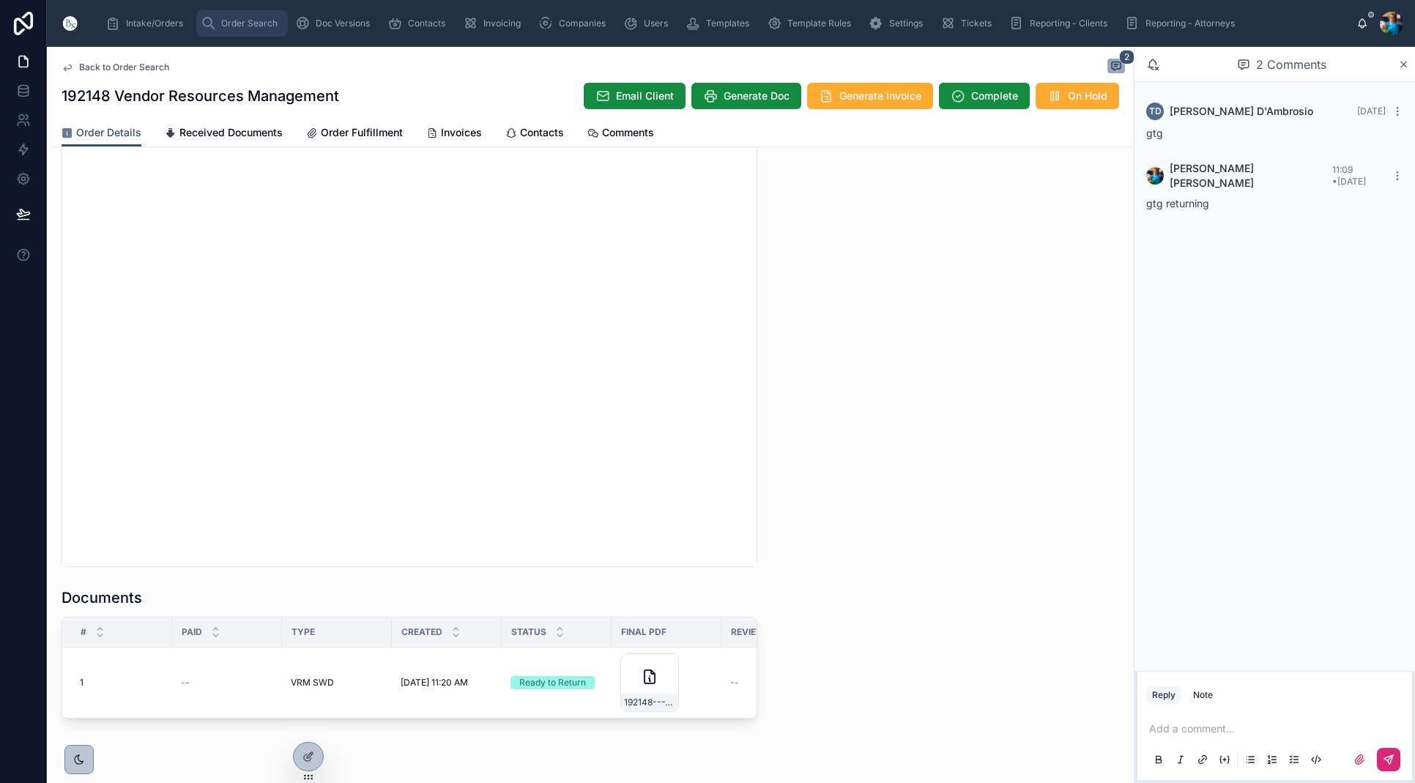
click at [231, 24] on span "Order Search" at bounding box center [249, 24] width 56 height 12
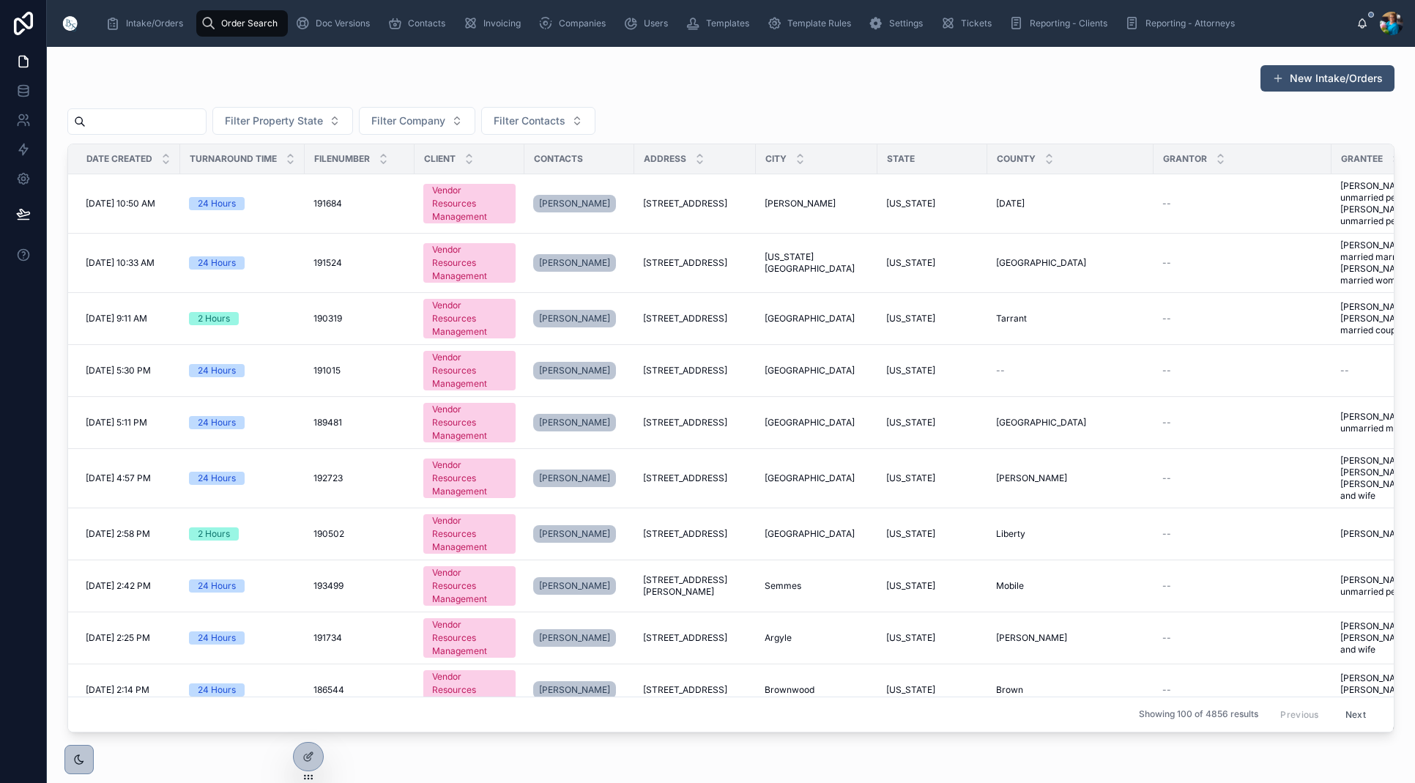
click at [195, 123] on input "text" at bounding box center [146, 121] width 120 height 21
paste input "******"
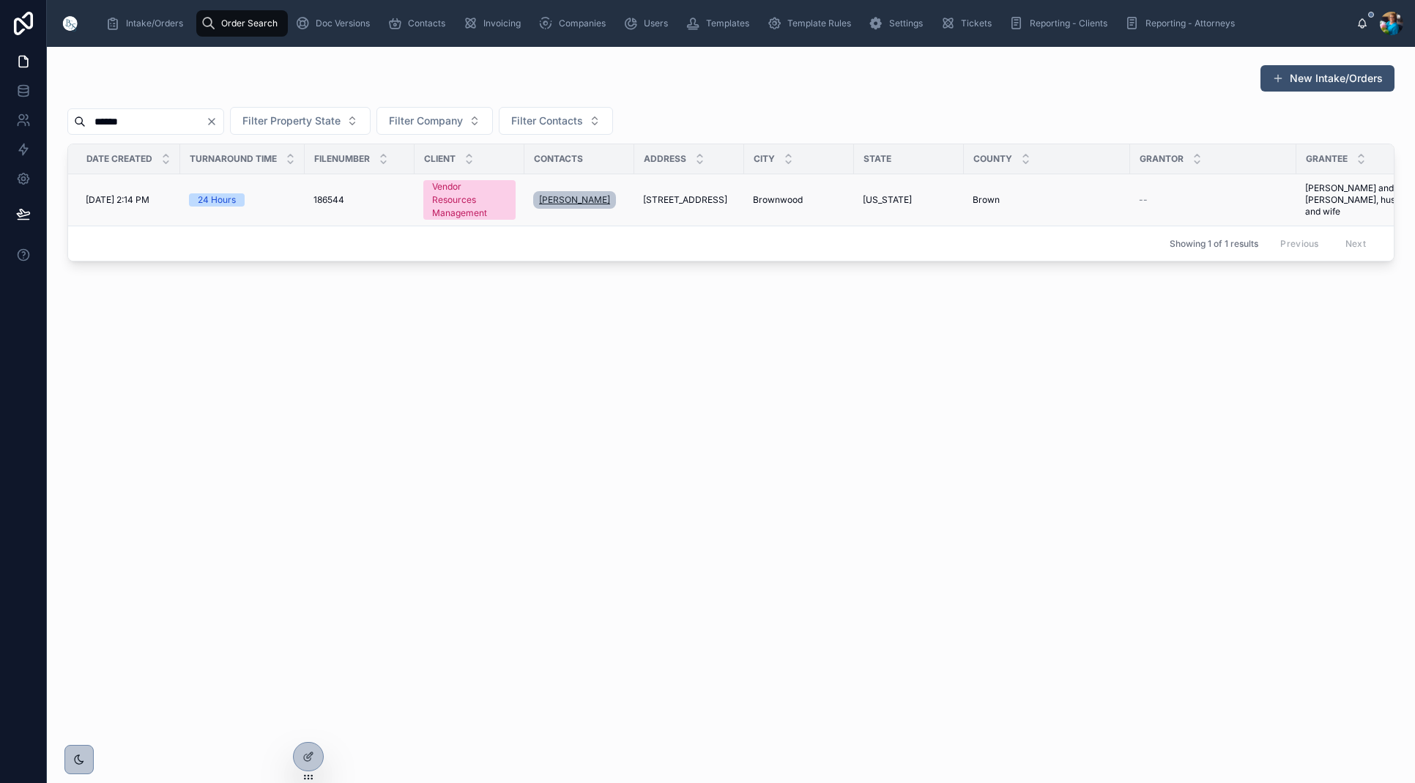
type input "******"
click at [564, 200] on span "[PERSON_NAME]" at bounding box center [574, 200] width 71 height 12
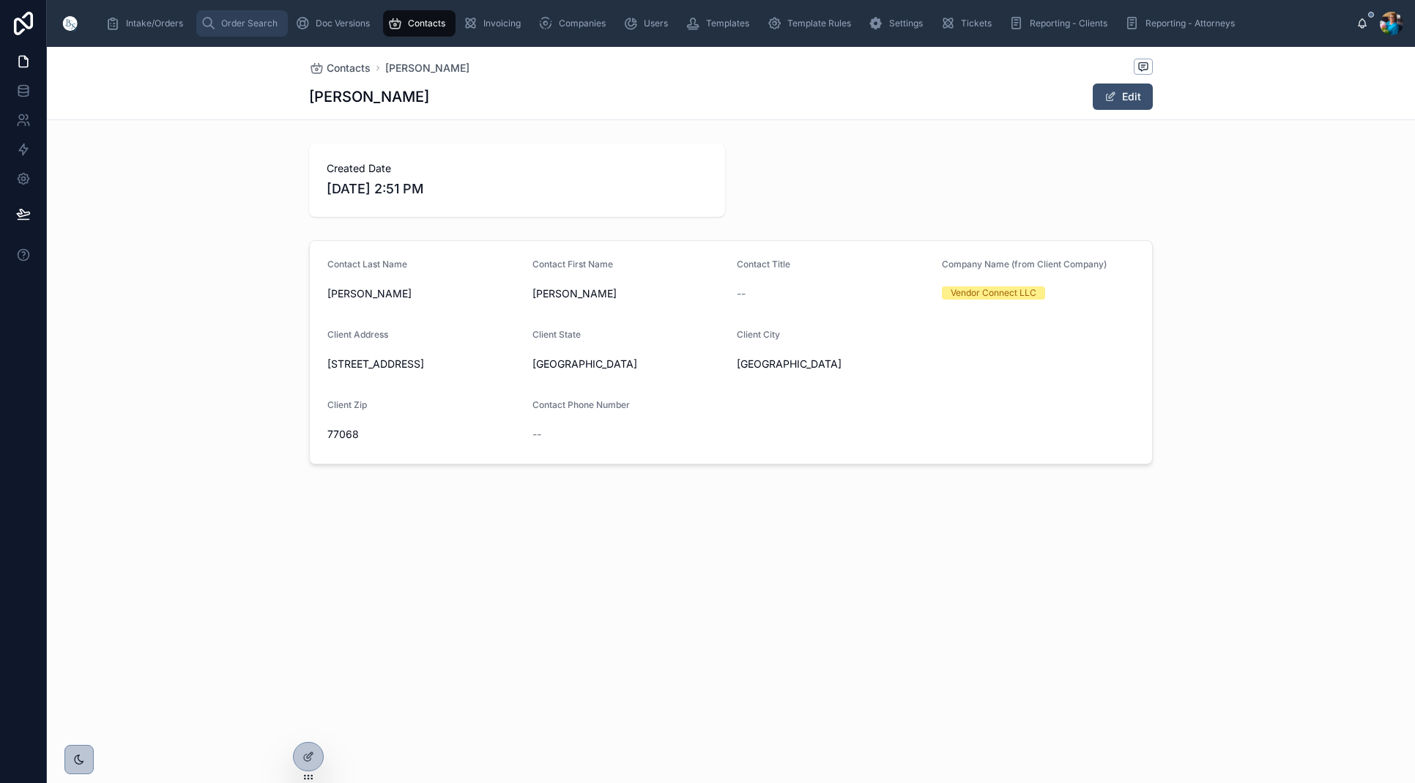
click at [234, 23] on span "Order Search" at bounding box center [249, 24] width 56 height 12
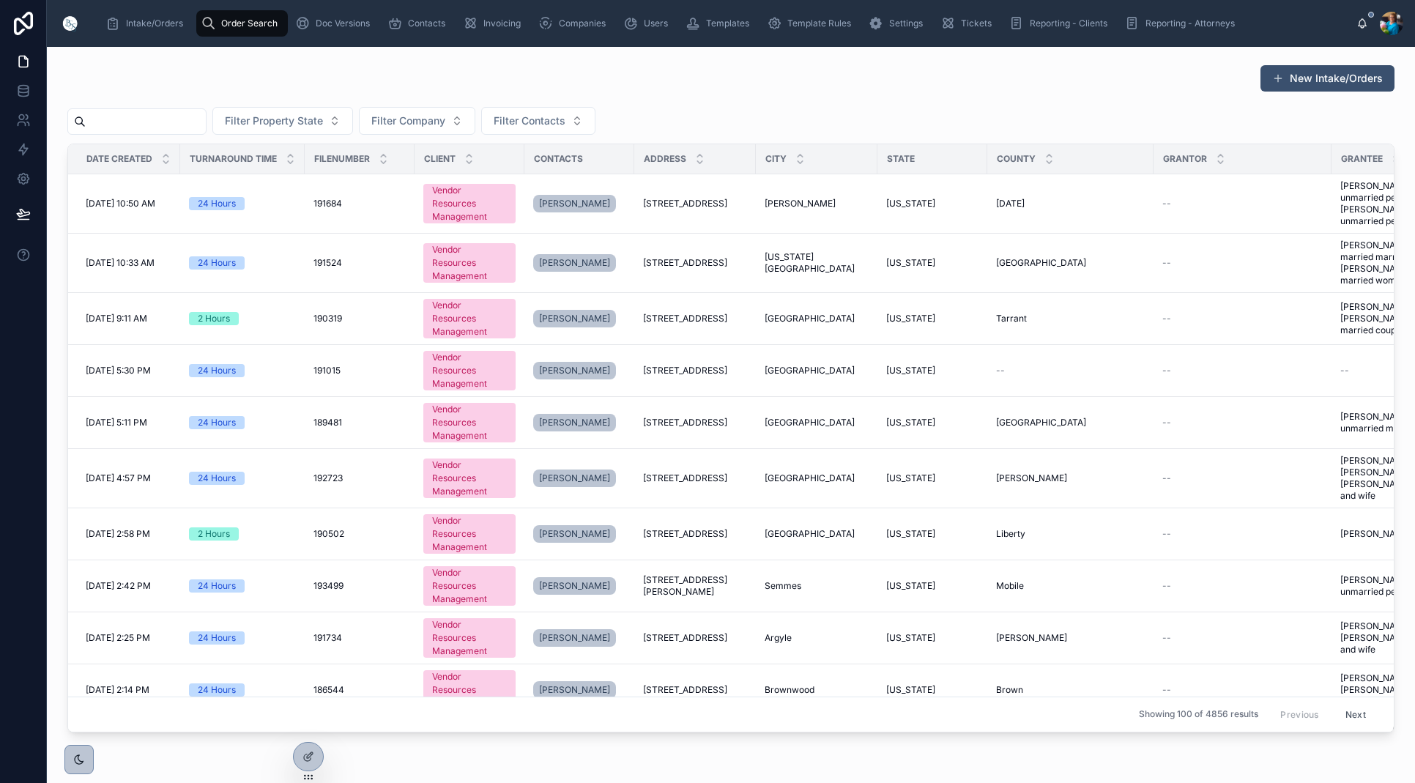
click at [206, 122] on input "text" at bounding box center [146, 121] width 120 height 21
paste input "******"
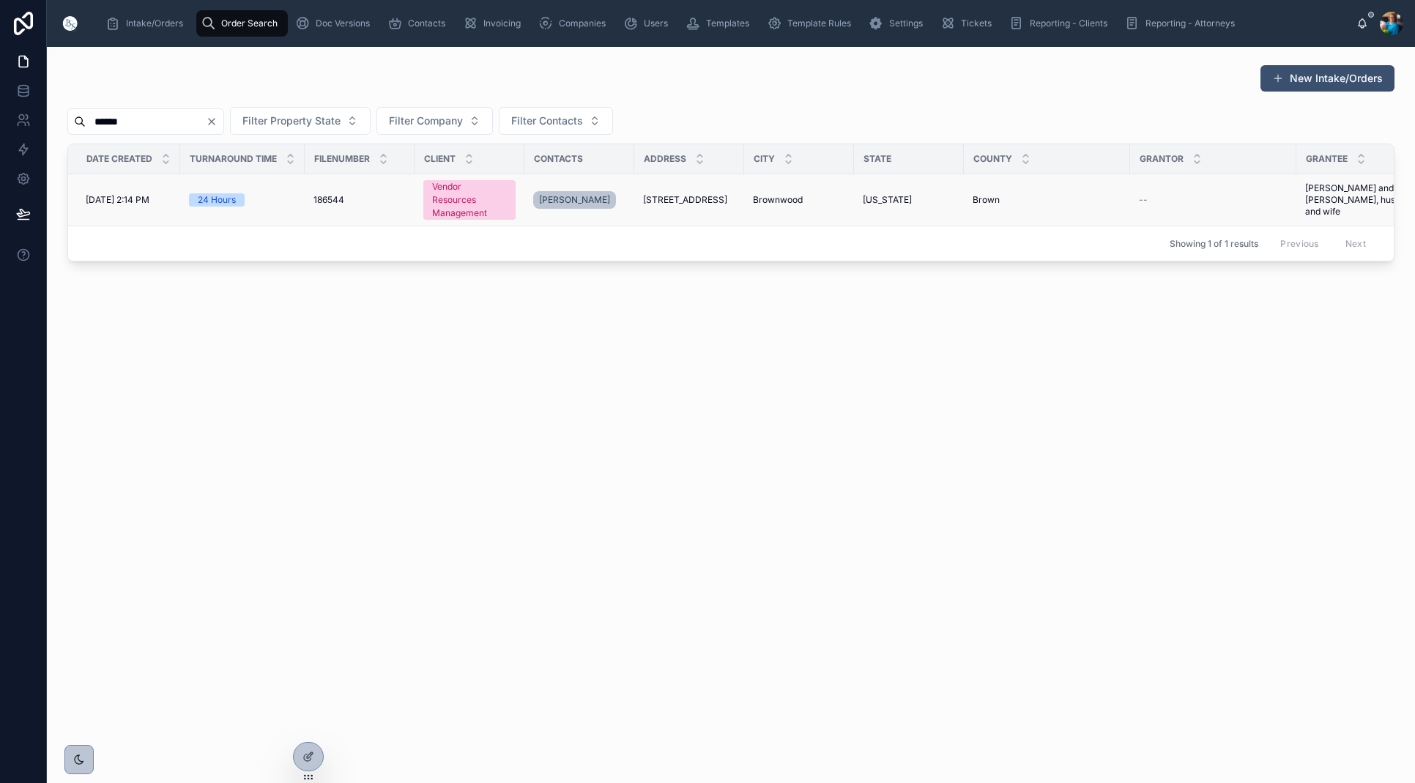
type input "******"
click at [683, 204] on span "[STREET_ADDRESS]" at bounding box center [683, 200] width 84 height 12
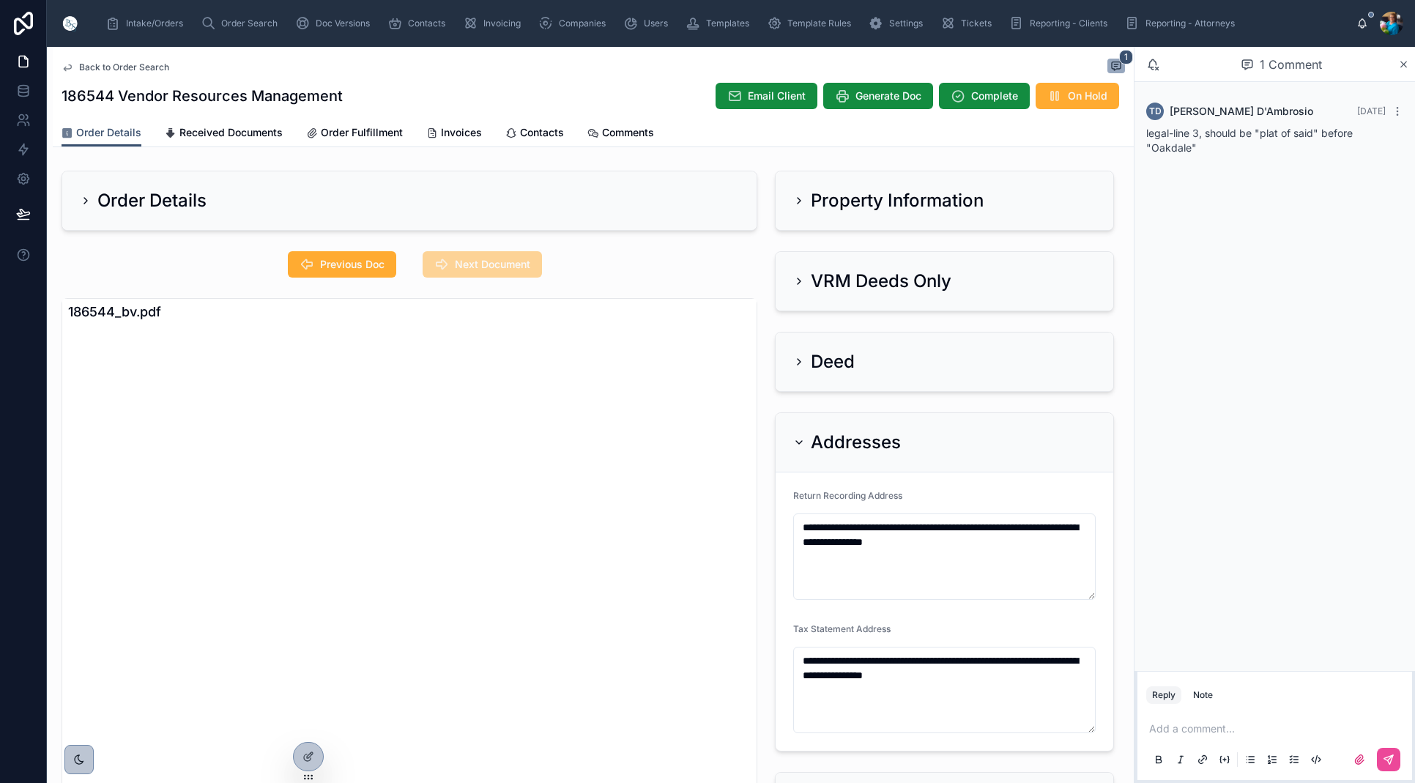
click at [801, 443] on icon at bounding box center [799, 443] width 12 height 12
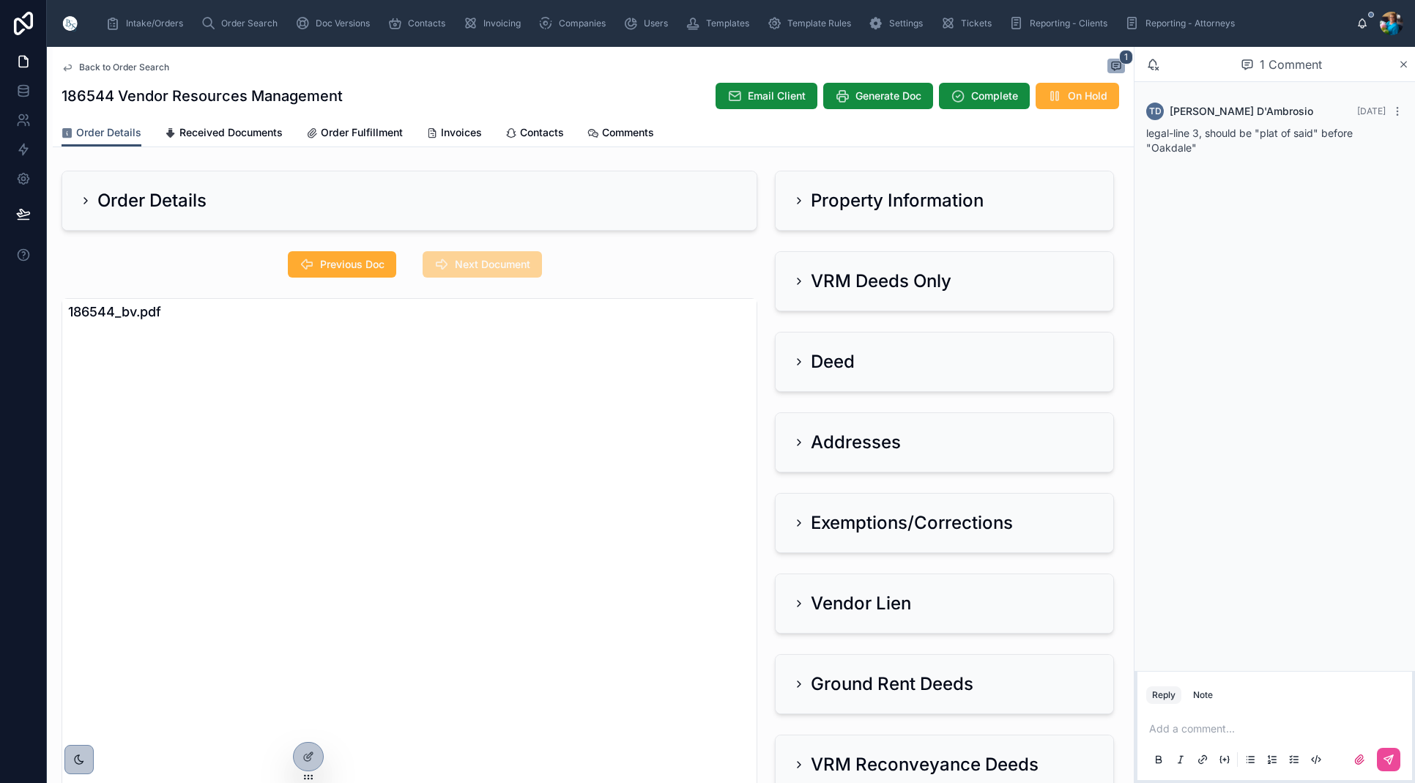
click at [799, 198] on icon at bounding box center [799, 201] width 12 height 12
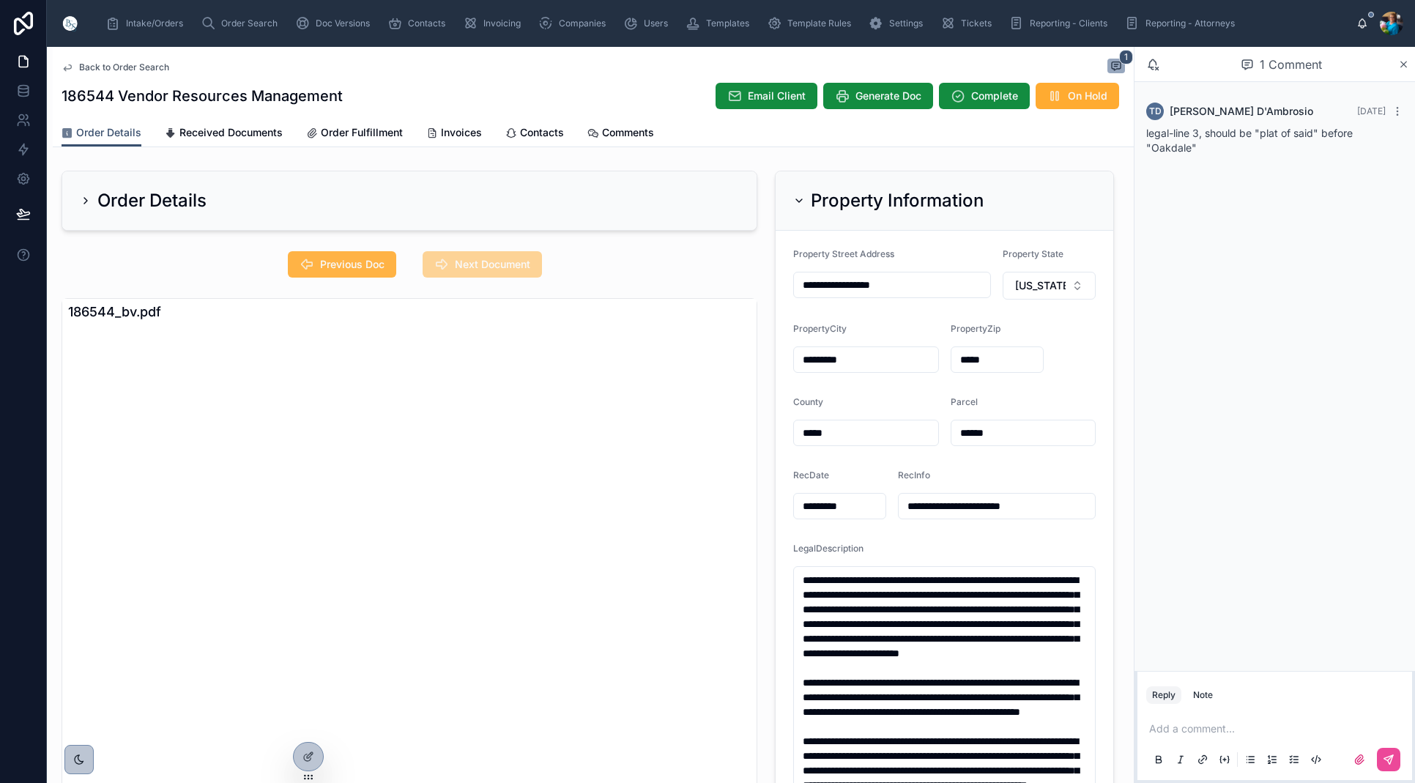
click at [355, 261] on span "Previous Doc" at bounding box center [352, 264] width 64 height 15
click at [360, 264] on span "Previous Doc" at bounding box center [352, 264] width 64 height 15
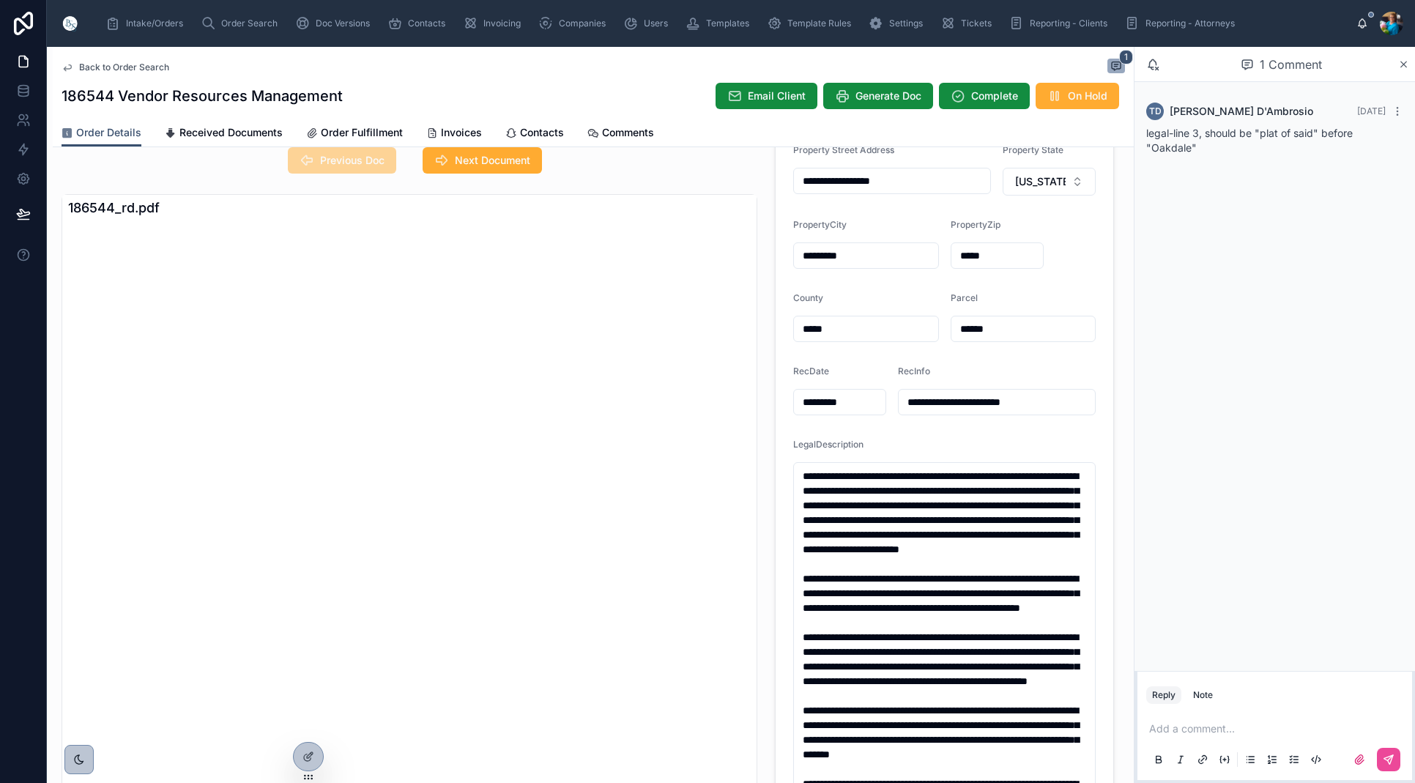
scroll to position [108, 0]
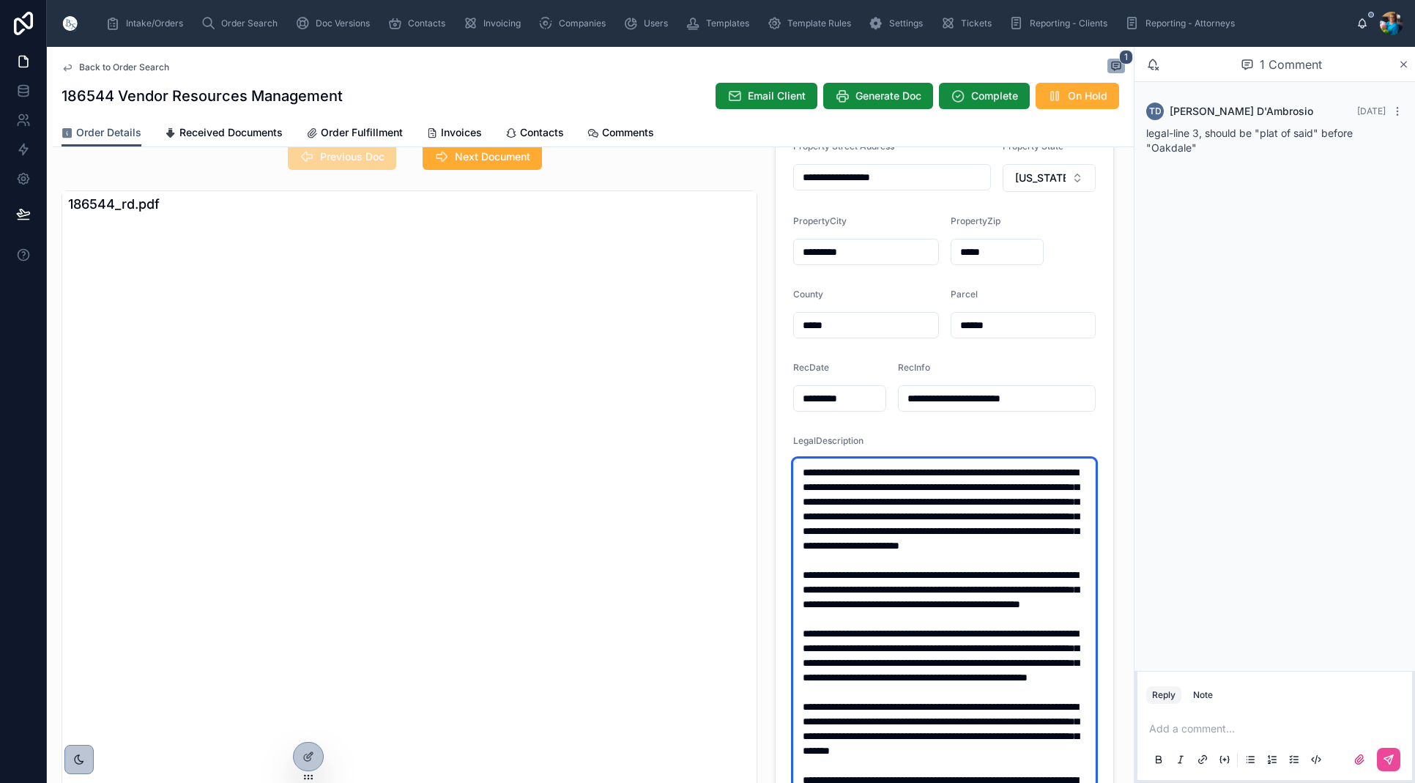
drag, startPoint x: 854, startPoint y: 580, endPoint x: 784, endPoint y: 470, distance: 131.1
click at [784, 470] on form "**********" at bounding box center [945, 526] width 338 height 806
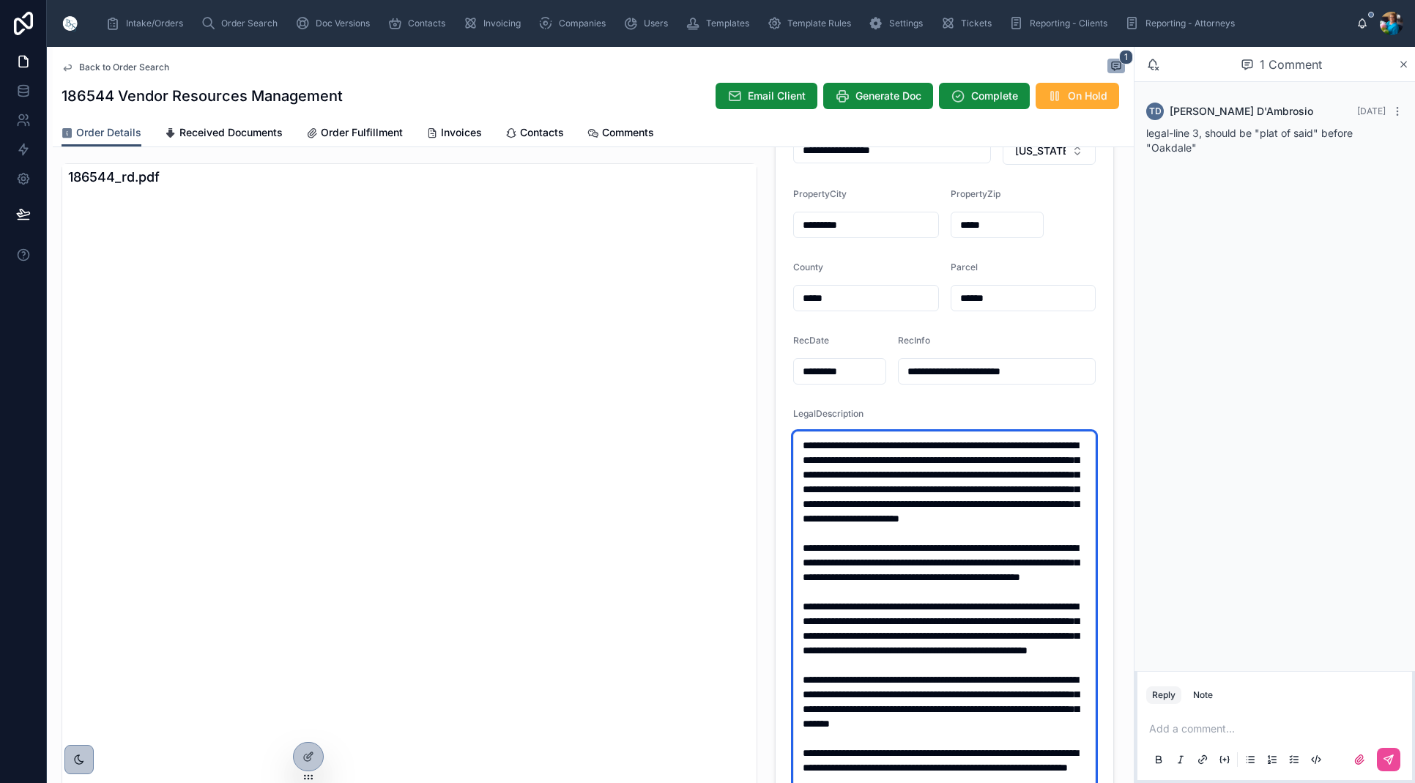
scroll to position [59, 0]
drag, startPoint x: 1007, startPoint y: 564, endPoint x: 795, endPoint y: 516, distance: 217.1
click at [795, 516] on textarea at bounding box center [944, 657] width 303 height 453
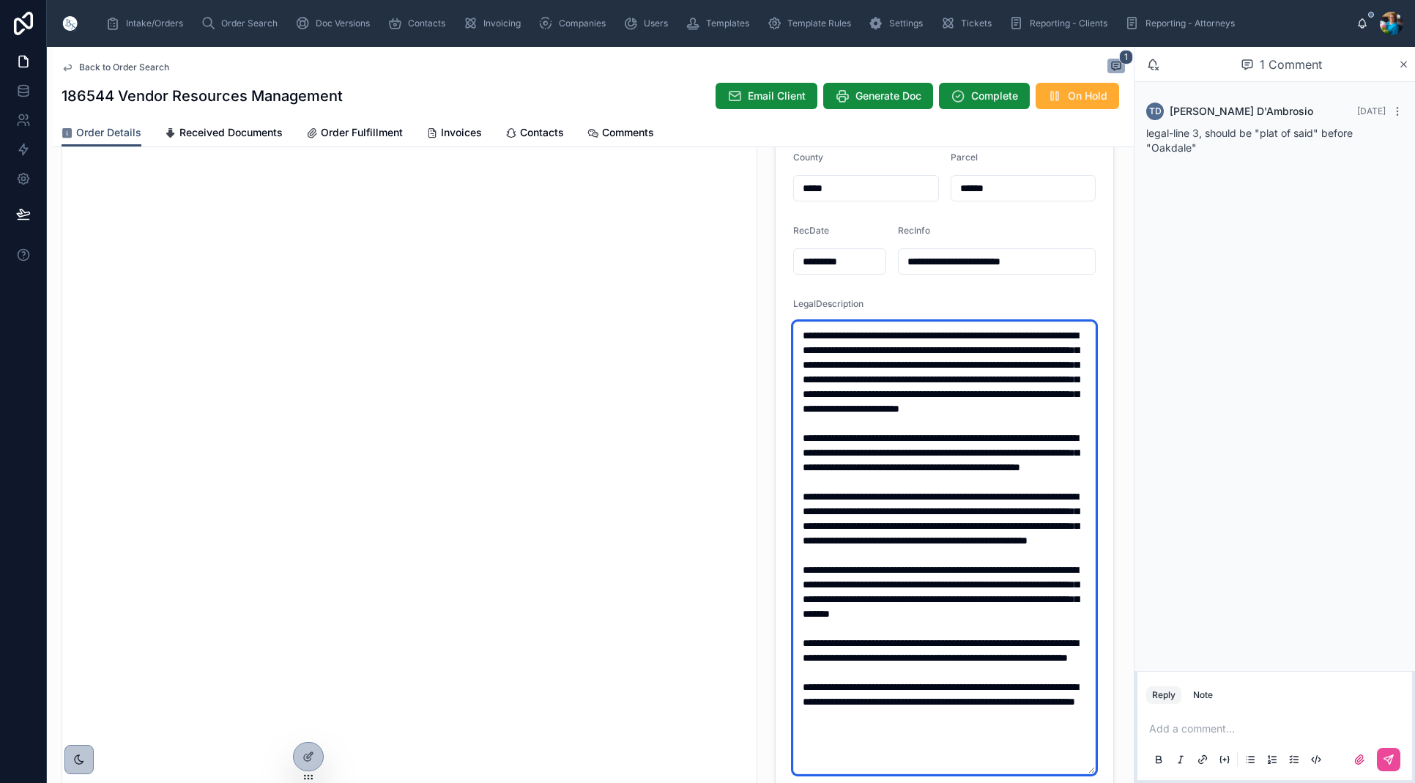
scroll to position [252, 0]
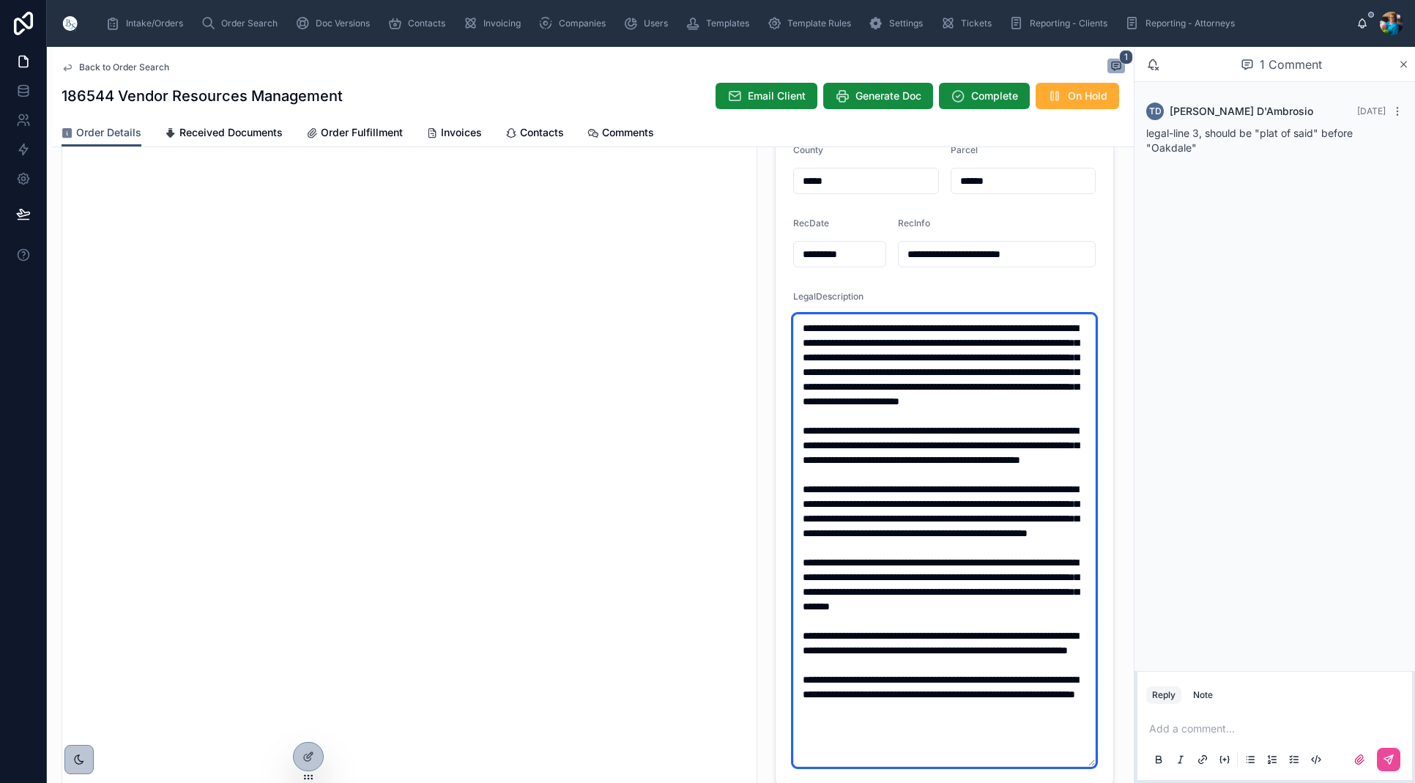
drag, startPoint x: 862, startPoint y: 548, endPoint x: 801, endPoint y: 471, distance: 98.5
click at [801, 471] on textarea at bounding box center [944, 540] width 303 height 453
drag, startPoint x: 1039, startPoint y: 343, endPoint x: 1042, endPoint y: 377, distance: 34.6
click at [1039, 344] on textarea at bounding box center [944, 540] width 303 height 453
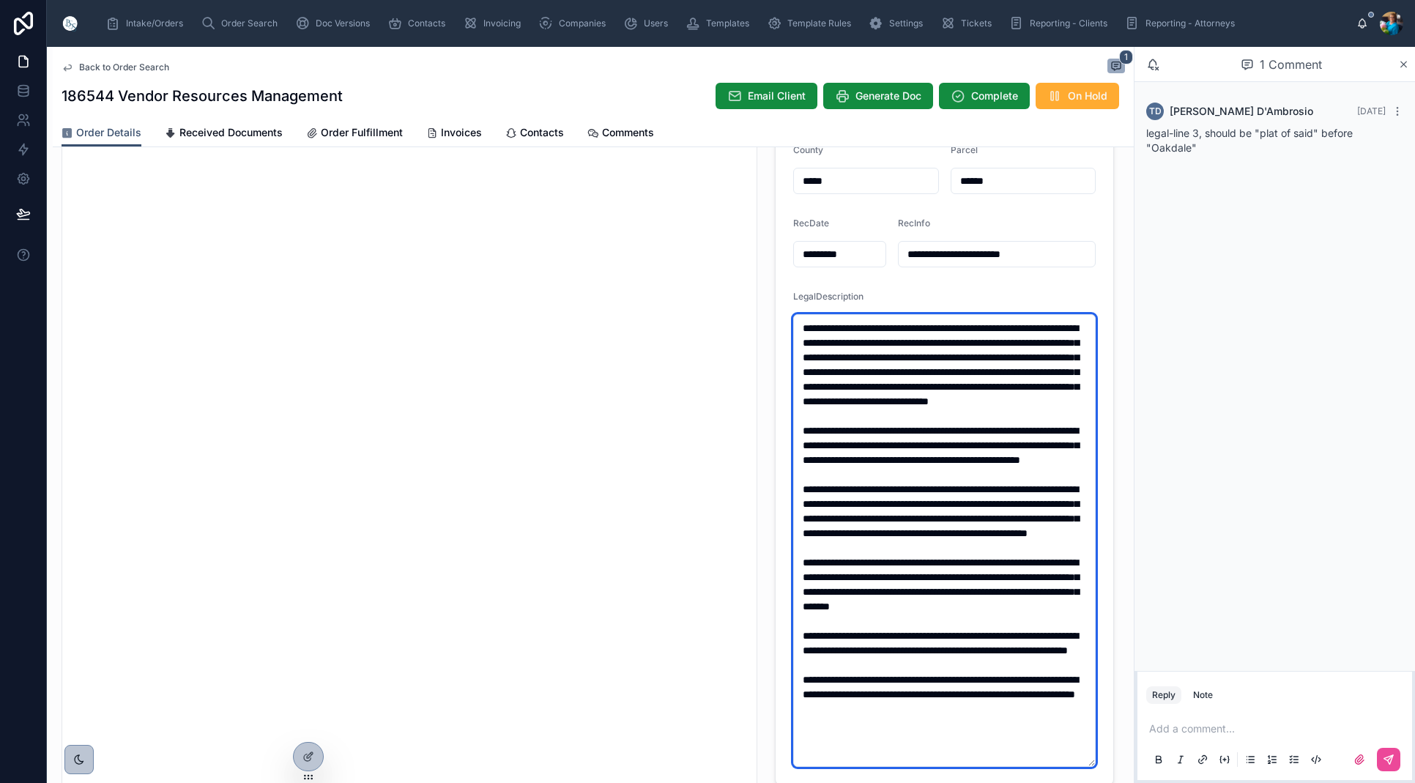
scroll to position [0, 0]
click at [861, 353] on textarea at bounding box center [944, 540] width 303 height 453
type textarea "**********"
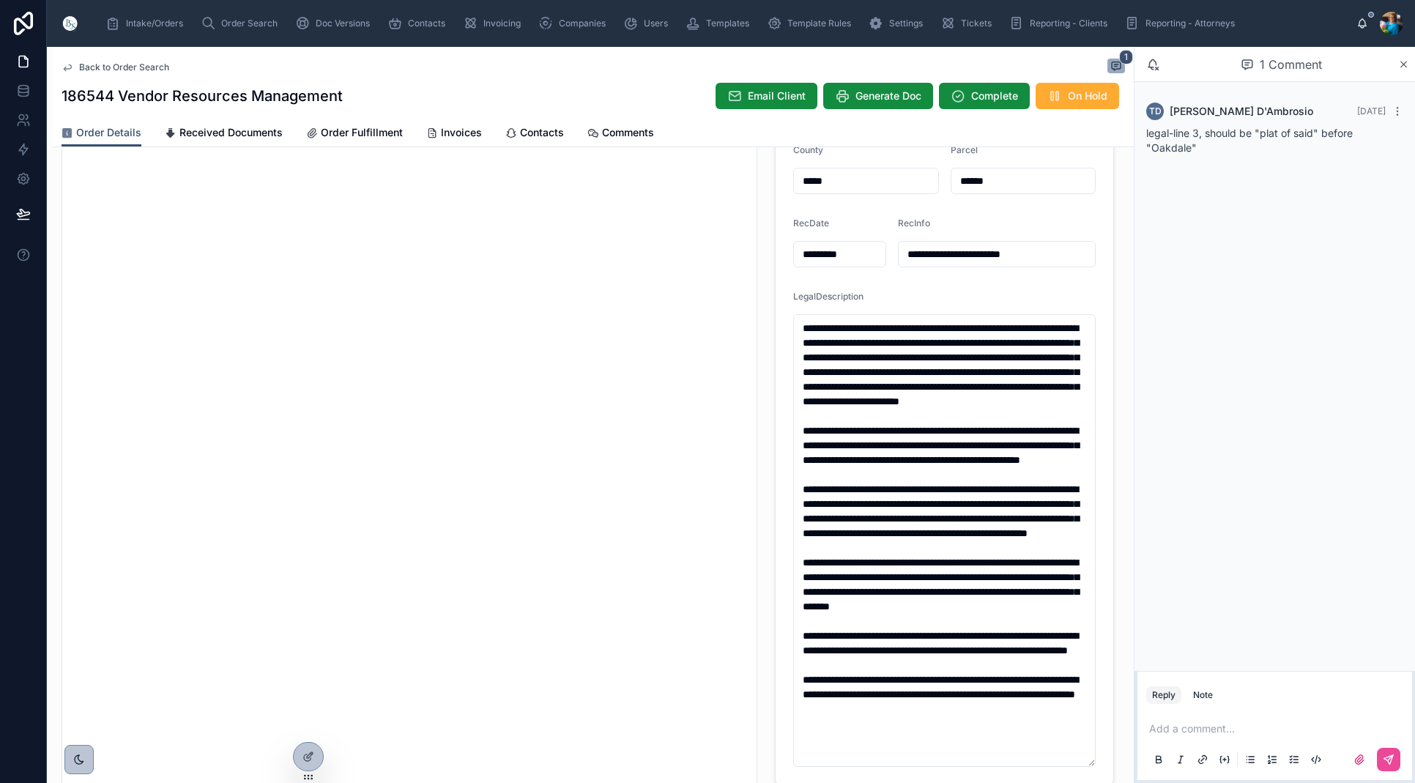
click at [1157, 730] on p at bounding box center [1277, 729] width 257 height 15
click at [1388, 757] on icon at bounding box center [1388, 759] width 9 height 9
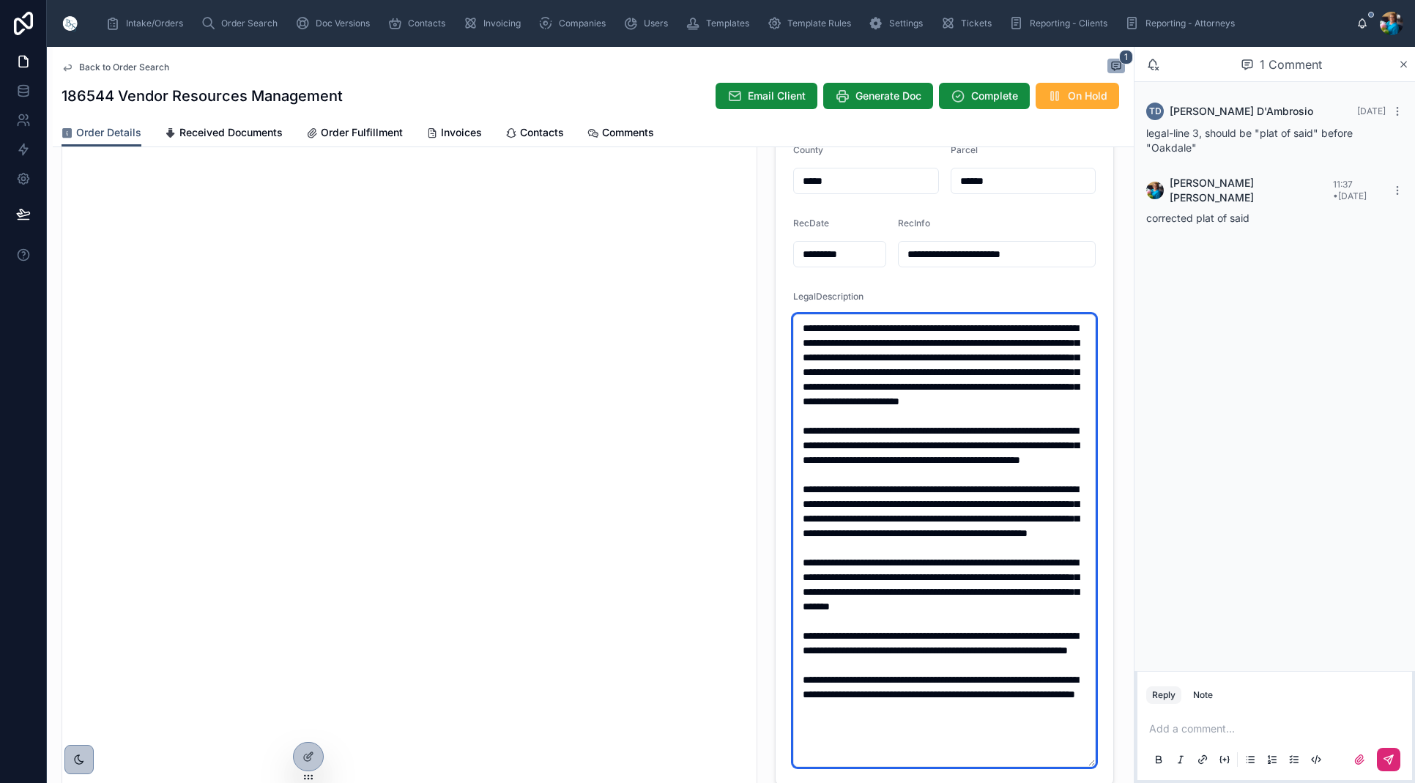
drag, startPoint x: 841, startPoint y: 536, endPoint x: 802, endPoint y: 474, distance: 73.4
click at [802, 474] on textarea at bounding box center [944, 540] width 303 height 453
drag, startPoint x: 857, startPoint y: 642, endPoint x: 802, endPoint y: 578, distance: 84.1
click at [802, 578] on textarea at bounding box center [944, 540] width 303 height 453
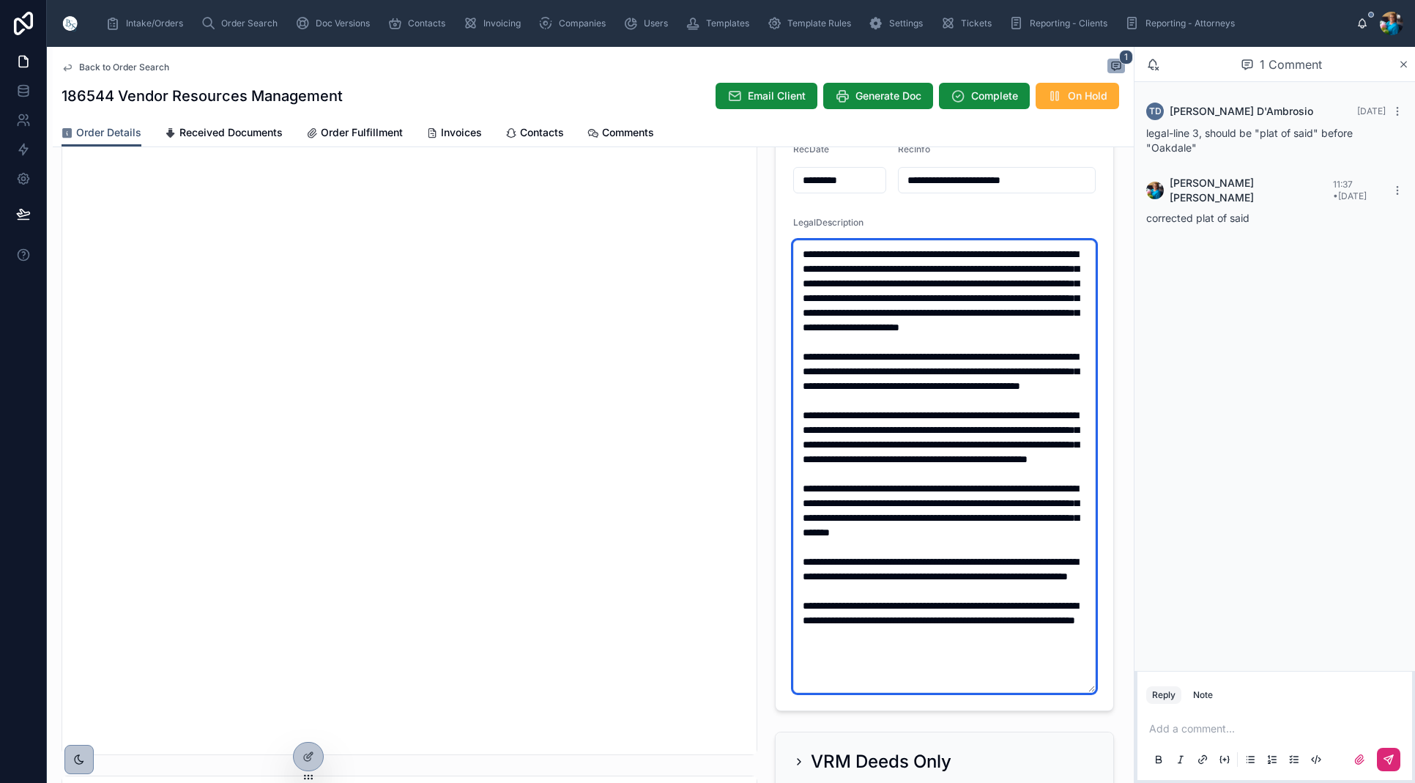
scroll to position [333, 0]
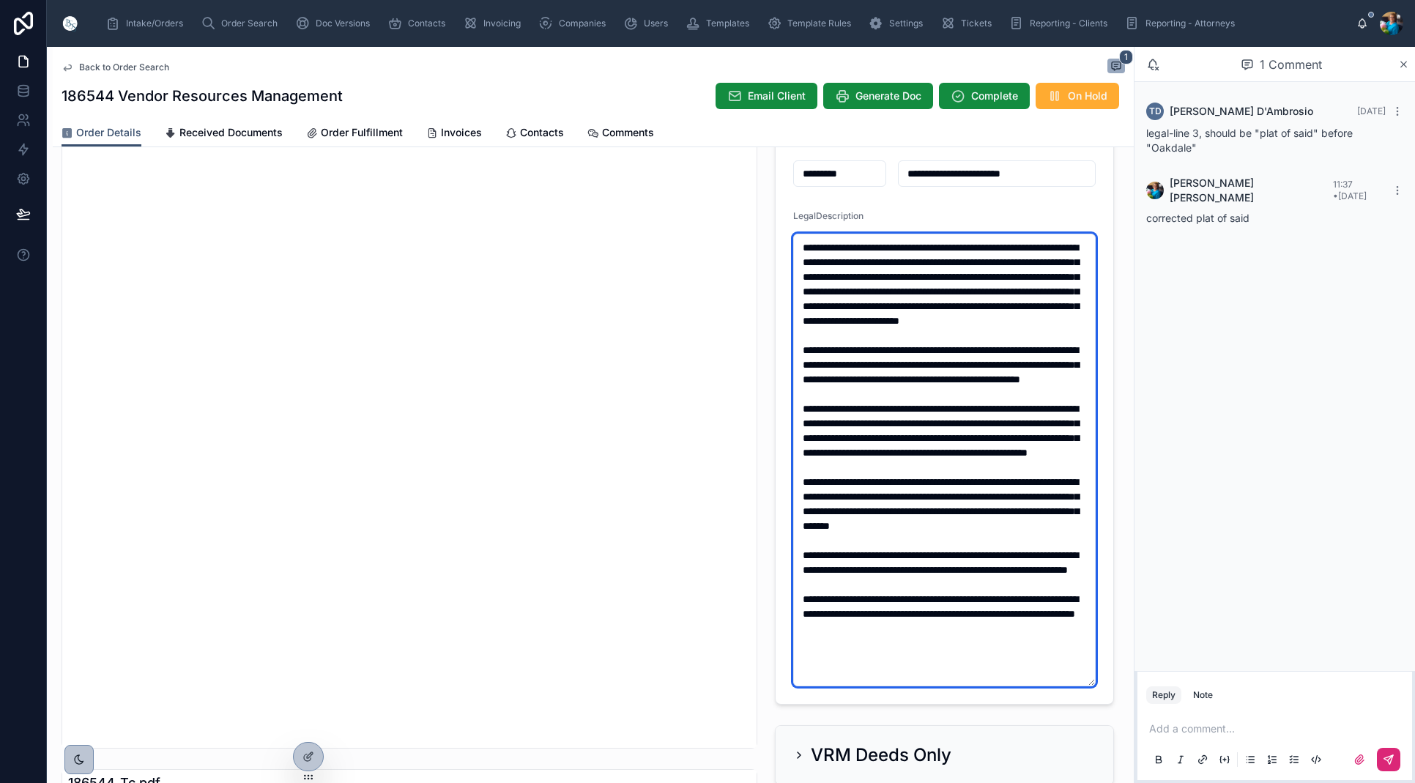
drag, startPoint x: 973, startPoint y: 675, endPoint x: 803, endPoint y: 585, distance: 192.3
click at [803, 585] on textarea at bounding box center [944, 460] width 303 height 453
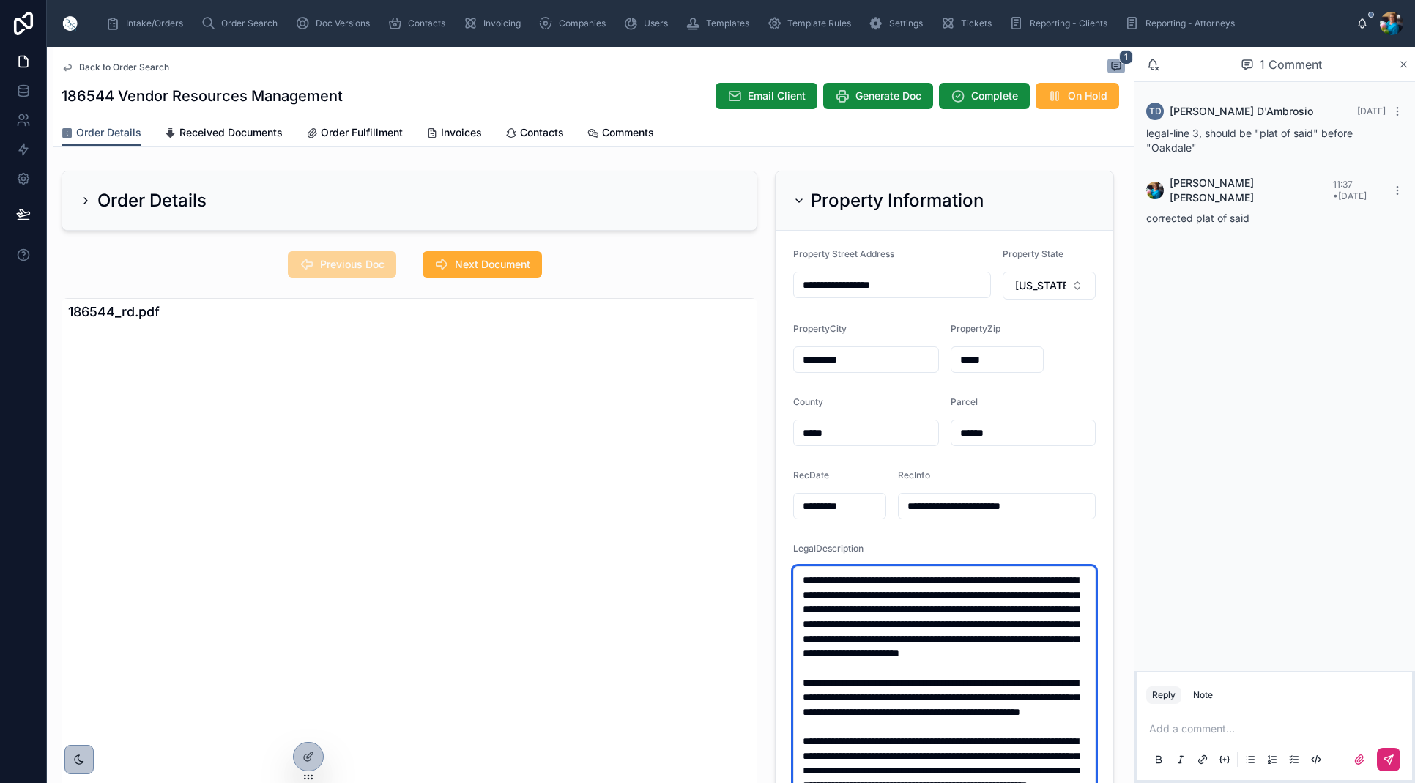
scroll to position [0, 0]
click at [799, 197] on icon at bounding box center [799, 201] width 12 height 12
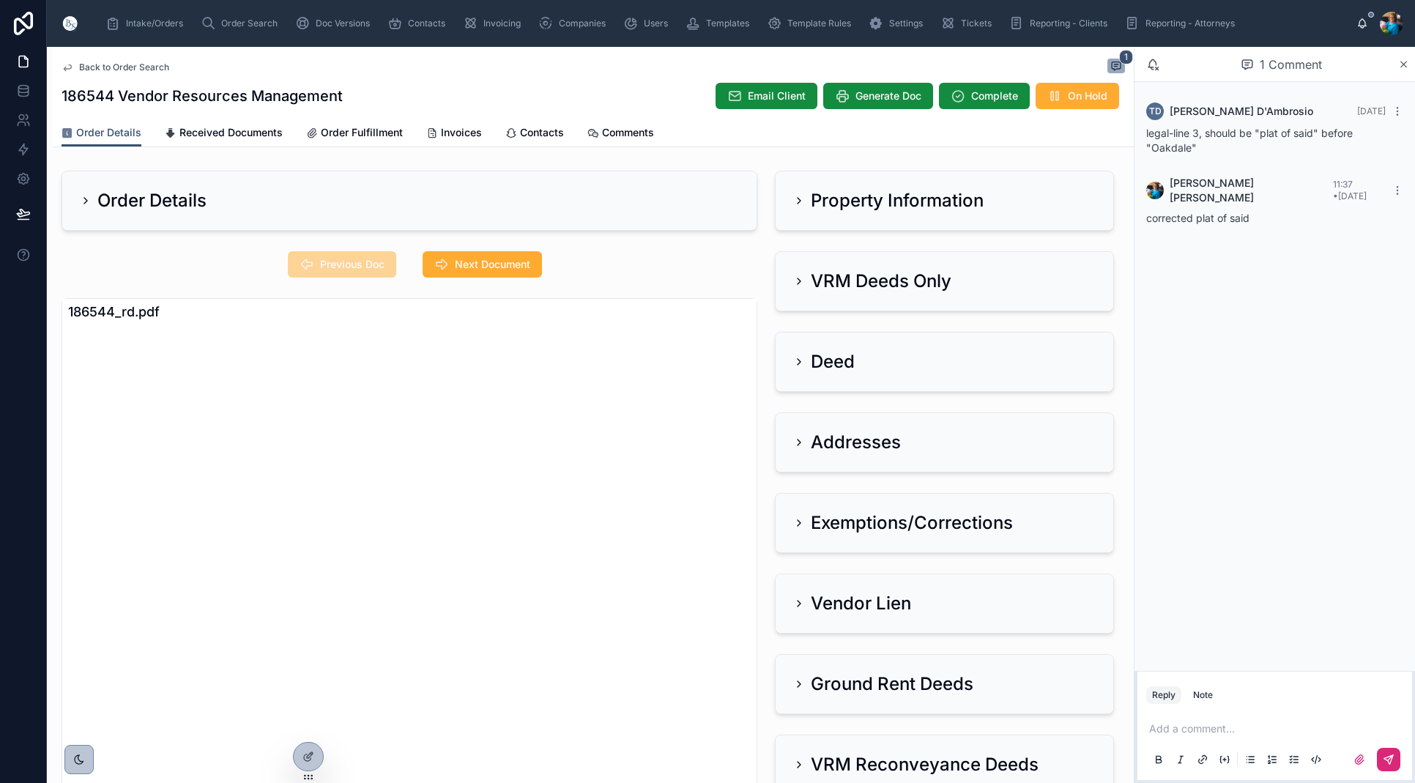
drag, startPoint x: 527, startPoint y: 262, endPoint x: 736, endPoint y: 259, distance: 209.5
click at [529, 262] on span "Next Document" at bounding box center [492, 264] width 75 height 15
click at [802, 281] on icon at bounding box center [799, 281] width 12 height 12
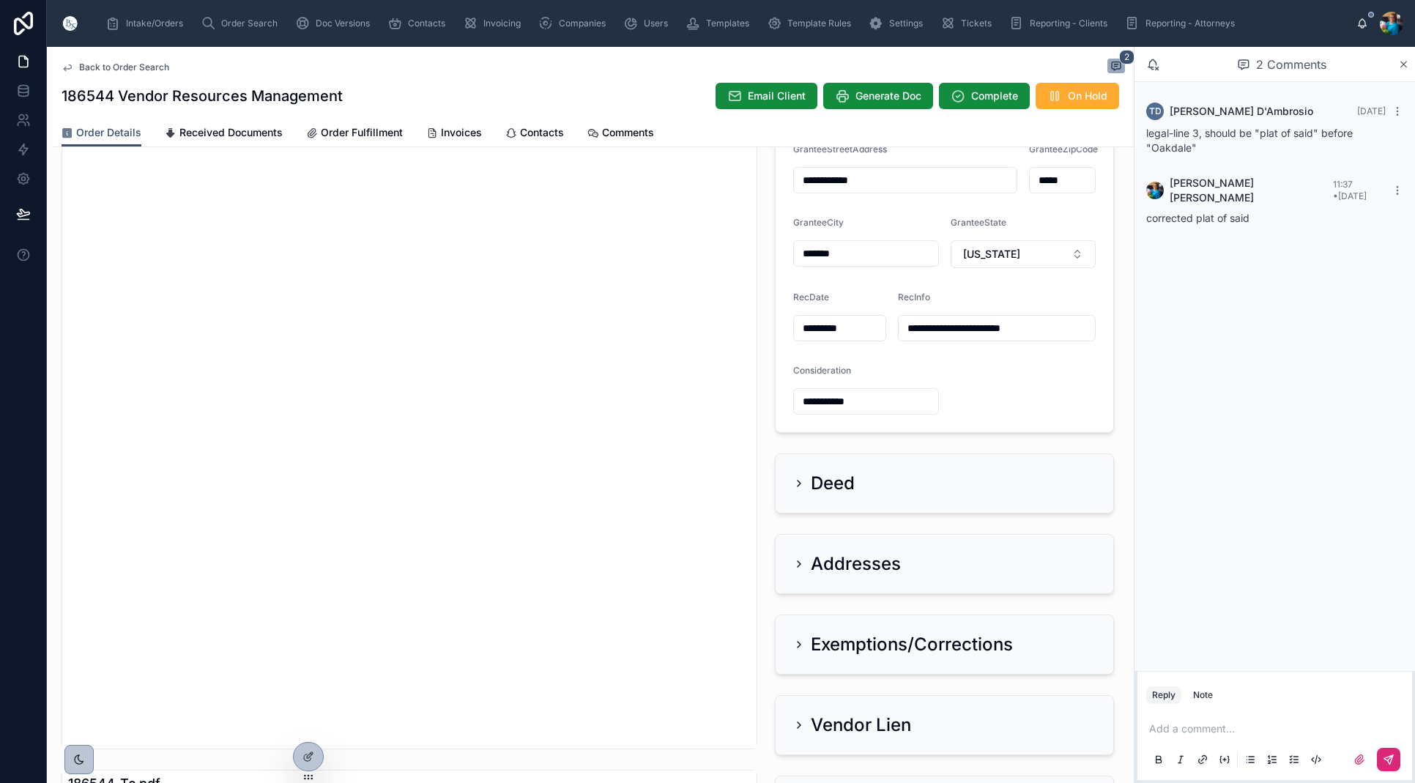
scroll to position [376, 0]
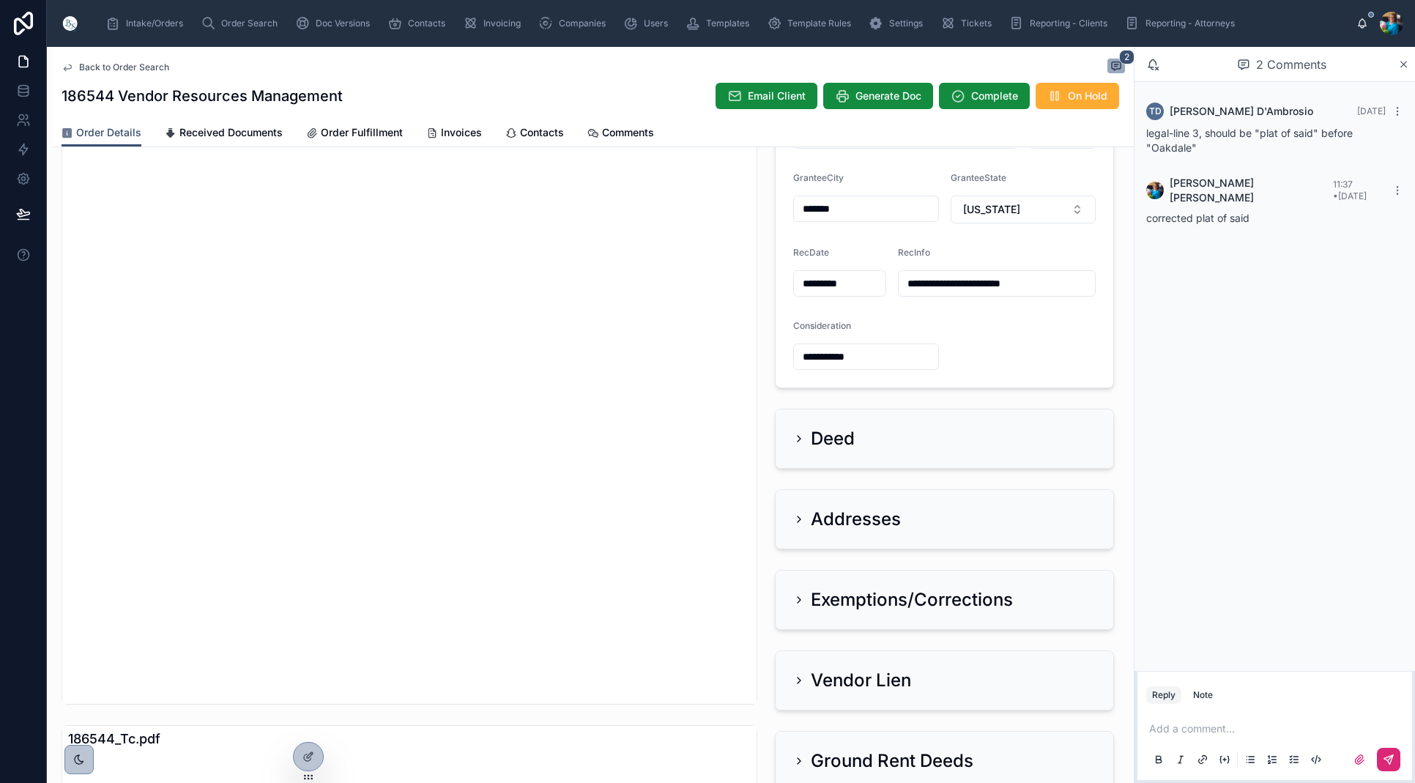
click at [797, 515] on icon at bounding box center [799, 519] width 12 height 12
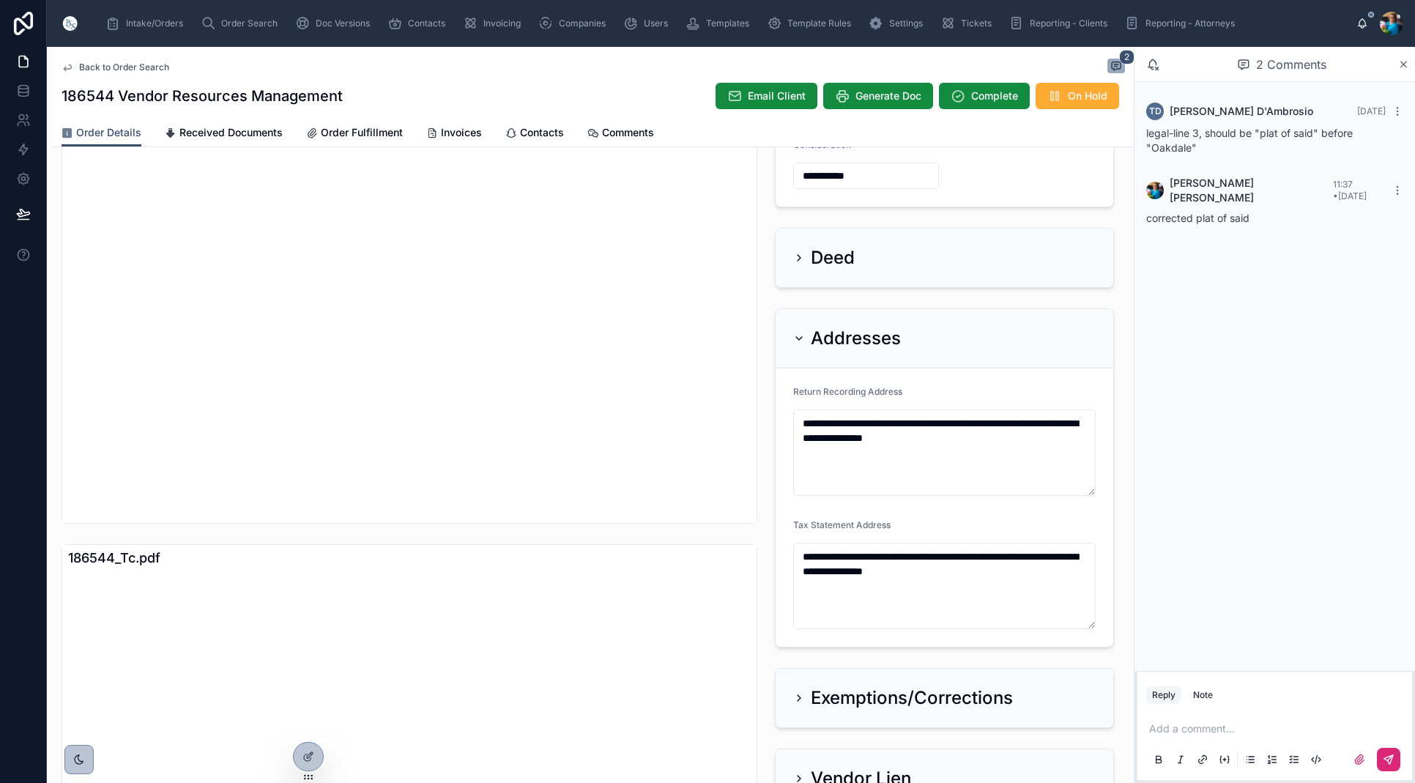
scroll to position [558, 0]
drag, startPoint x: 799, startPoint y: 333, endPoint x: 773, endPoint y: 368, distance: 43.4
click at [798, 335] on icon at bounding box center [799, 338] width 12 height 12
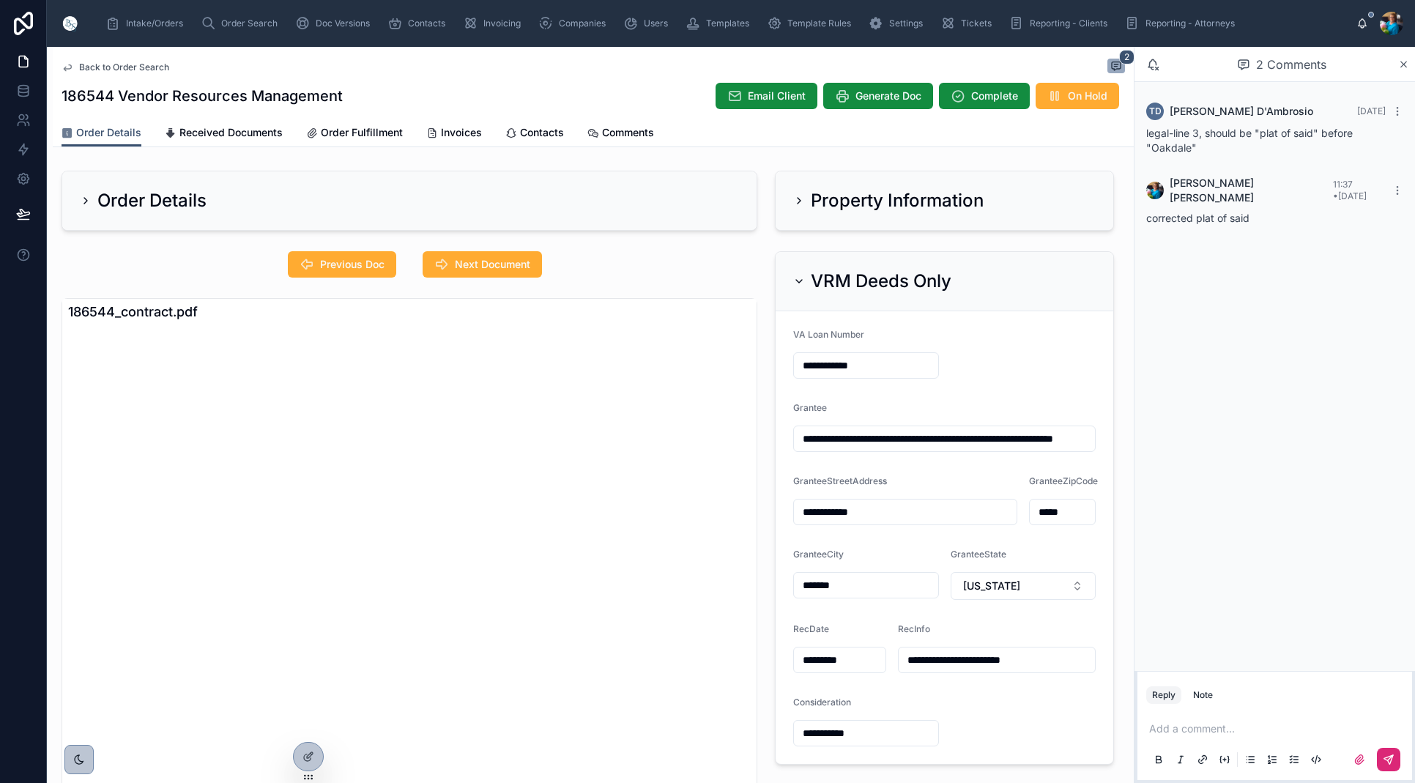
scroll to position [0, 0]
drag, startPoint x: 496, startPoint y: 267, endPoint x: 500, endPoint y: 322, distance: 55.1
click at [495, 269] on span "Next Document" at bounding box center [492, 264] width 75 height 15
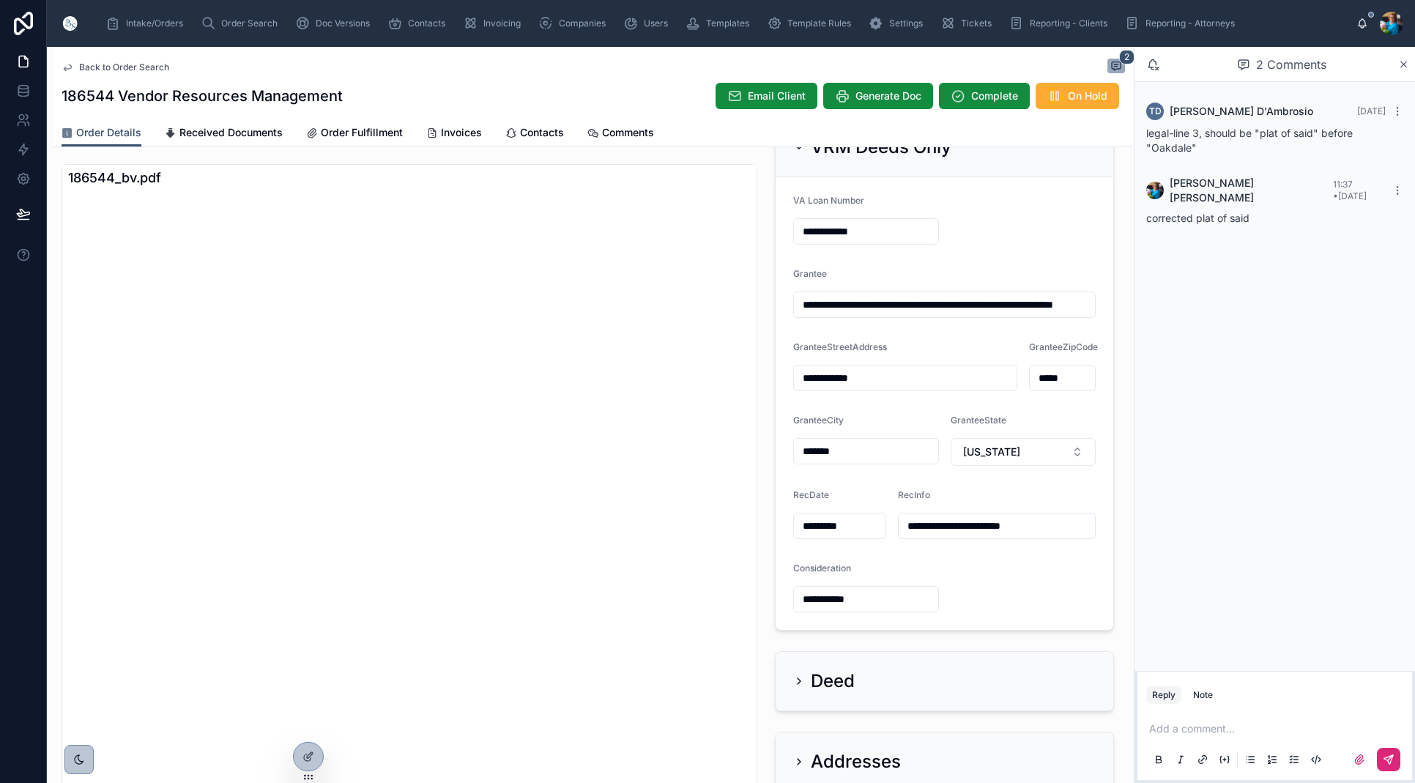
scroll to position [130, 0]
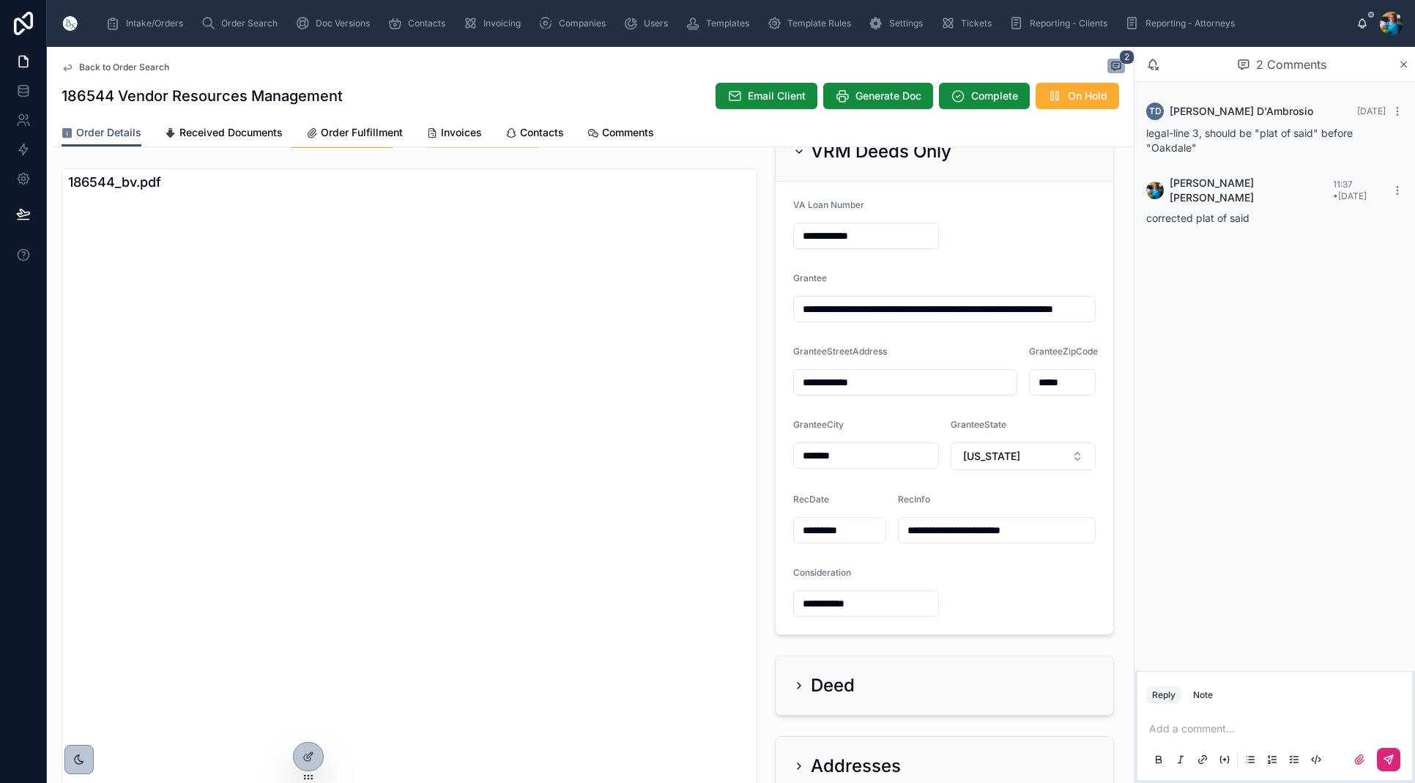
drag, startPoint x: 1049, startPoint y: 310, endPoint x: 1044, endPoint y: 357, distance: 47.9
click at [1049, 311] on input "**********" at bounding box center [944, 309] width 301 height 21
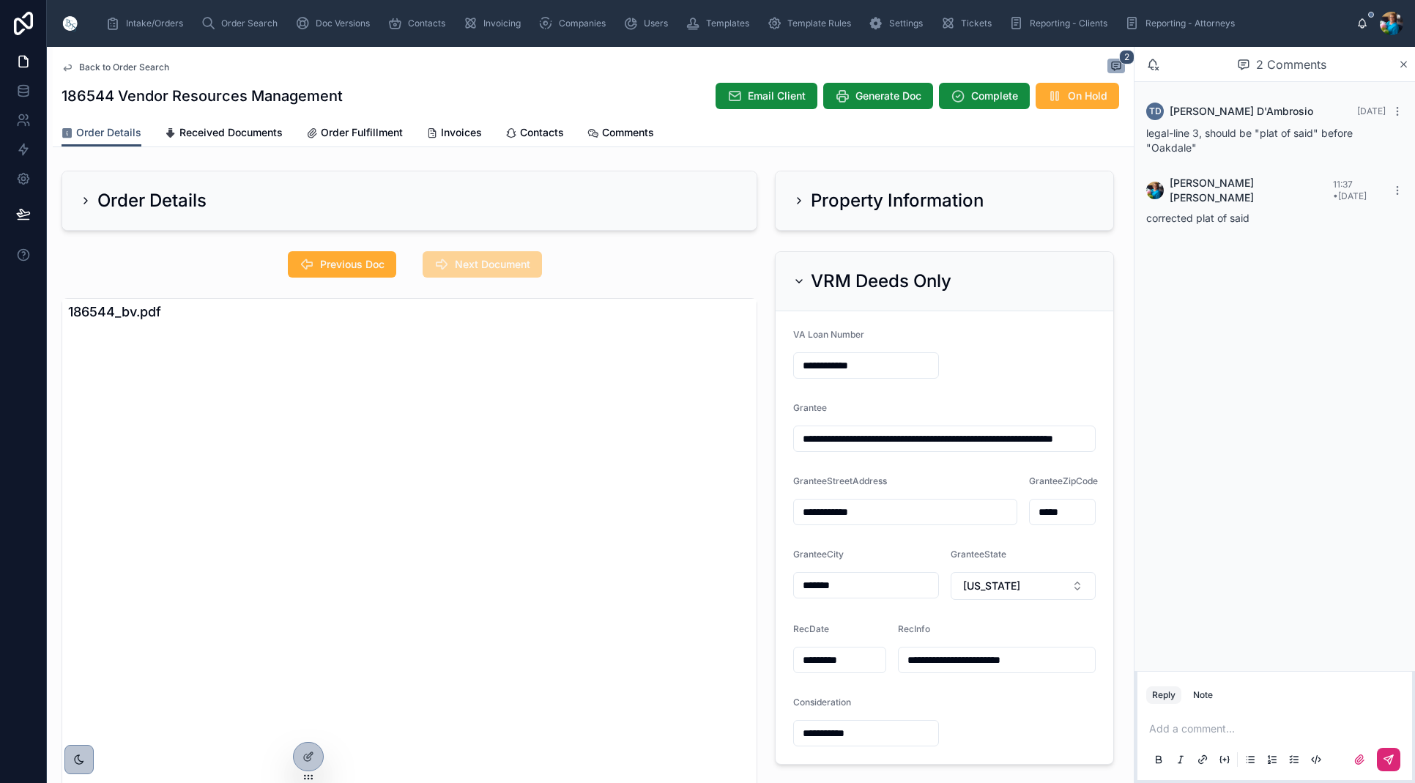
scroll to position [0, 0]
drag, startPoint x: 797, startPoint y: 281, endPoint x: 808, endPoint y: 349, distance: 69.7
click at [797, 284] on icon at bounding box center [799, 281] width 12 height 12
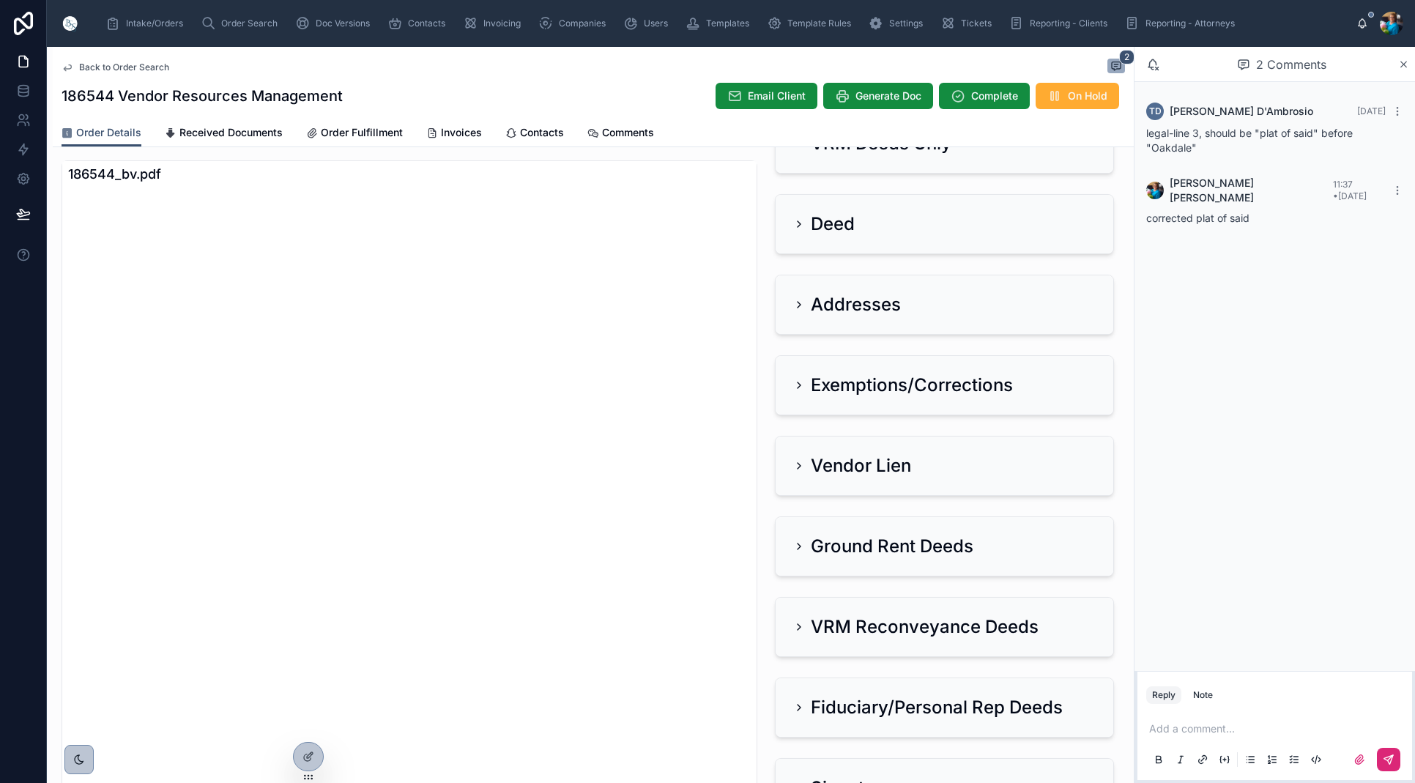
scroll to position [145, 0]
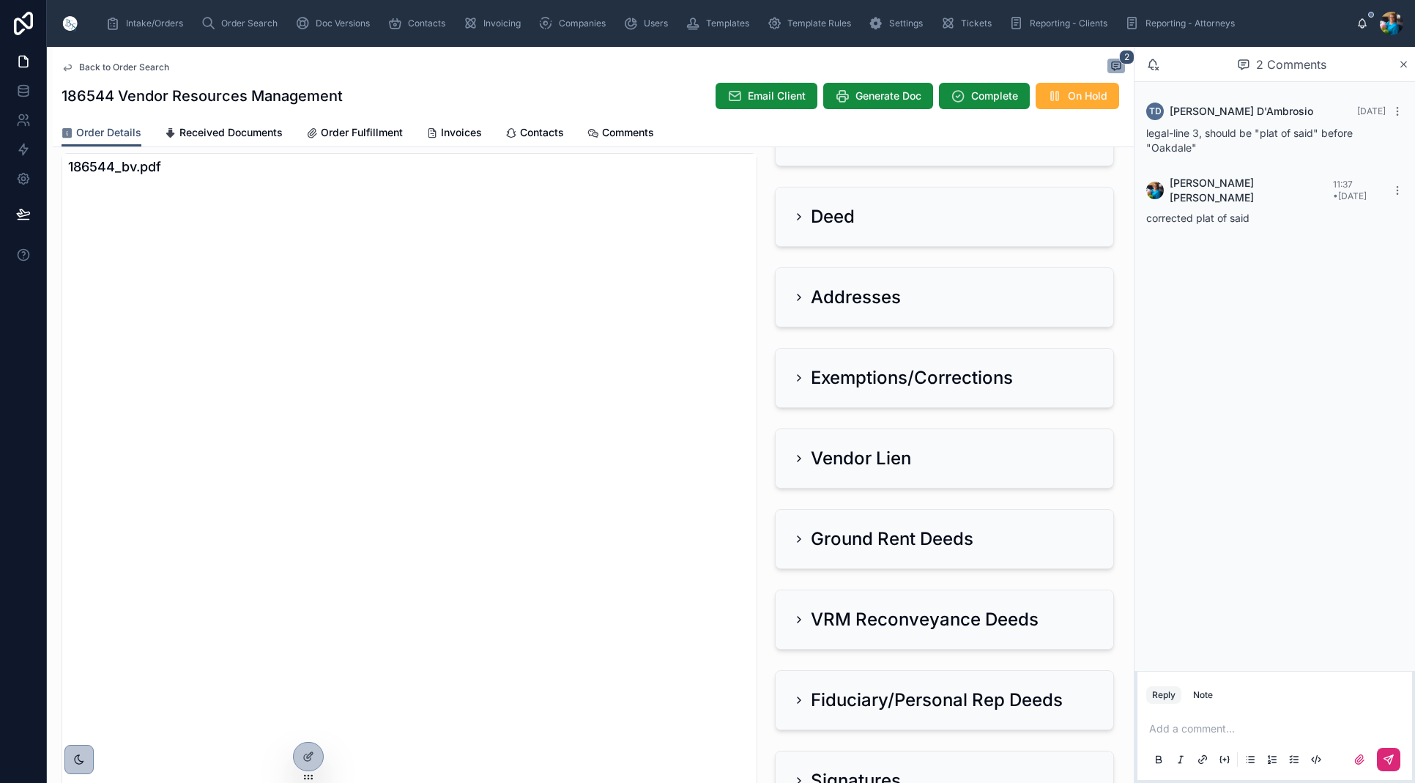
drag, startPoint x: 800, startPoint y: 297, endPoint x: 801, endPoint y: 323, distance: 26.4
click at [799, 299] on icon at bounding box center [799, 297] width 3 height 6
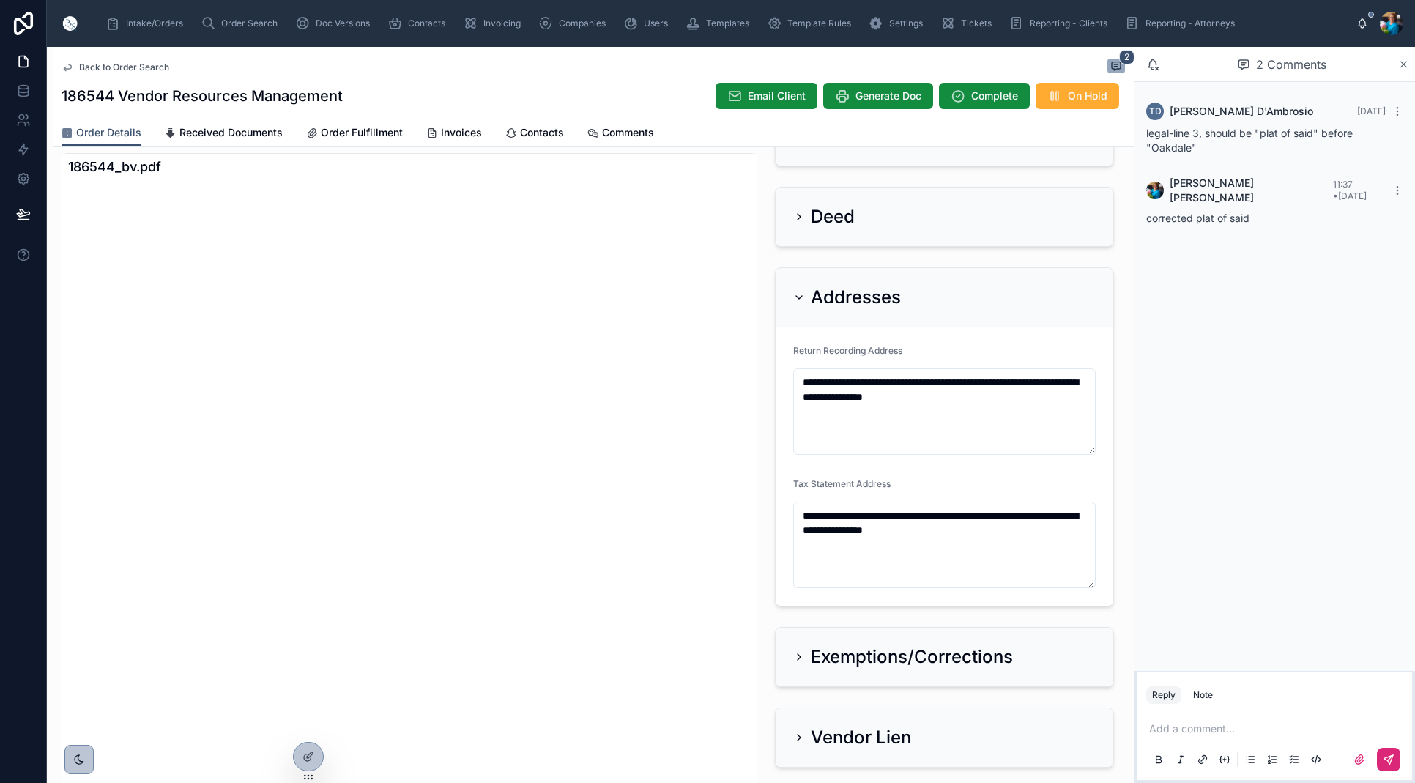
click at [800, 296] on icon at bounding box center [799, 298] width 12 height 12
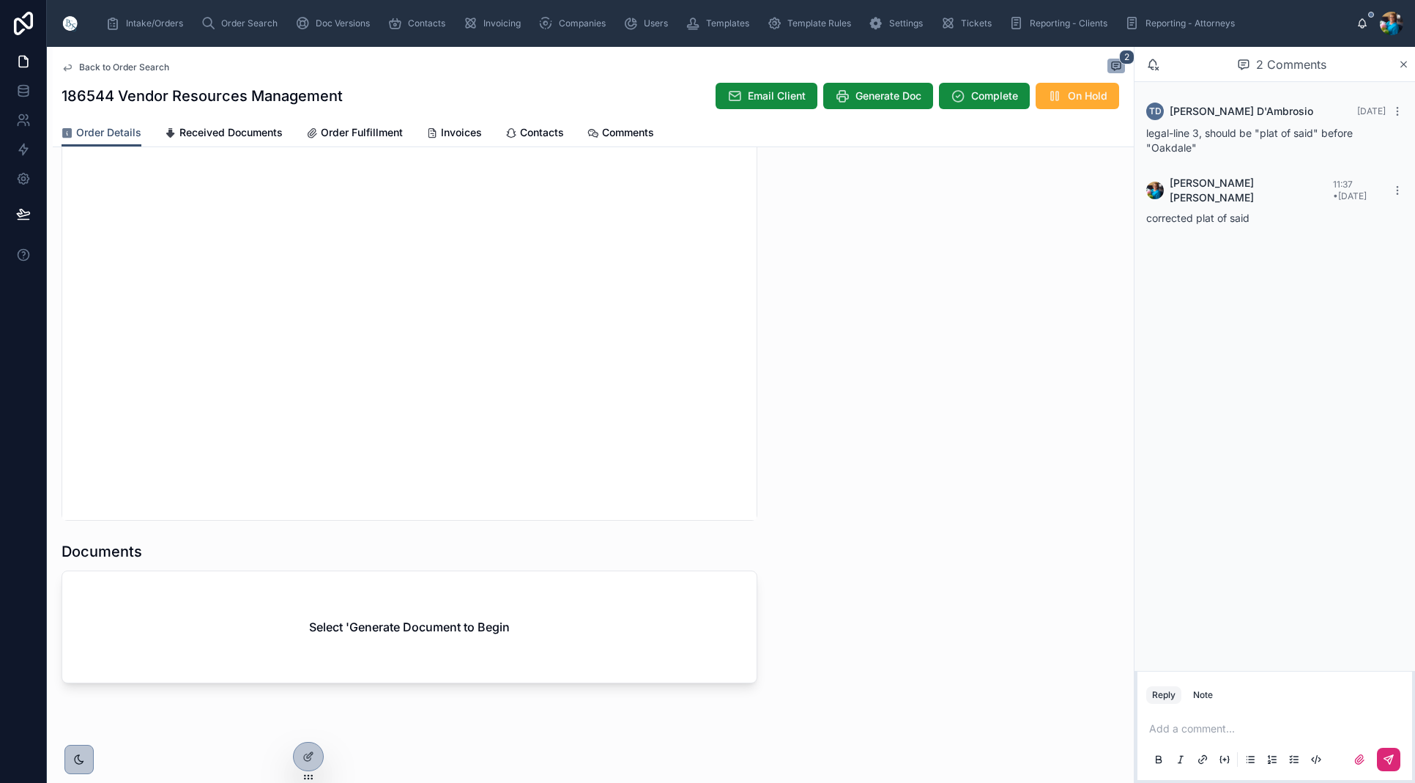
scroll to position [1, 0]
click at [706, 664] on div "Select 'Generate Document to Begin" at bounding box center [409, 626] width 694 height 111
click at [869, 90] on span "Generate Doc" at bounding box center [889, 96] width 66 height 15
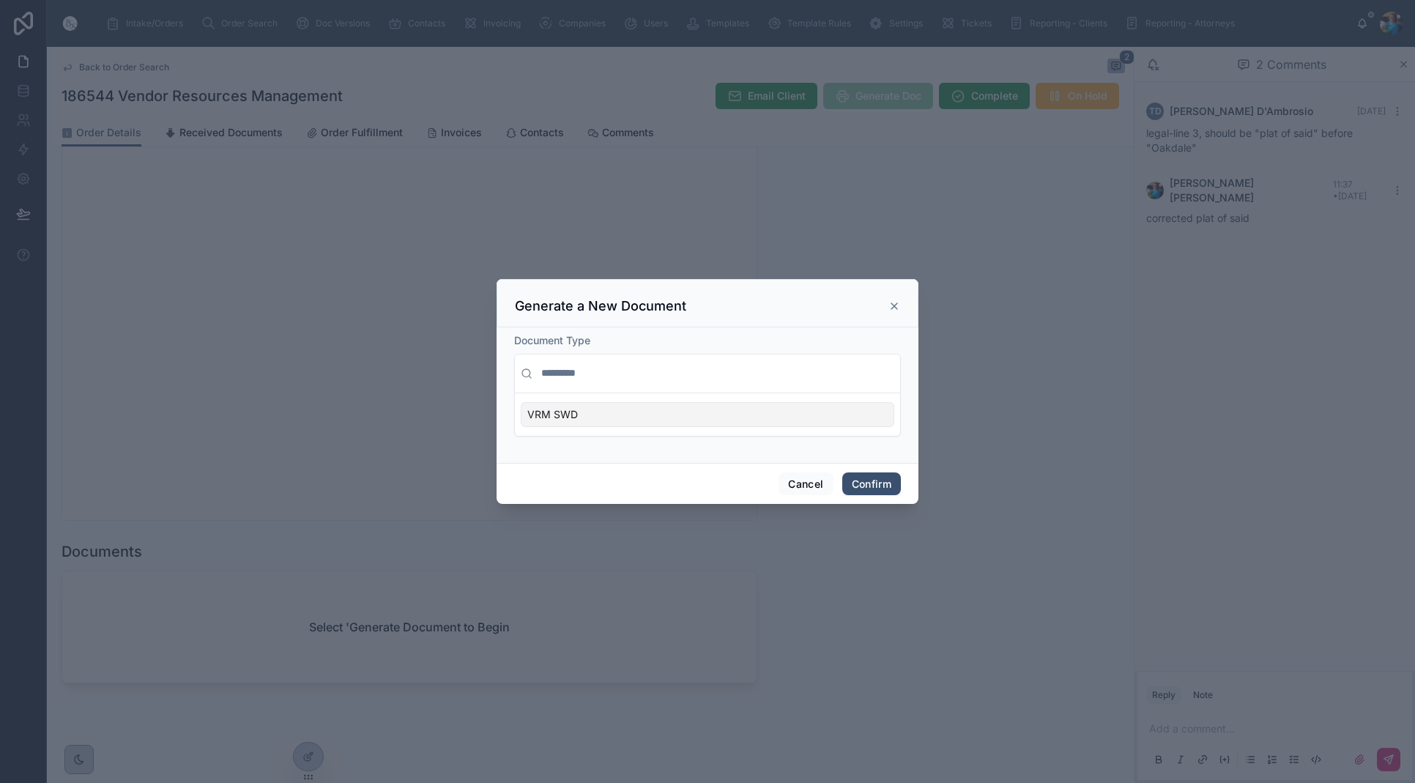
click at [870, 412] on div "VRM SWD" at bounding box center [708, 414] width 374 height 25
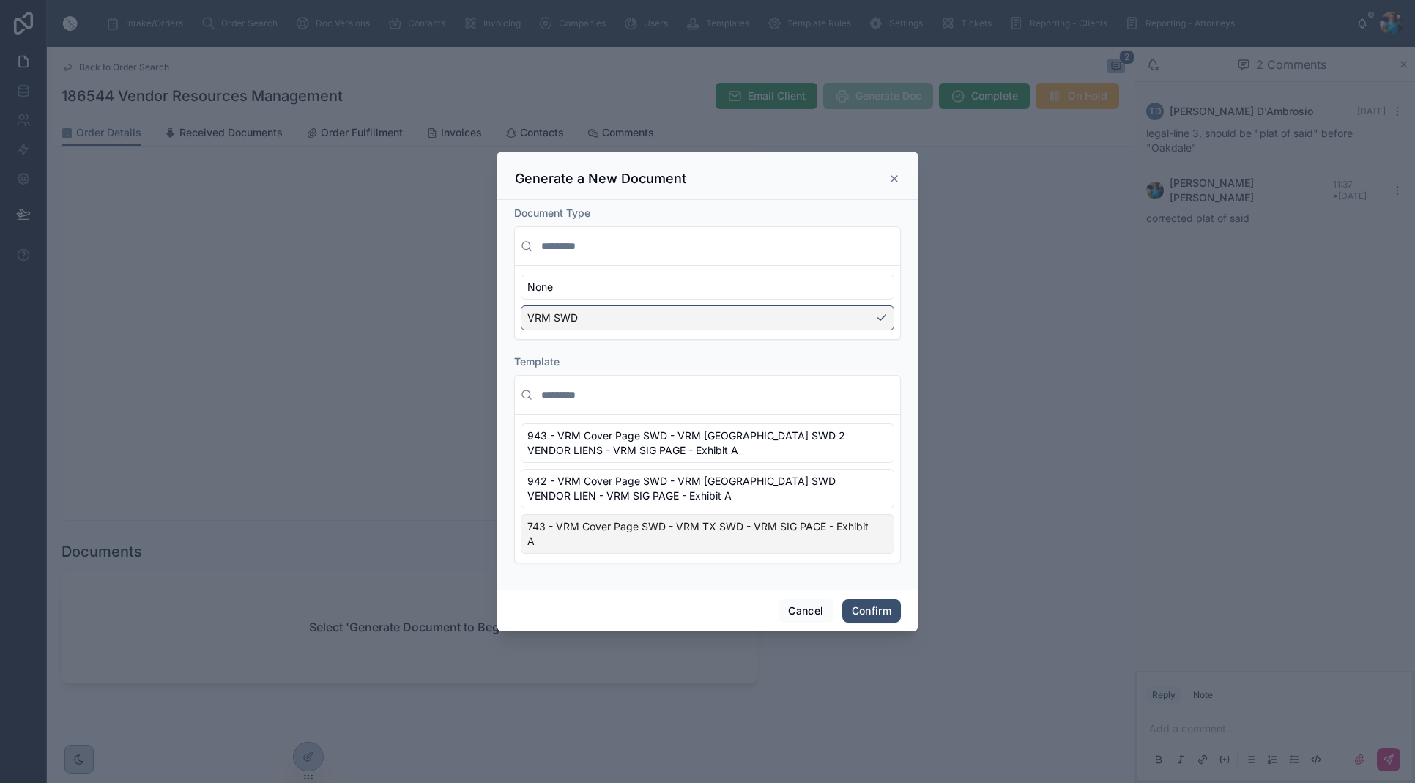
click at [883, 549] on div "743 - VRM Cover Page SWD - VRM TX SWD - VRM SIG PAGE - Exhibit A" at bounding box center [708, 534] width 374 height 40
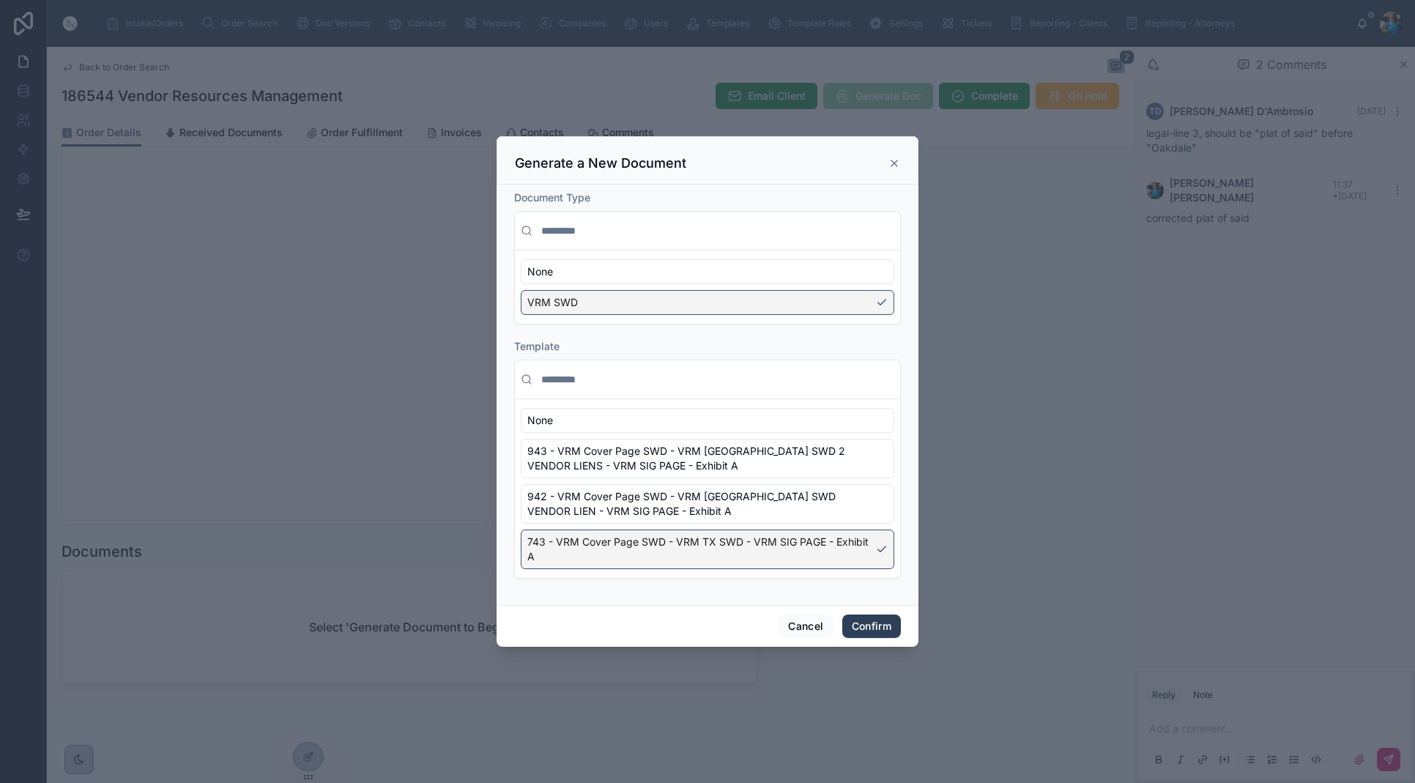
click at [870, 624] on button "Confirm" at bounding box center [871, 626] width 59 height 23
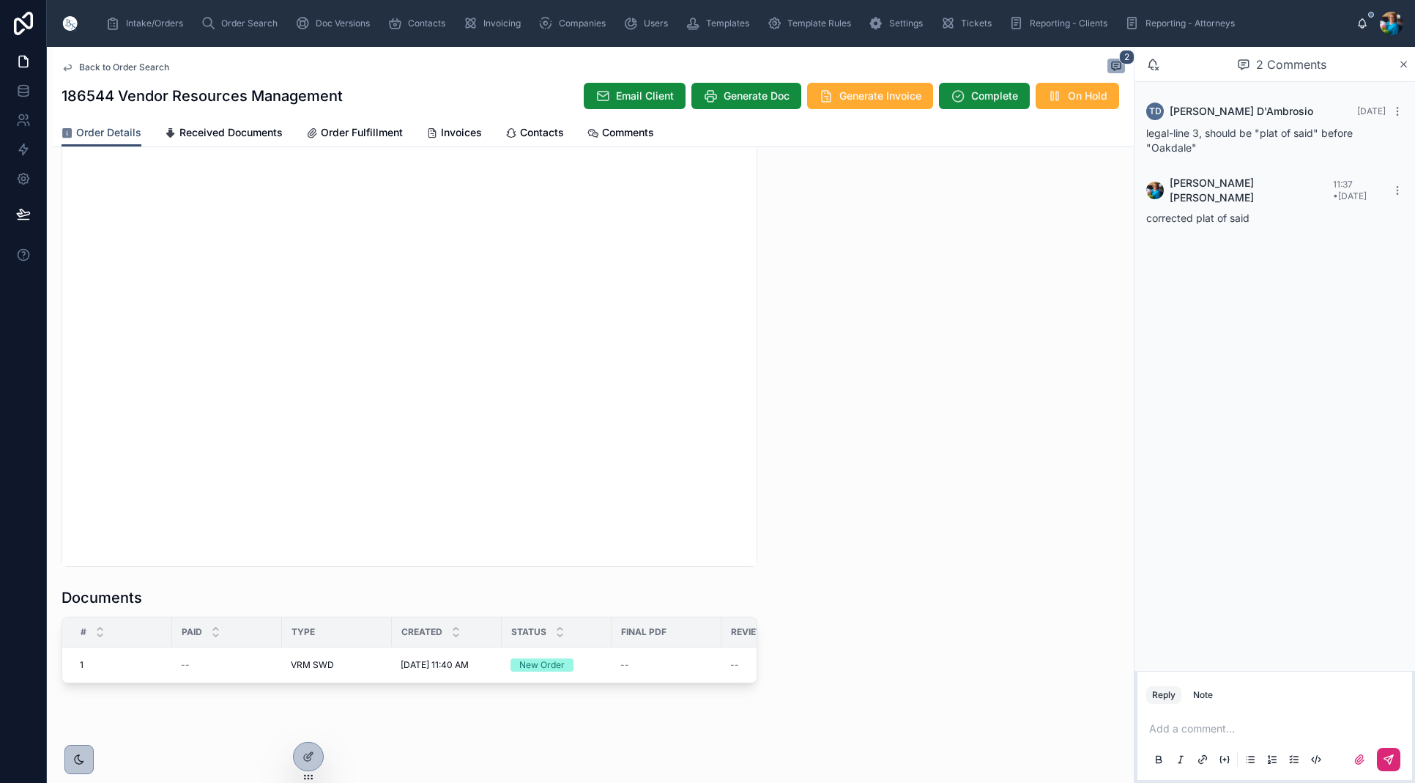
scroll to position [1318, 0]
click at [536, 652] on span "Edit" at bounding box center [542, 648] width 15 height 12
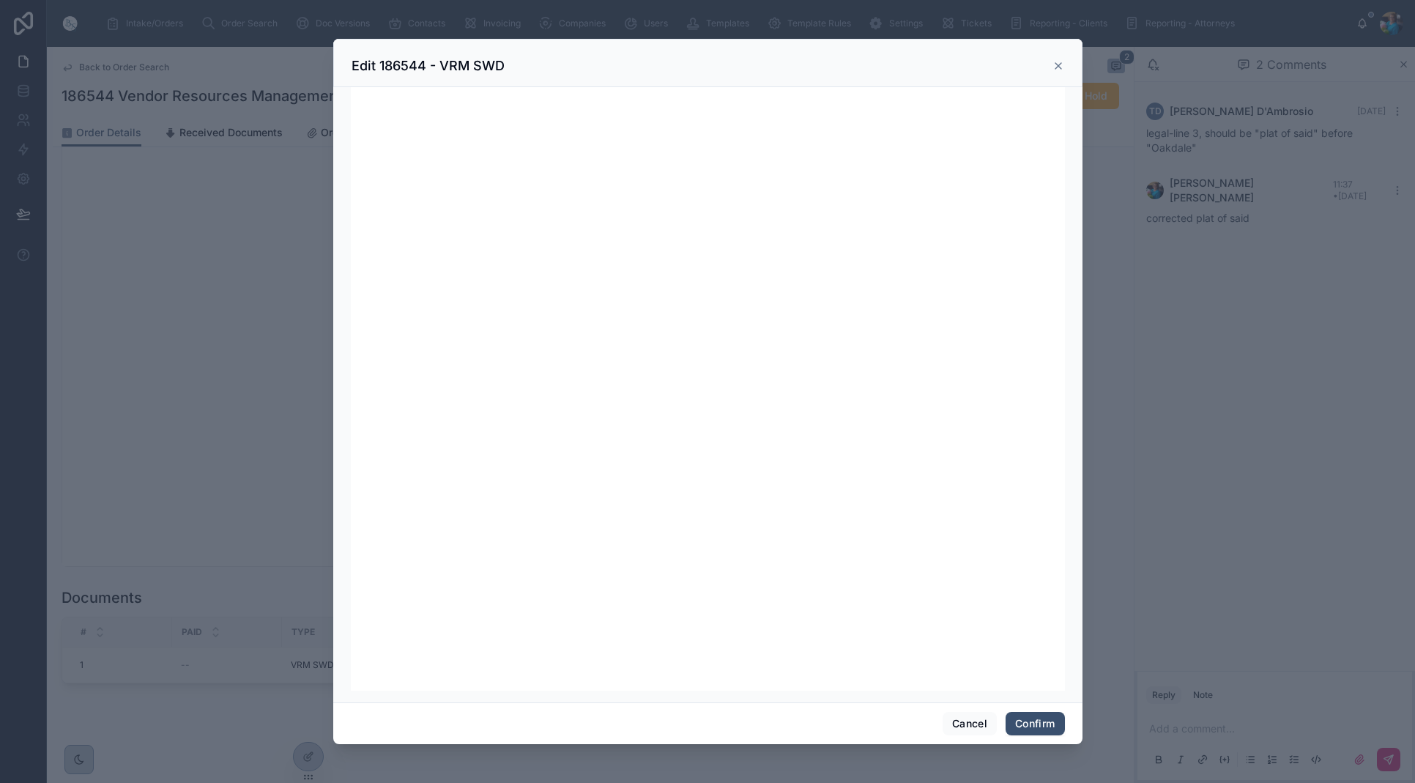
scroll to position [185, 0]
click at [1042, 724] on button "Confirm" at bounding box center [1035, 723] width 59 height 23
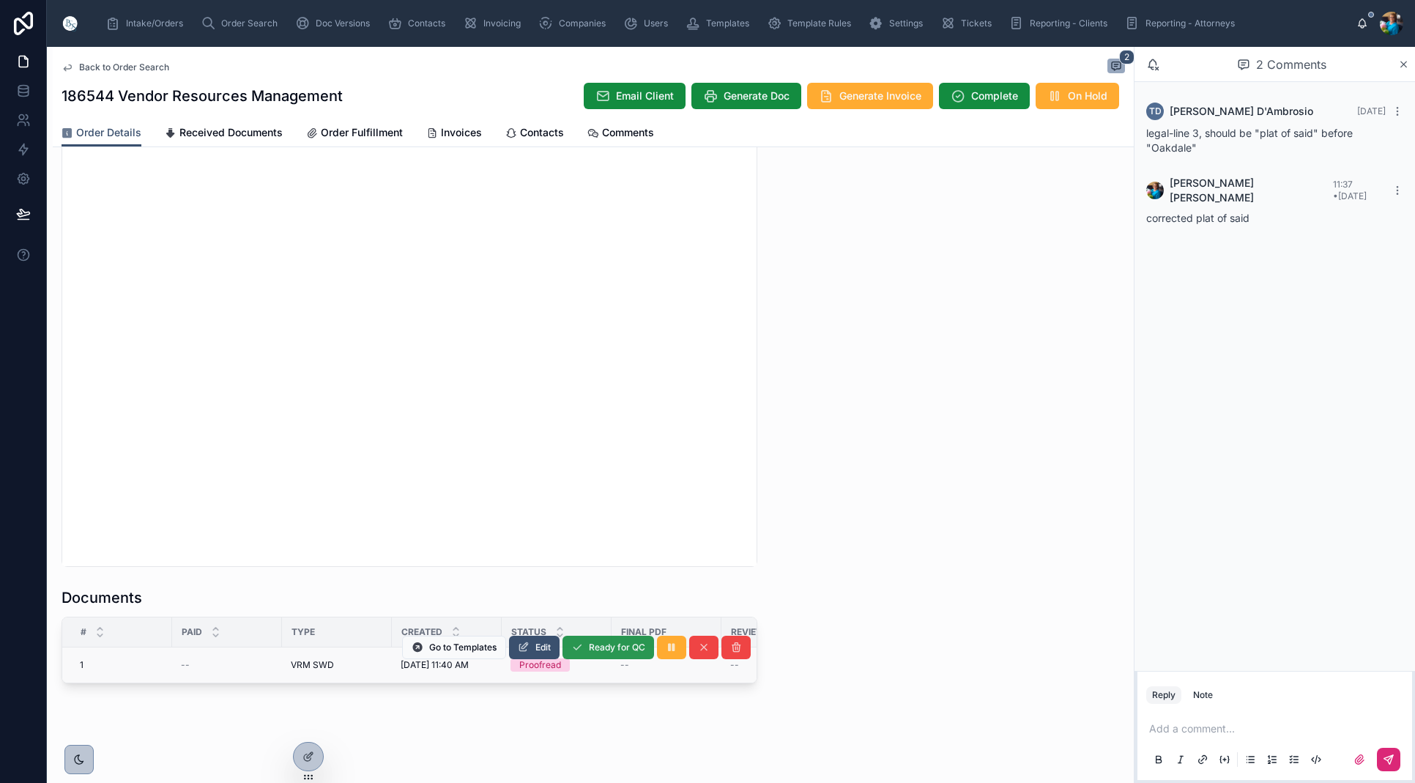
click at [613, 645] on span "Ready for QC" at bounding box center [617, 648] width 56 height 12
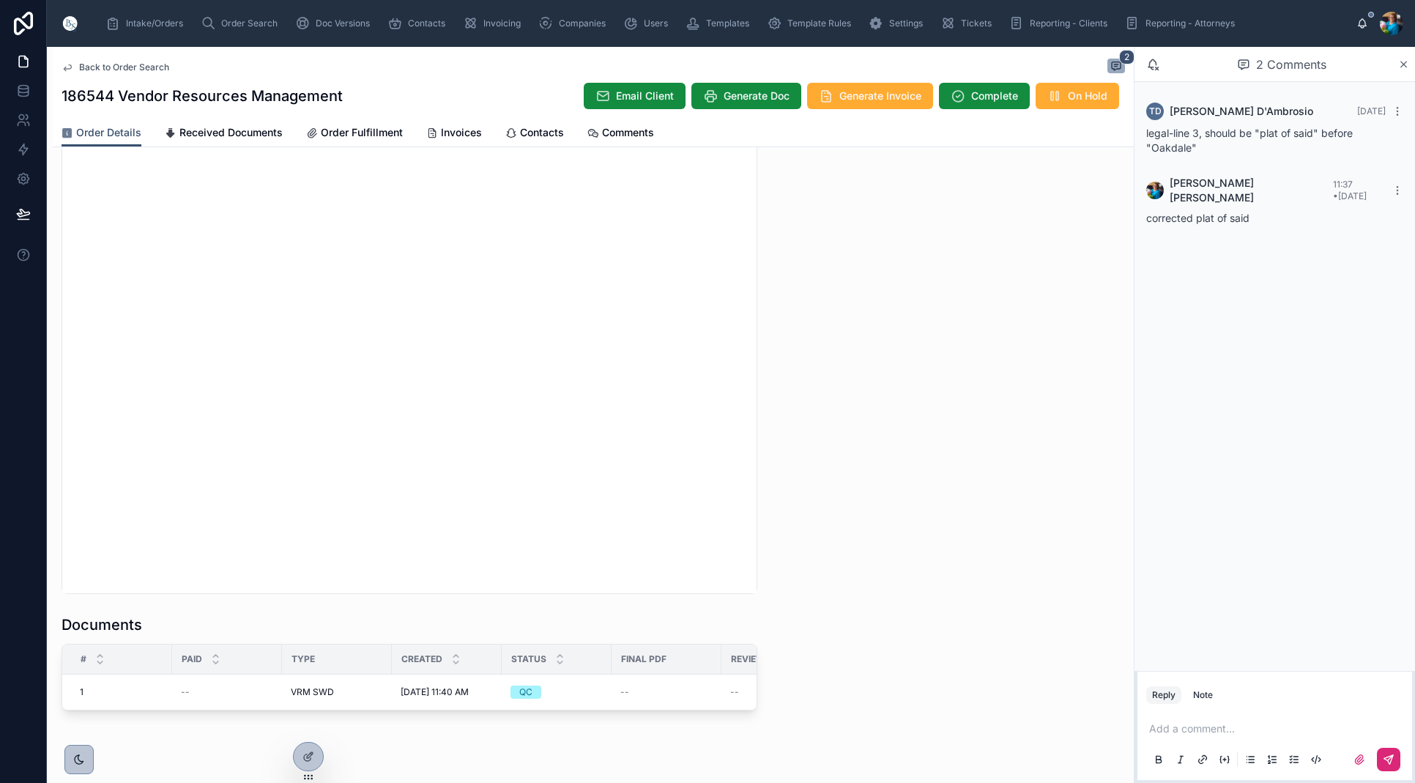
scroll to position [1280, 0]
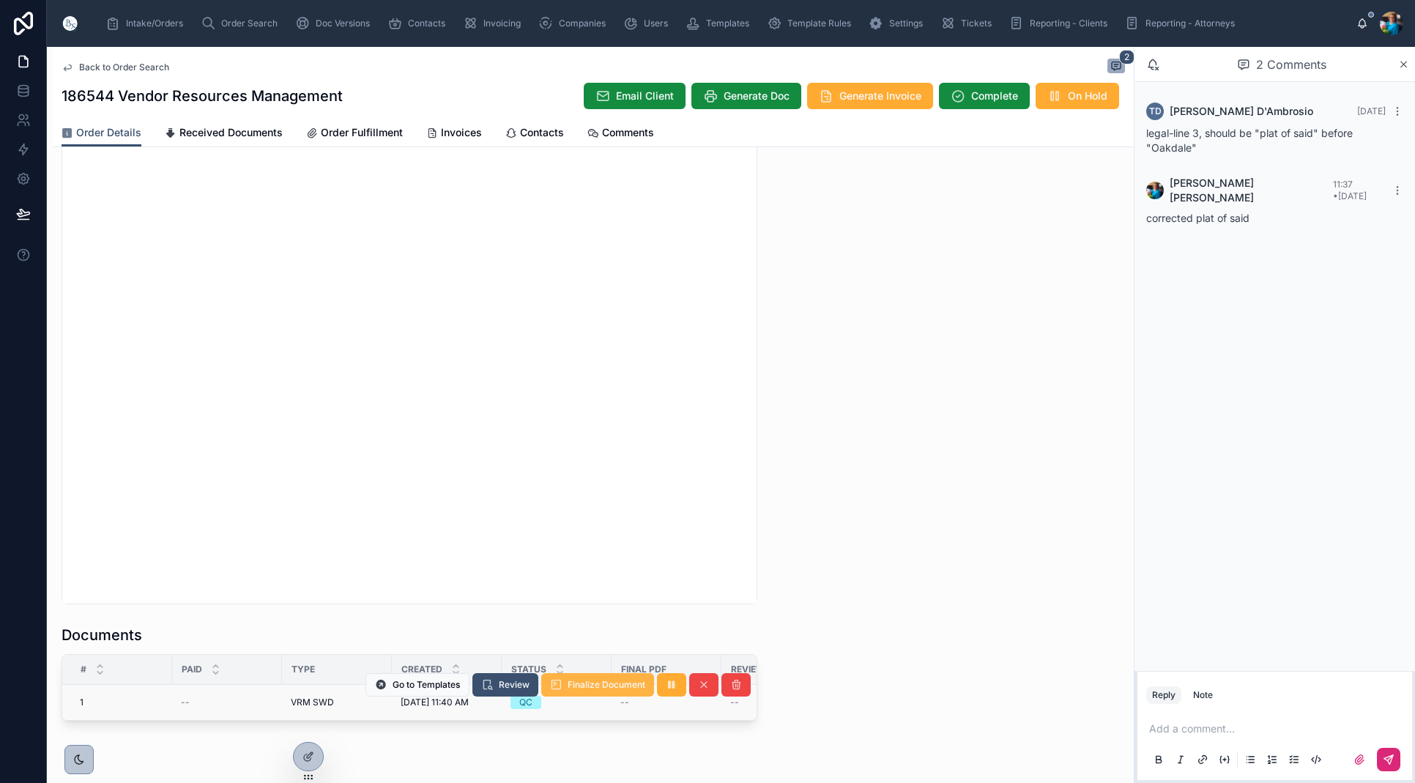
click at [634, 692] on button "Finalize Document" at bounding box center [597, 684] width 113 height 23
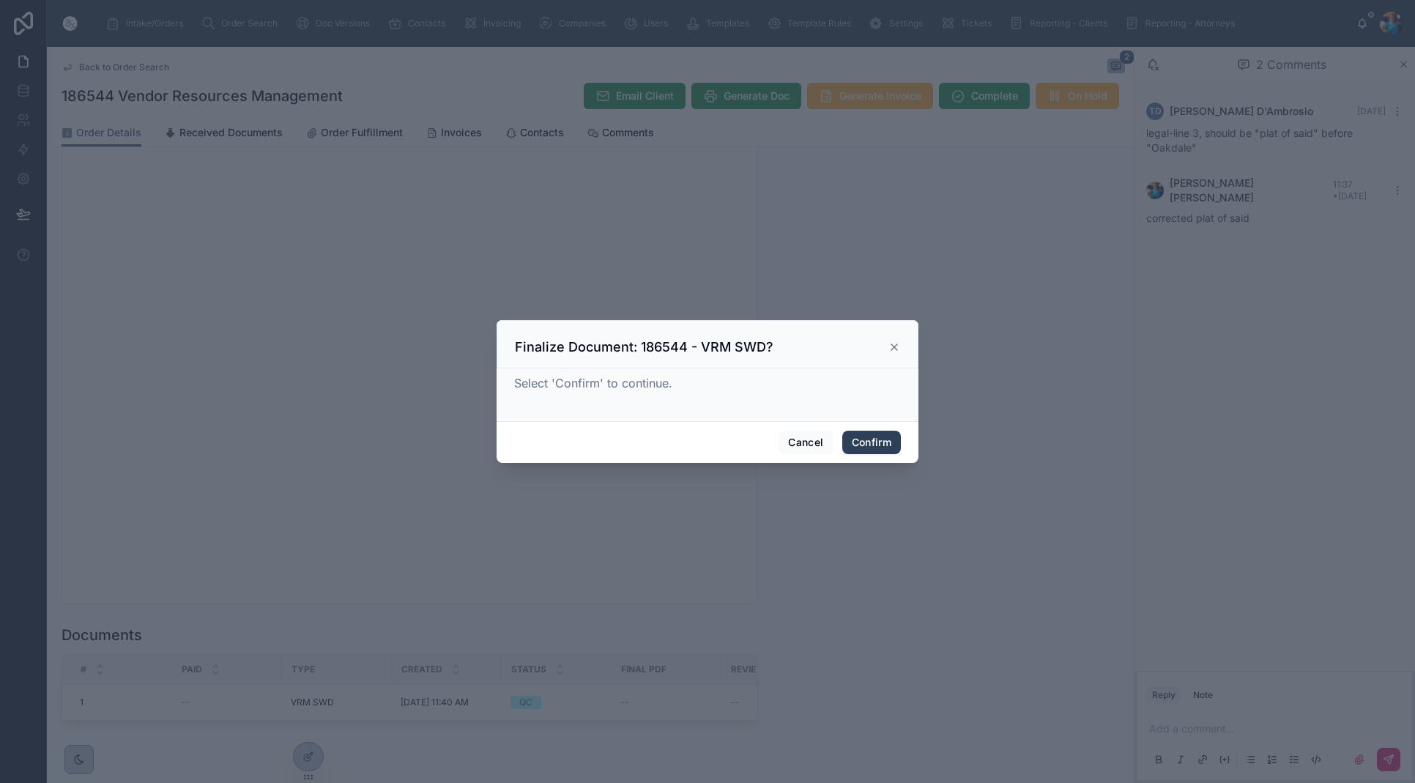
click at [865, 448] on button "Confirm" at bounding box center [871, 442] width 59 height 23
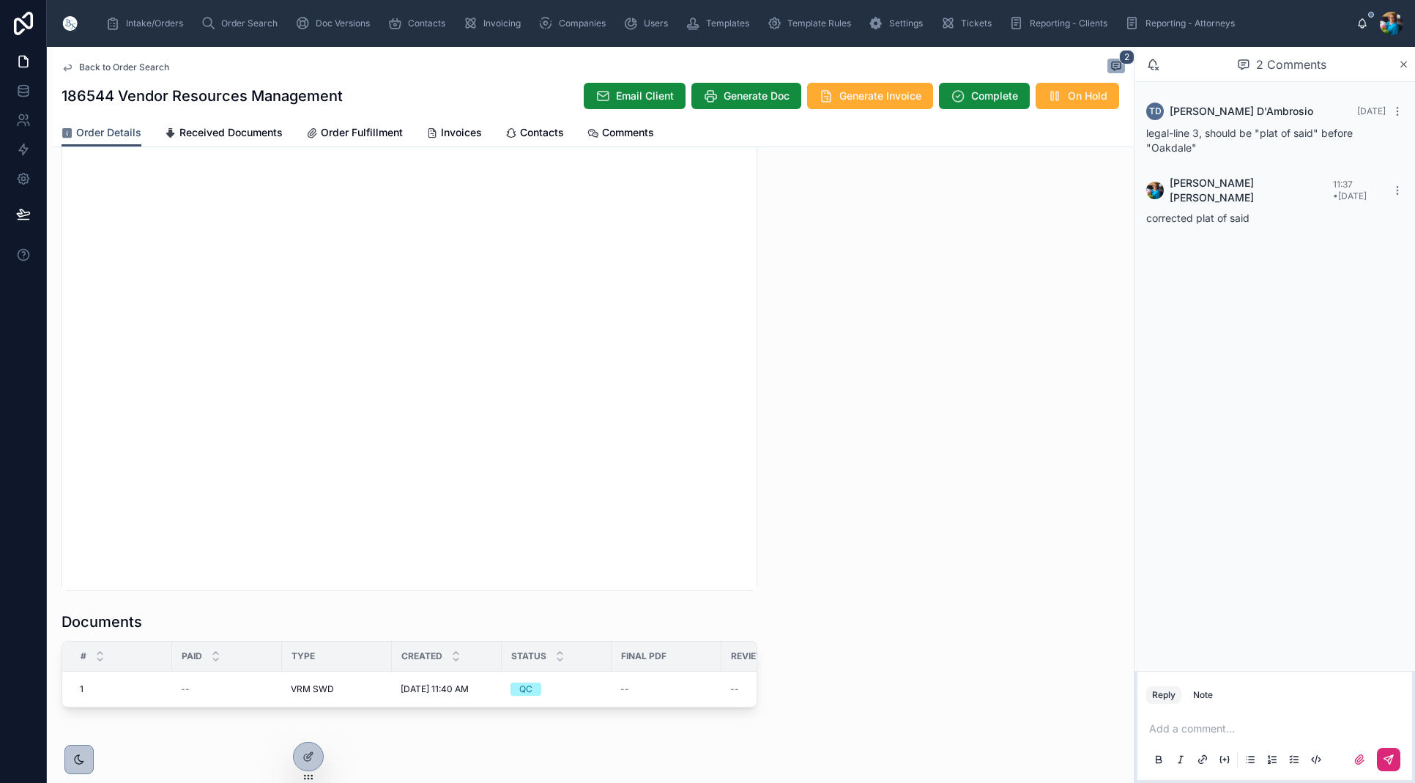
scroll to position [0, 0]
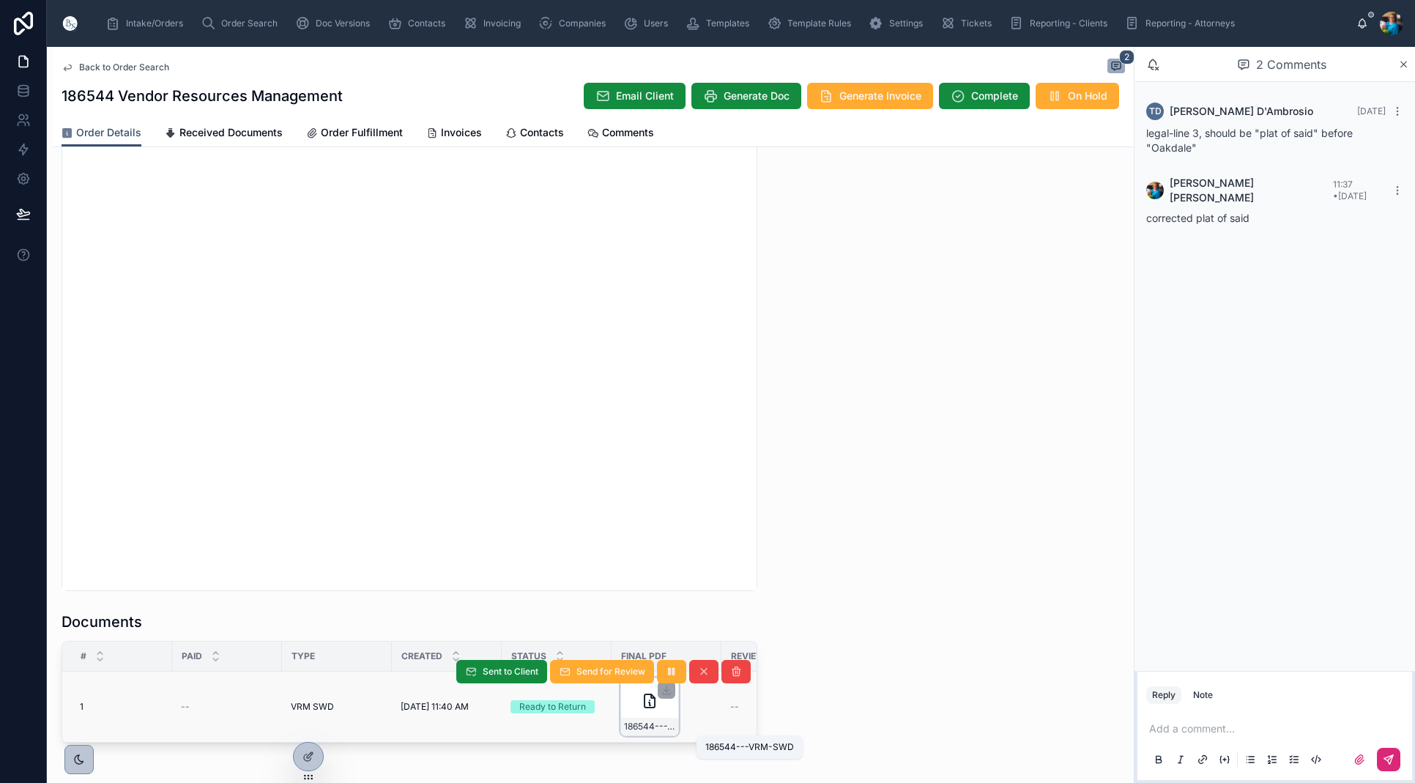
click at [651, 722] on span "186544---VRM-SWD" at bounding box center [649, 727] width 51 height 12
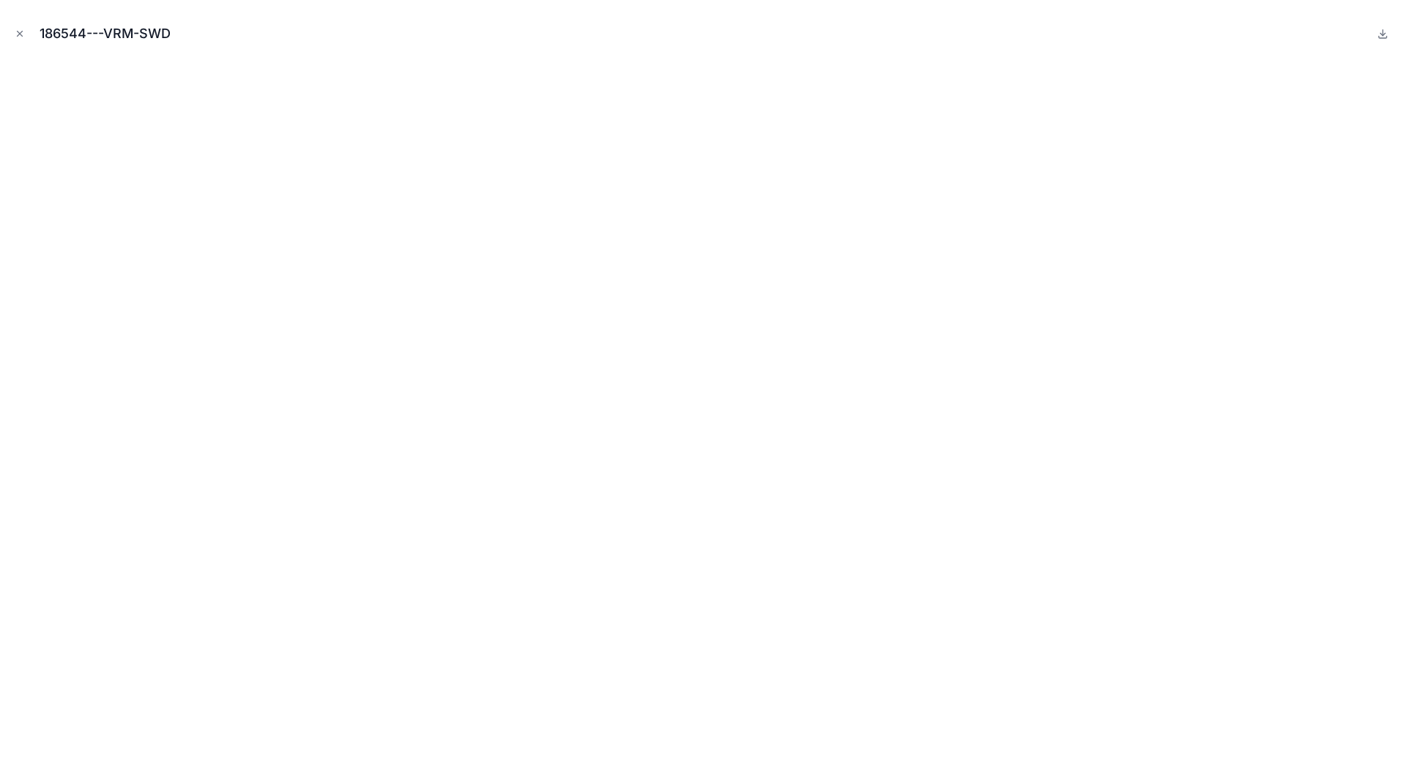
drag, startPoint x: 21, startPoint y: 32, endPoint x: 22, endPoint y: 55, distance: 22.8
click at [21, 33] on icon "Close modal" at bounding box center [20, 34] width 10 height 10
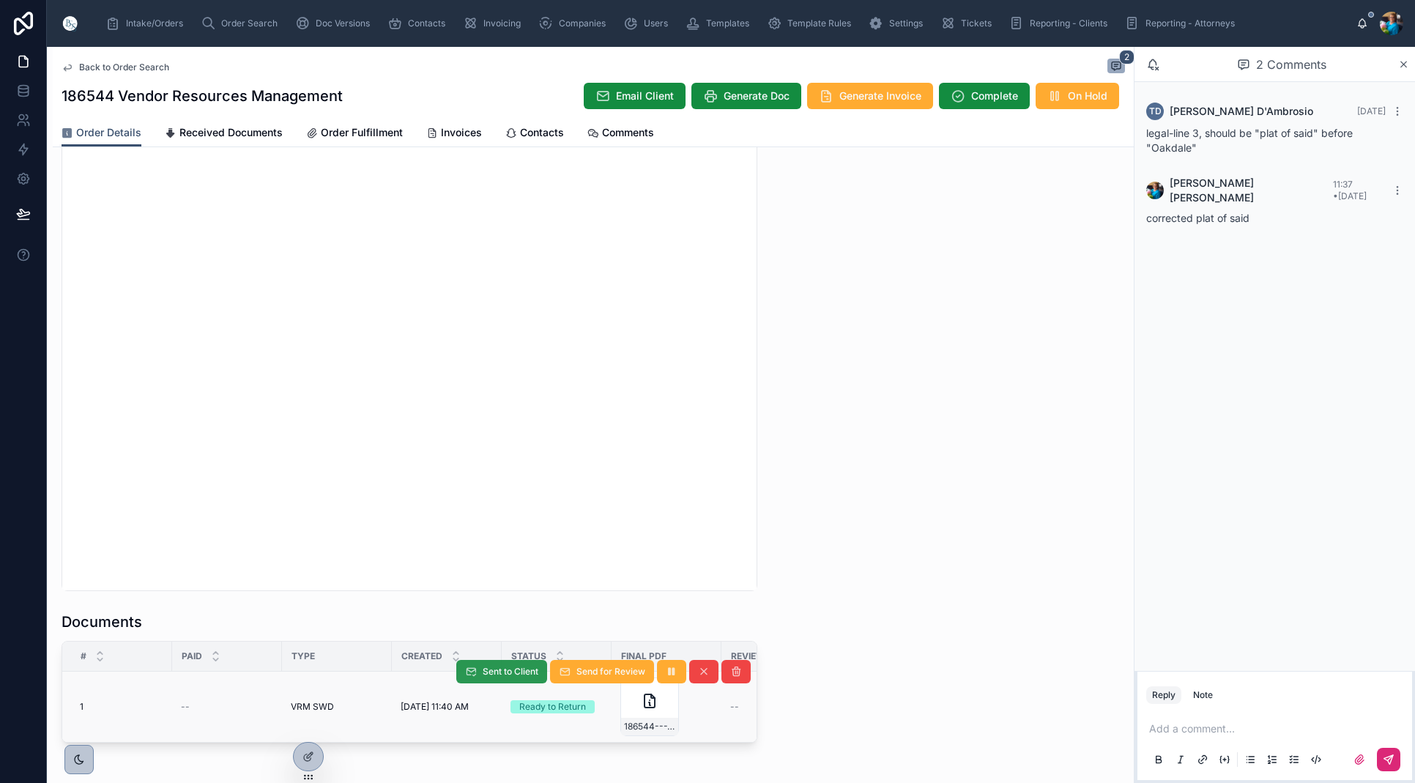
click at [505, 670] on span "Sent to Client" at bounding box center [511, 672] width 56 height 12
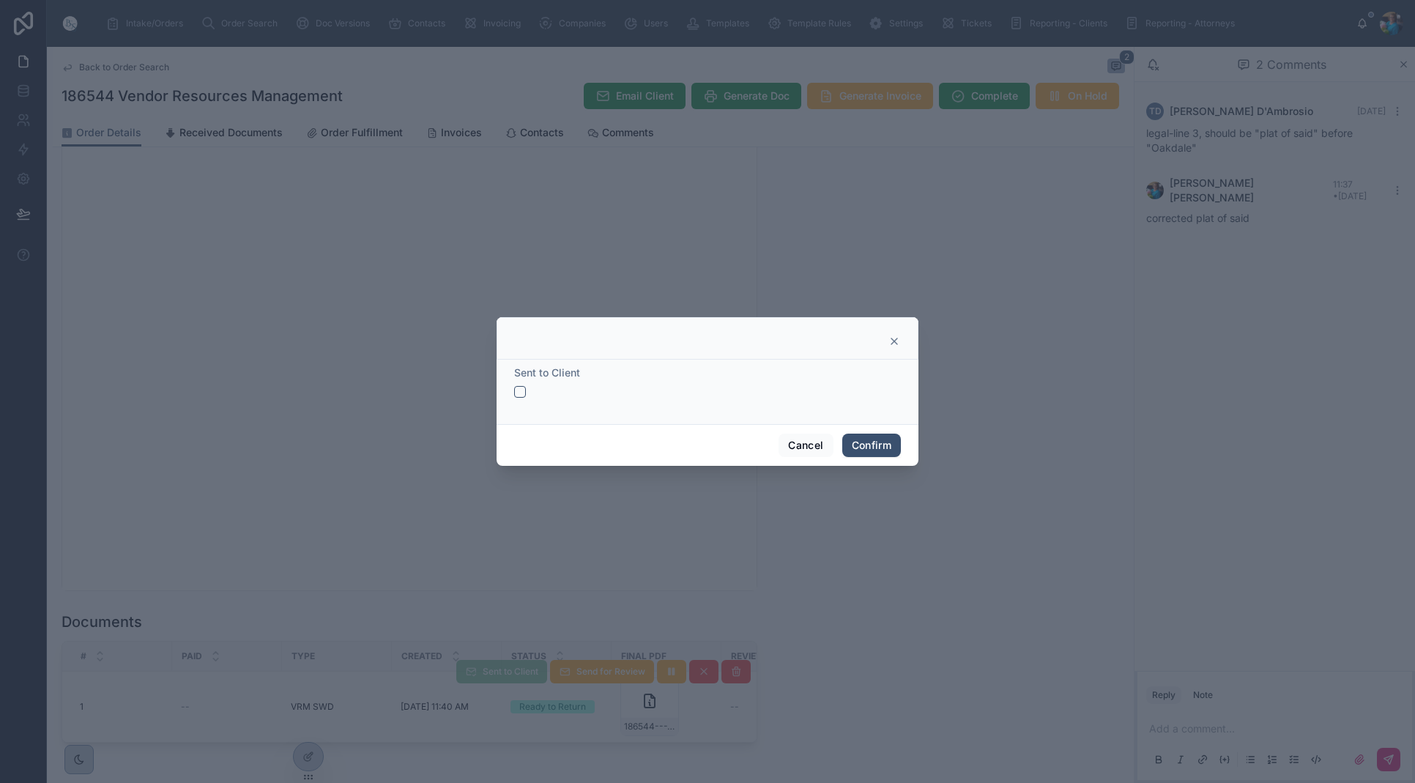
click at [519, 393] on button "button" at bounding box center [520, 392] width 12 height 12
drag, startPoint x: 884, startPoint y: 441, endPoint x: 871, endPoint y: 485, distance: 45.9
click at [882, 445] on button "Confirm" at bounding box center [871, 445] width 59 height 23
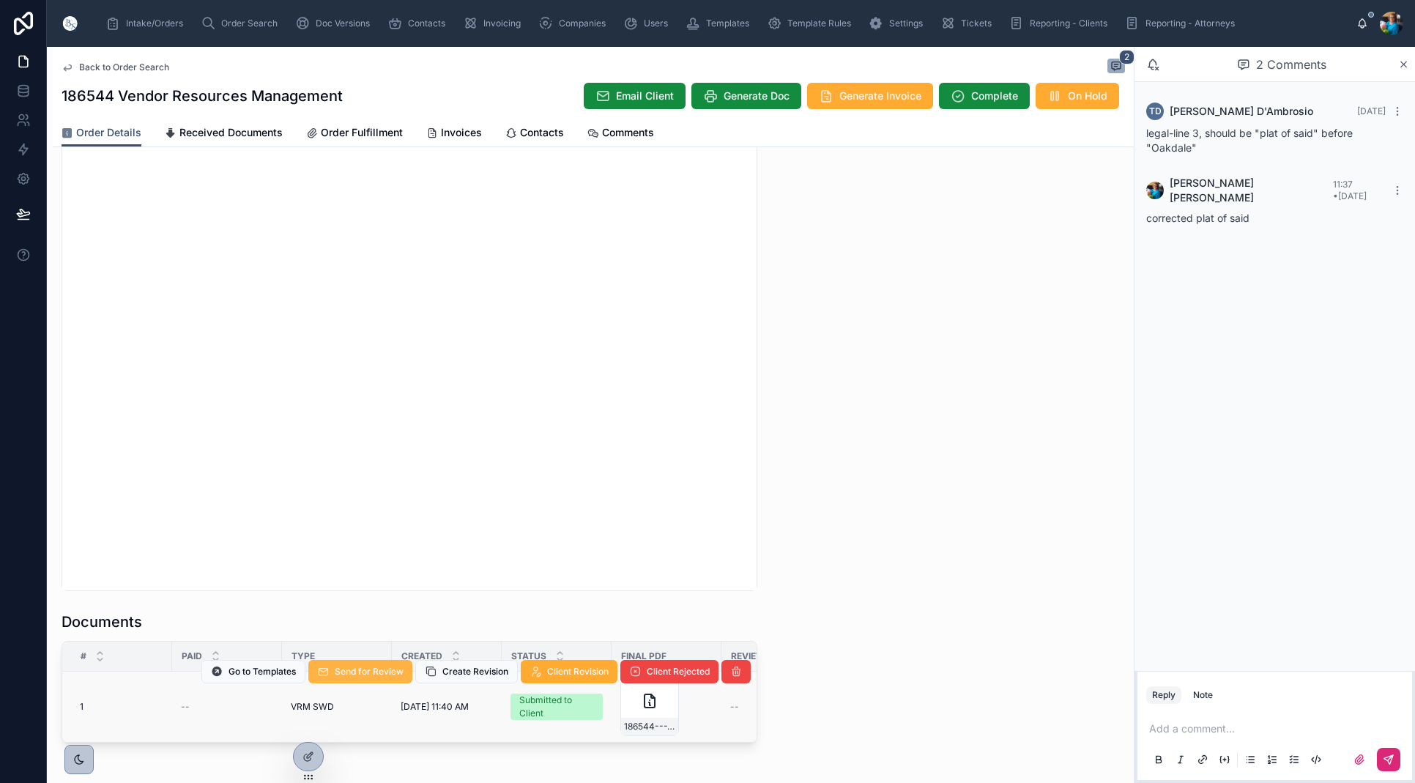
click at [370, 675] on span "Send for Review" at bounding box center [369, 672] width 69 height 12
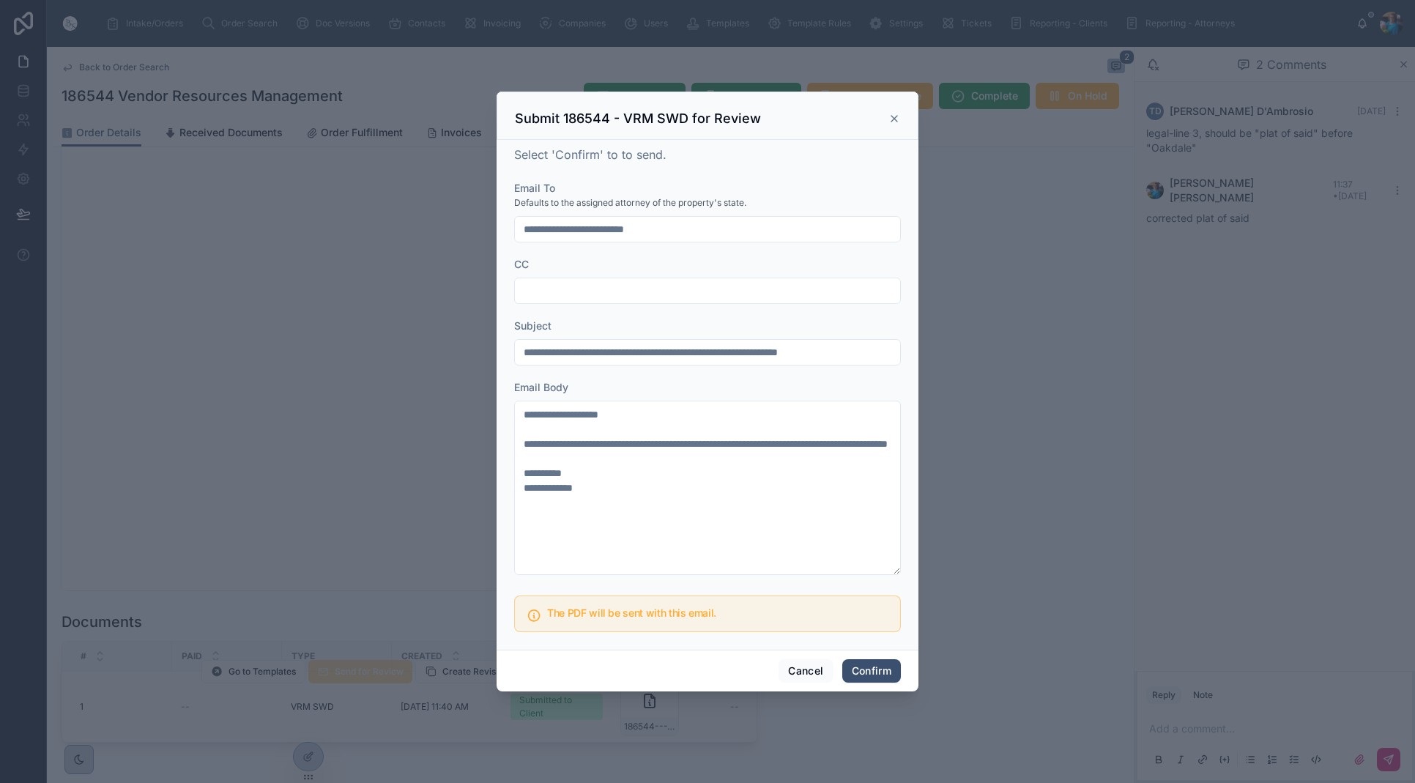
click at [870, 664] on button "Confirm" at bounding box center [871, 670] width 59 height 23
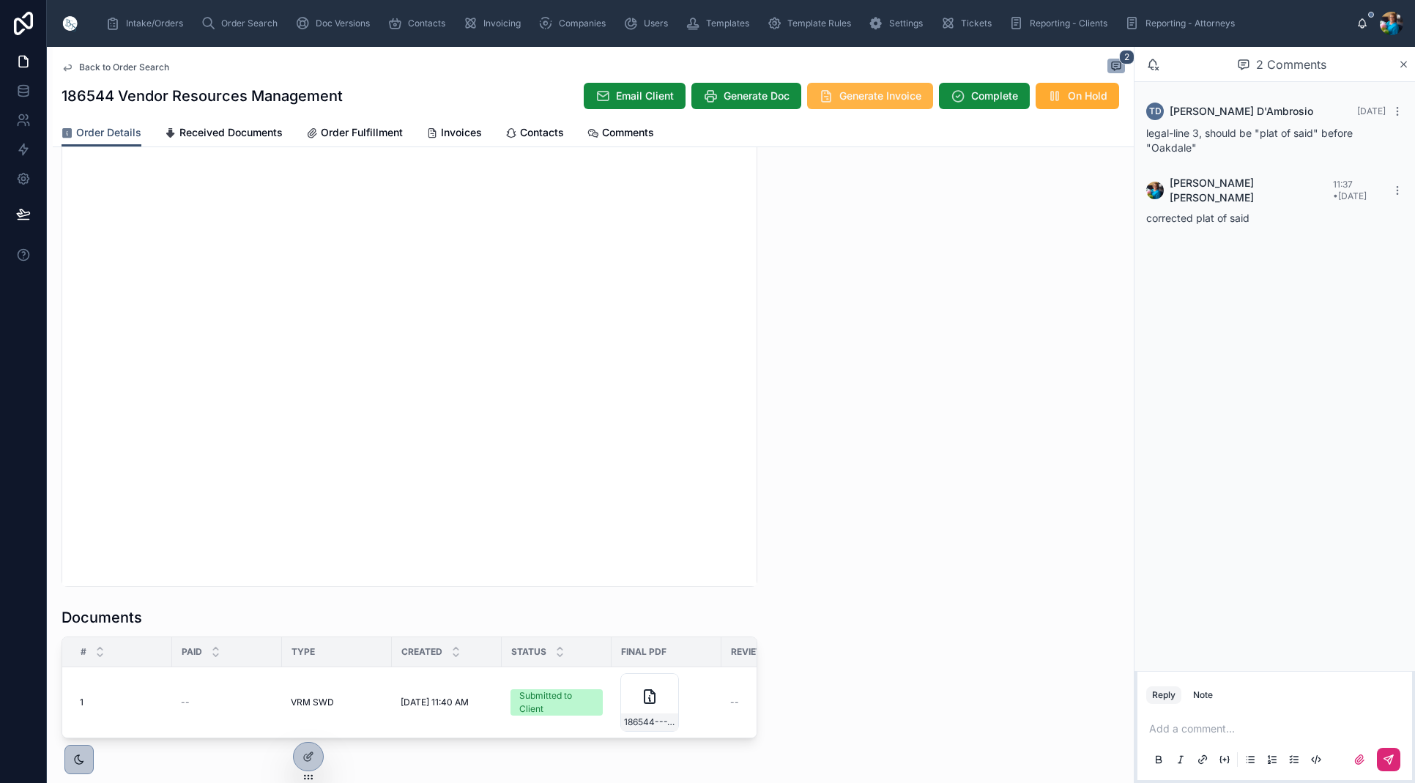
click at [867, 103] on span "Generate Invoice" at bounding box center [880, 96] width 82 height 15
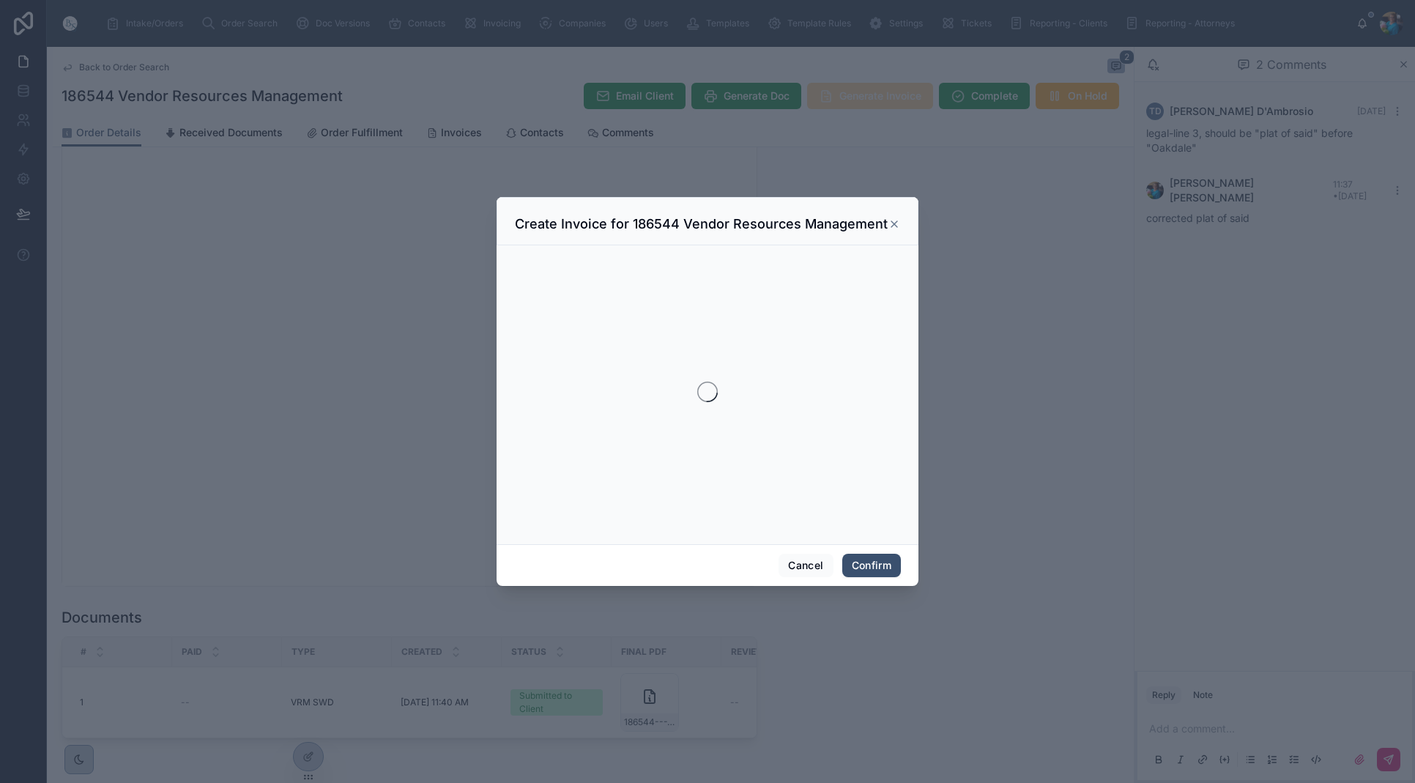
scroll to position [1294, 0]
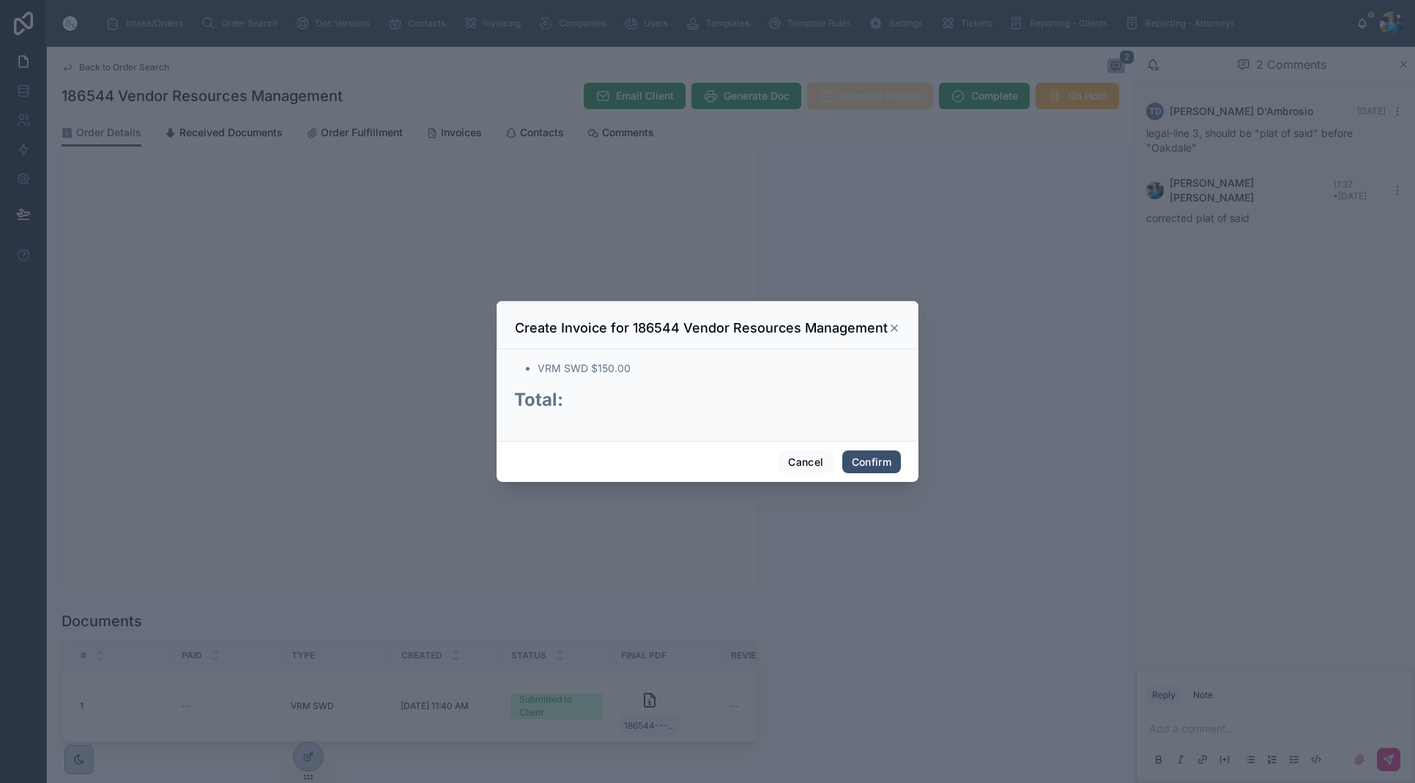
drag, startPoint x: 858, startPoint y: 462, endPoint x: 858, endPoint y: 441, distance: 21.3
click at [858, 460] on button "Confirm" at bounding box center [871, 461] width 59 height 23
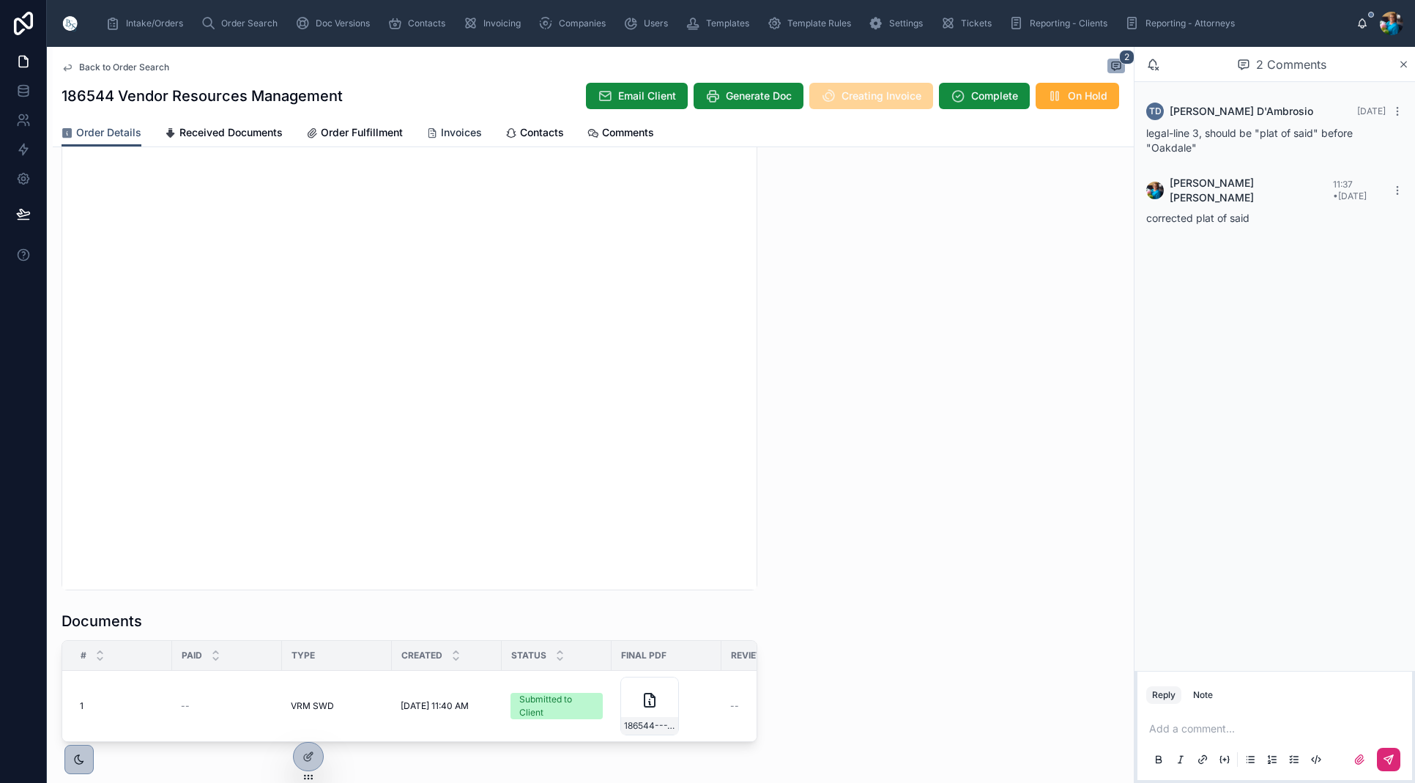
click at [459, 132] on span "Invoices" at bounding box center [461, 132] width 41 height 15
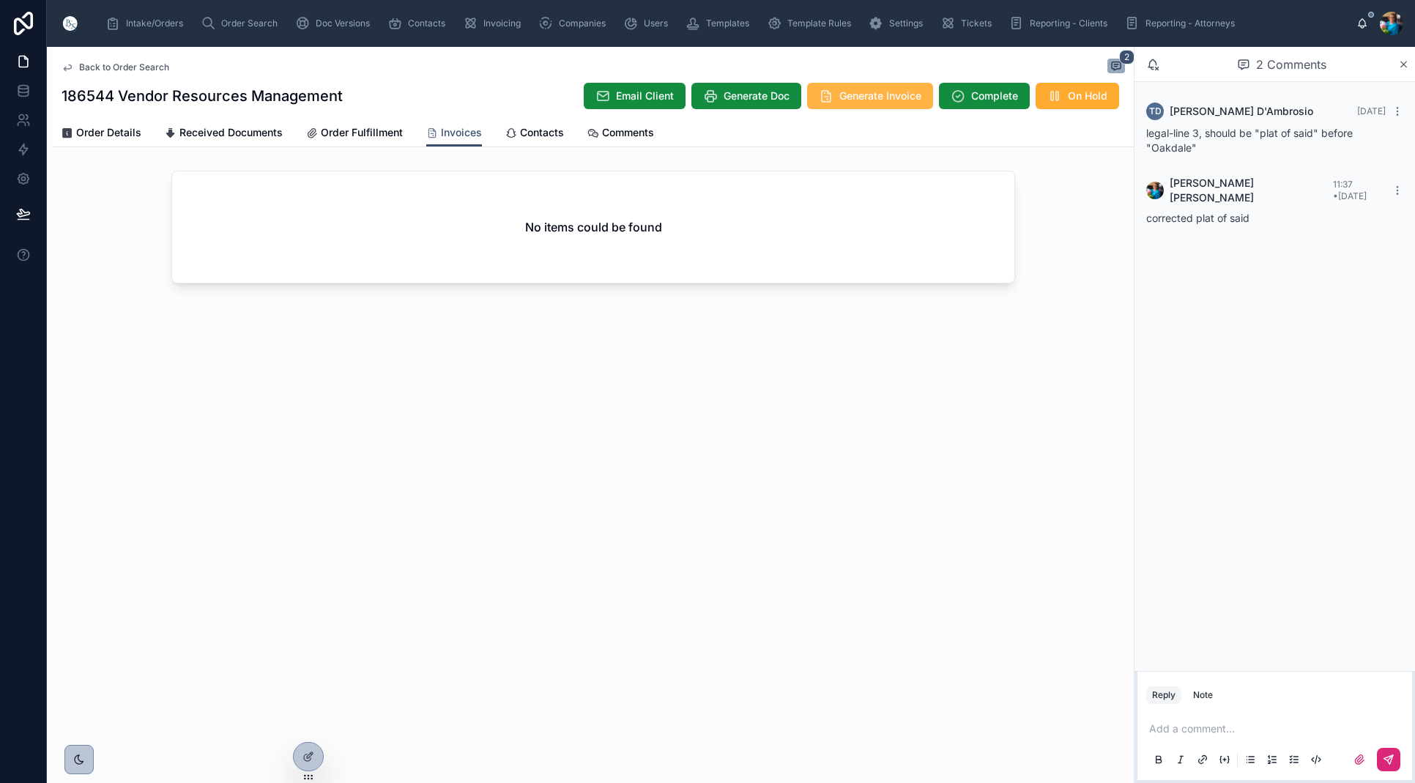
click at [876, 100] on span "Generate Invoice" at bounding box center [880, 96] width 82 height 15
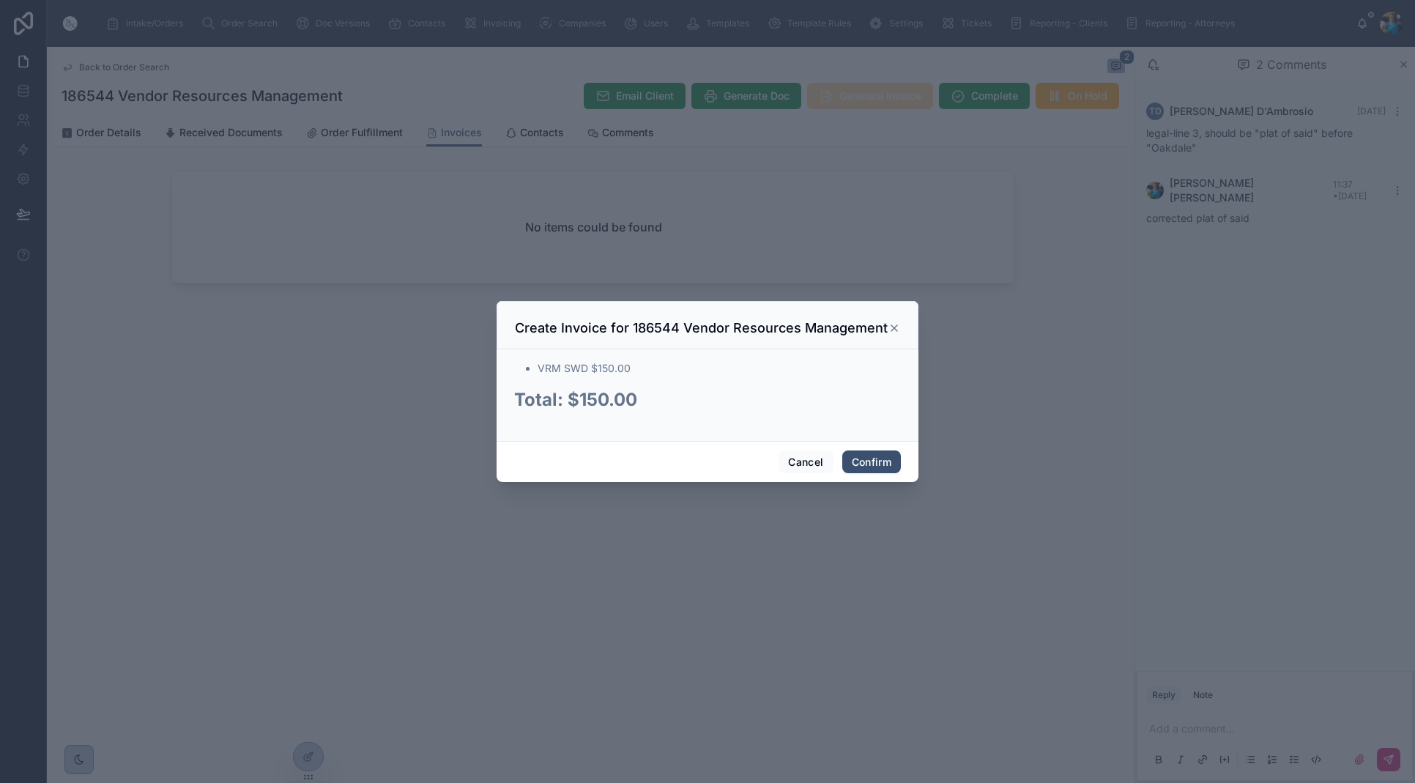
click at [876, 100] on div at bounding box center [707, 391] width 1415 height 783
click at [861, 461] on button "Confirm" at bounding box center [871, 461] width 59 height 23
click at [861, 461] on div "Cancel Confirm" at bounding box center [708, 462] width 422 height 42
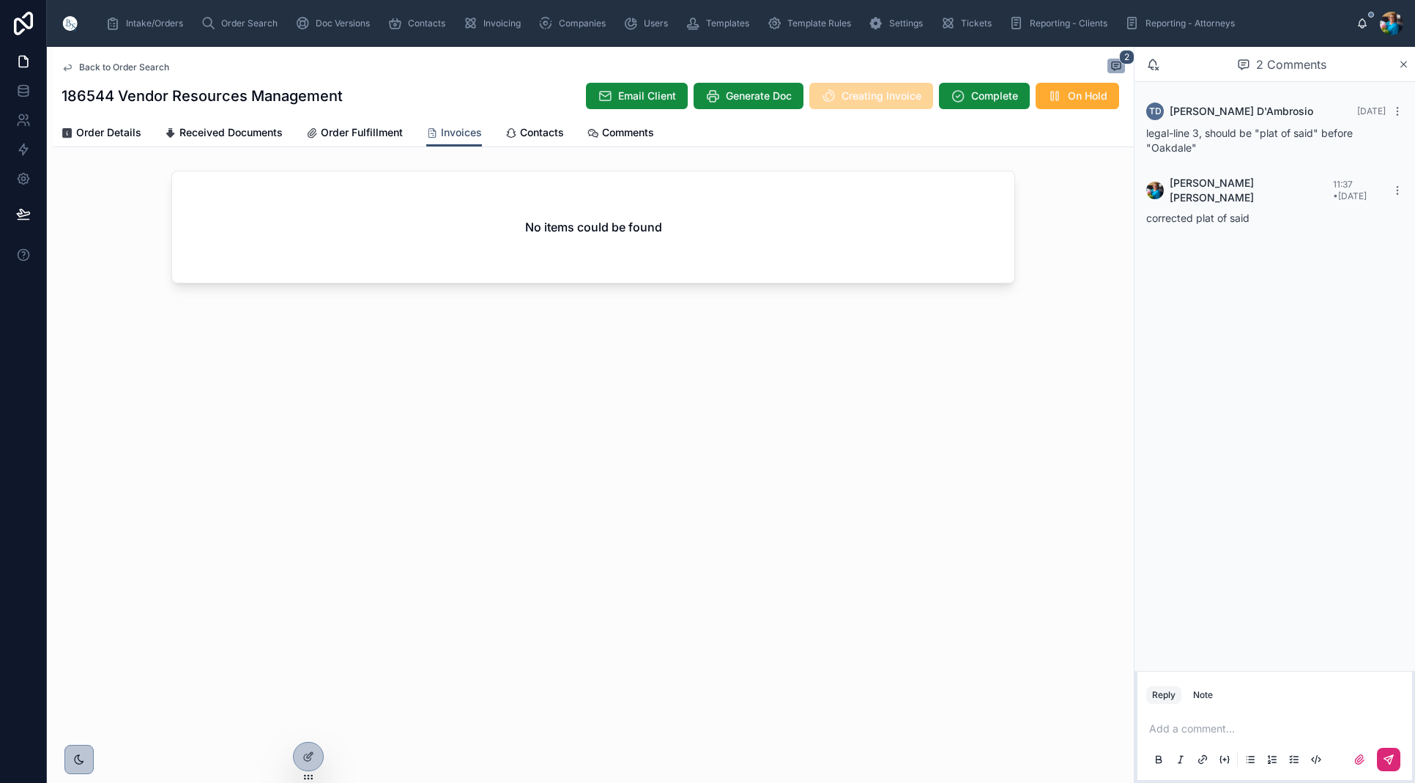
click at [480, 248] on div "No items could be found" at bounding box center [593, 226] width 842 height 111
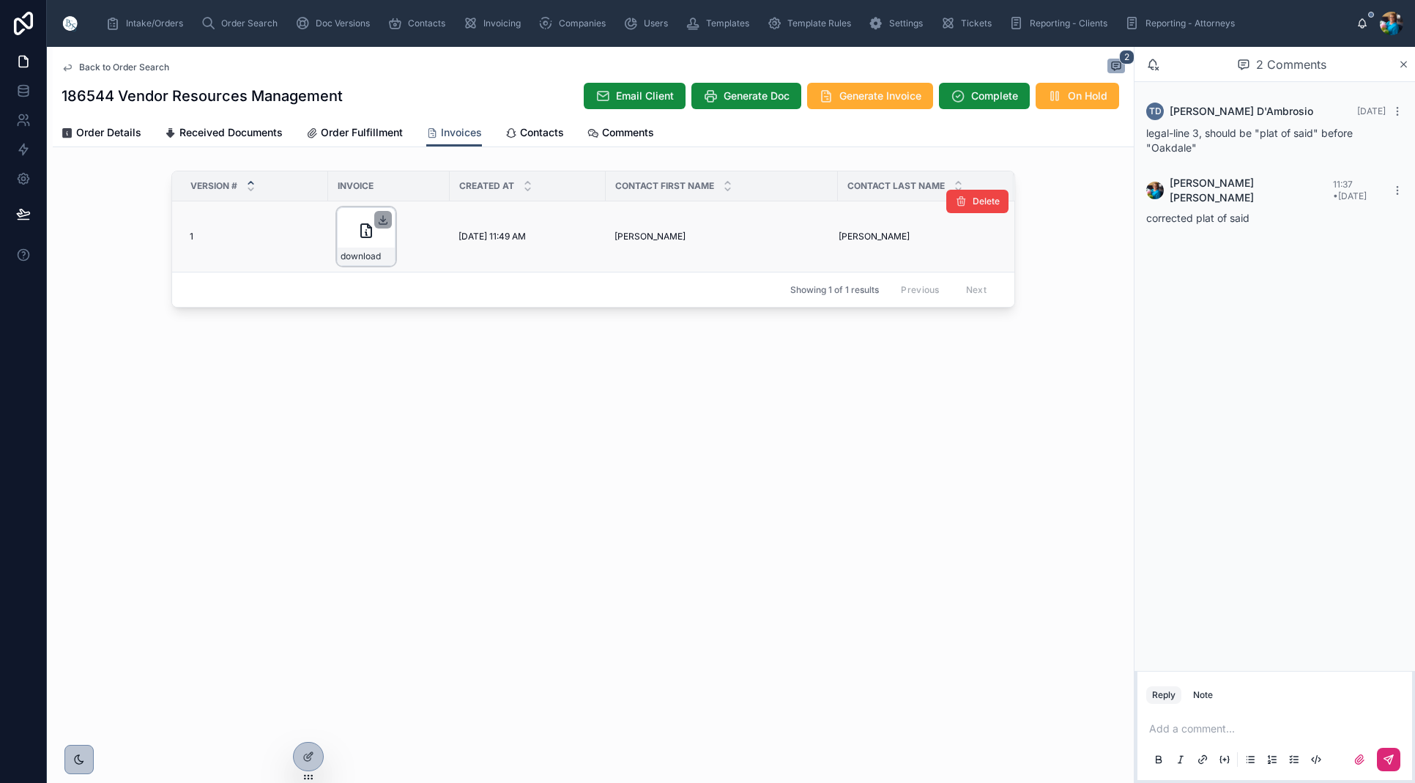
click at [386, 218] on icon at bounding box center [383, 220] width 12 height 12
